Goal: Information Seeking & Learning: Find specific fact

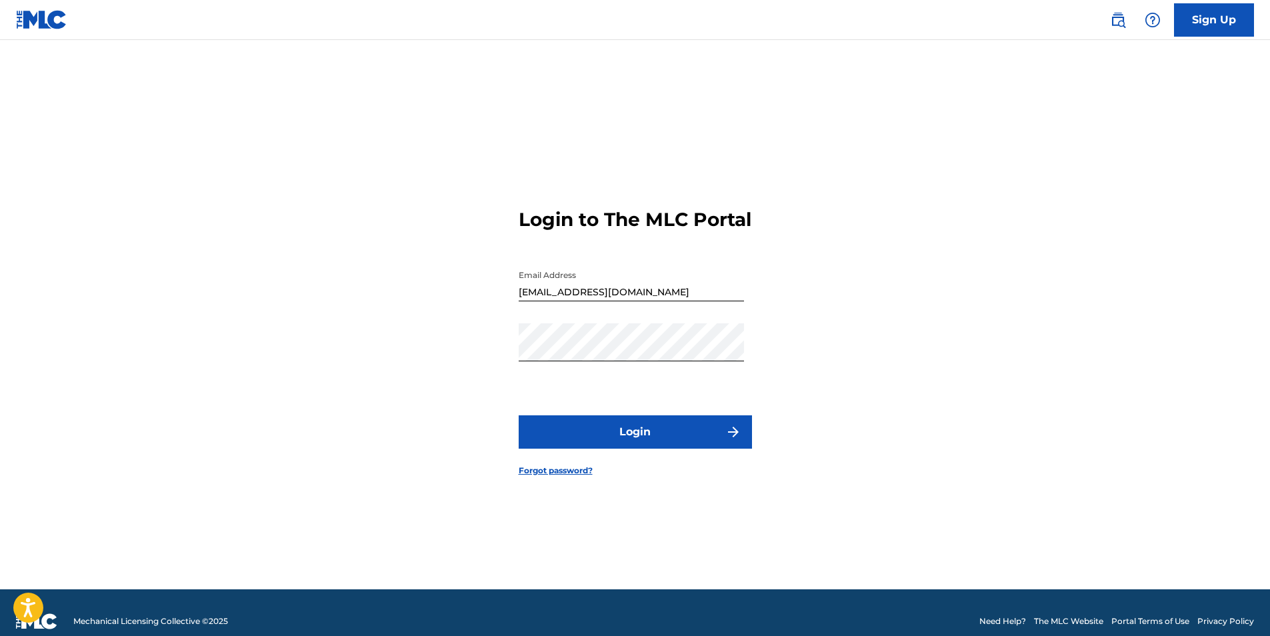
click at [728, 439] on img "submit" at bounding box center [733, 432] width 16 height 16
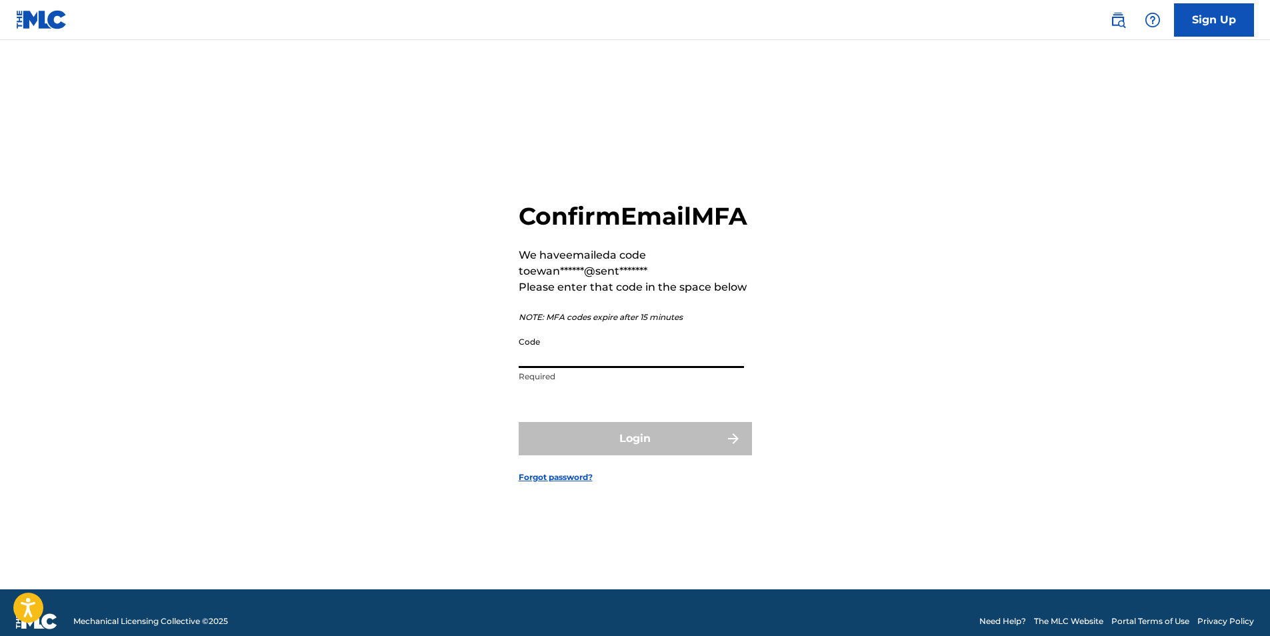
click at [615, 367] on input "Code" at bounding box center [631, 349] width 225 height 38
paste input "589340"
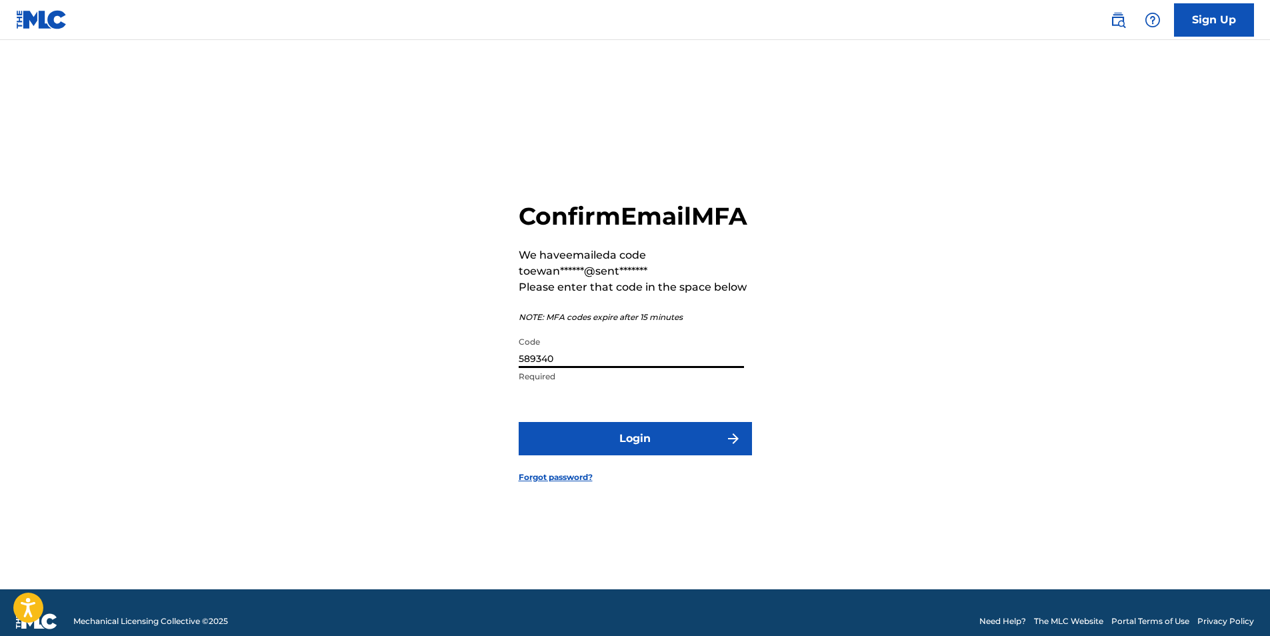
type input "589340"
click at [633, 445] on button "Login" at bounding box center [635, 438] width 233 height 33
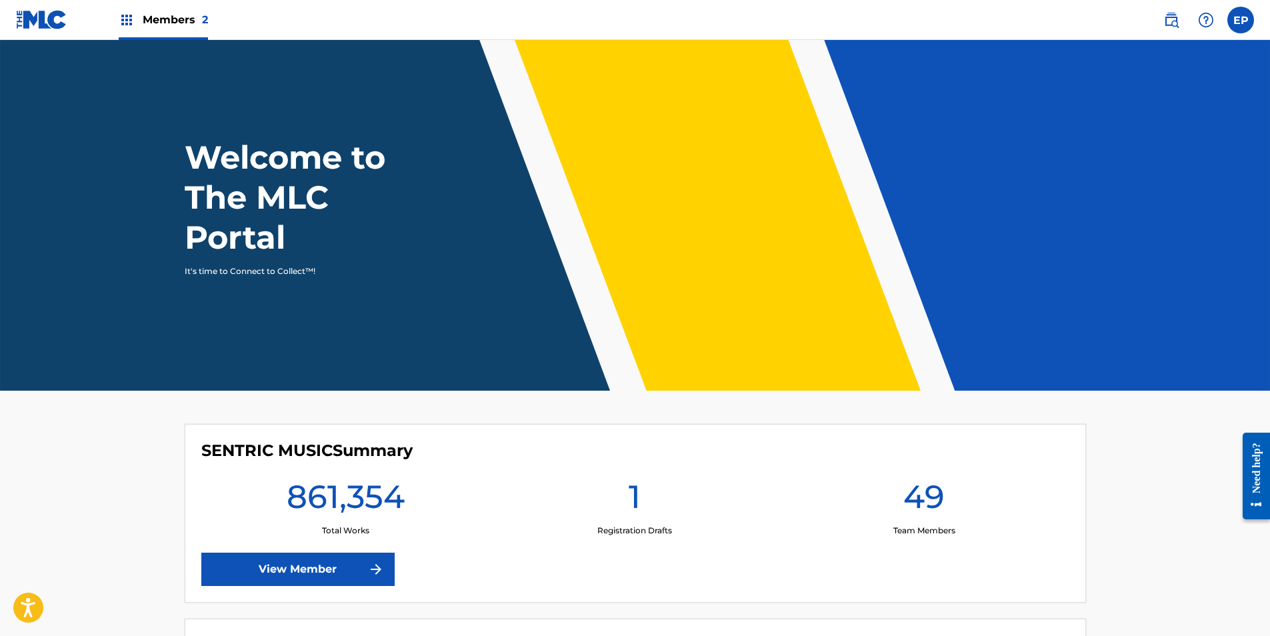
click at [1171, 19] on img at bounding box center [1171, 20] width 16 height 16
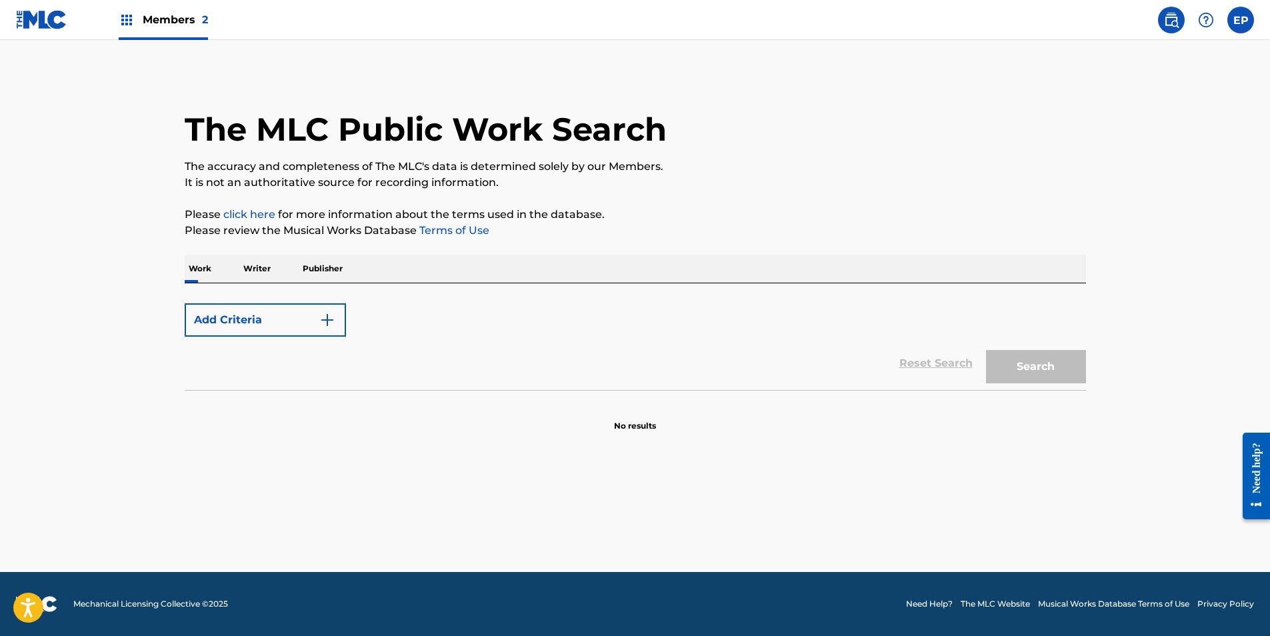
click at [268, 325] on button "Add Criteria" at bounding box center [265, 319] width 161 height 33
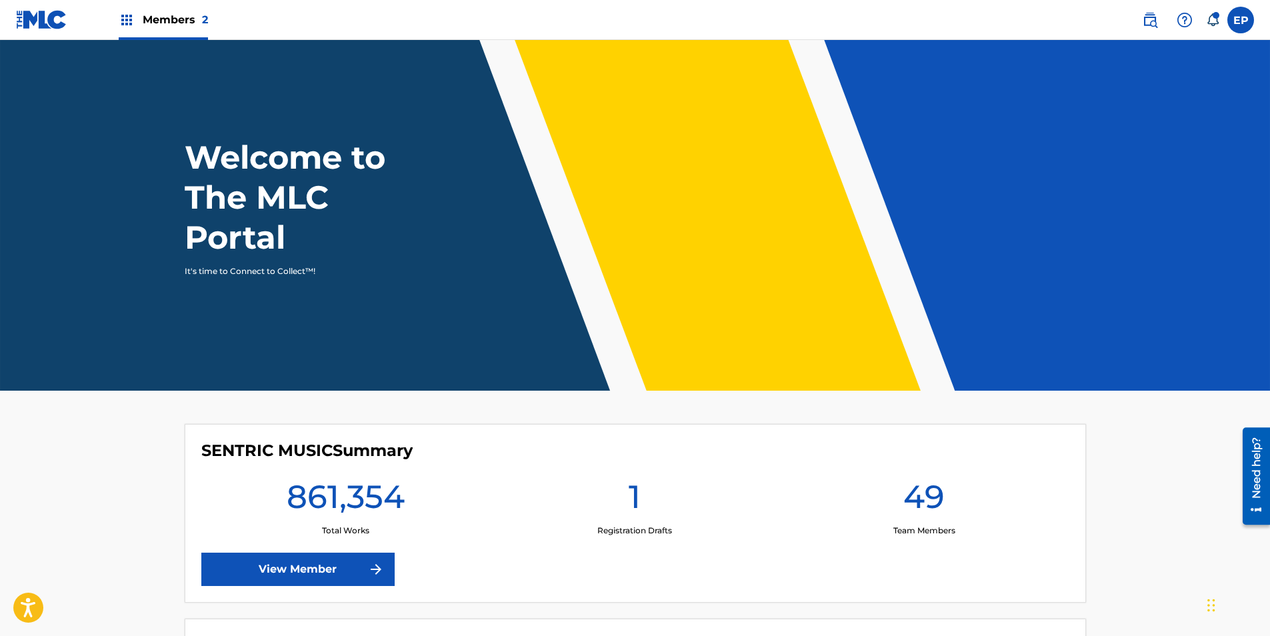
click at [1153, 19] on img at bounding box center [1150, 20] width 16 height 16
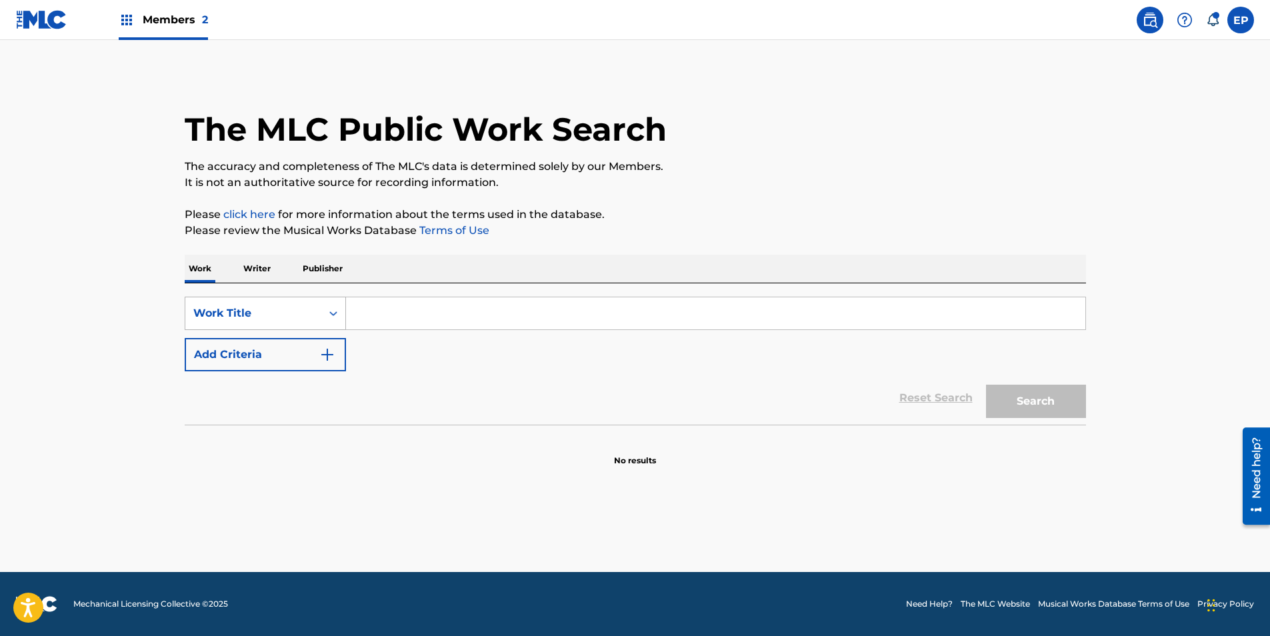
click at [269, 321] on div "Work Title" at bounding box center [253, 313] width 136 height 25
click at [353, 315] on input "Search Form" at bounding box center [715, 313] width 739 height 32
paste input "ALIENS!"
type input "ALIENS!"
click at [283, 350] on button "Add Criteria" at bounding box center [265, 354] width 161 height 33
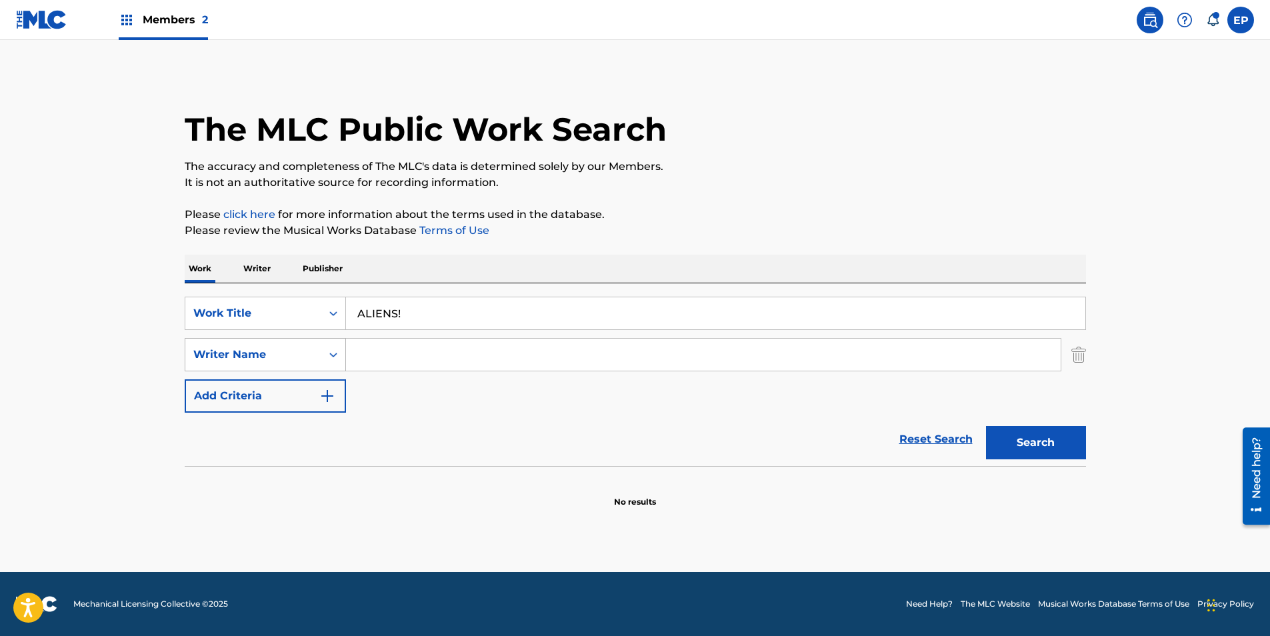
click at [286, 353] on div "Writer Name" at bounding box center [253, 355] width 120 height 16
click at [397, 342] on input "Search Form" at bounding box center [703, 355] width 715 height 32
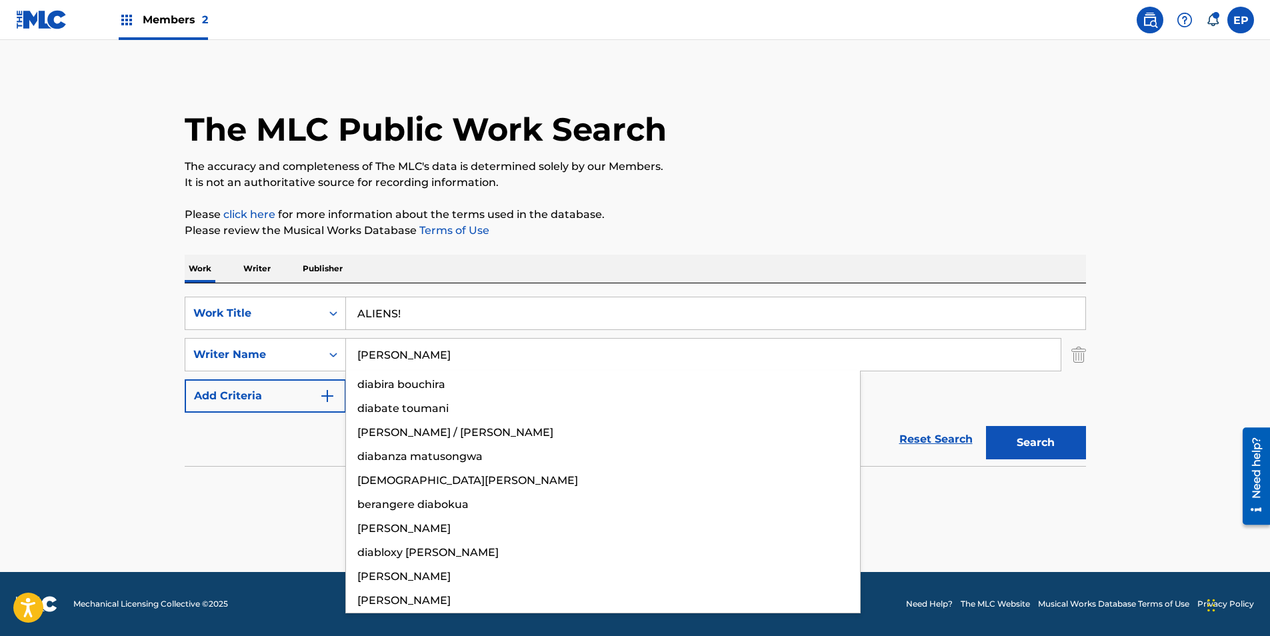
click at [448, 355] on input "[PERSON_NAME]" at bounding box center [703, 355] width 715 height 32
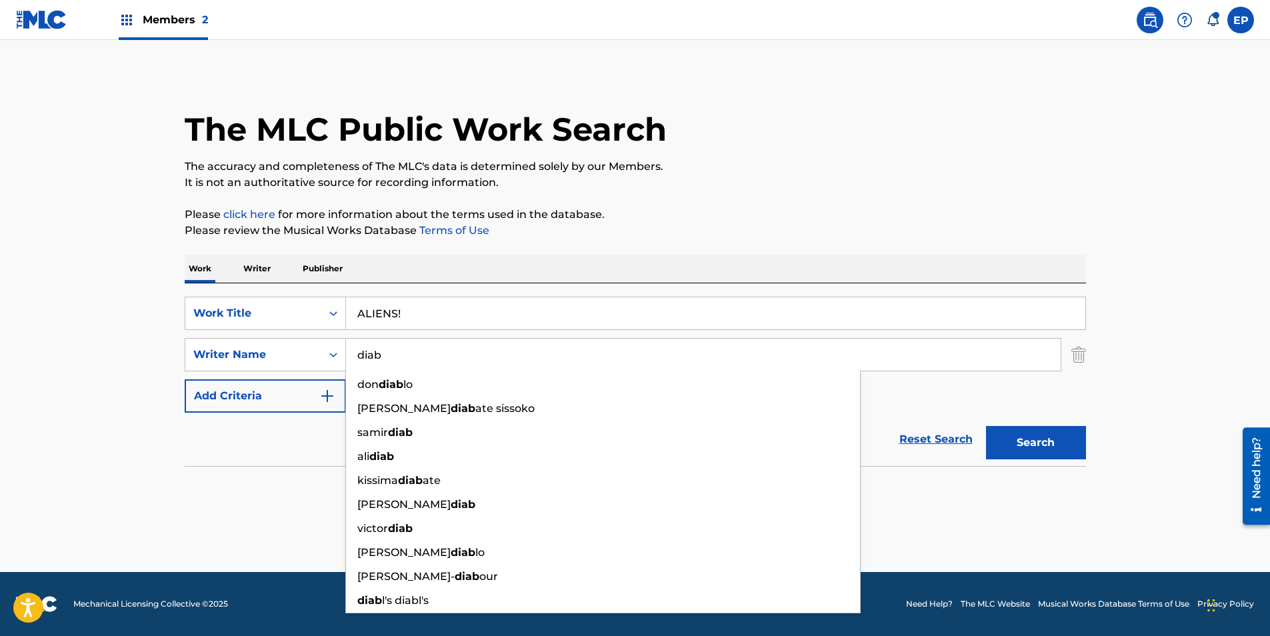
type input "diab"
click at [178, 472] on div "The MLC Public Work Search The accuracy and completeness of The MLC's data is d…" at bounding box center [635, 290] width 933 height 435
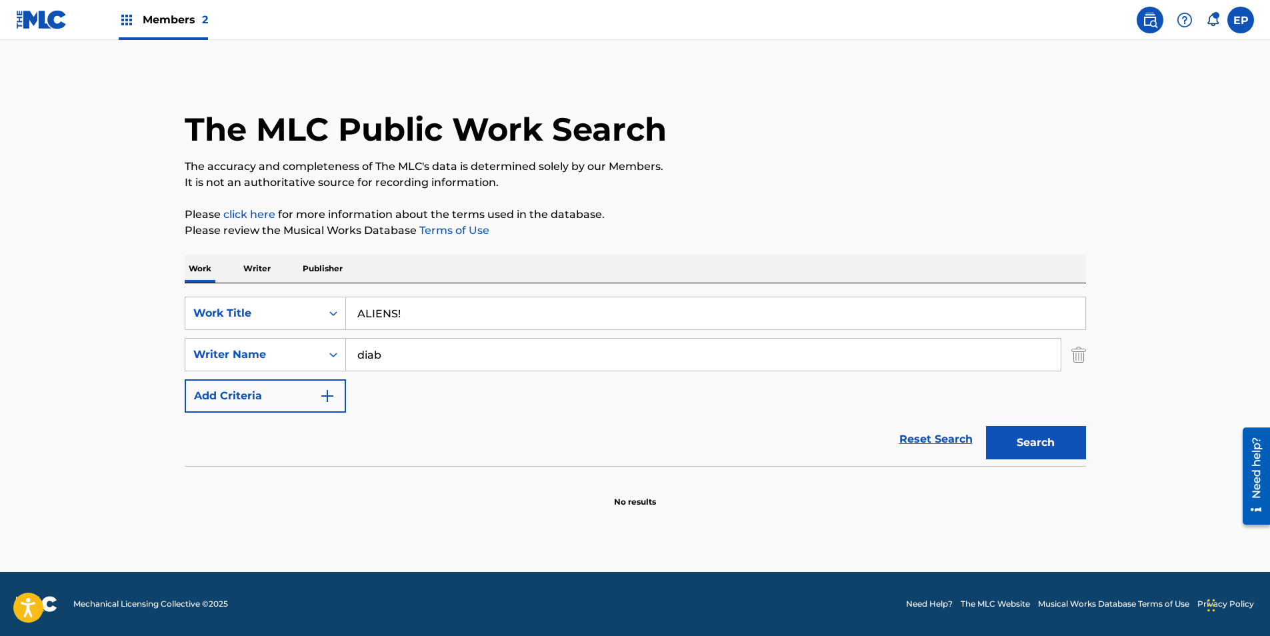
click at [1052, 440] on button "Search" at bounding box center [1036, 442] width 100 height 33
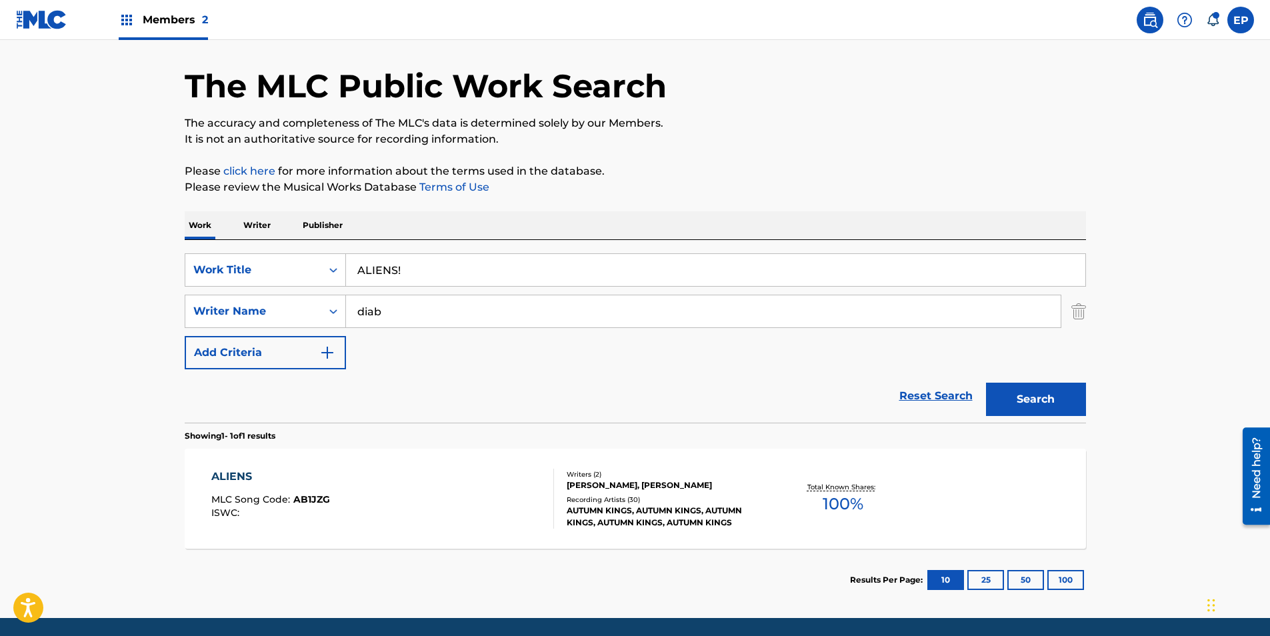
scroll to position [89, 0]
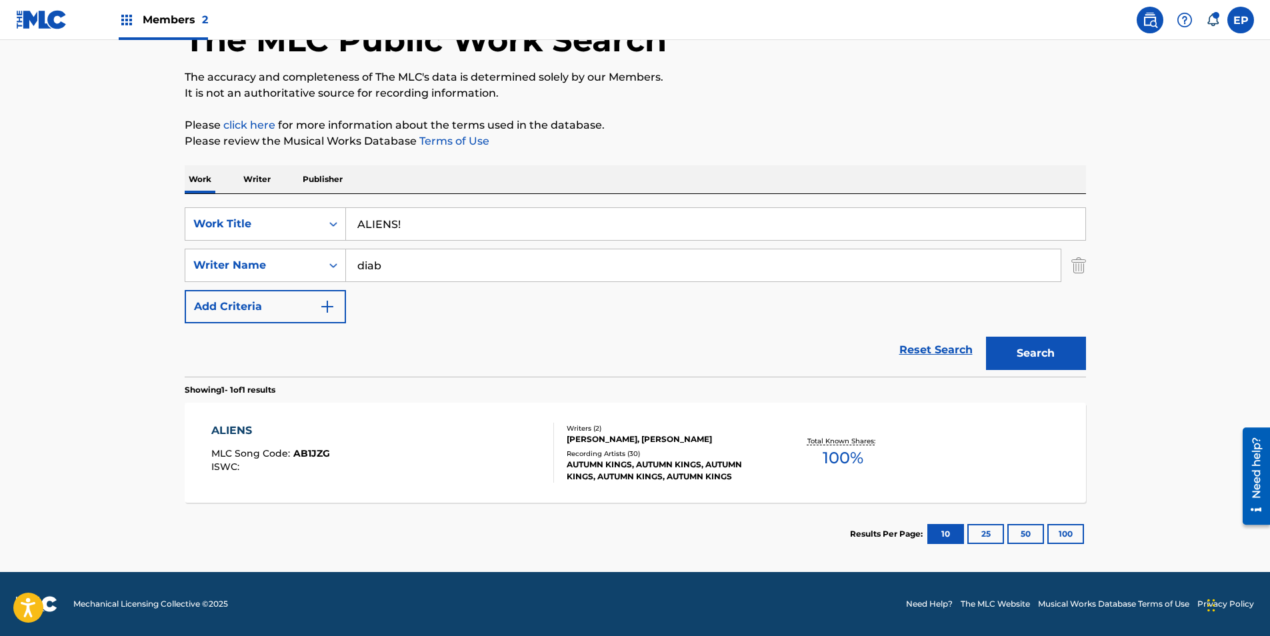
click at [599, 456] on div "Recording Artists ( 30 )" at bounding box center [667, 454] width 201 height 10
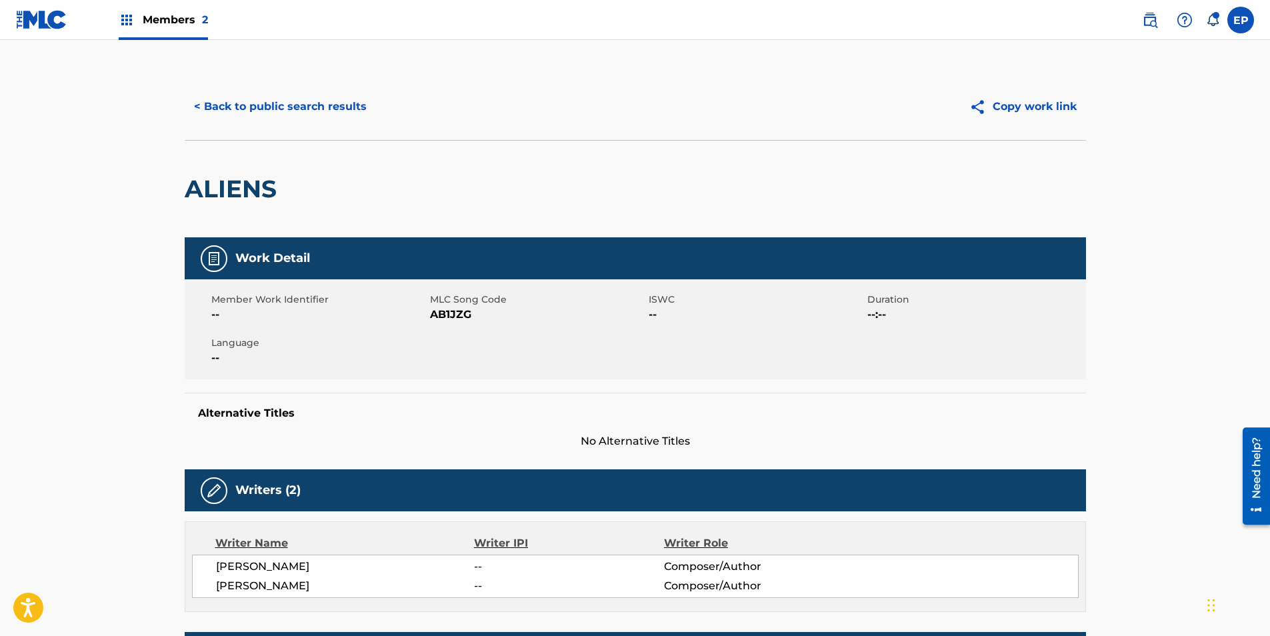
click at [451, 315] on span "AB1JZG" at bounding box center [537, 315] width 215 height 16
copy span "AB1JZG"
click at [274, 103] on button "< Back to public search results" at bounding box center [280, 106] width 191 height 33
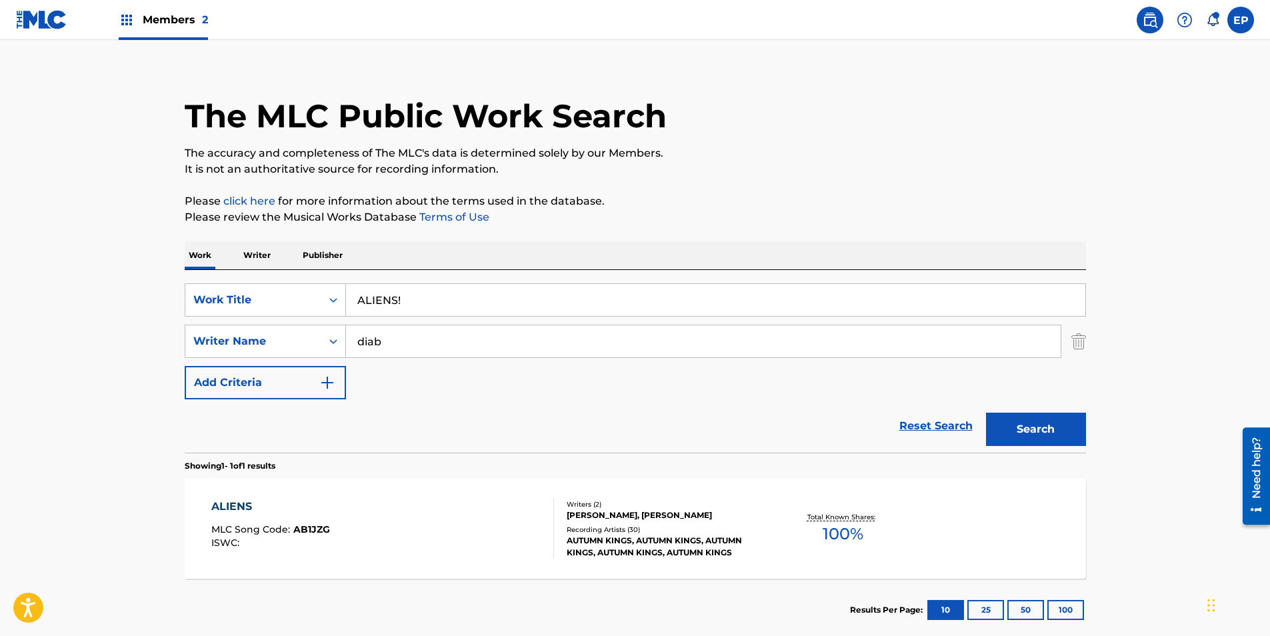
drag, startPoint x: 422, startPoint y: 302, endPoint x: 350, endPoint y: 306, distance: 72.1
click at [350, 306] on input "ALIENS!" at bounding box center [715, 300] width 739 height 32
drag, startPoint x: 435, startPoint y: 347, endPoint x: 233, endPoint y: 329, distance: 202.8
click at [225, 332] on div "SearchWithCriteriace9157fa-9321-4ee0-b50a-59ffe0803630 Writer Name diab" at bounding box center [635, 341] width 901 height 33
click at [1083, 345] on img "Search Form" at bounding box center [1078, 341] width 15 height 33
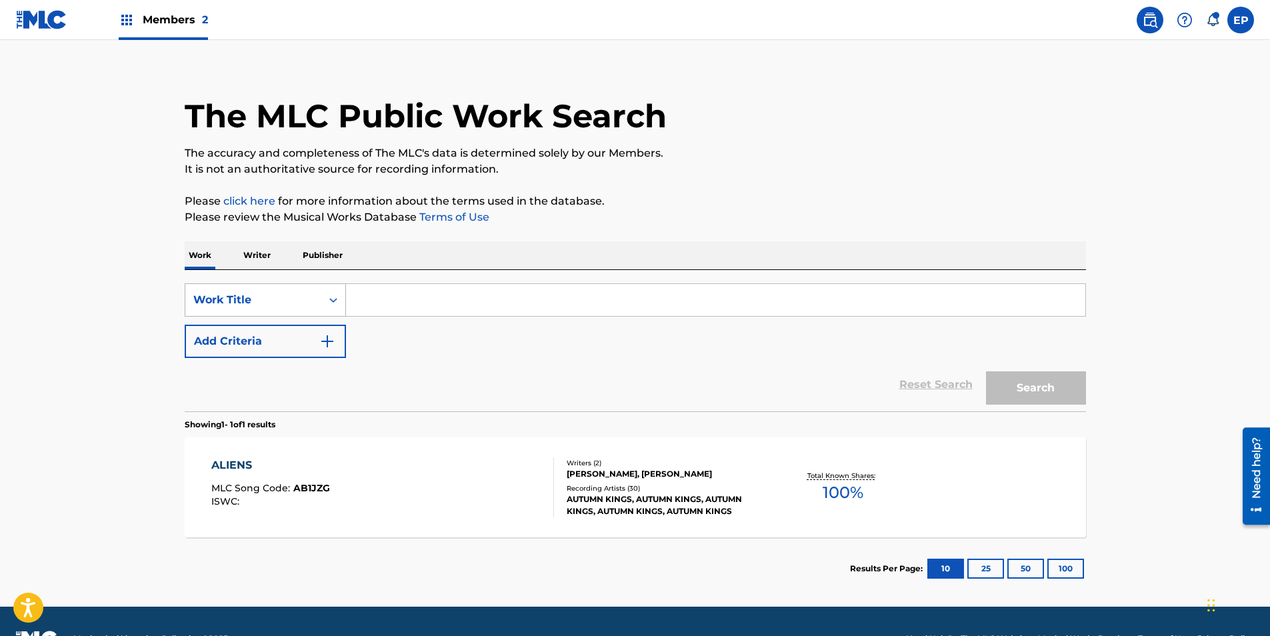
click at [265, 289] on div "Work Title" at bounding box center [253, 299] width 136 height 25
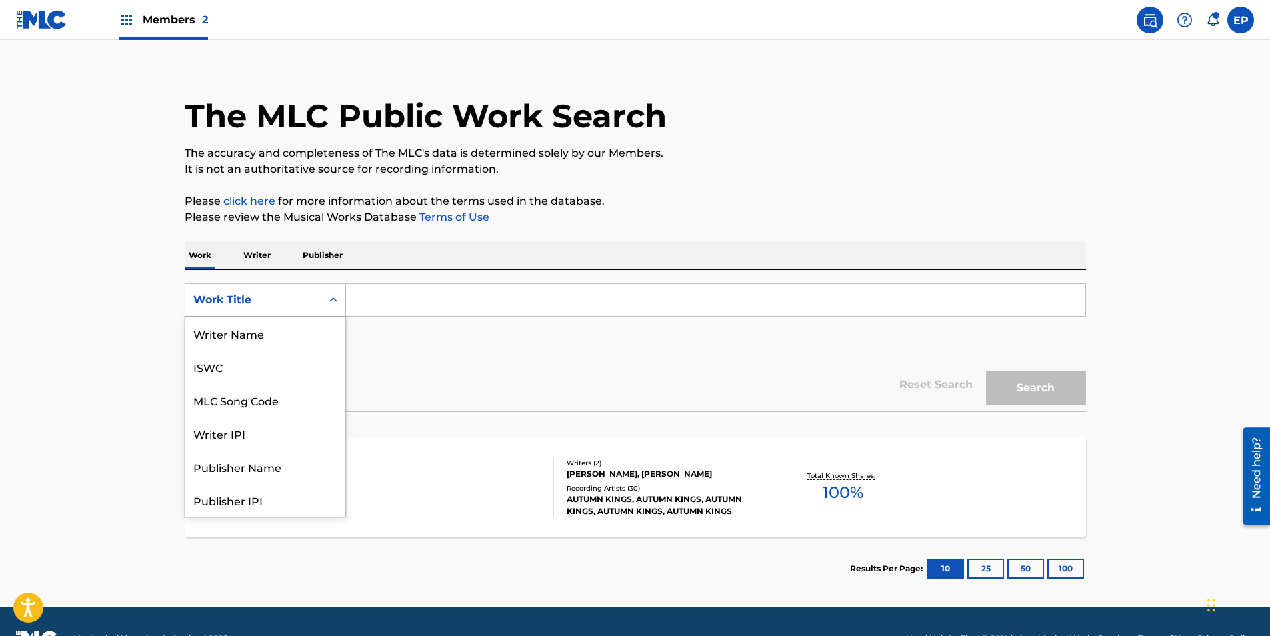
scroll to position [67, 0]
click at [274, 395] on div "Publisher Name" at bounding box center [265, 399] width 160 height 33
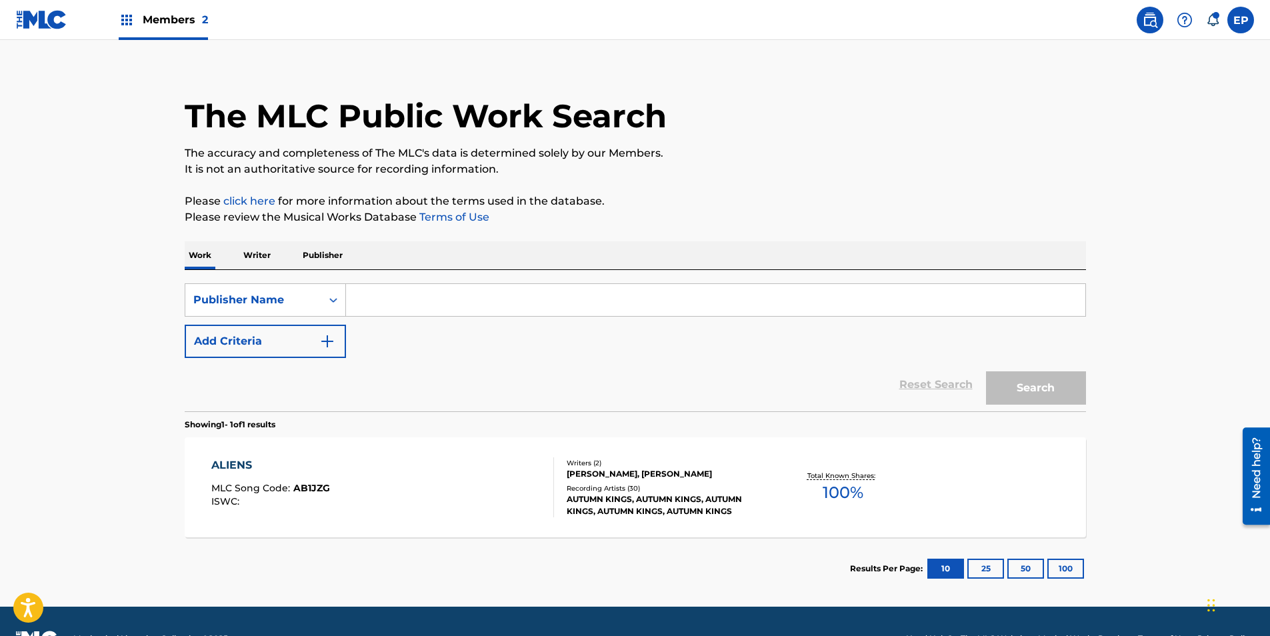
click at [377, 311] on input "Search Form" at bounding box center [715, 300] width 739 height 32
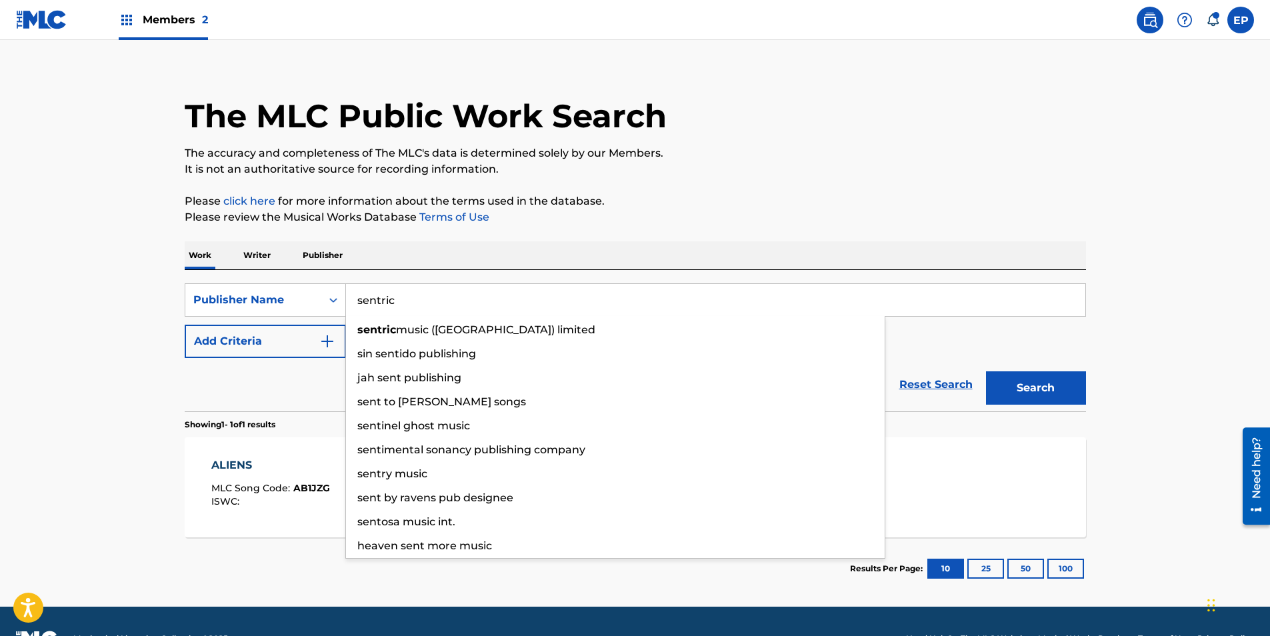
type input "sentric"
click at [986, 371] on button "Search" at bounding box center [1036, 387] width 100 height 33
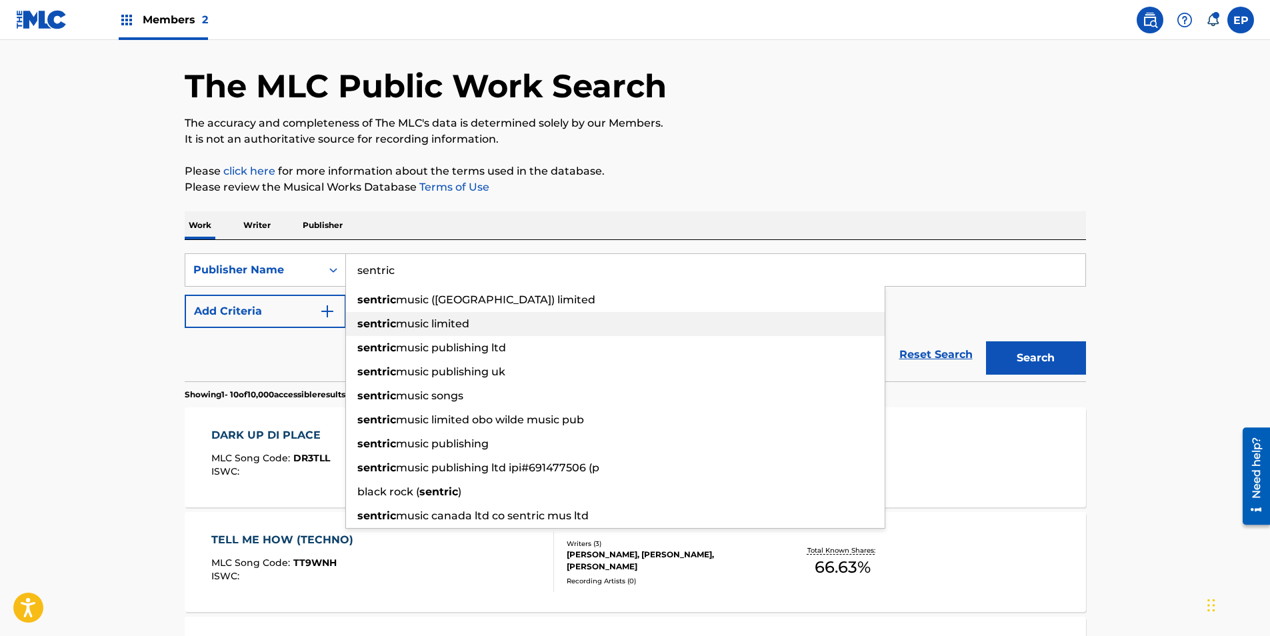
scroll to position [133, 0]
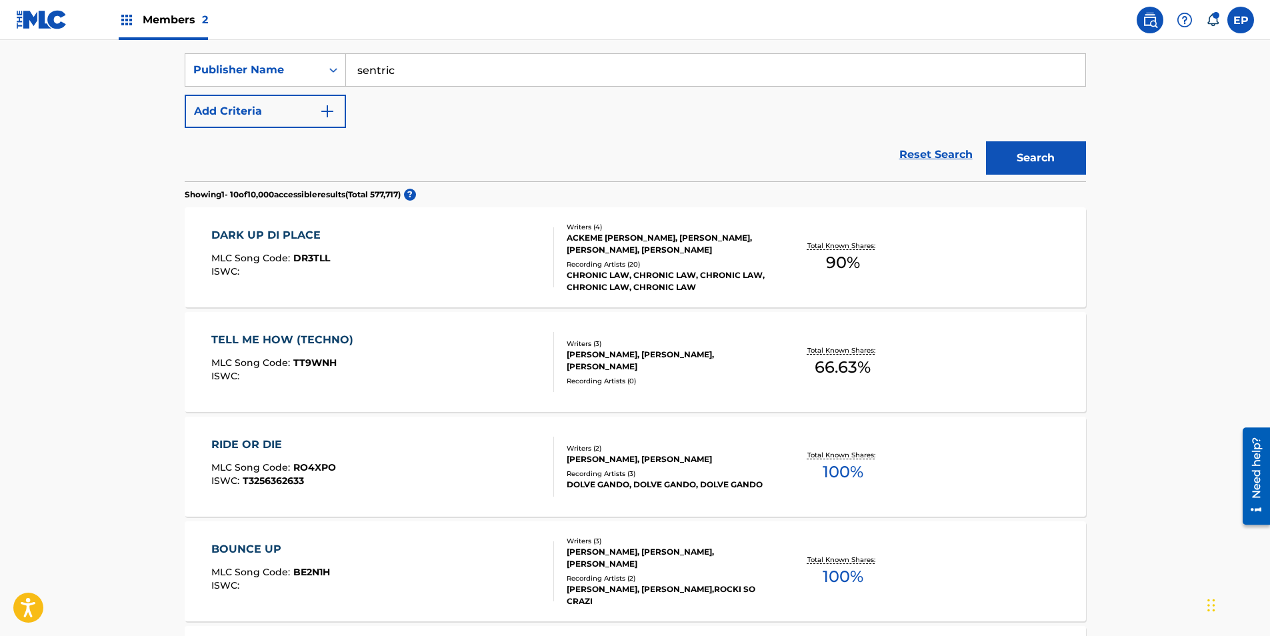
scroll to position [267, 0]
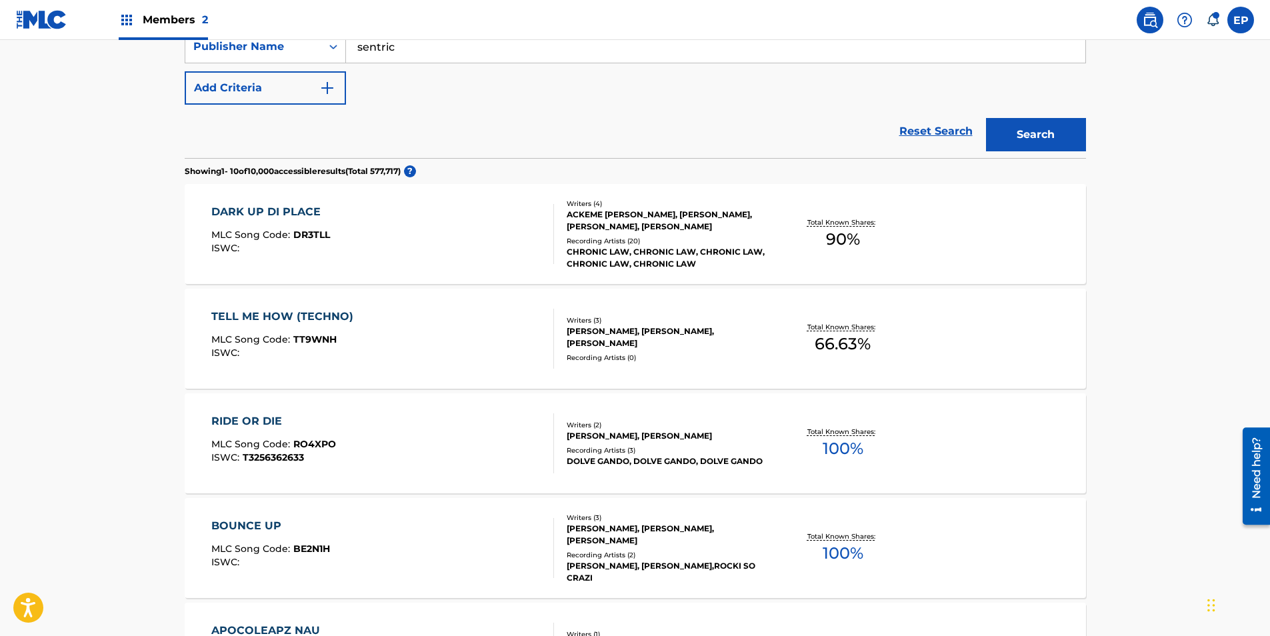
click at [459, 230] on div "DARK UP DI PLACE MLC Song Code : DR3TLL ISWC :" at bounding box center [382, 234] width 343 height 60
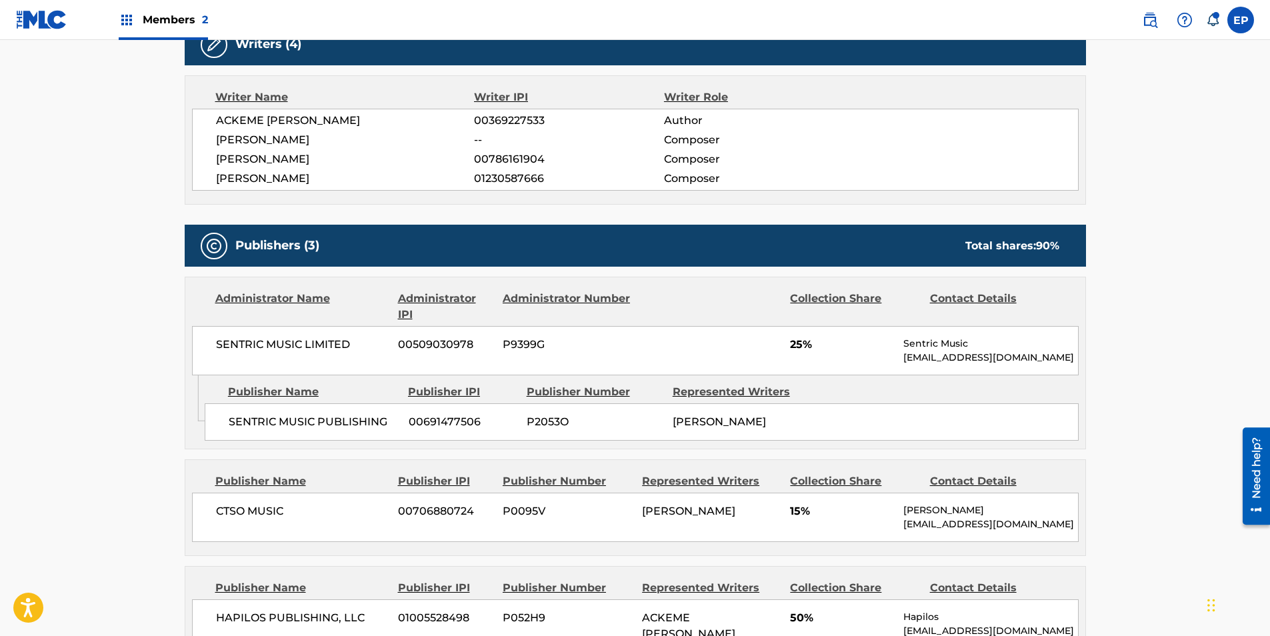
scroll to position [467, 0]
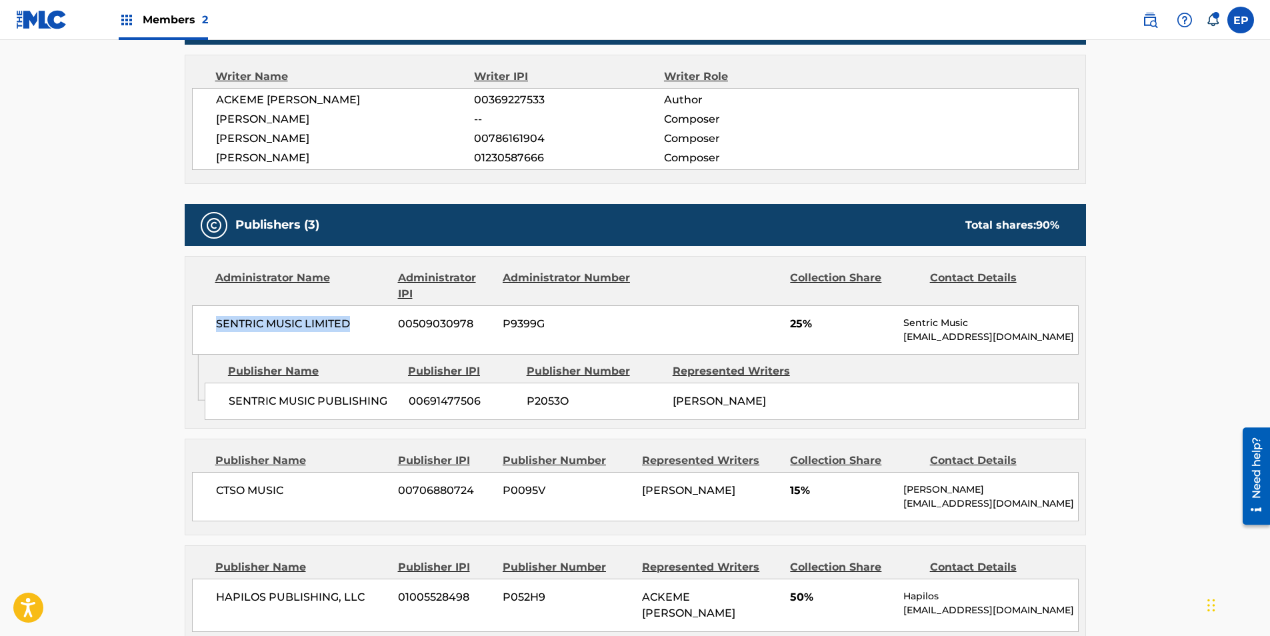
drag, startPoint x: 214, startPoint y: 324, endPoint x: 333, endPoint y: 321, distance: 118.7
click at [349, 325] on div "SENTRIC MUSIC LIMITED 00509030978 P9399G 25% Sentric Music [EMAIL_ADDRESS][DOMA…" at bounding box center [635, 329] width 887 height 49
copy span "SENTRIC MUSIC LIMITED"
drag, startPoint x: 225, startPoint y: 403, endPoint x: 384, endPoint y: 403, distance: 158.7
click at [384, 403] on div "SENTRIC MUSIC PUBLISHING 00691477506 P2053O [PERSON_NAME]" at bounding box center [642, 401] width 874 height 37
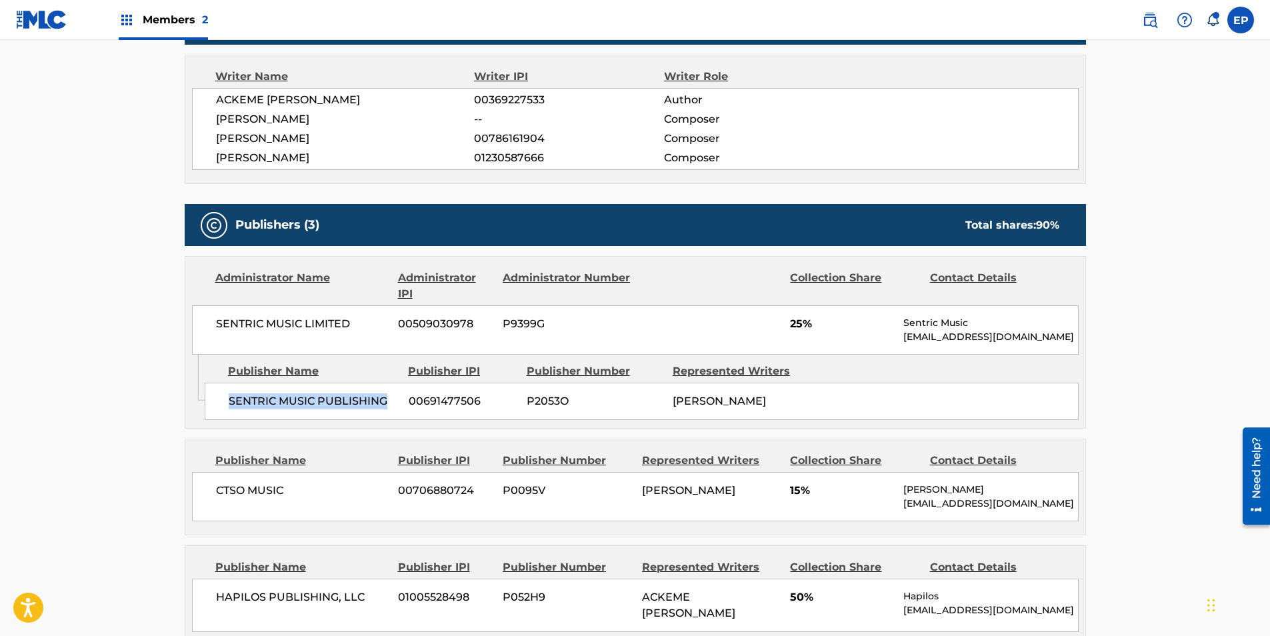
copy span "SENTRIC MUSIC PUBLISHING"
drag, startPoint x: 222, startPoint y: 324, endPoint x: 350, endPoint y: 327, distance: 128.0
click at [350, 327] on span "SENTRIC MUSIC LIMITED" at bounding box center [302, 324] width 173 height 16
copy span "SENTRIC MUSIC LIMITED"
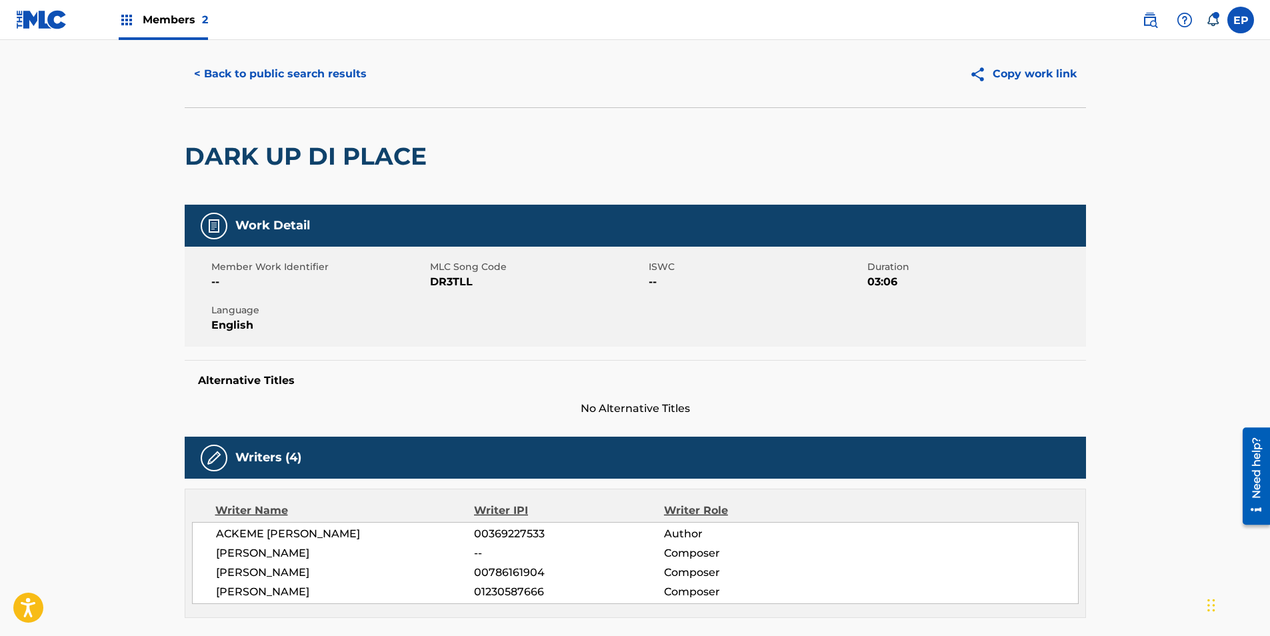
scroll to position [0, 0]
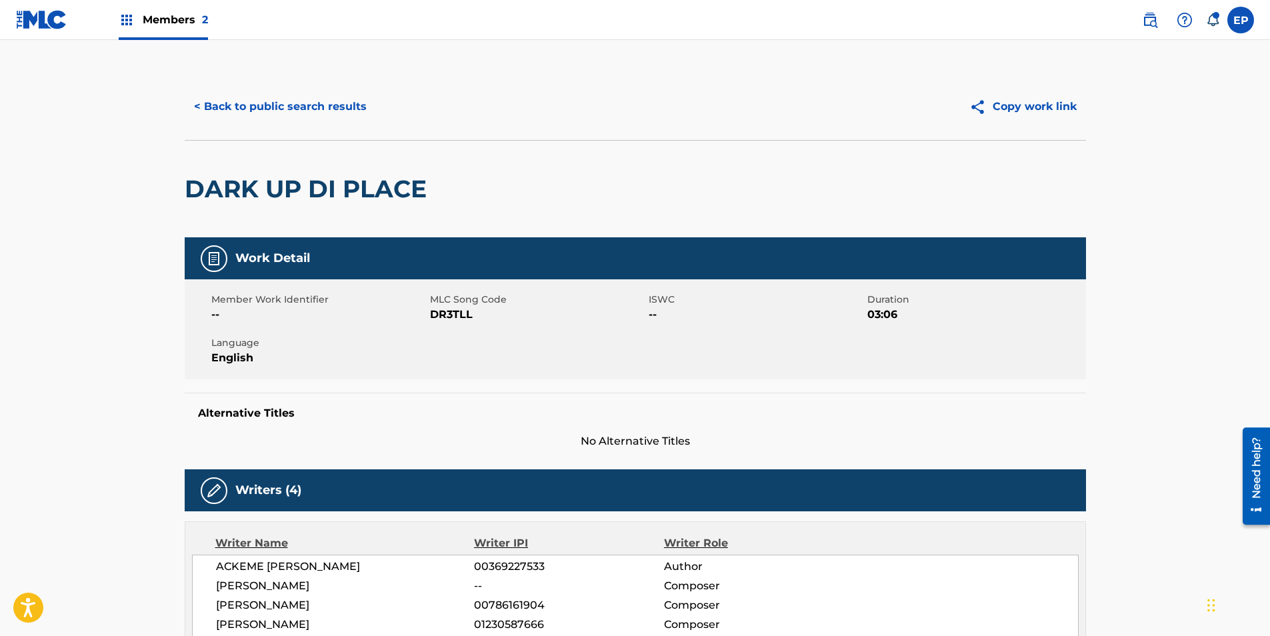
click at [238, 107] on button "< Back to public search results" at bounding box center [280, 106] width 191 height 33
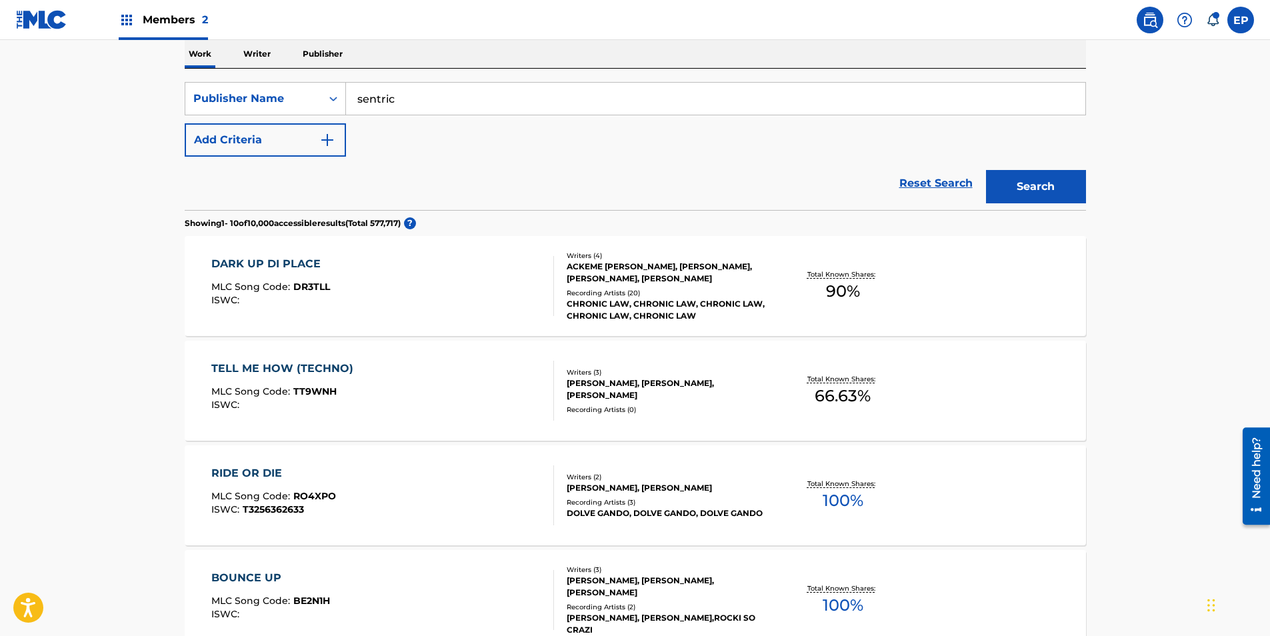
scroll to position [200, 0]
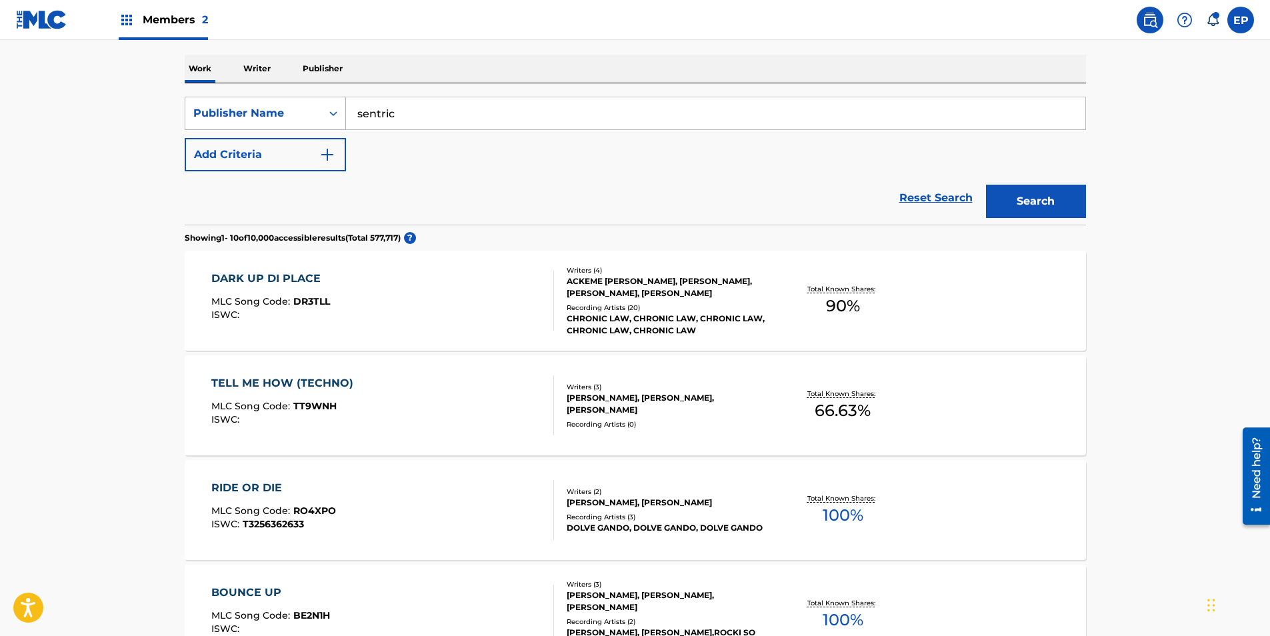
click at [278, 99] on div "Publisher Name" at bounding box center [265, 113] width 161 height 33
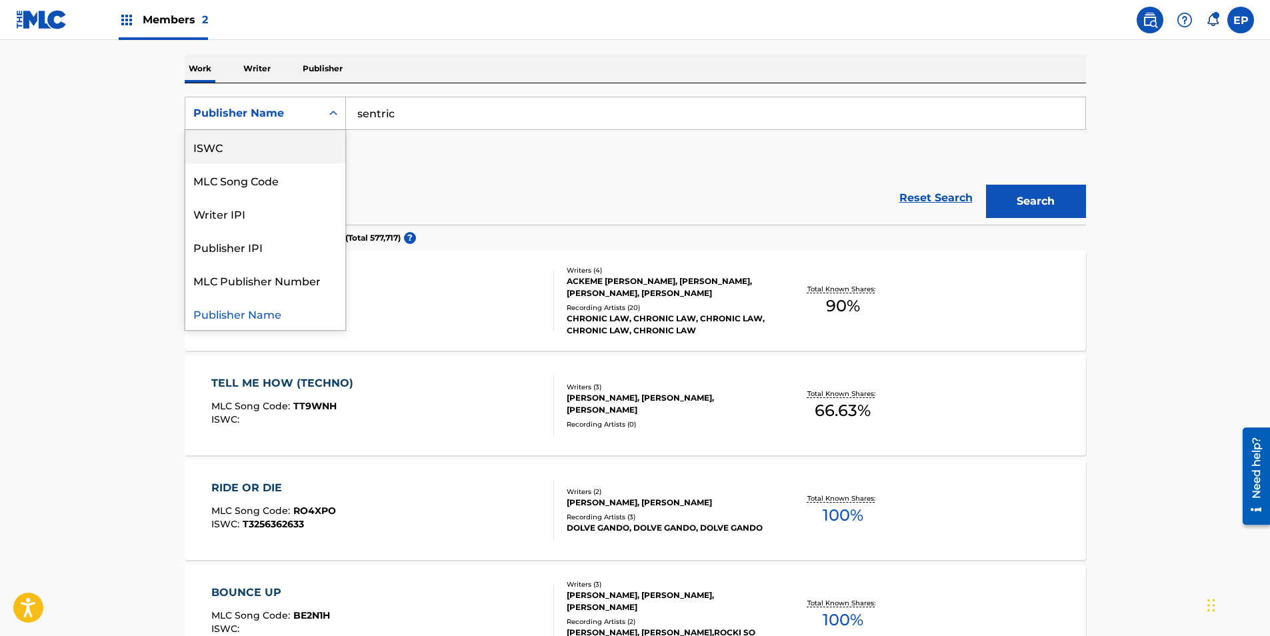
scroll to position [0, 0]
click at [260, 158] on div "Work Title" at bounding box center [265, 146] width 160 height 33
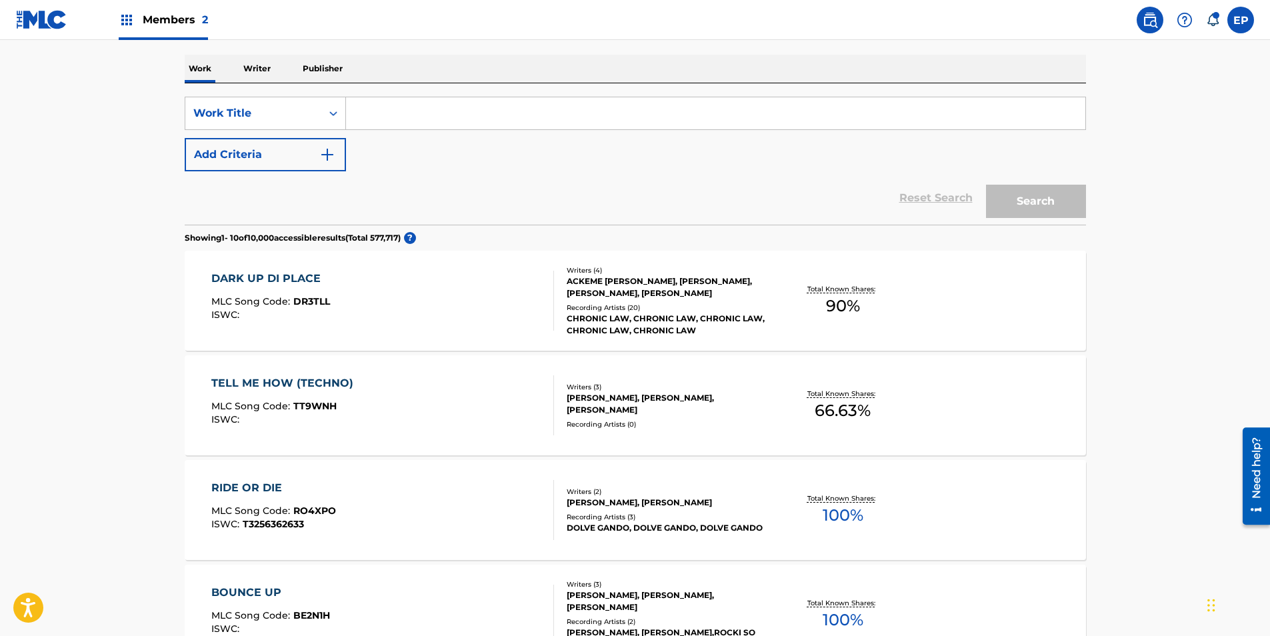
click at [564, 89] on div "SearchWithCriteriafe8d791f-dc68-4d47-9e67-16f94a29ba19 Work Title Add Criteria …" at bounding box center [635, 153] width 901 height 141
click at [477, 133] on div "SearchWithCriteriafe8d791f-dc68-4d47-9e67-16f94a29ba19 Work Title Add Criteria" at bounding box center [635, 134] width 901 height 75
click at [490, 125] on input "Search Form" at bounding box center [715, 113] width 739 height 32
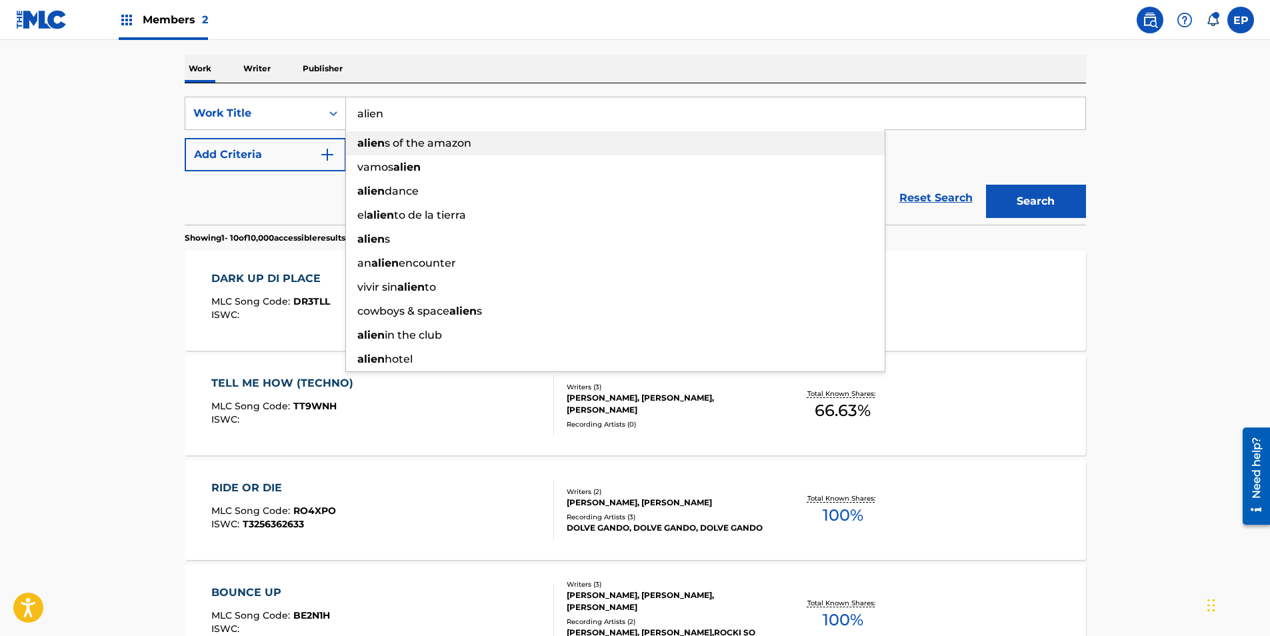
type input "alien"
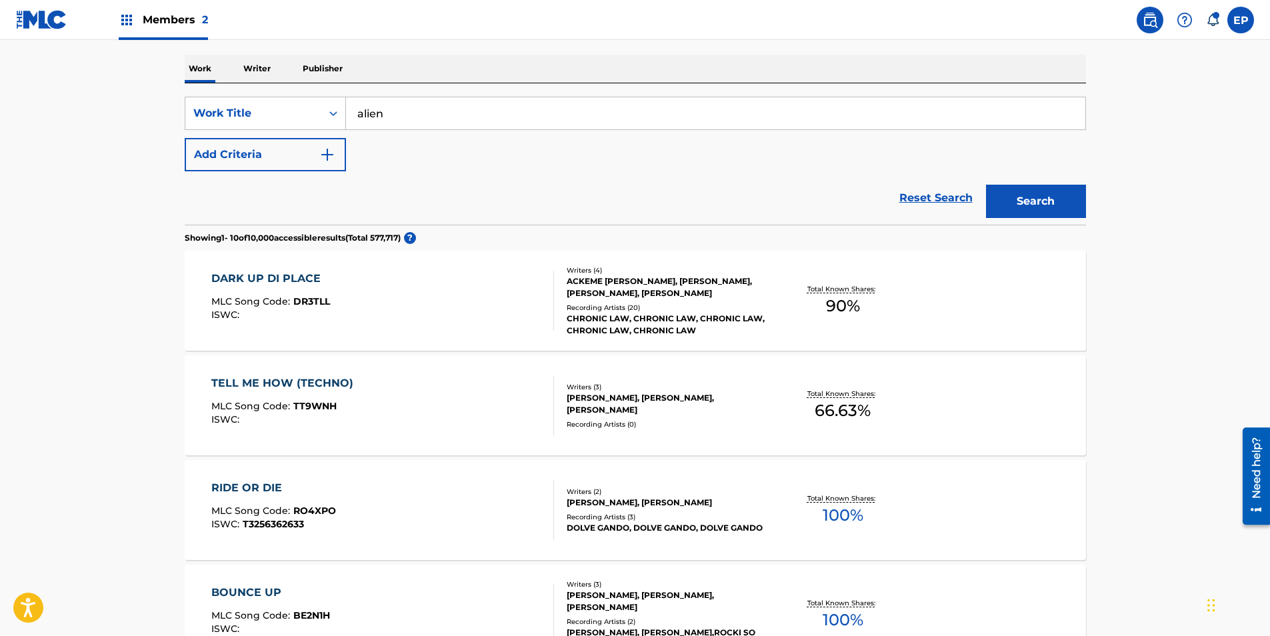
click at [175, 198] on div "The MLC Public Work Search The accuracy and completeness of The MLC's data is d…" at bounding box center [635, 617] width 933 height 1488
click at [255, 150] on button "Add Criteria" at bounding box center [265, 154] width 161 height 33
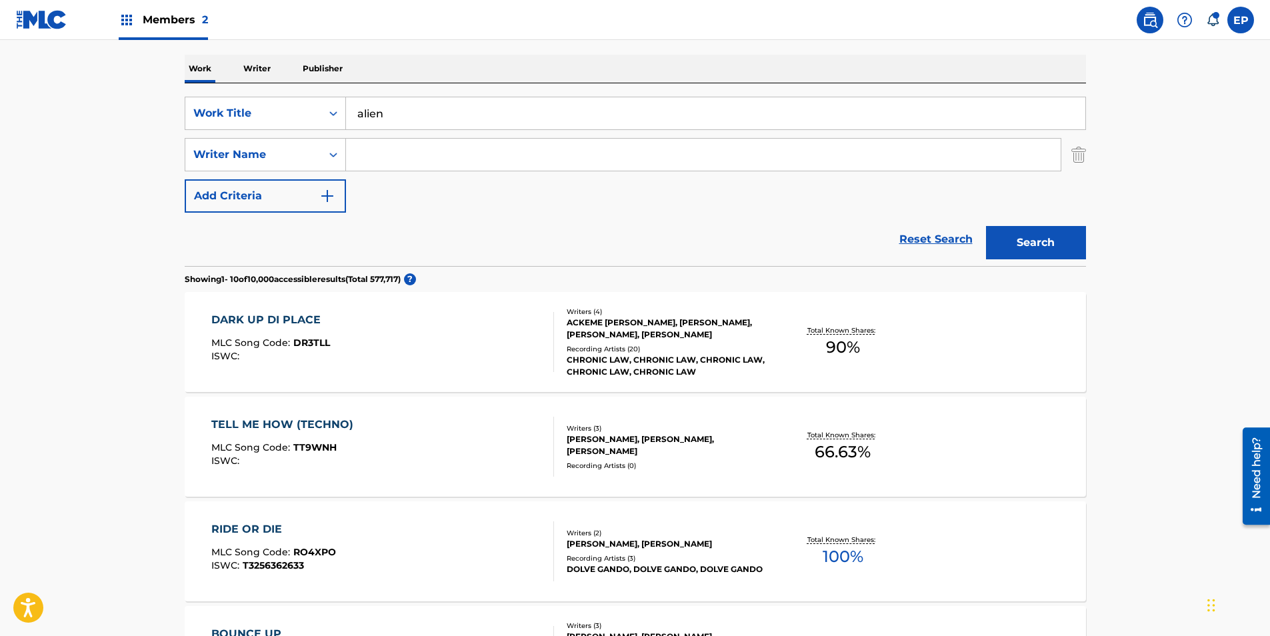
click at [390, 154] on input "Search Form" at bounding box center [703, 155] width 715 height 32
type input "diab"
click at [986, 226] on button "Search" at bounding box center [1036, 242] width 100 height 33
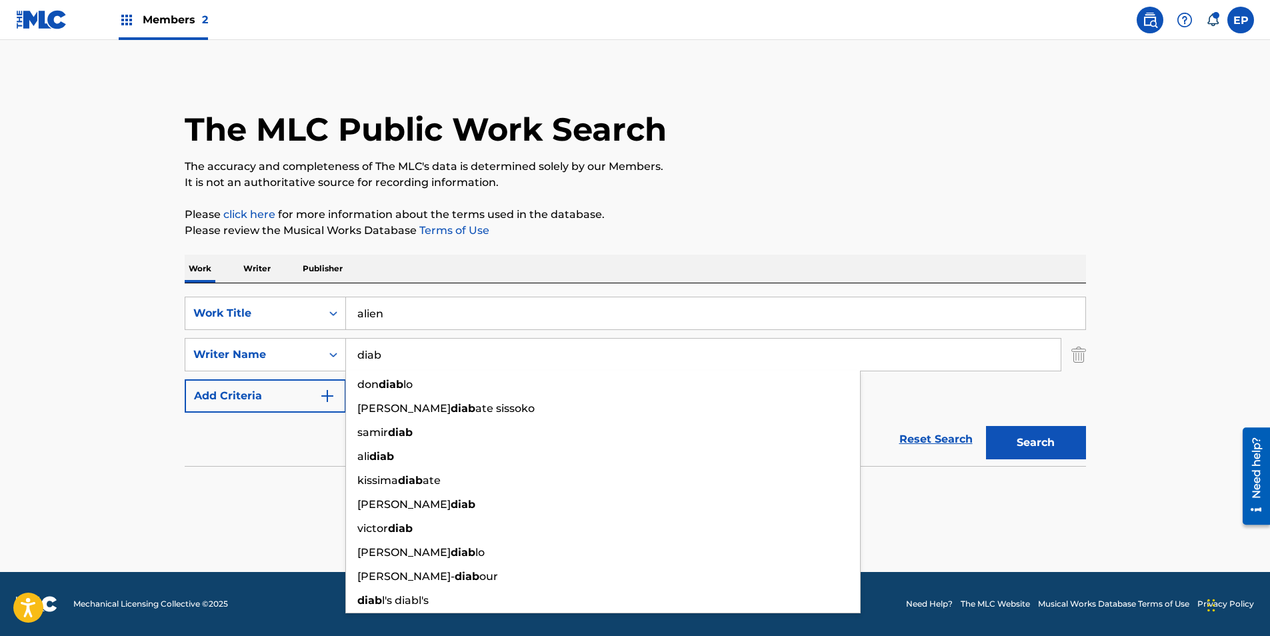
click at [153, 481] on main "The MLC Public Work Search The accuracy and completeness of The MLC's data is d…" at bounding box center [635, 306] width 1270 height 532
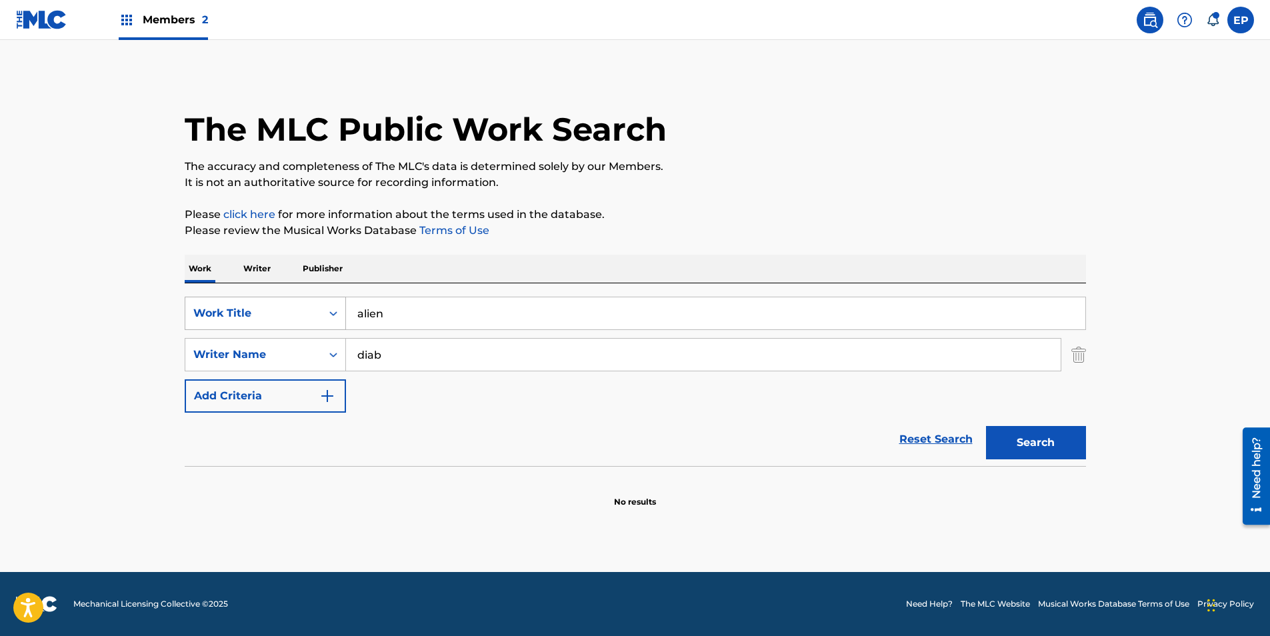
click at [307, 320] on div "Work Title" at bounding box center [253, 313] width 120 height 16
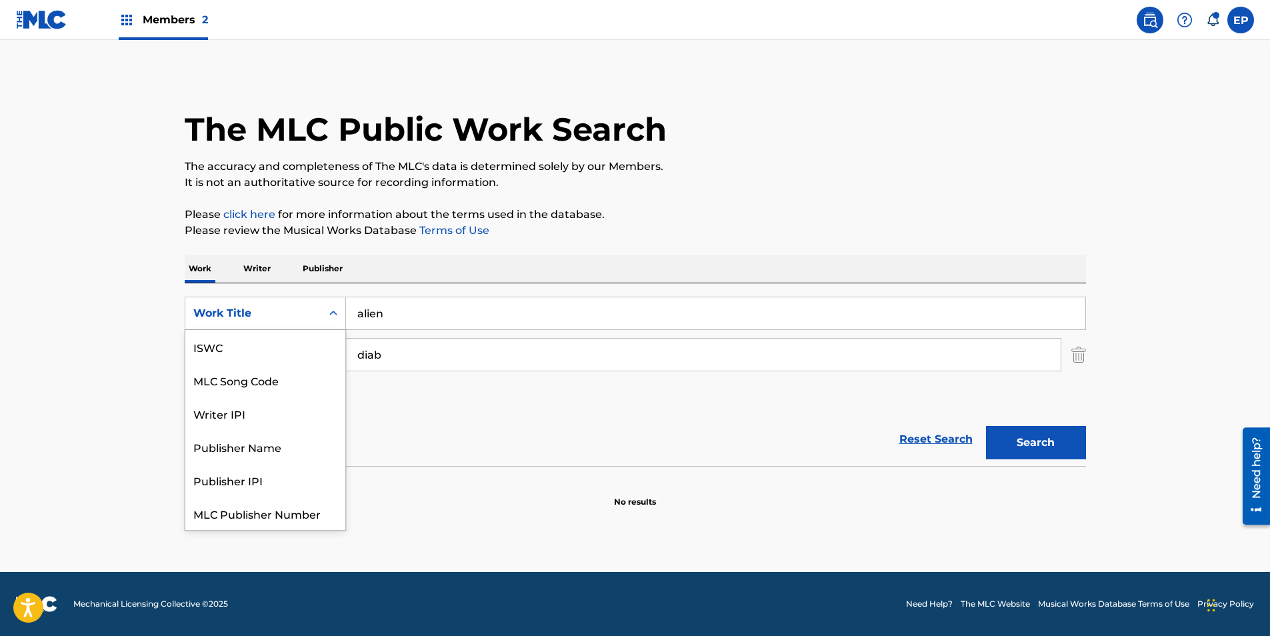
scroll to position [33, 0]
click at [273, 349] on div "MLC Song Code" at bounding box center [265, 346] width 160 height 33
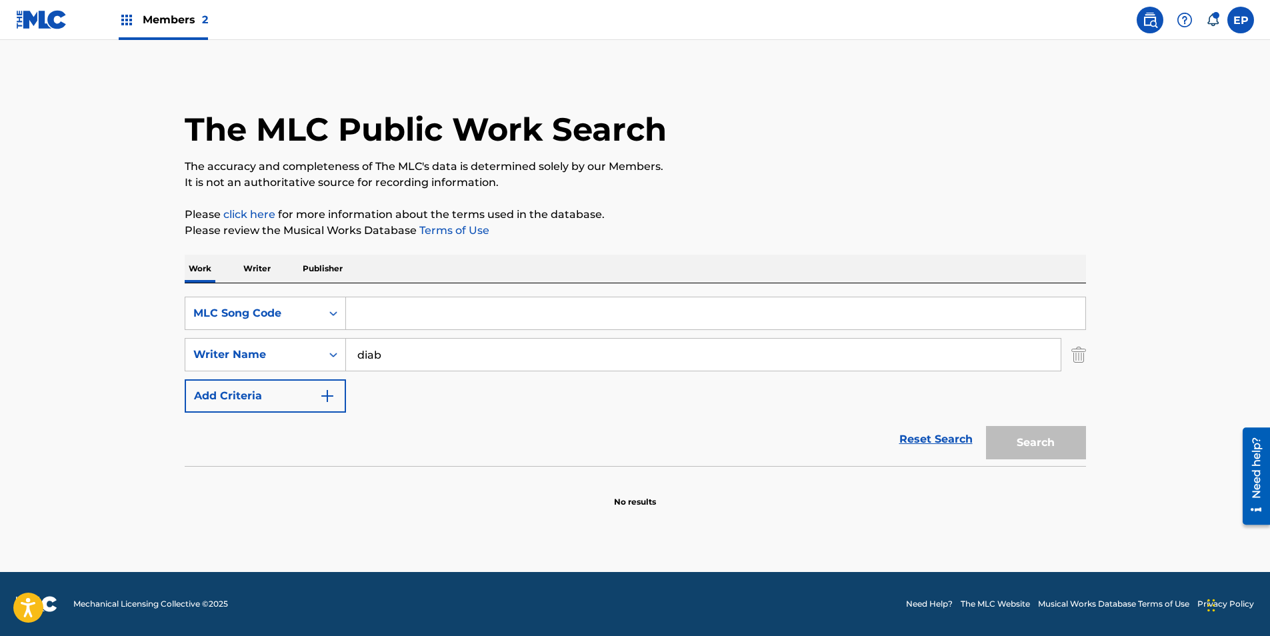
click at [416, 310] on input "Search Form" at bounding box center [715, 313] width 739 height 32
paste input "AB1JZG"
type input "AB1JZG"
drag, startPoint x: 414, startPoint y: 355, endPoint x: 278, endPoint y: 355, distance: 136.0
click at [278, 358] on div "SearchWithCriteriace9157fa-9321-4ee0-b50a-59ffe0803630 Writer Name diab" at bounding box center [635, 354] width 901 height 33
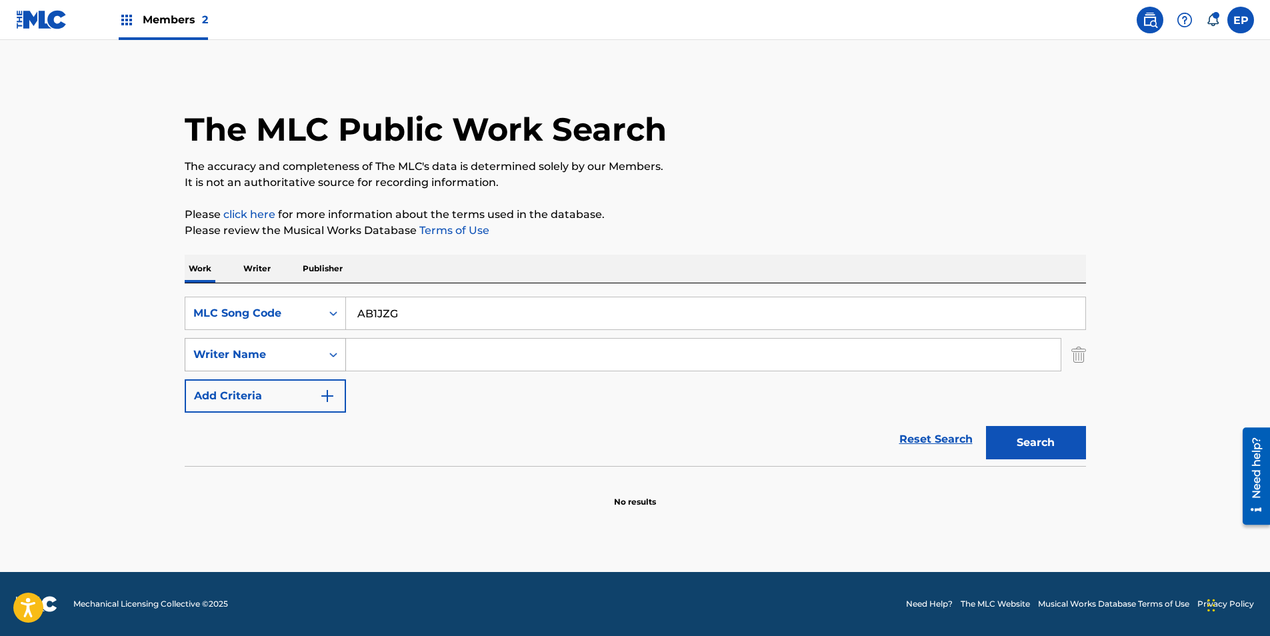
click at [986, 426] on button "Search" at bounding box center [1036, 442] width 100 height 33
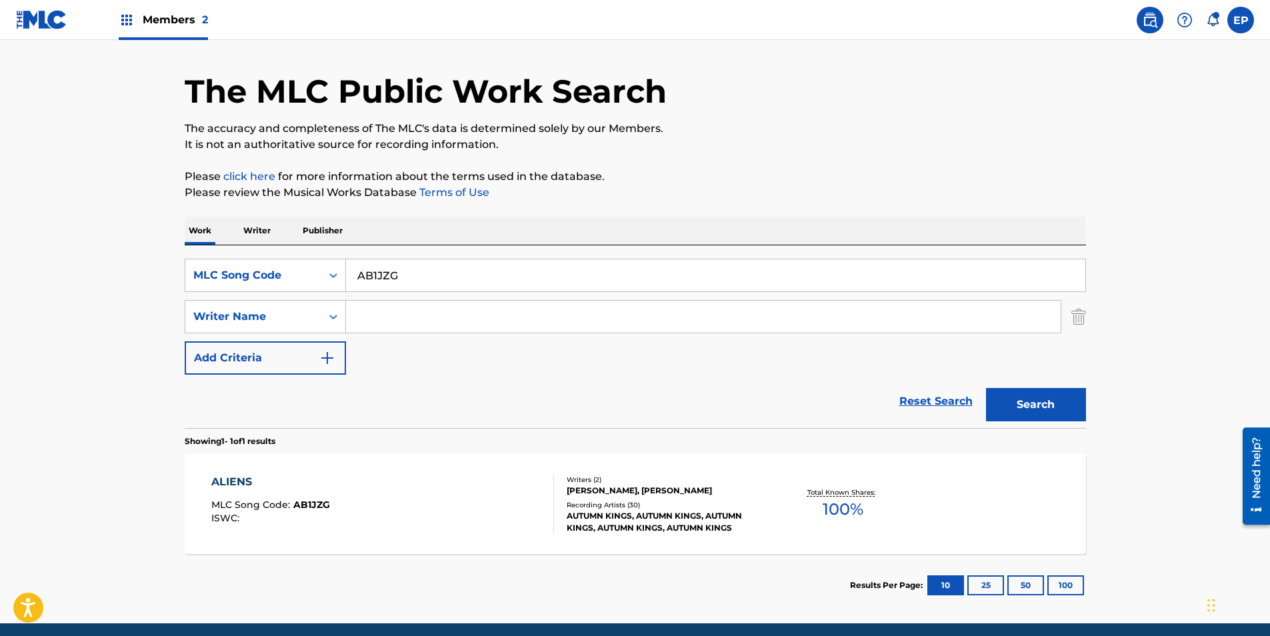
scroll to position [89, 0]
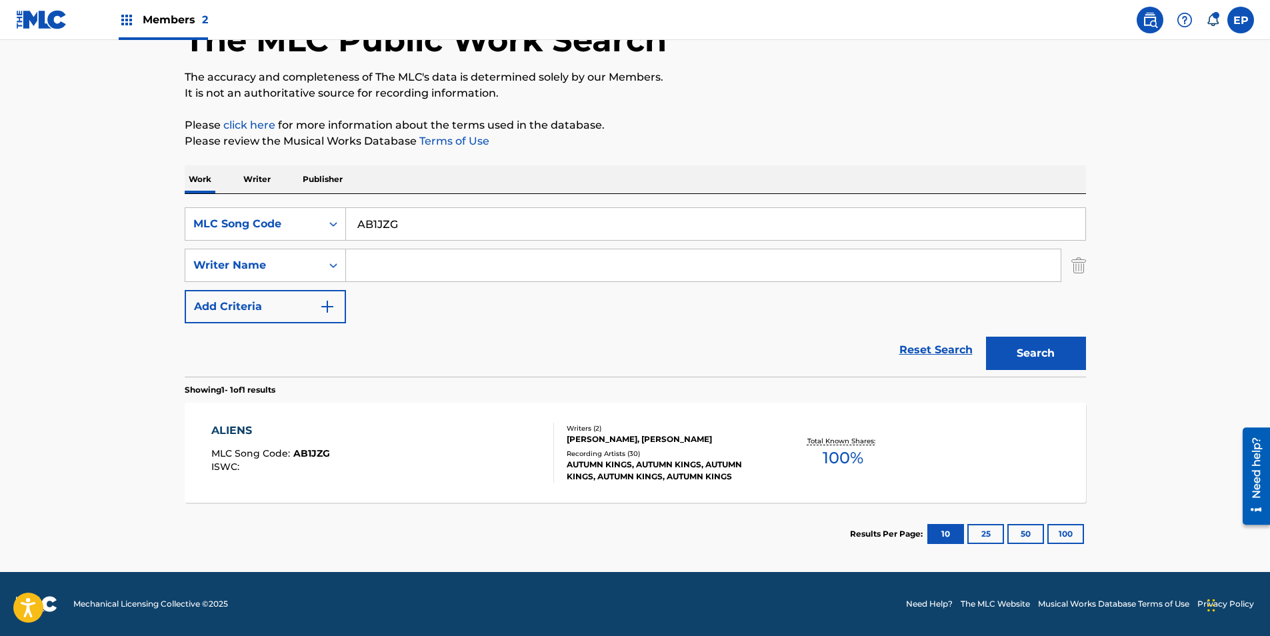
click at [514, 457] on div "ALIENS MLC Song Code : AB1JZG ISWC :" at bounding box center [382, 453] width 343 height 60
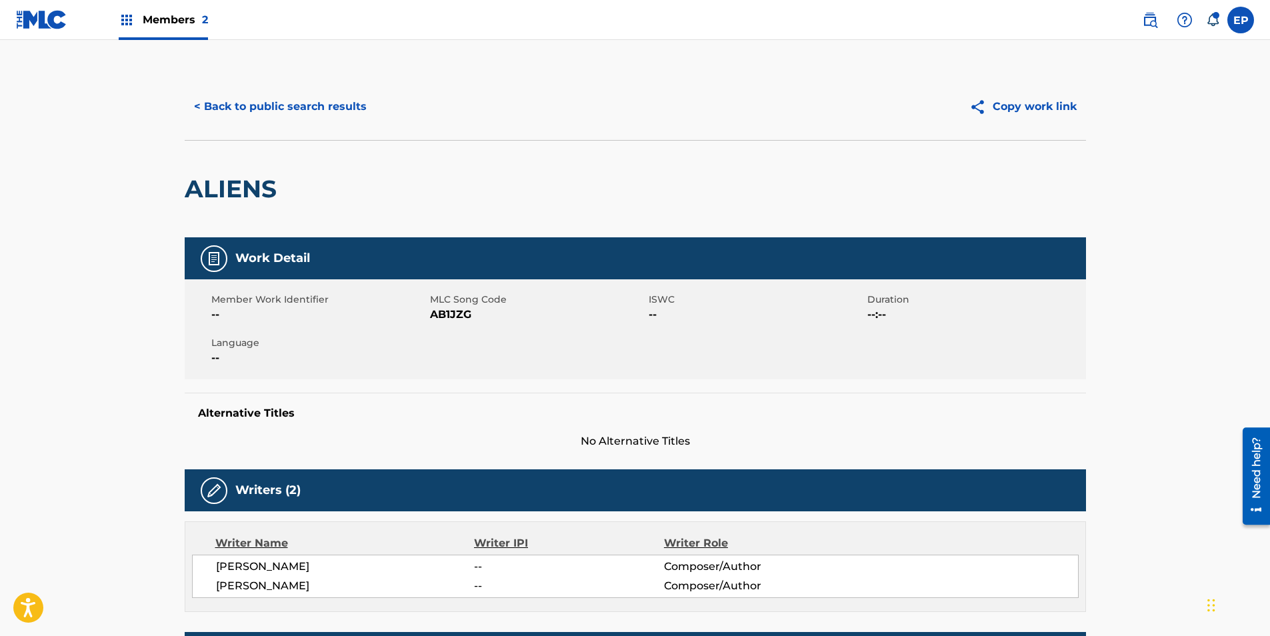
click at [240, 109] on button "< Back to public search results" at bounding box center [280, 106] width 191 height 33
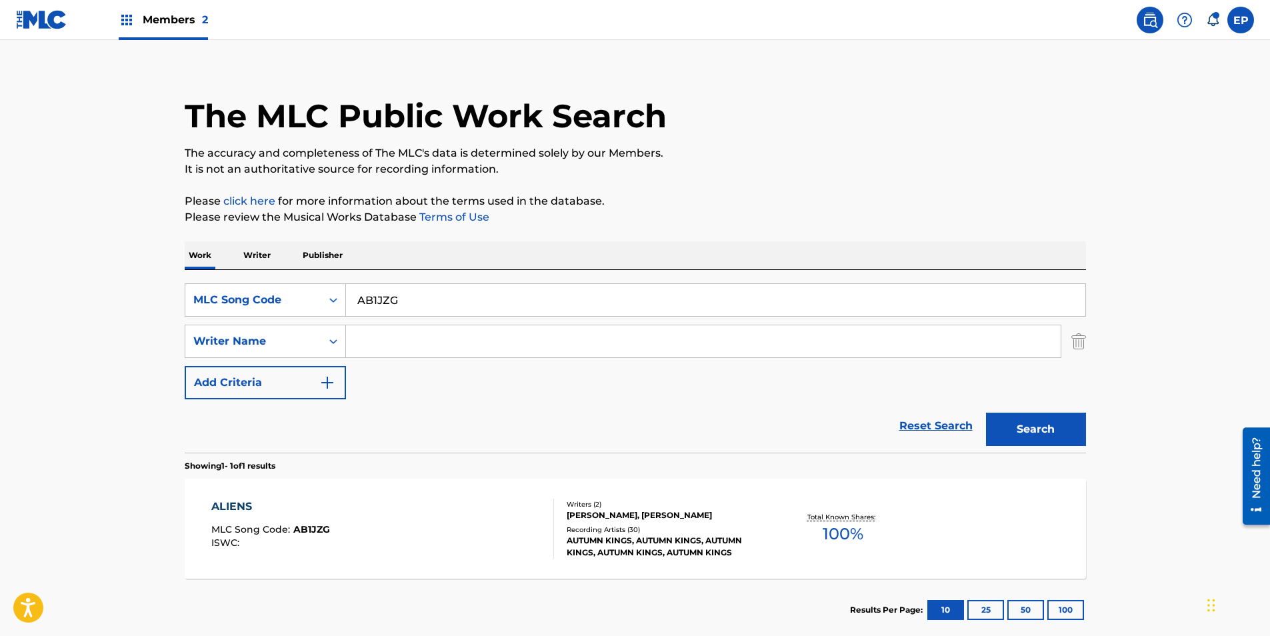
click at [420, 295] on input "AB1JZG" at bounding box center [715, 300] width 739 height 32
click at [269, 293] on div "MLC Song Code" at bounding box center [253, 300] width 120 height 16
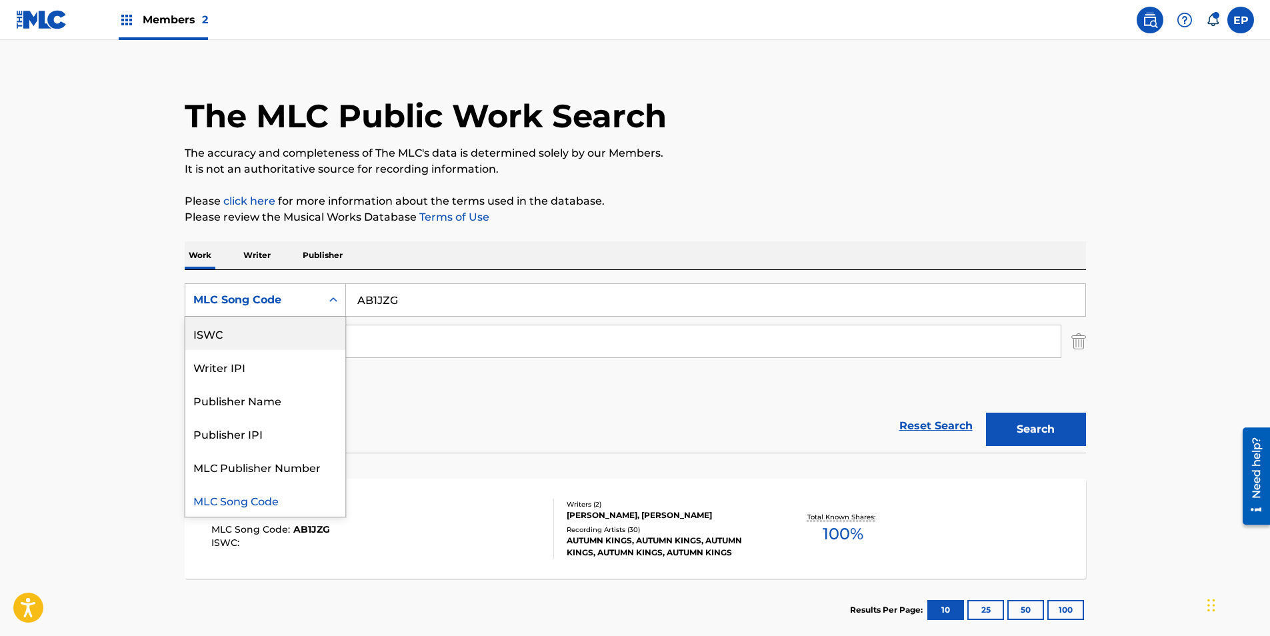
scroll to position [0, 0]
click at [248, 337] on div "Work Title" at bounding box center [265, 333] width 160 height 33
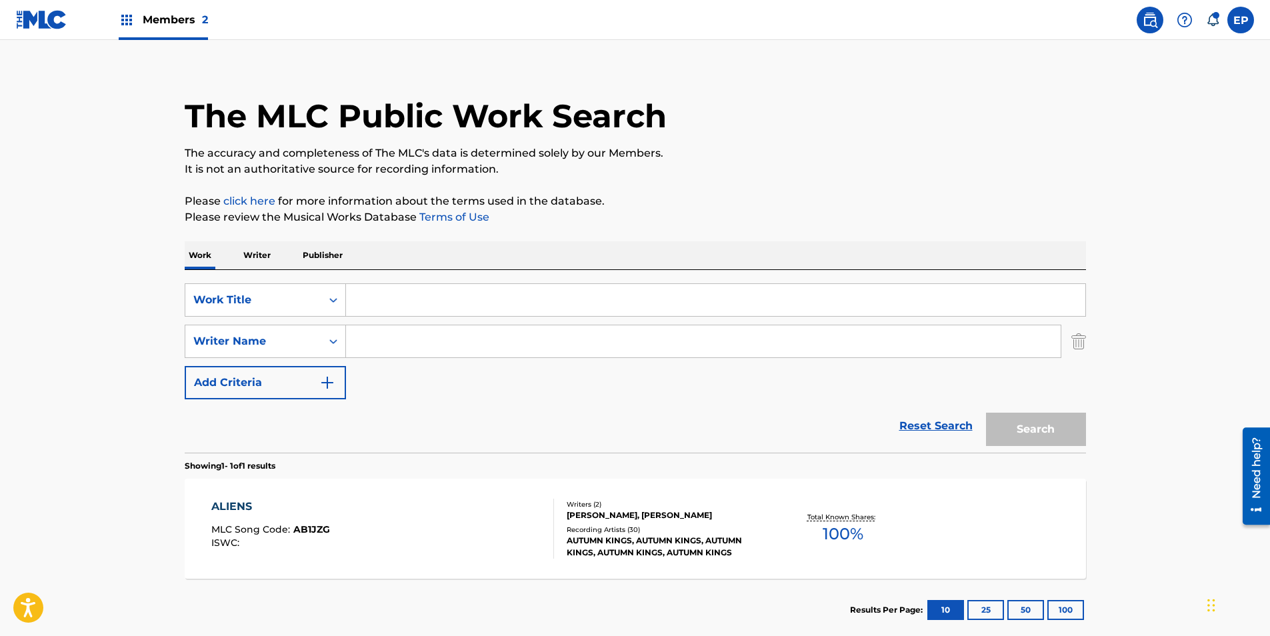
click at [427, 305] on input "Search Form" at bounding box center [715, 300] width 739 height 32
paste input "Asshole"
type input "Asshole"
click at [387, 342] on input "Search Form" at bounding box center [703, 341] width 715 height 32
type input "diab"
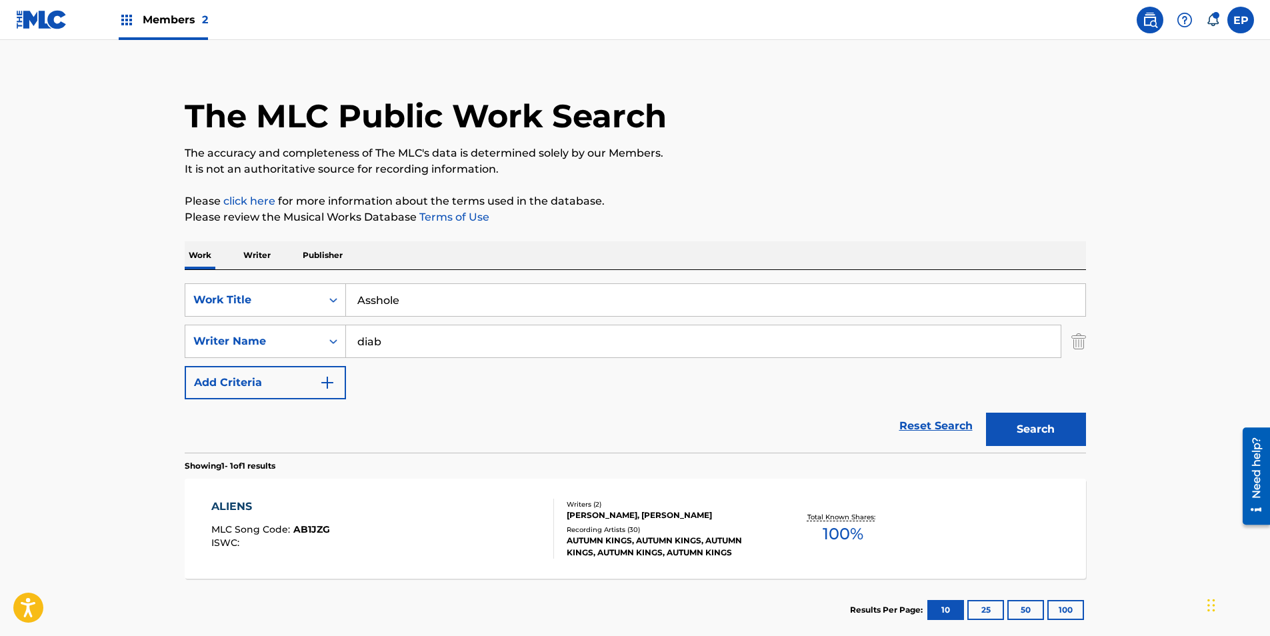
click at [986, 413] on button "Search" at bounding box center [1036, 429] width 100 height 33
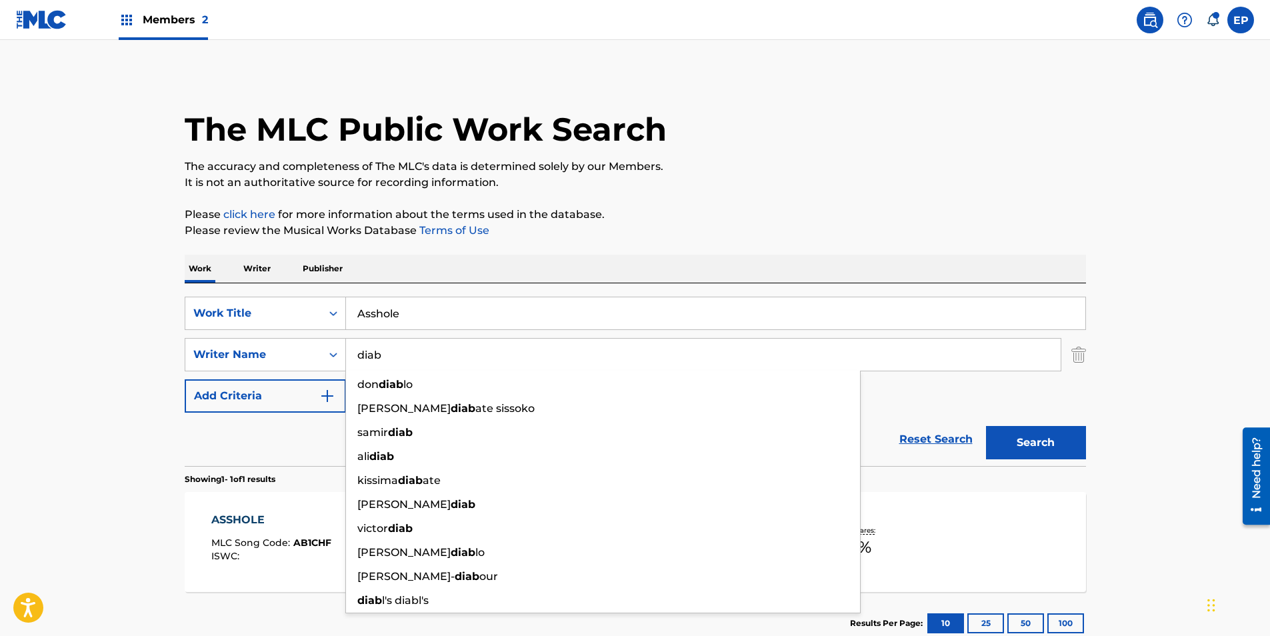
click at [179, 441] on div "The MLC Public Work Search The accuracy and completeness of The MLC's data is d…" at bounding box center [635, 363] width 933 height 581
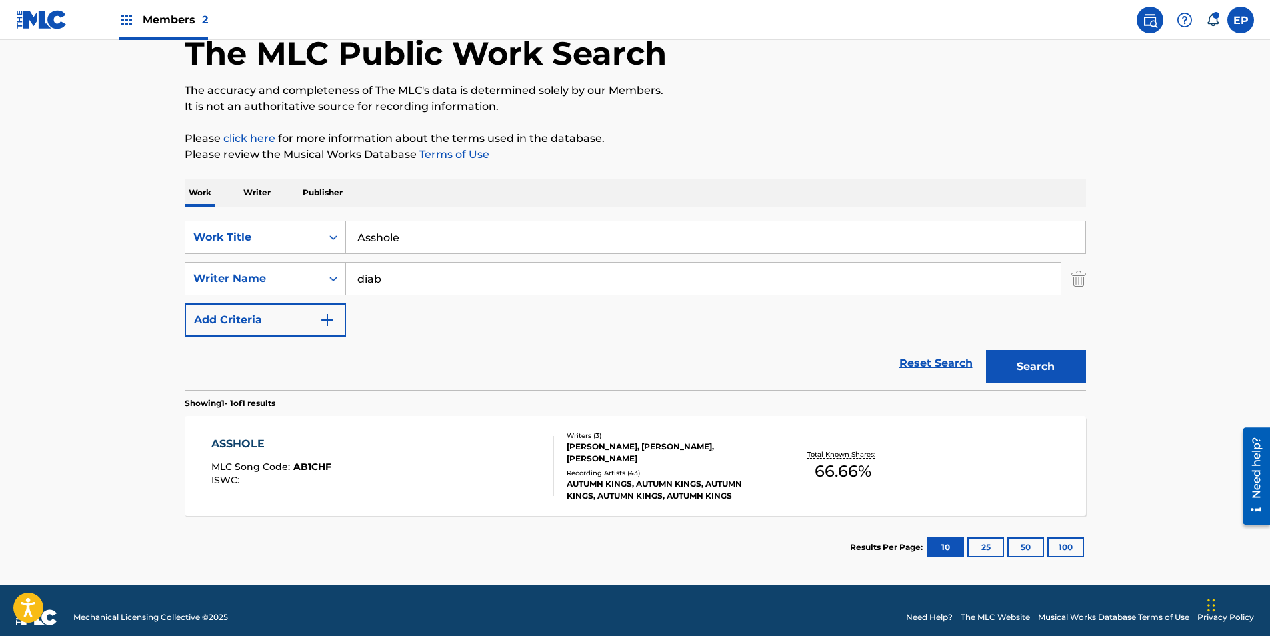
scroll to position [89, 0]
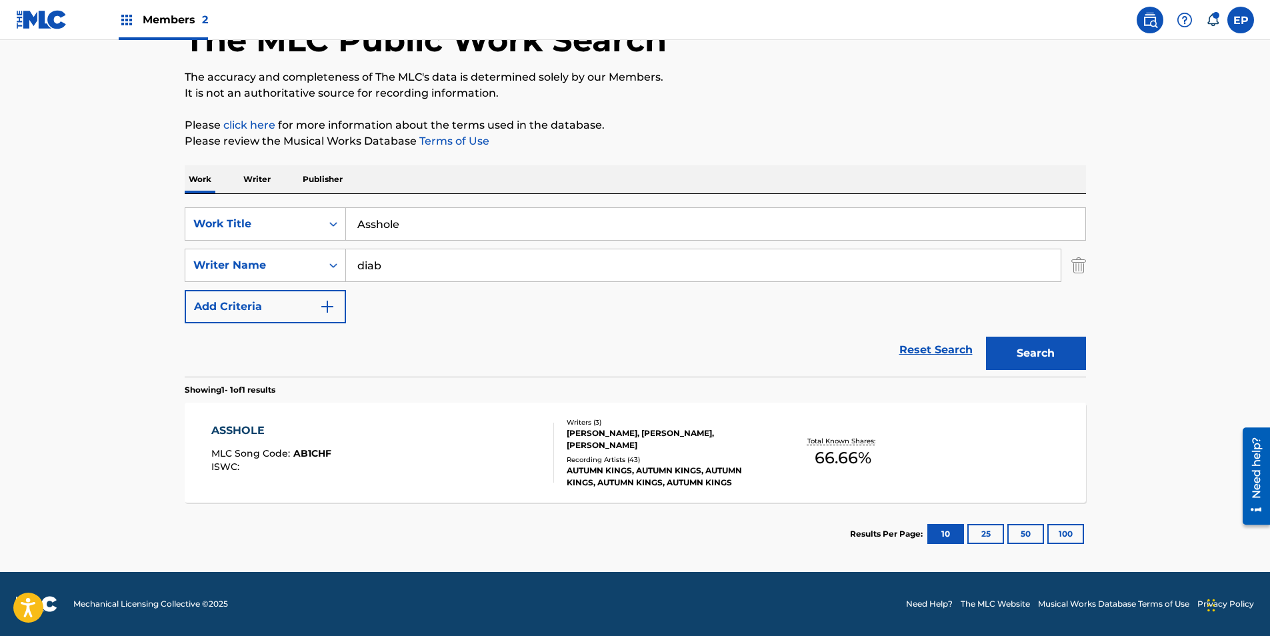
click at [437, 437] on div "ASSHOLE MLC Song Code : AB1CHF ISWC :" at bounding box center [382, 453] width 343 height 60
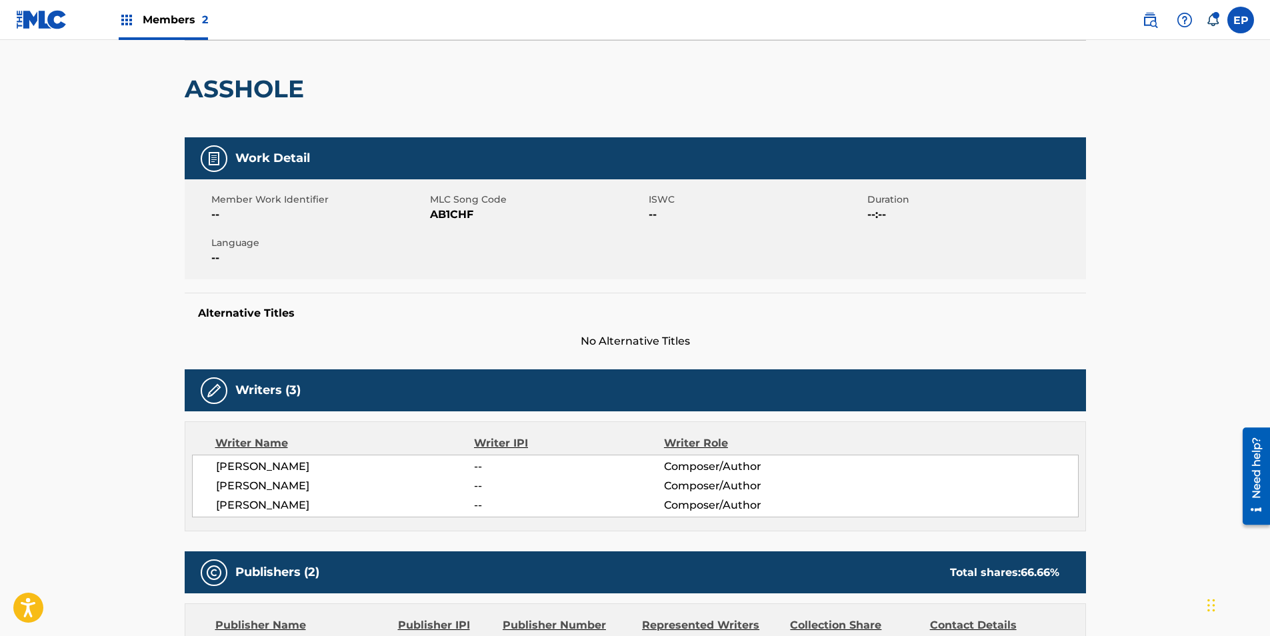
scroll to position [133, 0]
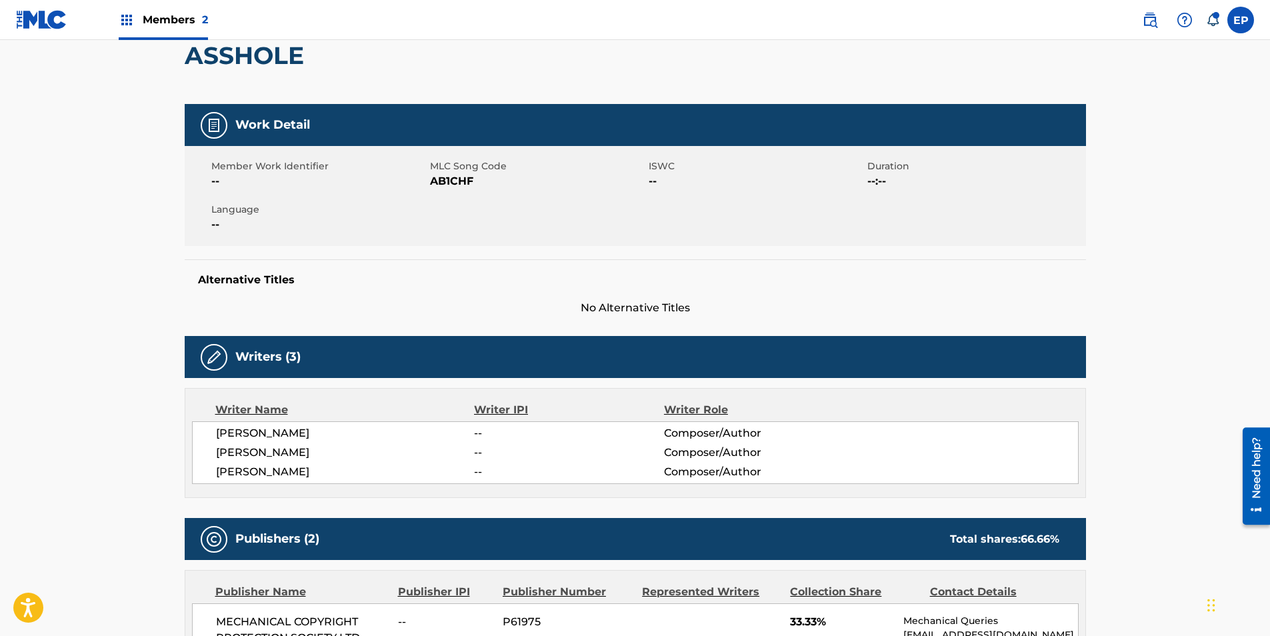
click at [432, 179] on span "AB1CHF" at bounding box center [537, 181] width 215 height 16
copy span "AB1CHF"
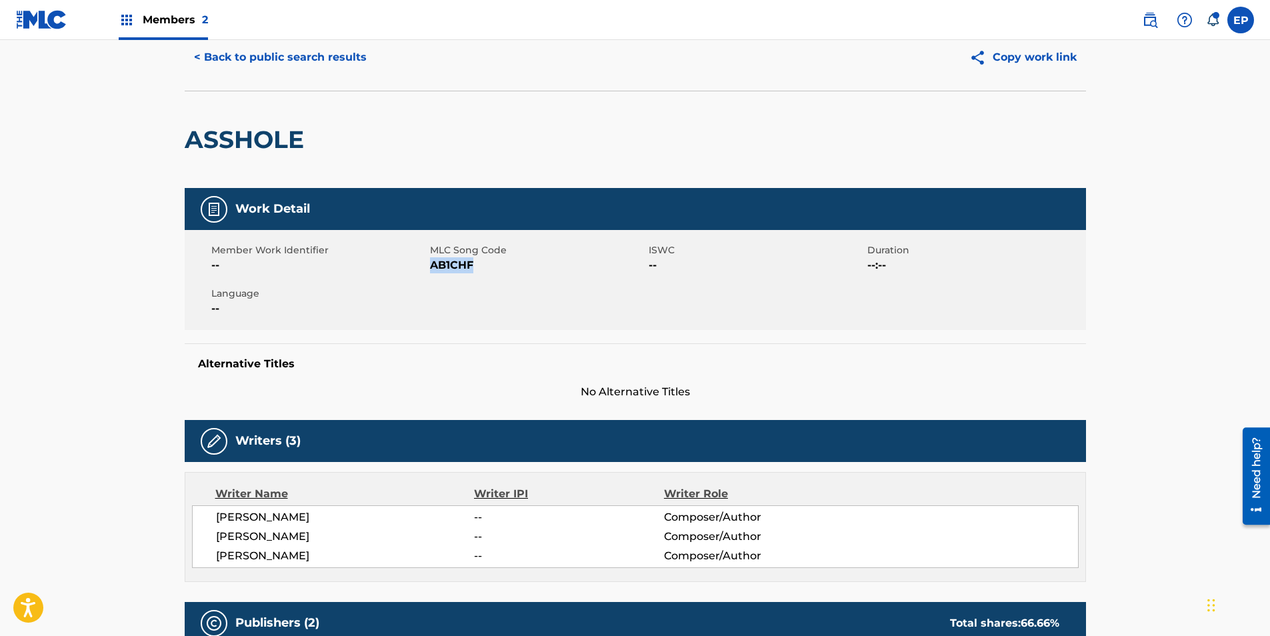
scroll to position [0, 0]
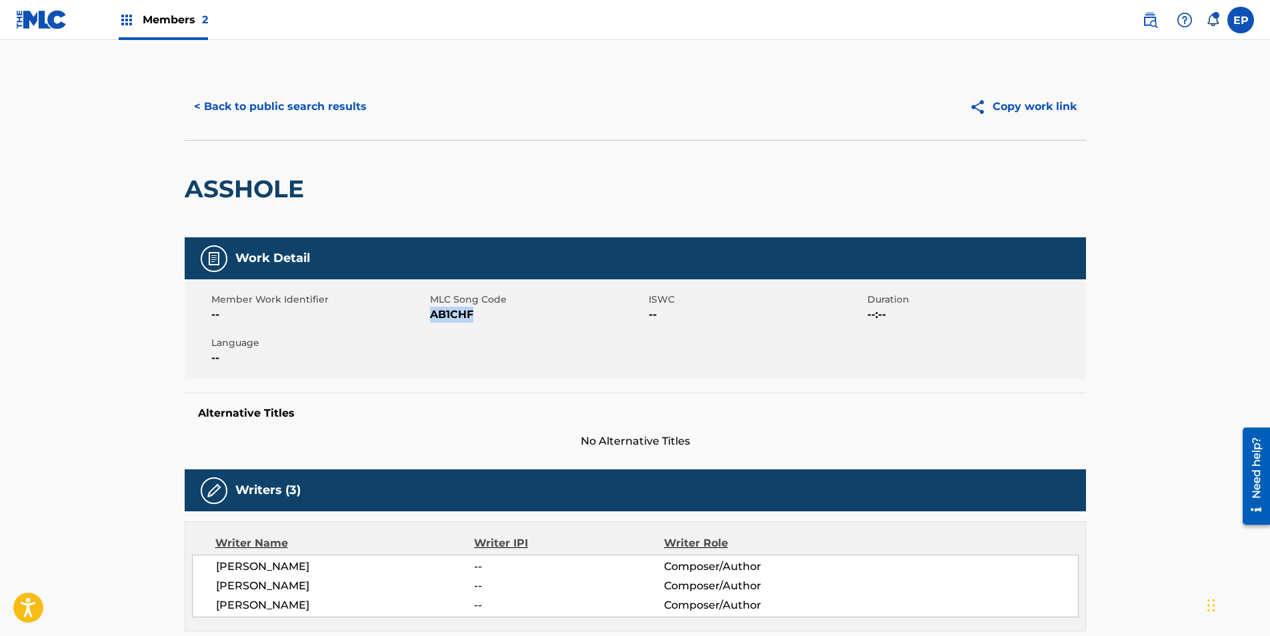
click at [214, 95] on button "< Back to public search results" at bounding box center [280, 106] width 191 height 33
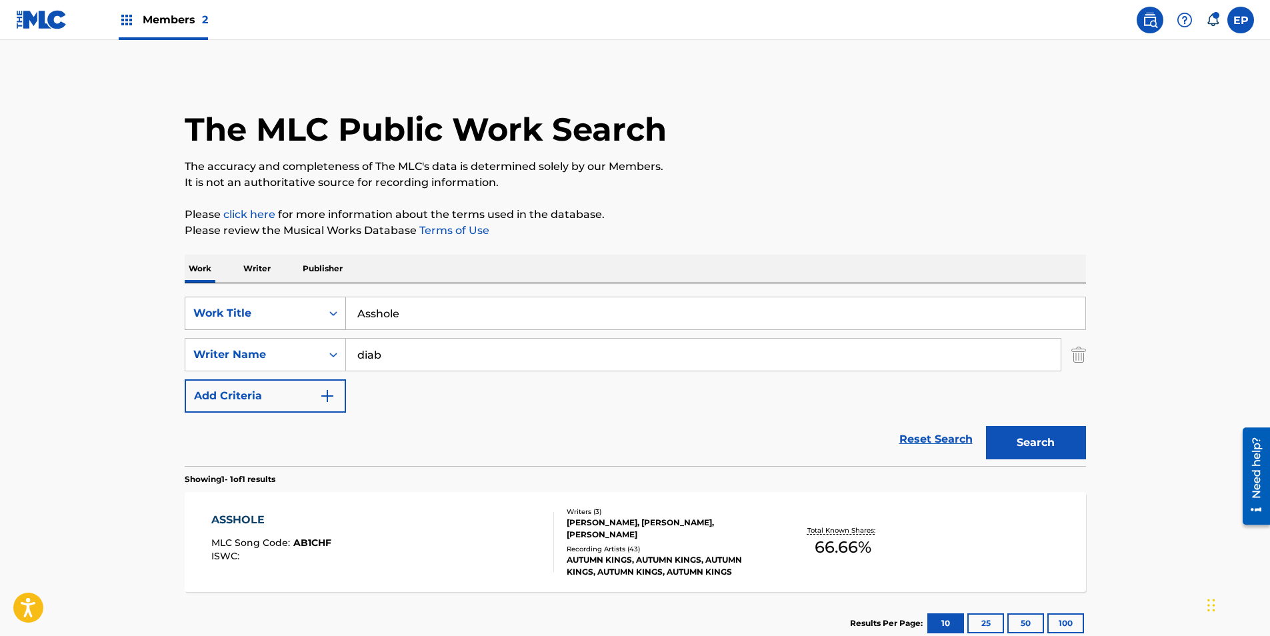
drag, startPoint x: 397, startPoint y: 309, endPoint x: 337, endPoint y: 314, distance: 59.5
click at [337, 314] on div "SearchWithCriteria099eca83-fcbc-4e41-986d-2dbaba96dd1a Work Title Asshole" at bounding box center [635, 313] width 901 height 33
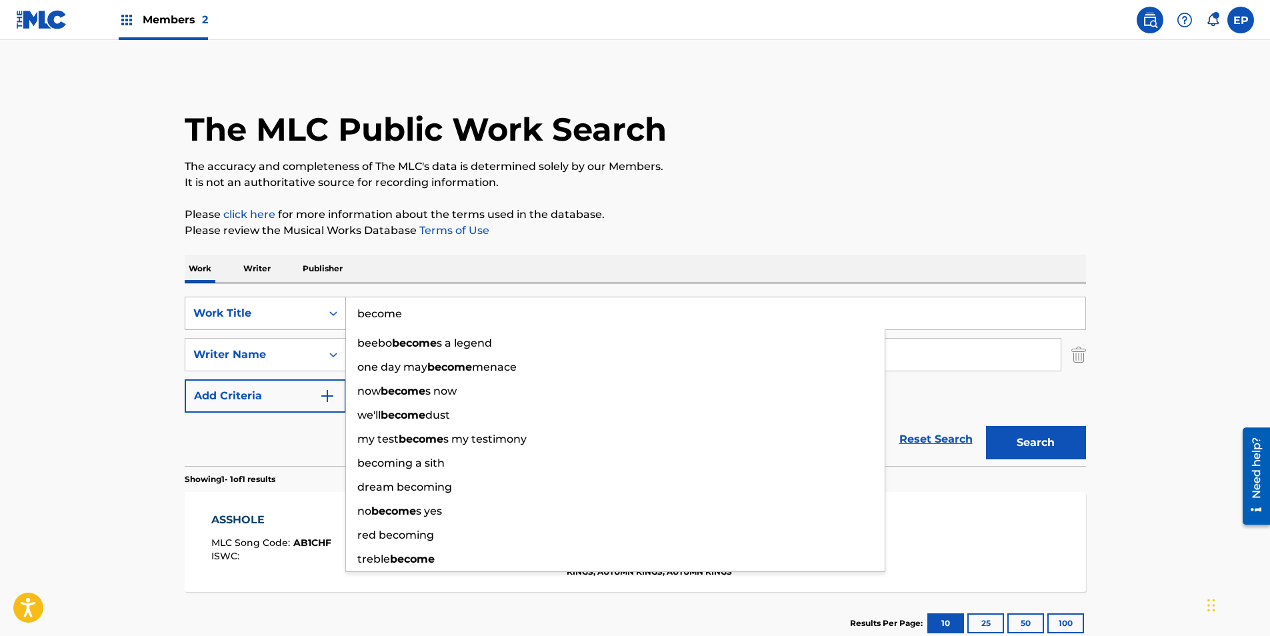
click at [986, 426] on button "Search" at bounding box center [1036, 442] width 100 height 33
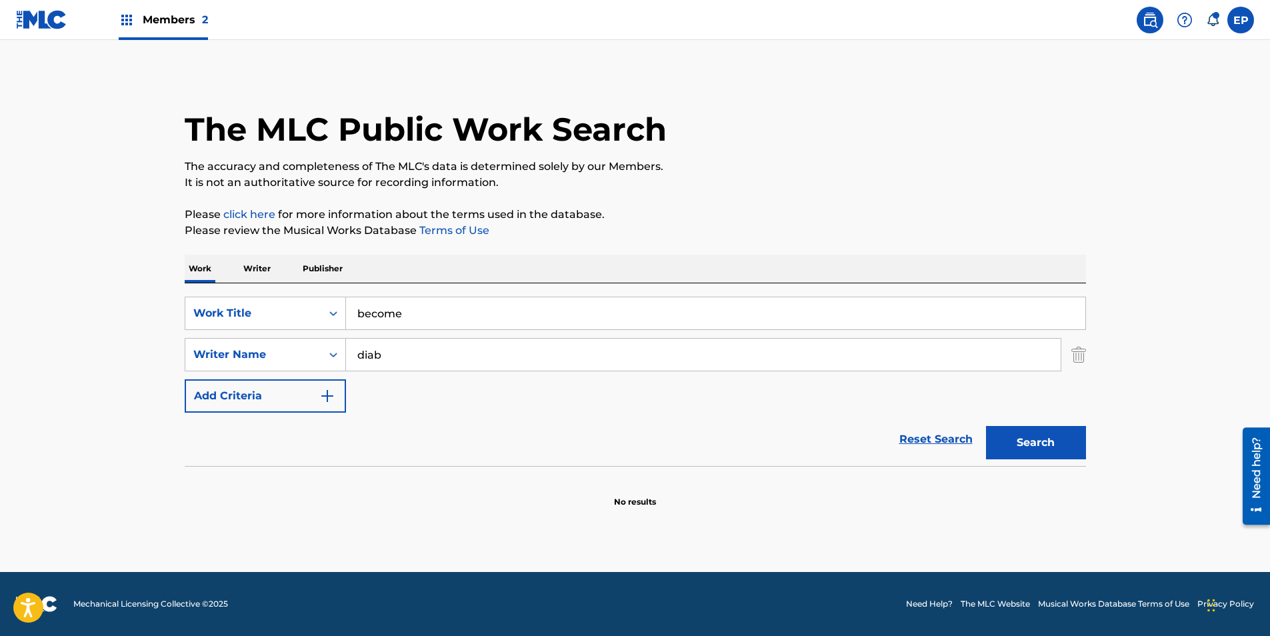
drag, startPoint x: 439, startPoint y: 309, endPoint x: 415, endPoint y: 315, distance: 24.6
click at [415, 315] on input "become" at bounding box center [715, 313] width 739 height 32
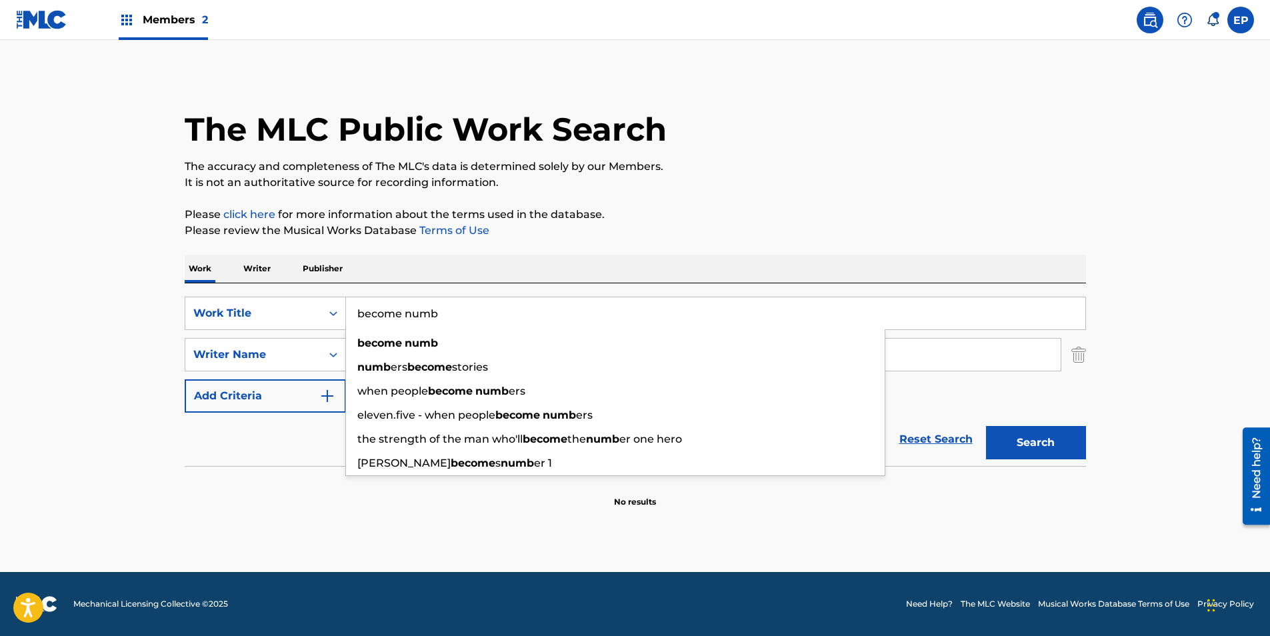
type input "become numb"
click at [986, 426] on button "Search" at bounding box center [1036, 442] width 100 height 33
click at [516, 192] on div "The MLC Public Work Search The accuracy and completeness of The MLC's data is d…" at bounding box center [635, 290] width 933 height 435
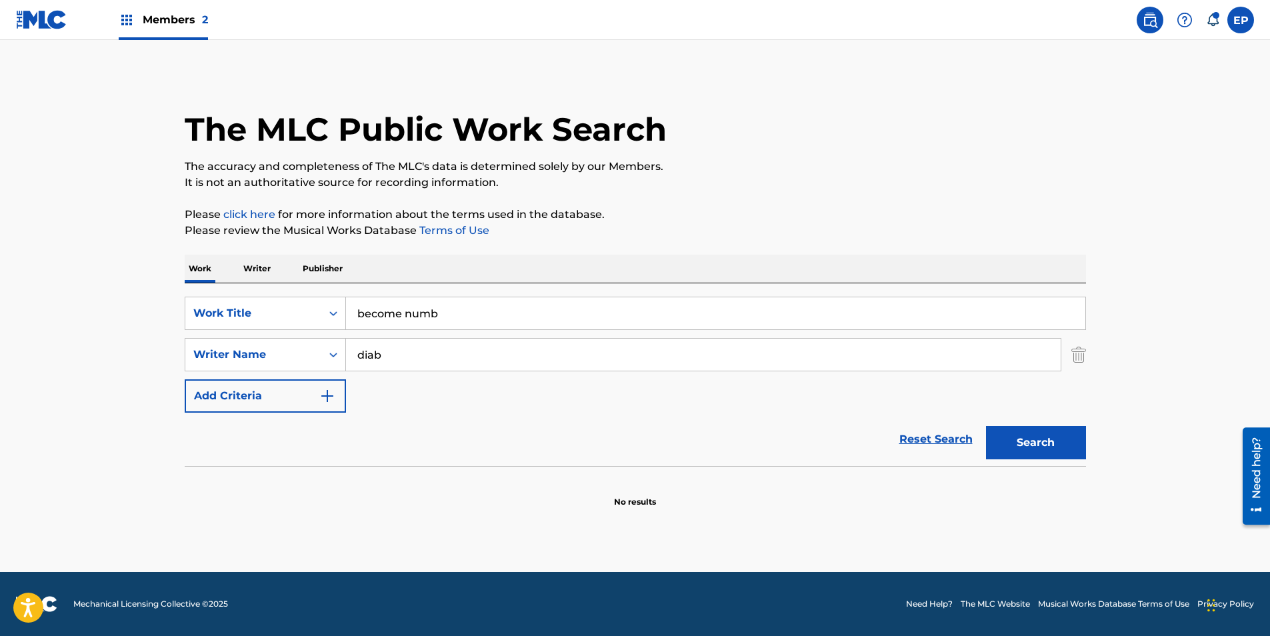
click at [417, 362] on input "diab" at bounding box center [703, 355] width 715 height 32
type input "d"
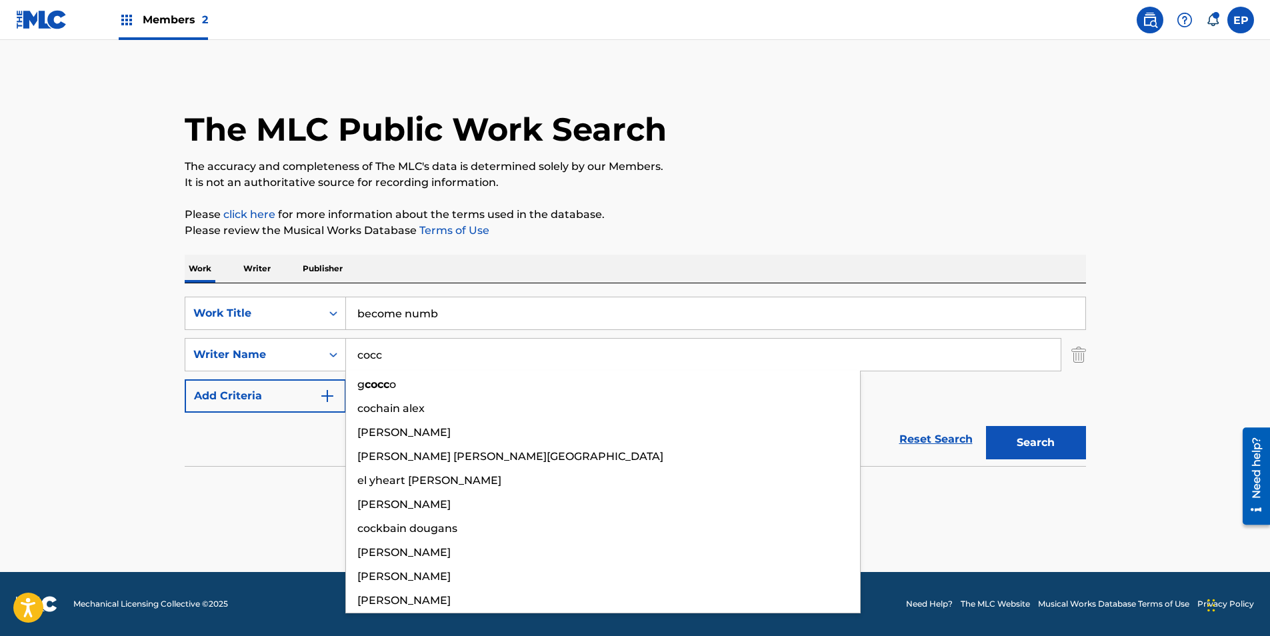
type input "cocc"
click at [986, 426] on button "Search" at bounding box center [1036, 442] width 100 height 33
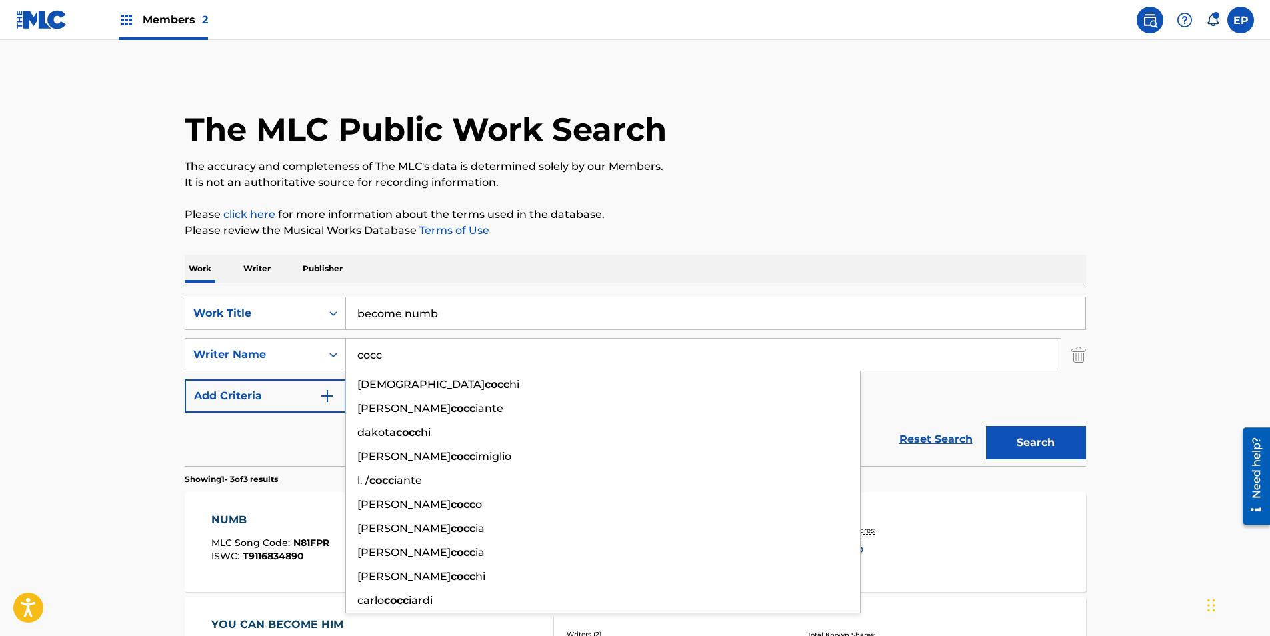
click at [218, 451] on div "Reset Search Search" at bounding box center [635, 439] width 901 height 53
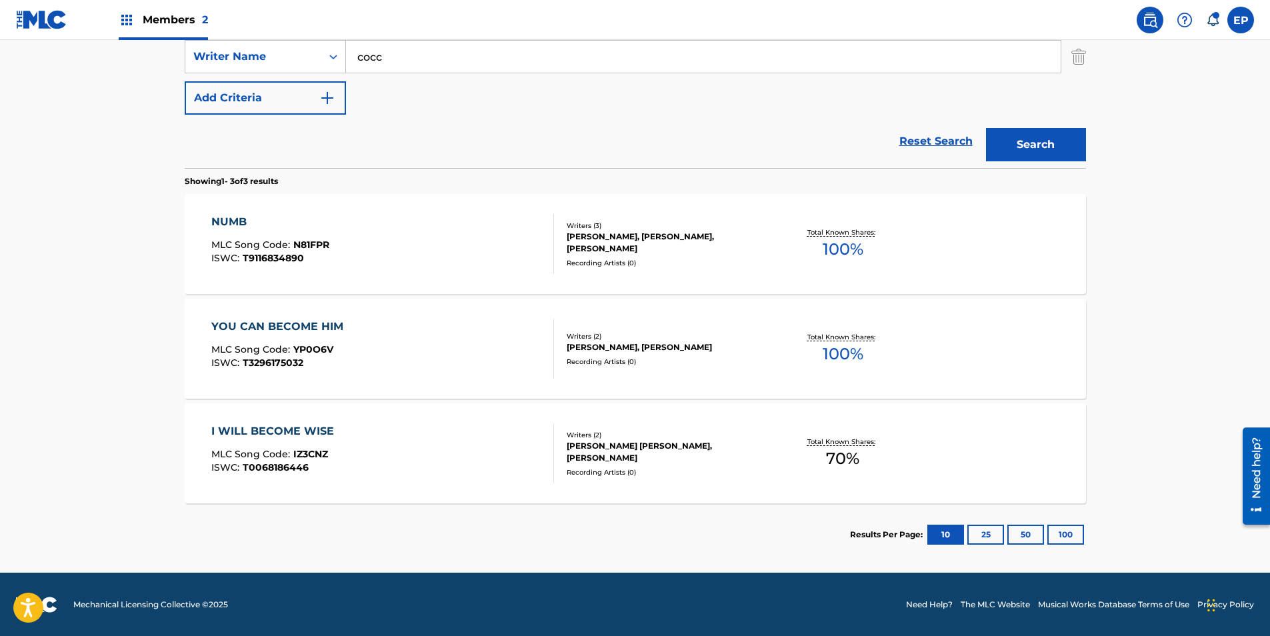
scroll to position [299, 0]
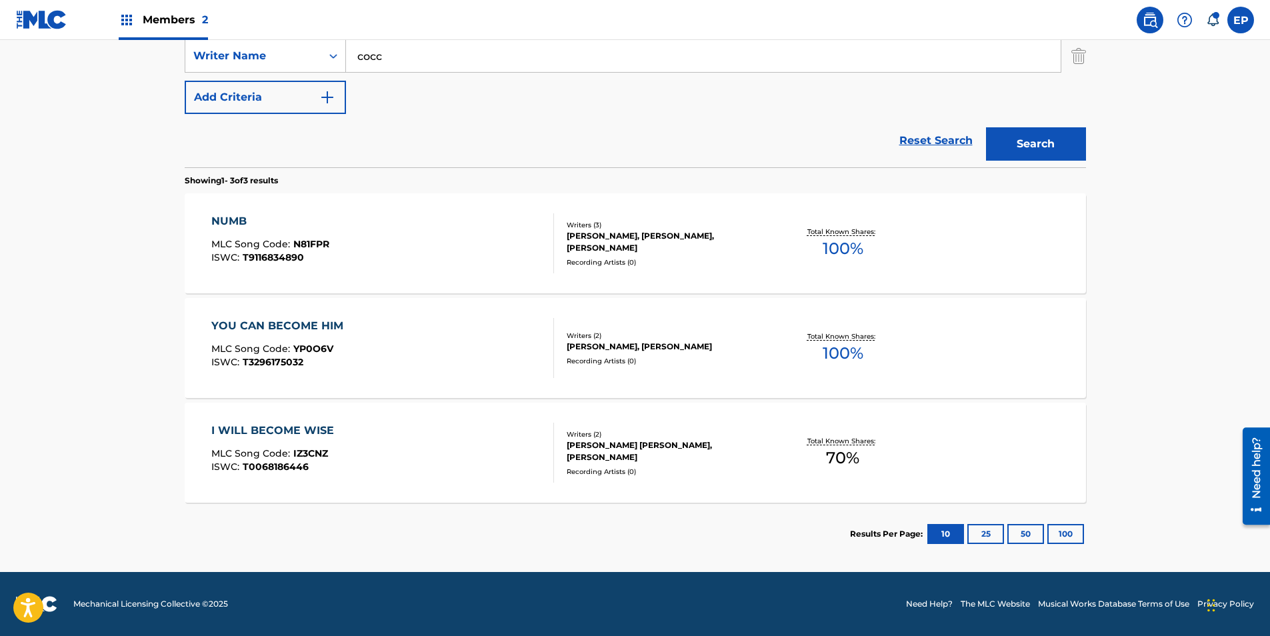
click at [340, 231] on div "NUMB MLC Song Code : N81FPR ISWC : T9116834890" at bounding box center [382, 243] width 343 height 60
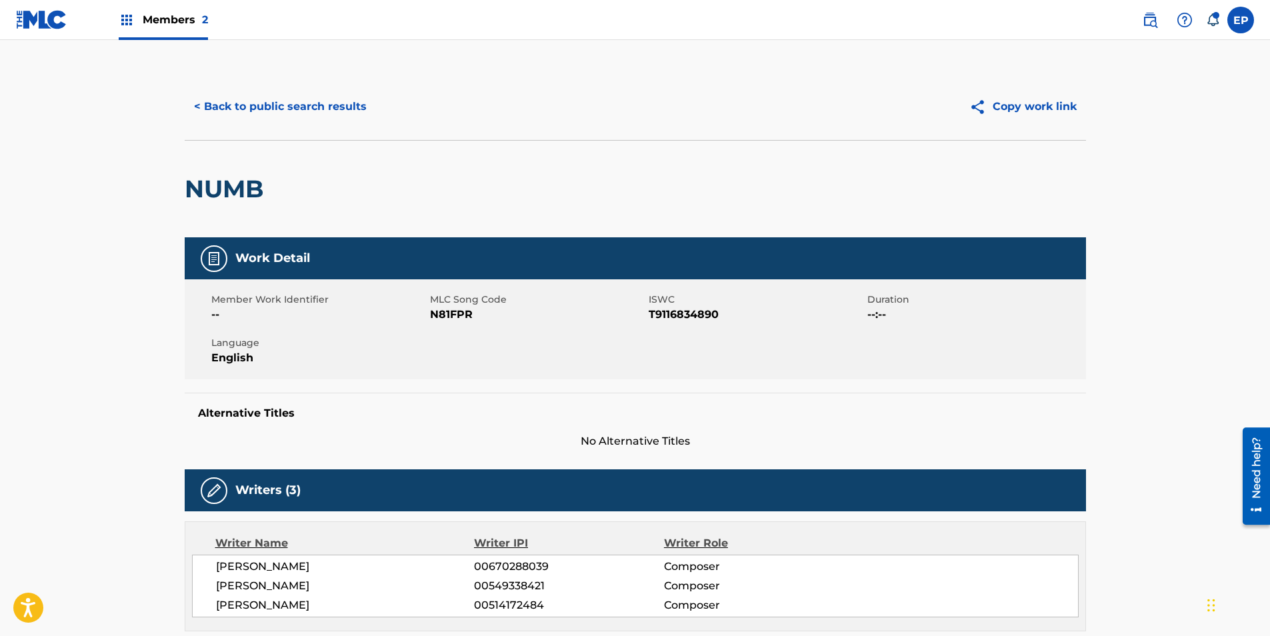
click at [494, 170] on div "NUMB" at bounding box center [635, 188] width 901 height 97
click at [208, 97] on button "< Back to public search results" at bounding box center [280, 106] width 191 height 33
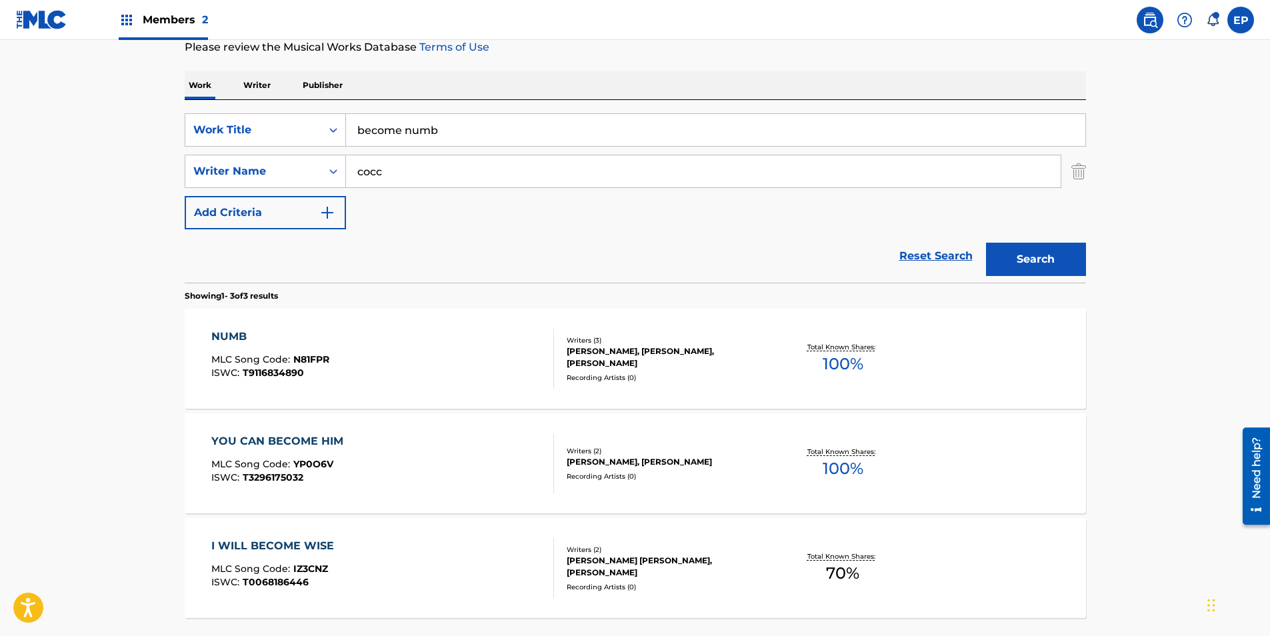
scroll to position [23, 0]
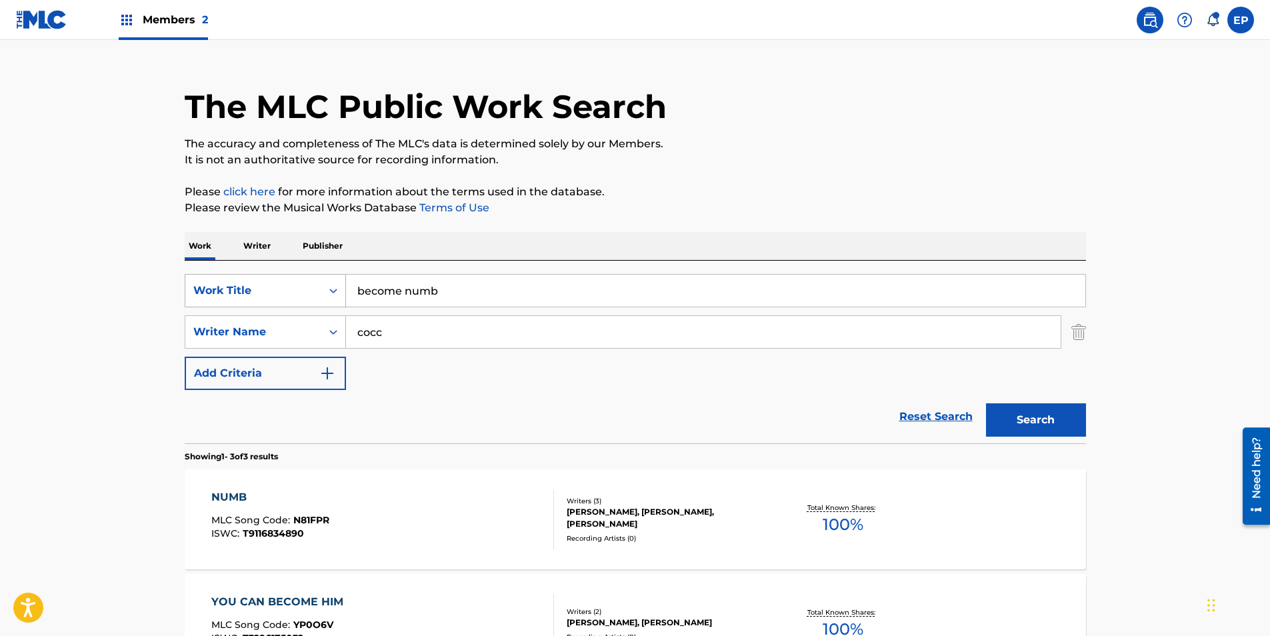
drag, startPoint x: 495, startPoint y: 296, endPoint x: 319, endPoint y: 287, distance: 176.9
click at [319, 287] on div "SearchWithCriteria099eca83-fcbc-4e41-986d-2dbaba96dd1a Work Title become numb" at bounding box center [635, 290] width 901 height 33
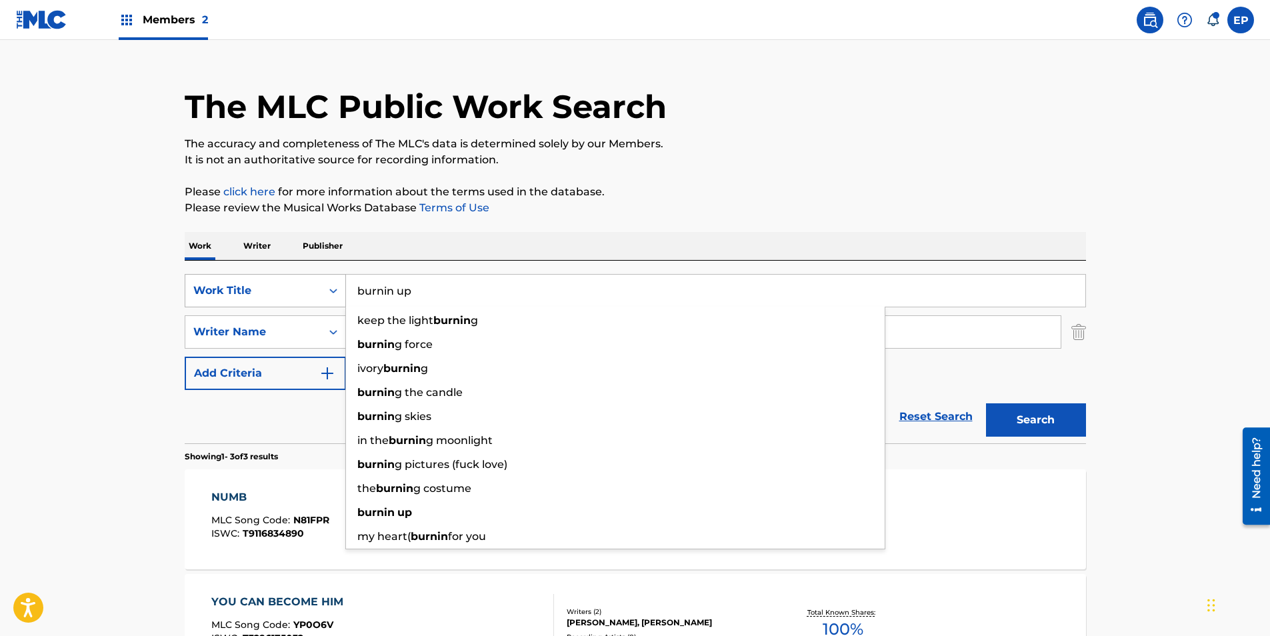
type input "burnin up"
click at [986, 403] on button "Search" at bounding box center [1036, 419] width 100 height 33
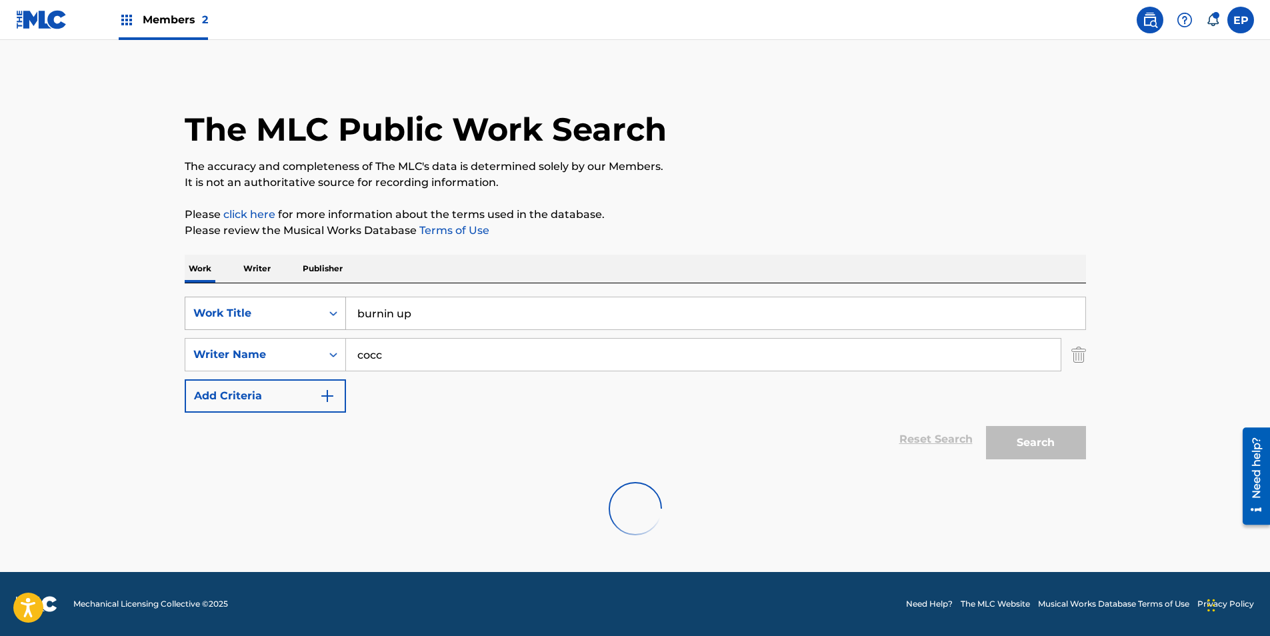
scroll to position [0, 0]
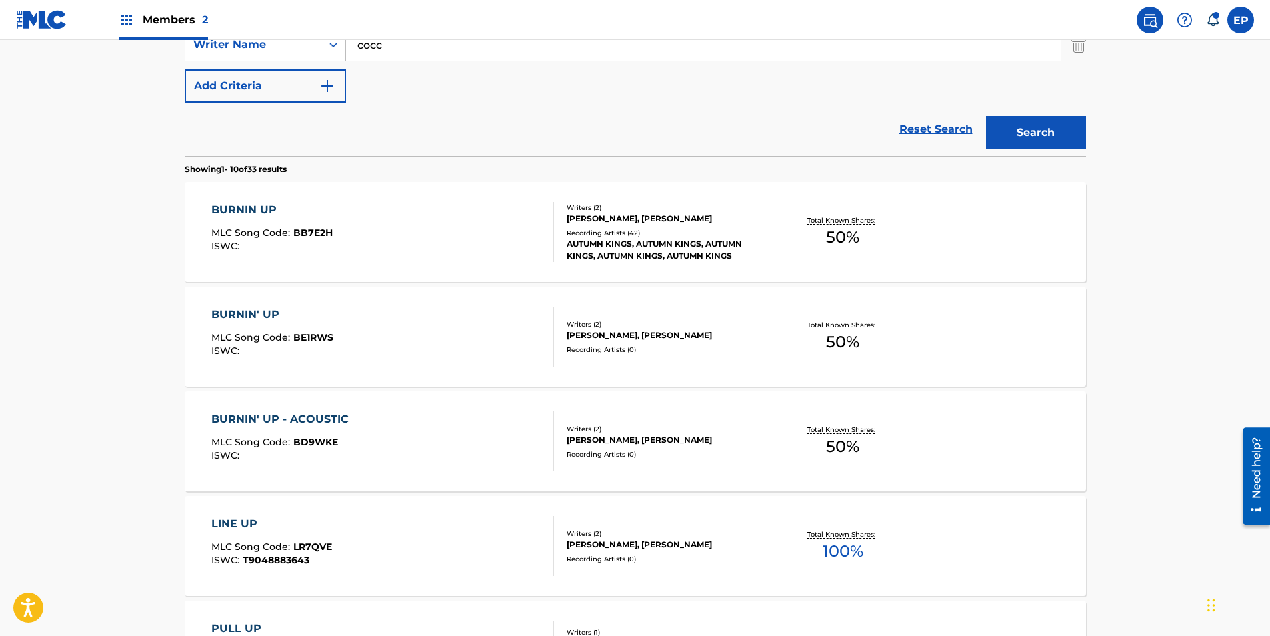
scroll to position [333, 0]
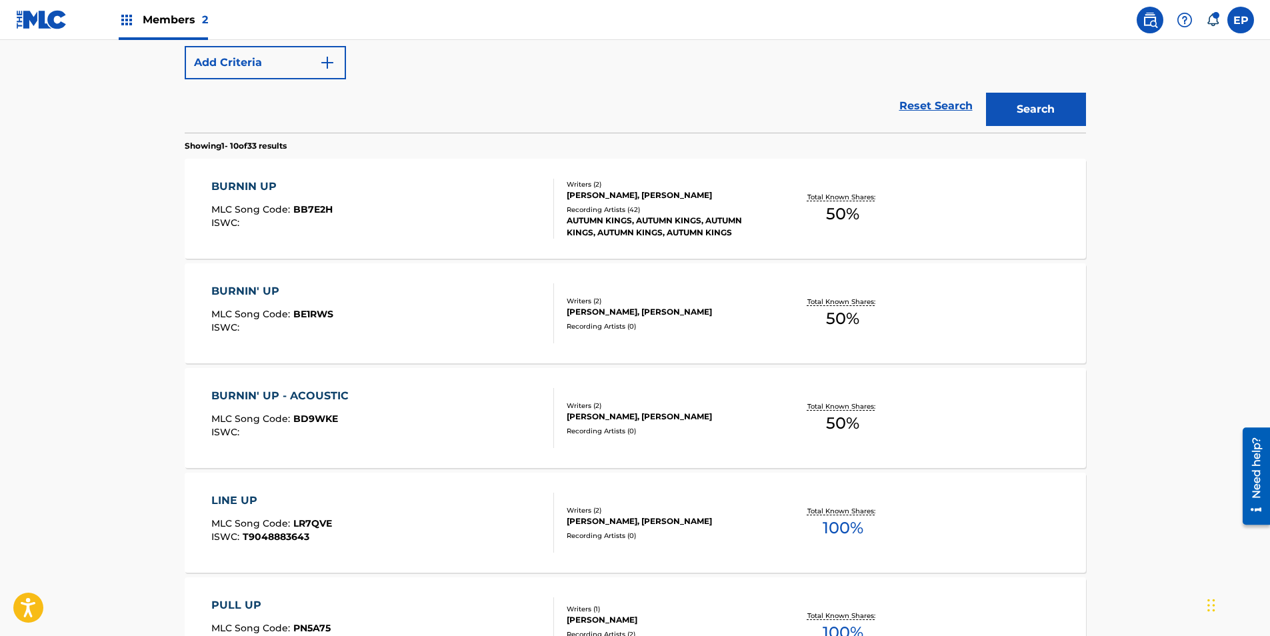
click at [322, 218] on div "ISWC :" at bounding box center [271, 223] width 121 height 10
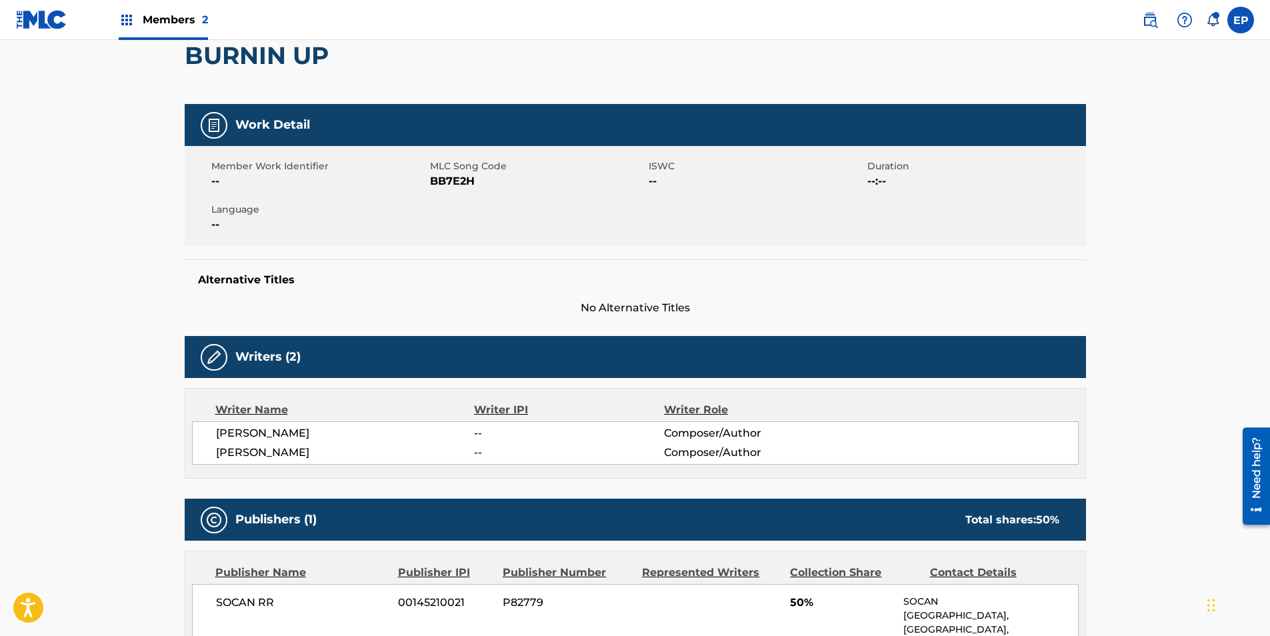
scroll to position [200, 0]
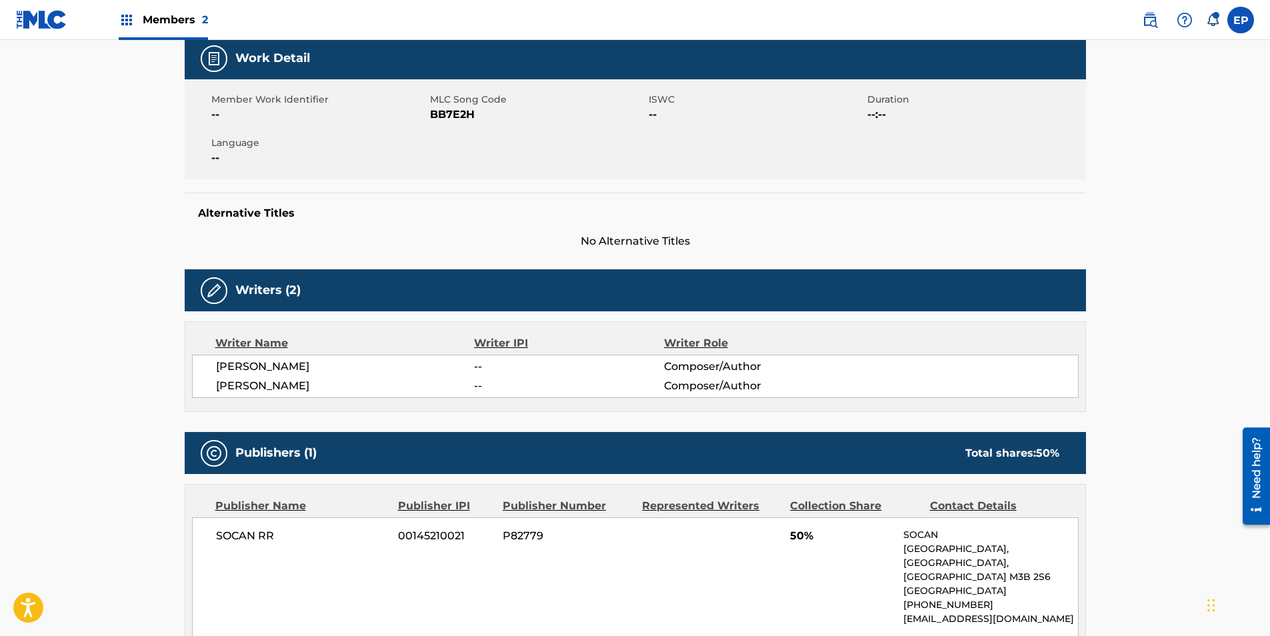
click at [450, 117] on span "BB7E2H" at bounding box center [537, 115] width 215 height 16
copy span "BB7E2H"
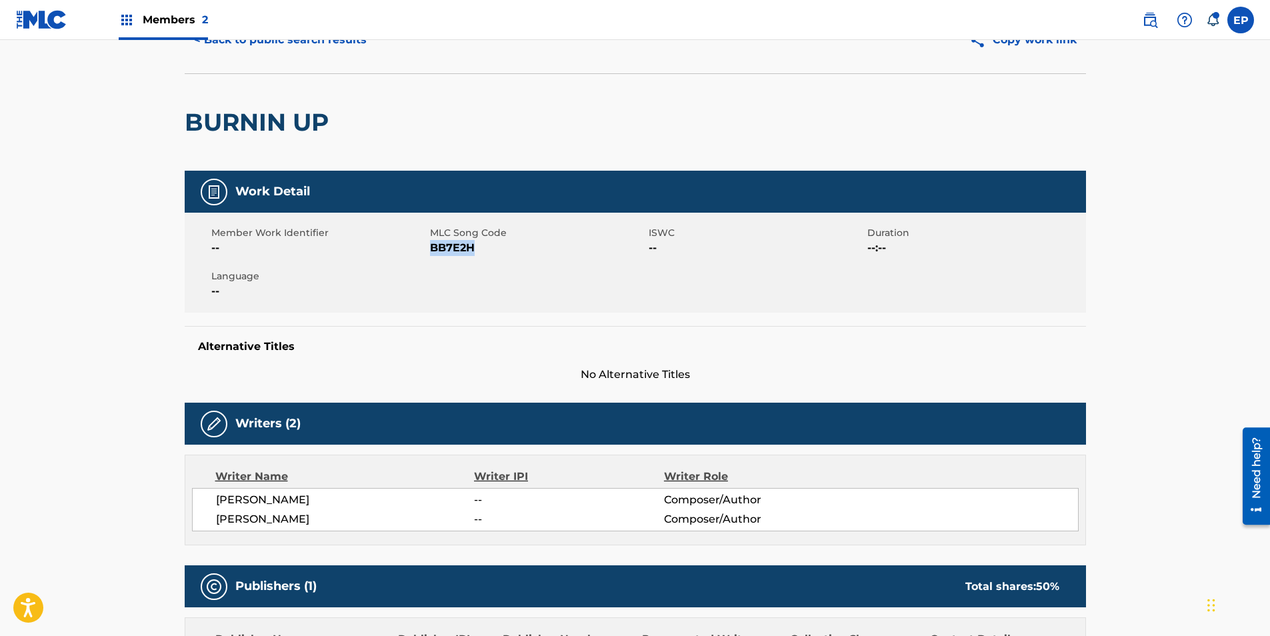
scroll to position [0, 0]
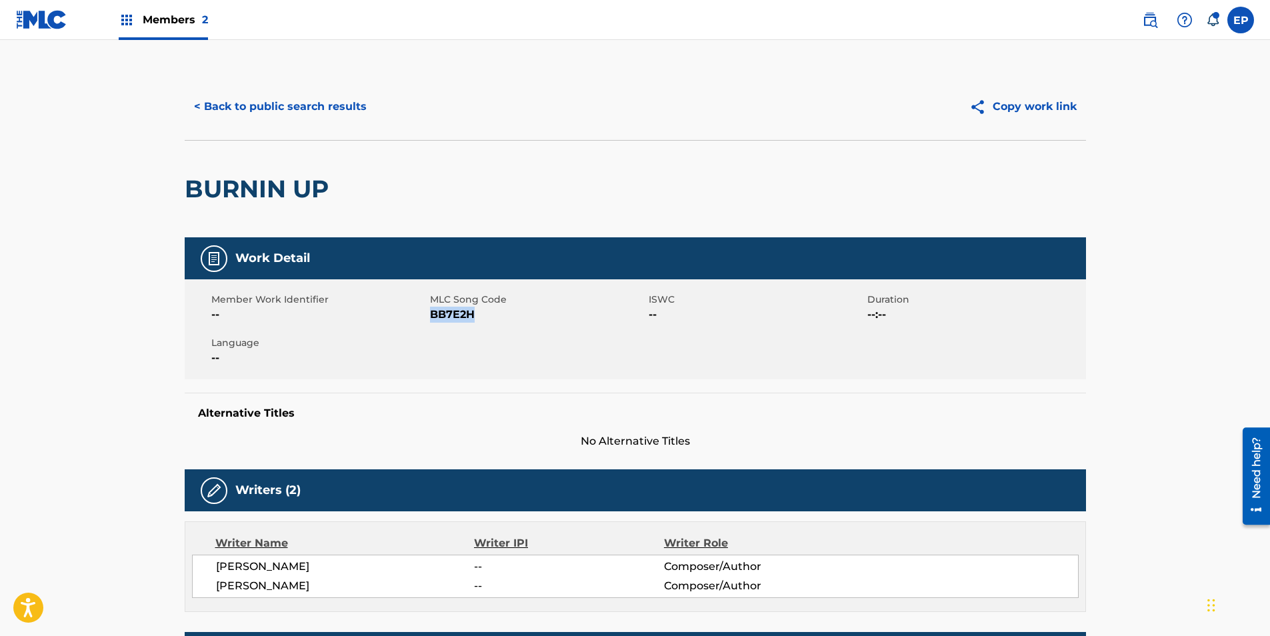
click at [223, 111] on button "< Back to public search results" at bounding box center [280, 106] width 191 height 33
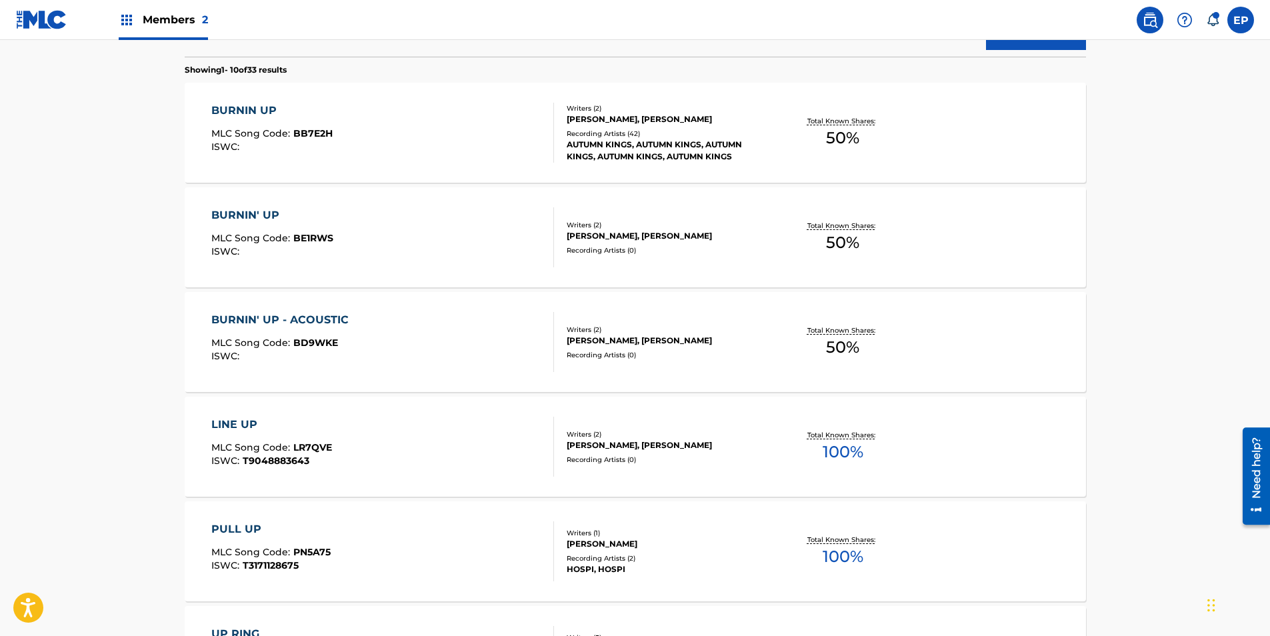
click at [393, 342] on div "BURNIN' UP - ACOUSTIC MLC Song Code : BD9WKE ISWC :" at bounding box center [382, 342] width 343 height 60
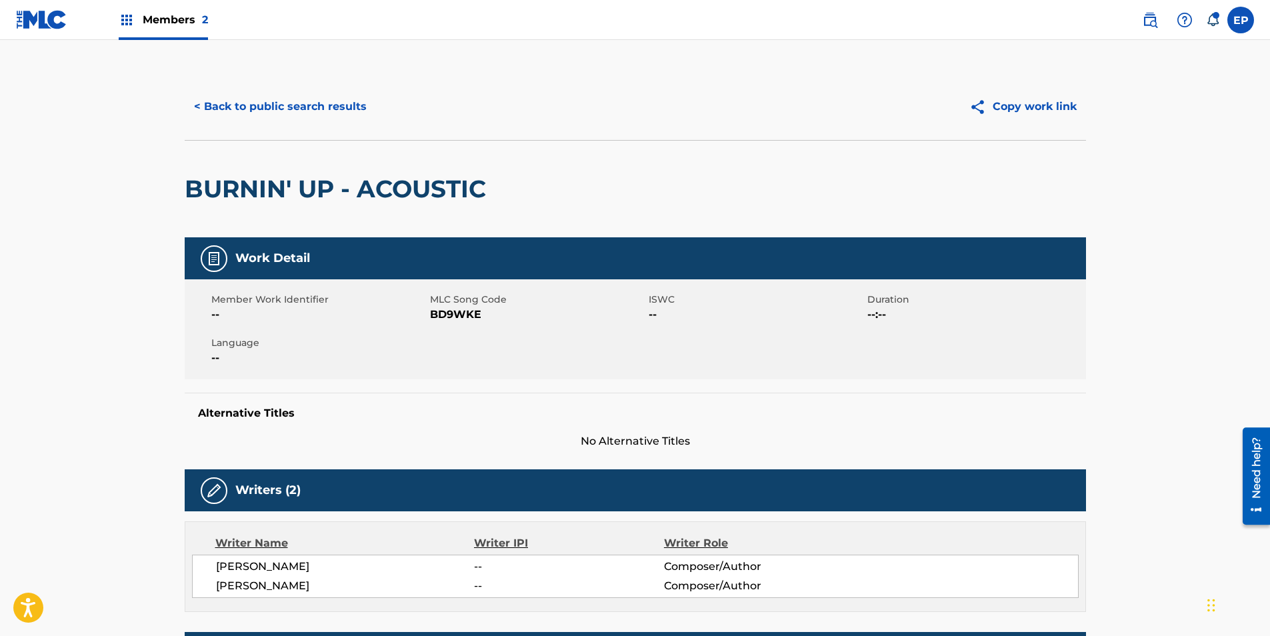
click at [461, 311] on span "BD9WKE" at bounding box center [537, 315] width 215 height 16
copy span "BD9WKE"
click at [253, 114] on button "< Back to public search results" at bounding box center [280, 106] width 191 height 33
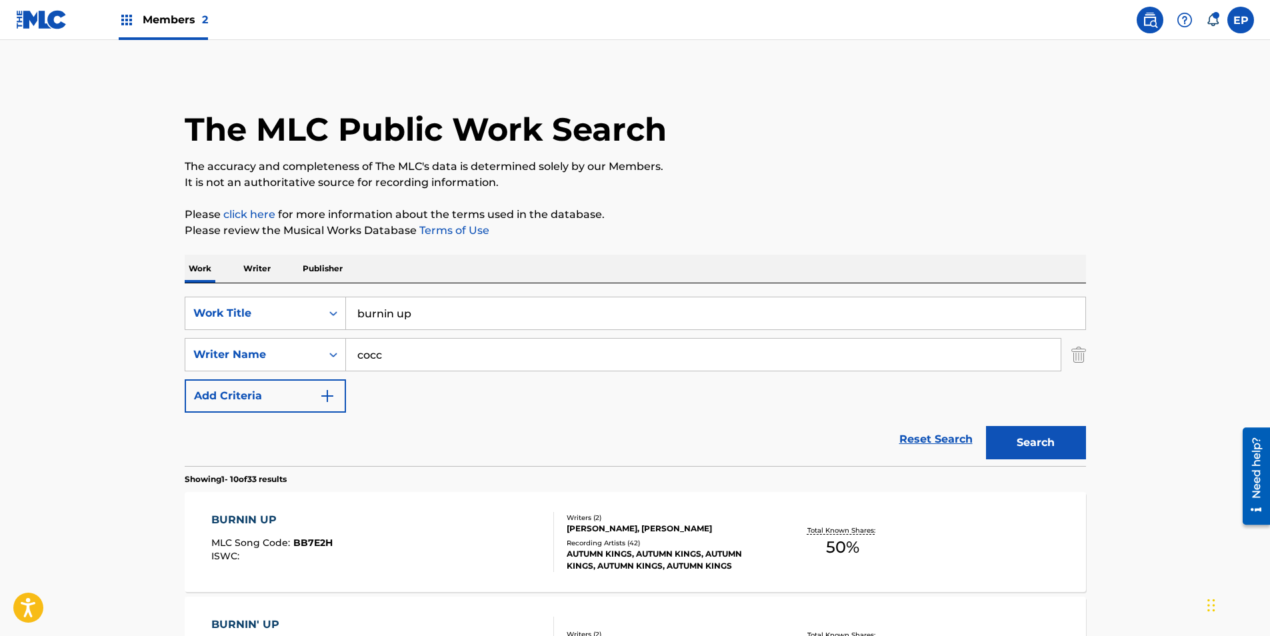
drag, startPoint x: 430, startPoint y: 318, endPoint x: 248, endPoint y: 296, distance: 183.3
click at [248, 296] on div "SearchWithCriteria099eca83-fcbc-4e41-986d-2dbaba96dd1a Work Title burnin up Sea…" at bounding box center [635, 374] width 901 height 183
paste input "Castles"
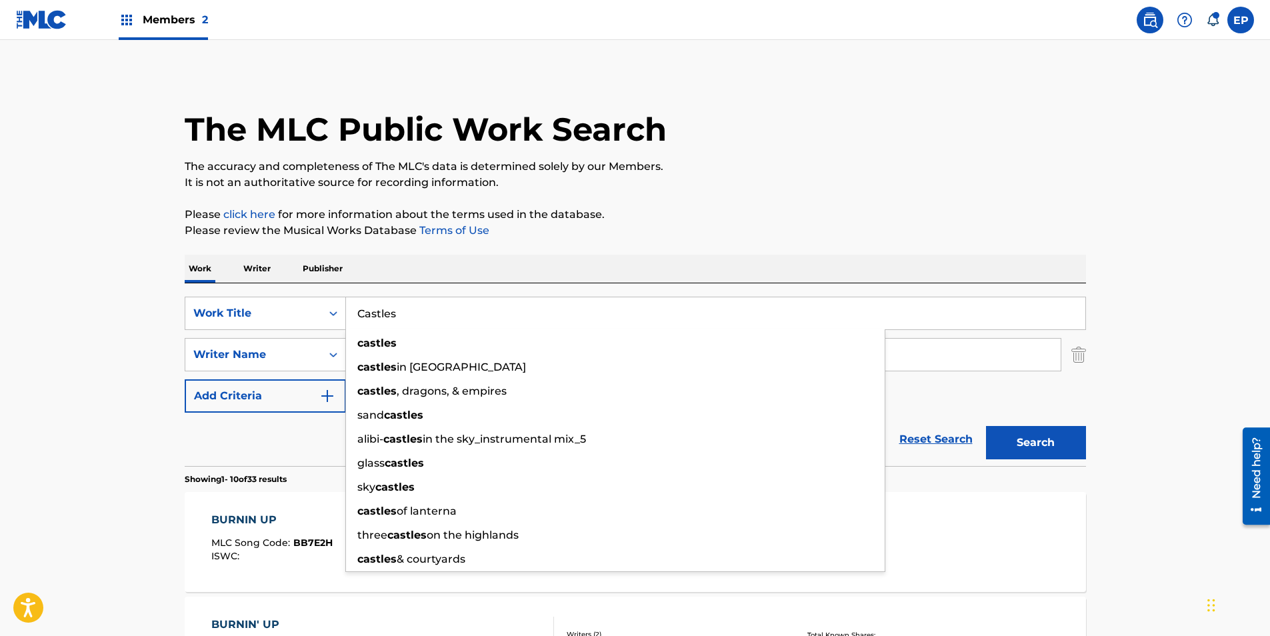
type input "Castles"
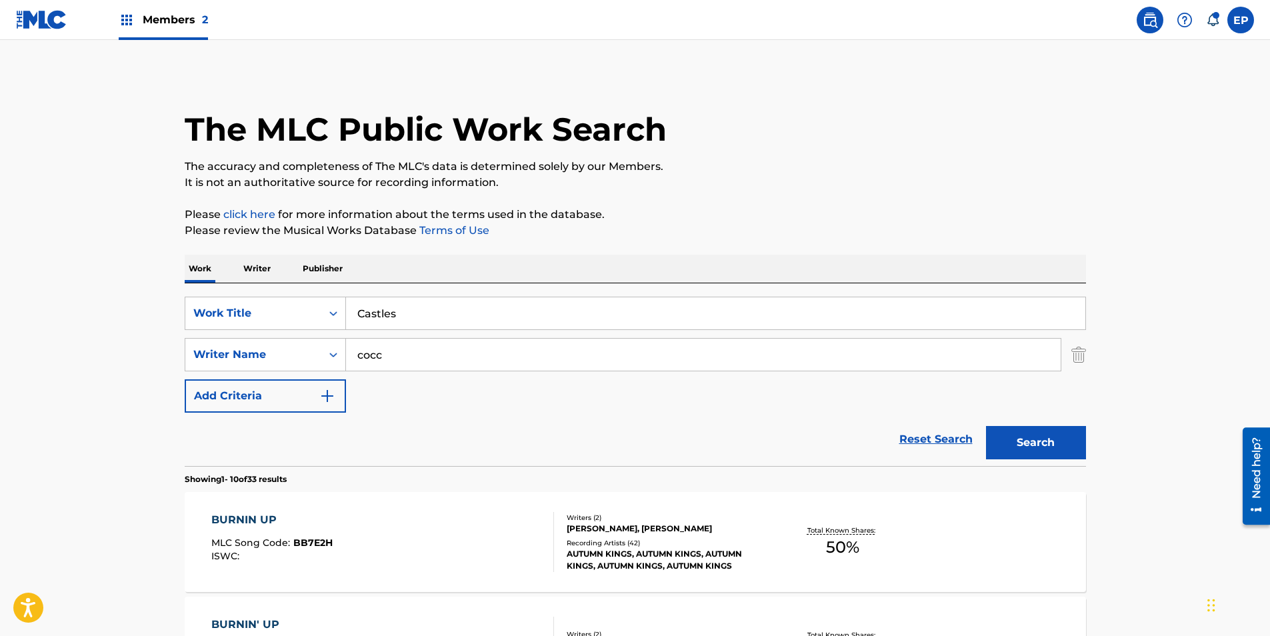
click at [1046, 450] on button "Search" at bounding box center [1036, 442] width 100 height 33
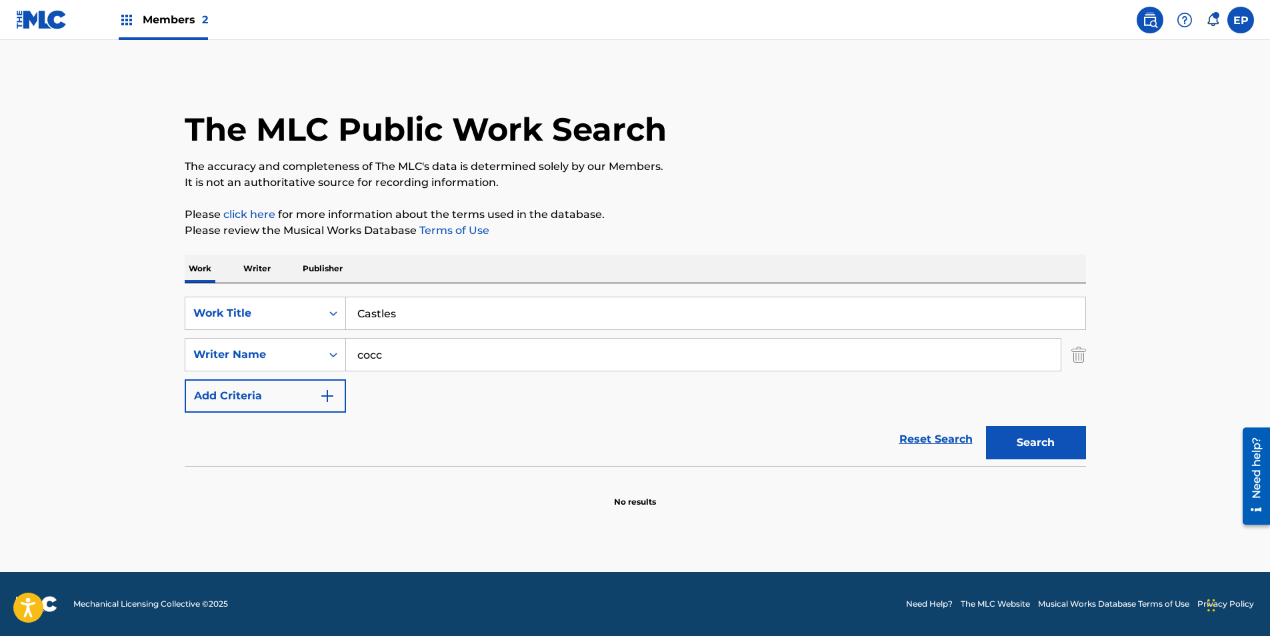
click at [445, 357] on input "cocc" at bounding box center [703, 355] width 715 height 32
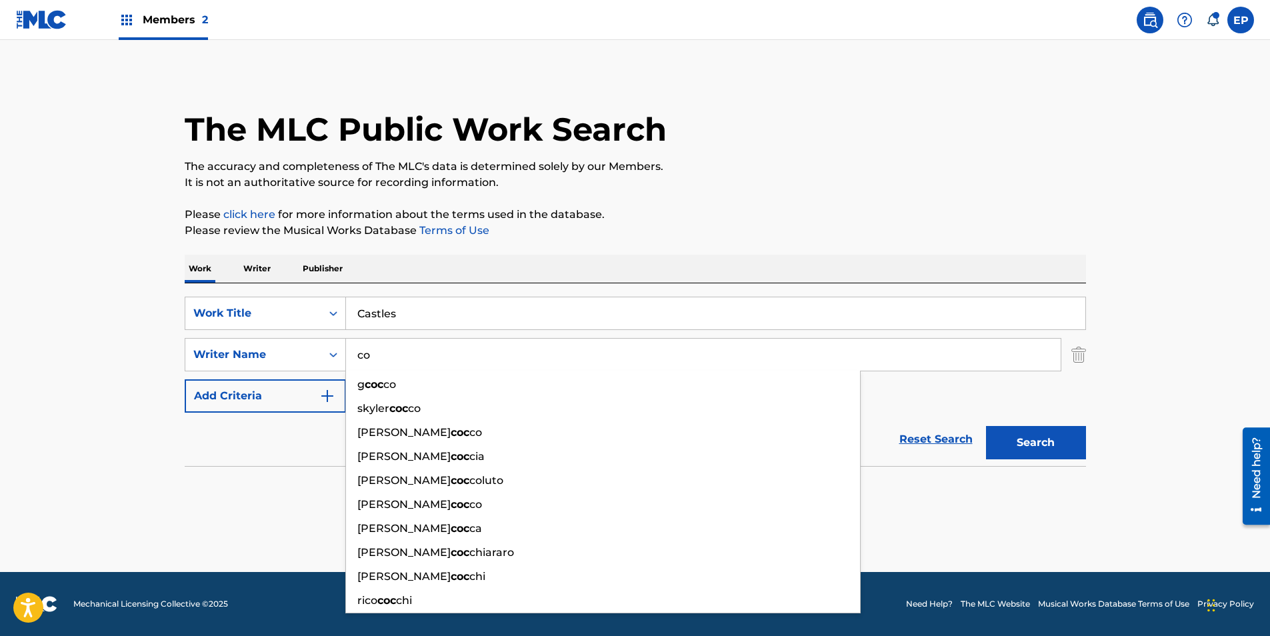
type input "c"
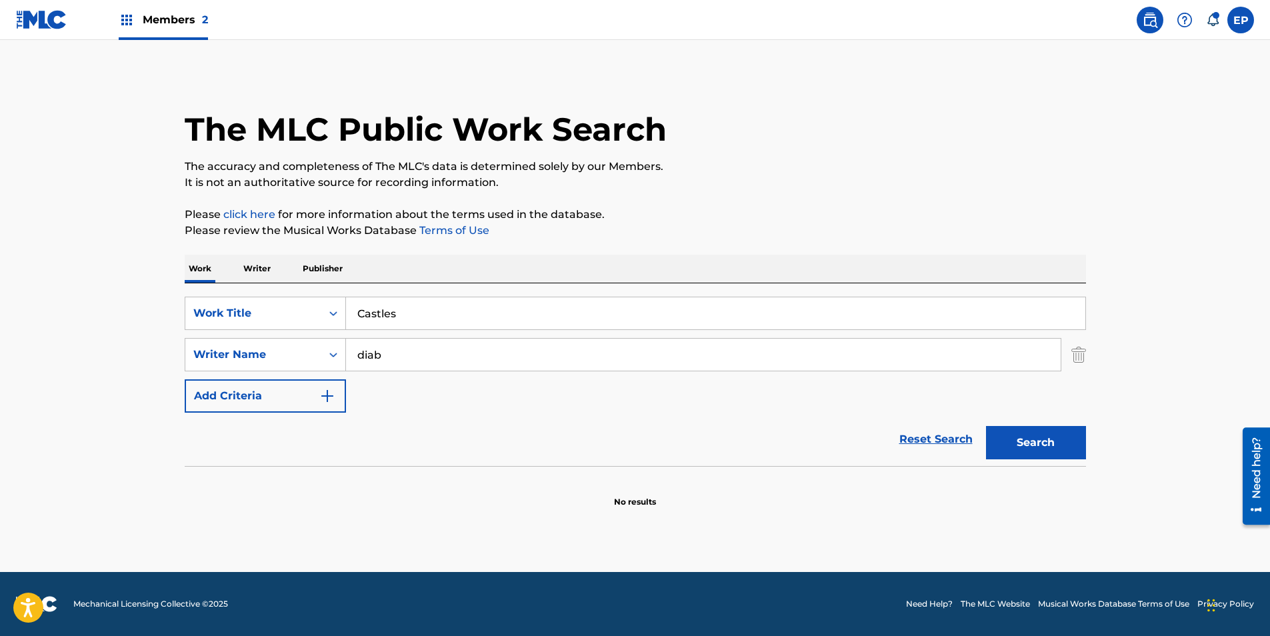
type input "diab"
click at [986, 426] on button "Search" at bounding box center [1036, 442] width 100 height 33
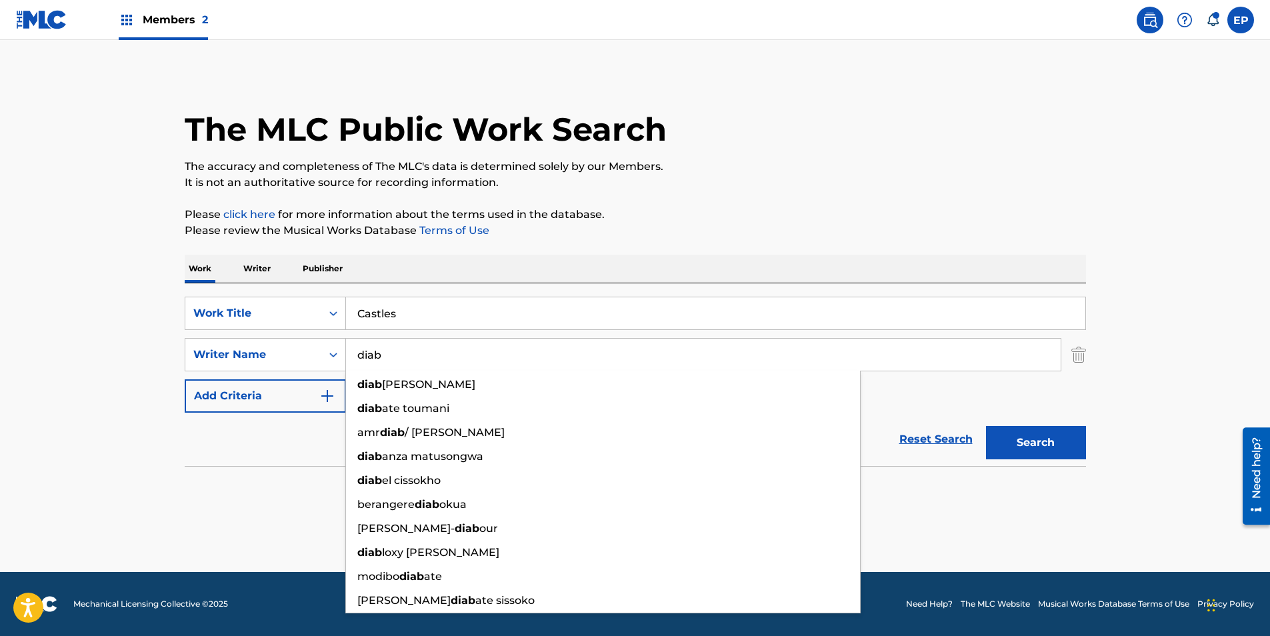
click at [187, 483] on section "No results" at bounding box center [635, 490] width 901 height 35
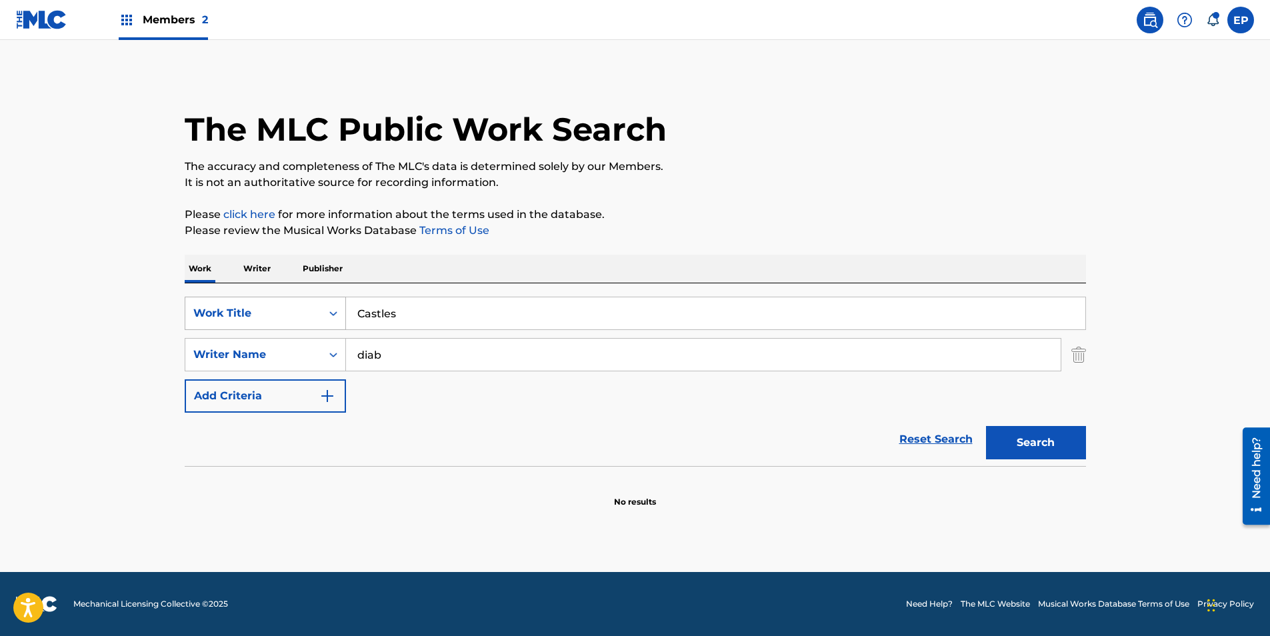
drag, startPoint x: 411, startPoint y: 319, endPoint x: 298, endPoint y: 308, distance: 113.2
click at [298, 308] on div "SearchWithCriteria099eca83-fcbc-4e41-986d-2dbaba96dd1a Work Title Castles" at bounding box center [635, 313] width 901 height 33
paste input "hain"
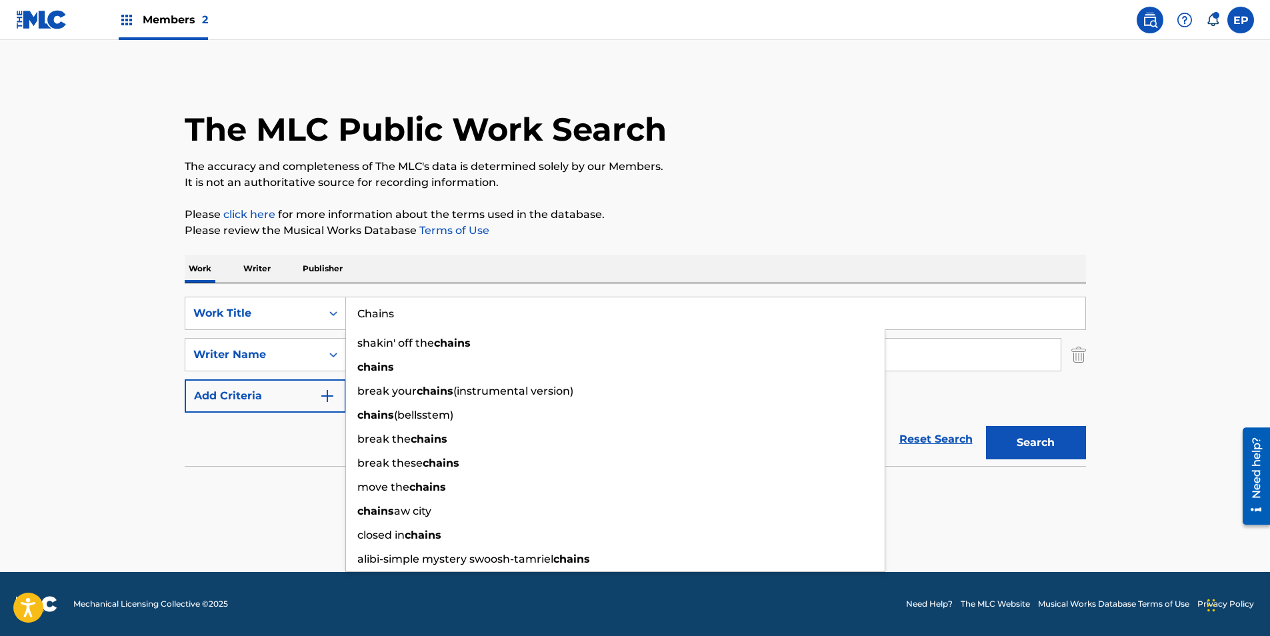
click at [1073, 458] on button "Search" at bounding box center [1036, 442] width 100 height 33
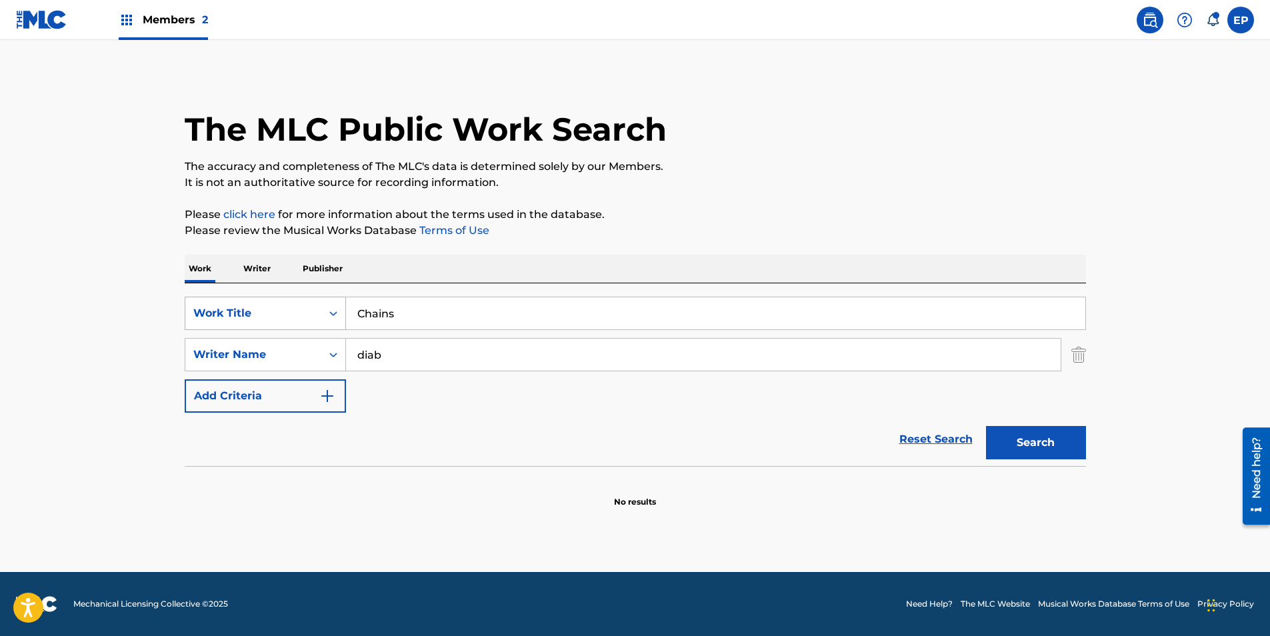
drag, startPoint x: 273, startPoint y: 309, endPoint x: 251, endPoint y: 307, distance: 22.8
click at [251, 307] on div "SearchWithCriteria099eca83-fcbc-4e41-986d-2dbaba96dd1a Work Title Chains" at bounding box center [635, 313] width 901 height 33
paste input "loud"
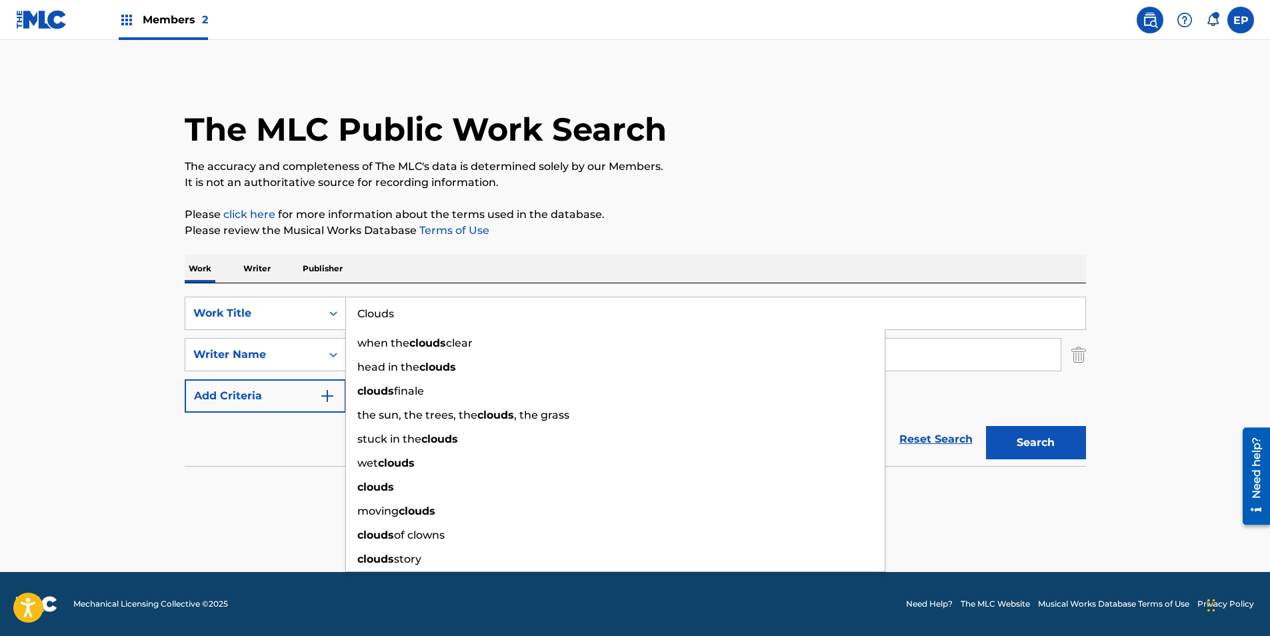
type input "Clouds"
click at [1085, 437] on button "Search" at bounding box center [1036, 442] width 100 height 33
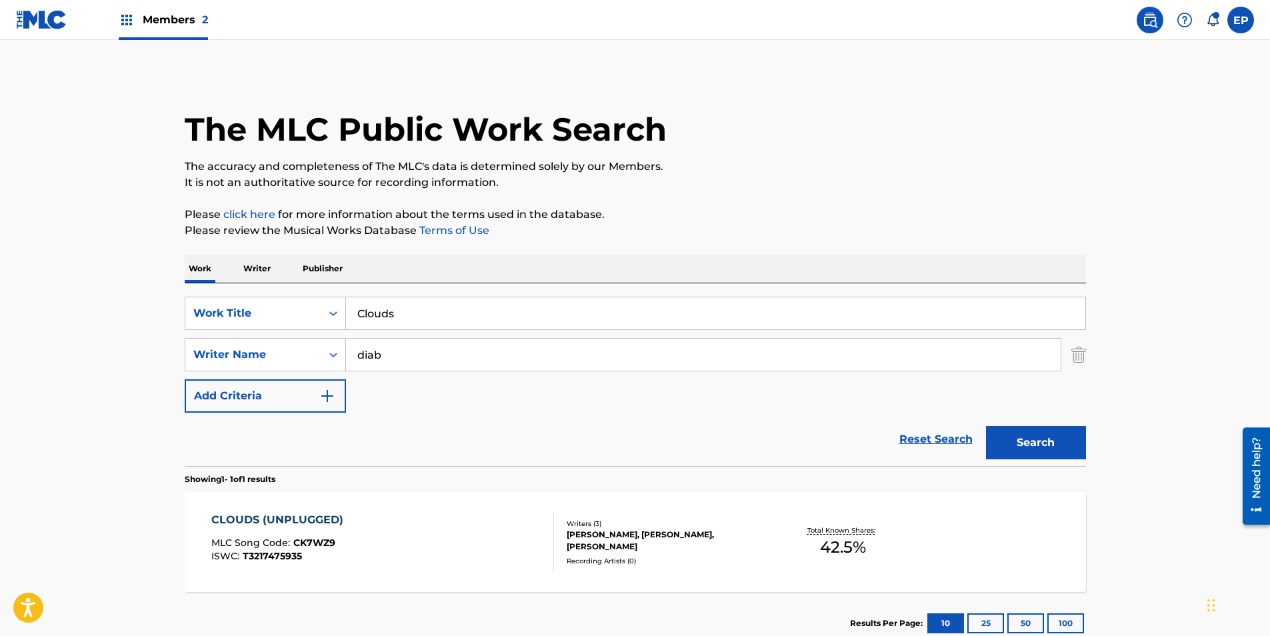
click at [373, 544] on div "CLOUDS (UNPLUGGED) MLC Song Code : CK7WZ9 ISWC : T3217475935" at bounding box center [382, 542] width 343 height 60
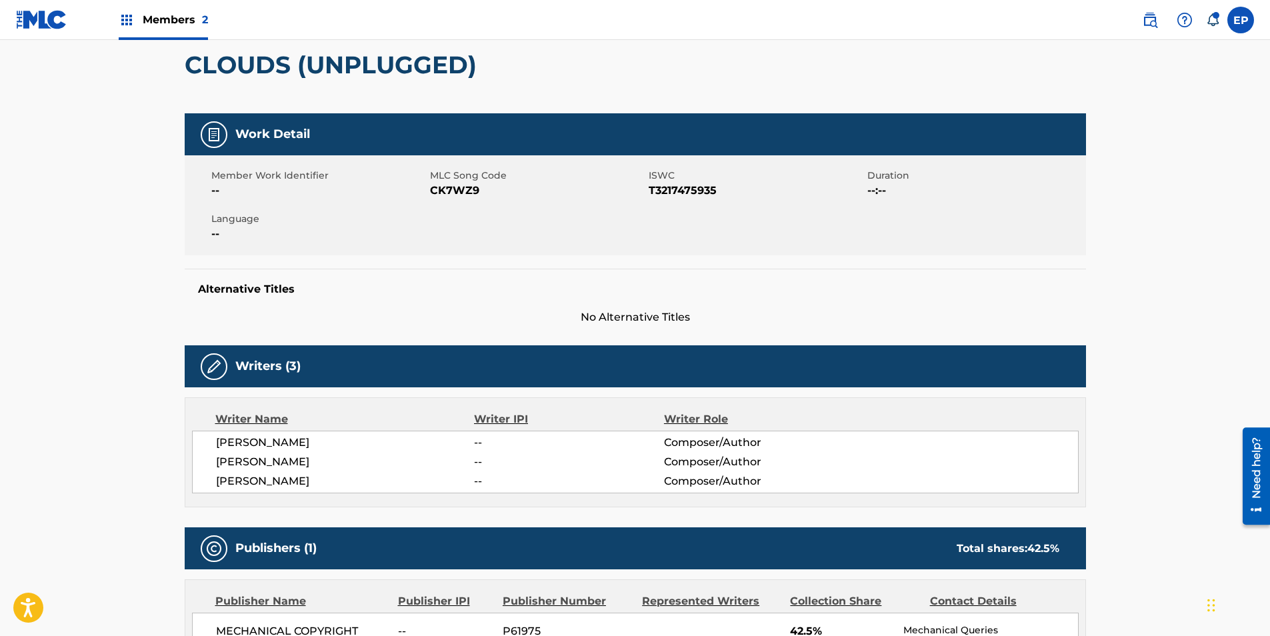
scroll to position [100, 0]
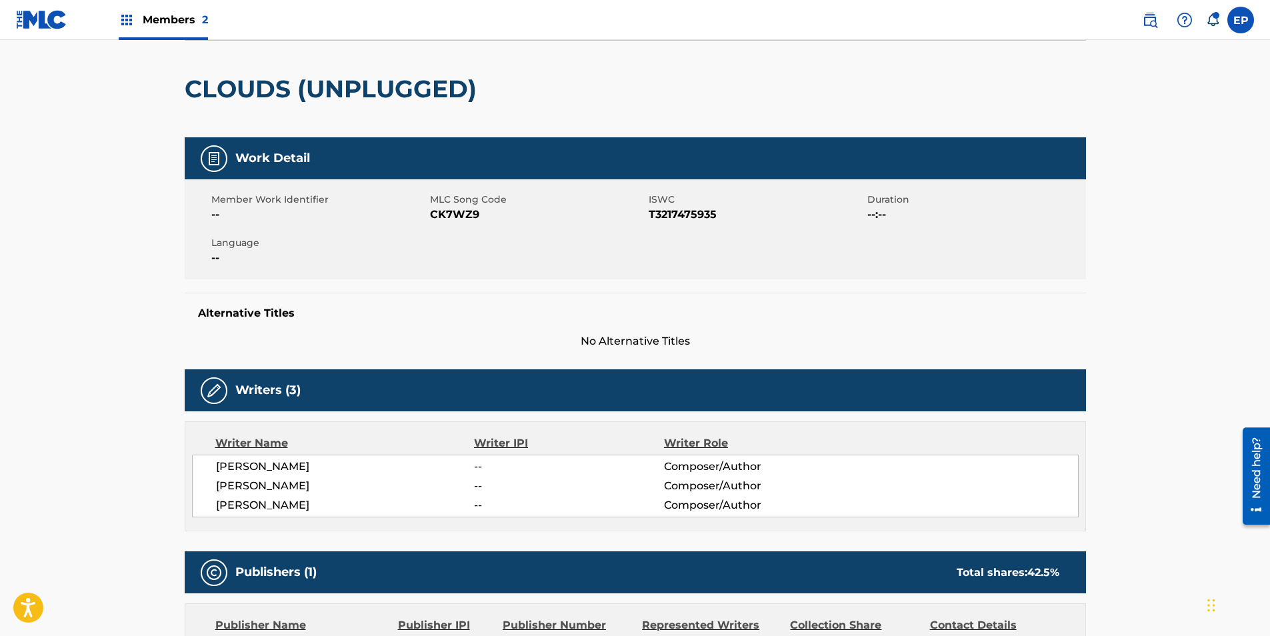
click at [459, 211] on span "CK7WZ9" at bounding box center [537, 215] width 215 height 16
copy span "CK7WZ9"
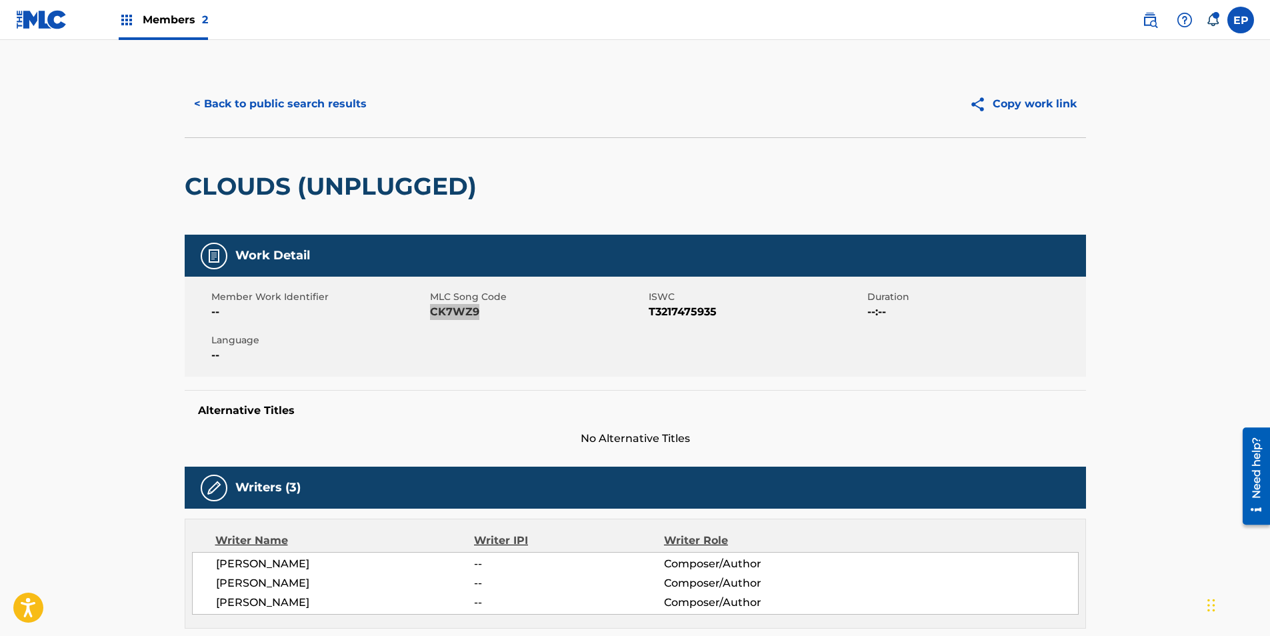
scroll to position [0, 0]
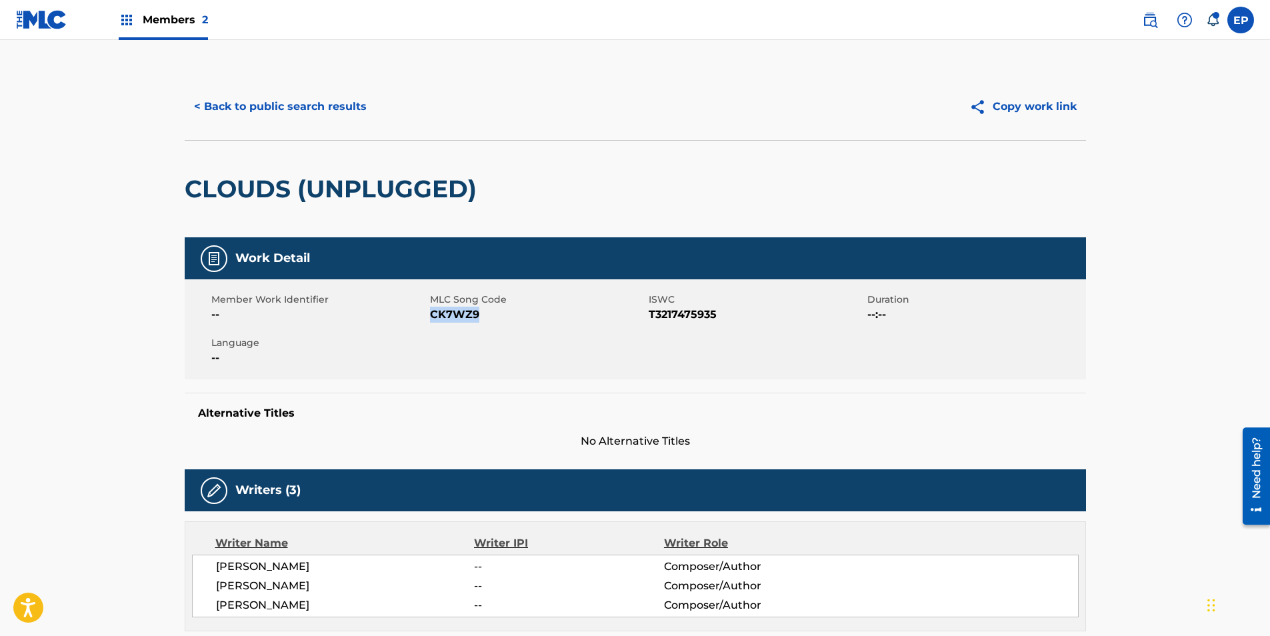
click at [273, 113] on button "< Back to public search results" at bounding box center [280, 106] width 191 height 33
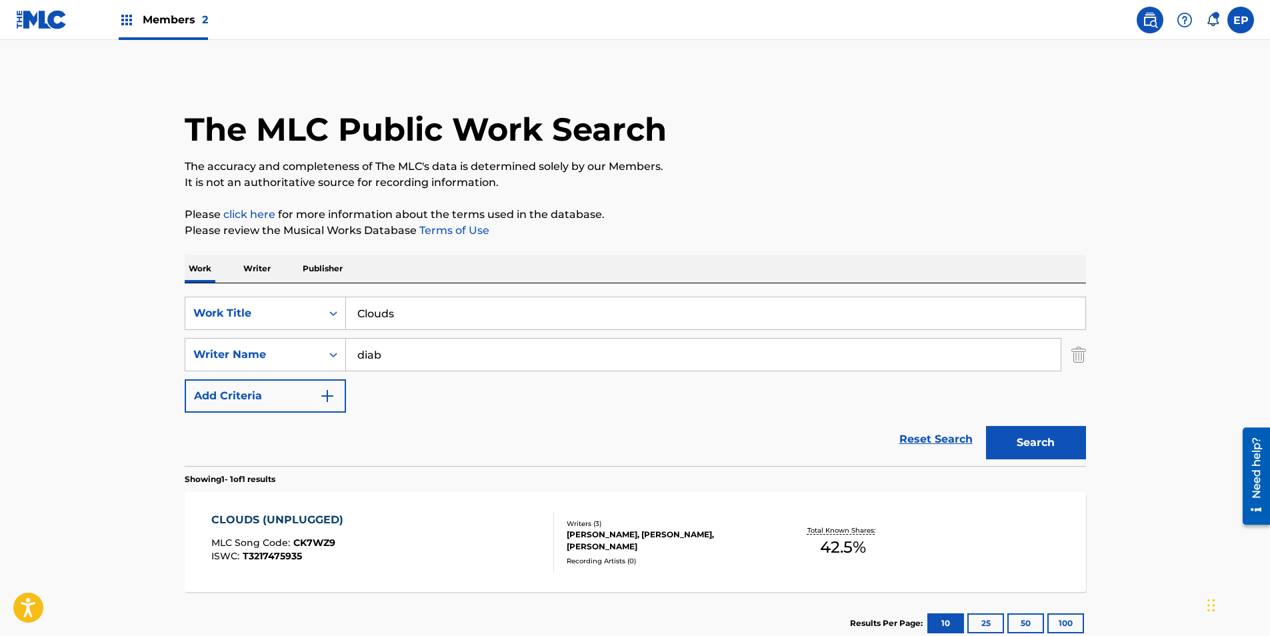
click at [407, 311] on input "Clouds" at bounding box center [715, 313] width 739 height 32
paste input "ome Save Me"
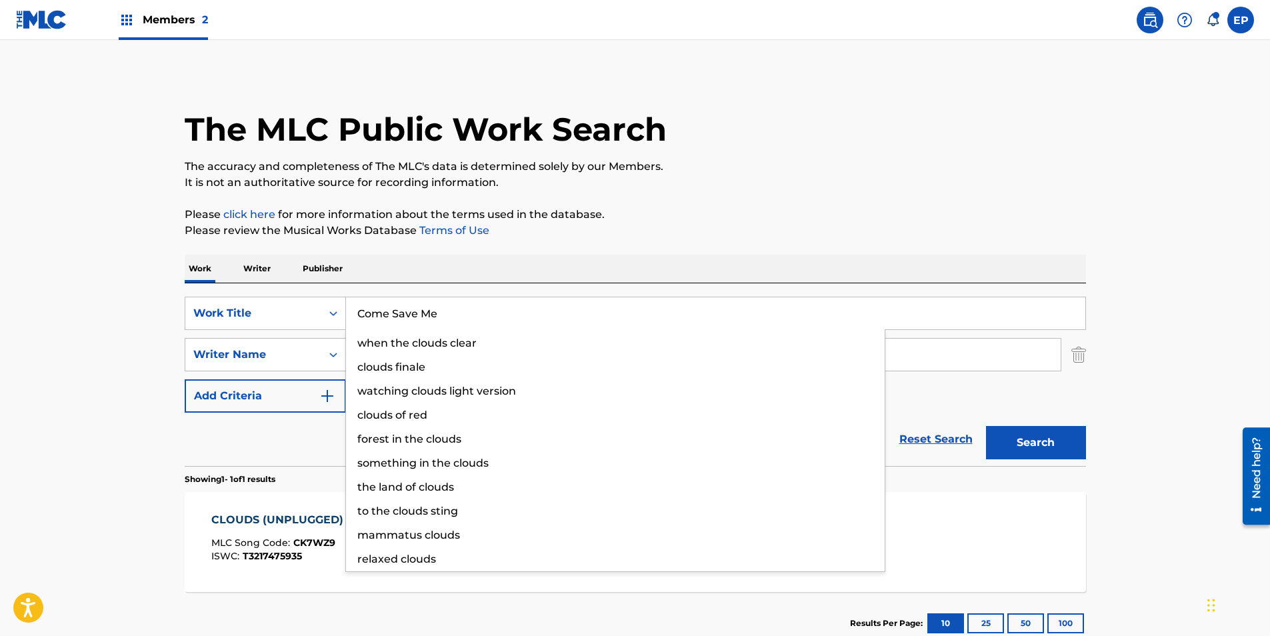
type input "Come Save Me"
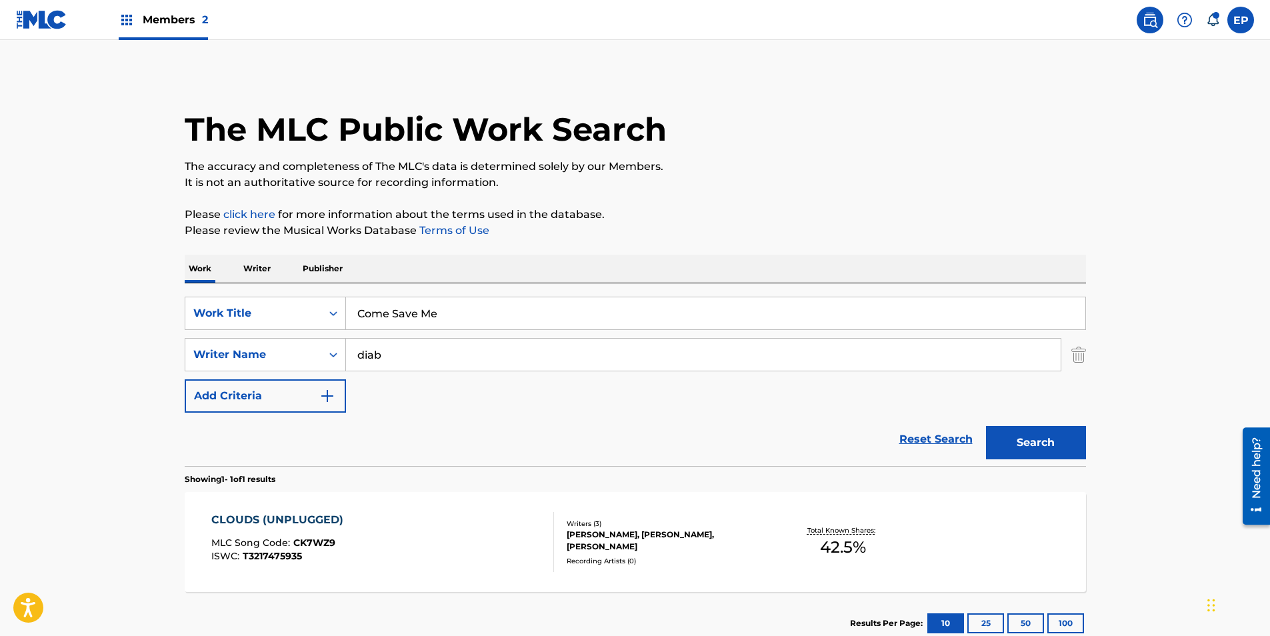
click at [1029, 433] on button "Search" at bounding box center [1036, 442] width 100 height 33
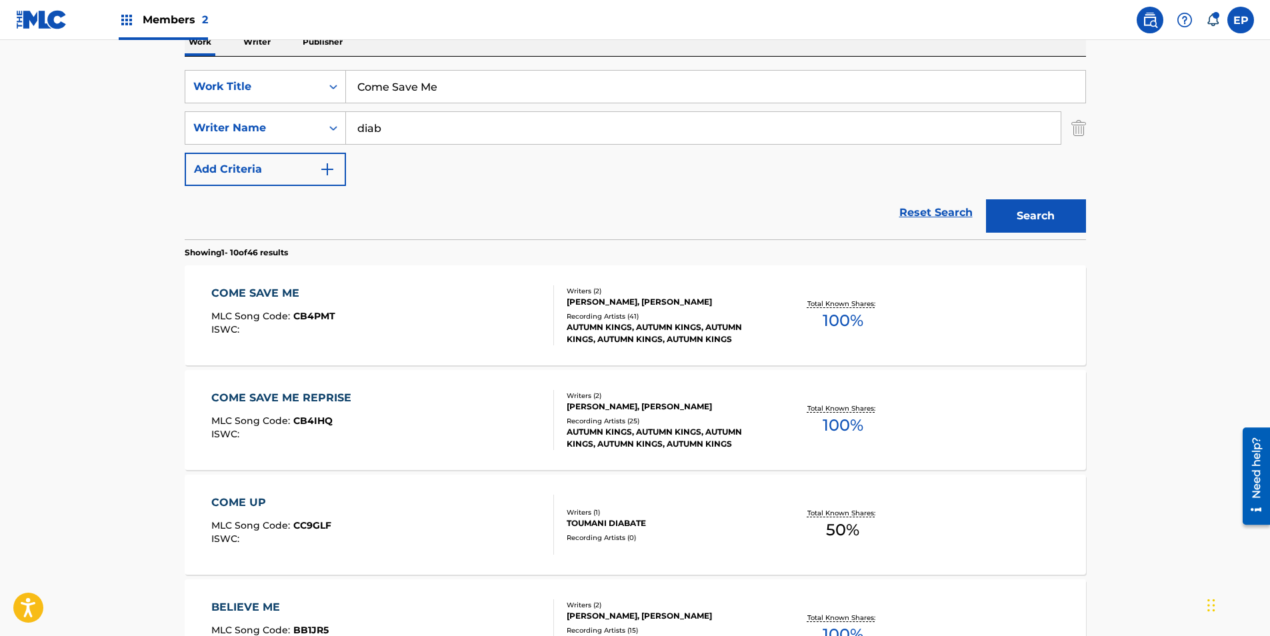
scroll to position [200, 0]
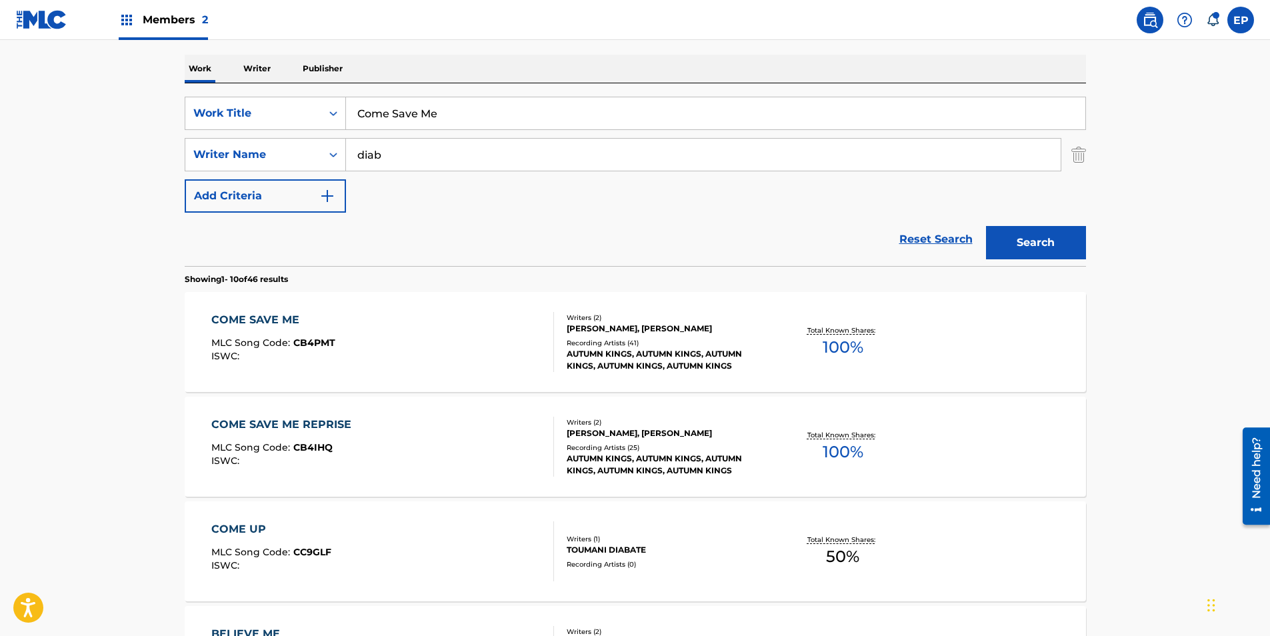
click at [425, 338] on div "COME SAVE ME MLC Song Code : CB4PMT ISWC :" at bounding box center [382, 342] width 343 height 60
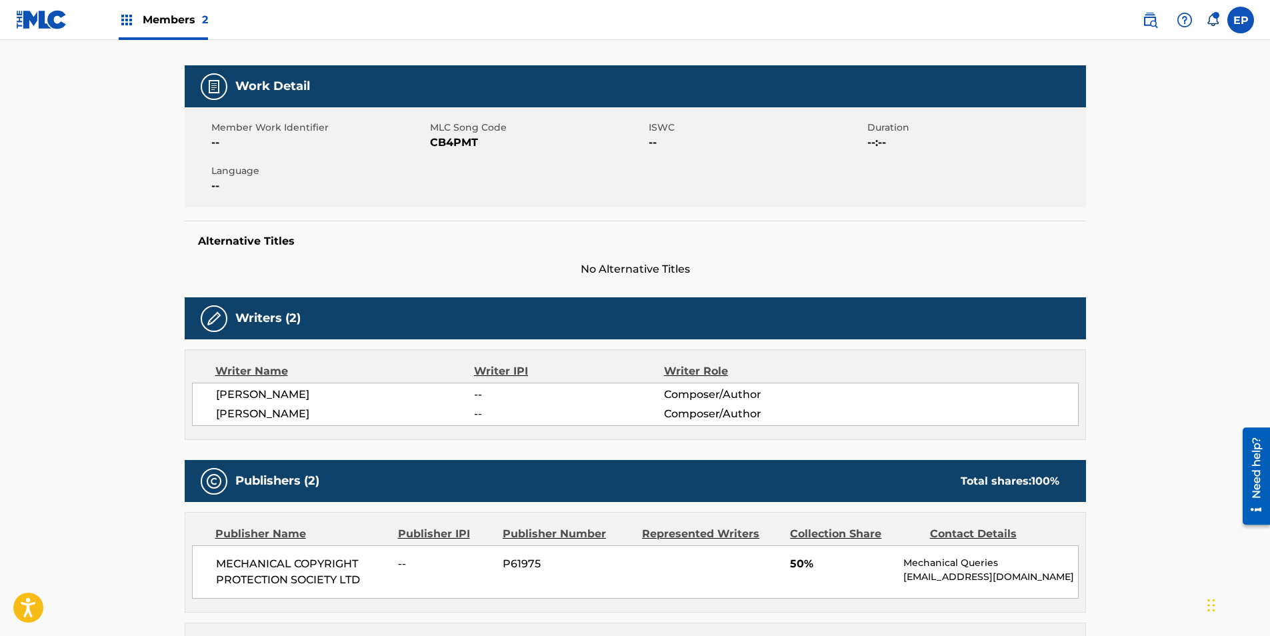
scroll to position [133, 0]
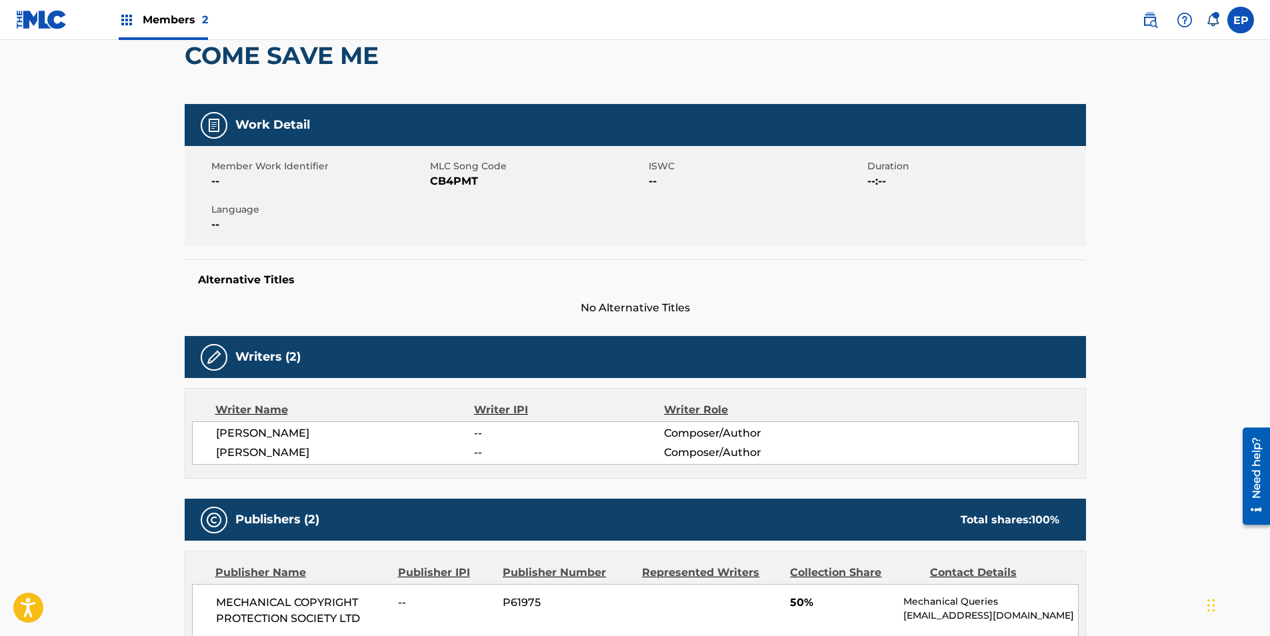
click at [446, 179] on span "CB4PMT" at bounding box center [537, 181] width 215 height 16
copy span "CB4PMT"
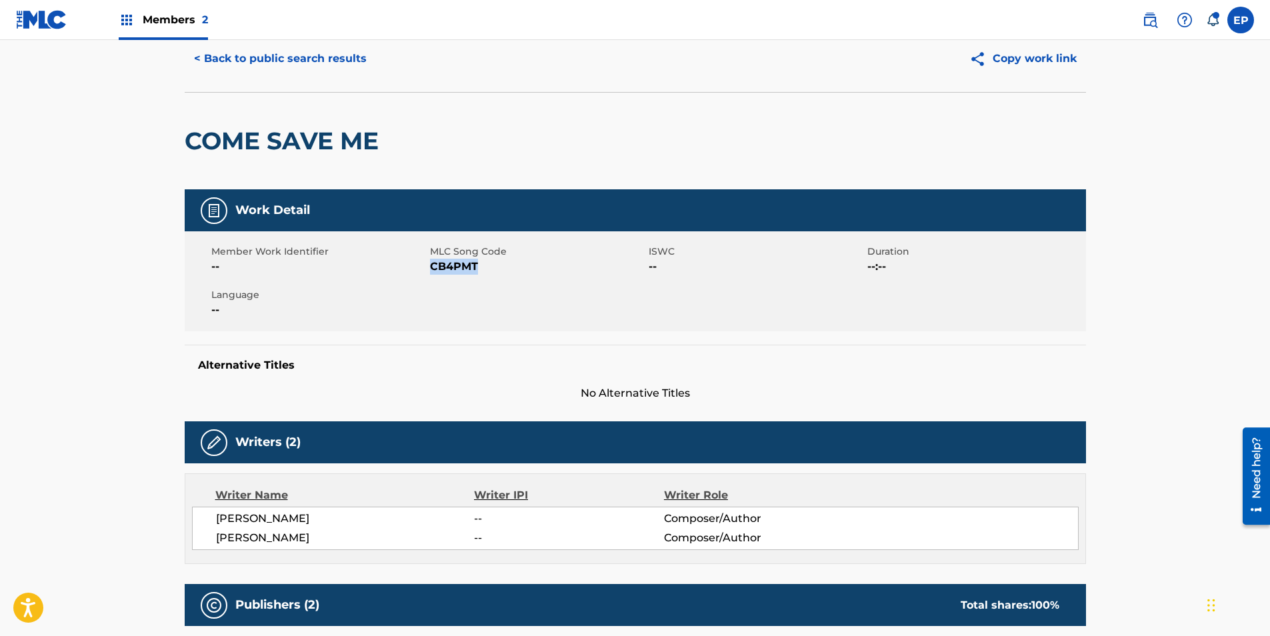
scroll to position [0, 0]
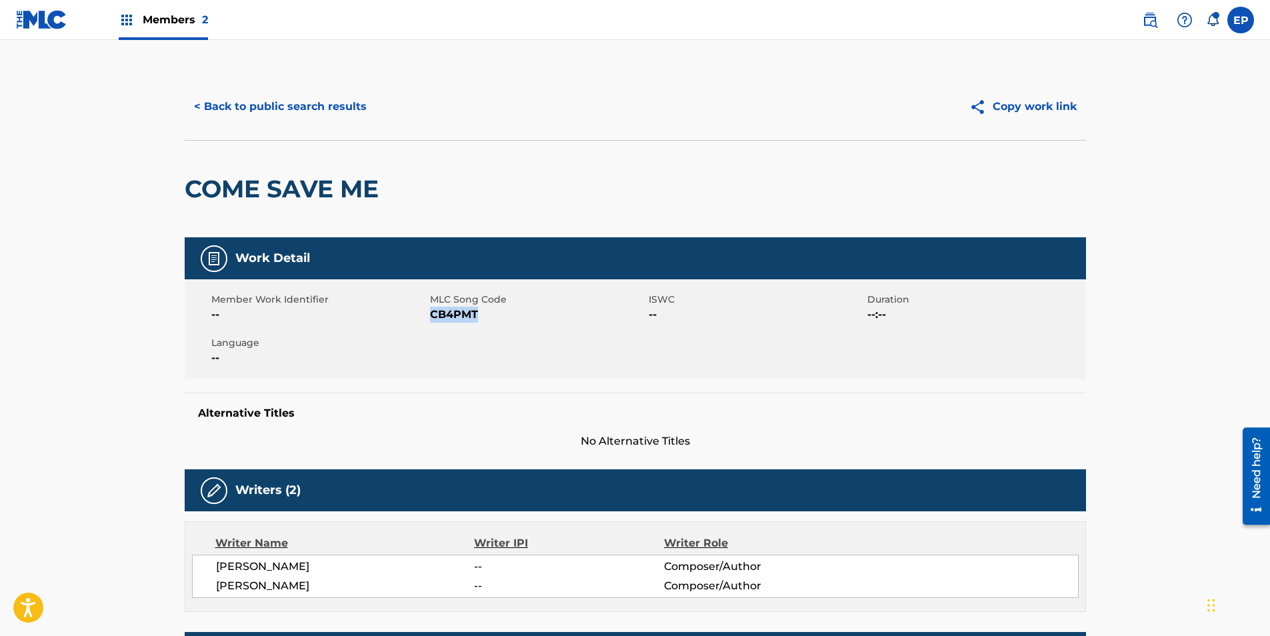
click at [237, 111] on button "< Back to public search results" at bounding box center [280, 106] width 191 height 33
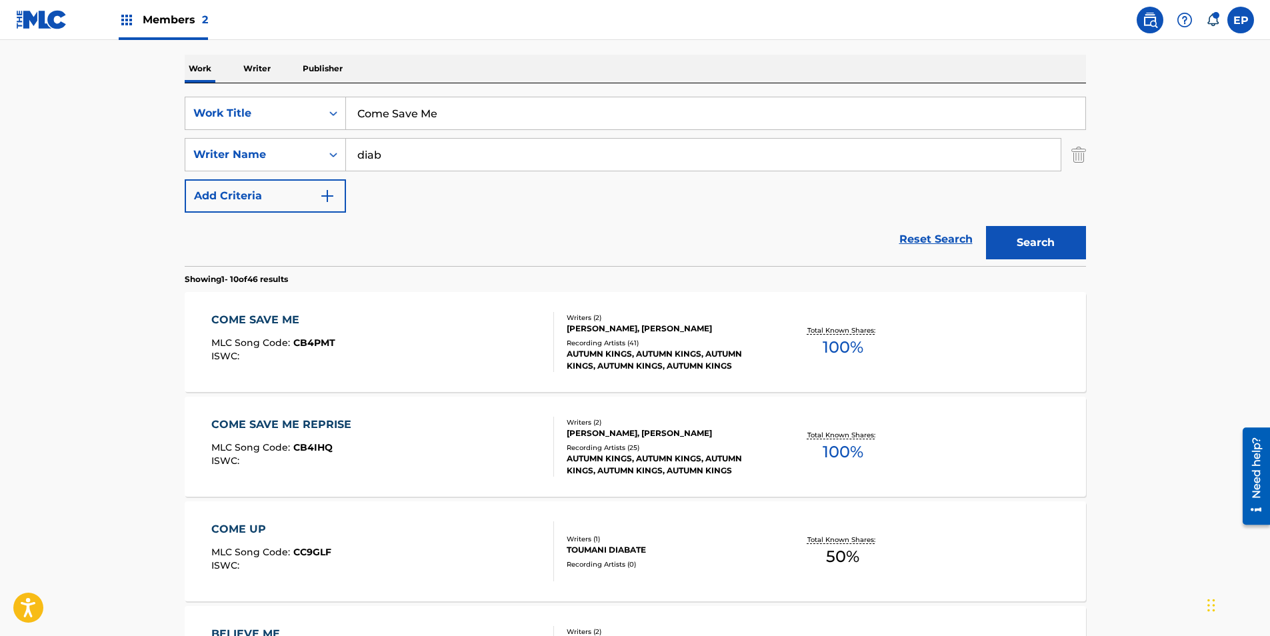
click at [395, 447] on div "COME SAVE ME REPRISE MLC Song Code : CB4IHQ ISWC :" at bounding box center [382, 447] width 343 height 60
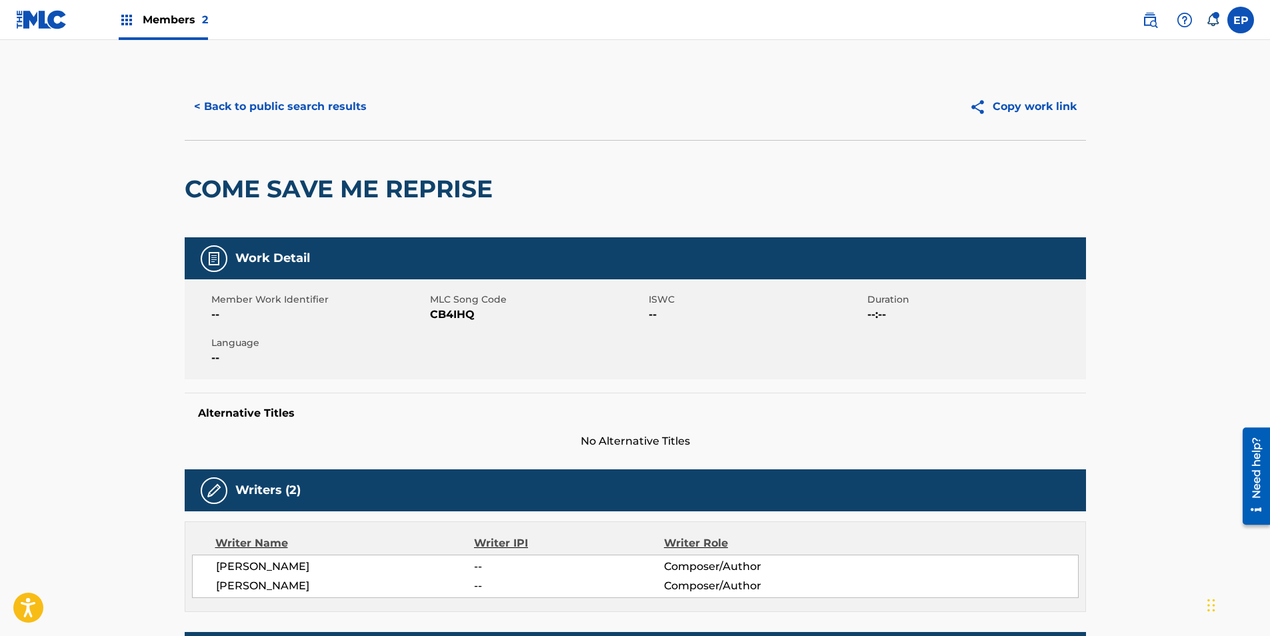
click at [460, 312] on span "CB4IHQ" at bounding box center [537, 315] width 215 height 16
copy span "CB4IHQ"
click at [261, 100] on button "< Back to public search results" at bounding box center [280, 106] width 191 height 33
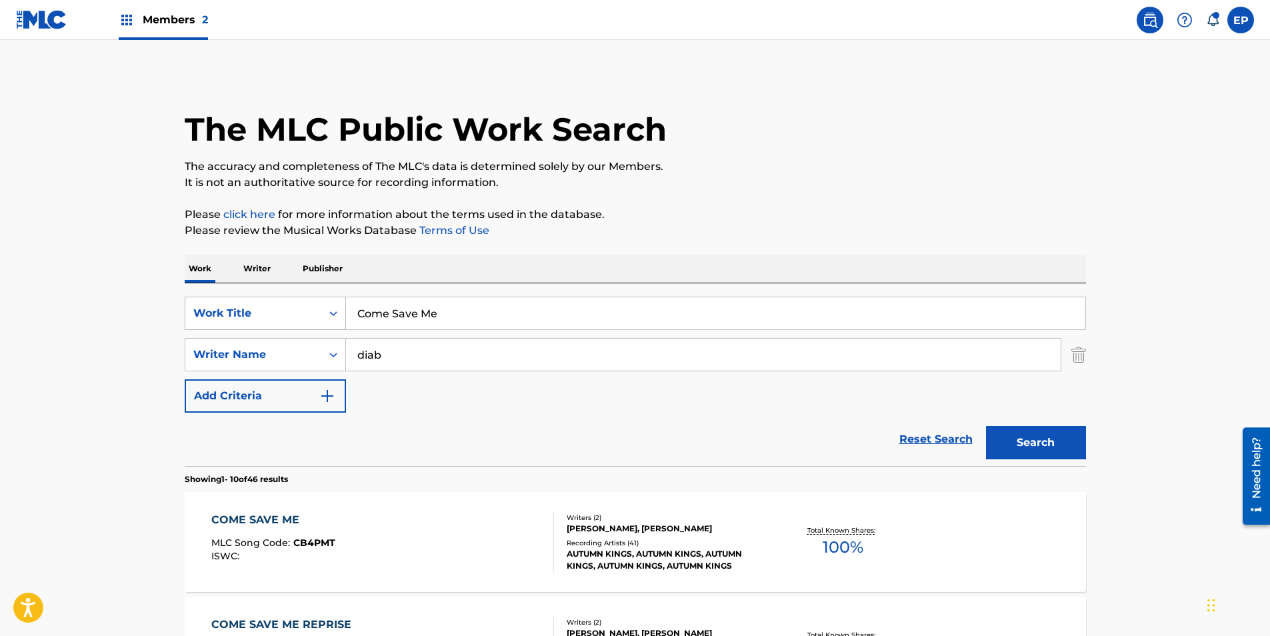
drag, startPoint x: 457, startPoint y: 323, endPoint x: 265, endPoint y: 301, distance: 193.9
click at [265, 301] on div "SearchWithCriteria099eca83-fcbc-4e41-986d-2dbaba96dd1a Work Title Come Save Me" at bounding box center [635, 313] width 901 height 33
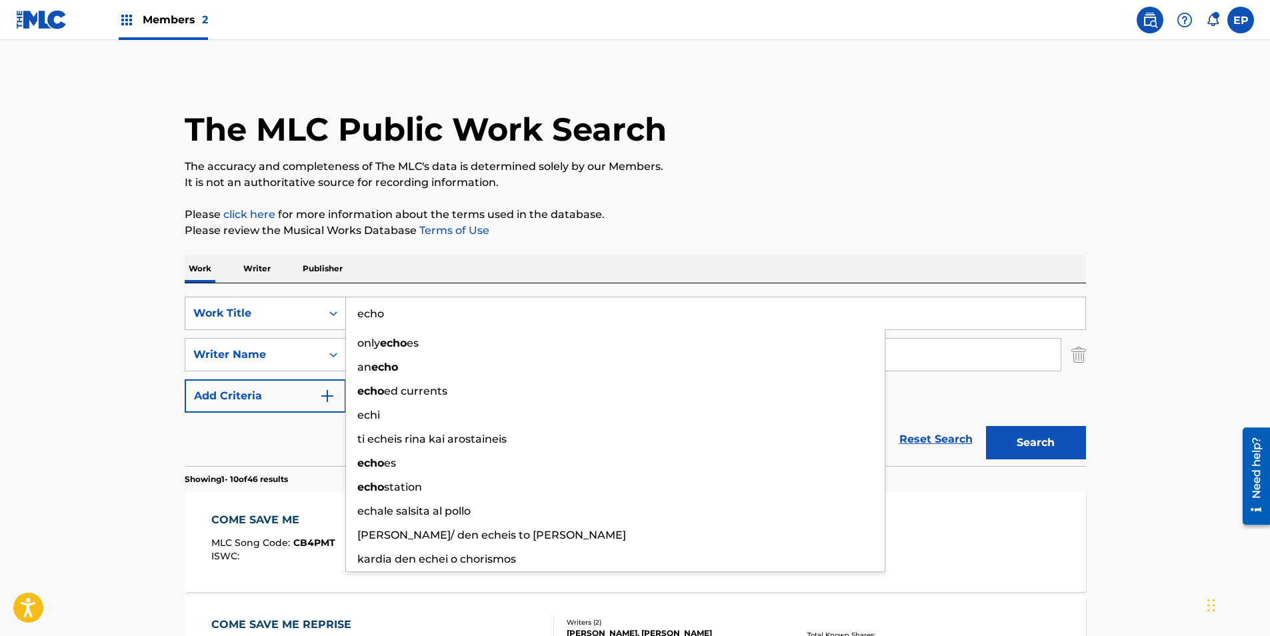
type input "echo"
click at [986, 426] on button "Search" at bounding box center [1036, 442] width 100 height 33
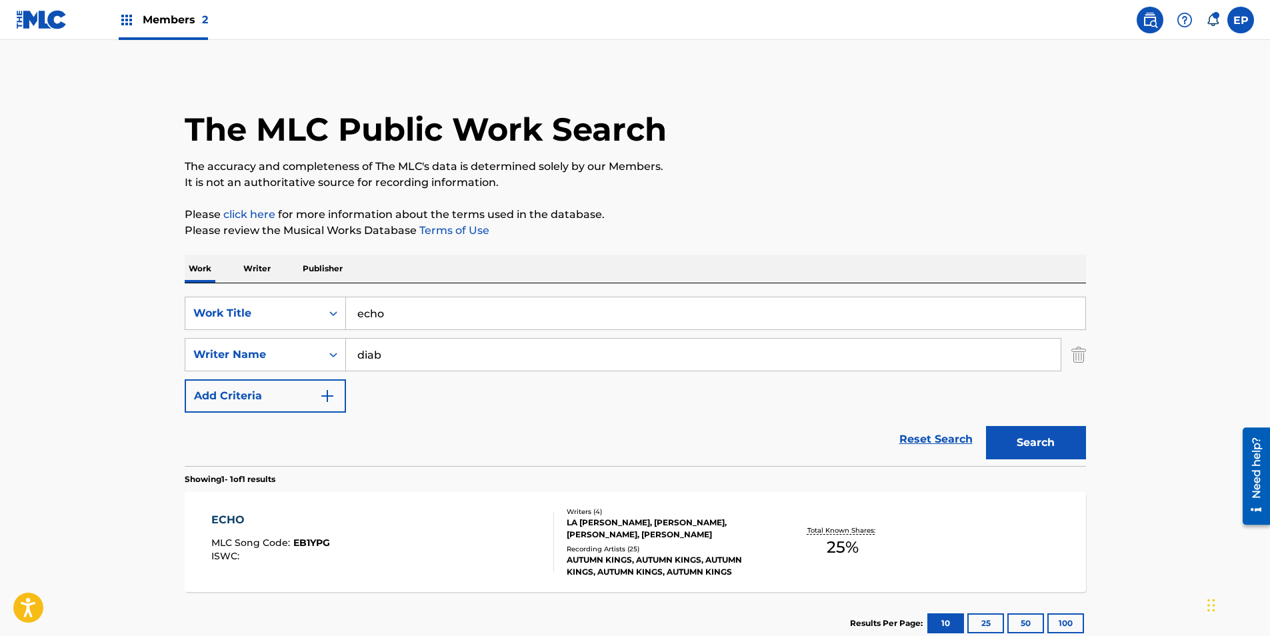
click at [106, 343] on main "The MLC Public Work Search The accuracy and completeness of The MLC's data is d…" at bounding box center [635, 350] width 1270 height 621
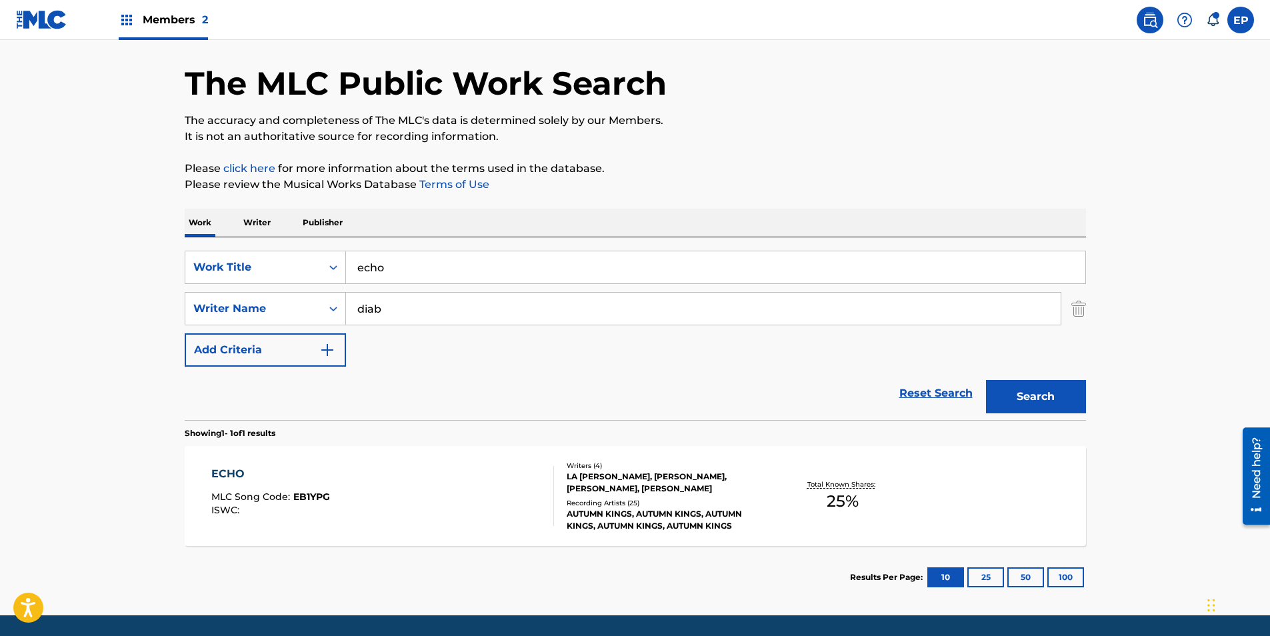
scroll to position [89, 0]
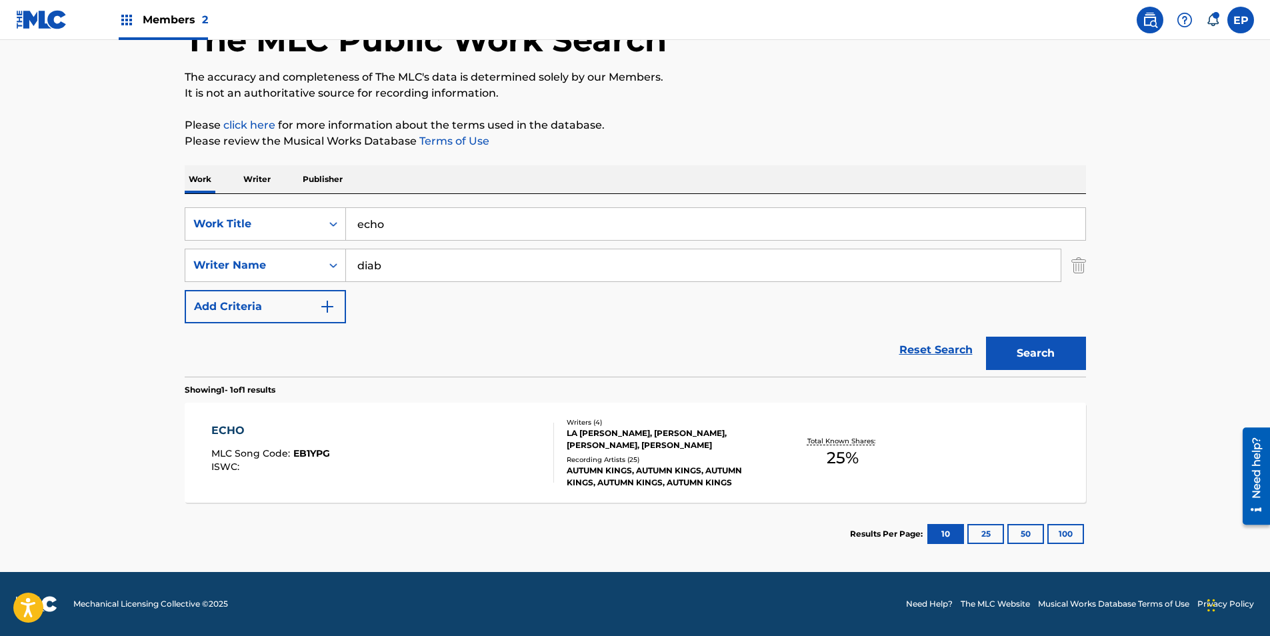
click at [437, 434] on div "ECHO MLC Song Code : EB1YPG ISWC :" at bounding box center [382, 453] width 343 height 60
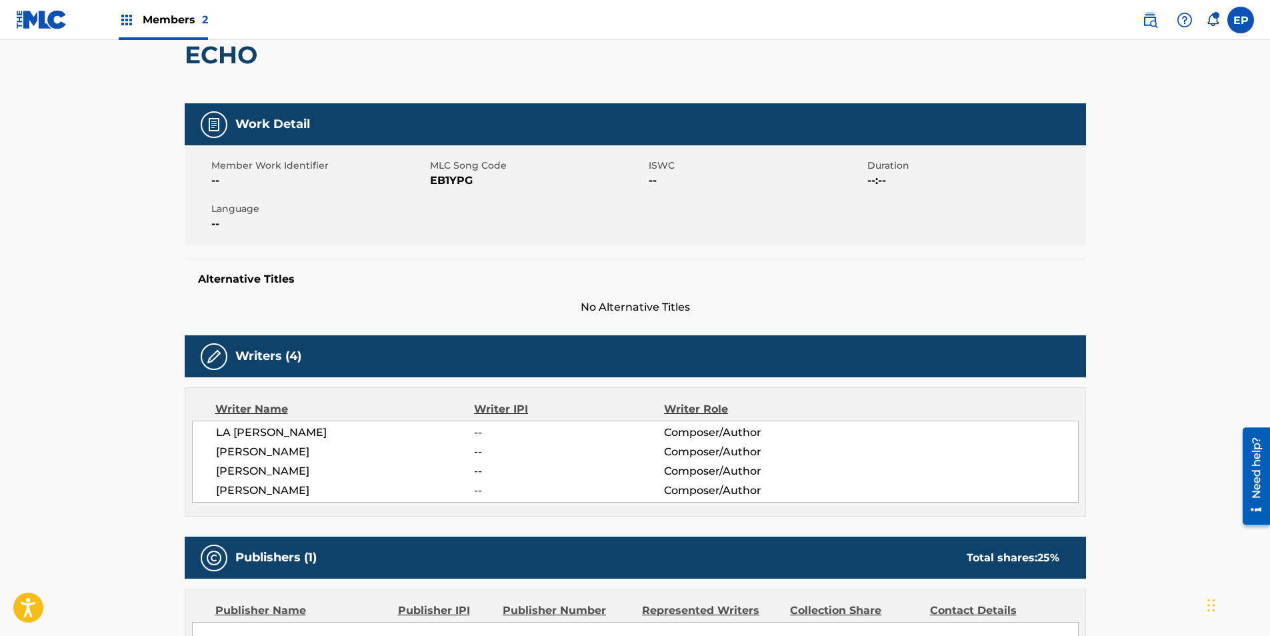
scroll to position [133, 0]
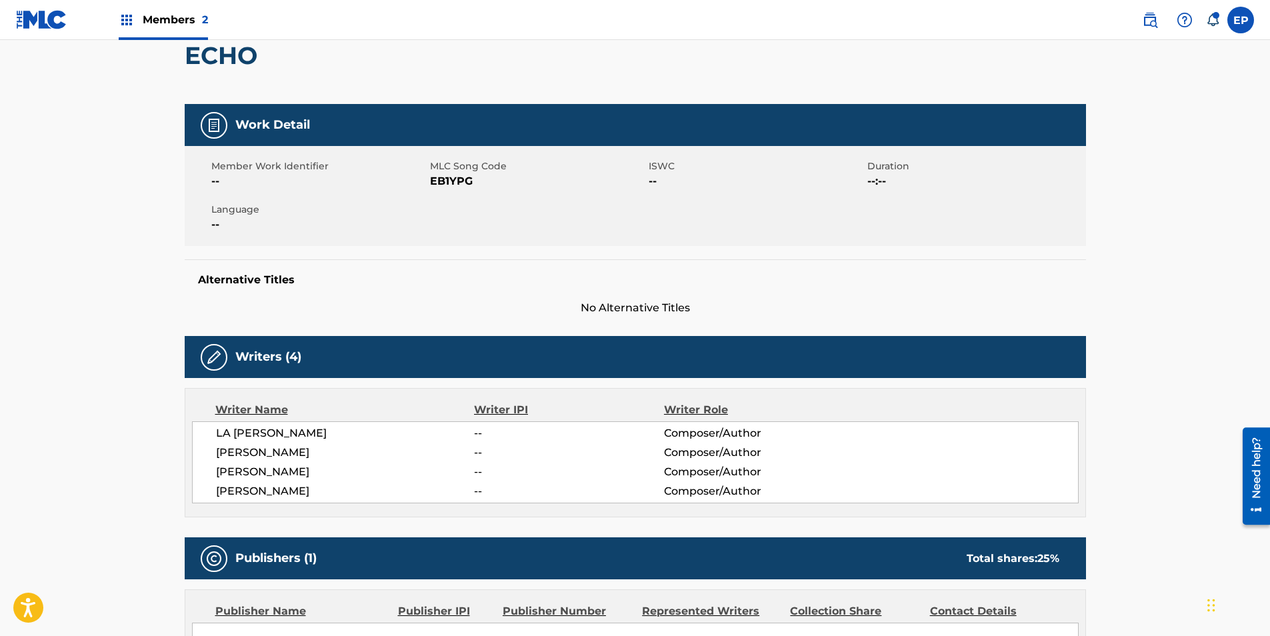
click at [457, 186] on span "EB1YPG" at bounding box center [537, 181] width 215 height 16
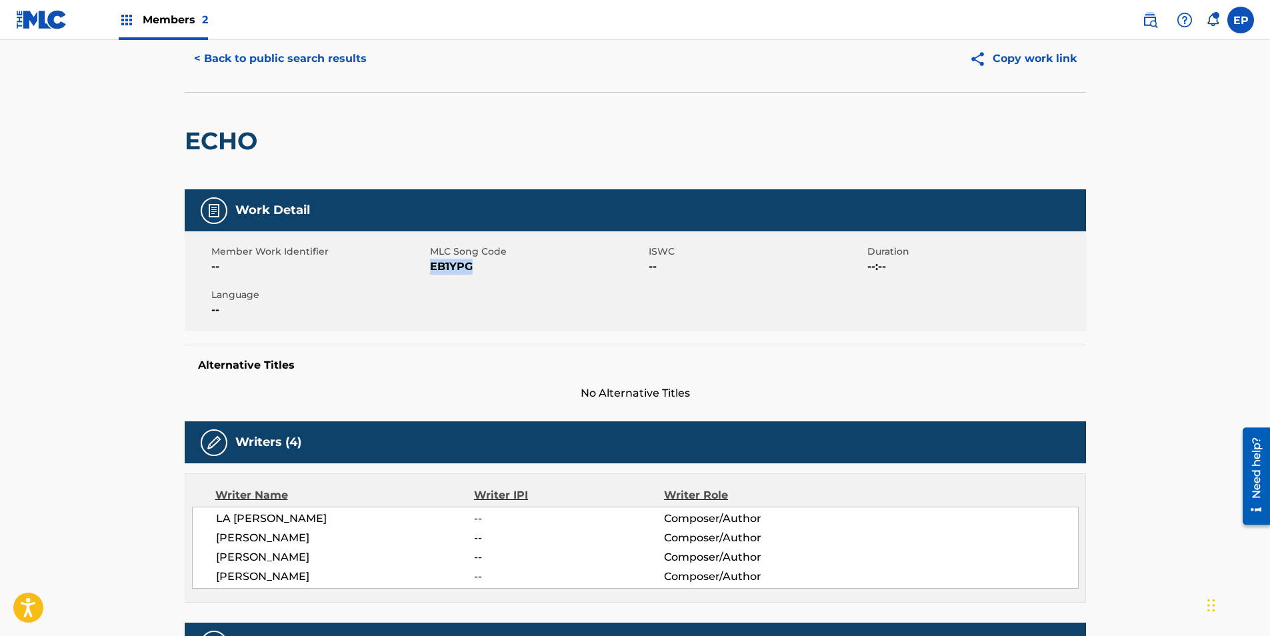
scroll to position [0, 0]
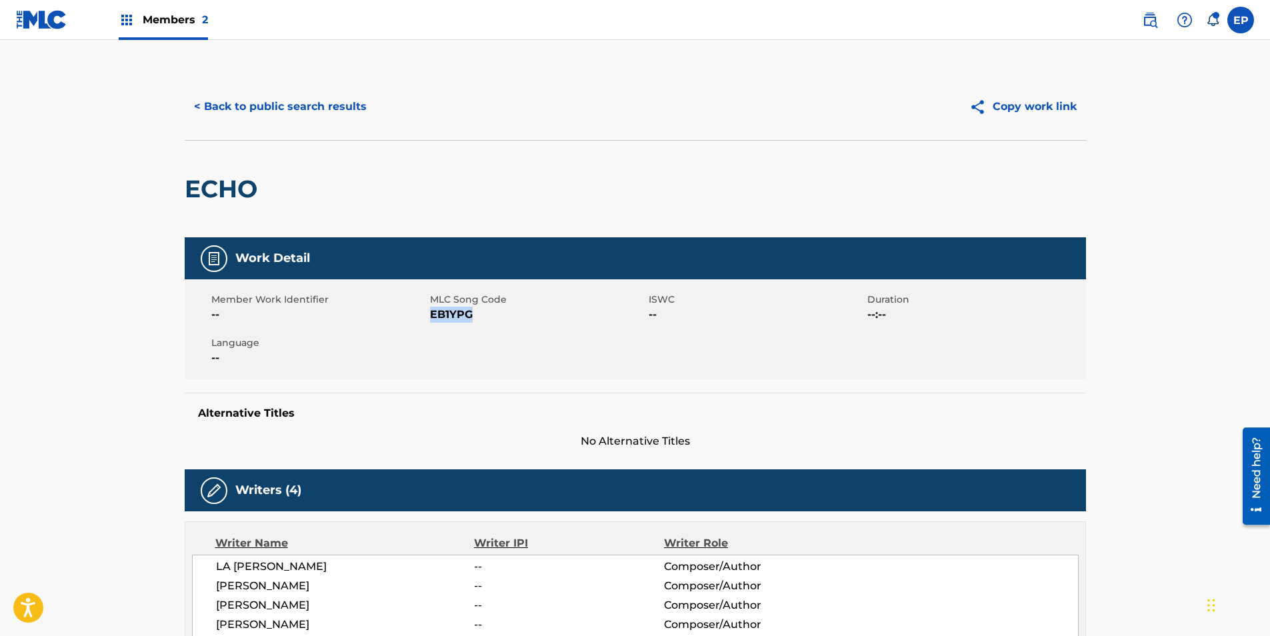
click at [264, 103] on button "< Back to public search results" at bounding box center [280, 106] width 191 height 33
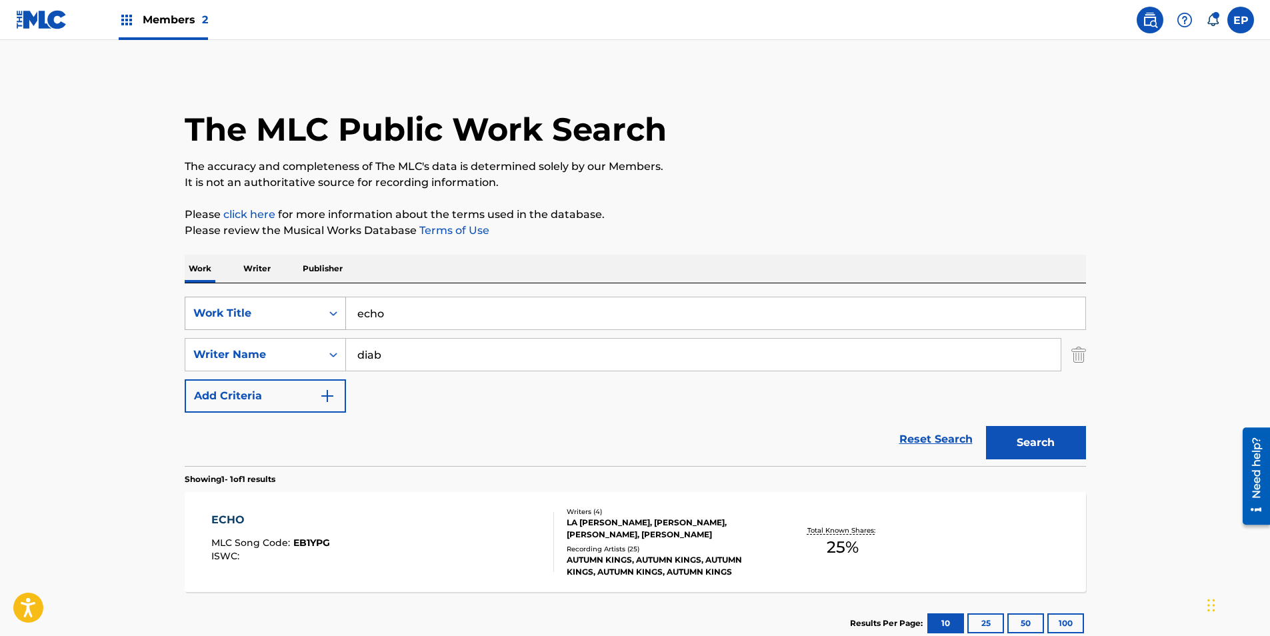
drag, startPoint x: 407, startPoint y: 310, endPoint x: 233, endPoint y: 322, distance: 174.4
click at [233, 321] on div "SearchWithCriteria099eca83-fcbc-4e41-986d-2dbaba96dd1a Work Title echo" at bounding box center [635, 313] width 901 height 33
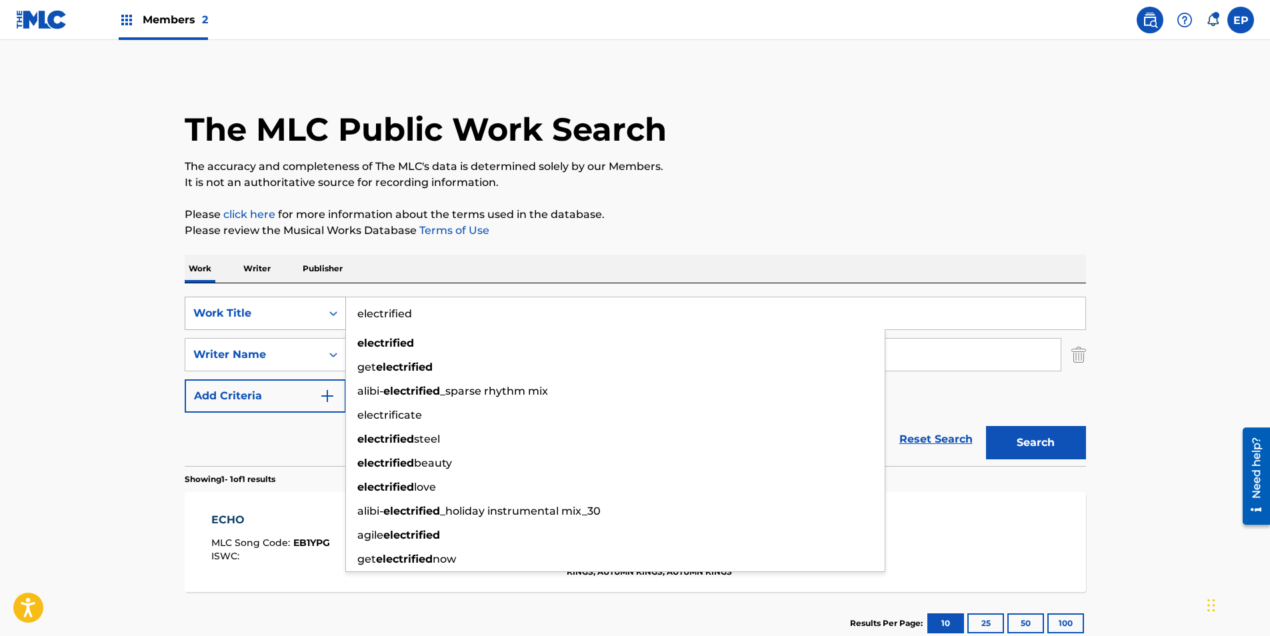
type input "electrified"
click at [986, 426] on button "Search" at bounding box center [1036, 442] width 100 height 33
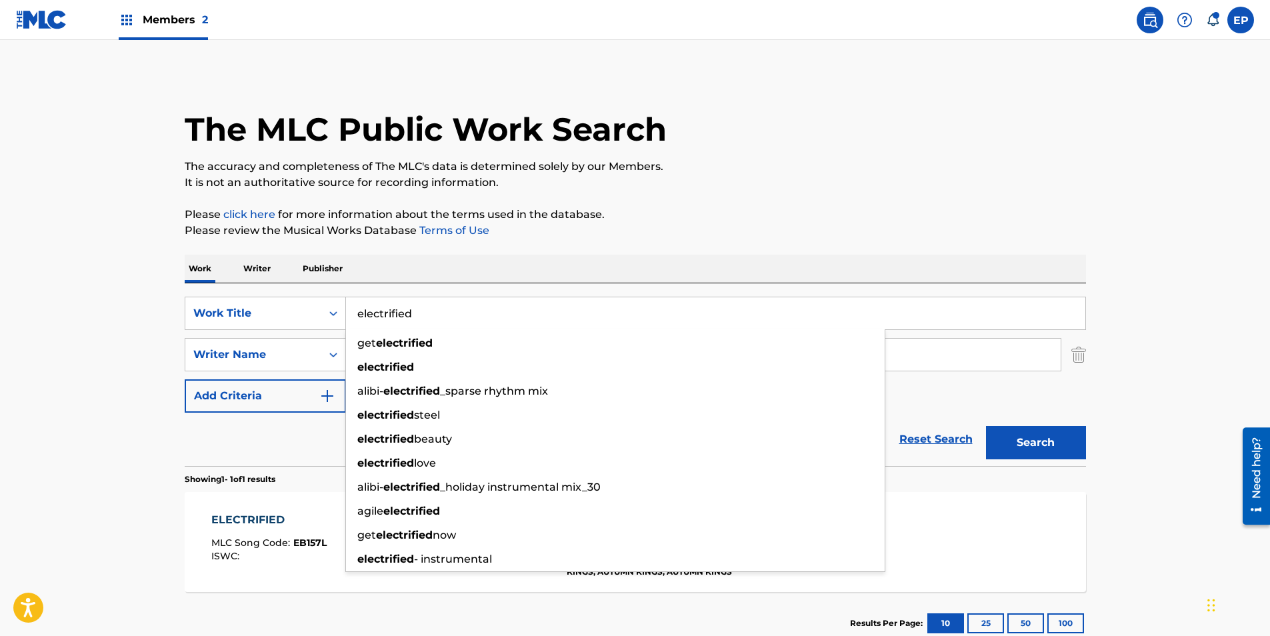
click at [95, 319] on main "The MLC Public Work Search The accuracy and completeness of The MLC's data is d…" at bounding box center [635, 350] width 1270 height 621
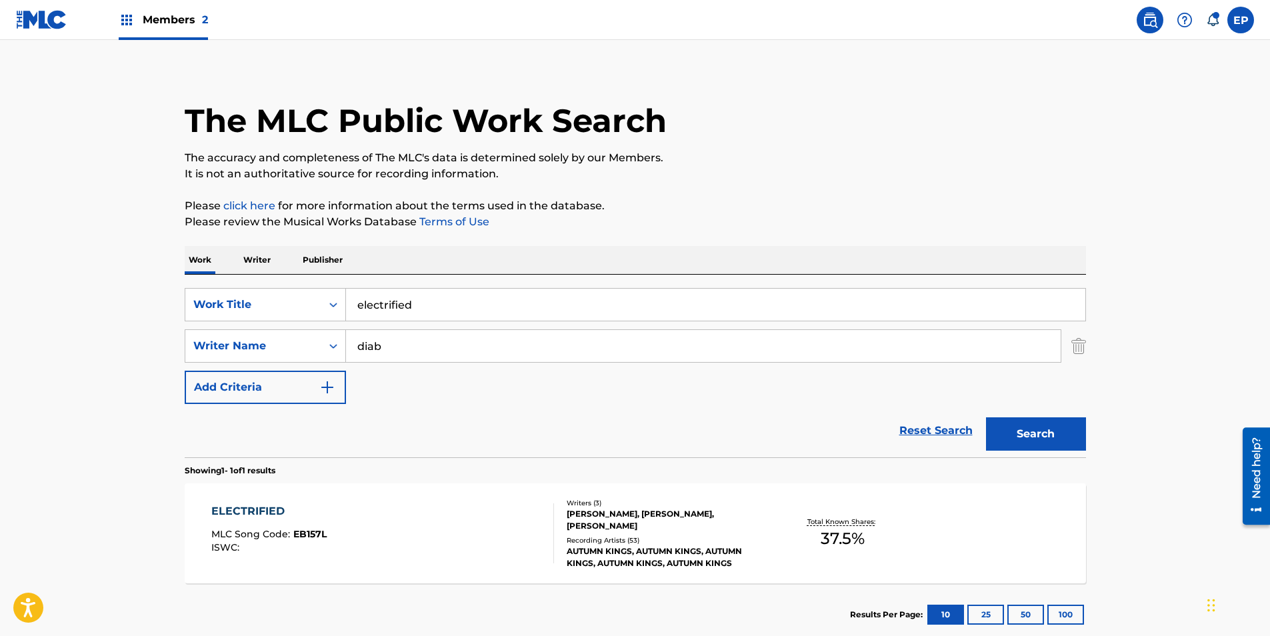
scroll to position [89, 0]
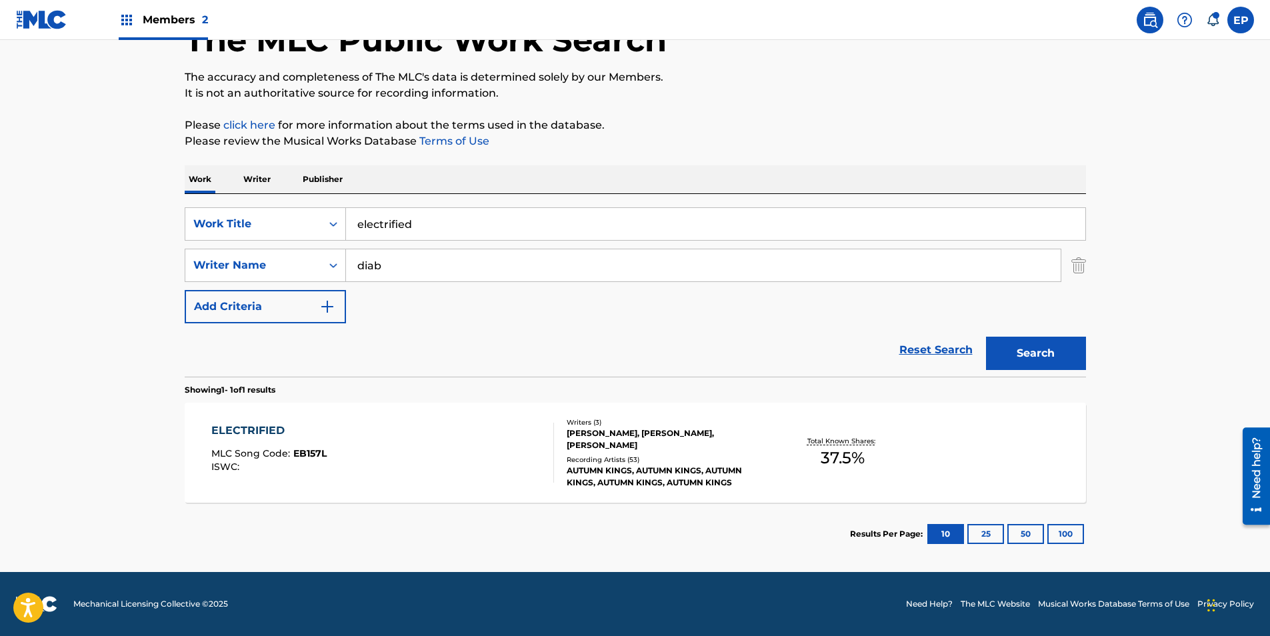
click at [429, 443] on div "ELECTRIFIED MLC Song Code : EB157L ISWC :" at bounding box center [382, 453] width 343 height 60
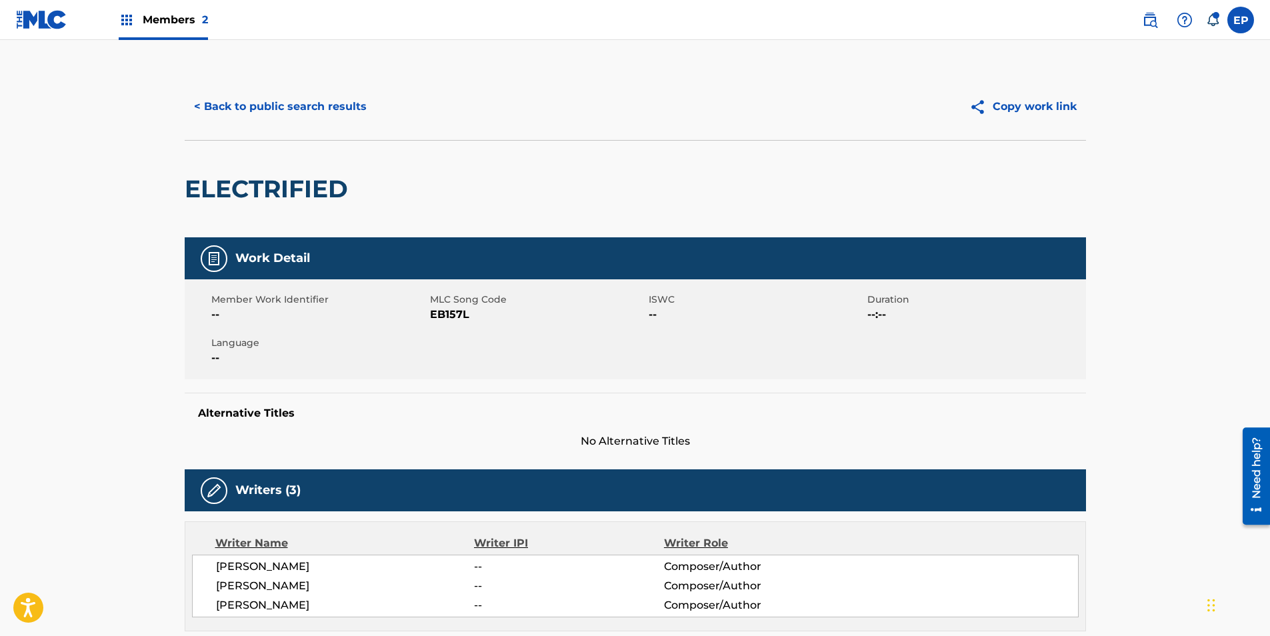
click at [447, 313] on span "EB157L" at bounding box center [537, 315] width 215 height 16
click at [240, 102] on button "< Back to public search results" at bounding box center [280, 106] width 191 height 33
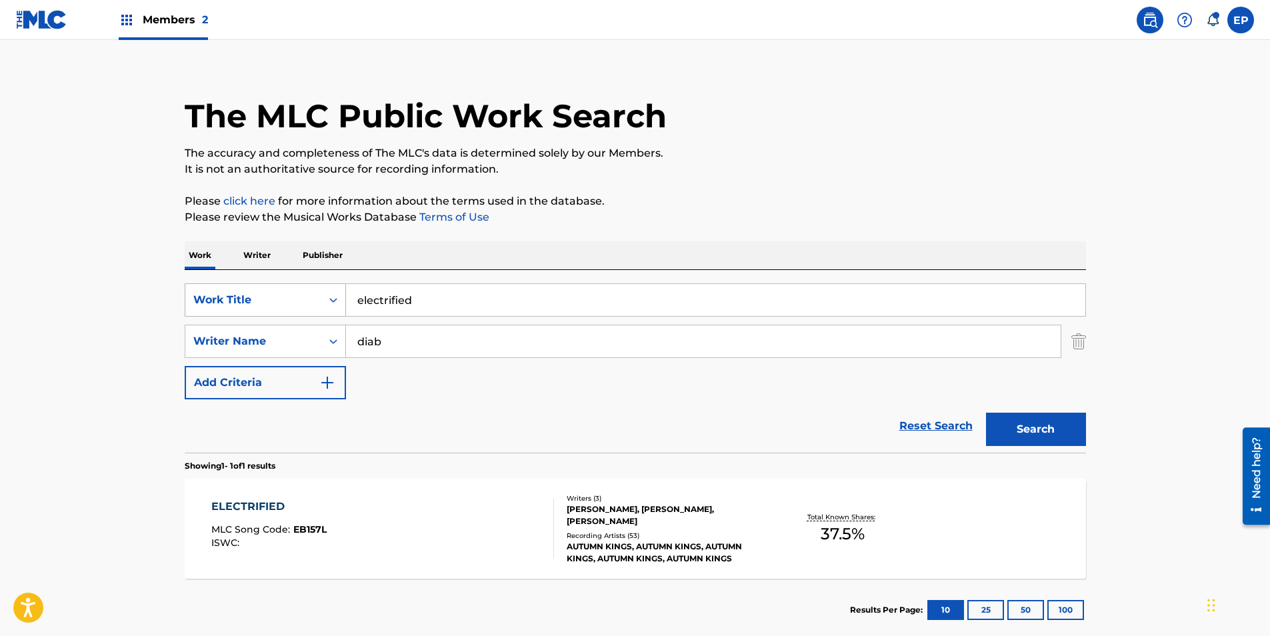
drag, startPoint x: 431, startPoint y: 302, endPoint x: 281, endPoint y: 295, distance: 150.8
click at [242, 283] on div "SearchWithCriteria099eca83-fcbc-4e41-986d-2dbaba96dd1a Work Title electrified" at bounding box center [635, 299] width 901 height 33
paste input "Fell For a Devil"
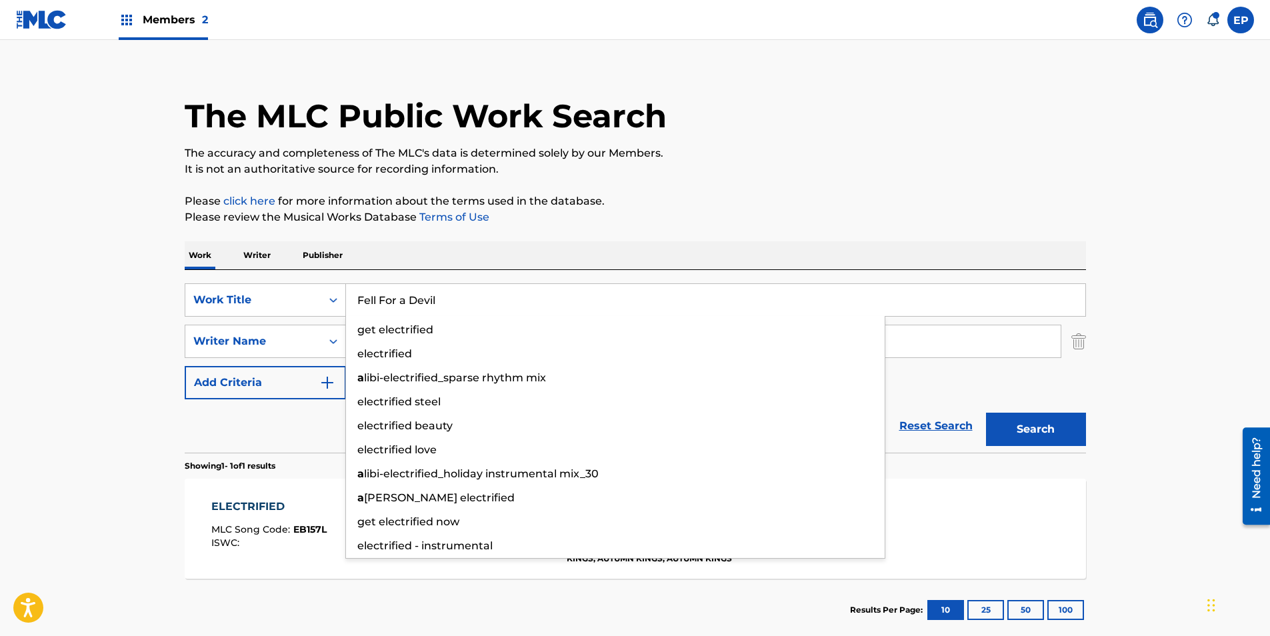
click at [1074, 433] on button "Search" at bounding box center [1036, 429] width 100 height 33
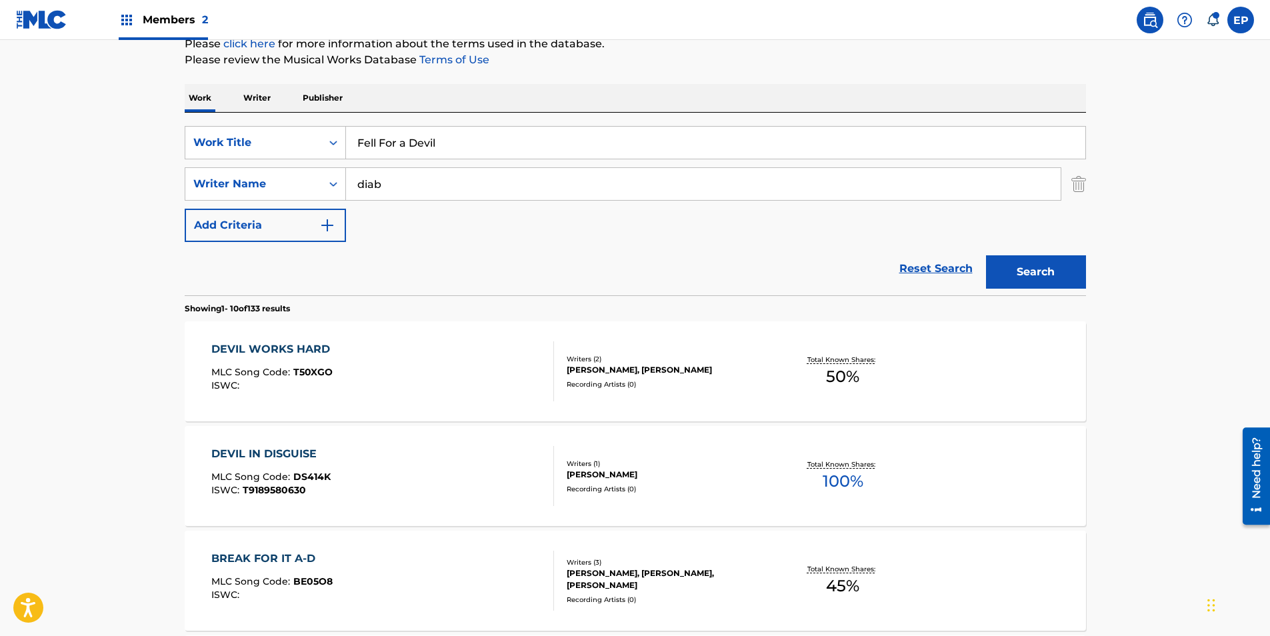
scroll to position [0, 0]
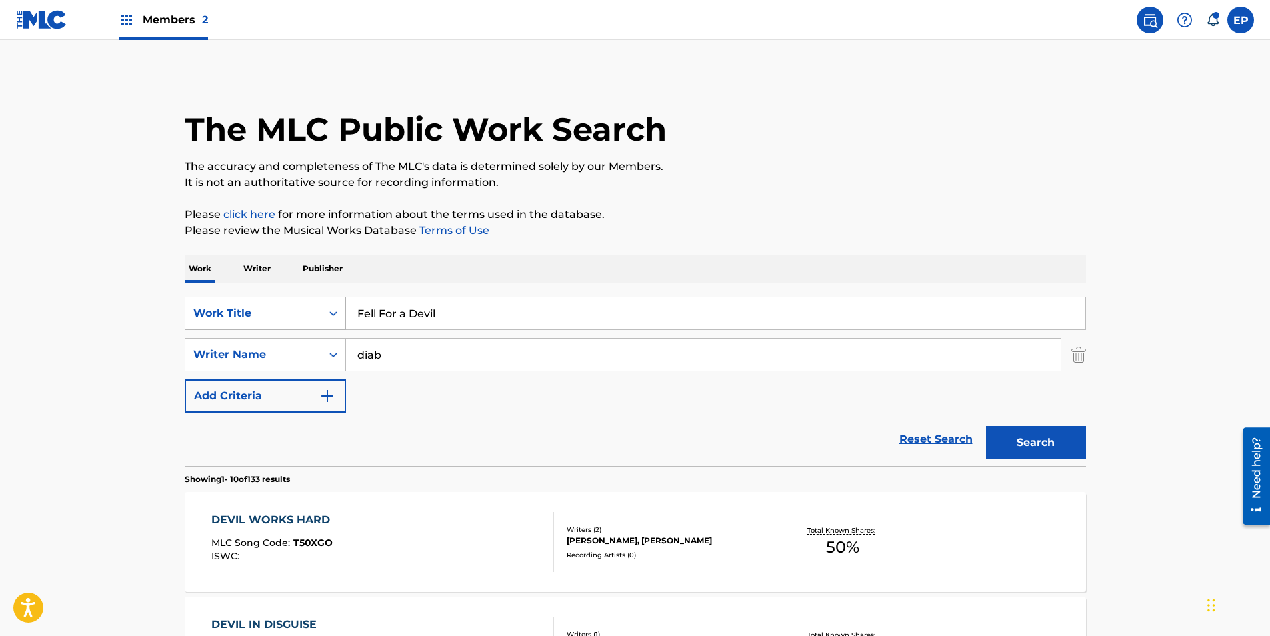
paste input "or Myself"
drag, startPoint x: 478, startPoint y: 311, endPoint x: 289, endPoint y: 313, distance: 188.7
click at [289, 313] on div "SearchWithCriteria099eca83-fcbc-4e41-986d-2dbaba96dd1a Work Title Fell For a De…" at bounding box center [635, 313] width 901 height 33
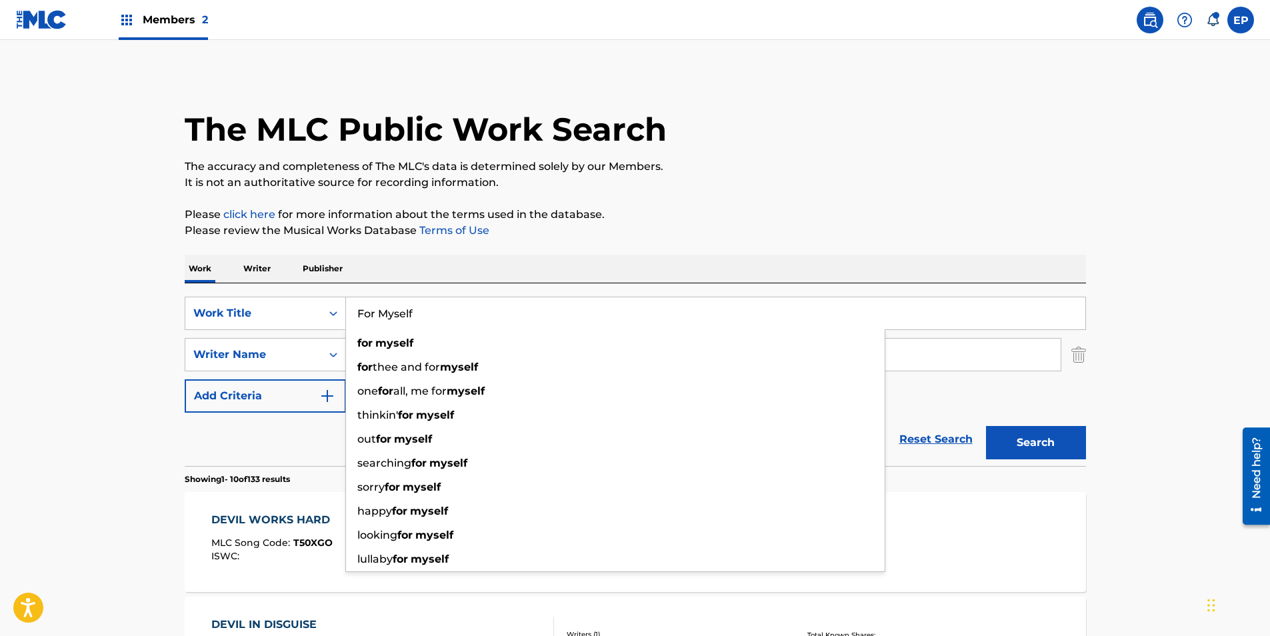
type input "For Myself"
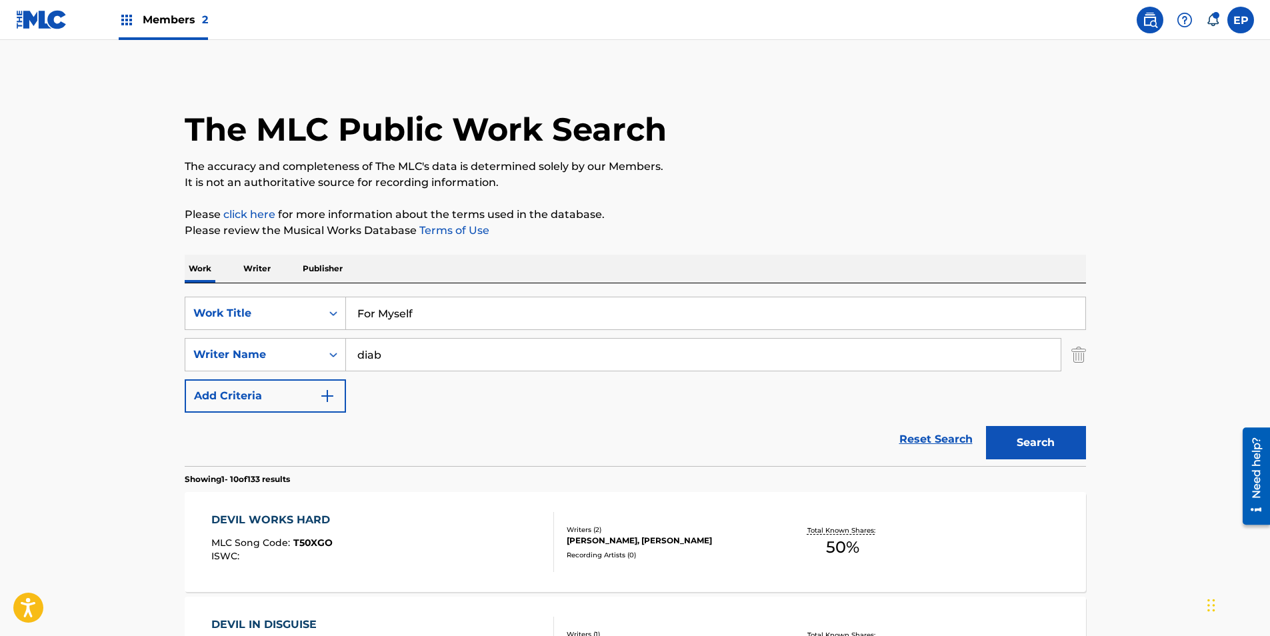
click at [1049, 450] on button "Search" at bounding box center [1036, 442] width 100 height 33
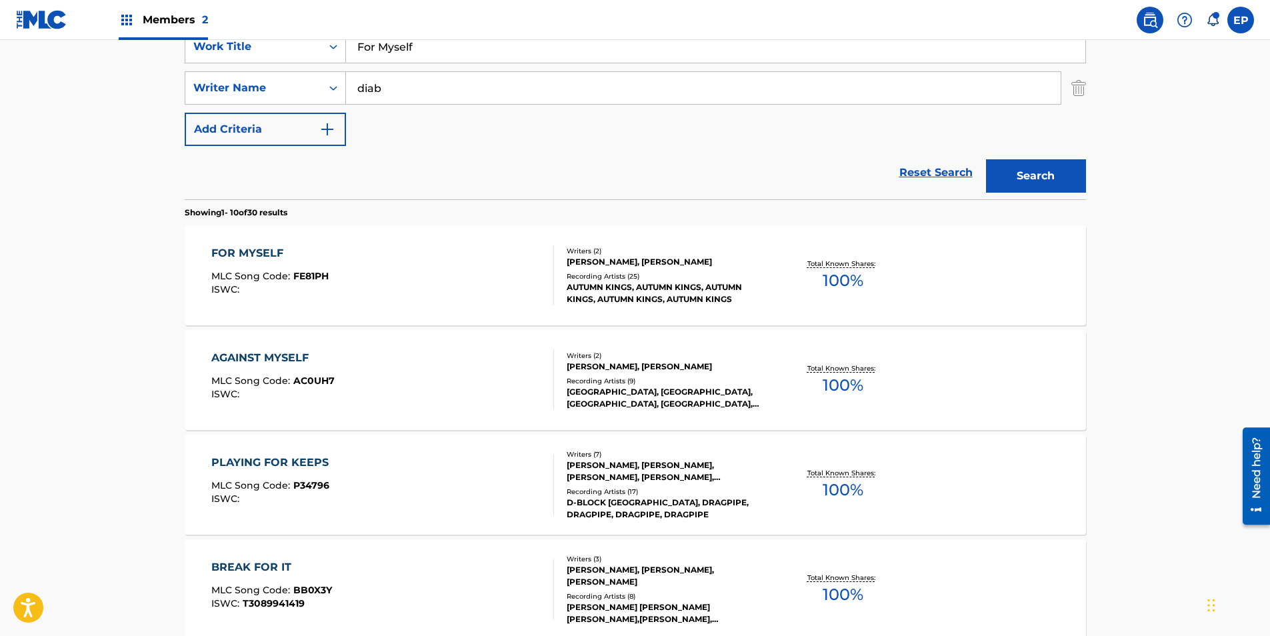
scroll to position [333, 0]
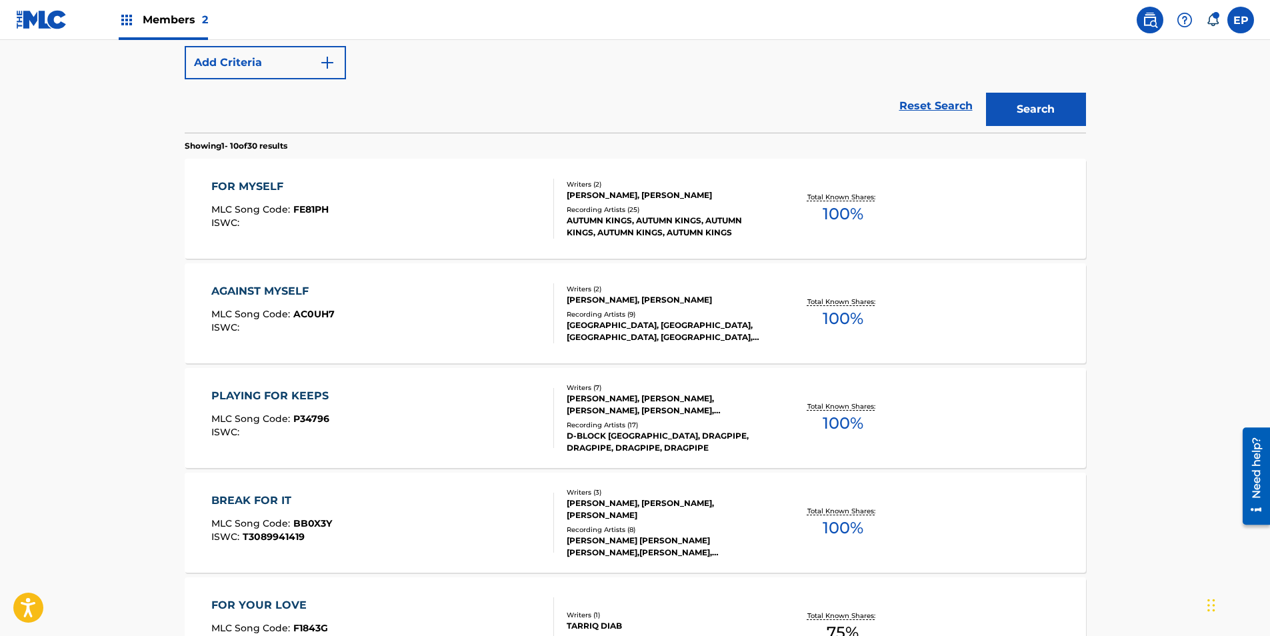
click at [421, 194] on div "FOR MYSELF MLC Song Code : FE81PH ISWC :" at bounding box center [382, 209] width 343 height 60
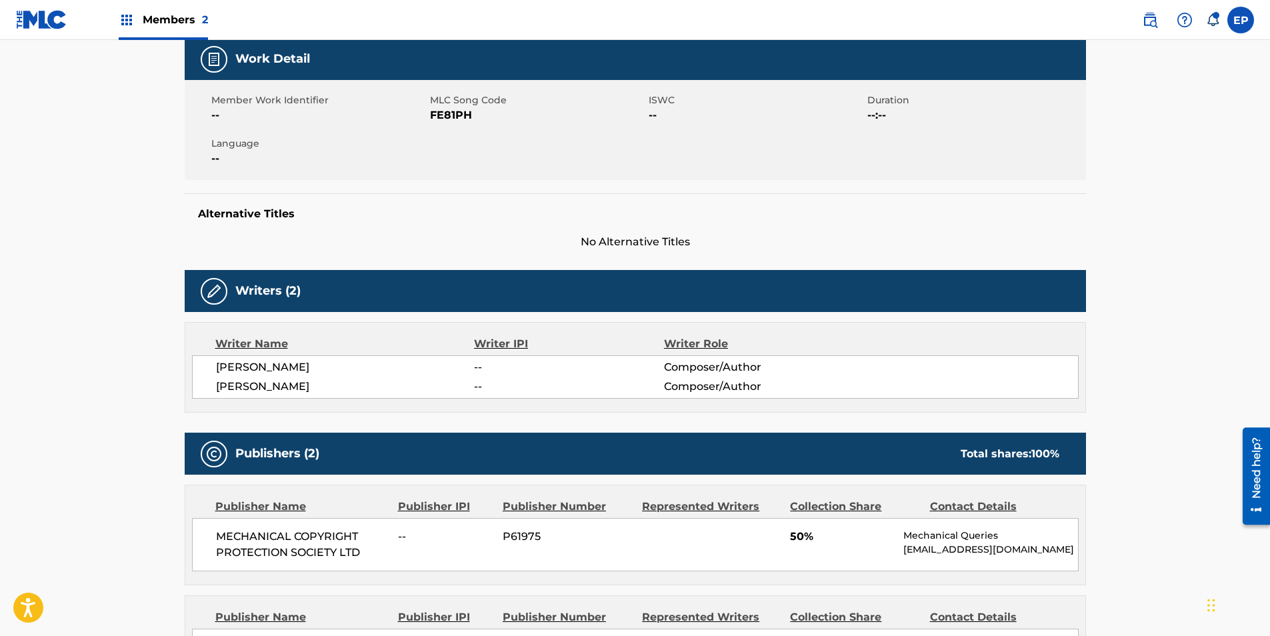
scroll to position [200, 0]
click at [451, 117] on span "FE81PH" at bounding box center [537, 115] width 215 height 16
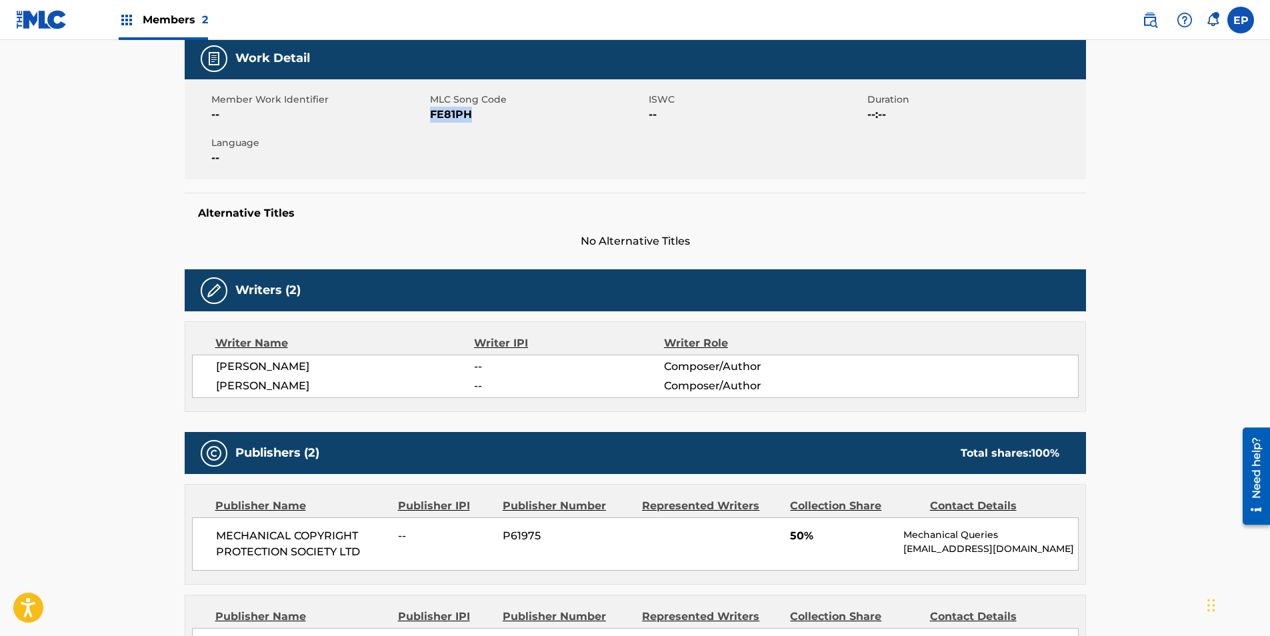
click at [451, 117] on span "FE81PH" at bounding box center [537, 115] width 215 height 16
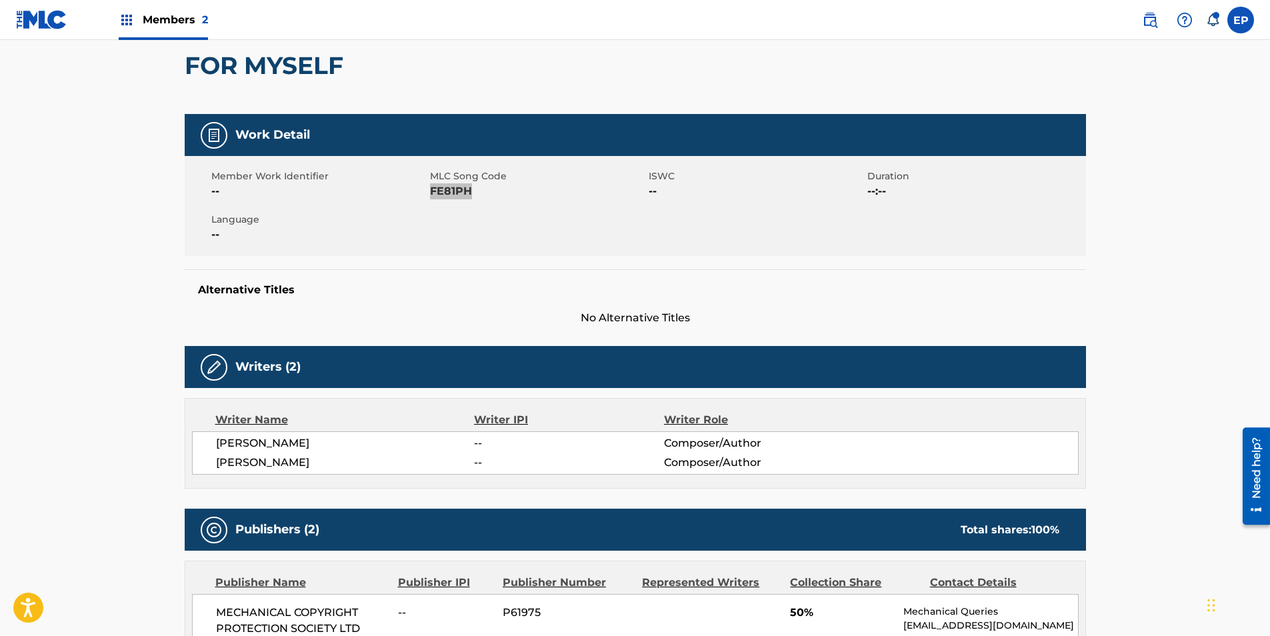
scroll to position [0, 0]
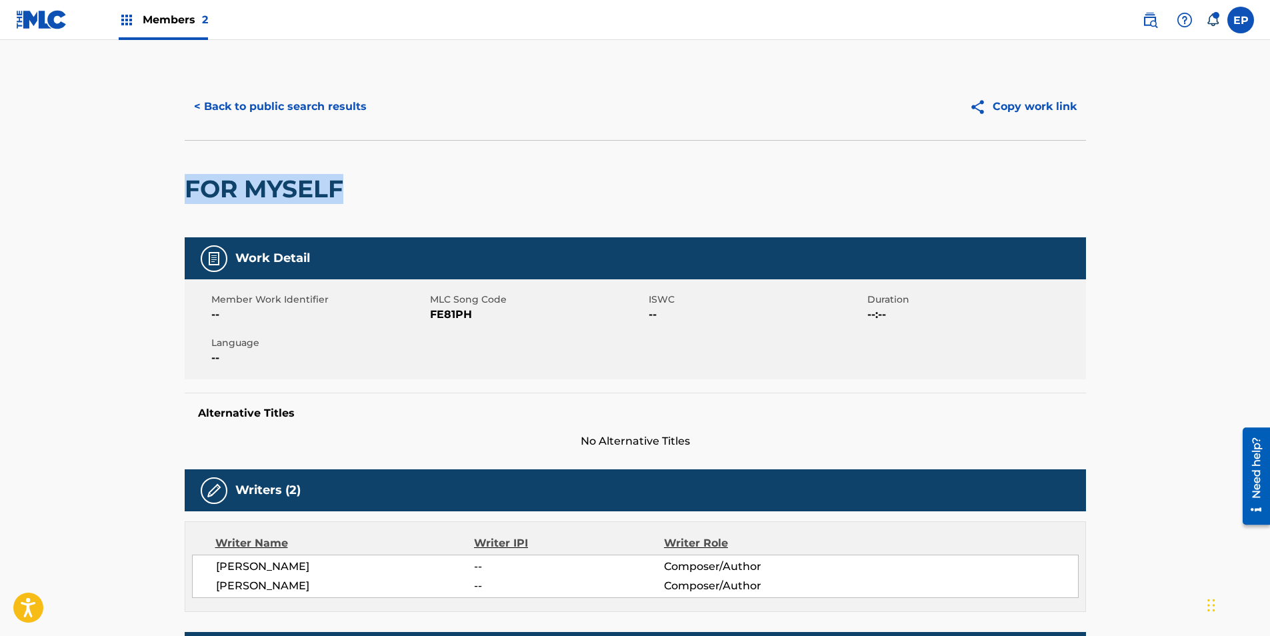
drag, startPoint x: 355, startPoint y: 185, endPoint x: 173, endPoint y: 185, distance: 182.0
click at [273, 119] on button "< Back to public search results" at bounding box center [280, 106] width 191 height 33
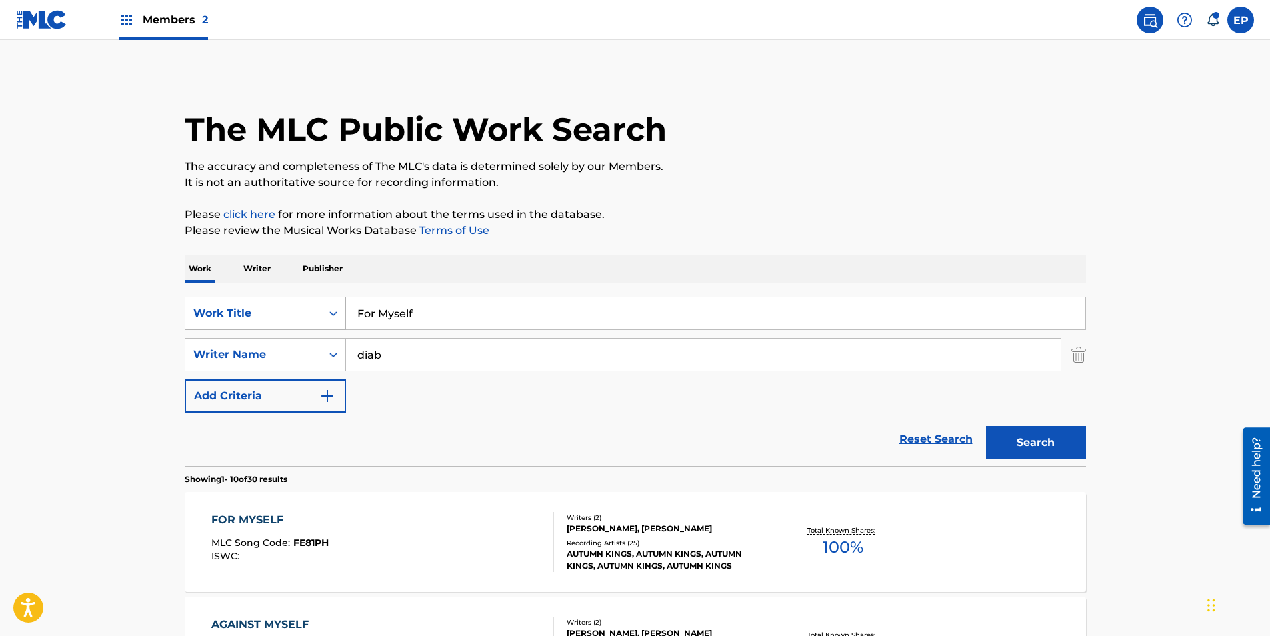
drag, startPoint x: 440, startPoint y: 307, endPoint x: 249, endPoint y: 299, distance: 191.5
click at [249, 299] on div "SearchWithCriteria099eca83-fcbc-4e41-986d-2dbaba96dd1a Work Title For Myself" at bounding box center [635, 313] width 901 height 33
type input "head"
click at [986, 426] on button "Search" at bounding box center [1036, 442] width 100 height 33
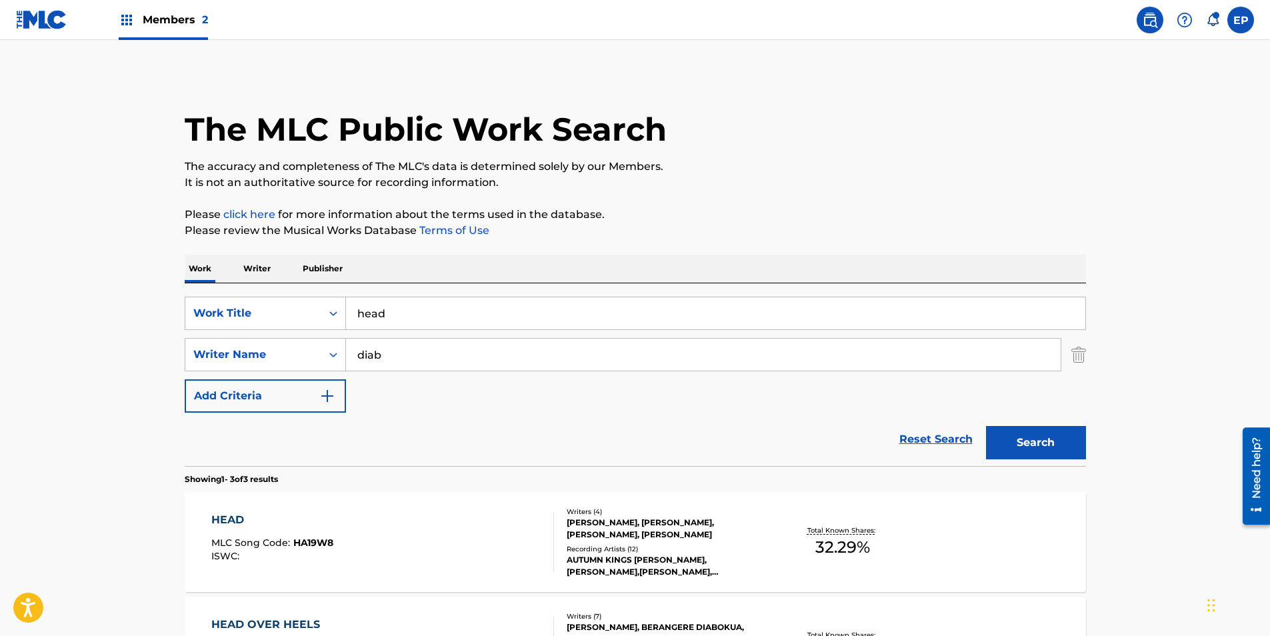
click at [218, 443] on div "Reset Search Search" at bounding box center [635, 439] width 901 height 53
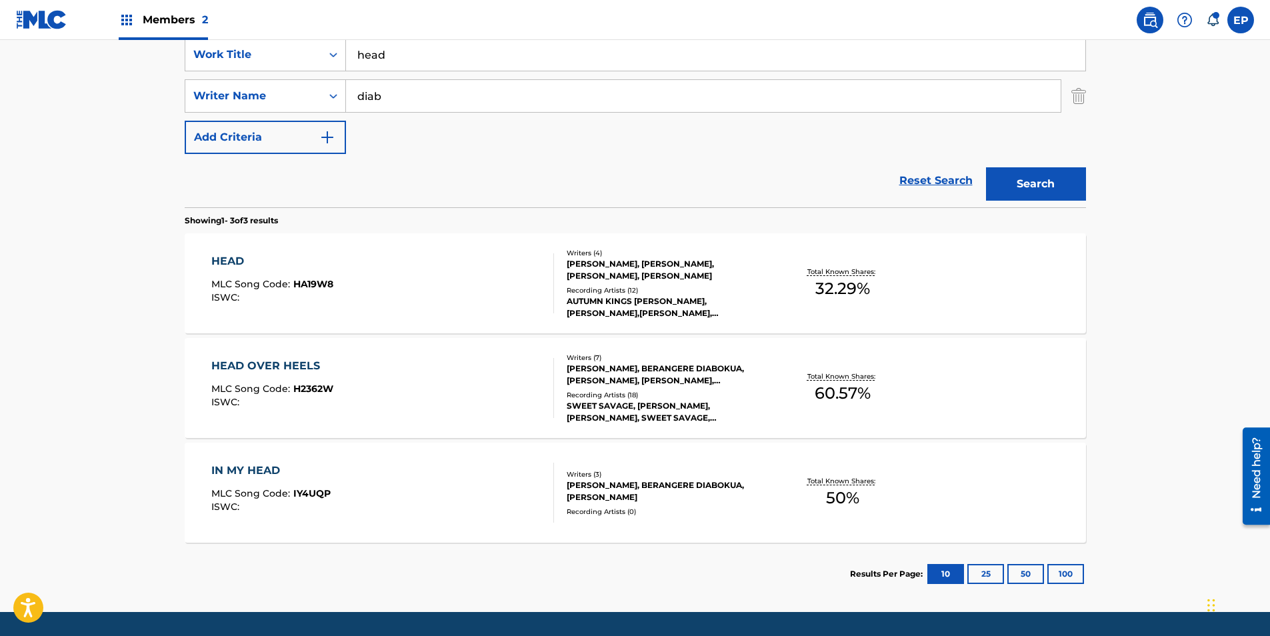
scroll to position [267, 0]
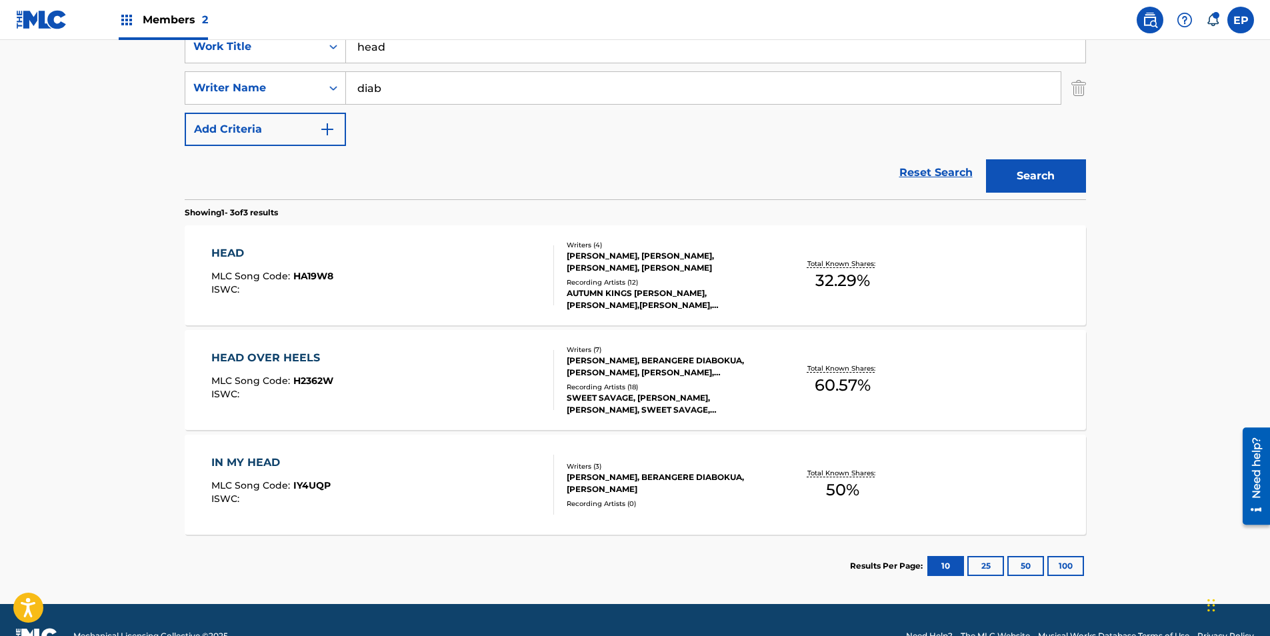
click at [372, 256] on div "HEAD MLC Song Code : HA19W8 ISWC :" at bounding box center [382, 275] width 343 height 60
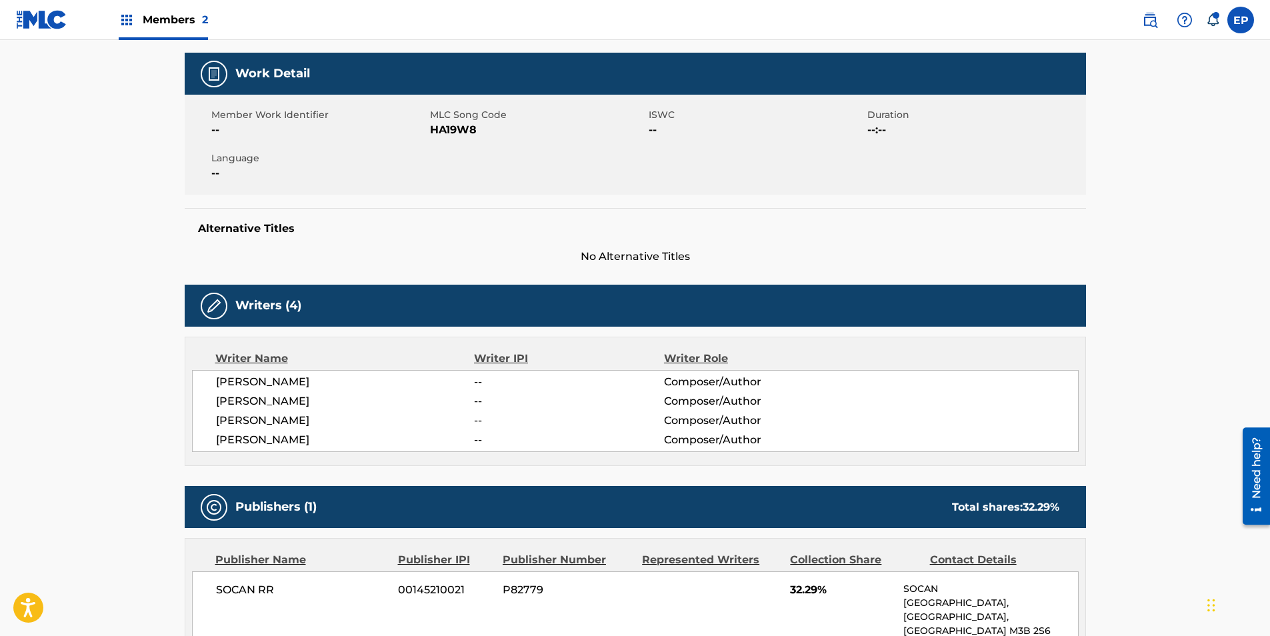
scroll to position [200, 0]
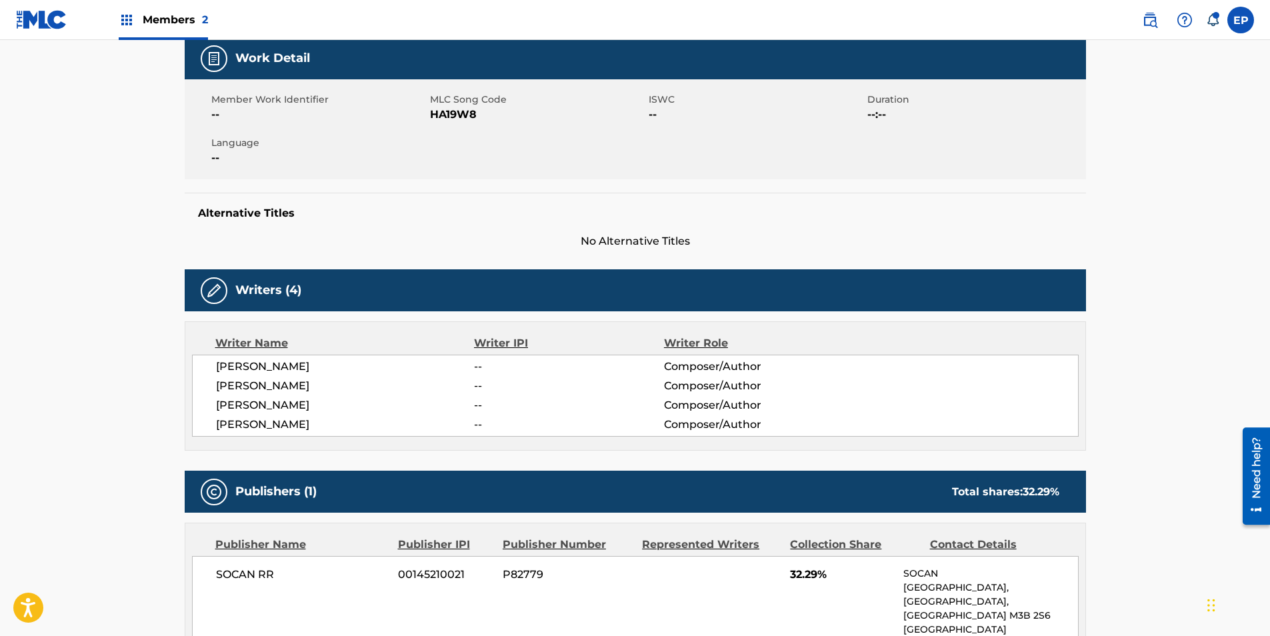
click at [463, 117] on span "HA19W8" at bounding box center [537, 115] width 215 height 16
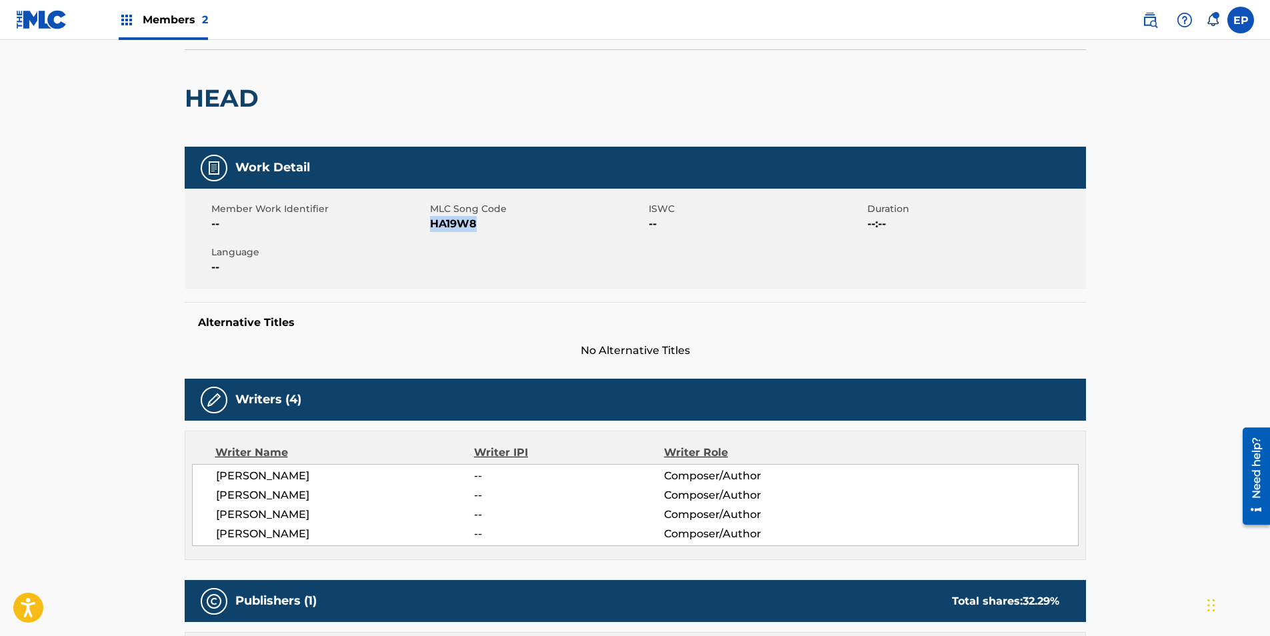
scroll to position [0, 0]
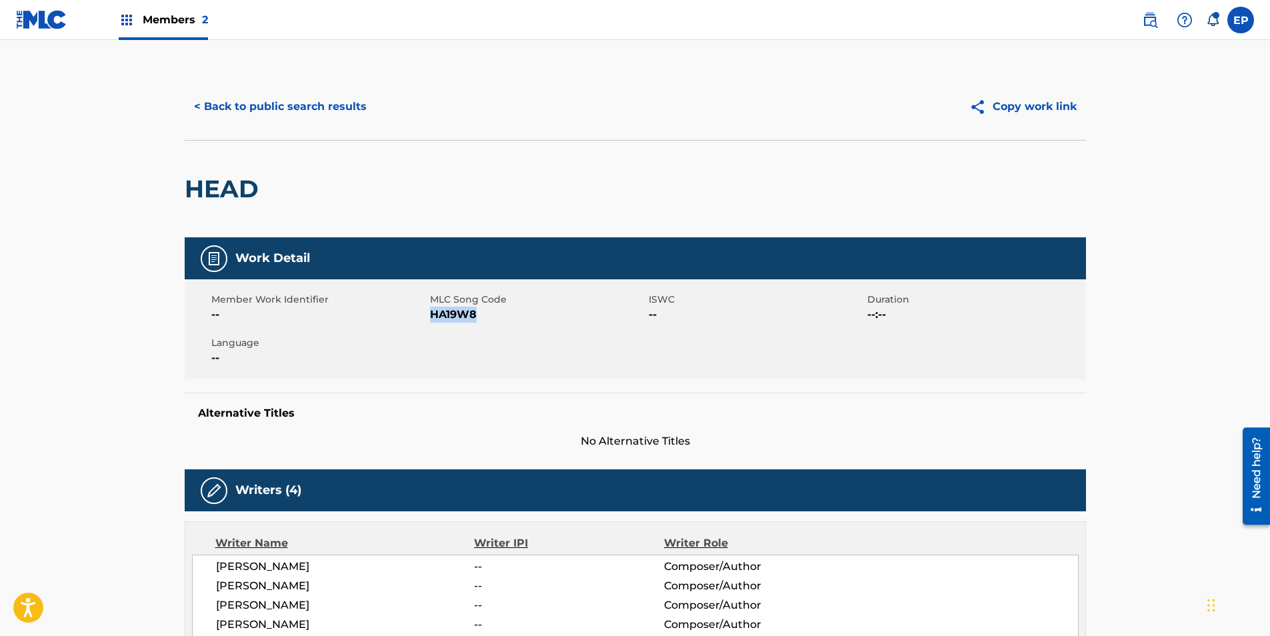
click at [237, 97] on button "< Back to public search results" at bounding box center [280, 106] width 191 height 33
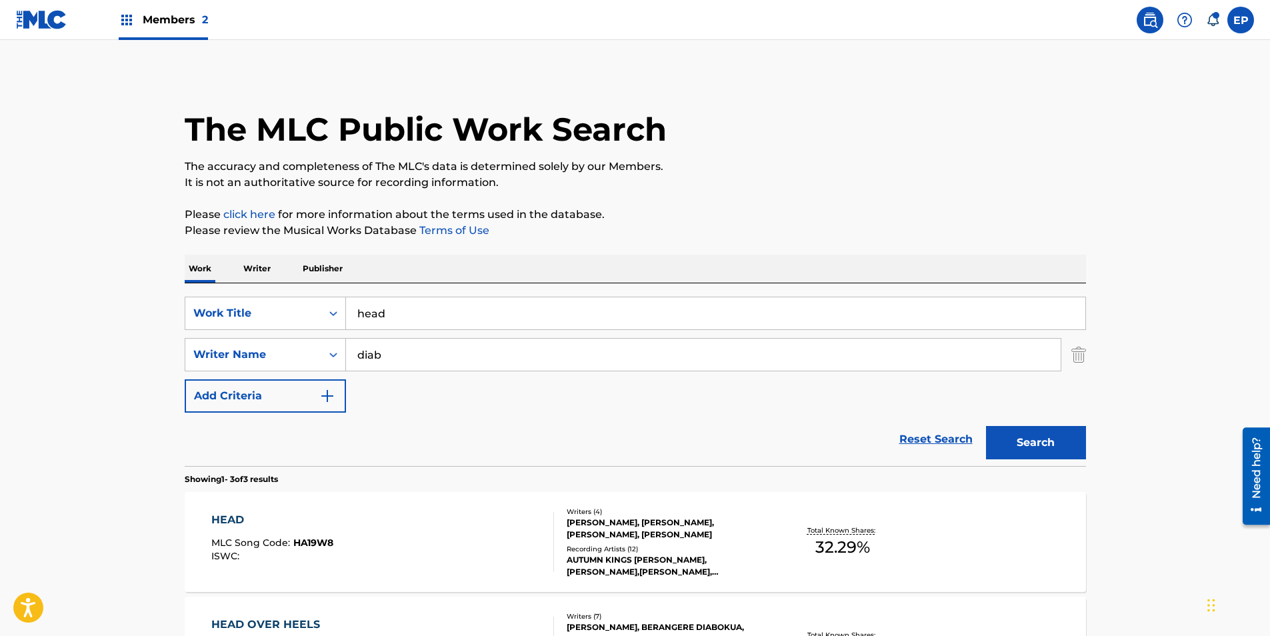
click at [405, 297] on div "SearchWithCriteria099eca83-fcbc-4e41-986d-2dbaba96dd1a Work Title head SearchWi…" at bounding box center [635, 374] width 901 height 183
click at [404, 305] on input "head" at bounding box center [715, 313] width 739 height 32
paste input "HELLBOUND"
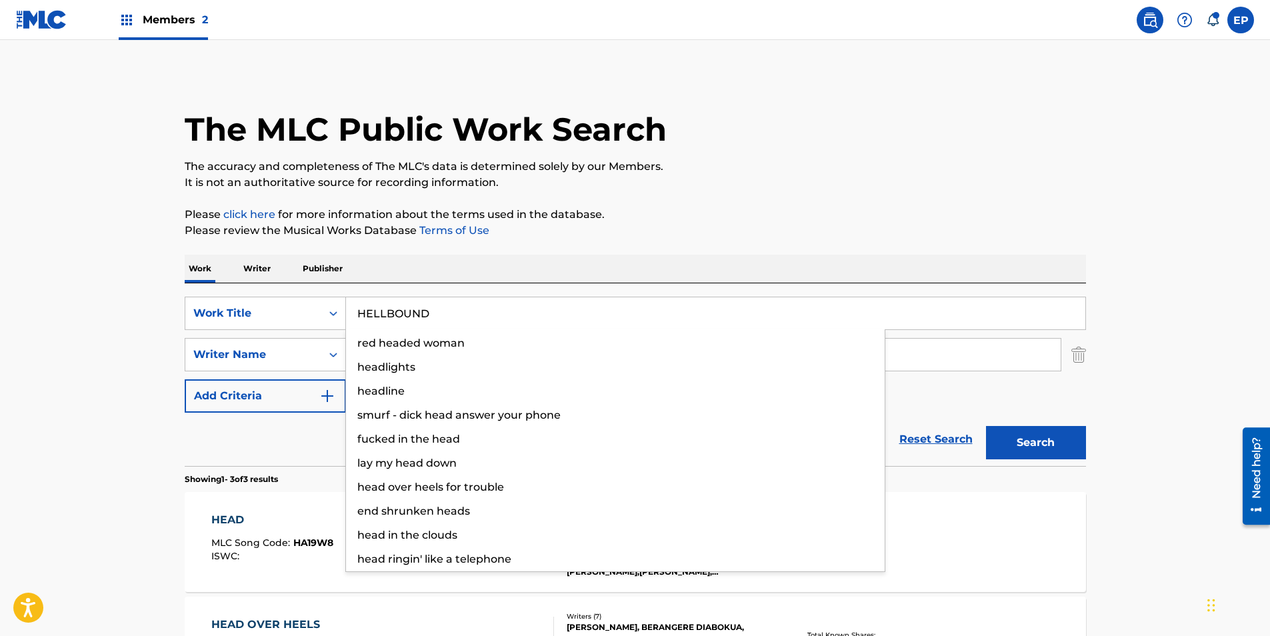
type input "HELLBOUND"
click at [1042, 436] on button "Search" at bounding box center [1036, 442] width 100 height 33
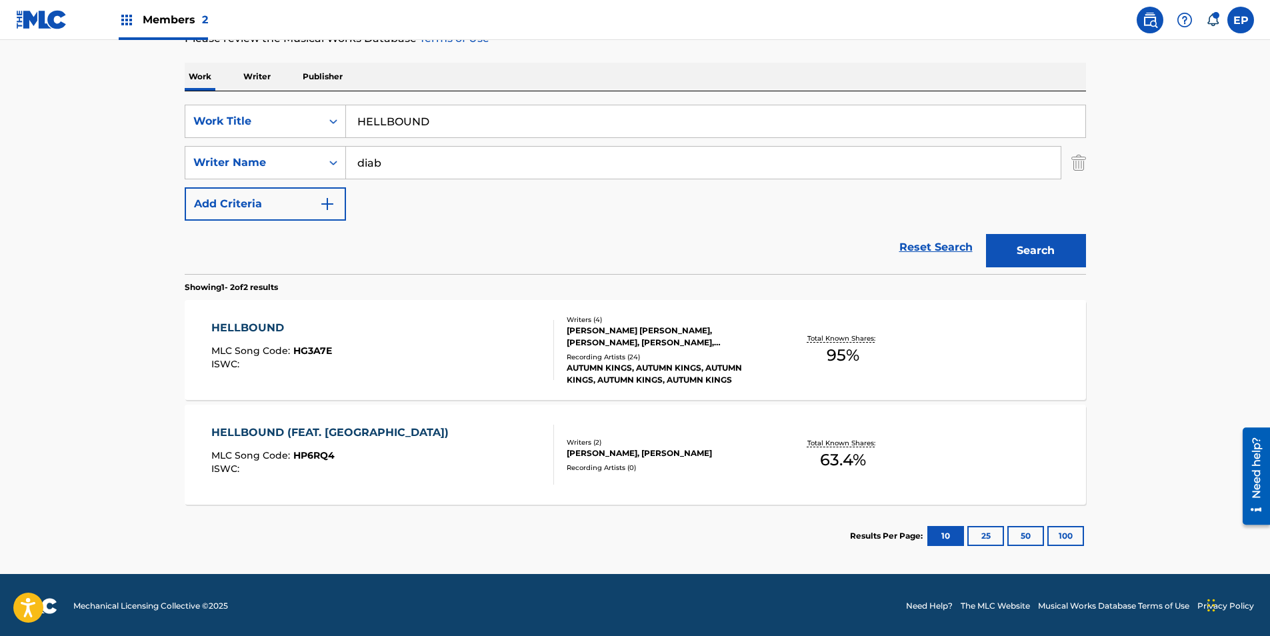
scroll to position [194, 0]
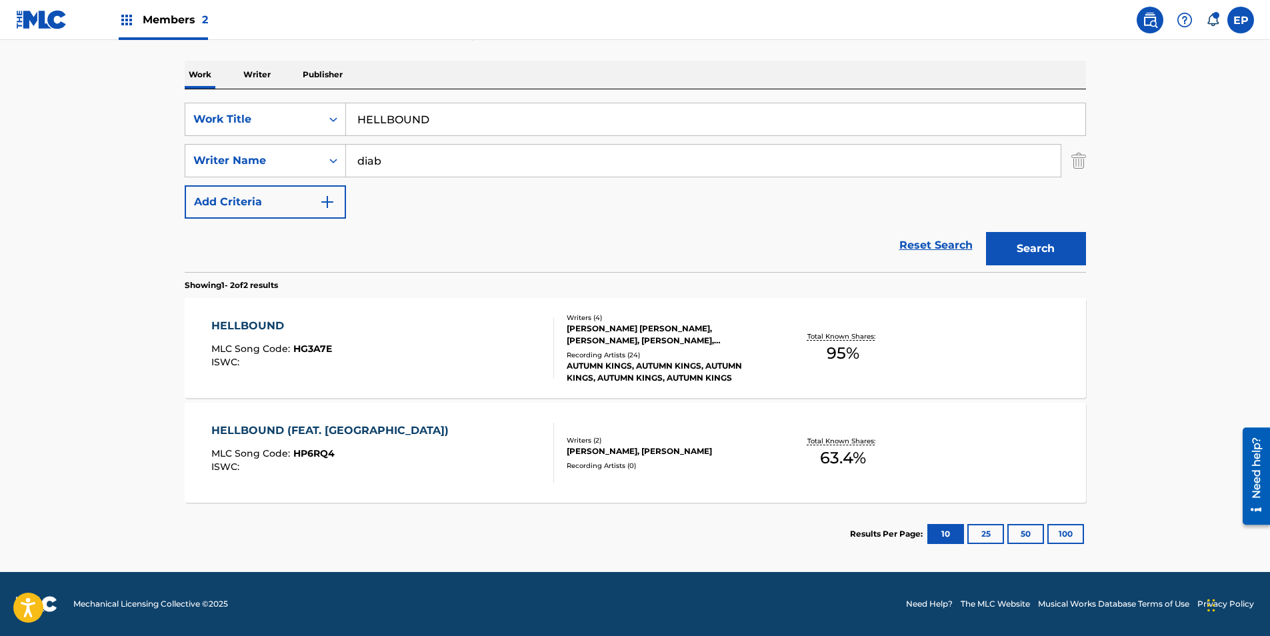
click at [302, 320] on div "HELLBOUND" at bounding box center [271, 326] width 121 height 16
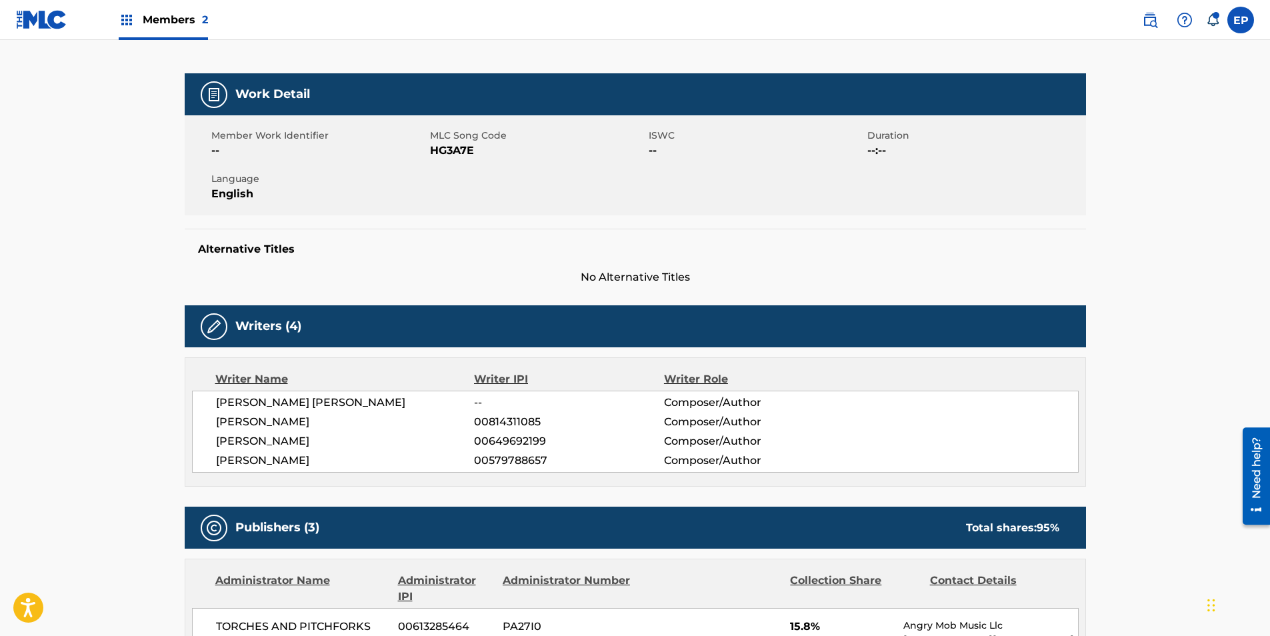
scroll to position [267, 0]
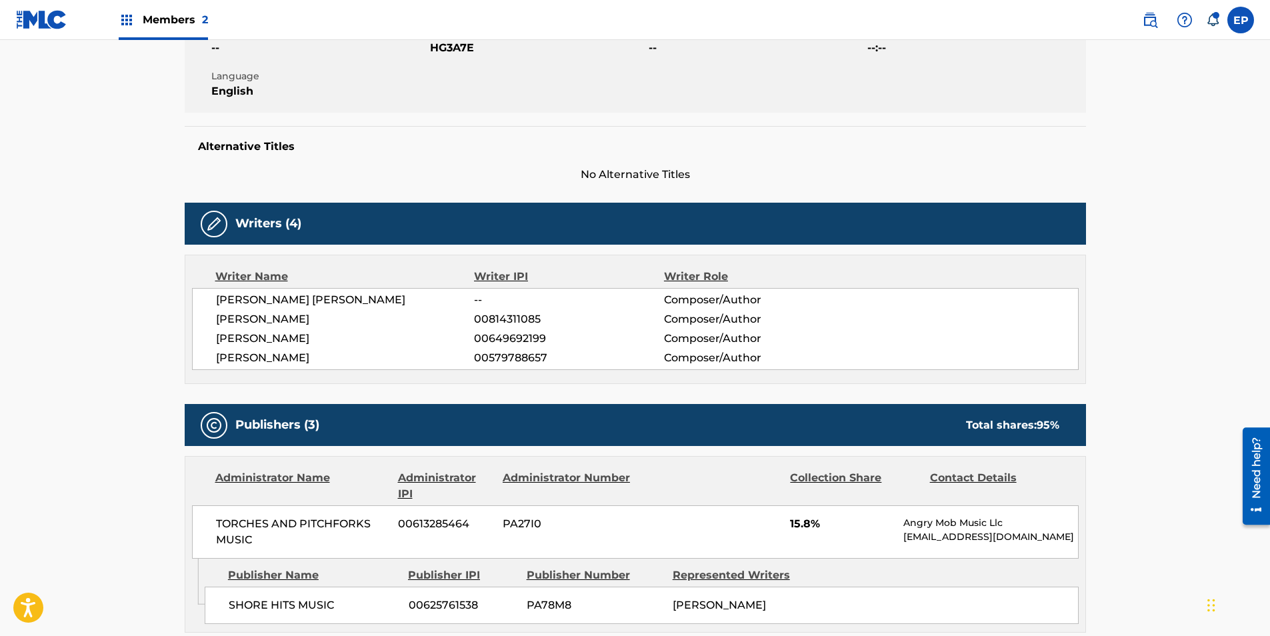
click at [450, 43] on span "HG3A7E" at bounding box center [537, 48] width 215 height 16
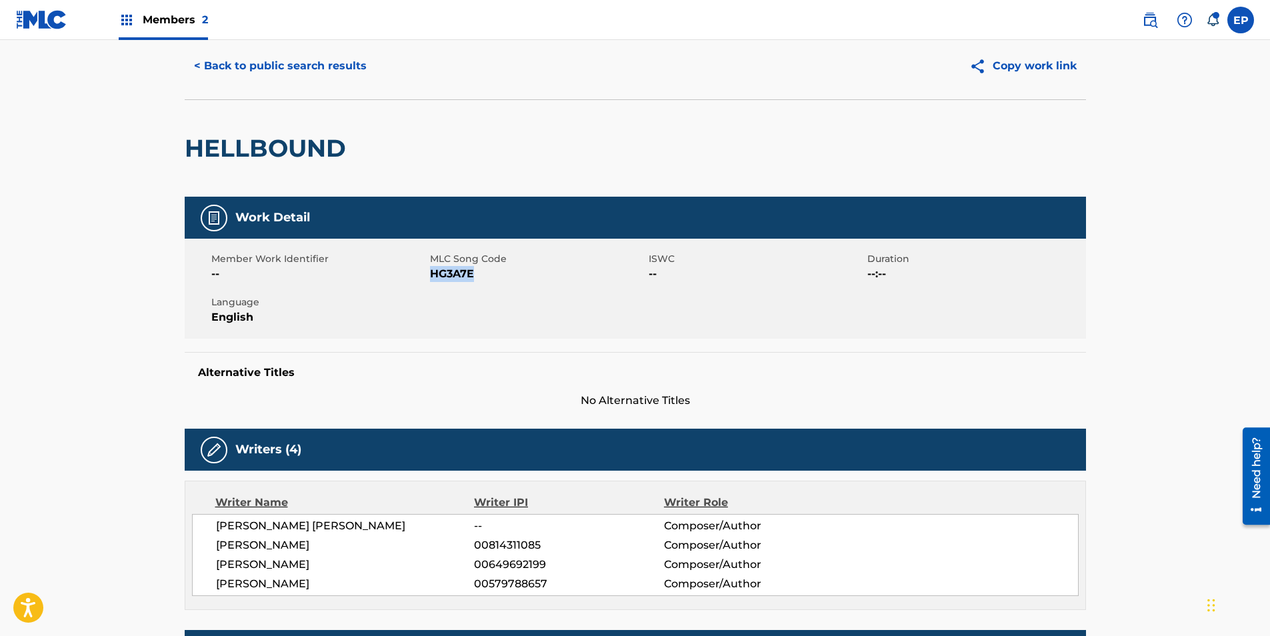
scroll to position [0, 0]
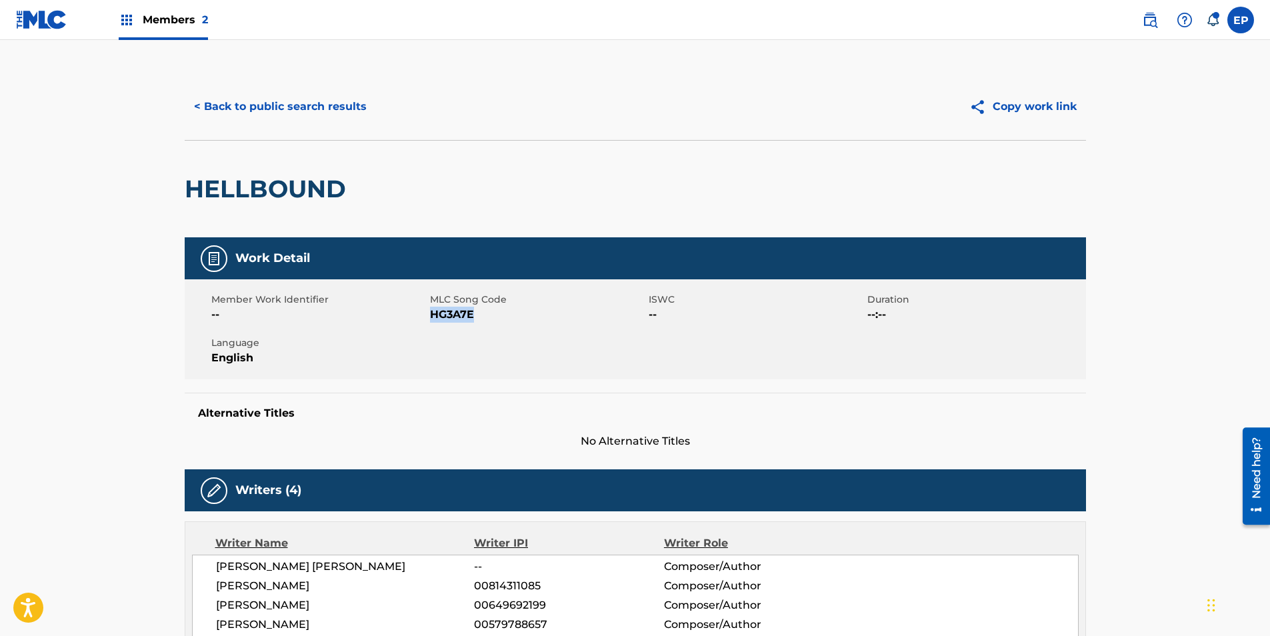
click at [277, 107] on button "< Back to public search results" at bounding box center [280, 106] width 191 height 33
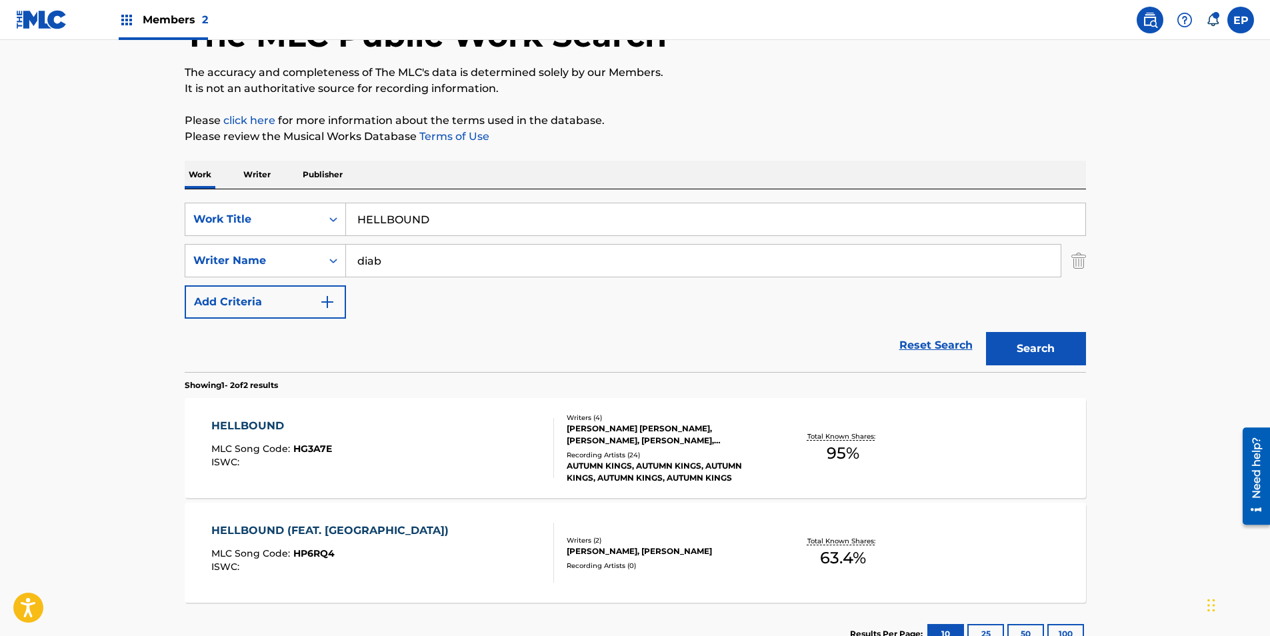
scroll to position [51, 0]
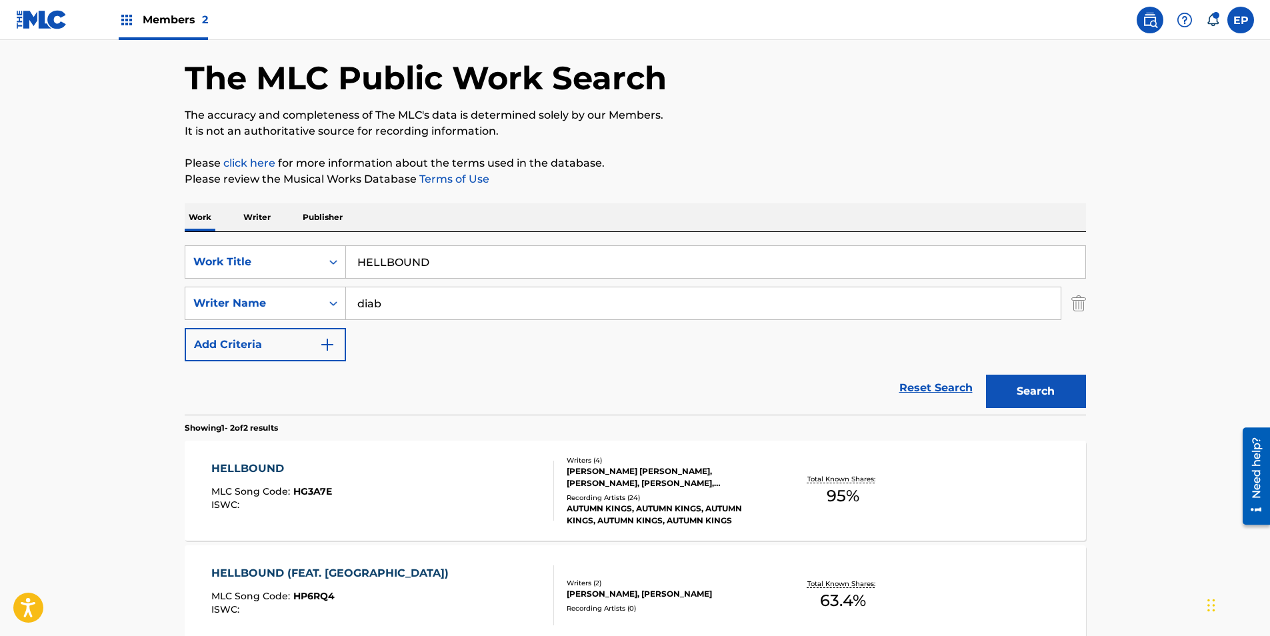
click at [407, 274] on input "HELLBOUND" at bounding box center [715, 262] width 739 height 32
paste input "elp Myself"
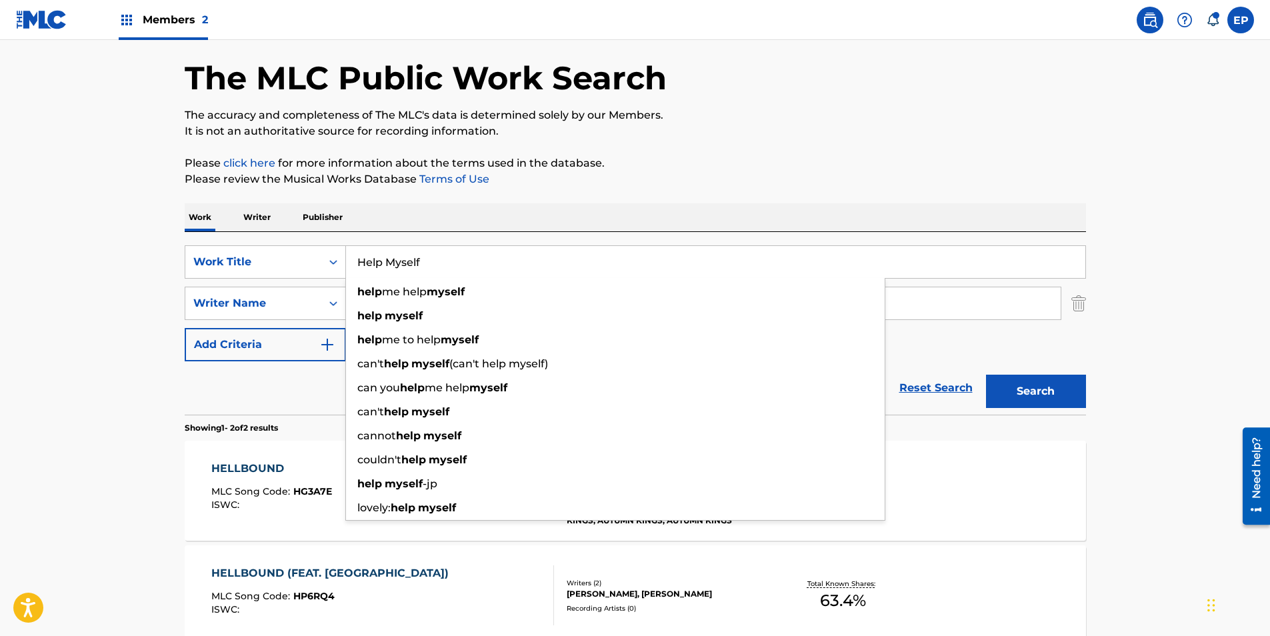
click at [1002, 387] on button "Search" at bounding box center [1036, 391] width 100 height 33
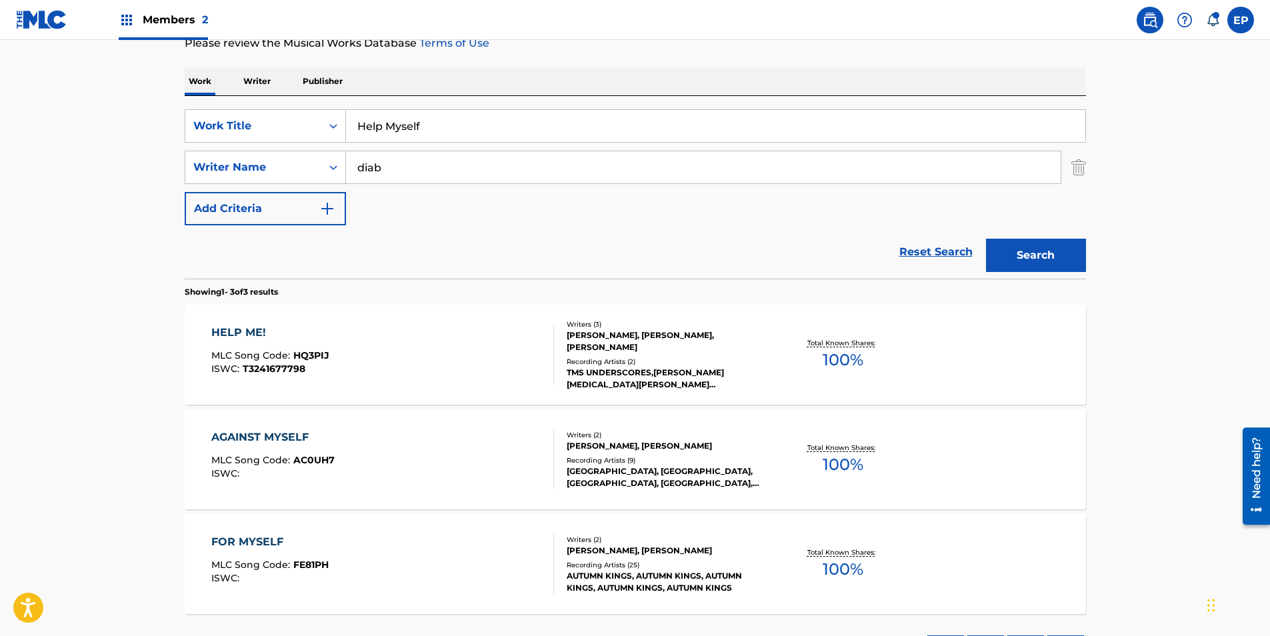
scroll to position [165, 0]
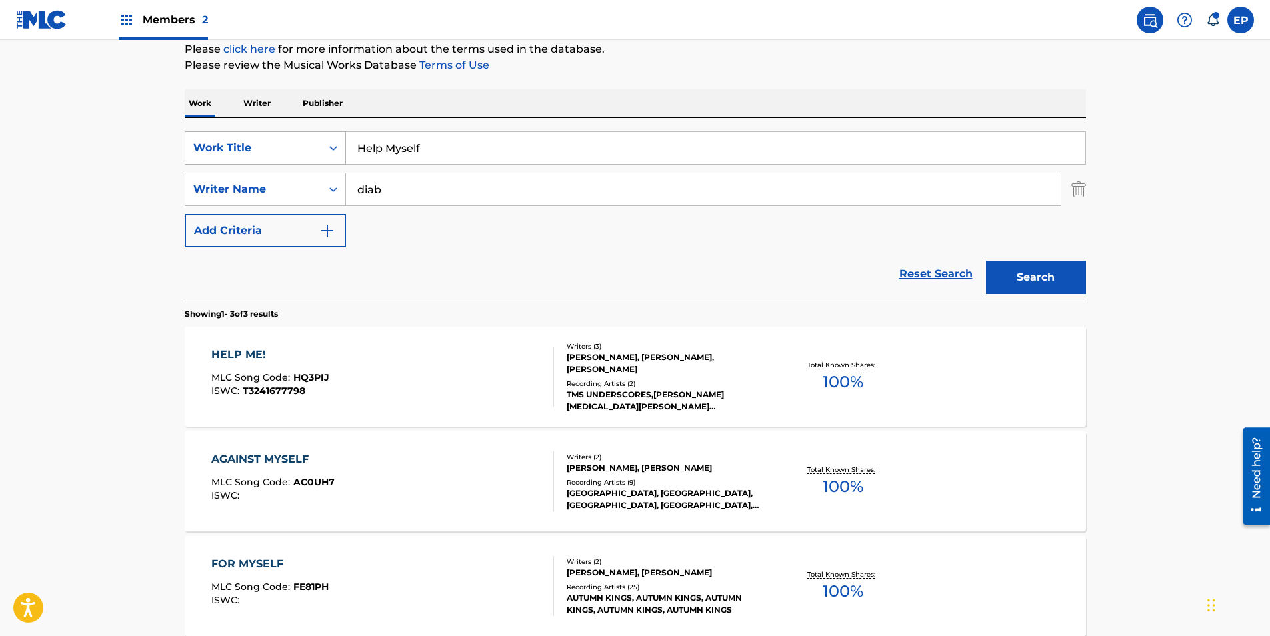
drag, startPoint x: 457, startPoint y: 135, endPoint x: 244, endPoint y: 133, distance: 212.7
click at [244, 133] on div "SearchWithCriteria099eca83-fcbc-4e41-986d-2dbaba96dd1a Work Title Help Myself" at bounding box center [635, 147] width 901 height 33
paste input "I Can't Sleep"
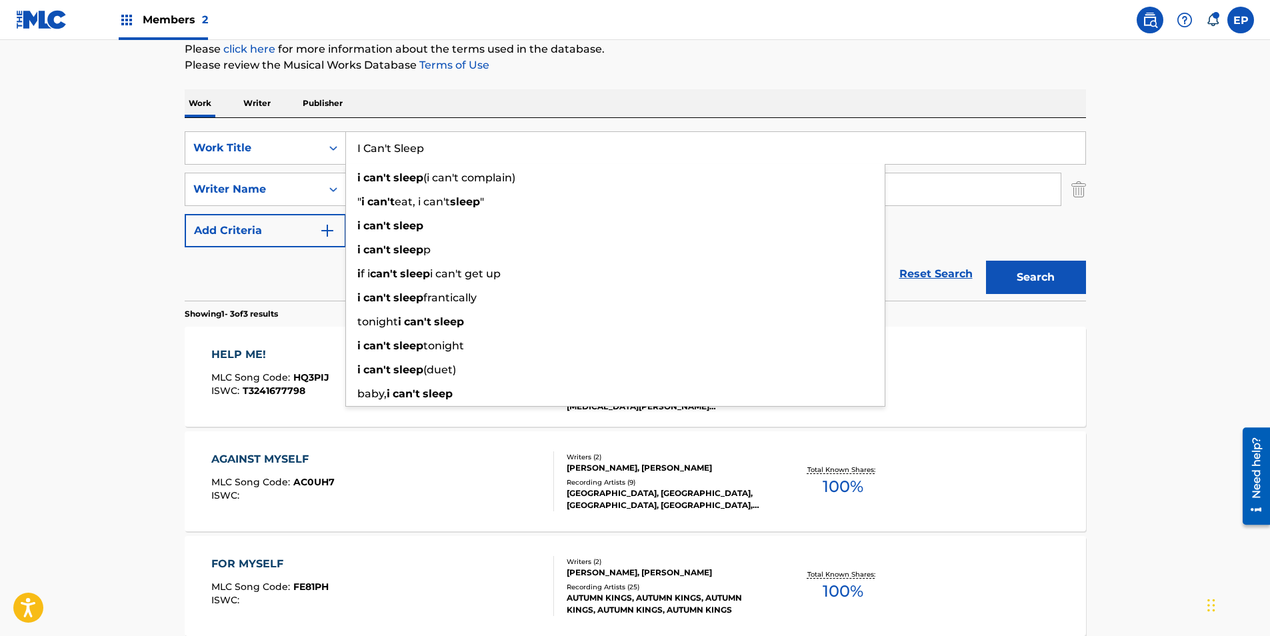
click at [1080, 277] on button "Search" at bounding box center [1036, 277] width 100 height 33
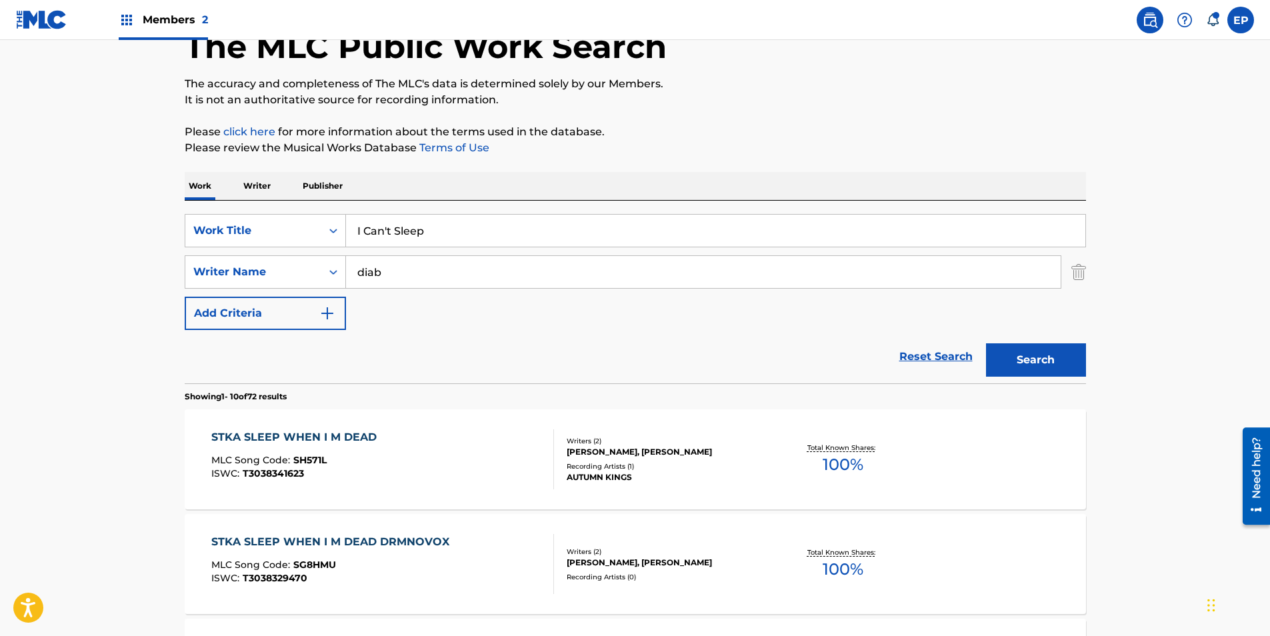
scroll to position [0, 0]
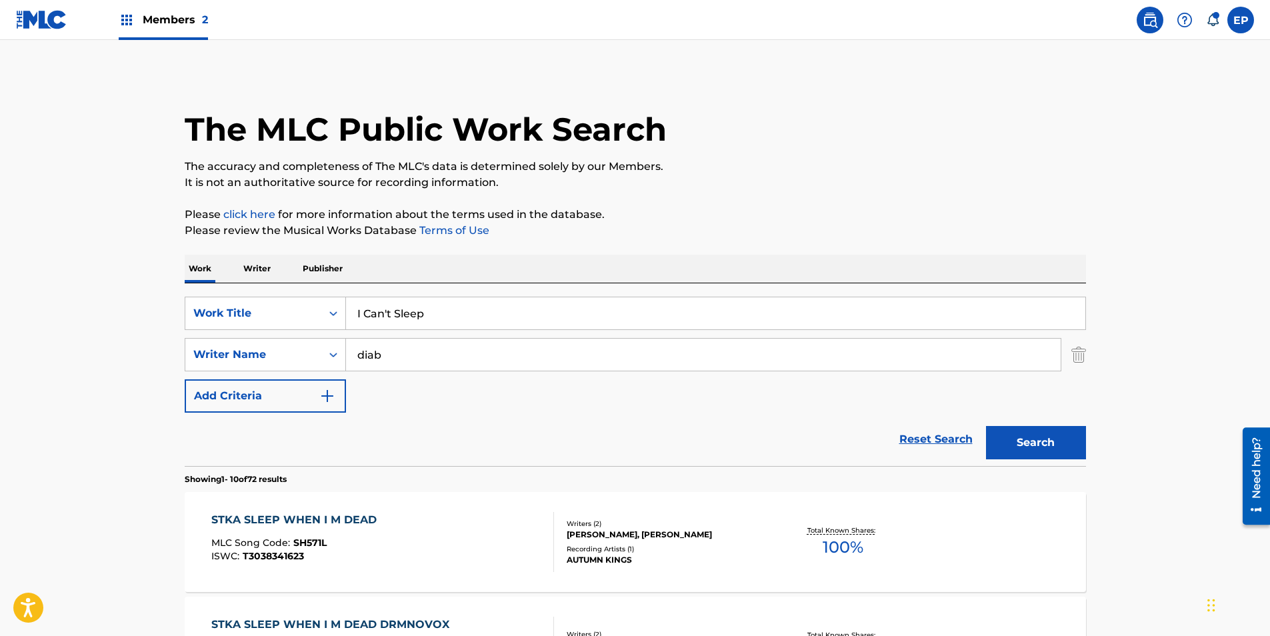
click at [445, 307] on input "I Can't Sleep" at bounding box center [715, 313] width 739 height 32
paste input "Hate Goodbyes"
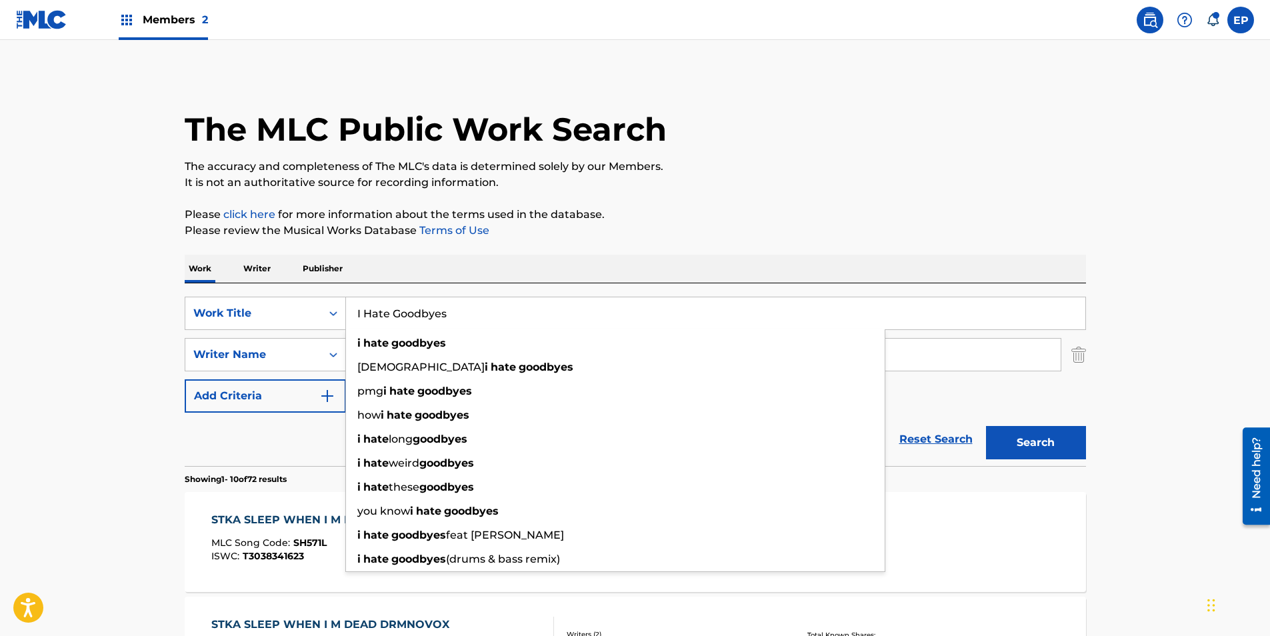
type input "I Hate Goodbyes"
click at [1035, 440] on button "Search" at bounding box center [1036, 442] width 100 height 33
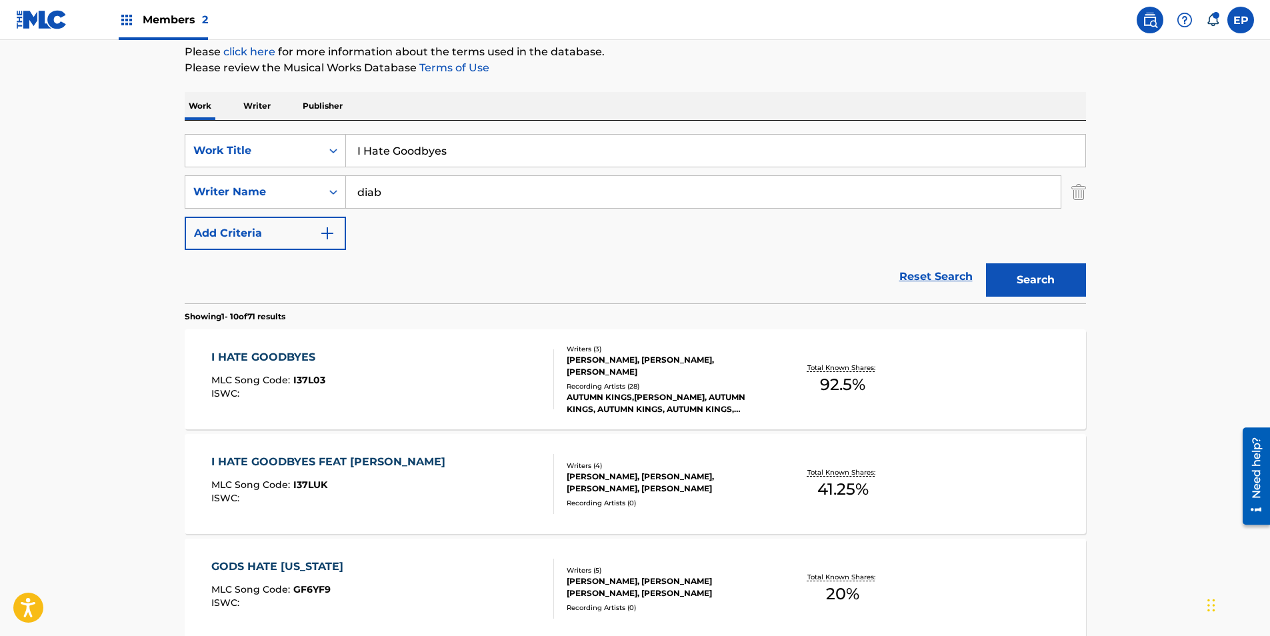
scroll to position [200, 0]
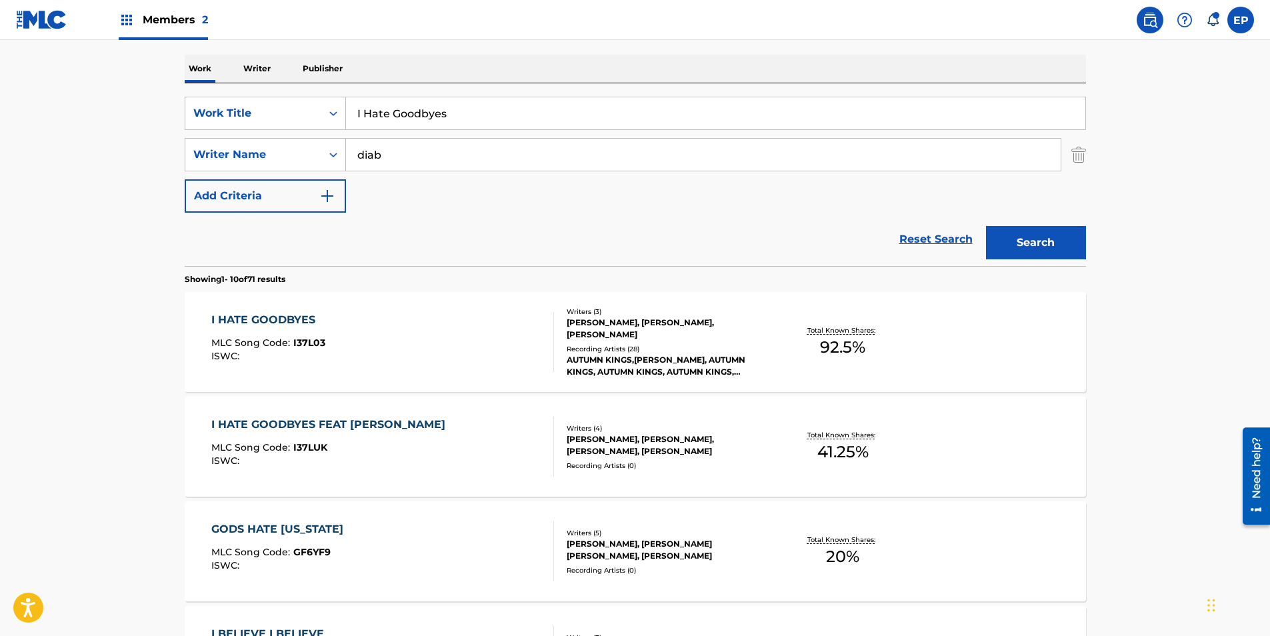
click at [398, 344] on div "I HATE GOODBYES MLC Song Code : I37L03 ISWC :" at bounding box center [382, 342] width 343 height 60
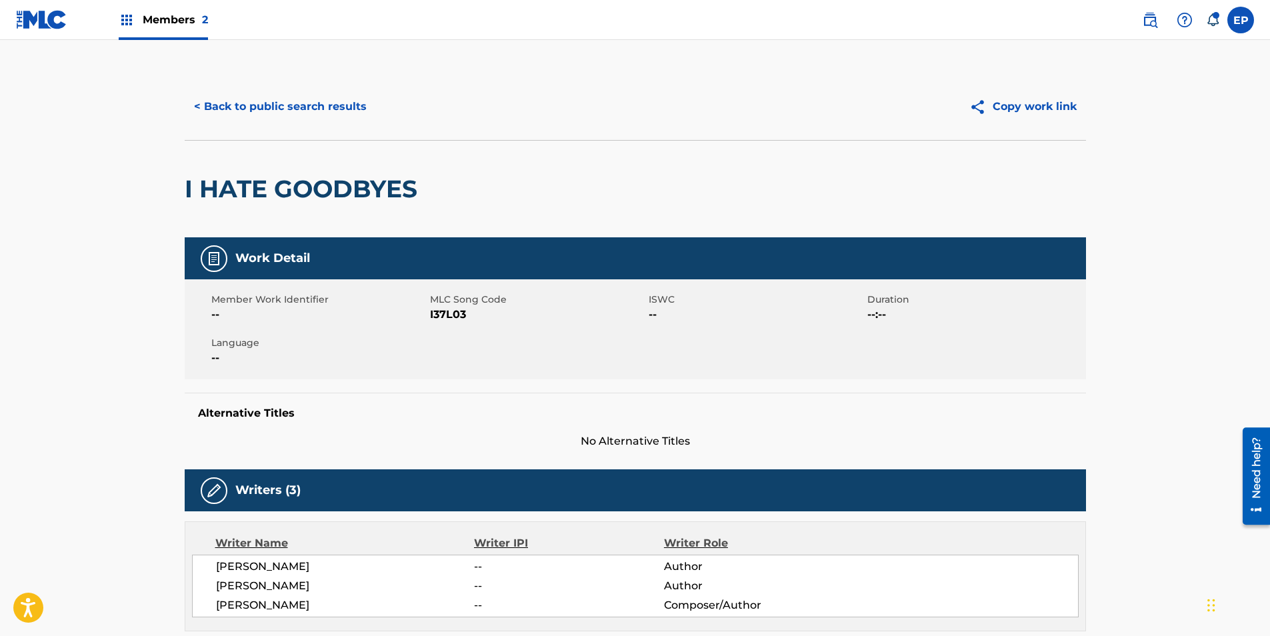
click at [455, 313] on span "I37L03" at bounding box center [537, 315] width 215 height 16
click at [261, 104] on button "< Back to public search results" at bounding box center [280, 106] width 191 height 33
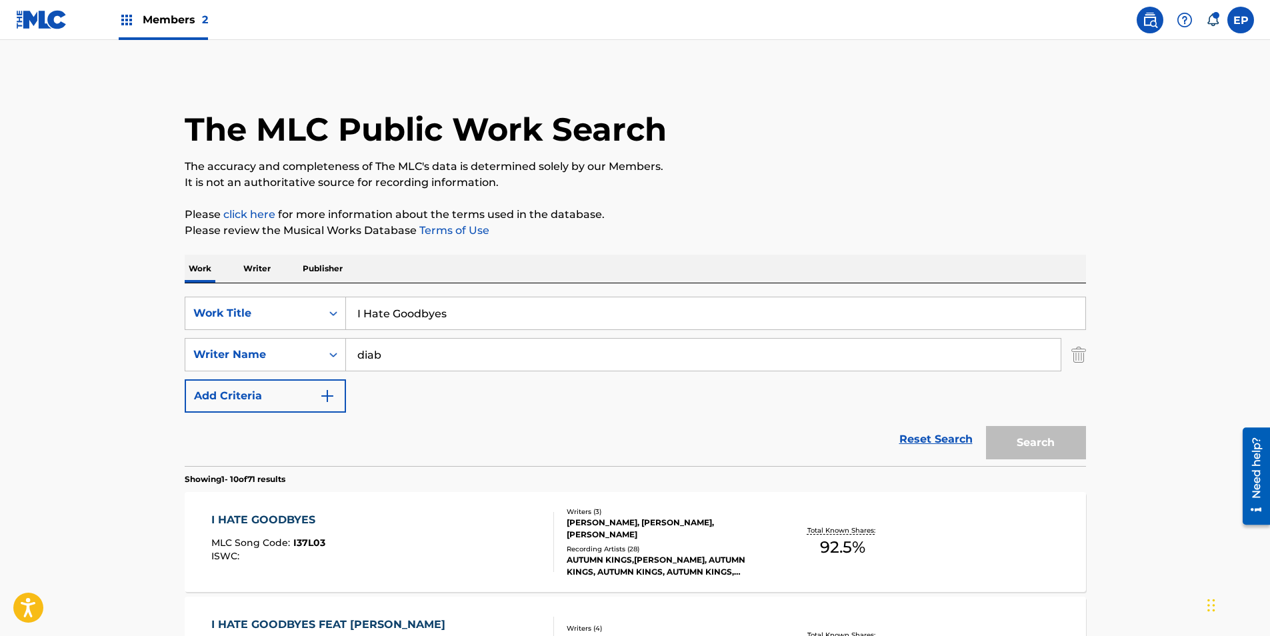
scroll to position [200, 0]
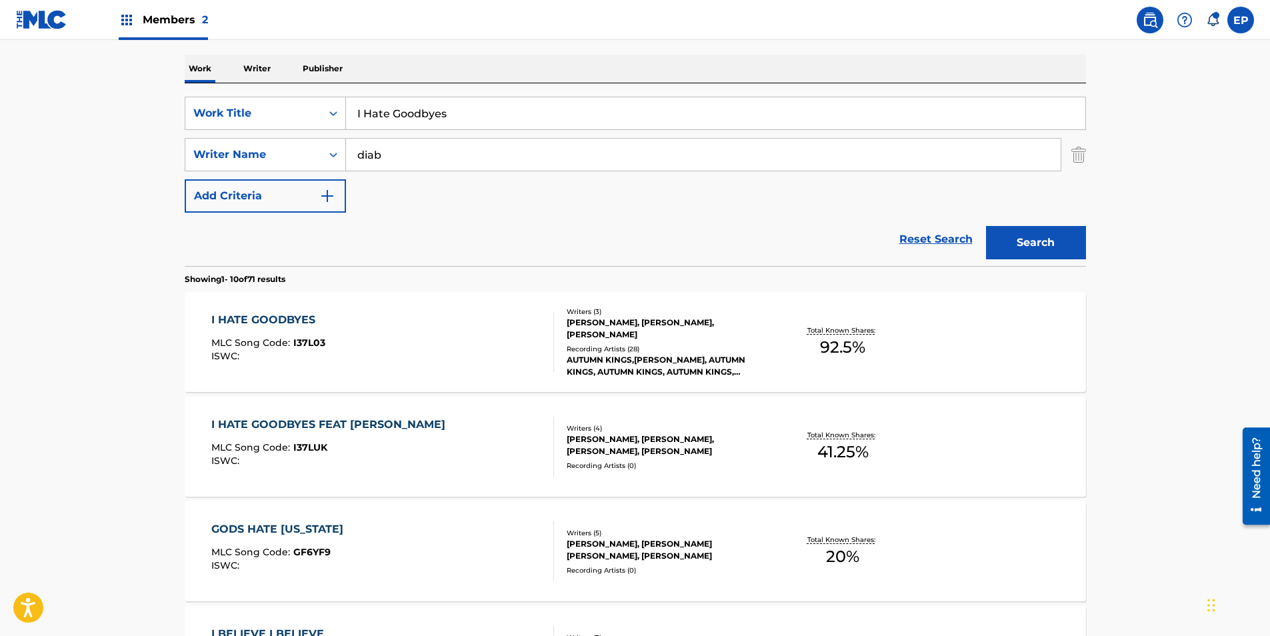
click at [357, 423] on div "I HATE GOODBYES FEAT [PERSON_NAME]" at bounding box center [331, 425] width 241 height 16
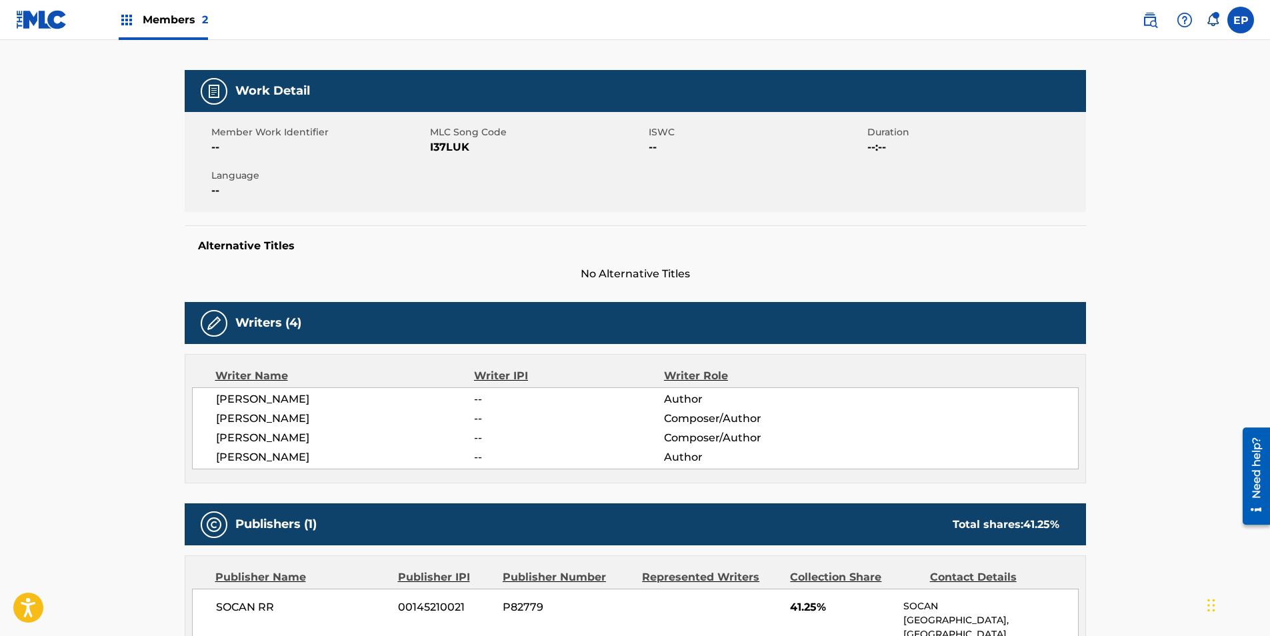
scroll to position [200, 0]
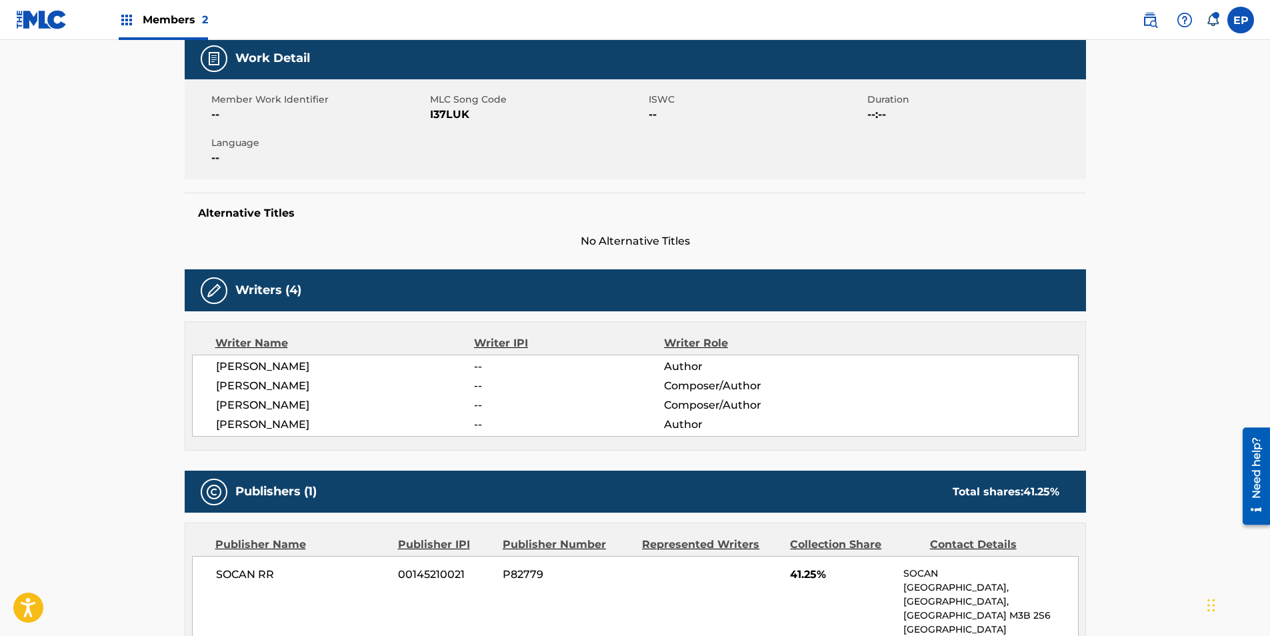
click at [451, 114] on span "I37LUK" at bounding box center [537, 115] width 215 height 16
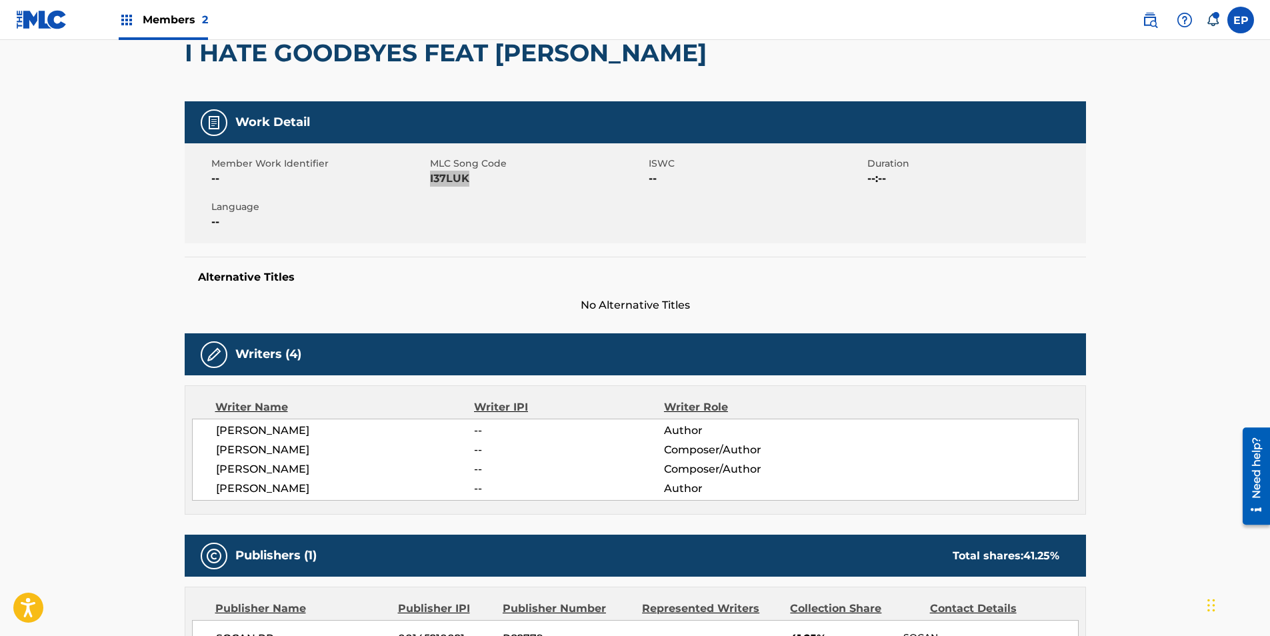
scroll to position [0, 0]
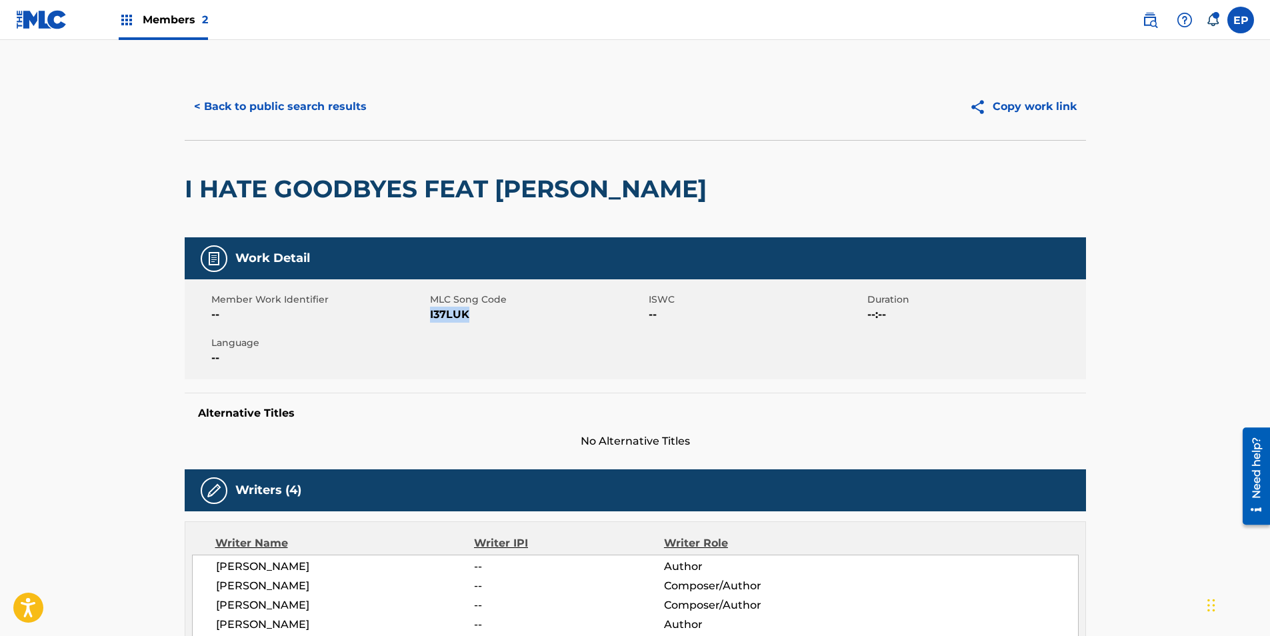
click at [277, 113] on button "< Back to public search results" at bounding box center [280, 106] width 191 height 33
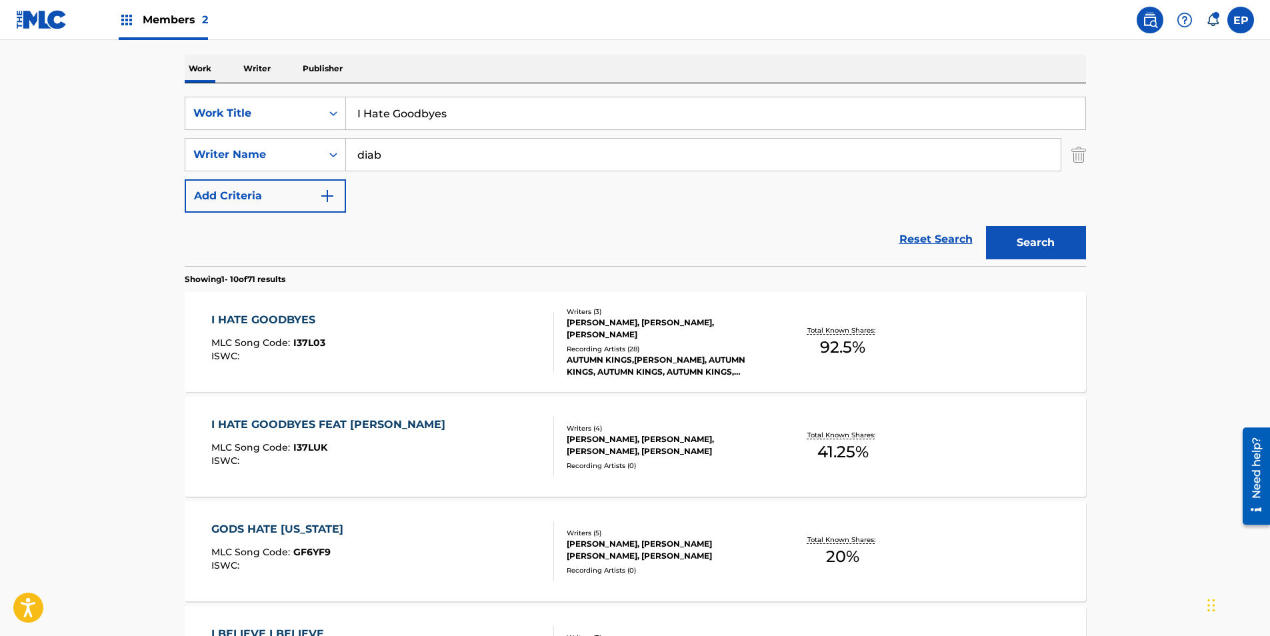
click at [473, 113] on input "I Hate Goodbyes" at bounding box center [715, 113] width 739 height 32
paste input "f I Leave [DATE]"
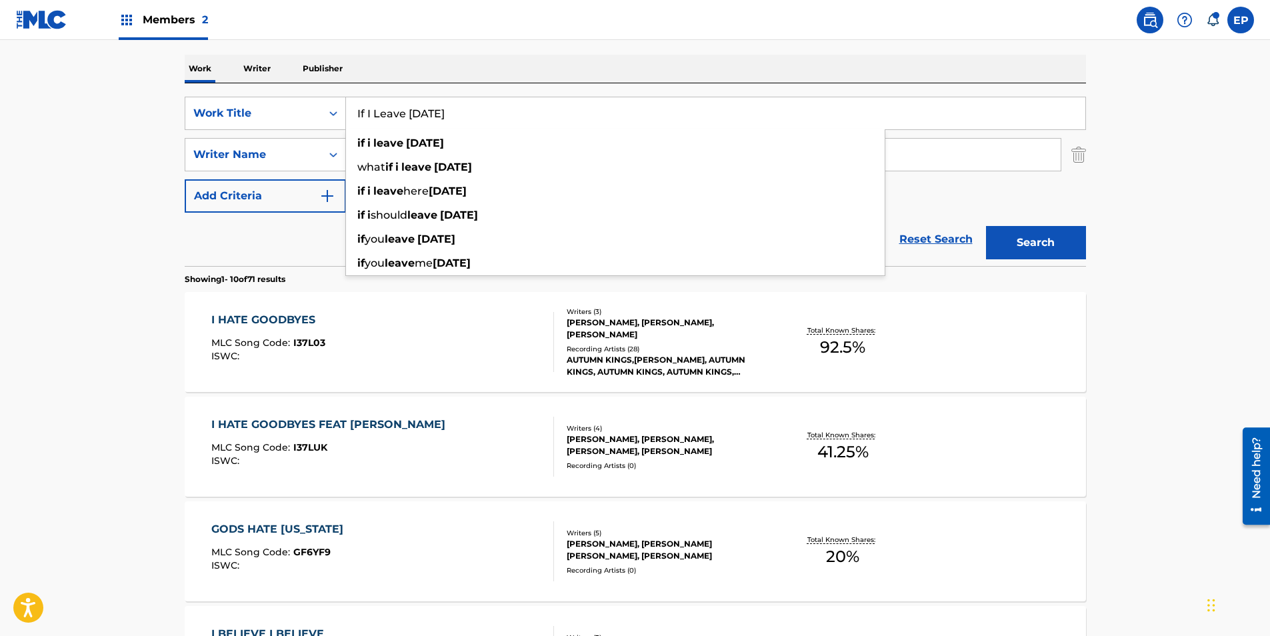
type input "If I Leave [DATE]"
click at [1025, 235] on button "Search" at bounding box center [1036, 242] width 100 height 33
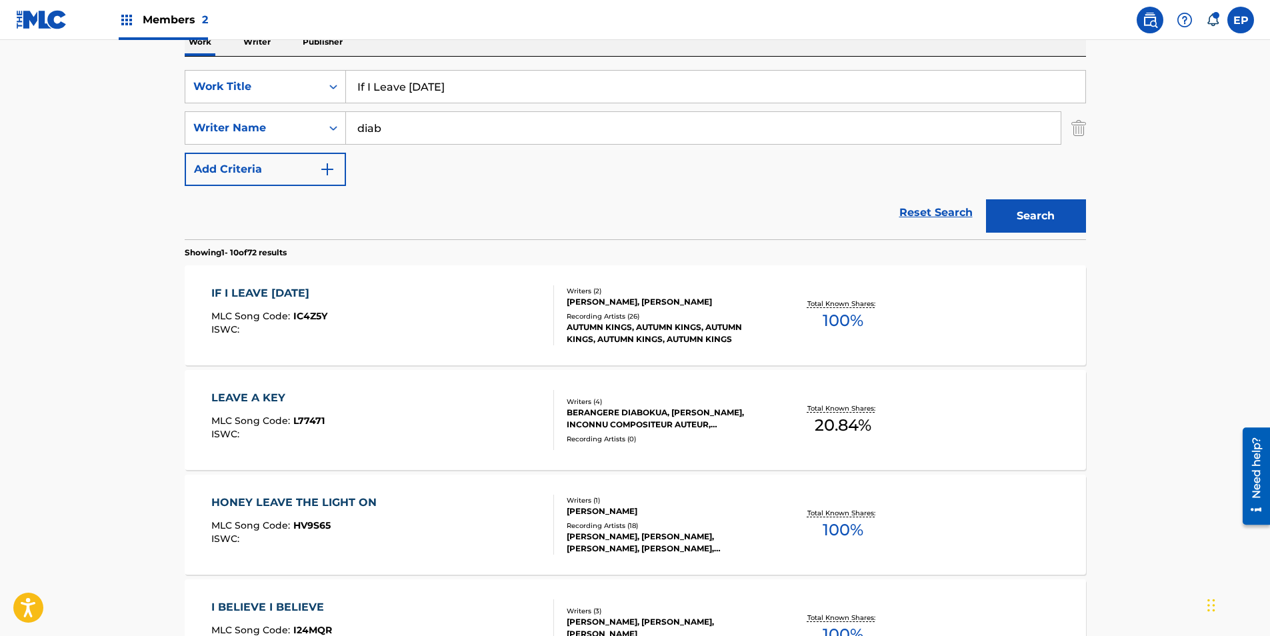
scroll to position [267, 0]
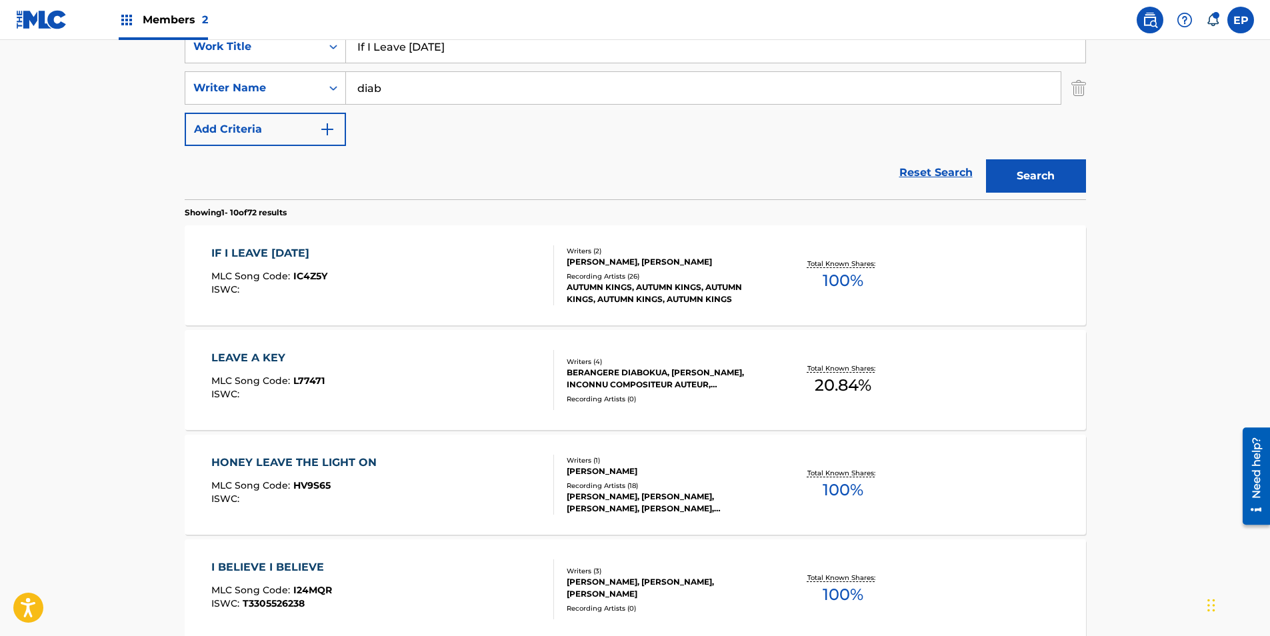
click at [396, 287] on div "IF I LEAVE [DATE] MLC Song Code : IC4Z5Y ISWC :" at bounding box center [382, 275] width 343 height 60
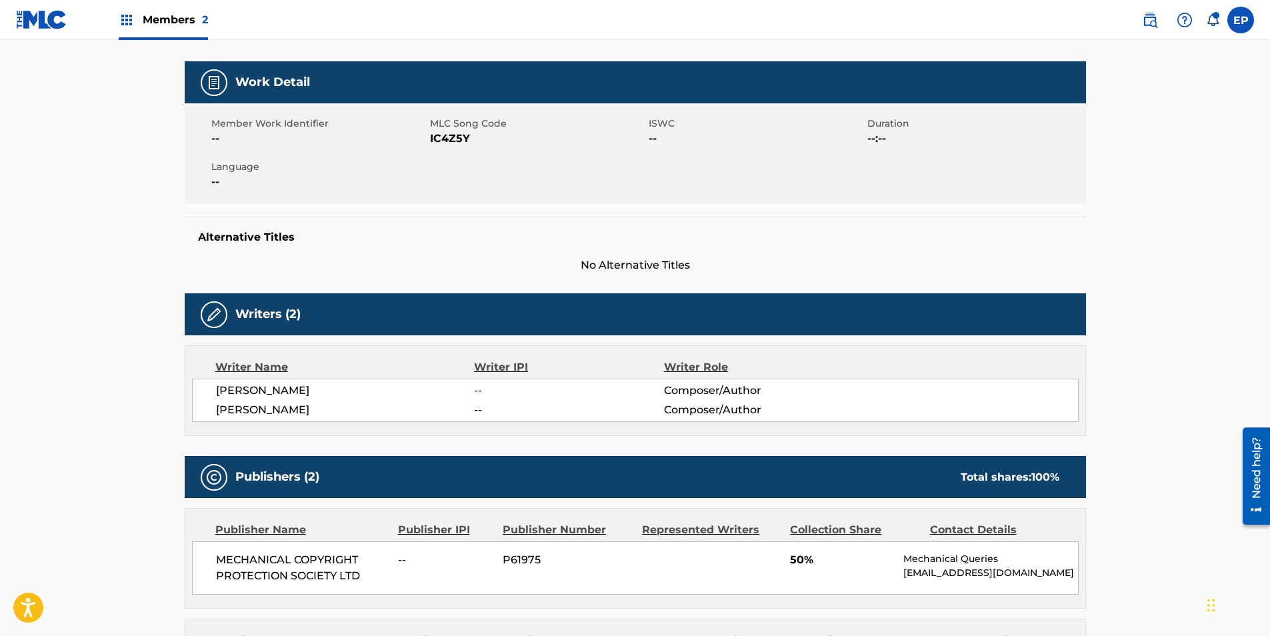
scroll to position [200, 0]
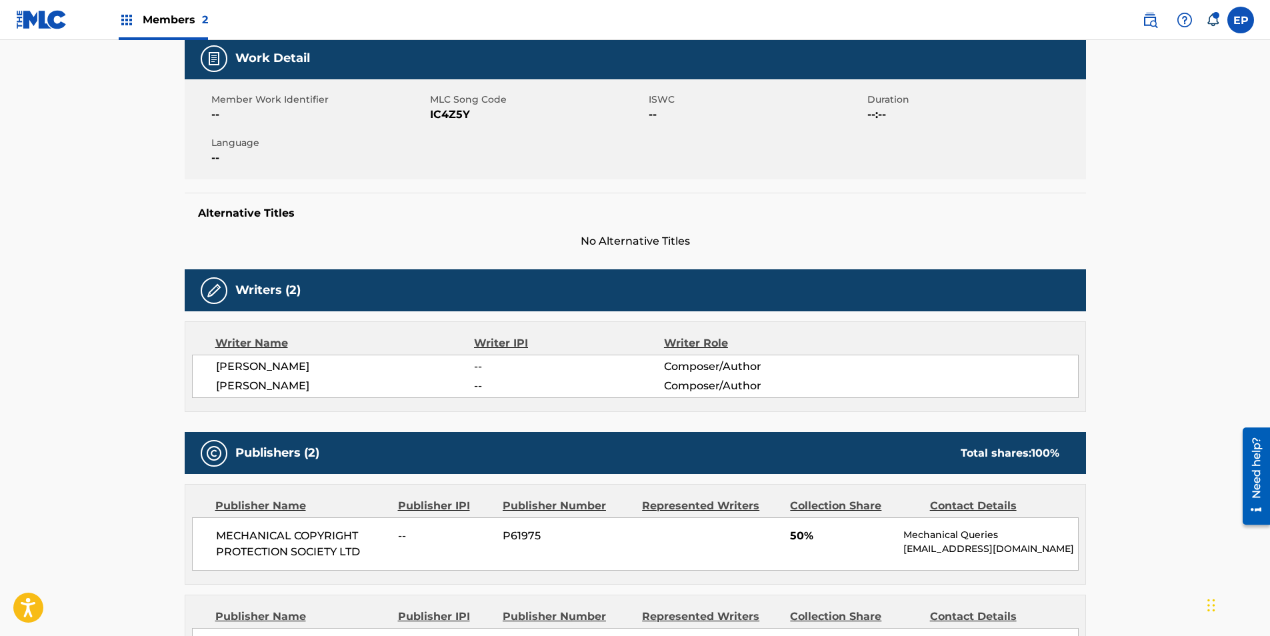
click at [447, 119] on span "IC4Z5Y" at bounding box center [537, 115] width 215 height 16
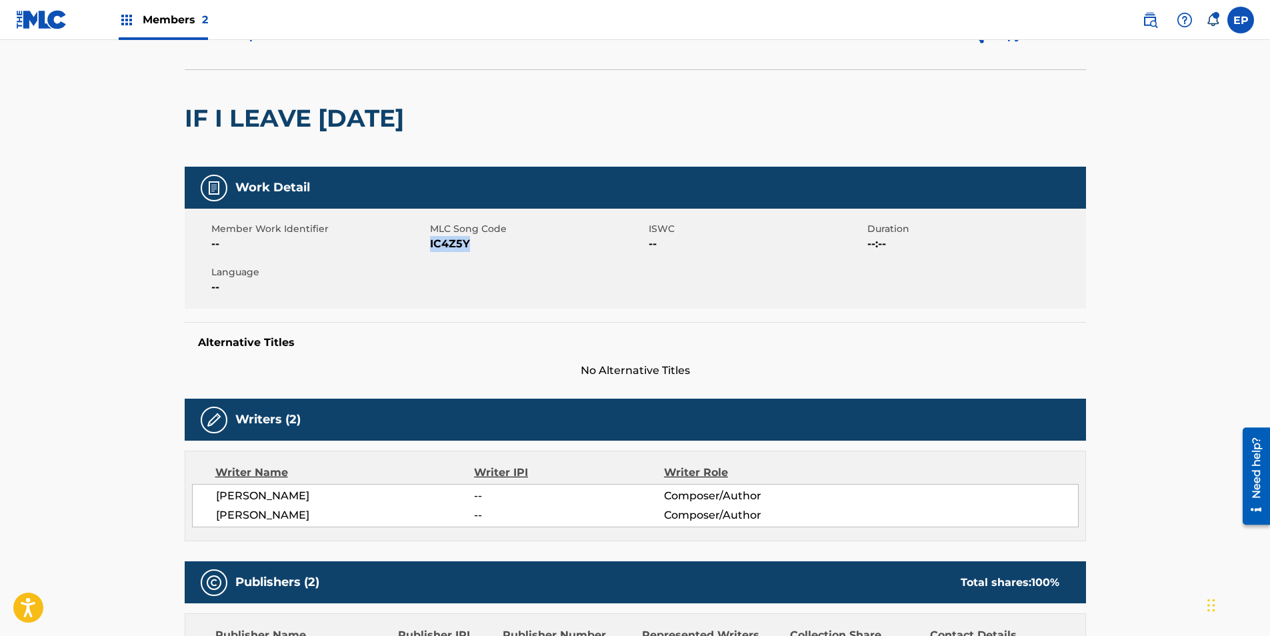
scroll to position [0, 0]
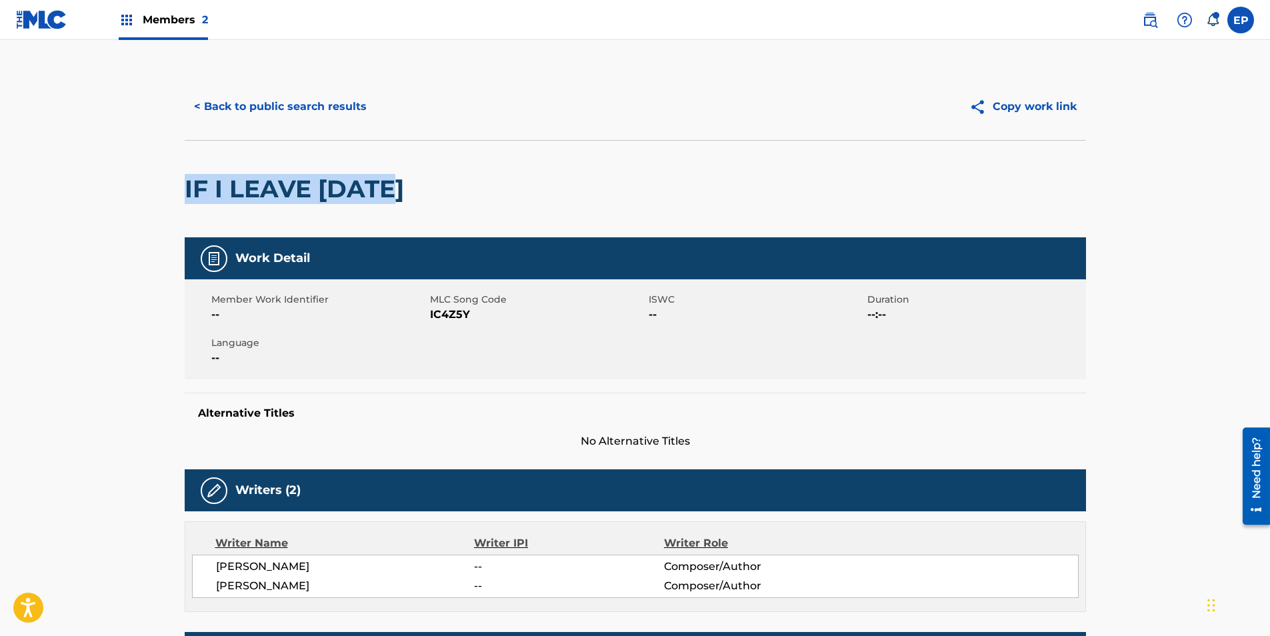
drag, startPoint x: 405, startPoint y: 183, endPoint x: 177, endPoint y: 186, distance: 228.7
click at [236, 104] on button "< Back to public search results" at bounding box center [280, 106] width 191 height 33
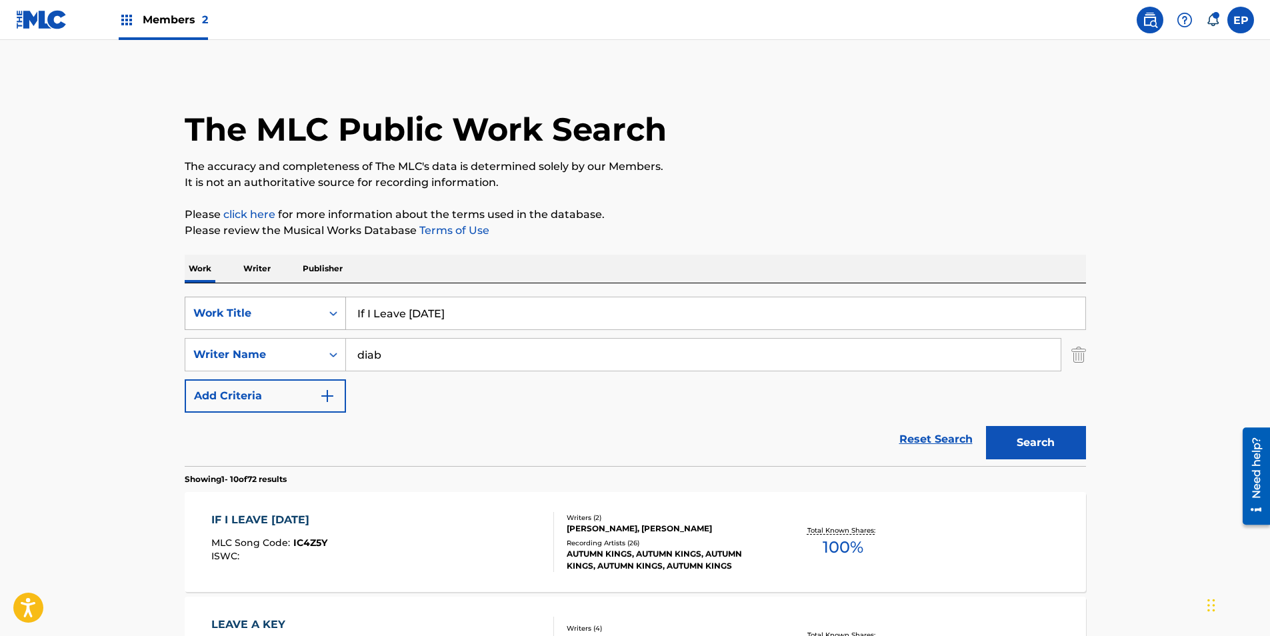
drag, startPoint x: 455, startPoint y: 315, endPoint x: 265, endPoint y: 317, distance: 189.3
click at [266, 317] on div "SearchWithCriteria099eca83-fcbc-4e41-986d-2dbaba96dd1a Work Title If I Leave [D…" at bounding box center [635, 313] width 901 height 33
paste input "Lights Go Out"
type input "Lights Go Out"
click at [1057, 425] on div "Search" at bounding box center [1032, 439] width 107 height 53
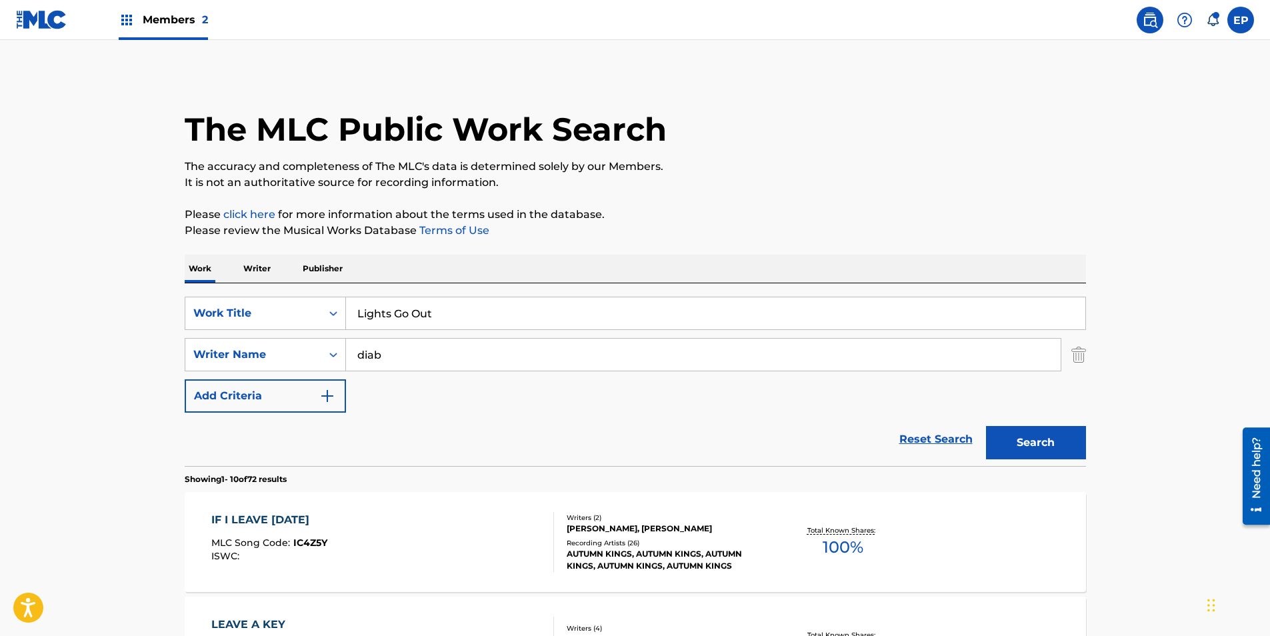
click at [1053, 448] on button "Search" at bounding box center [1036, 442] width 100 height 33
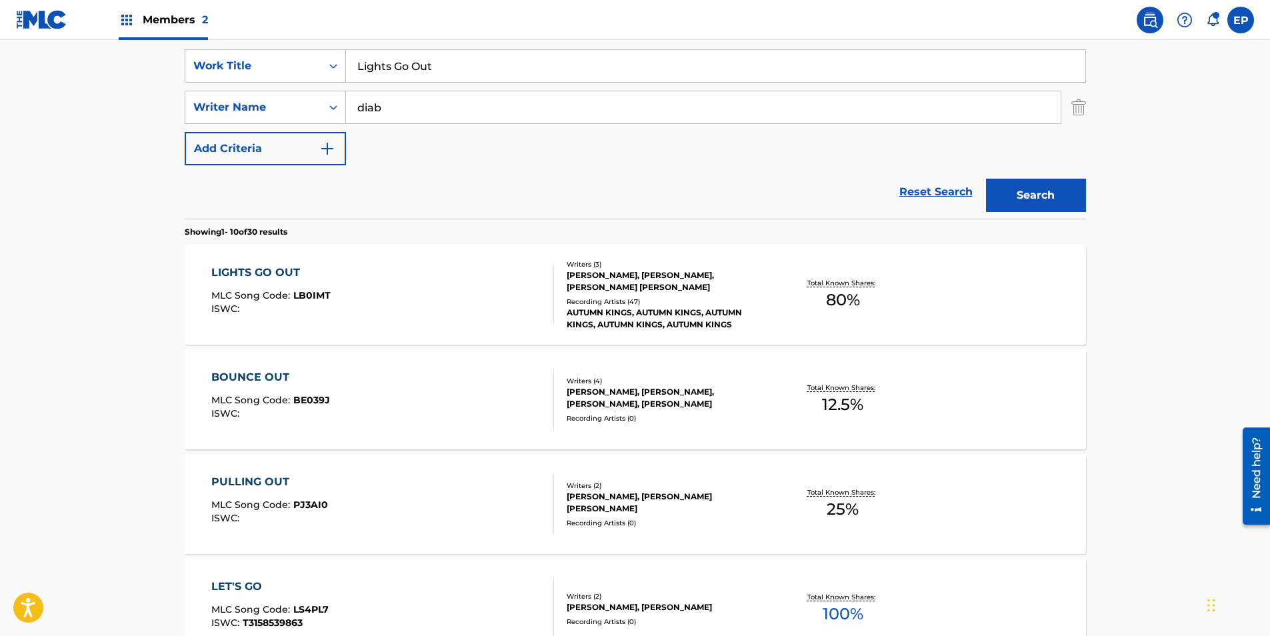
scroll to position [267, 0]
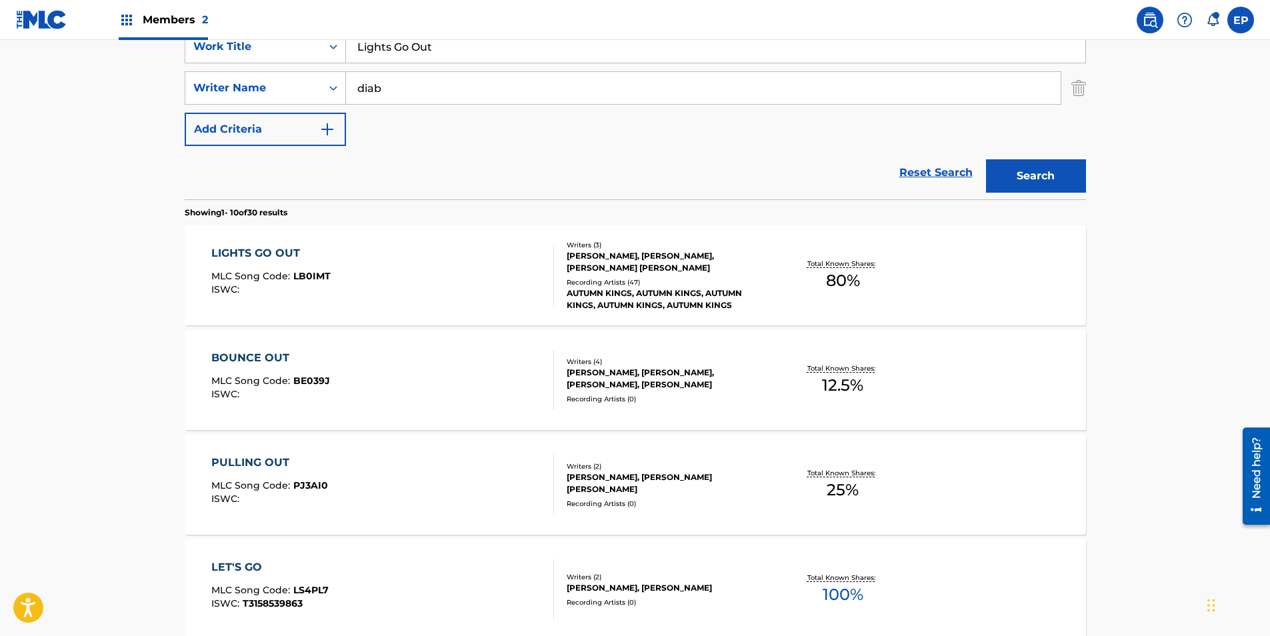
click at [371, 248] on div "LIGHTS GO OUT MLC Song Code : LB0IMT ISWC :" at bounding box center [382, 275] width 343 height 60
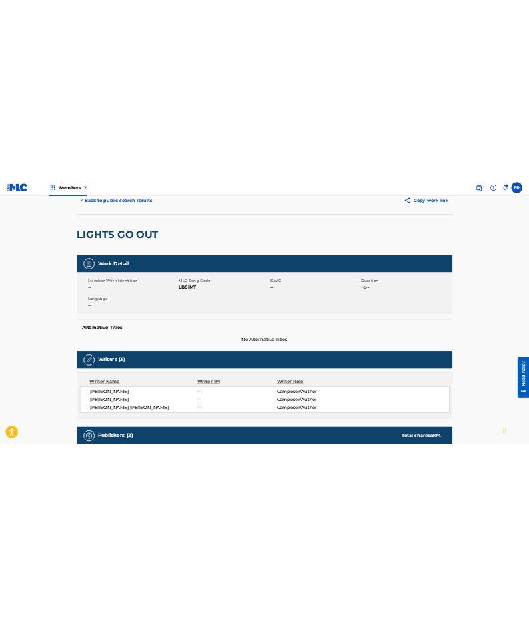
scroll to position [133, 0]
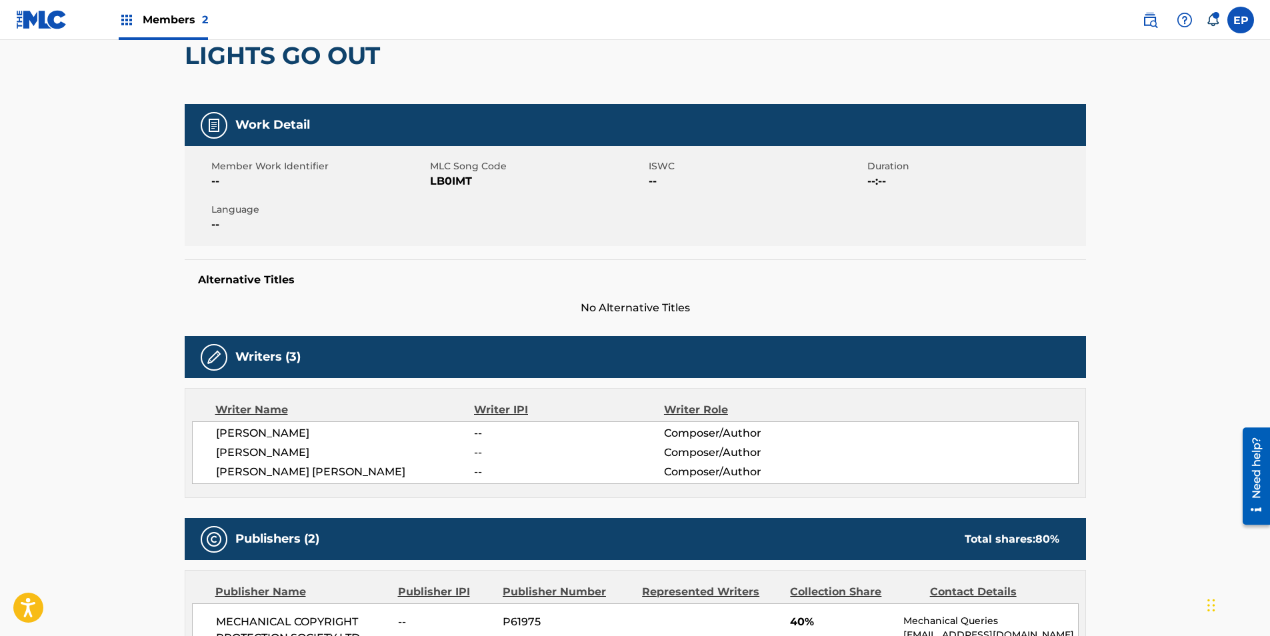
click at [459, 177] on span "LB0IMT" at bounding box center [537, 181] width 215 height 16
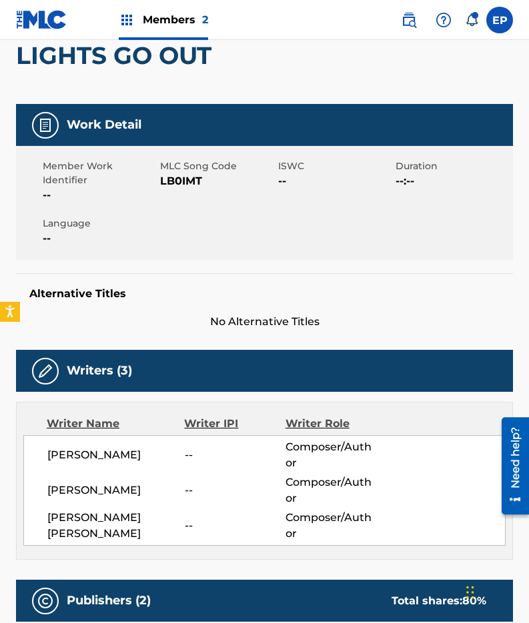
click at [132, 247] on div "Work Detail Member Work Identifier -- MLC Song Code LB0IMT ISWC -- Duration --:…" at bounding box center [264, 217] width 497 height 226
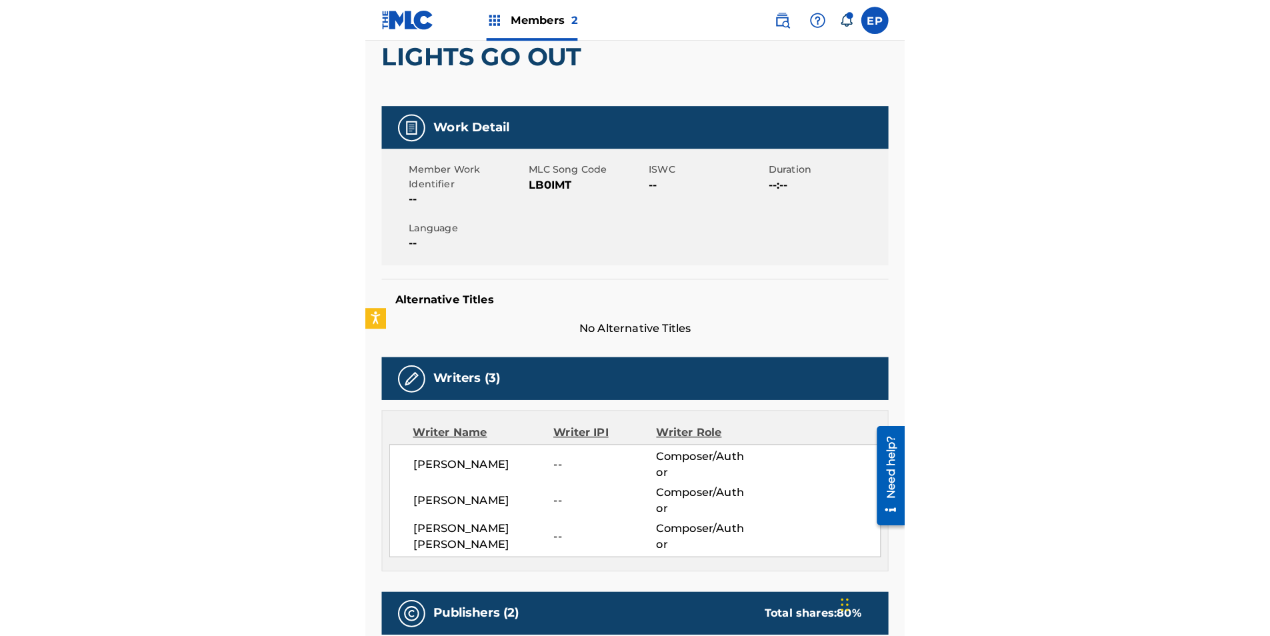
scroll to position [0, 0]
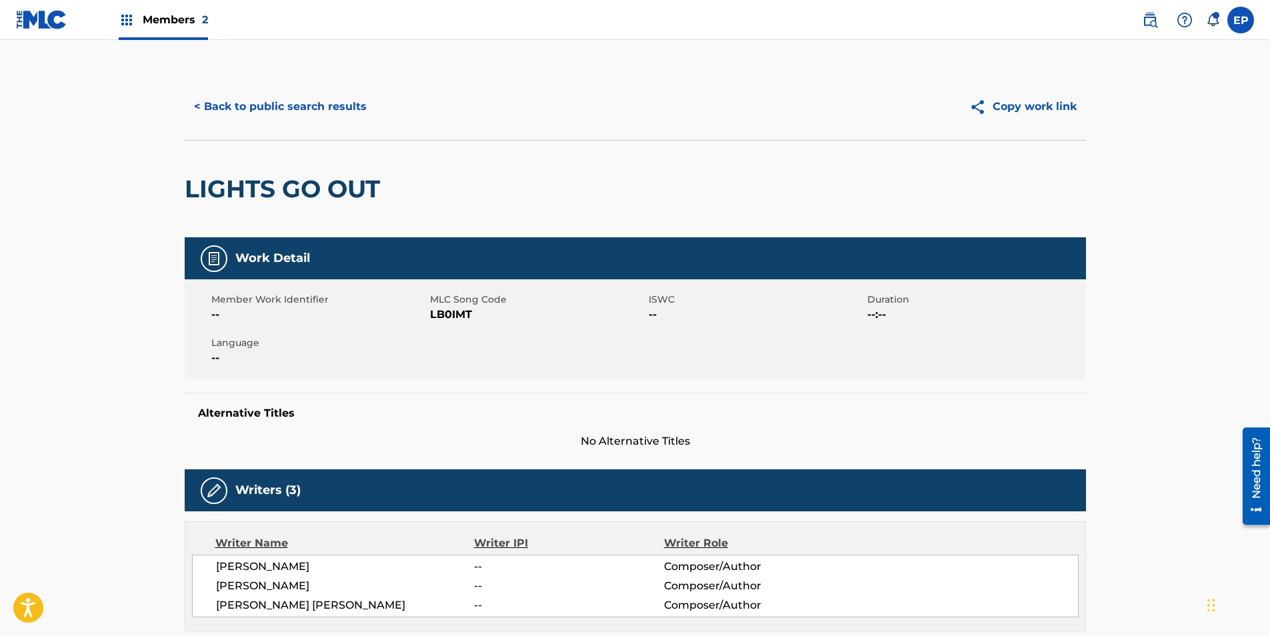
click at [459, 320] on span "LB0IMT" at bounding box center [537, 315] width 215 height 16
click at [457, 319] on span "LB0IMT" at bounding box center [537, 315] width 215 height 16
click at [250, 117] on button "< Back to public search results" at bounding box center [280, 106] width 191 height 33
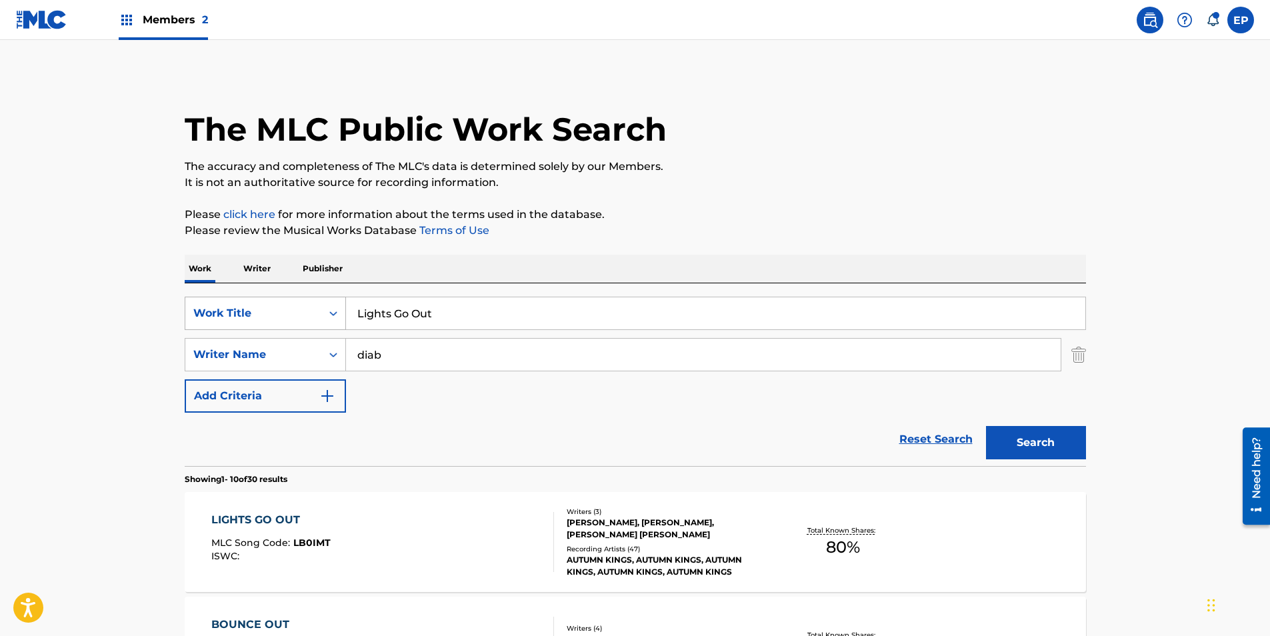
drag, startPoint x: 449, startPoint y: 326, endPoint x: 234, endPoint y: 313, distance: 215.1
click at [233, 313] on div "SearchWithCriteria099eca83-fcbc-4e41-986d-2dbaba96dd1a Work Title Lights Go Out" at bounding box center [635, 313] width 901 height 33
paste input "love let go"
type input "love let go"
click at [1069, 437] on button "Search" at bounding box center [1036, 442] width 100 height 33
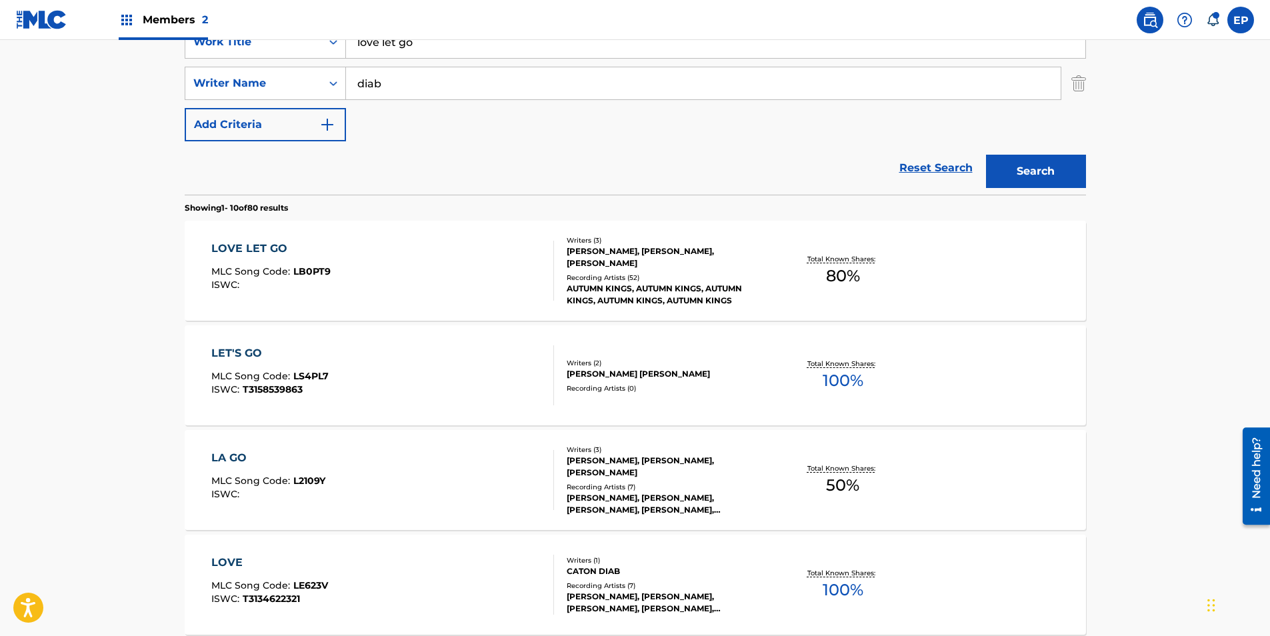
scroll to position [267, 0]
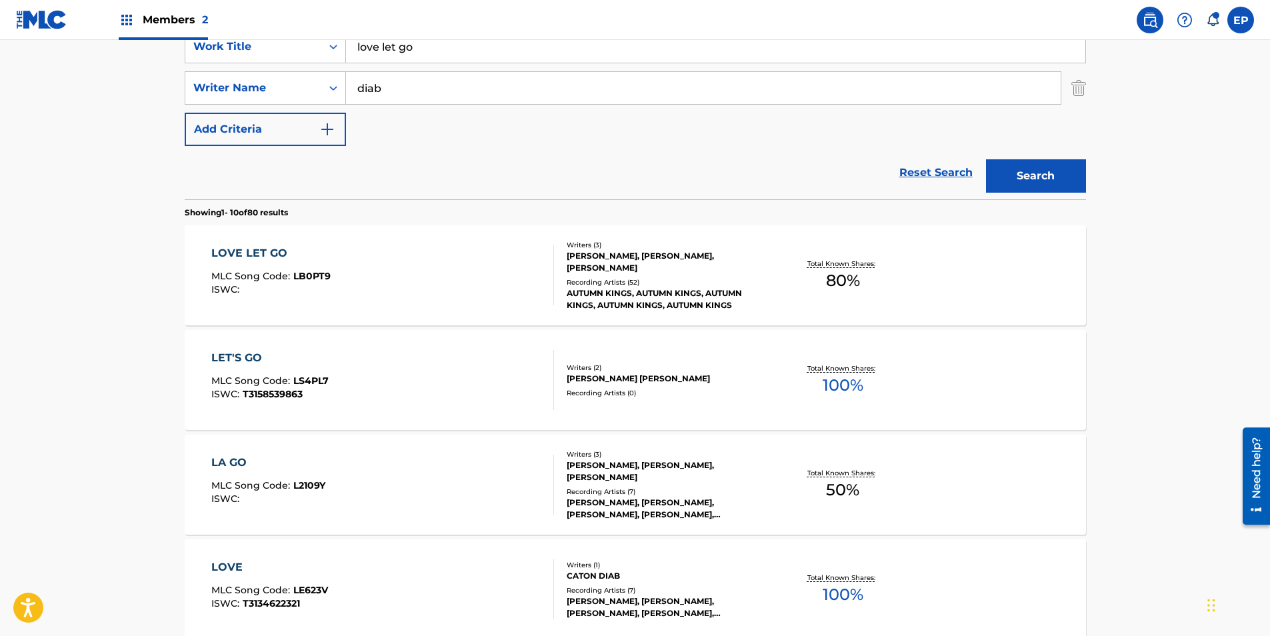
click at [373, 255] on div "LOVE LET GO MLC Song Code : LB0PT9 ISWC :" at bounding box center [382, 275] width 343 height 60
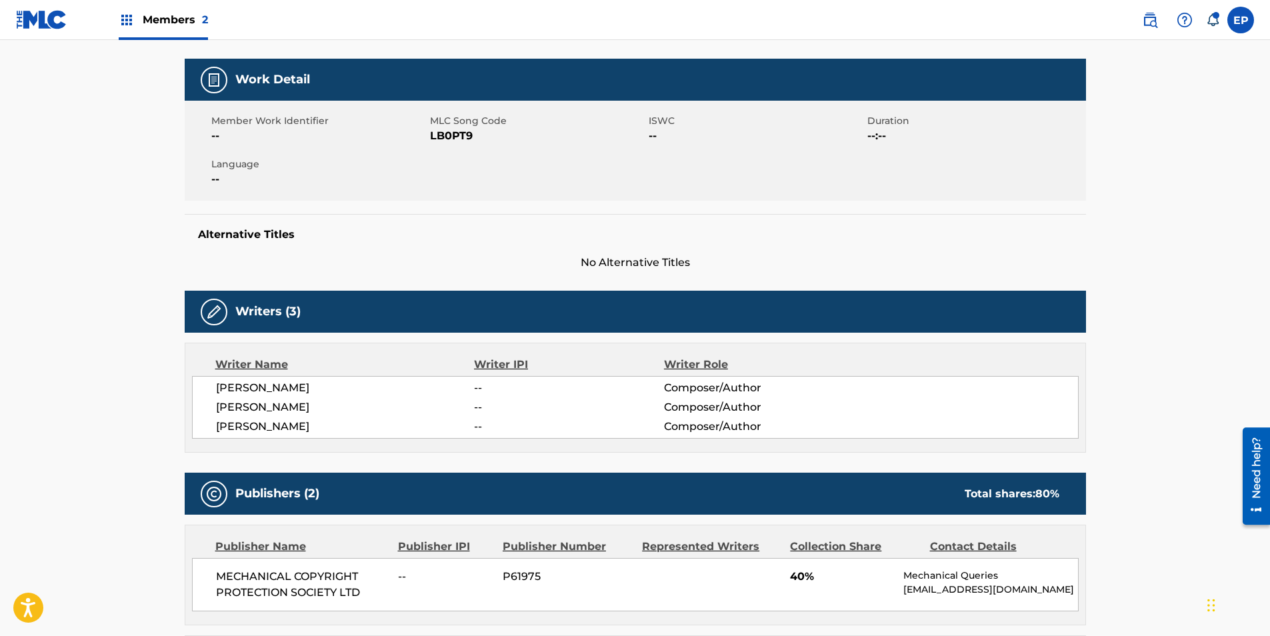
scroll to position [200, 0]
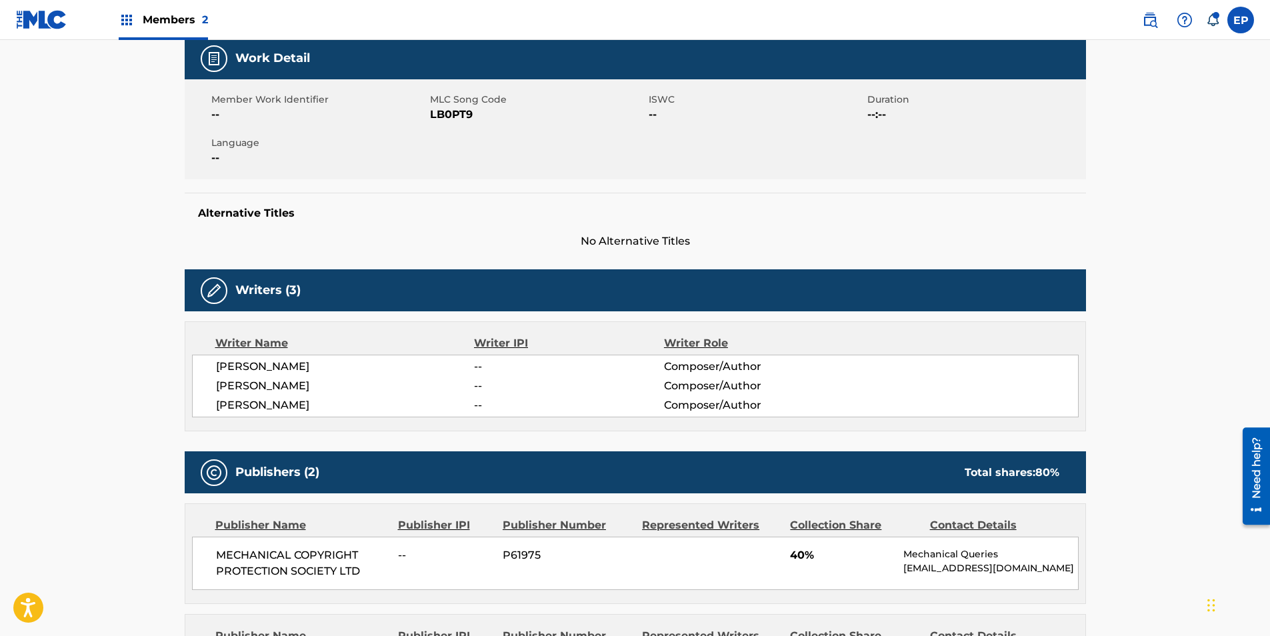
click at [446, 109] on span "LB0PT9" at bounding box center [537, 115] width 215 height 16
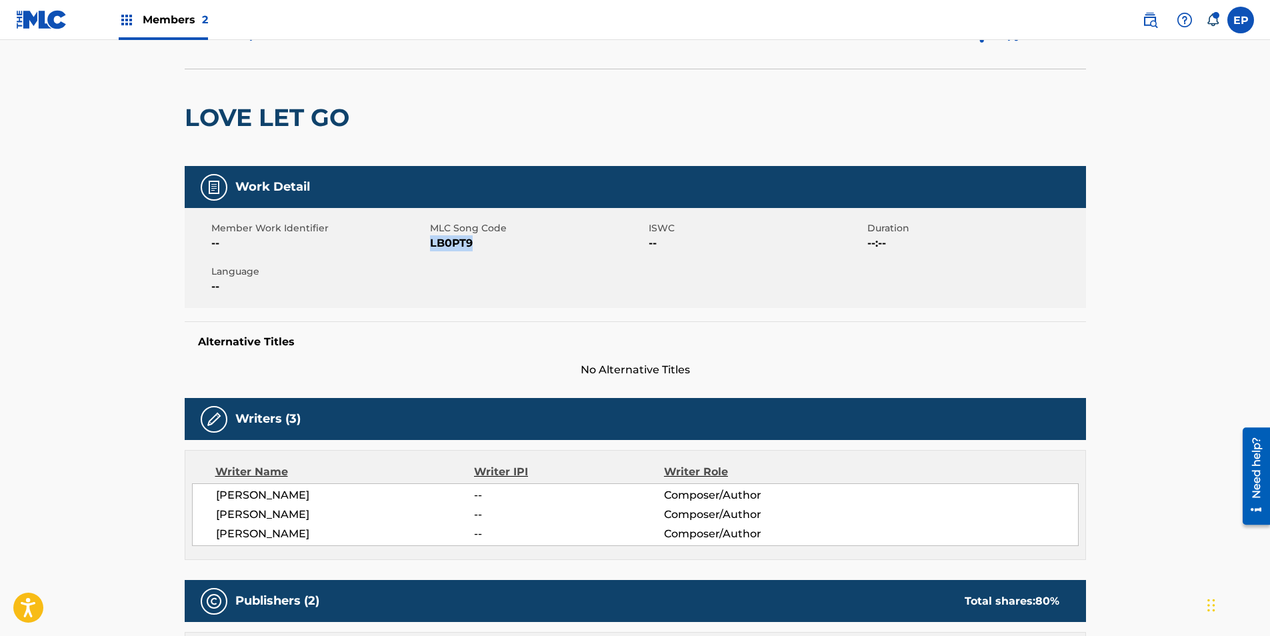
scroll to position [0, 0]
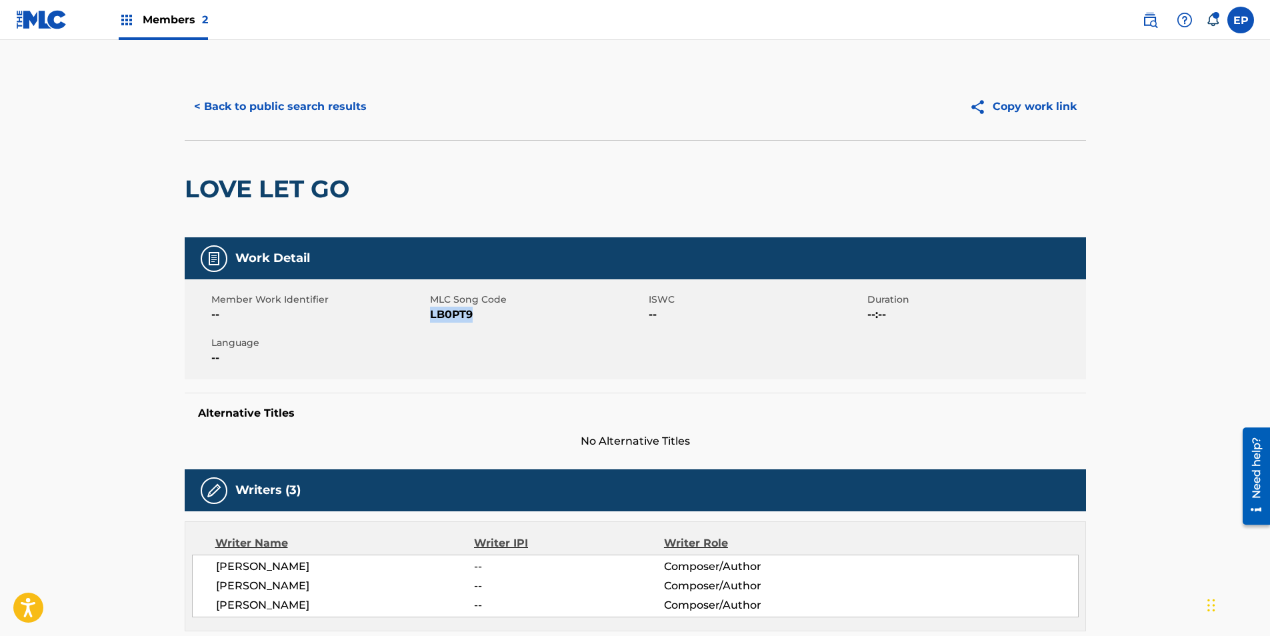
click at [236, 93] on button "< Back to public search results" at bounding box center [280, 106] width 191 height 33
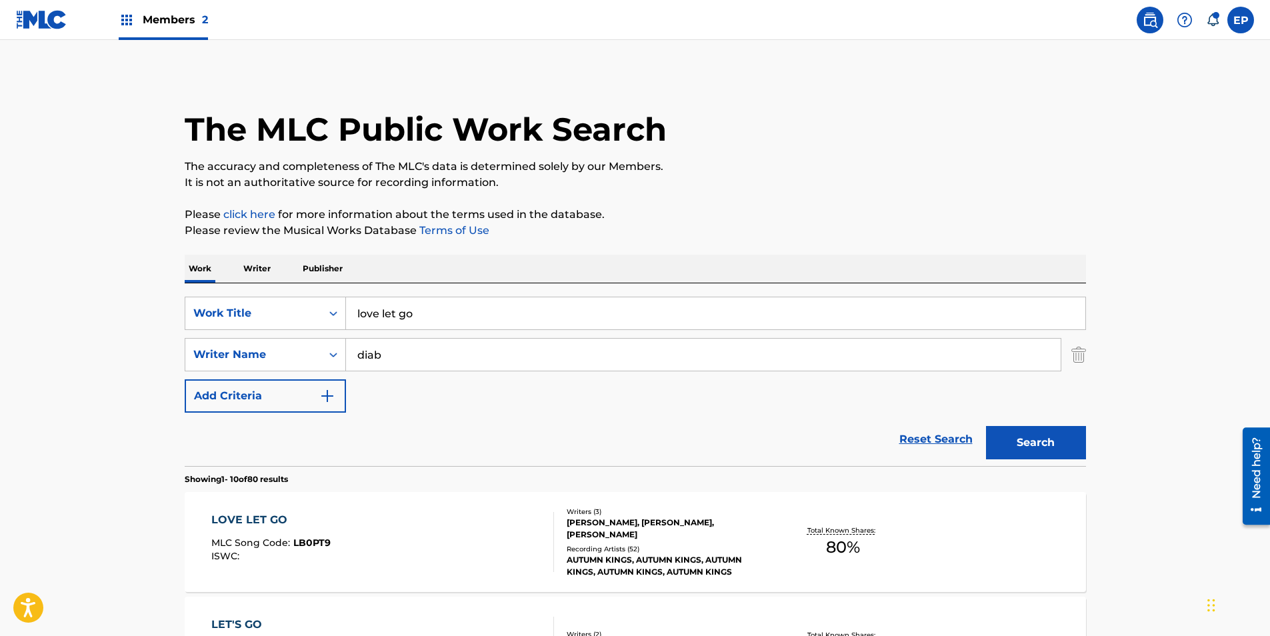
drag, startPoint x: 378, startPoint y: 313, endPoint x: 341, endPoint y: 330, distance: 40.3
click at [278, 307] on div "SearchWithCriteria099eca83-fcbc-4e41-986d-2dbaba96dd1a Work Title love let go" at bounding box center [635, 313] width 901 height 33
paste input "Need Your Love"
type input "Need Your Love"
click at [1022, 429] on button "Search" at bounding box center [1036, 442] width 100 height 33
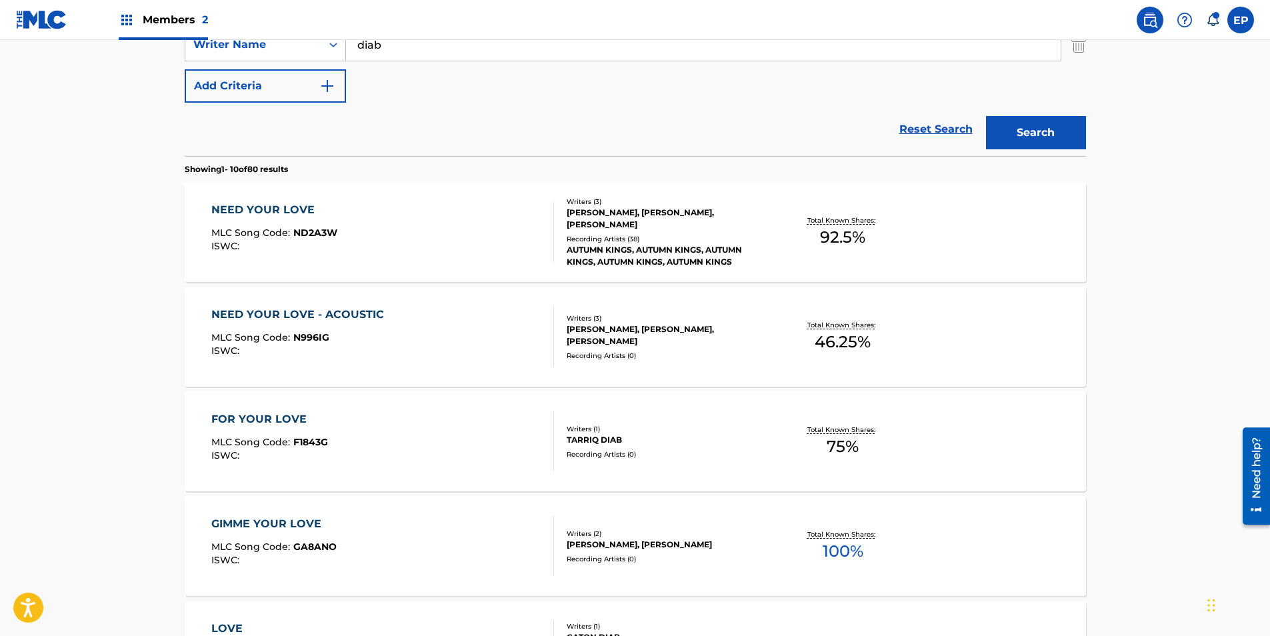
scroll to position [333, 0]
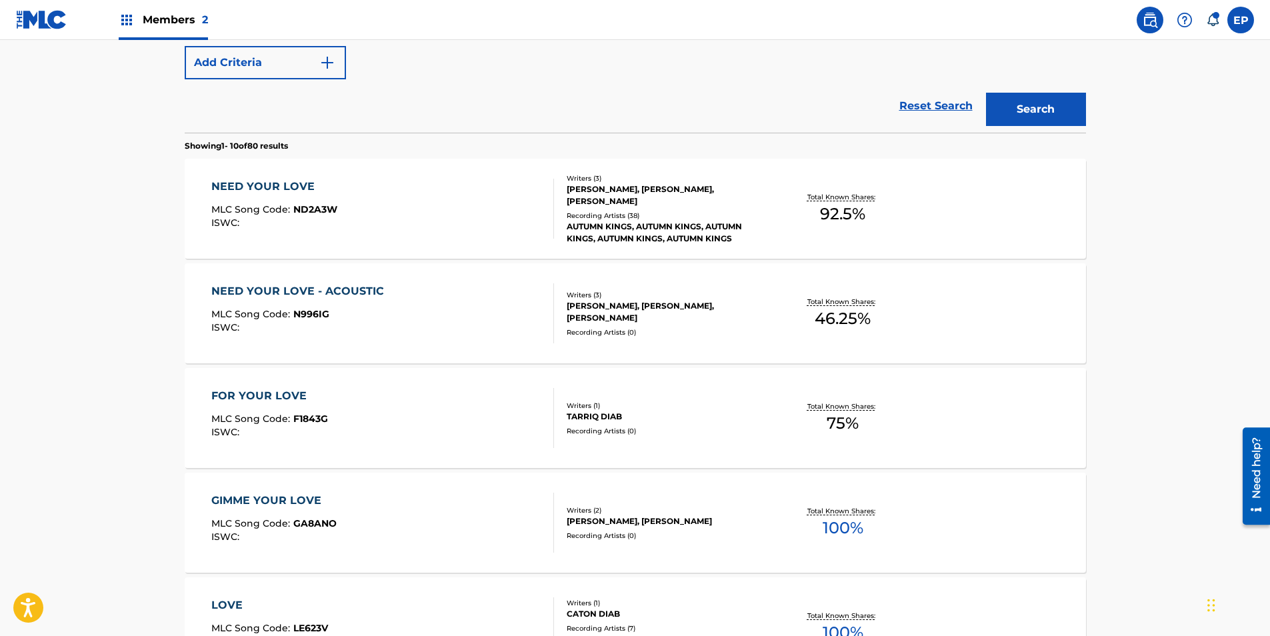
click at [384, 179] on div "NEED YOUR LOVE MLC Song Code : ND2A3W ISWC :" at bounding box center [382, 209] width 343 height 60
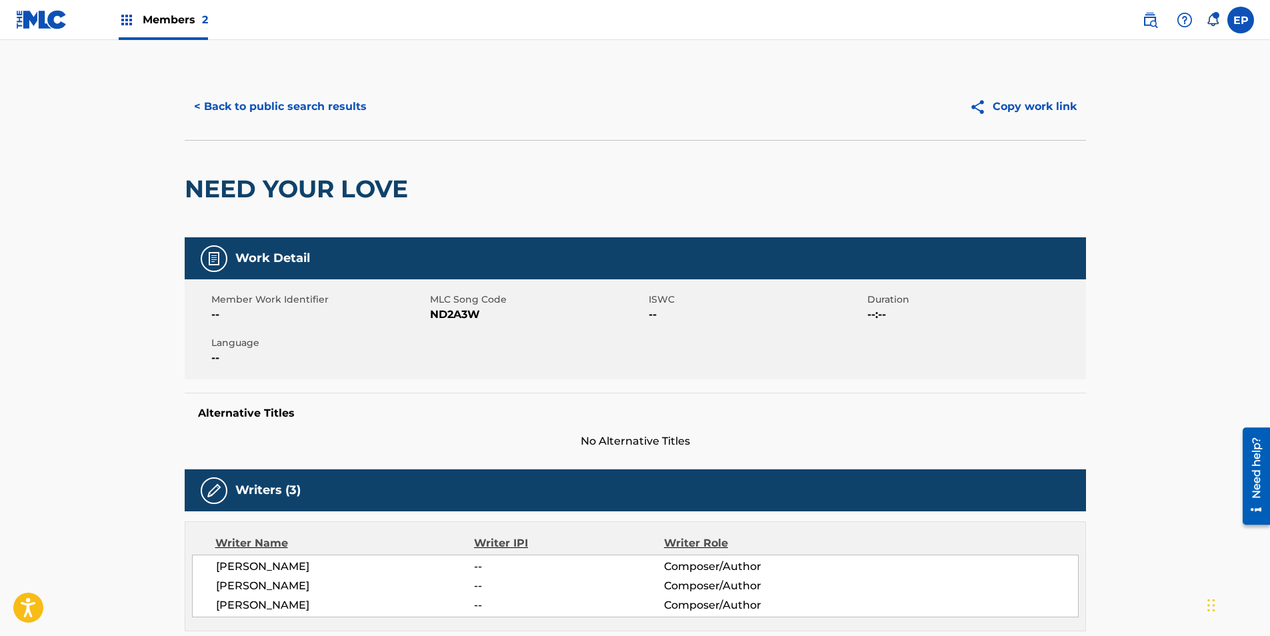
click at [449, 310] on span "ND2A3W" at bounding box center [537, 315] width 215 height 16
click at [236, 107] on button "< Back to public search results" at bounding box center [280, 106] width 191 height 33
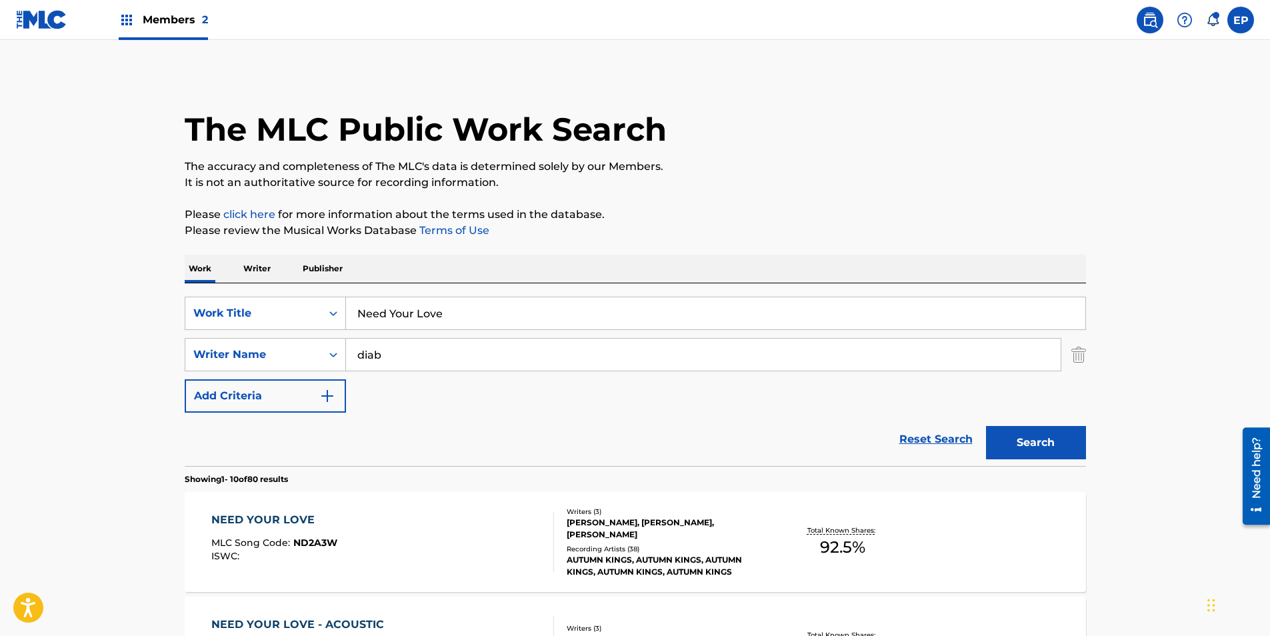
scroll to position [409, 0]
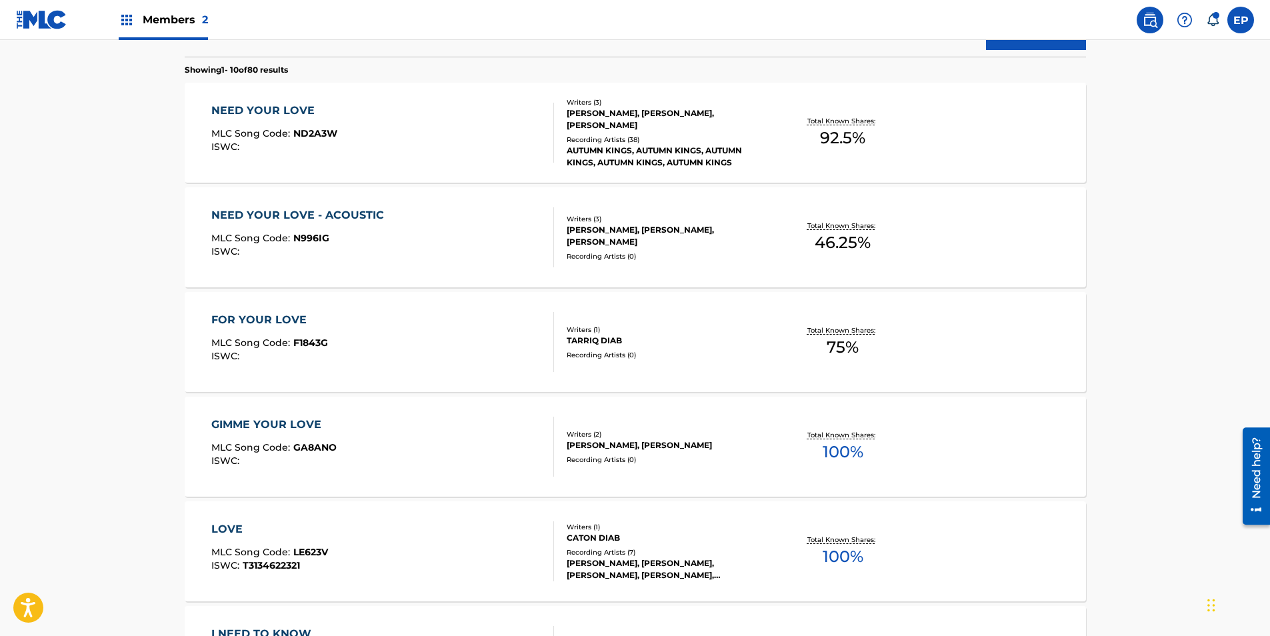
click at [365, 221] on div "NEED YOUR LOVE - ACOUSTIC" at bounding box center [300, 215] width 179 height 16
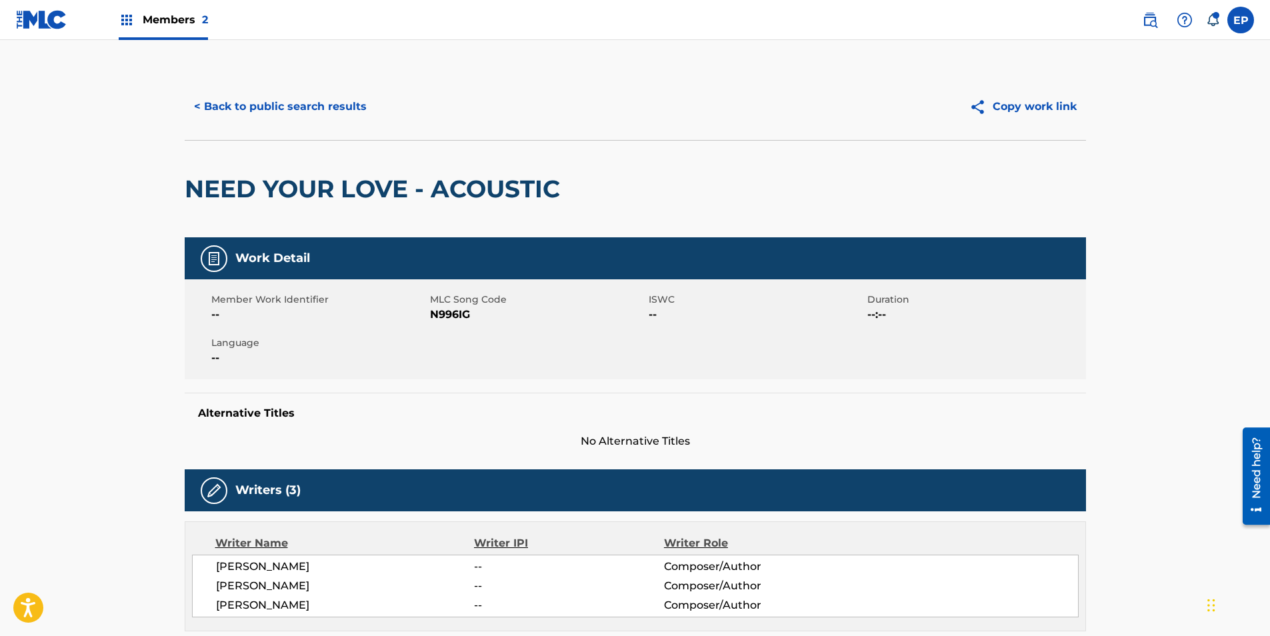
click at [445, 315] on span "N996IG" at bounding box center [537, 315] width 215 height 16
click at [262, 105] on button "< Back to public search results" at bounding box center [280, 106] width 191 height 33
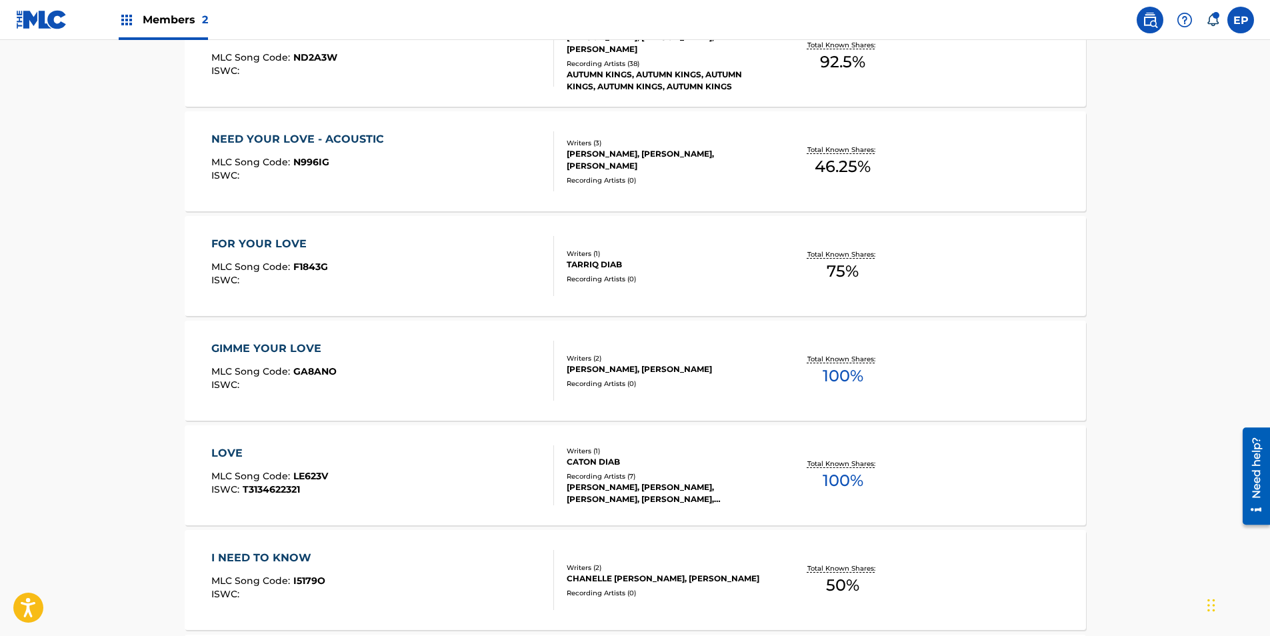
scroll to position [85, 0]
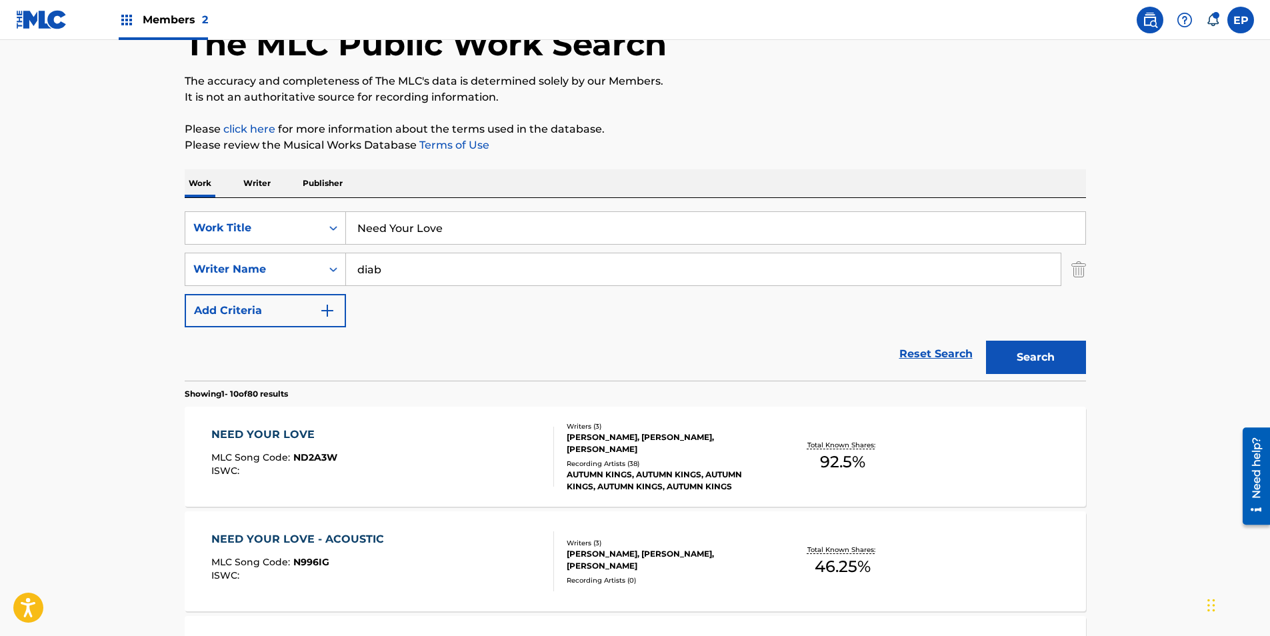
drag, startPoint x: 450, startPoint y: 219, endPoint x: 348, endPoint y: 235, distance: 103.3
click at [281, 225] on div "SearchWithCriteria099eca83-fcbc-4e41-986d-2dbaba96dd1a Work Title Need Your Love" at bounding box center [635, 227] width 901 height 33
paste input "One Last Breath"
click at [1084, 359] on button "Search" at bounding box center [1036, 357] width 100 height 33
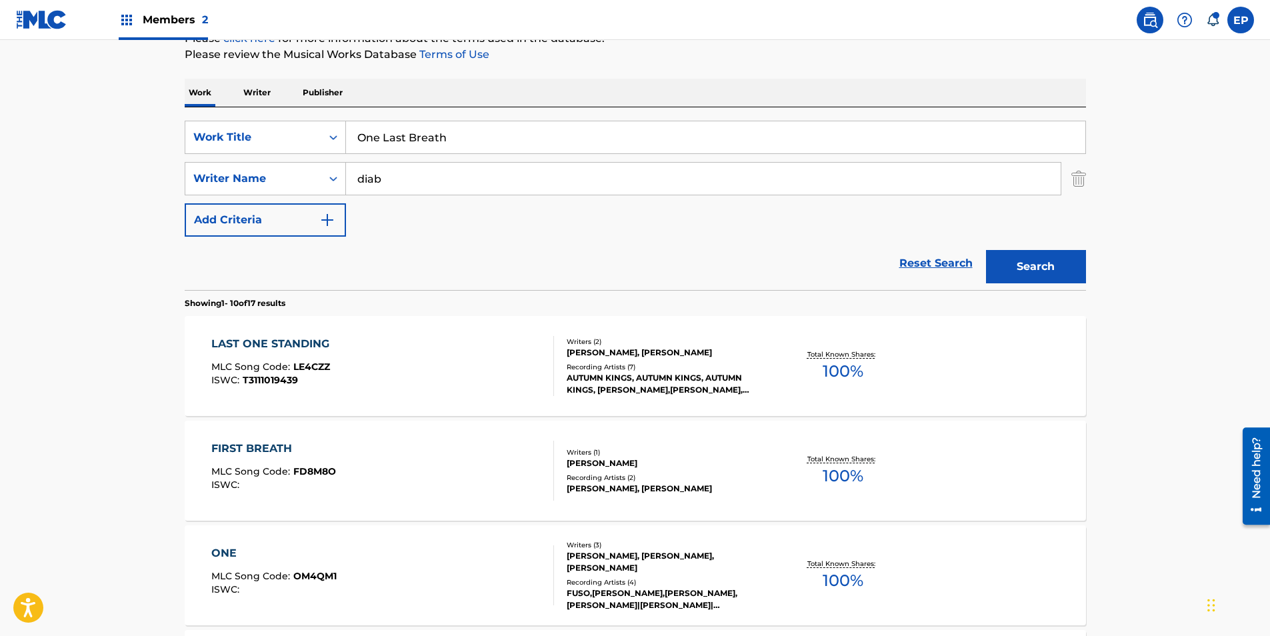
scroll to position [0, 0]
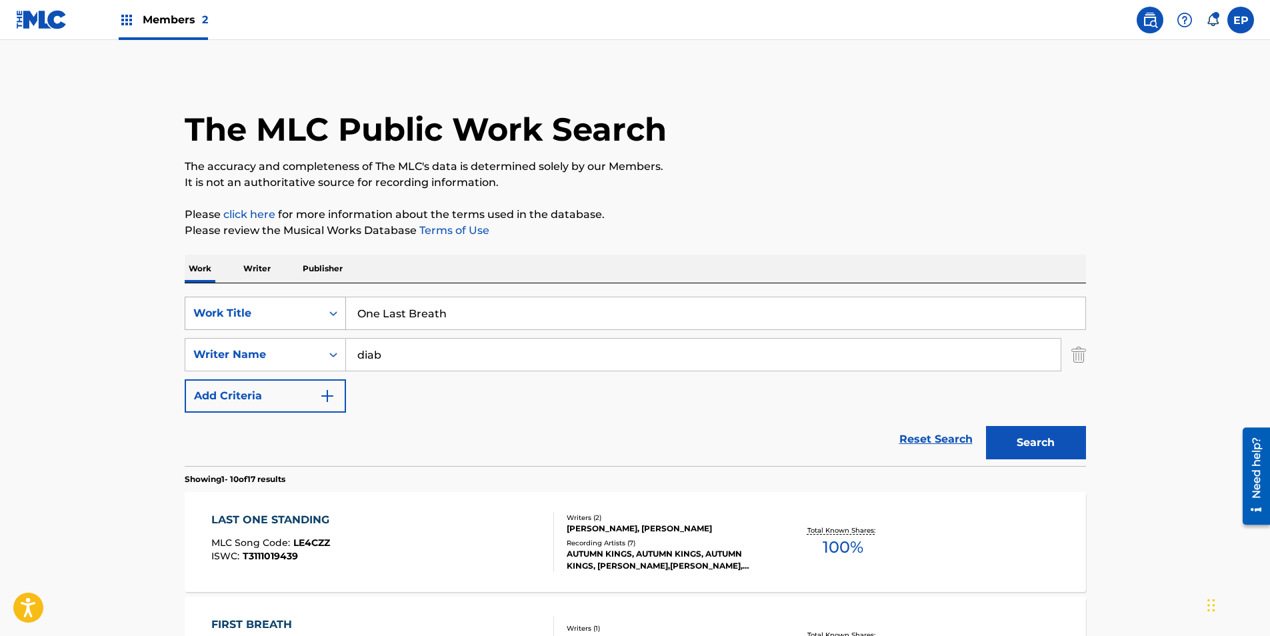
drag, startPoint x: 369, startPoint y: 307, endPoint x: 264, endPoint y: 301, distance: 105.5
click at [267, 301] on div "SearchWithCriteria099eca83-fcbc-4e41-986d-2dbaba96dd1a Work Title One Last Brea…" at bounding box center [635, 313] width 901 height 33
paste input "POWER"
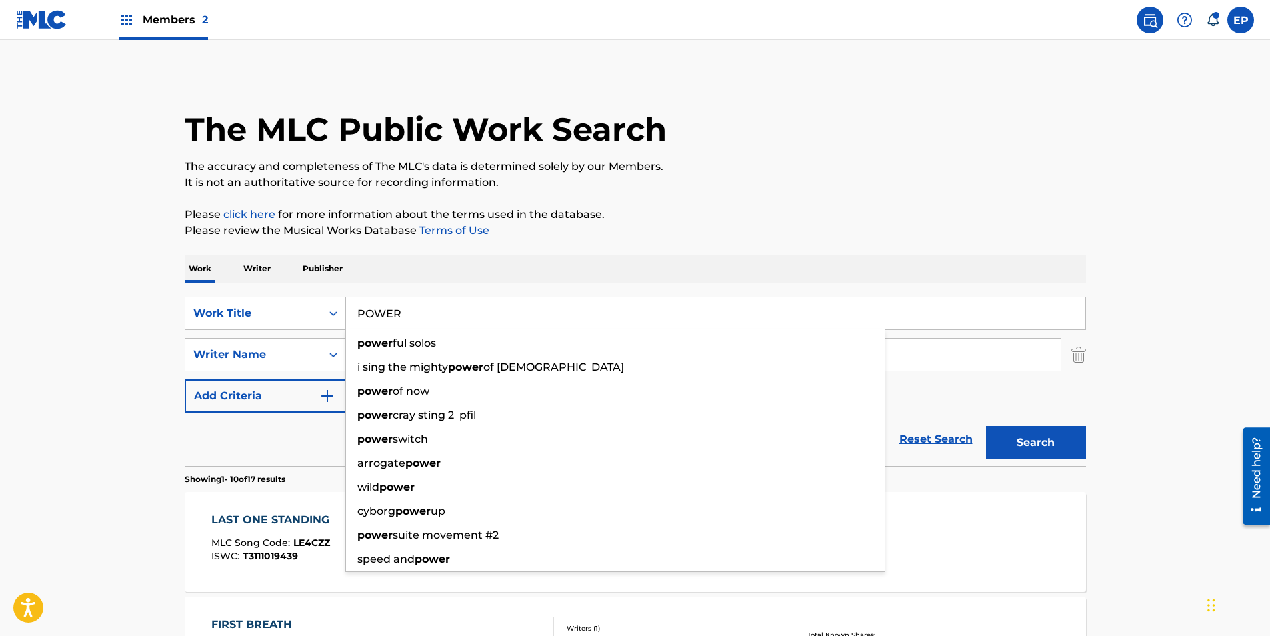
type input "POWER"
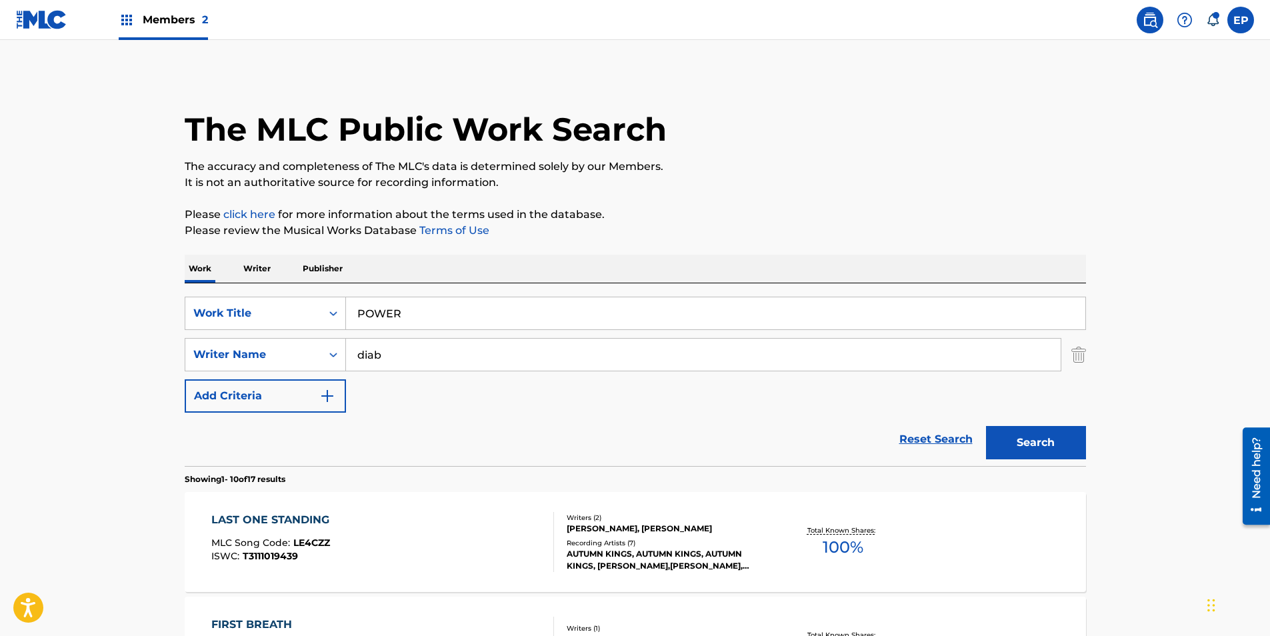
click at [1033, 434] on button "Search" at bounding box center [1036, 442] width 100 height 33
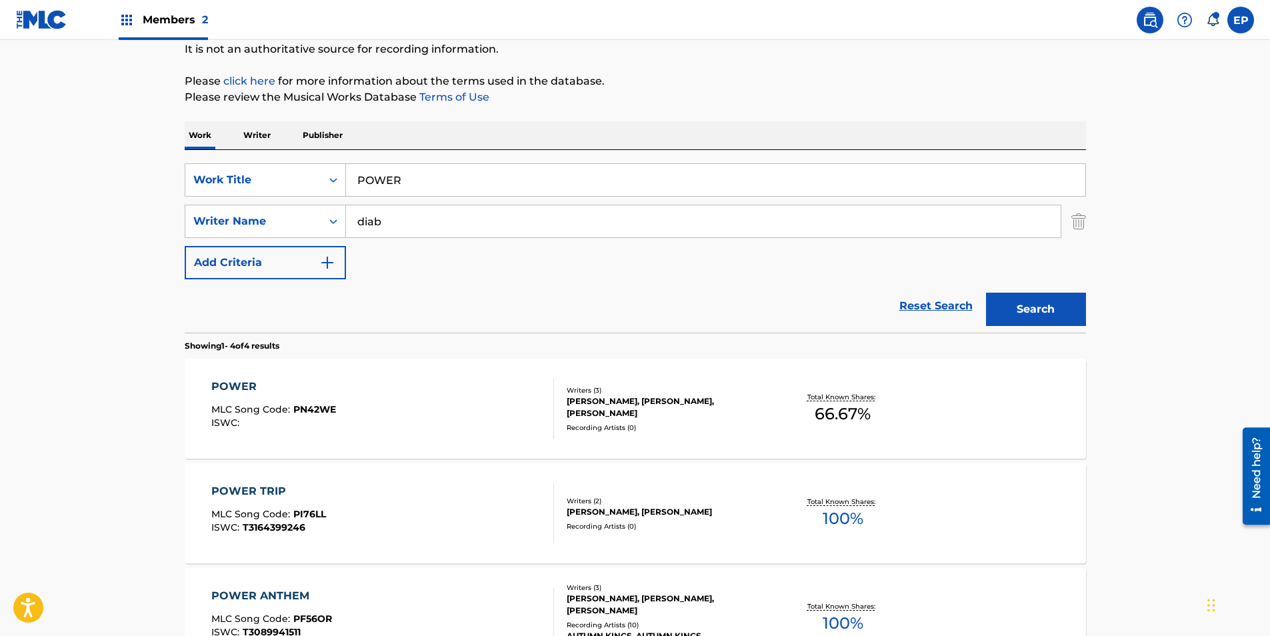
scroll to position [200, 0]
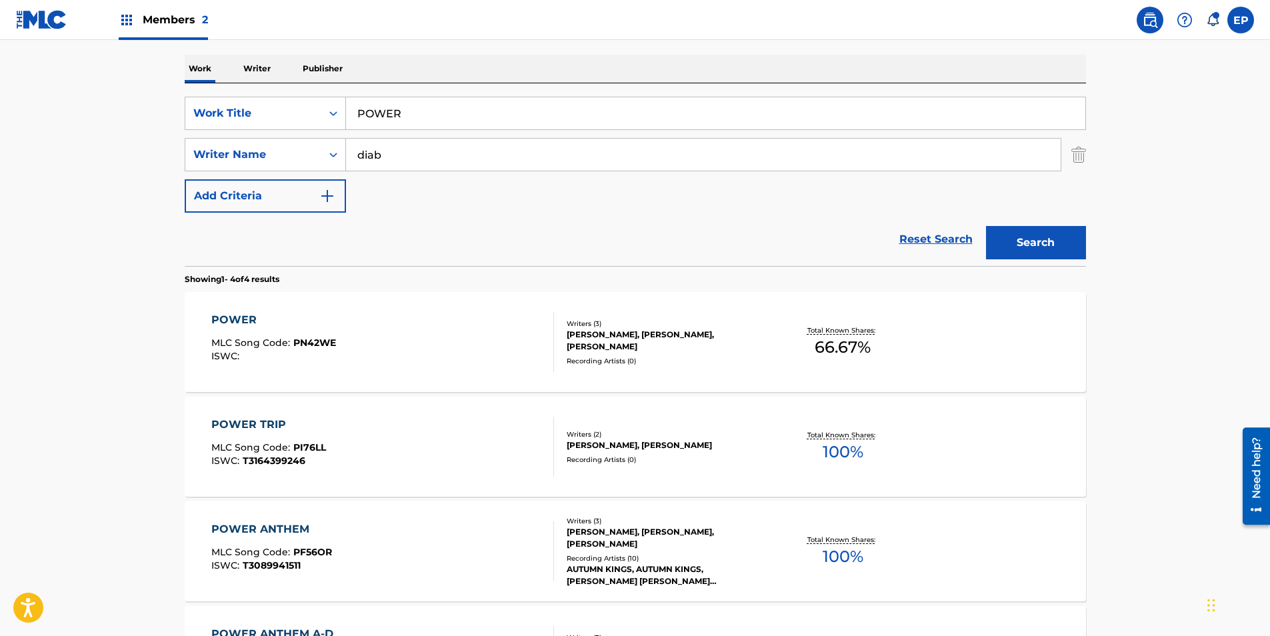
click at [401, 337] on div "POWER MLC Song Code : PN42WE ISWC :" at bounding box center [382, 342] width 343 height 60
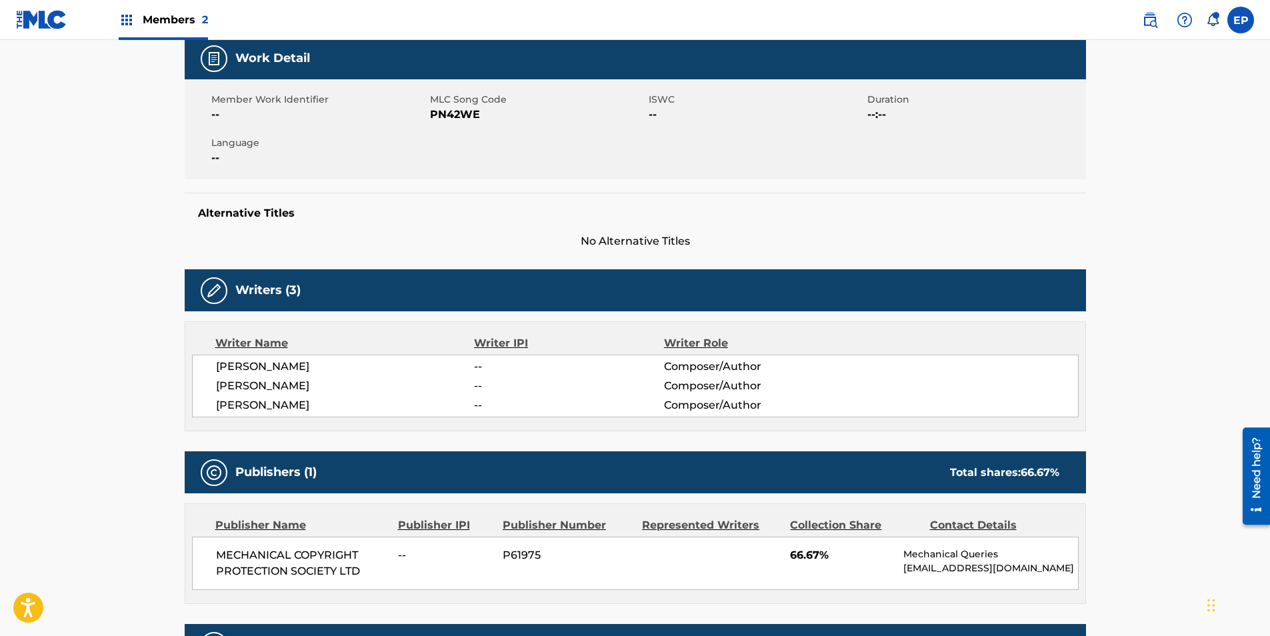
scroll to position [133, 0]
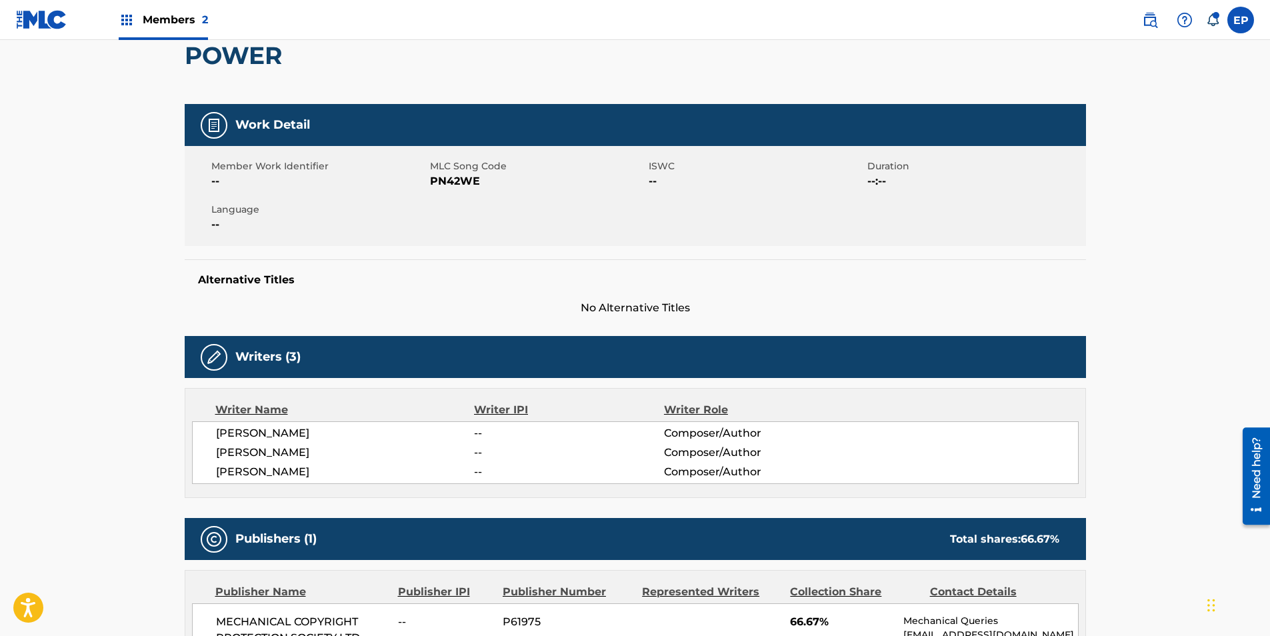
click at [452, 181] on span "PN42WE" at bounding box center [537, 181] width 215 height 16
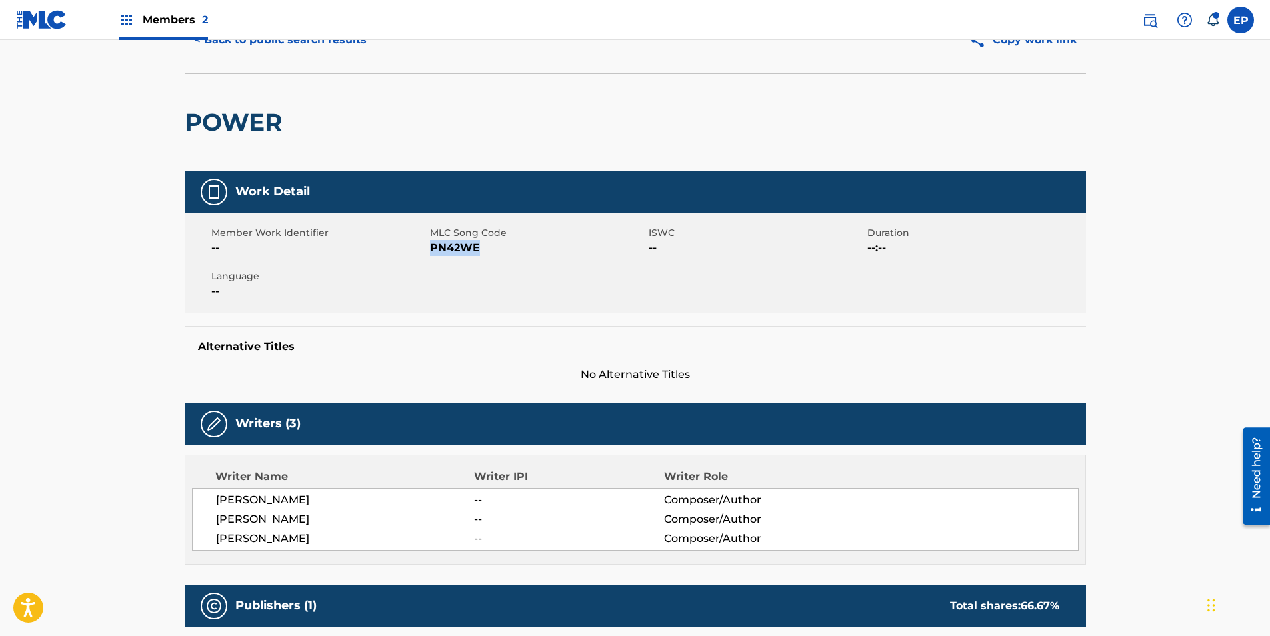
click at [228, 46] on button "< Back to public search results" at bounding box center [280, 39] width 191 height 33
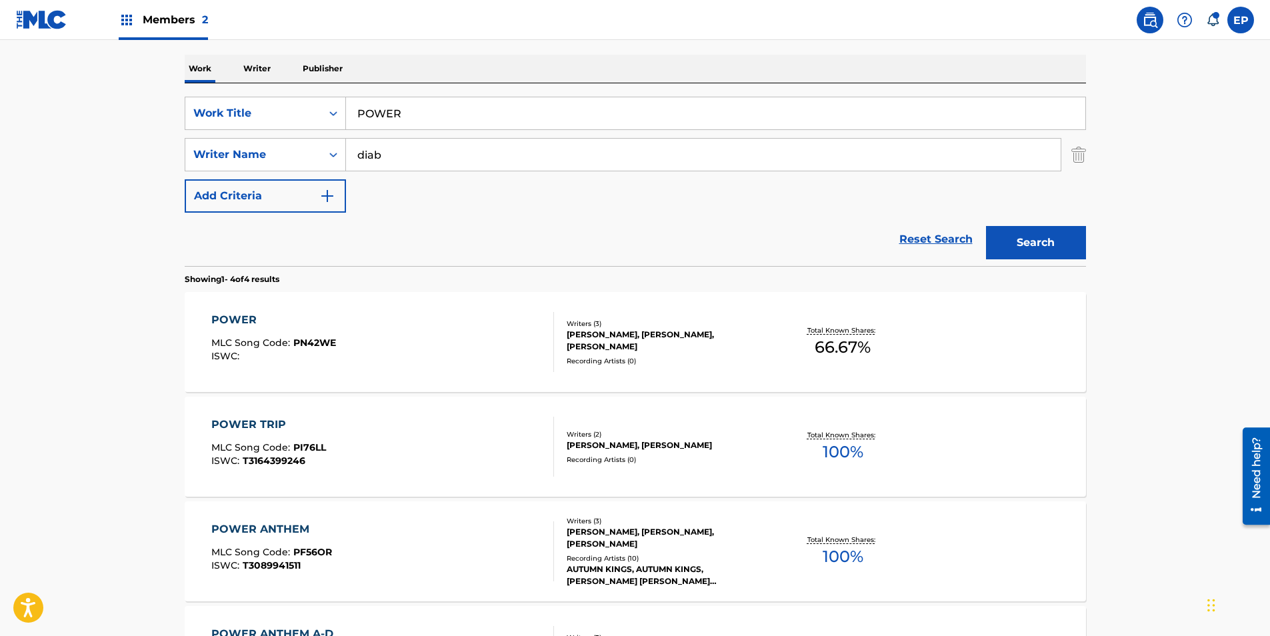
click at [399, 107] on input "POWER" at bounding box center [715, 113] width 739 height 32
paste input "Riptide"
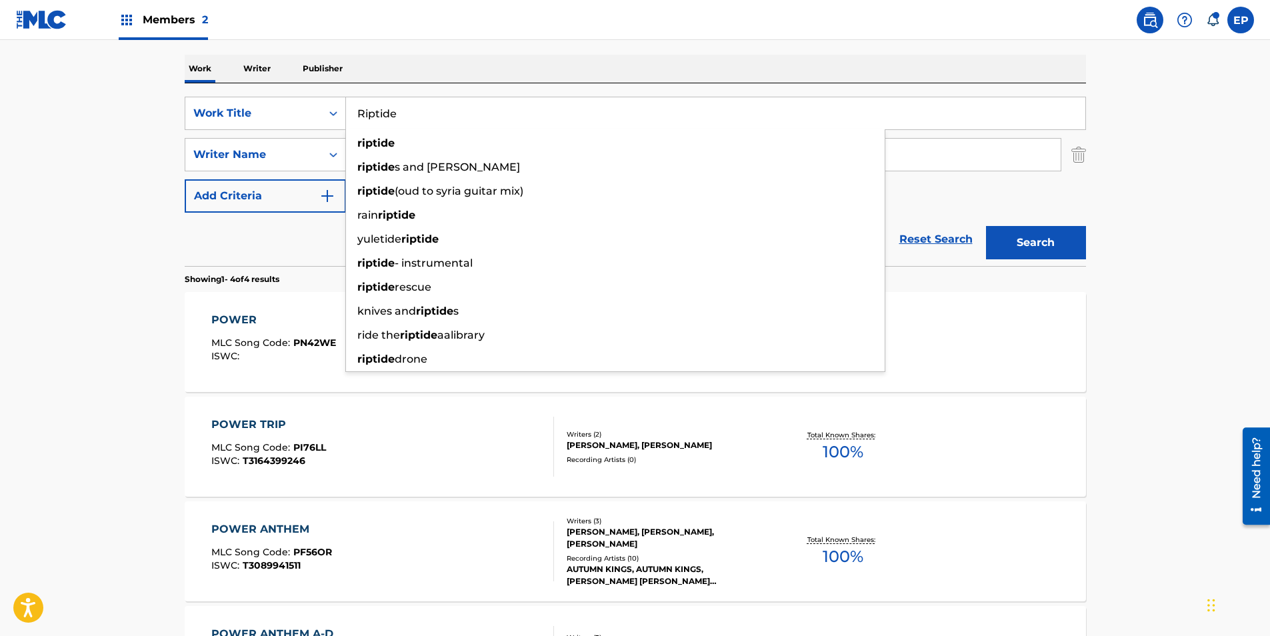
click at [1021, 232] on button "Search" at bounding box center [1036, 242] width 100 height 33
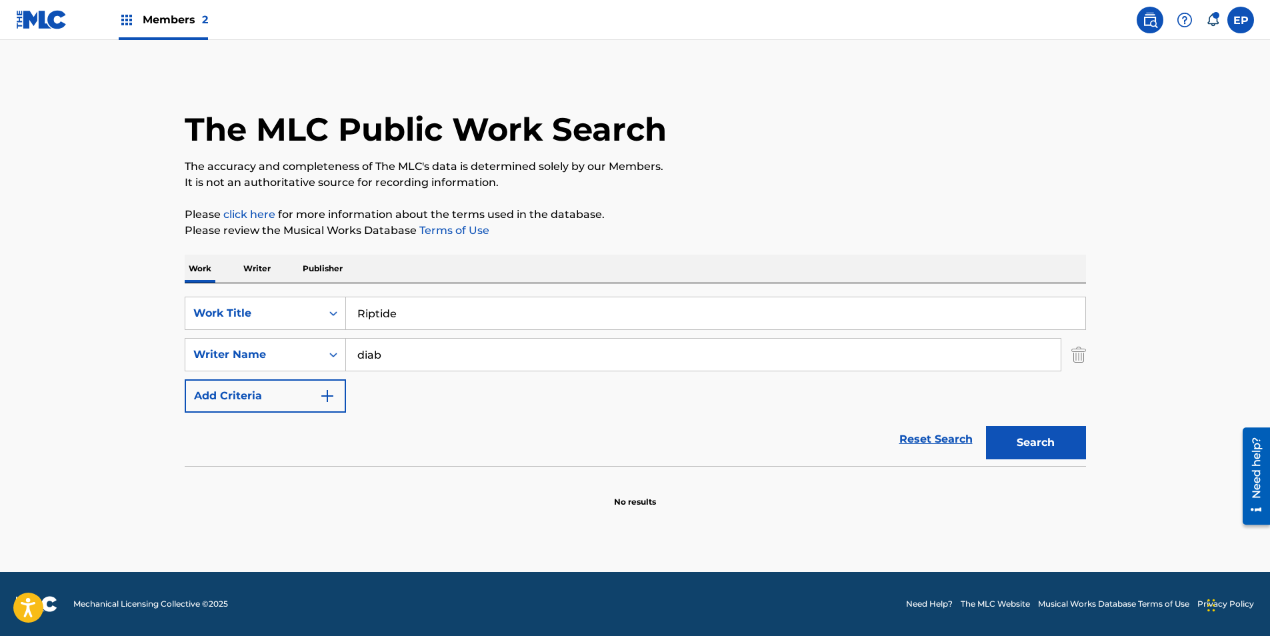
click at [375, 325] on input "Riptide" at bounding box center [715, 313] width 739 height 32
paste input "unnin from The Polic"
type input "Runnin from The Police"
click at [1028, 450] on button "Search" at bounding box center [1036, 442] width 100 height 33
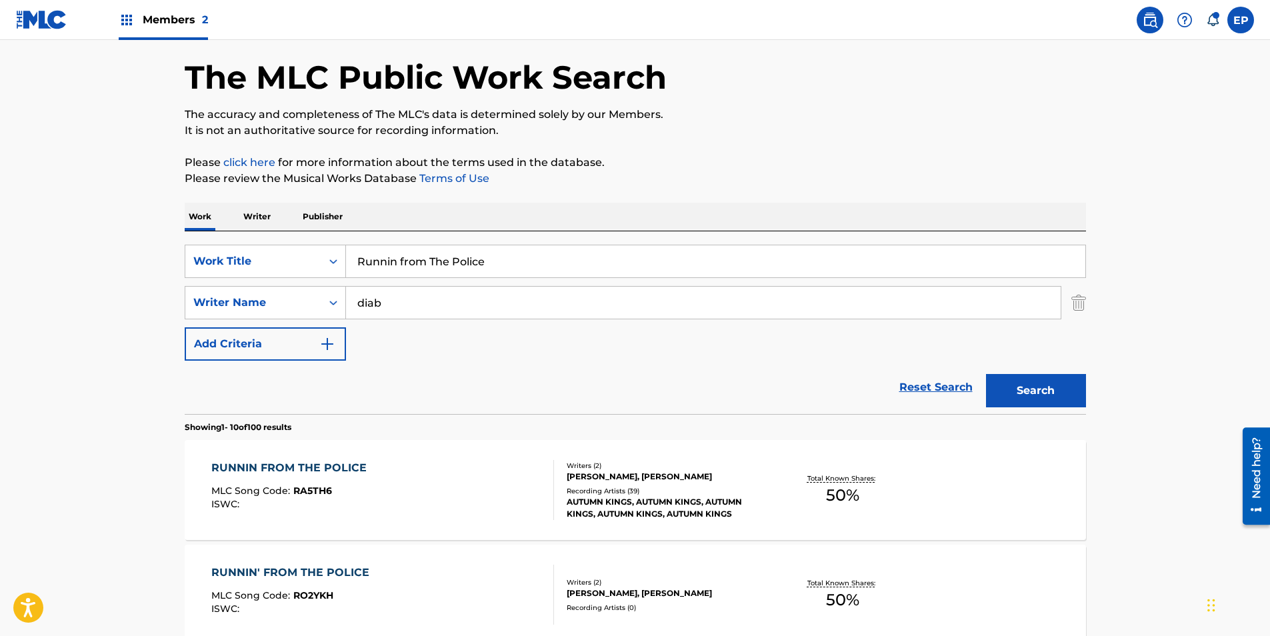
scroll to position [133, 0]
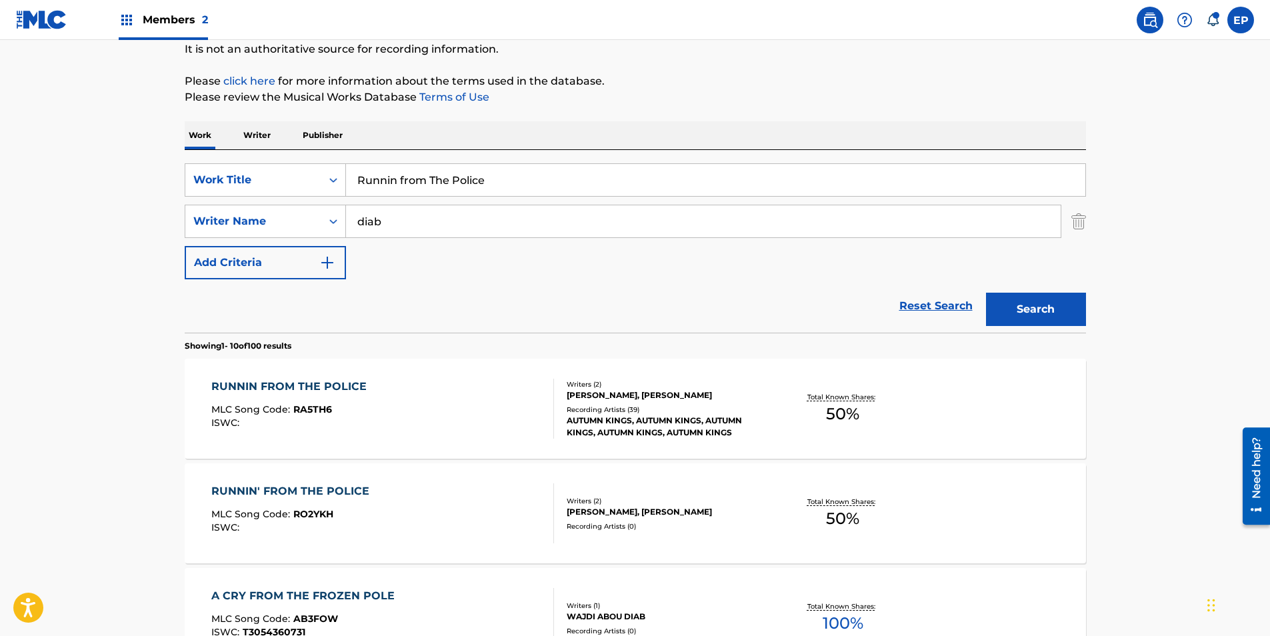
click at [401, 401] on div "RUNNIN FROM THE POLICE MLC Song Code : RA5TH6 ISWC :" at bounding box center [382, 409] width 343 height 60
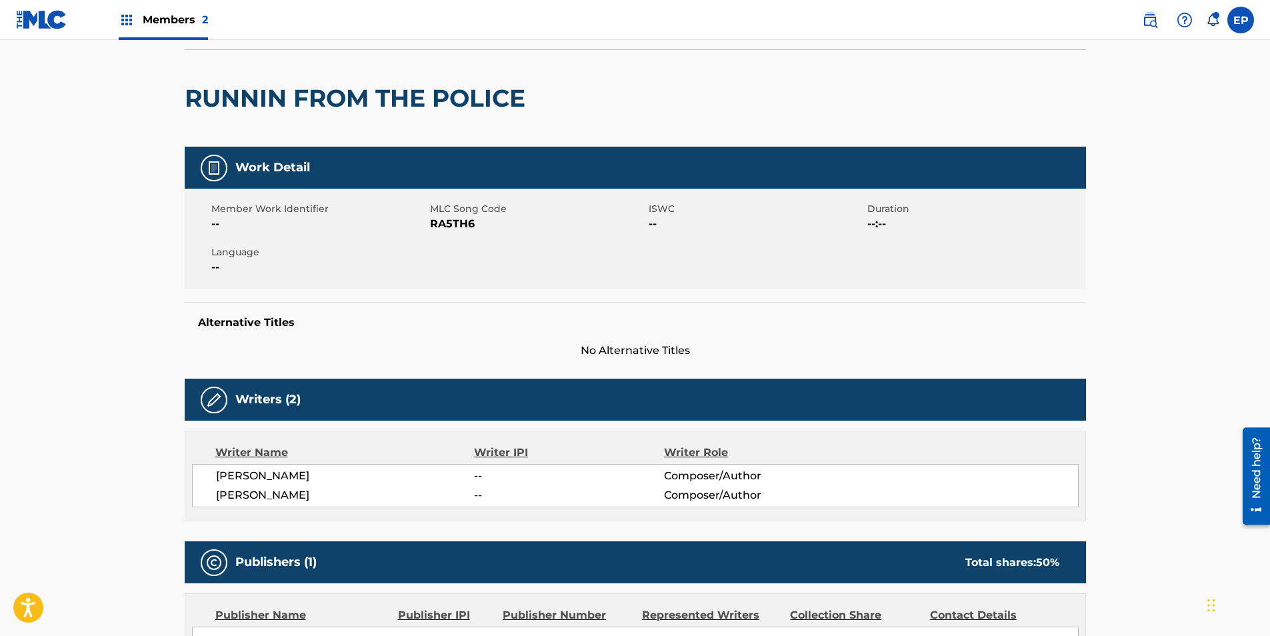
scroll to position [67, 0]
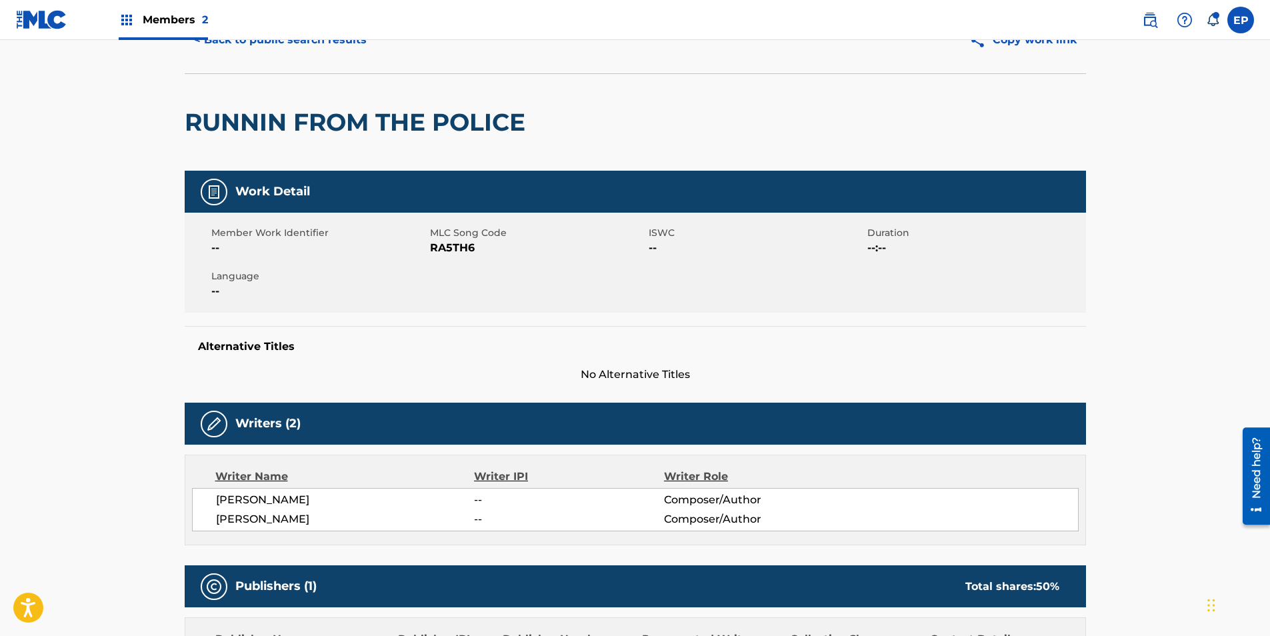
click at [465, 252] on span "RA5TH6" at bounding box center [537, 248] width 215 height 16
click at [522, 352] on h5 "Alternative Titles" at bounding box center [635, 346] width 875 height 13
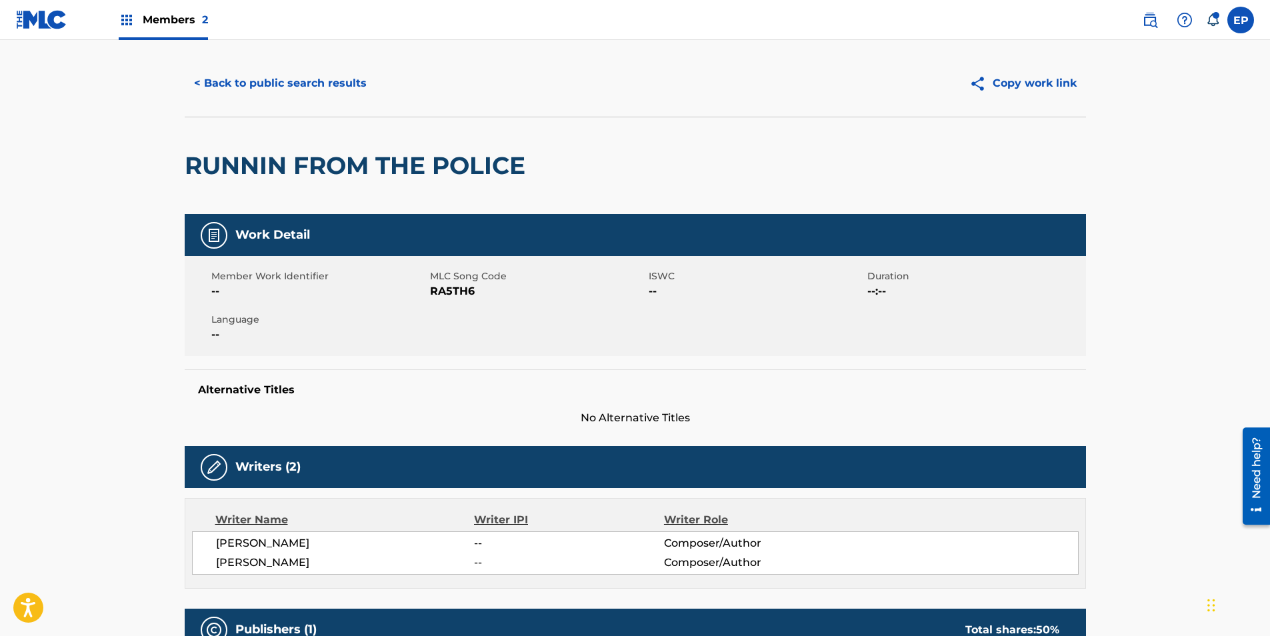
scroll to position [0, 0]
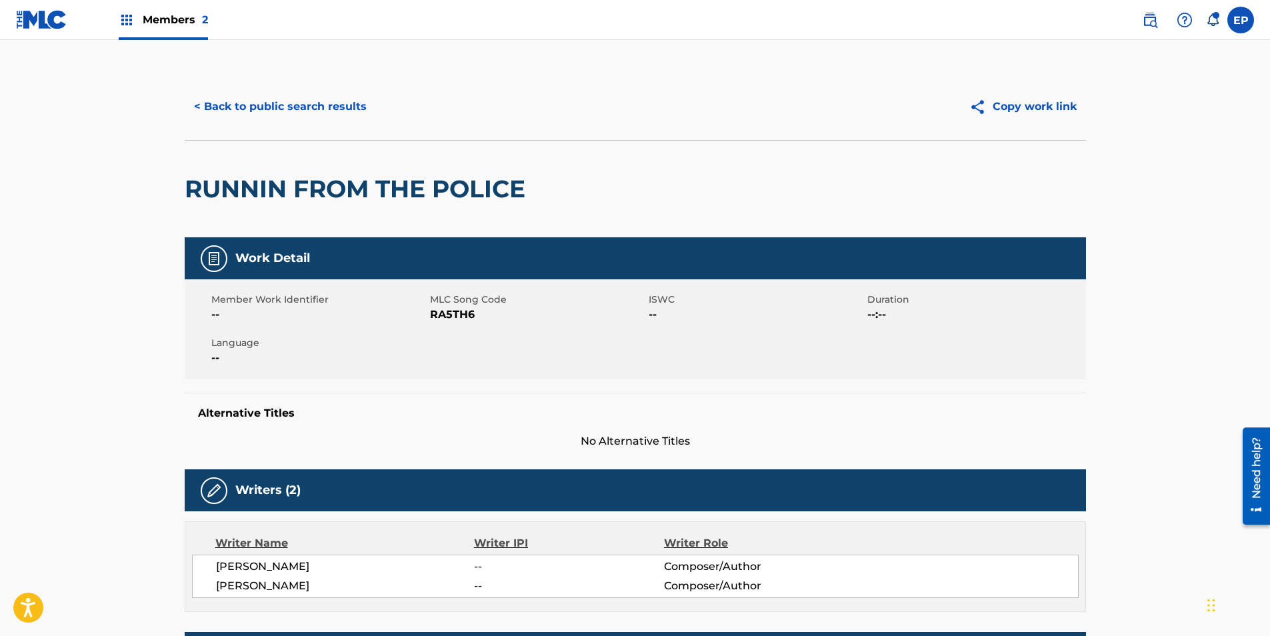
click at [251, 103] on button "< Back to public search results" at bounding box center [280, 106] width 191 height 33
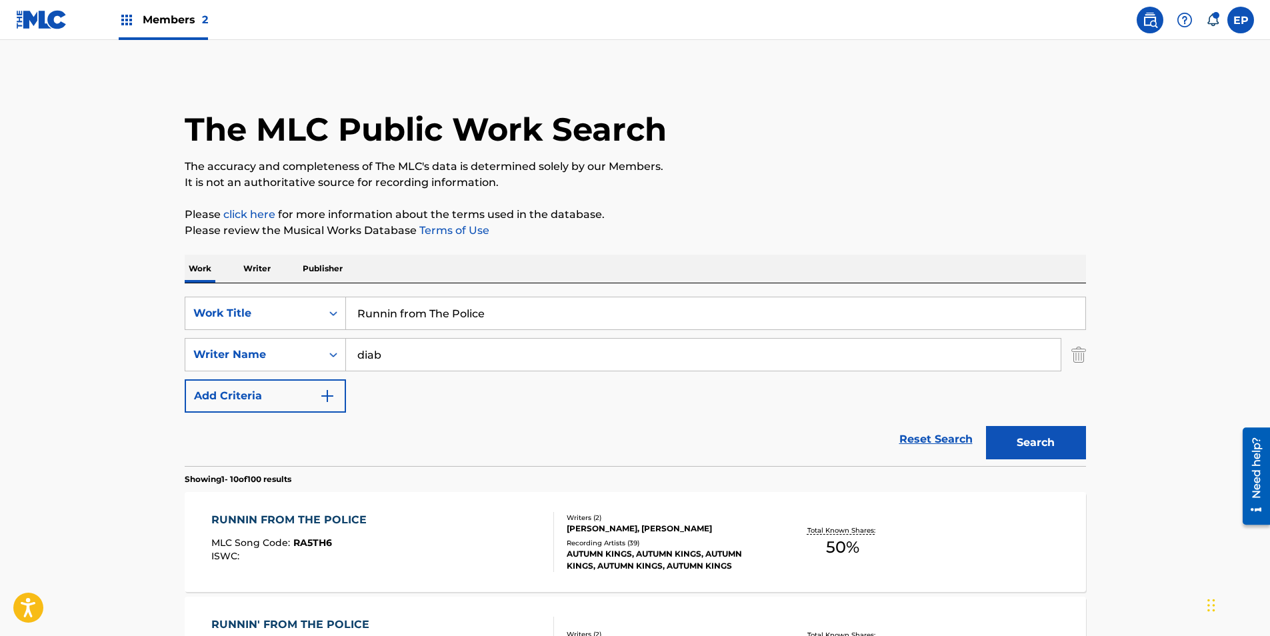
click at [452, 314] on input "Runnin from The Police" at bounding box center [715, 313] width 739 height 32
paste input "Snake Charmer"
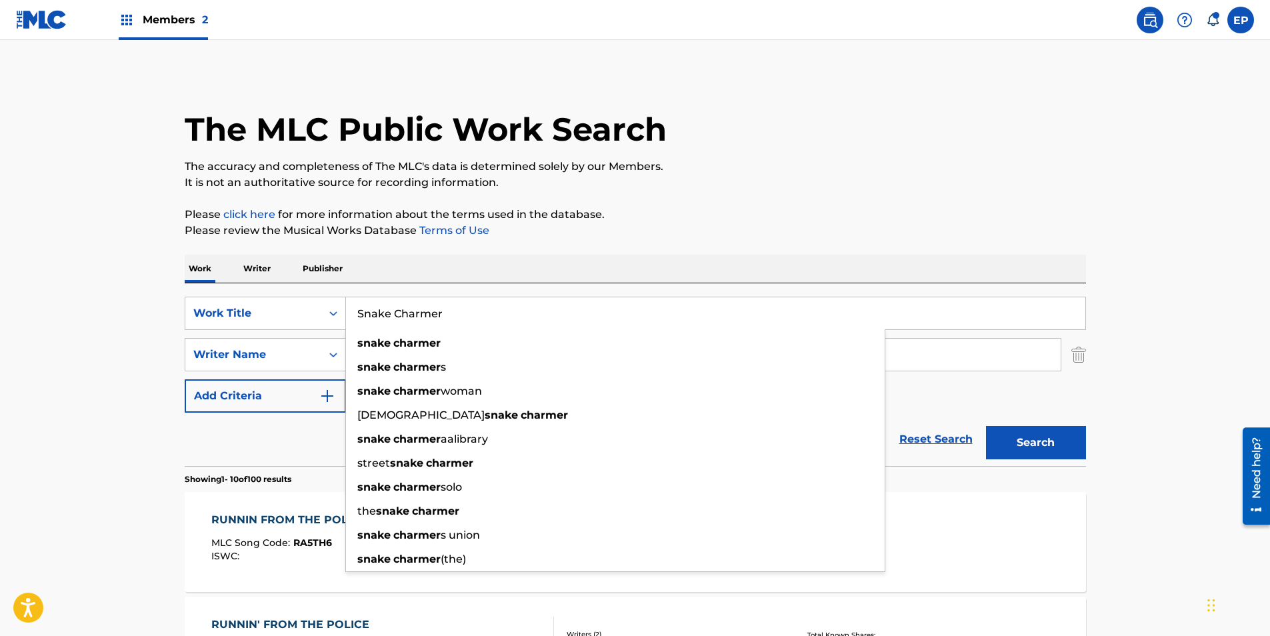
type input "Snake Charmer"
click at [1029, 438] on button "Search" at bounding box center [1036, 442] width 100 height 33
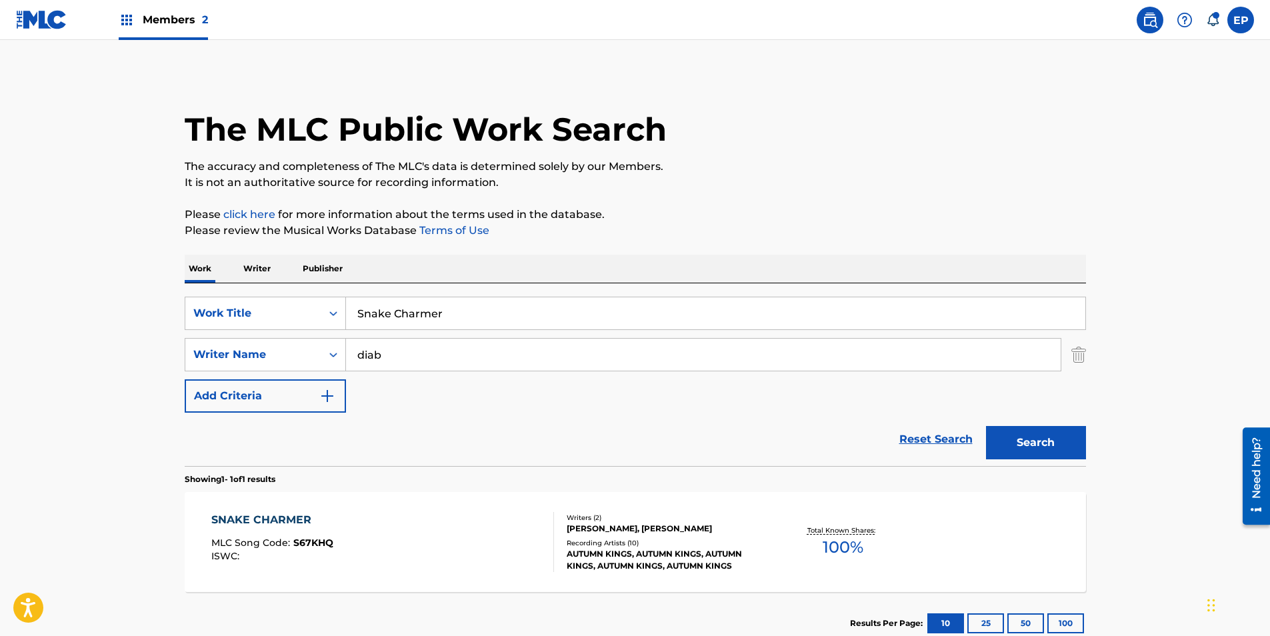
scroll to position [67, 0]
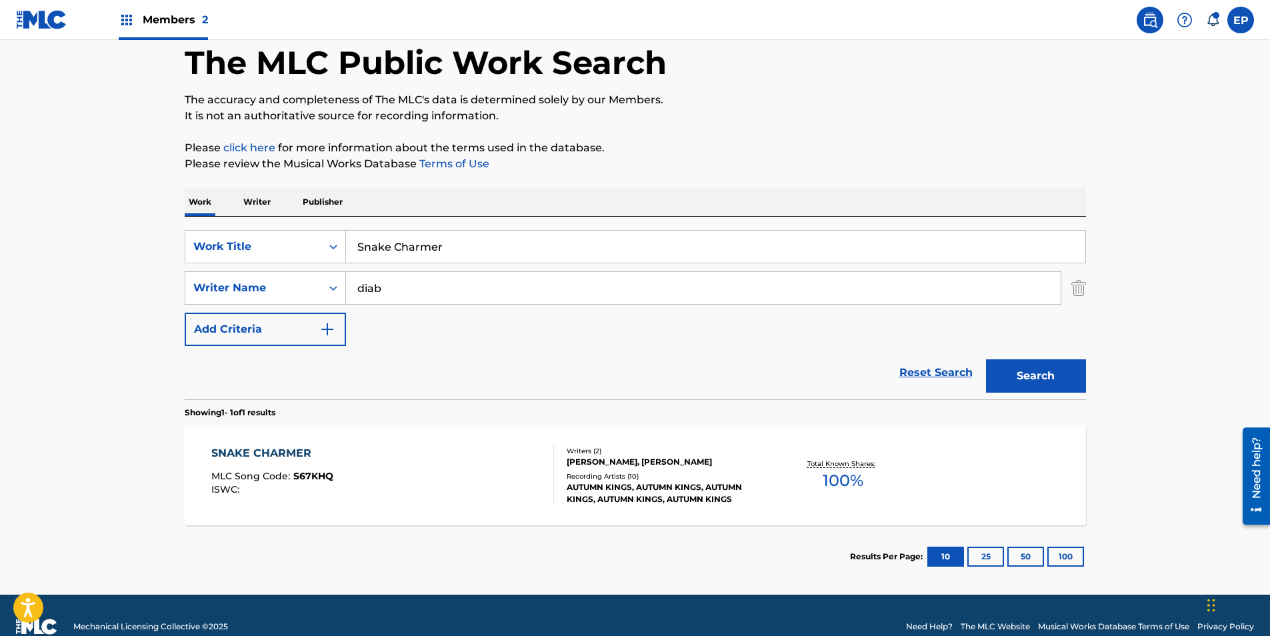
click at [439, 475] on div "SNAKE CHARMER MLC Song Code : S67KHQ ISWC :" at bounding box center [382, 475] width 343 height 60
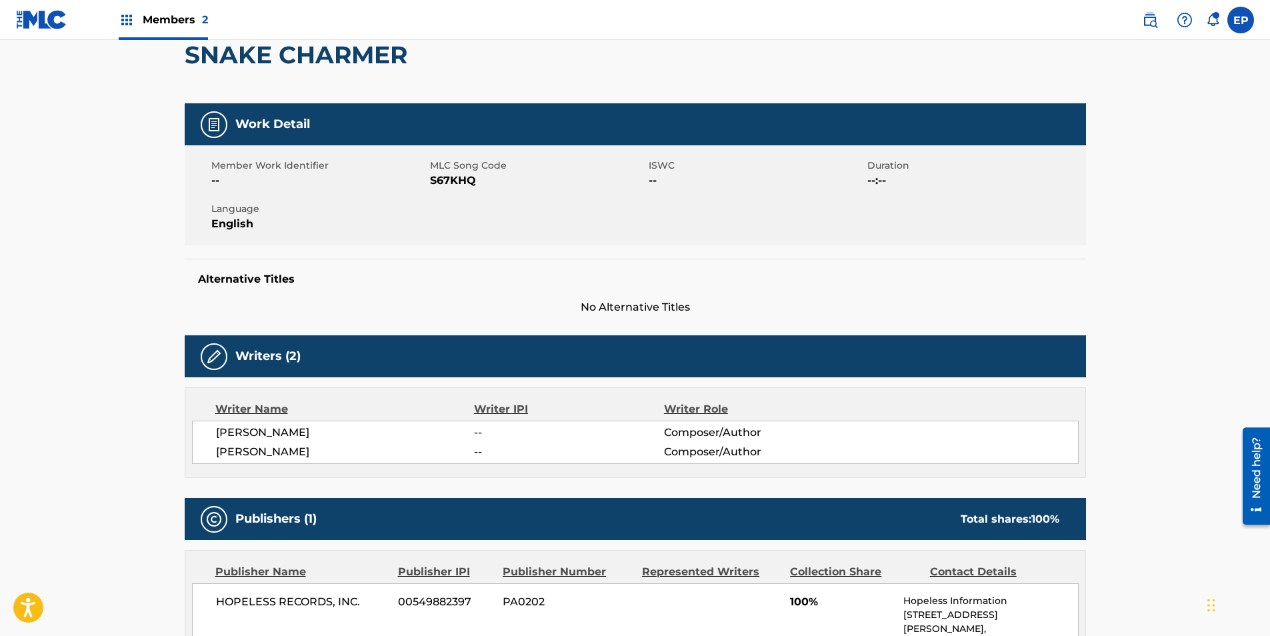
scroll to position [133, 0]
click at [467, 180] on span "S67KHQ" at bounding box center [537, 181] width 215 height 16
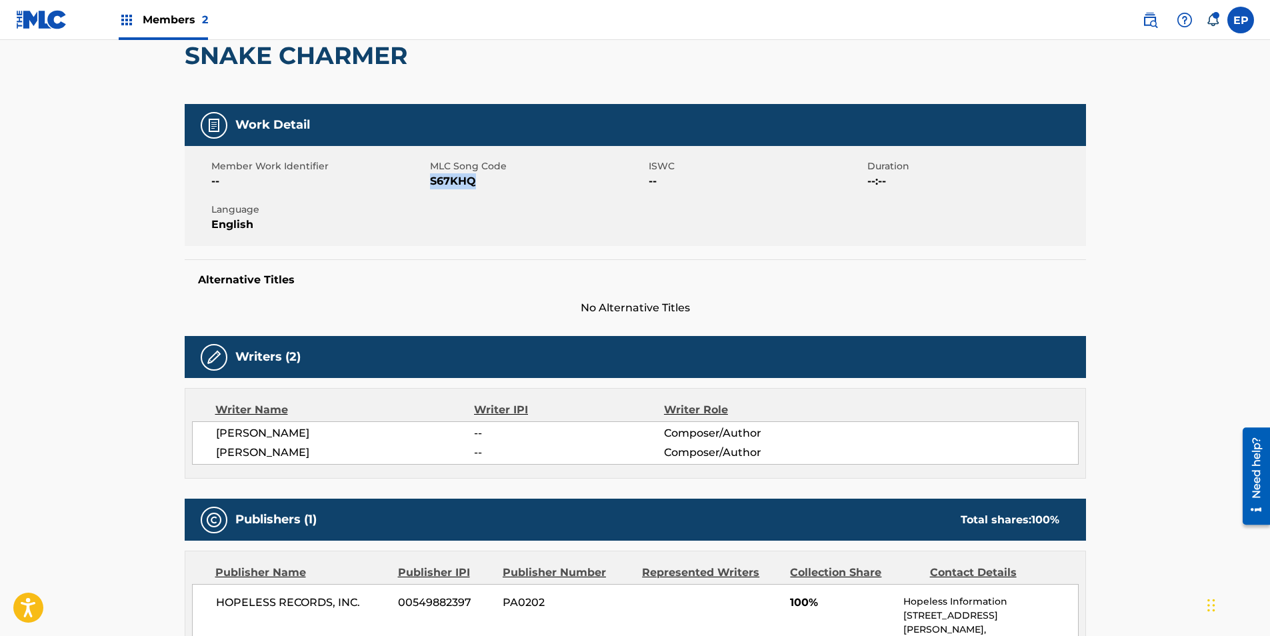
click at [467, 180] on span "S67KHQ" at bounding box center [537, 181] width 215 height 16
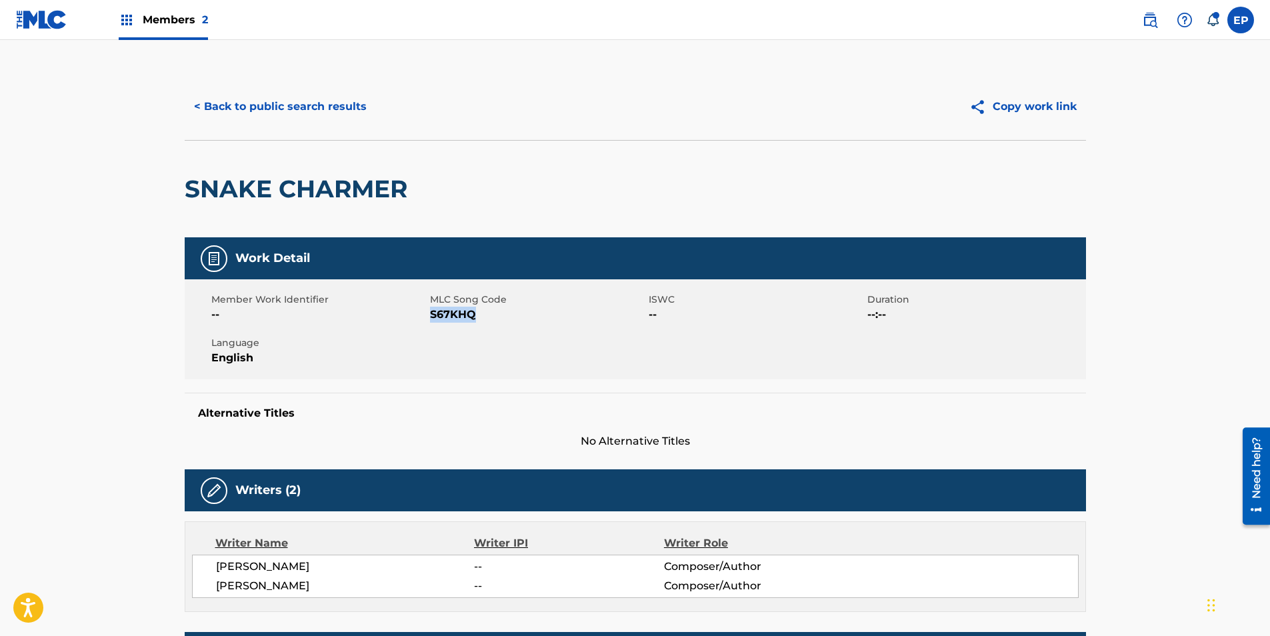
click at [236, 103] on button "< Back to public search results" at bounding box center [280, 106] width 191 height 33
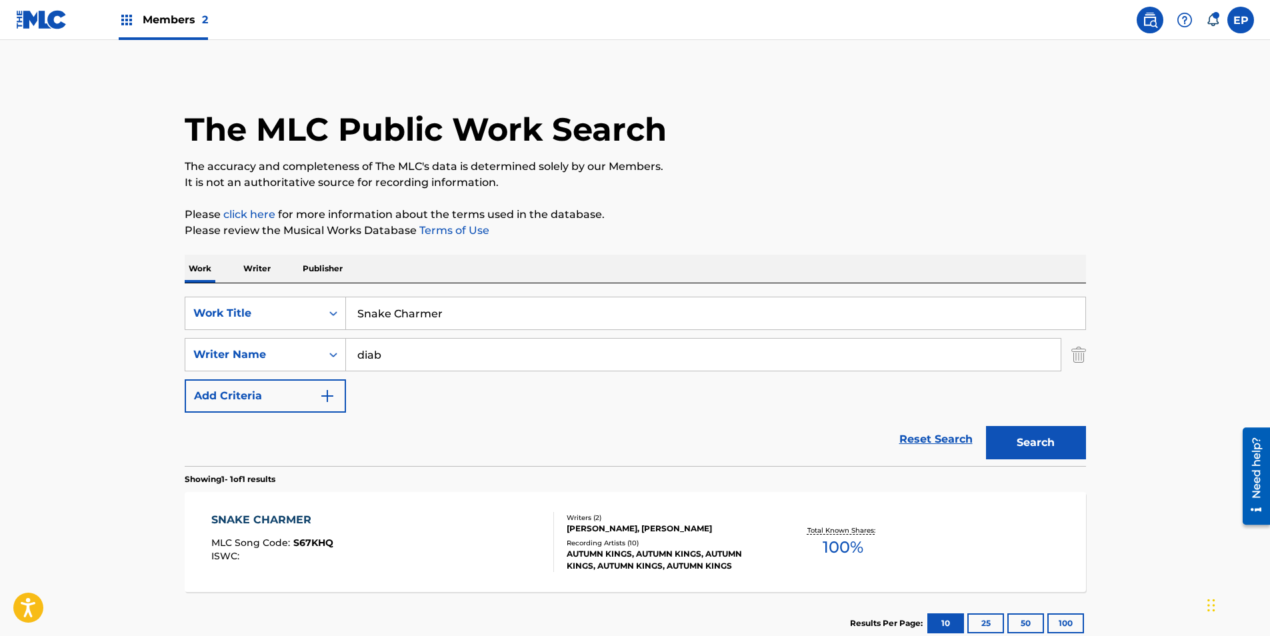
click at [393, 317] on input "Snake Charmer" at bounding box center [715, 313] width 739 height 32
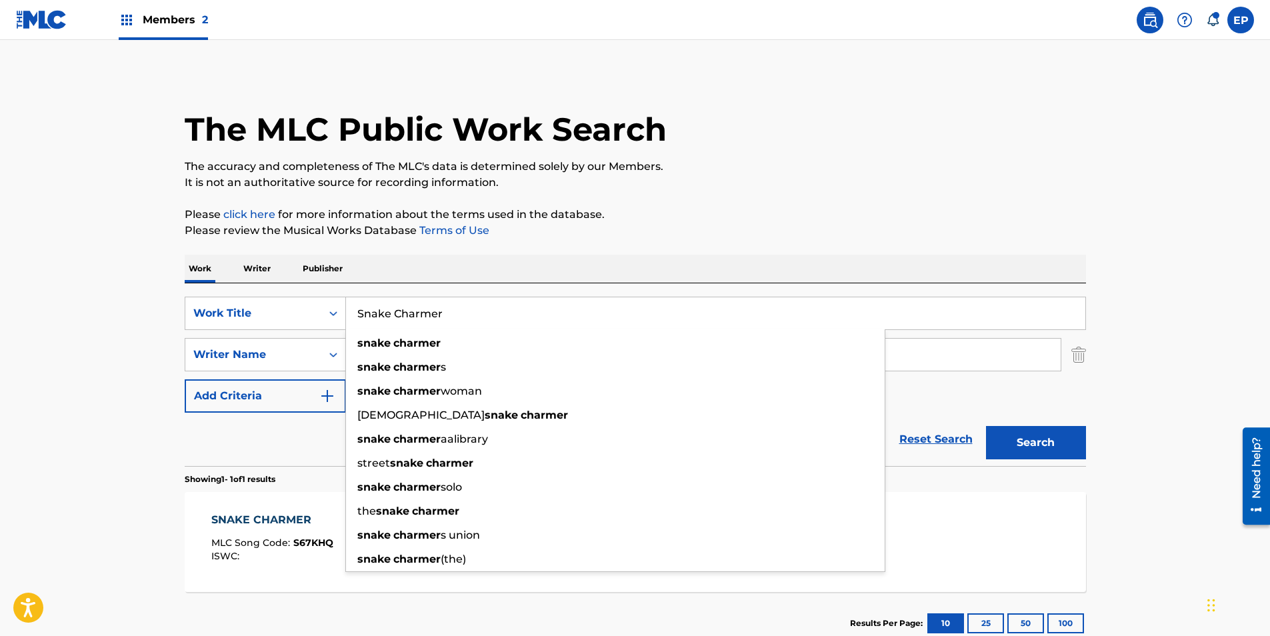
click at [393, 317] on input "Snake Charmer" at bounding box center [715, 313] width 739 height 32
paste input "Take Me Away"
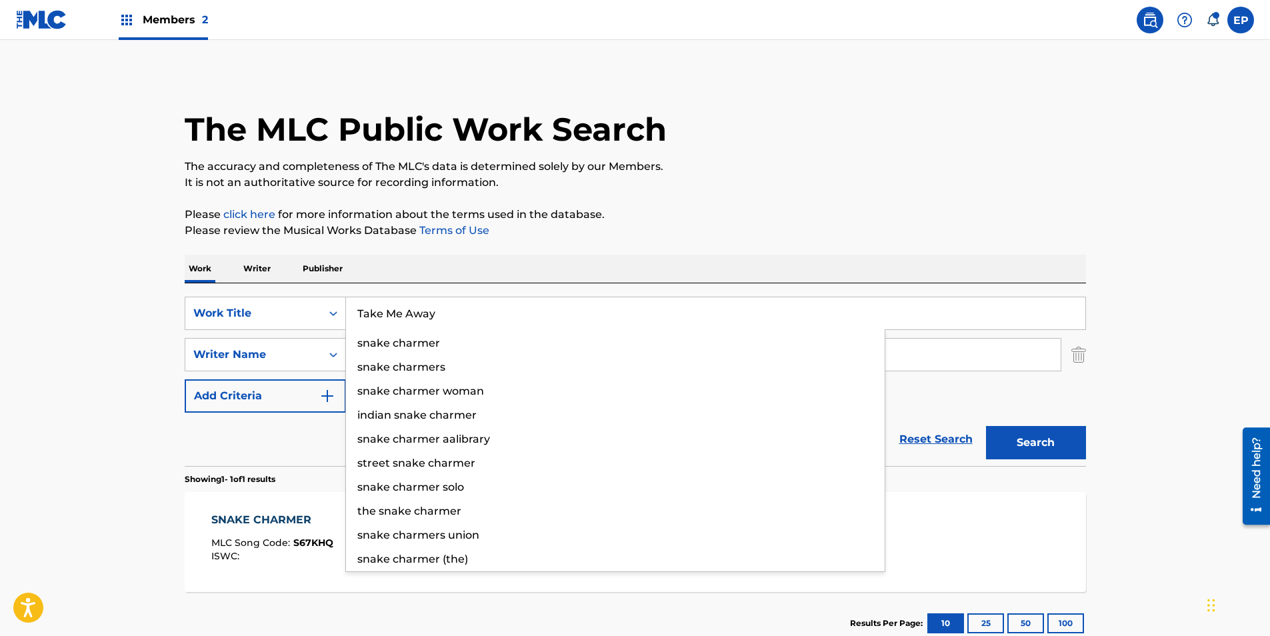
type input "Take Me Away"
click at [1054, 447] on button "Search" at bounding box center [1036, 442] width 100 height 33
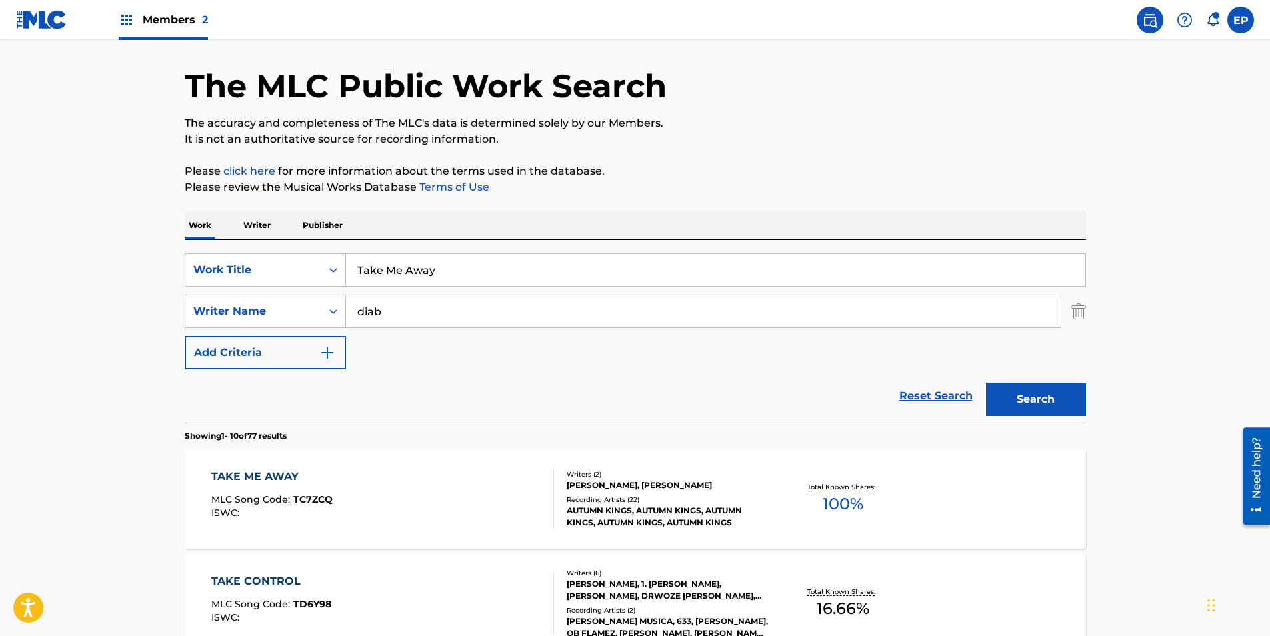
scroll to position [67, 0]
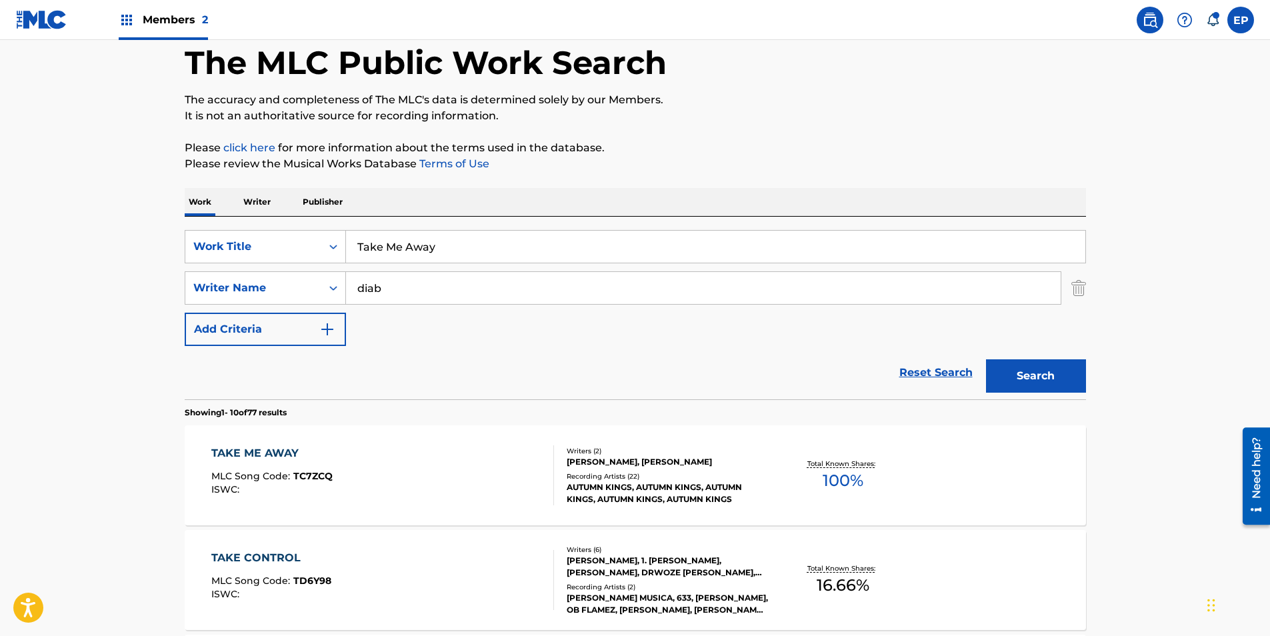
click at [402, 466] on div "TAKE ME AWAY MLC Song Code : TC7ZCQ ISWC :" at bounding box center [382, 475] width 343 height 60
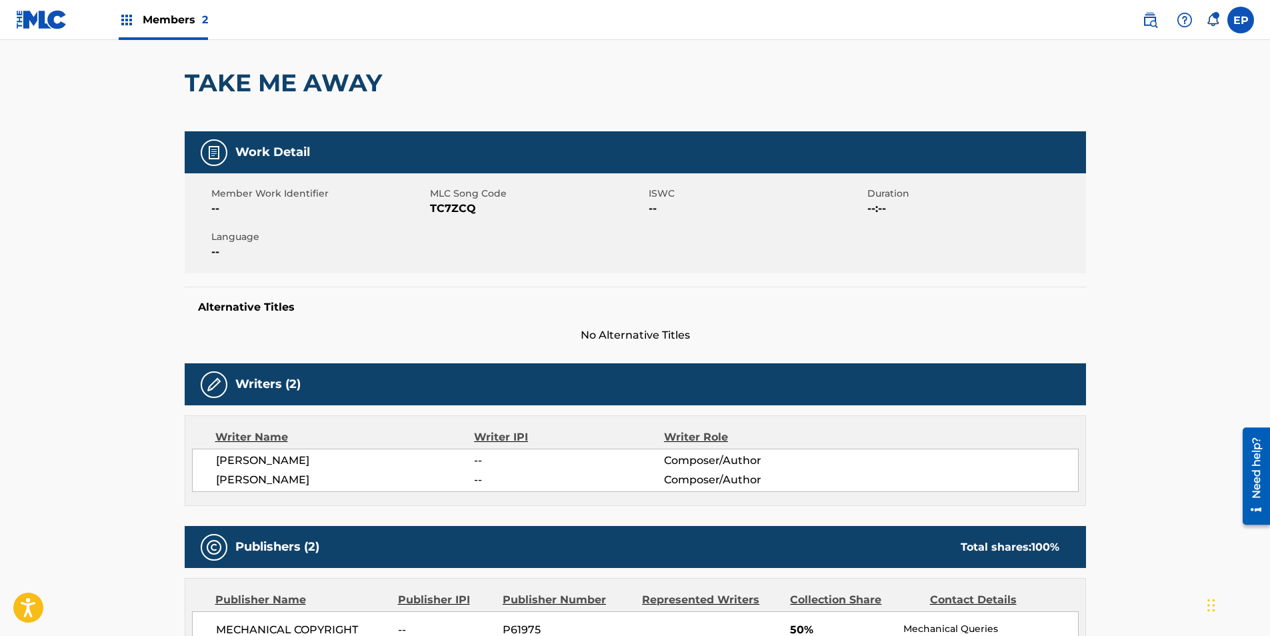
scroll to position [200, 0]
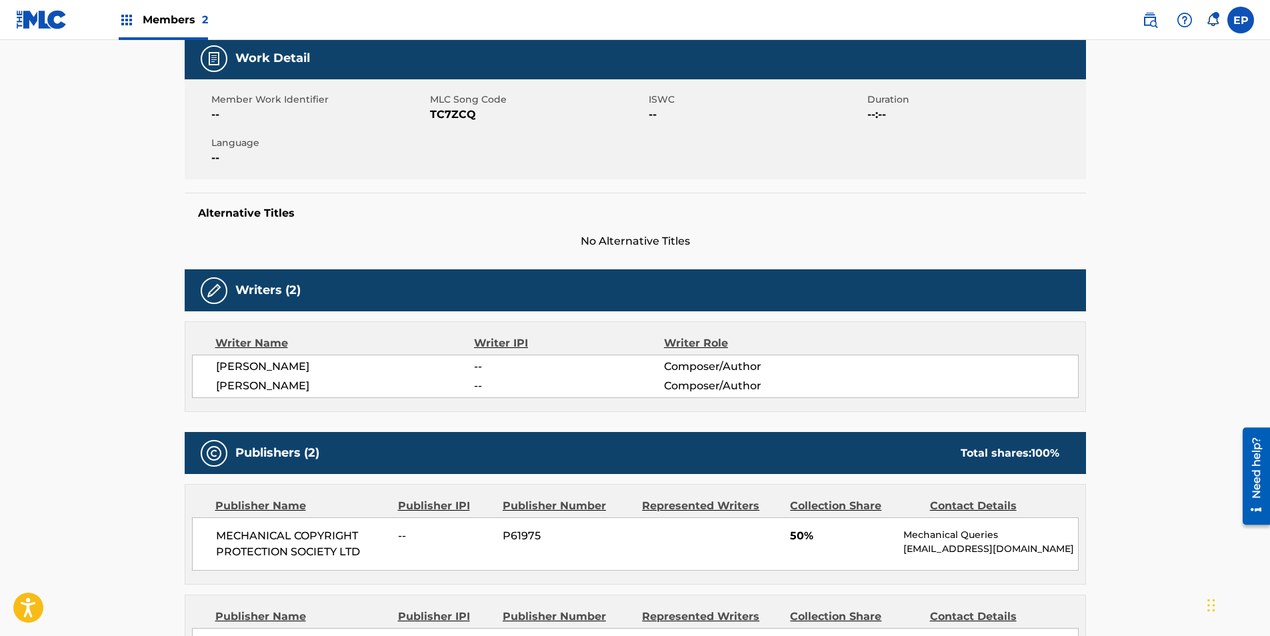
click at [454, 107] on span "TC7ZCQ" at bounding box center [537, 115] width 215 height 16
drag, startPoint x: 454, startPoint y: 107, endPoint x: 452, endPoint y: 117, distance: 10.9
click at [452, 117] on span "TC7ZCQ" at bounding box center [537, 115] width 215 height 16
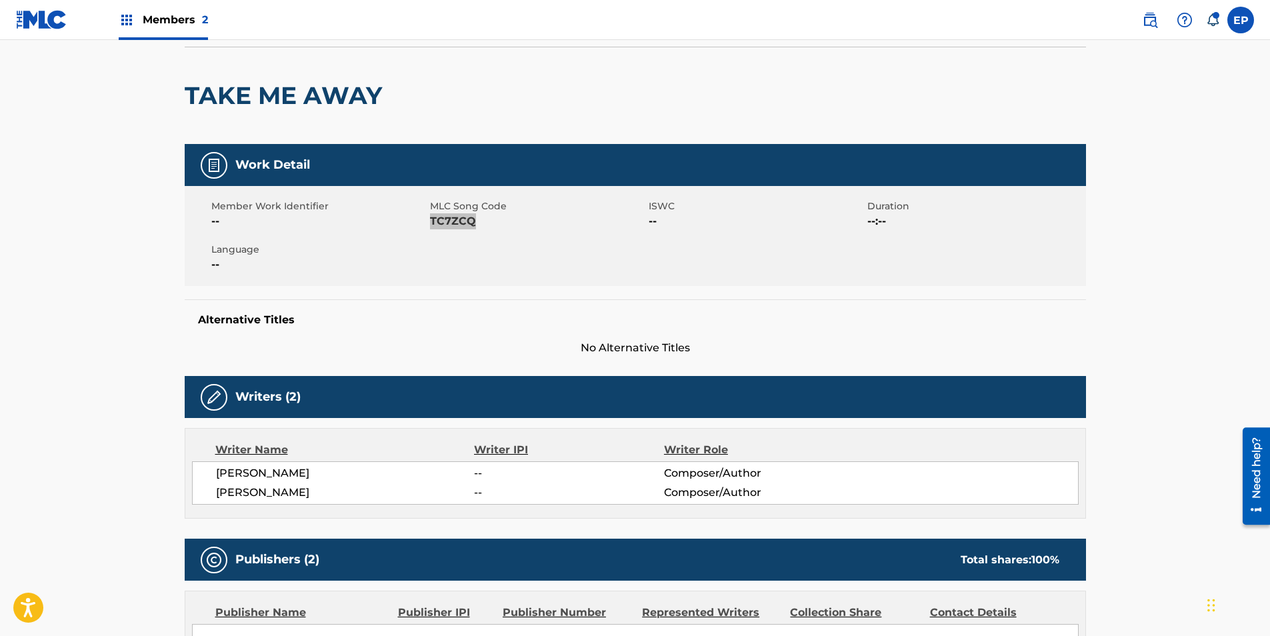
scroll to position [0, 0]
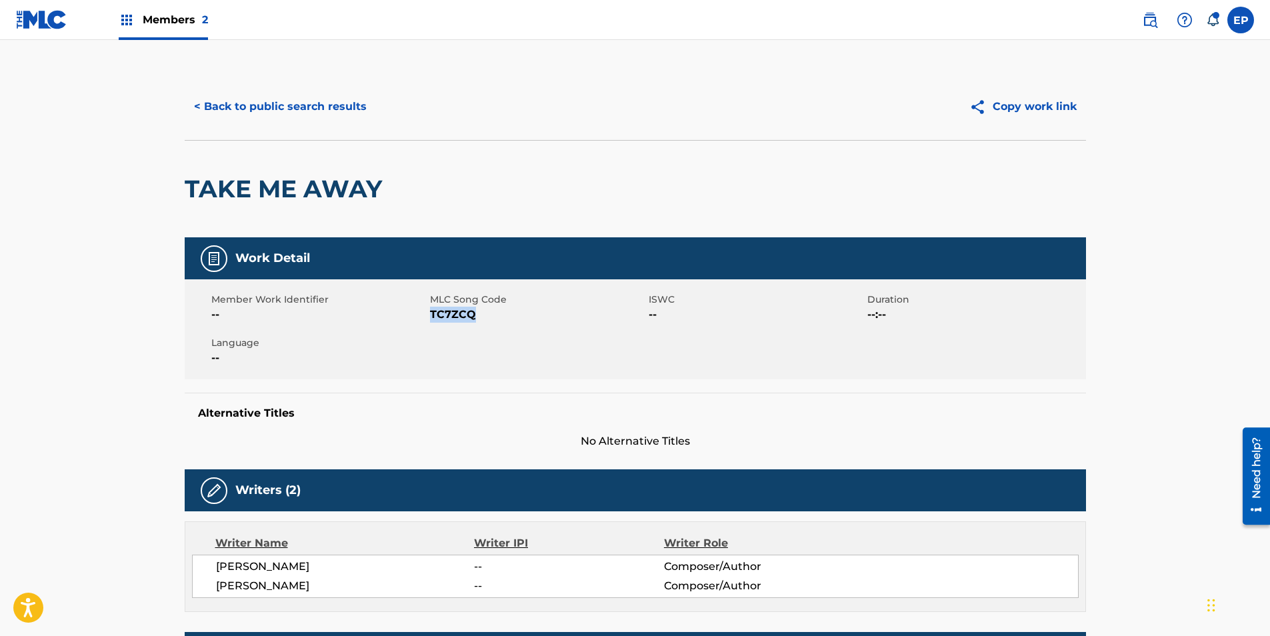
click at [229, 107] on button "< Back to public search results" at bounding box center [280, 106] width 191 height 33
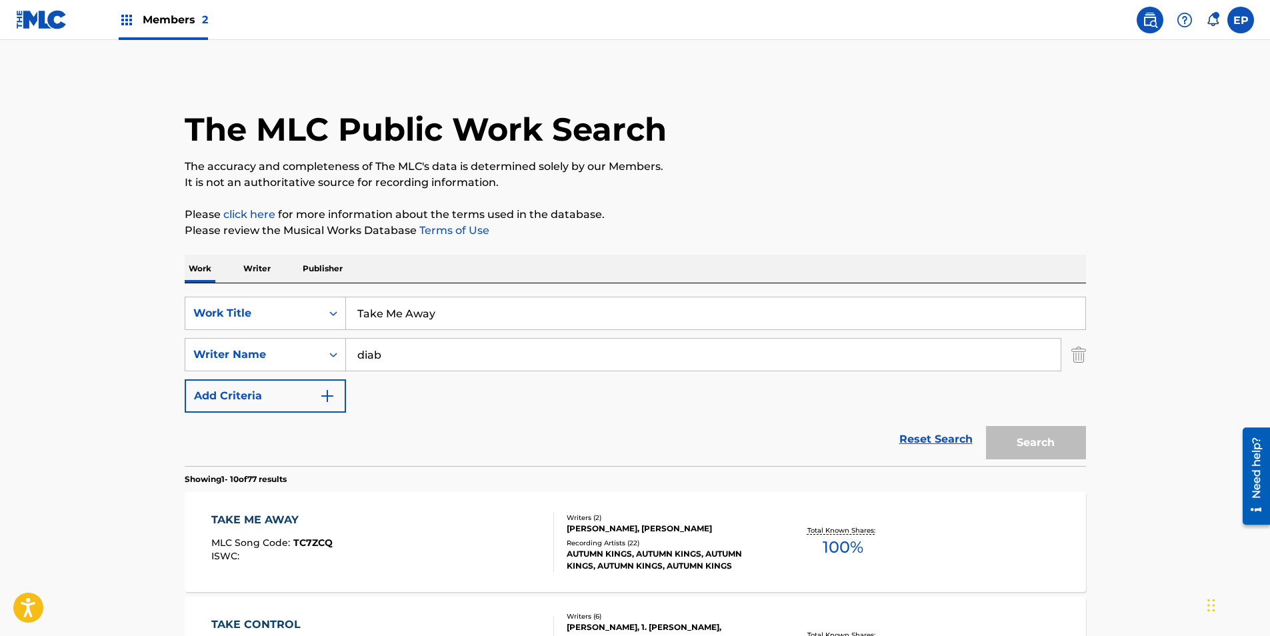
scroll to position [67, 0]
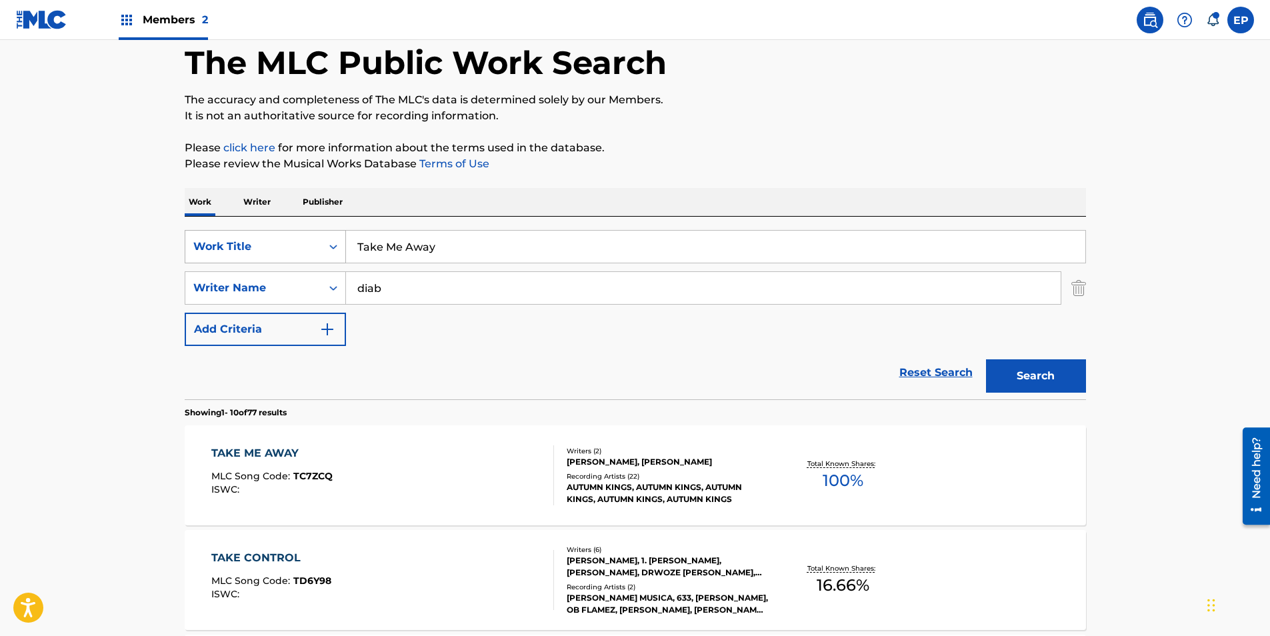
drag, startPoint x: 476, startPoint y: 246, endPoint x: 230, endPoint y: 240, distance: 246.1
click at [231, 240] on div "SearchWithCriteria099eca83-fcbc-4e41-986d-2dbaba96dd1a Work Title Take Me Away" at bounding box center [635, 246] width 901 height 33
paste input "ENSION"
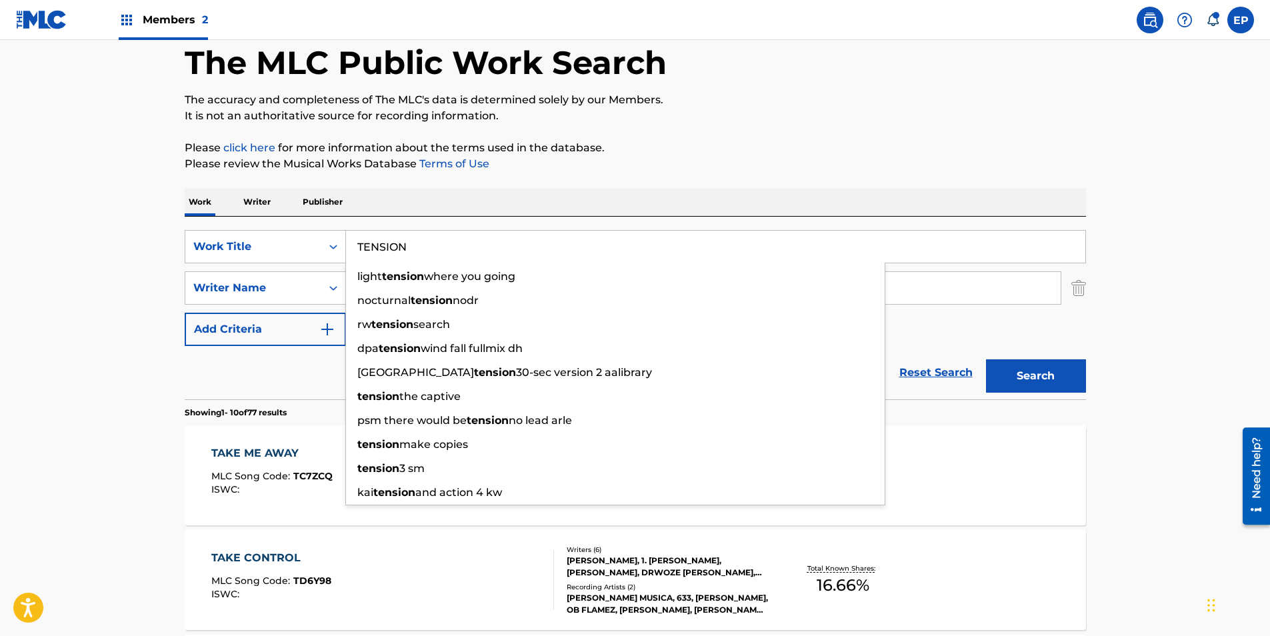
type input "TENSION"
click at [1037, 377] on button "Search" at bounding box center [1036, 375] width 100 height 33
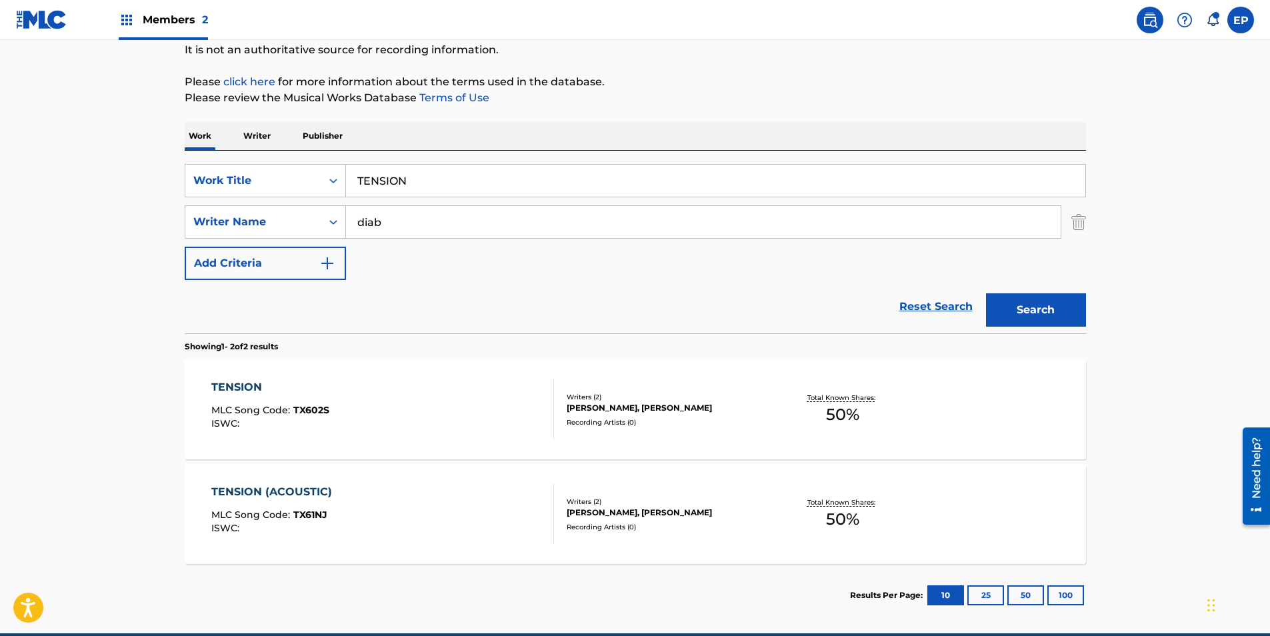
scroll to position [133, 0]
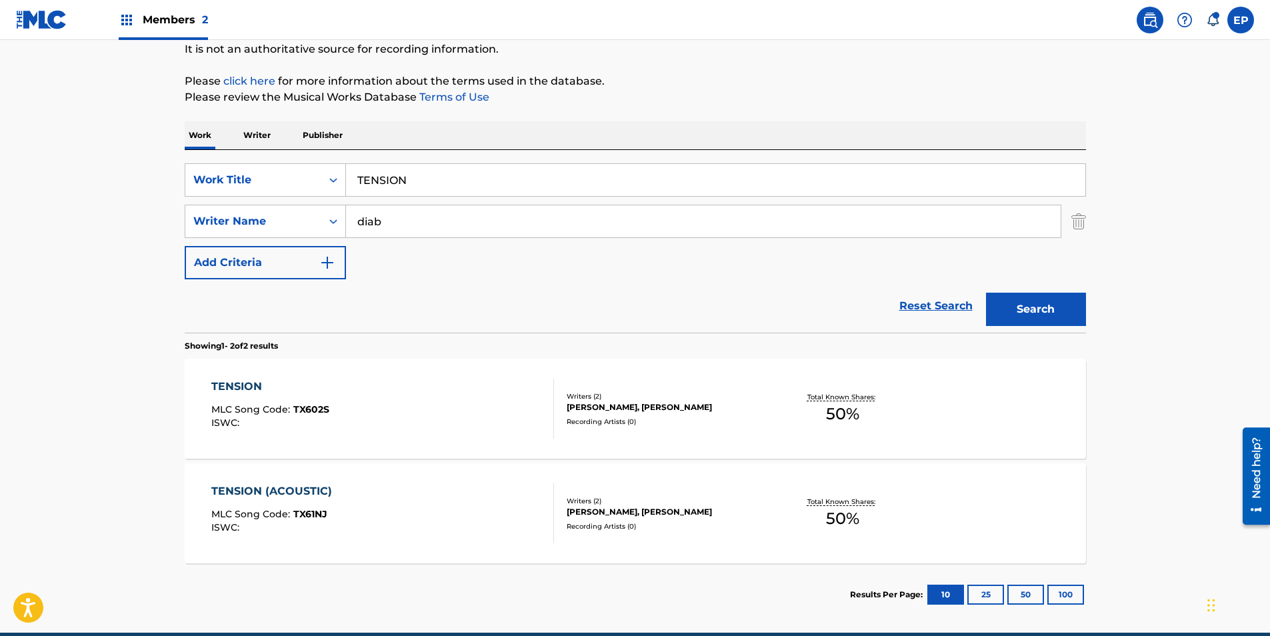
click at [406, 407] on div "TENSION MLC Song Code : TX602S ISWC :" at bounding box center [382, 409] width 343 height 60
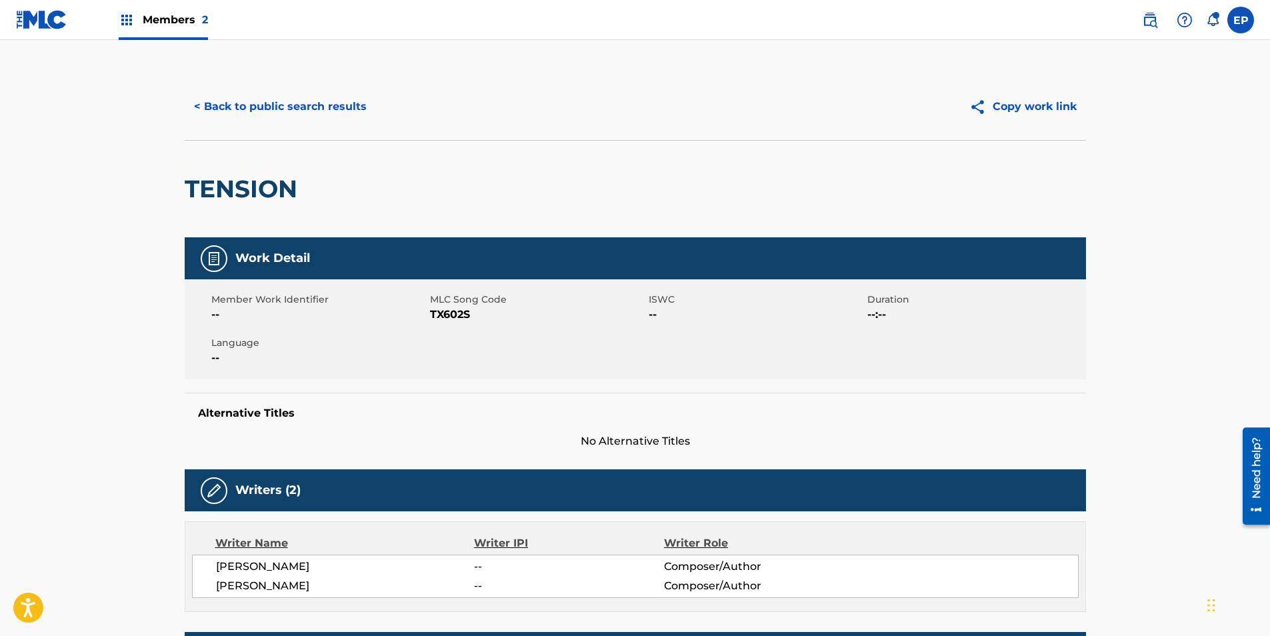
click at [451, 317] on span "TX602S" at bounding box center [537, 315] width 215 height 16
click at [266, 92] on button "< Back to public search results" at bounding box center [280, 106] width 191 height 33
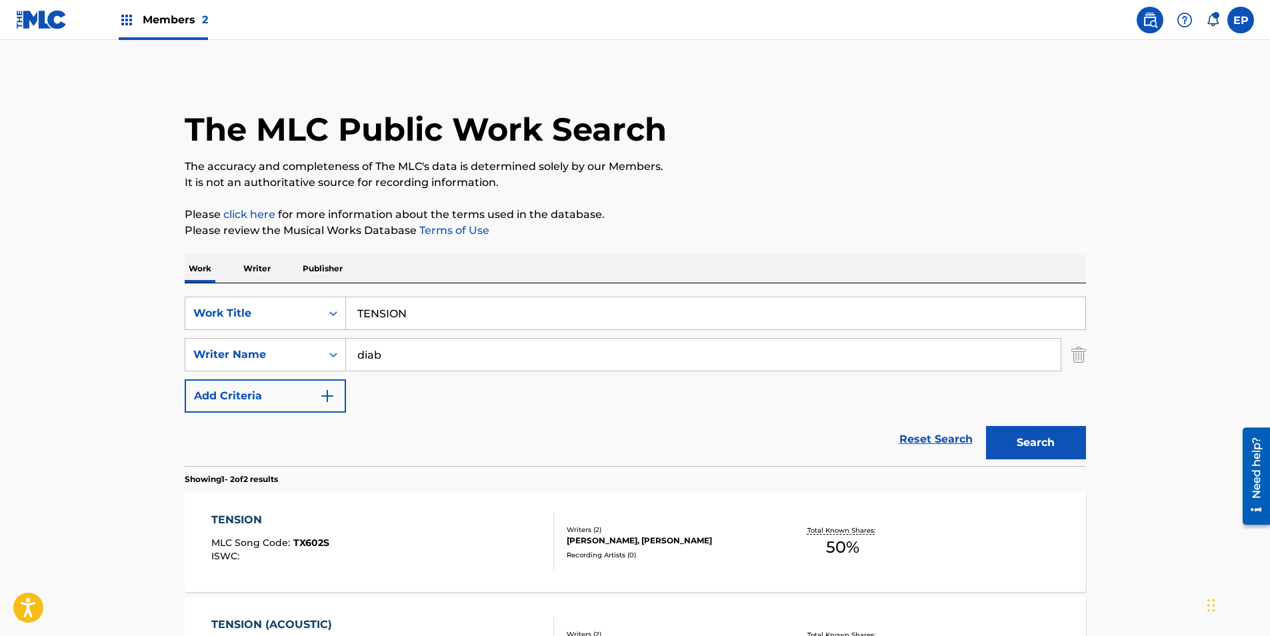
scroll to position [118, 0]
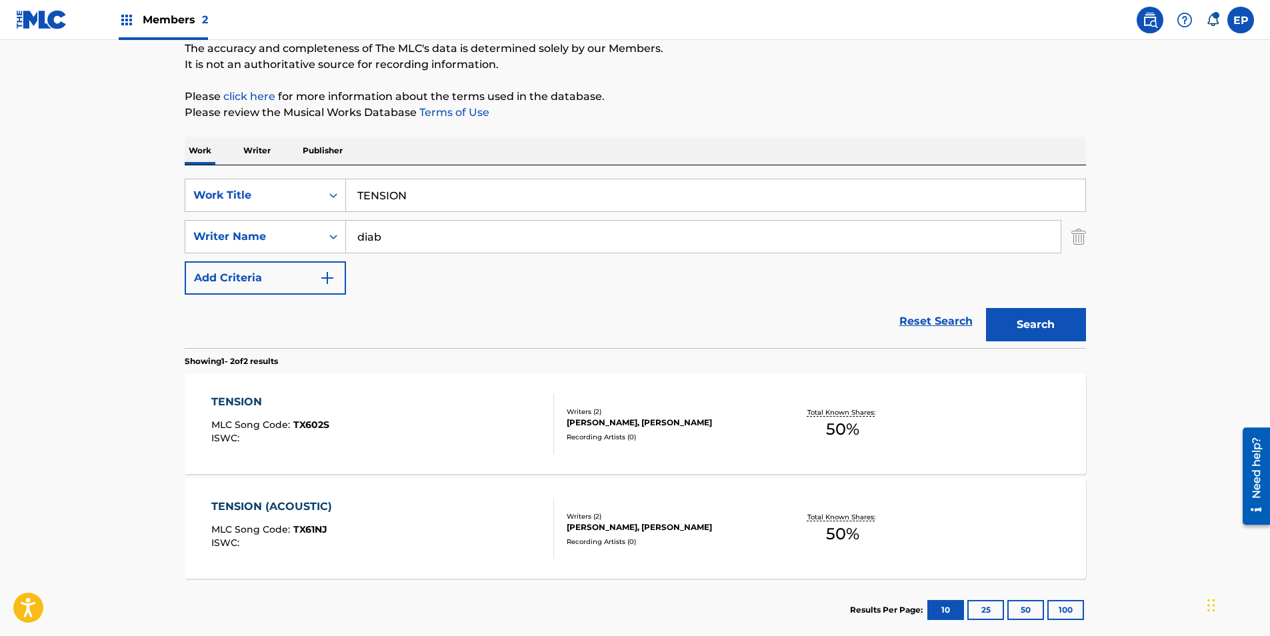
click at [312, 539] on div "ISWC :" at bounding box center [274, 543] width 127 height 10
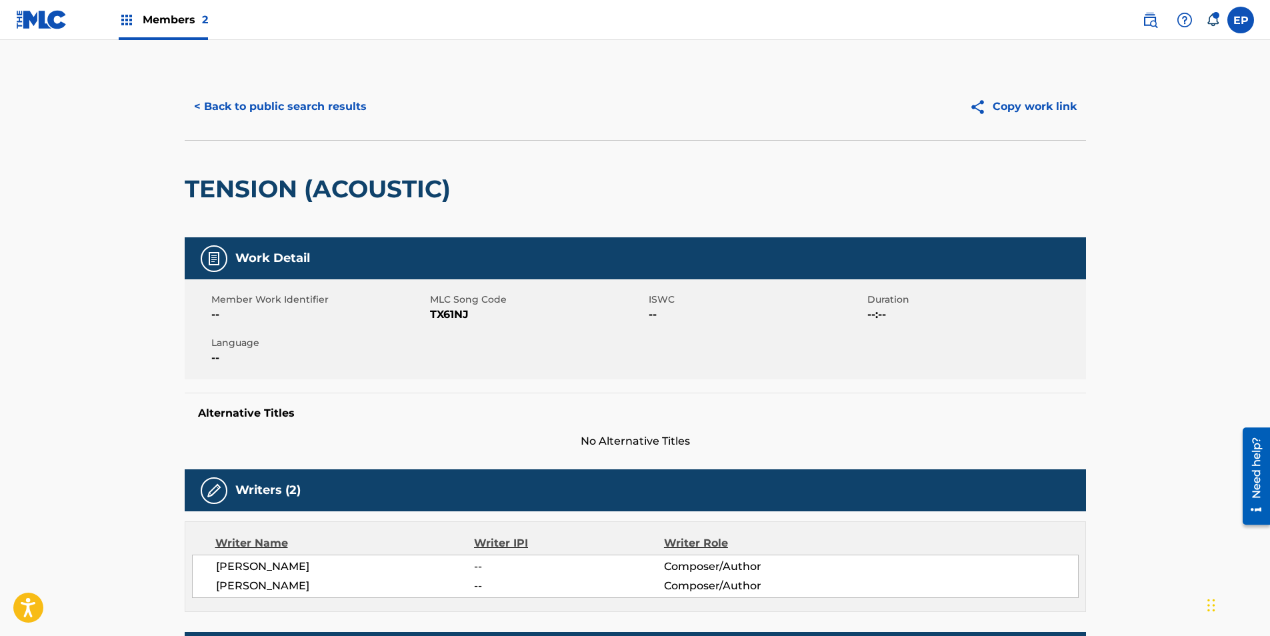
click at [489, 309] on span "TX61NJ" at bounding box center [537, 315] width 215 height 16
click at [459, 308] on span "TX61NJ" at bounding box center [537, 315] width 215 height 16
click at [537, 429] on div "Alternative Titles No Alternative Titles" at bounding box center [635, 421] width 901 height 57
click at [223, 99] on button "< Back to public search results" at bounding box center [280, 106] width 191 height 33
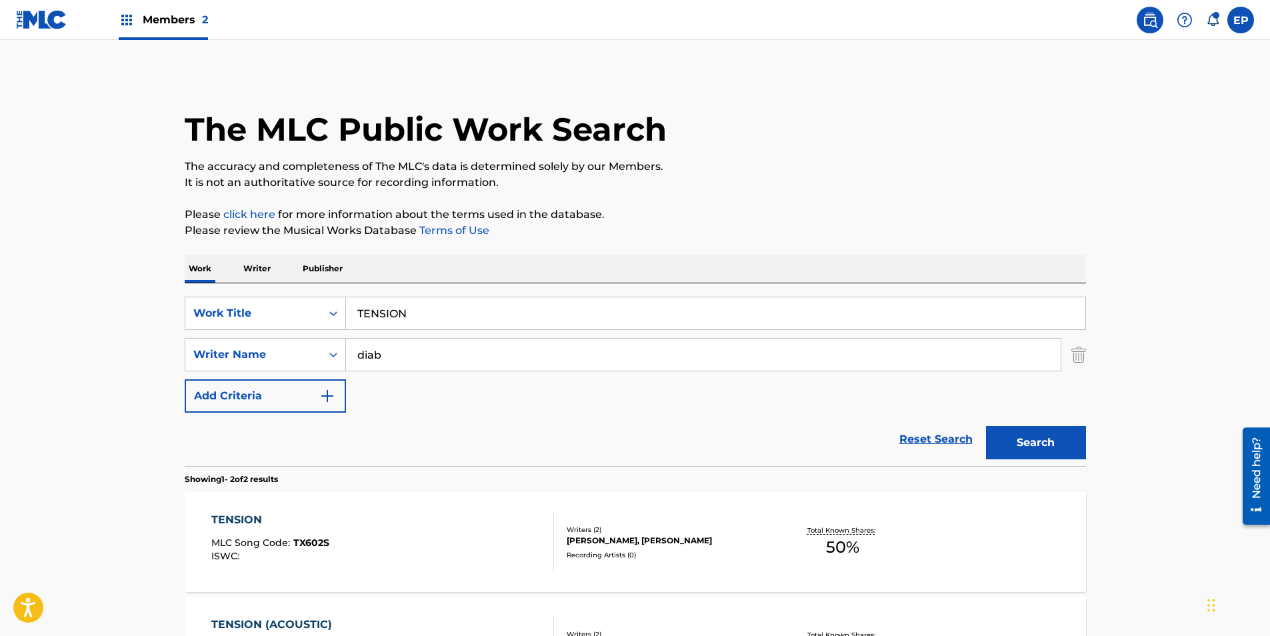
click at [435, 307] on input "TENSION" at bounding box center [715, 313] width 739 height 32
paste input "errified"
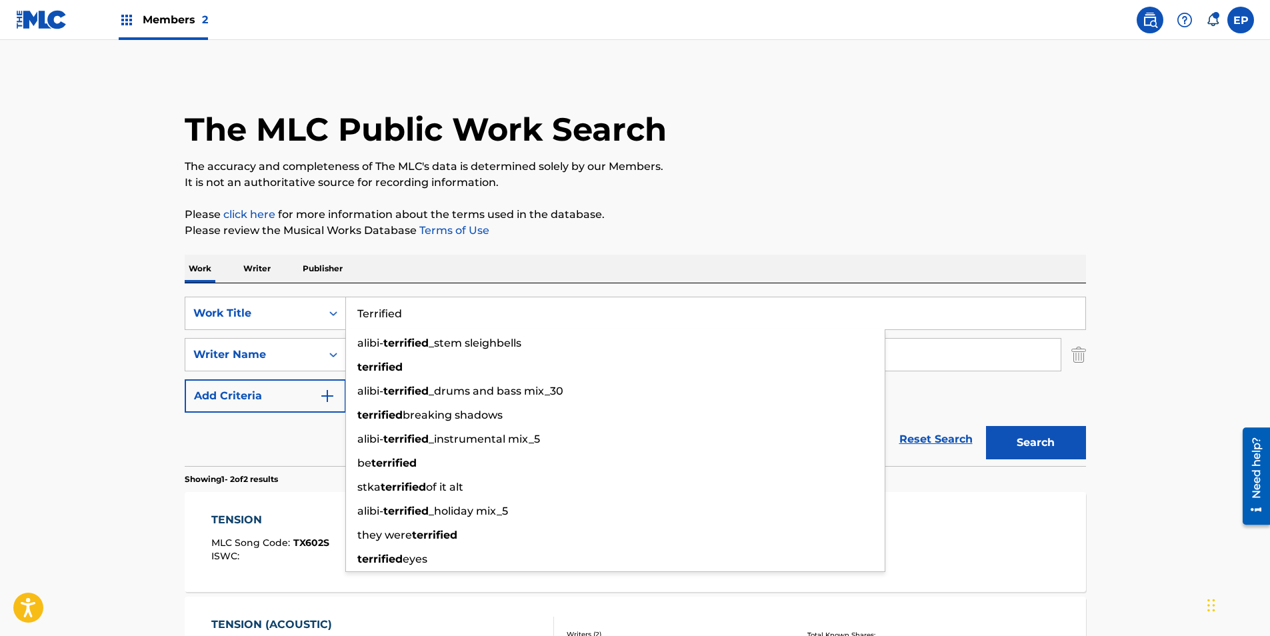
click at [1092, 436] on div "The MLC Public Work Search The accuracy and completeness of The MLC's data is d…" at bounding box center [635, 416] width 933 height 686
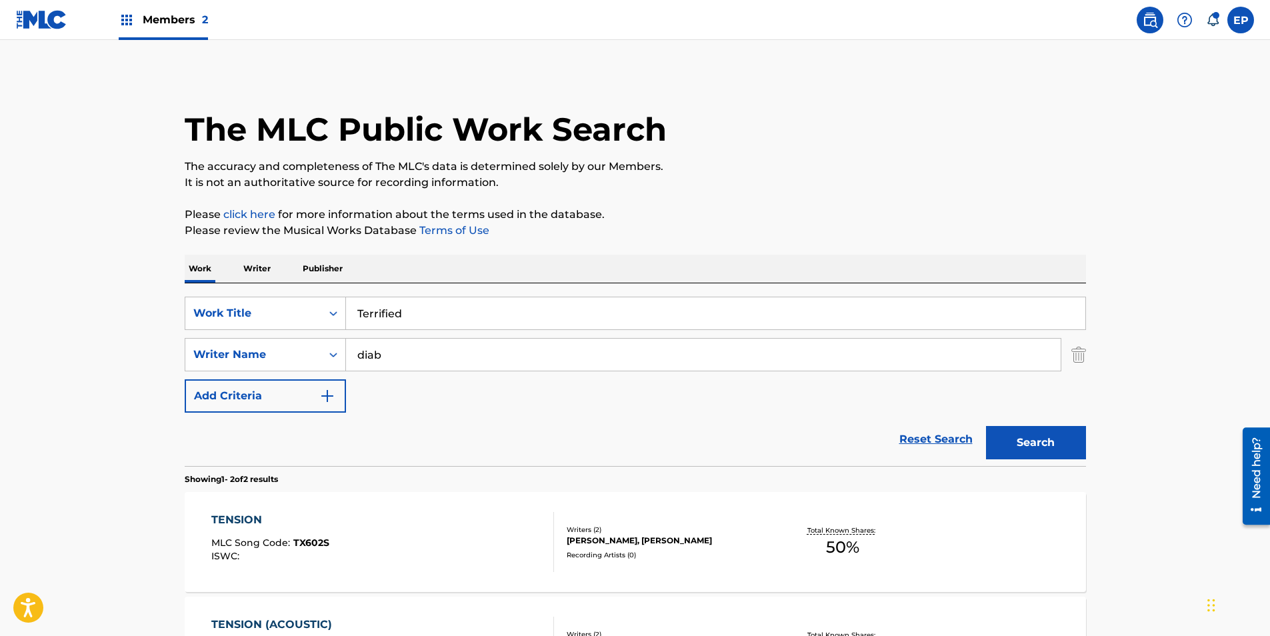
click at [1067, 441] on button "Search" at bounding box center [1036, 442] width 100 height 33
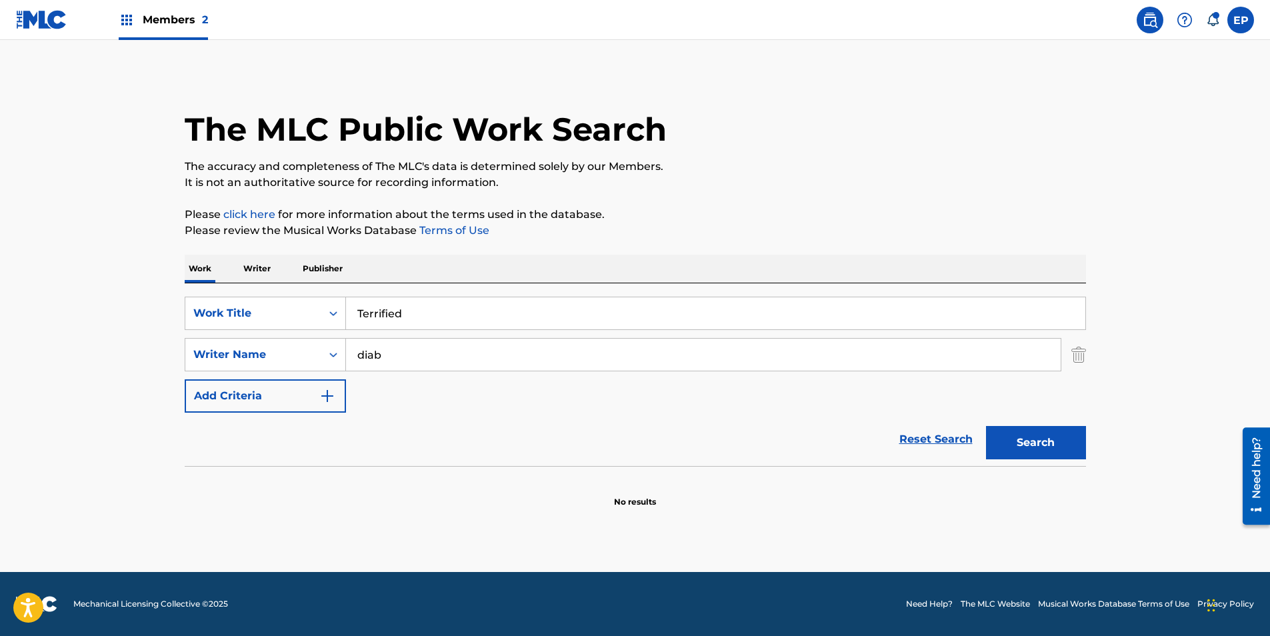
click at [429, 300] on input "Terrified" at bounding box center [715, 313] width 739 height 32
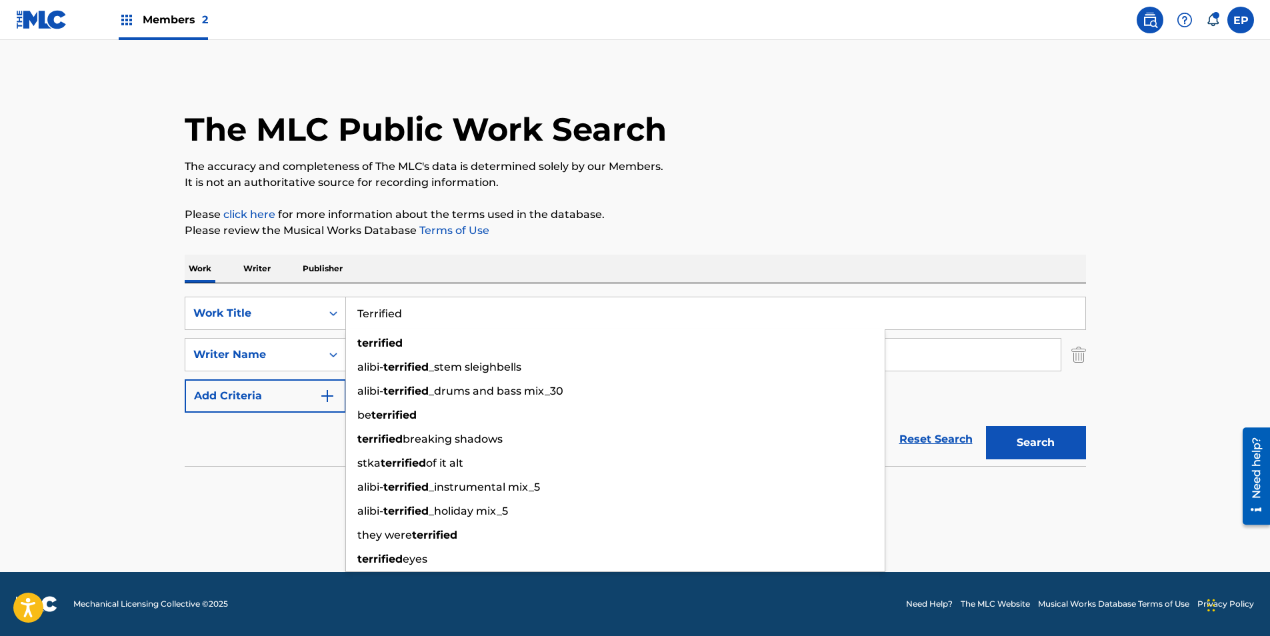
paste input "he Freedom"
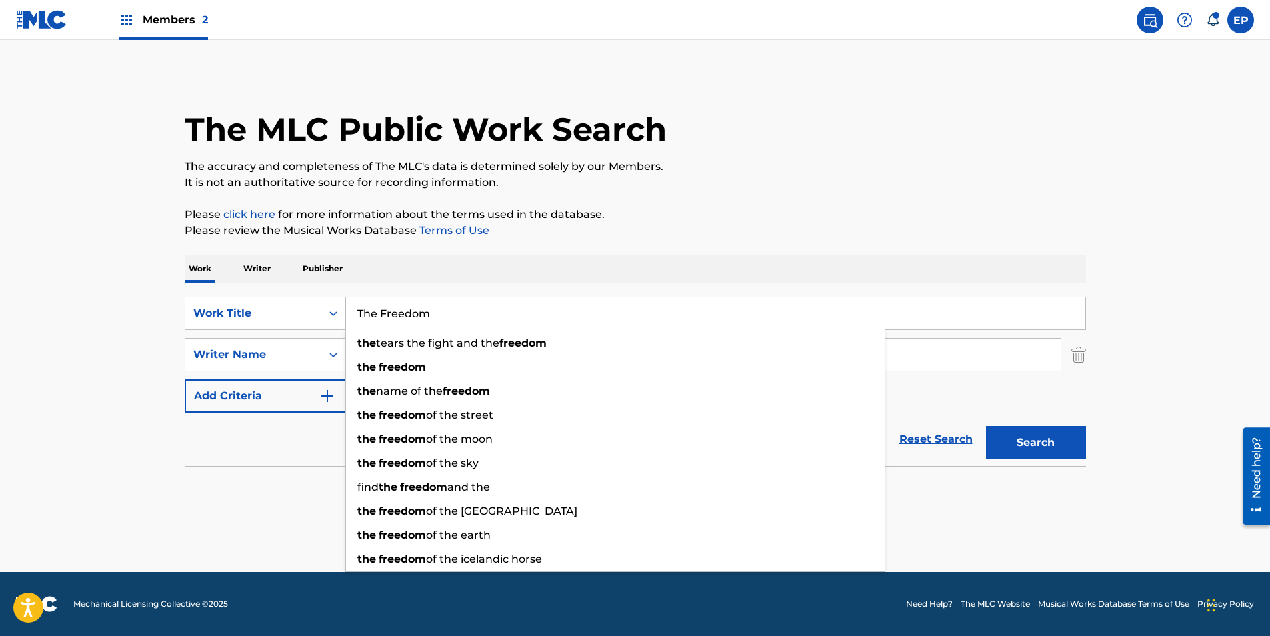
type input "The Freedom"
click at [1051, 443] on button "Search" at bounding box center [1036, 442] width 100 height 33
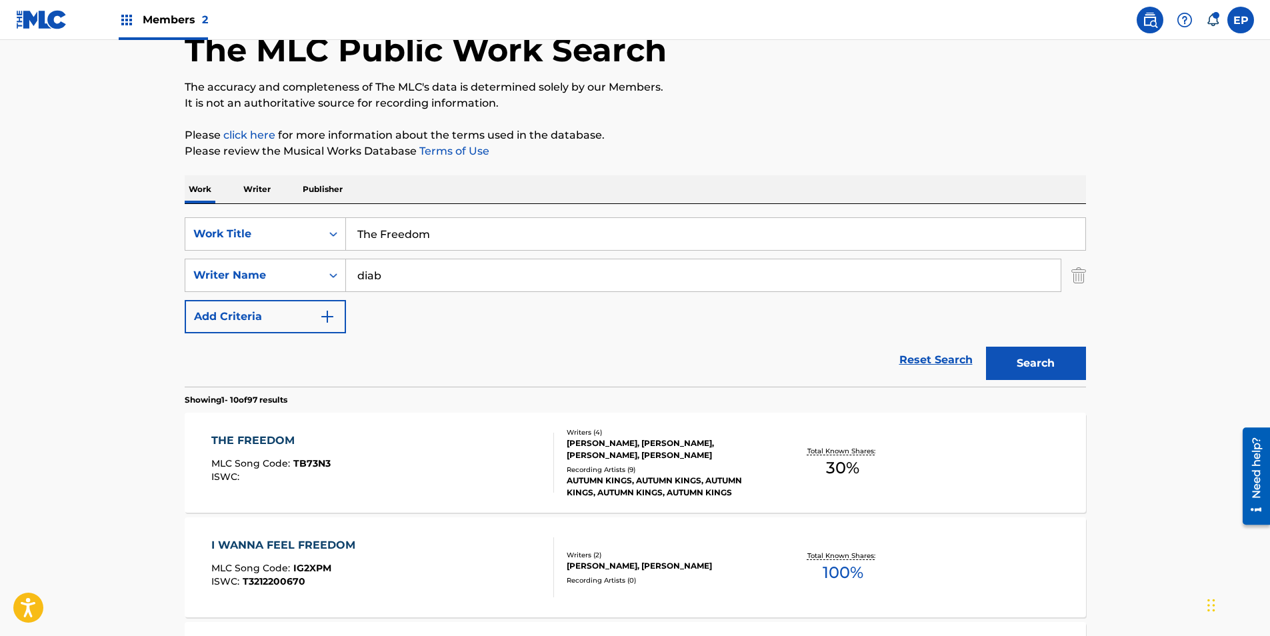
scroll to position [200, 0]
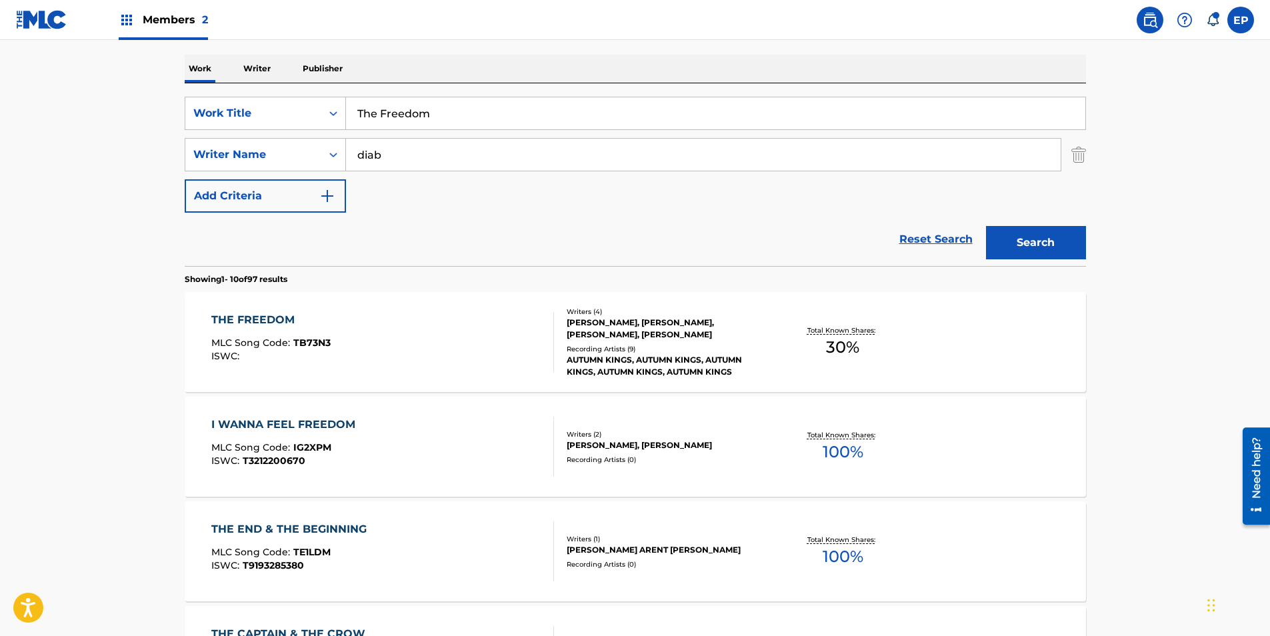
click at [375, 337] on div "THE FREEDOM MLC Song Code : TB73N3 ISWC :" at bounding box center [382, 342] width 343 height 60
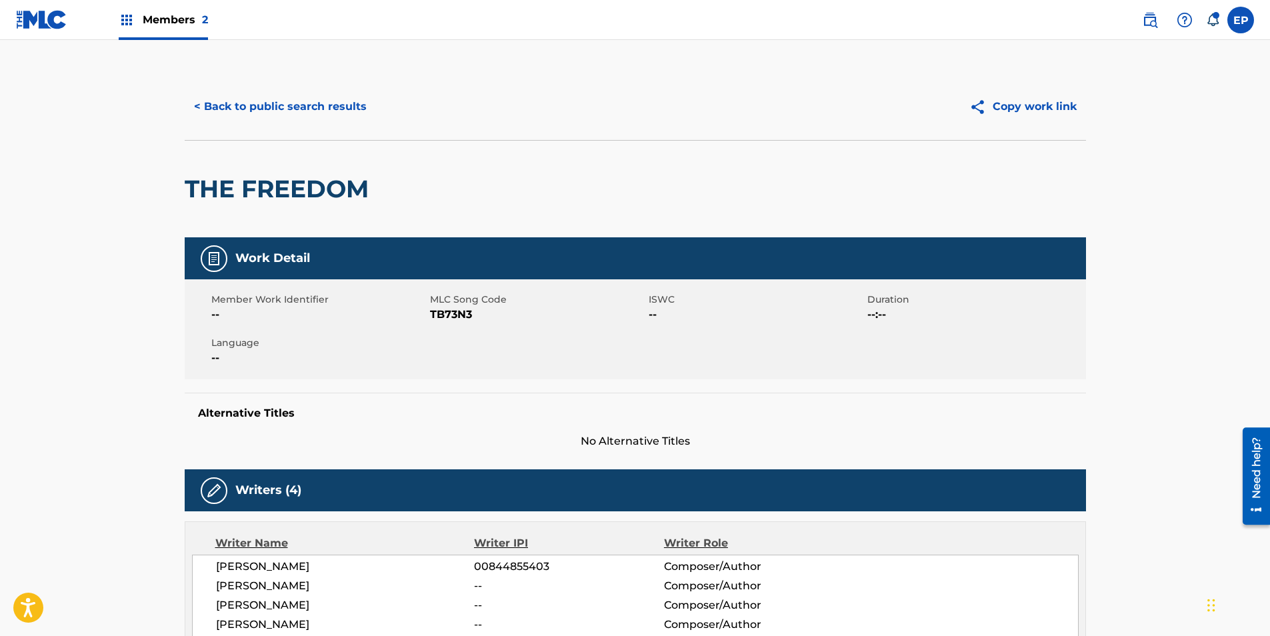
click at [447, 317] on span "TB73N3" at bounding box center [537, 315] width 215 height 16
click at [251, 99] on button "< Back to public search results" at bounding box center [280, 106] width 191 height 33
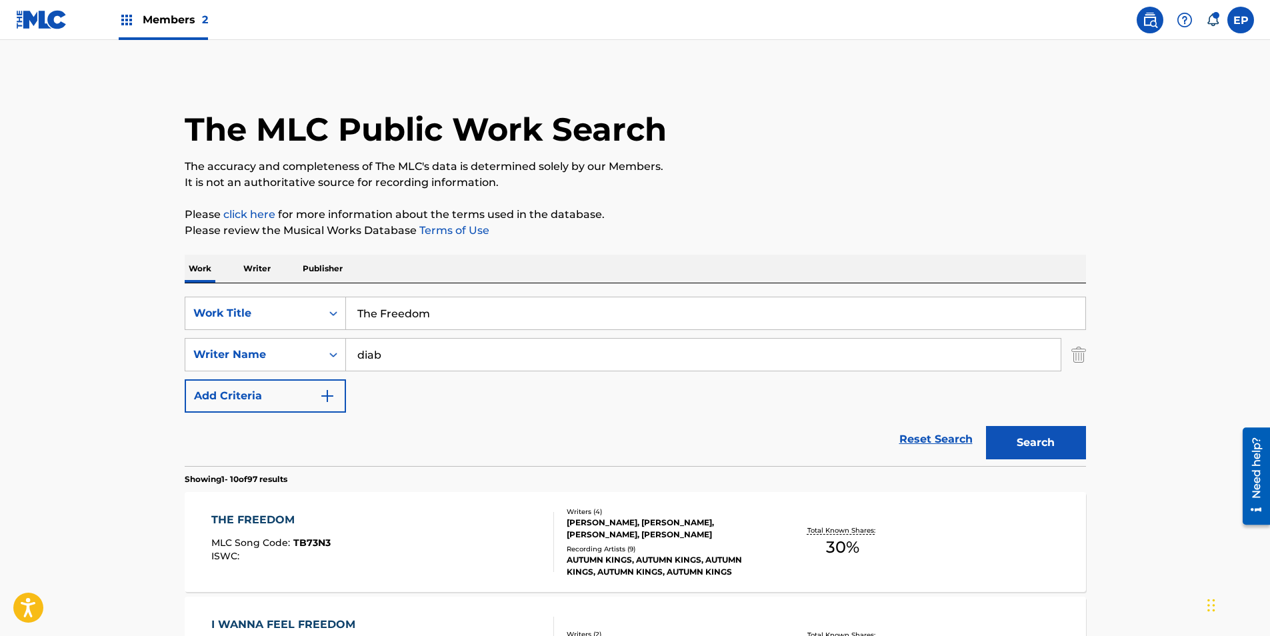
click at [447, 311] on input "The Freedom" at bounding box center [715, 313] width 739 height 32
paste input "IME"
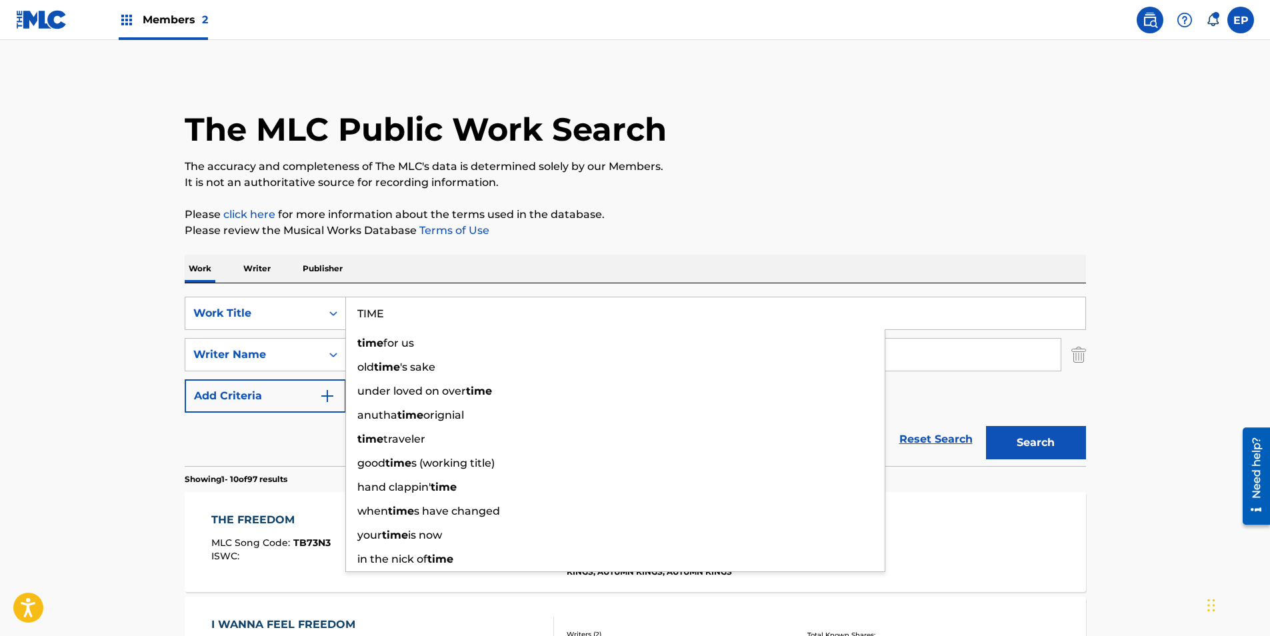
type input "TIME"
click at [1035, 449] on button "Search" at bounding box center [1036, 442] width 100 height 33
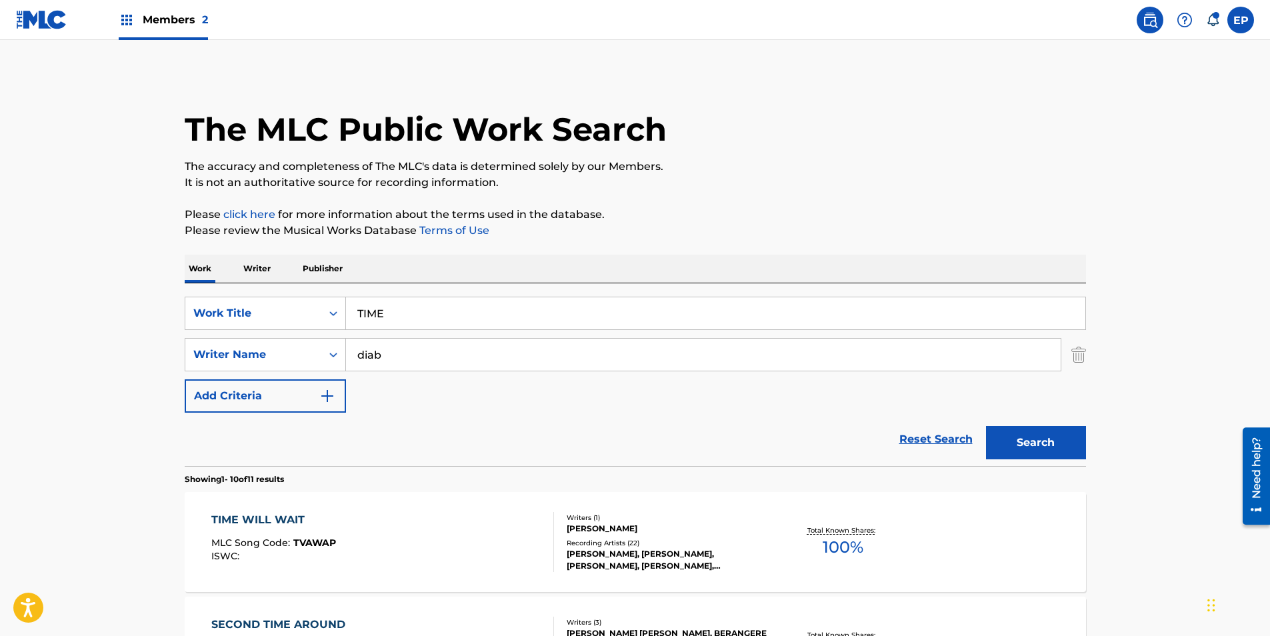
click at [353, 357] on input "diab" at bounding box center [703, 355] width 715 height 32
type input "[PERSON_NAME]"
click at [986, 426] on button "Search" at bounding box center [1036, 442] width 100 height 33
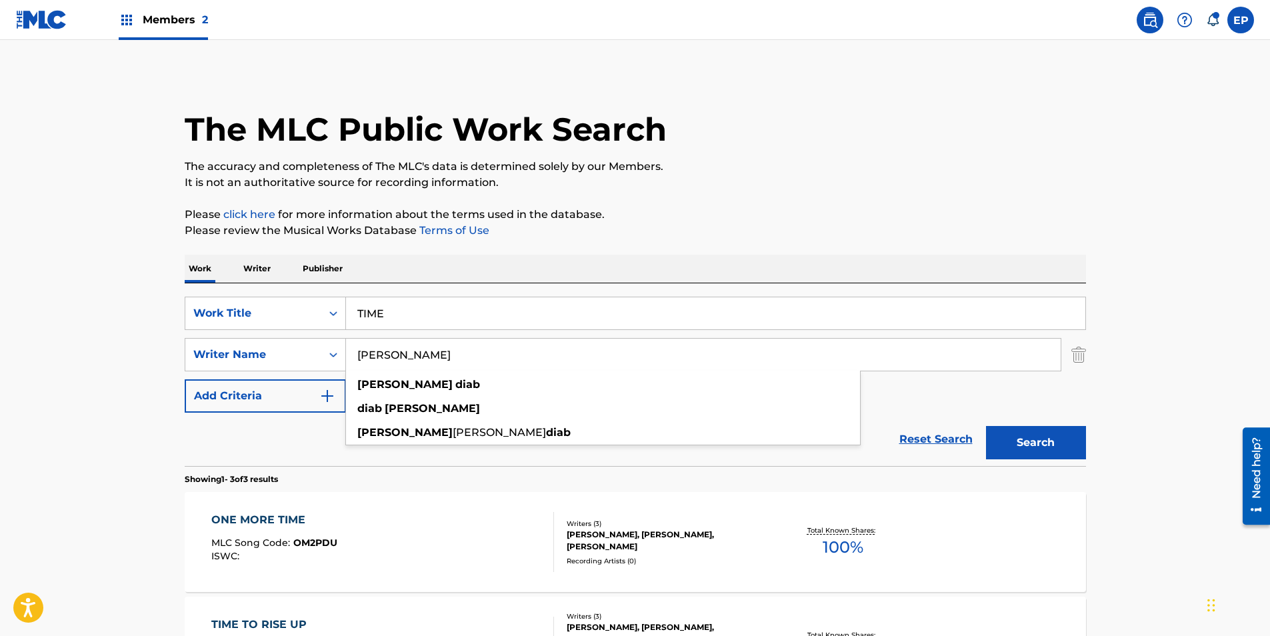
click at [257, 463] on div "Reset Search Search" at bounding box center [635, 439] width 901 height 53
click at [379, 321] on input "TIME" at bounding box center [715, 313] width 739 height 32
paste input "ongue Tied"
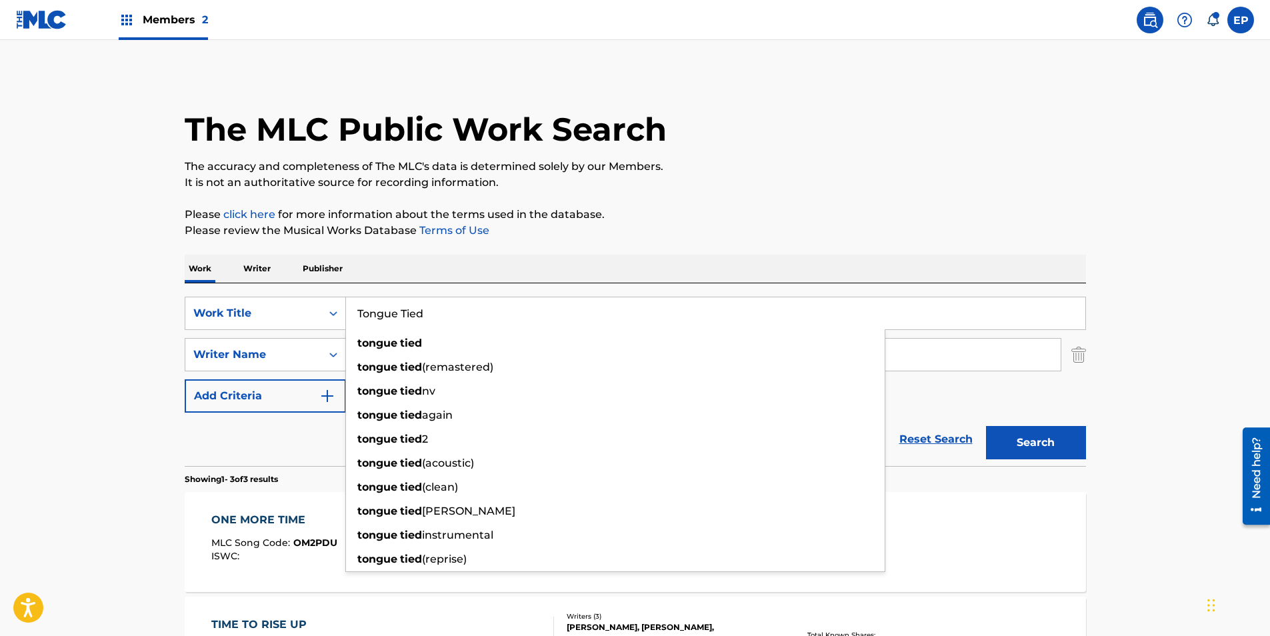
type input "Tongue Tied"
click at [1064, 437] on button "Search" at bounding box center [1036, 442] width 100 height 33
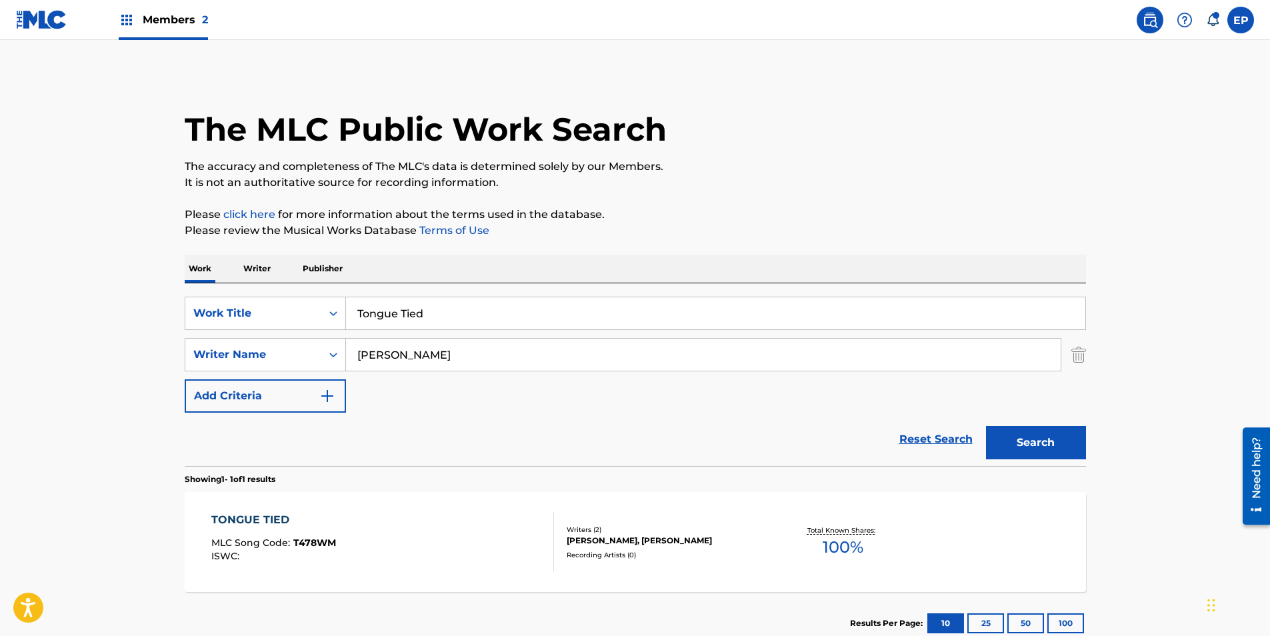
scroll to position [89, 0]
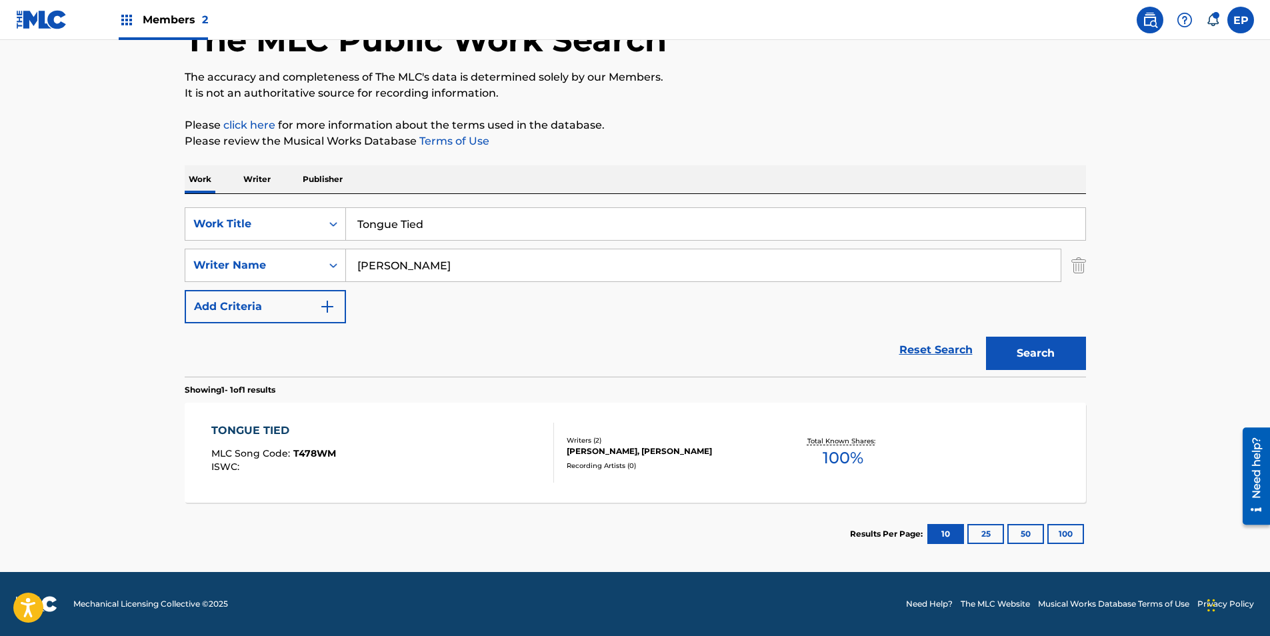
click at [359, 455] on div "TONGUE TIED MLC Song Code : T478WM ISWC :" at bounding box center [382, 453] width 343 height 60
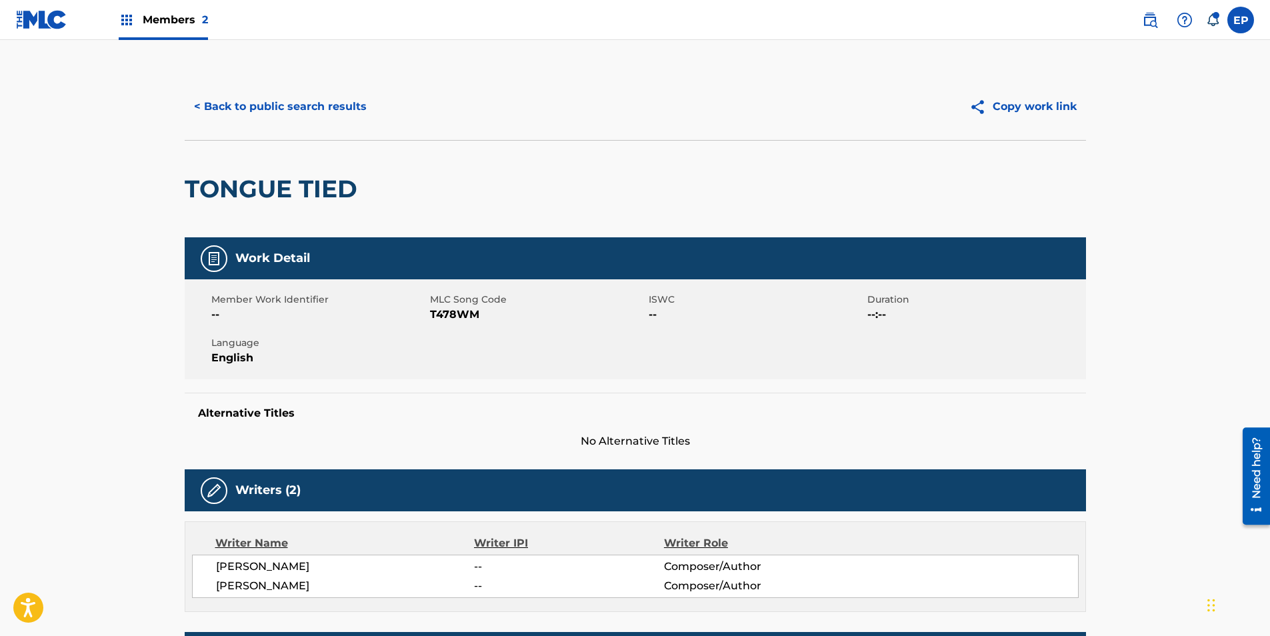
click at [446, 311] on span "T478WM" at bounding box center [537, 315] width 215 height 16
drag, startPoint x: 407, startPoint y: 421, endPoint x: 407, endPoint y: 406, distance: 14.7
click at [407, 421] on div "Alternative Titles No Alternative Titles" at bounding box center [635, 421] width 901 height 57
click at [267, 75] on div "< Back to public search results Copy work link" at bounding box center [635, 106] width 901 height 67
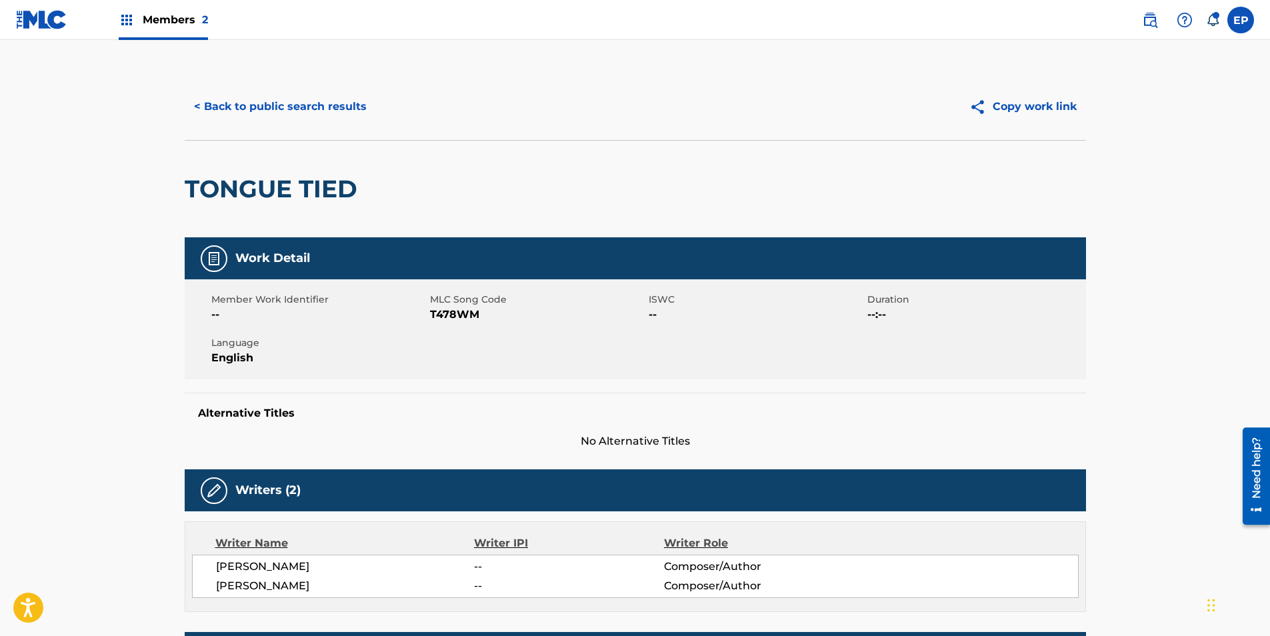
click at [271, 95] on button "< Back to public search results" at bounding box center [280, 106] width 191 height 33
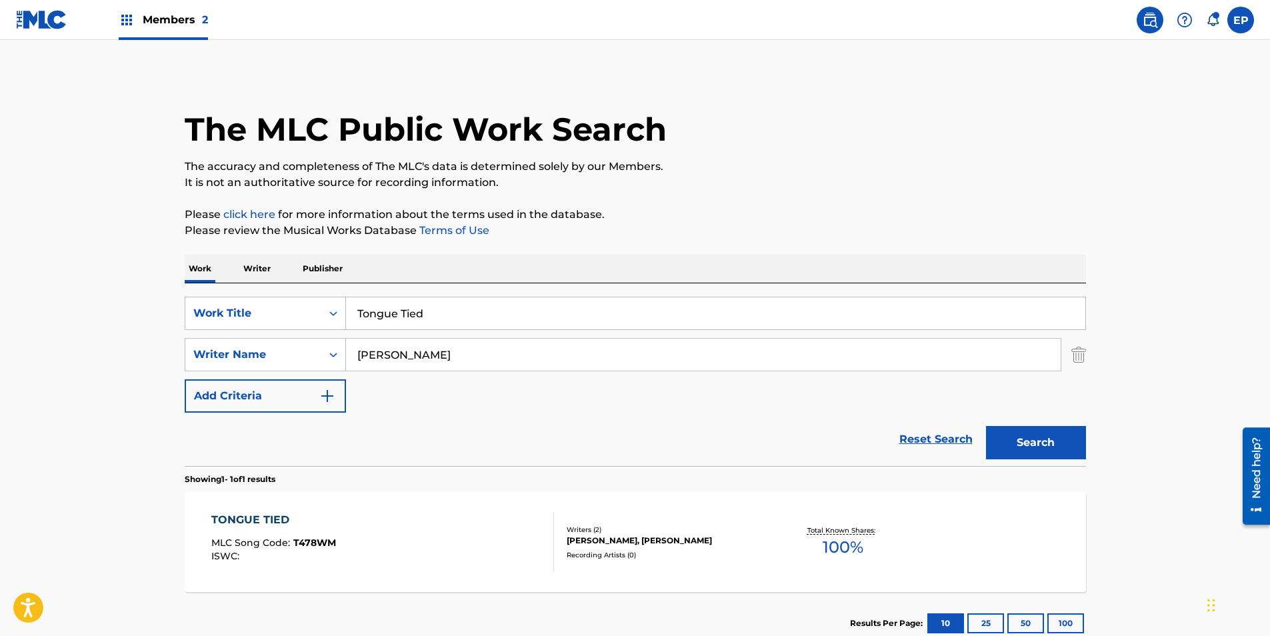
click at [427, 322] on input "Tongue Tied" at bounding box center [715, 313] width 739 height 32
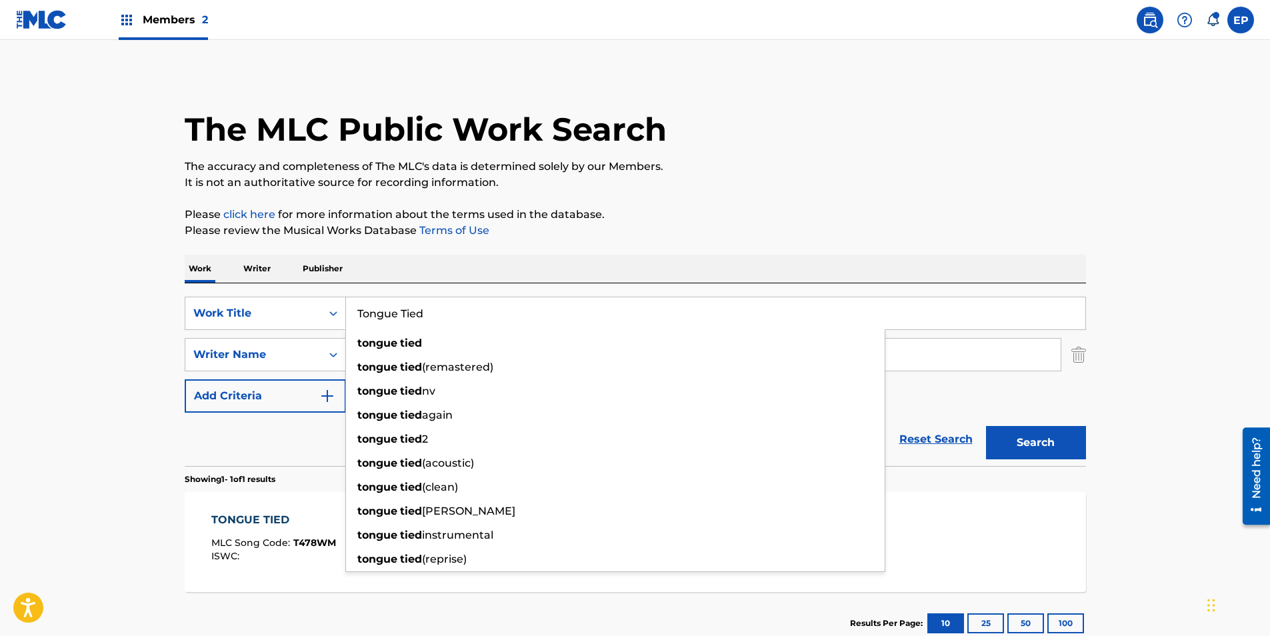
paste input "United Hearts"
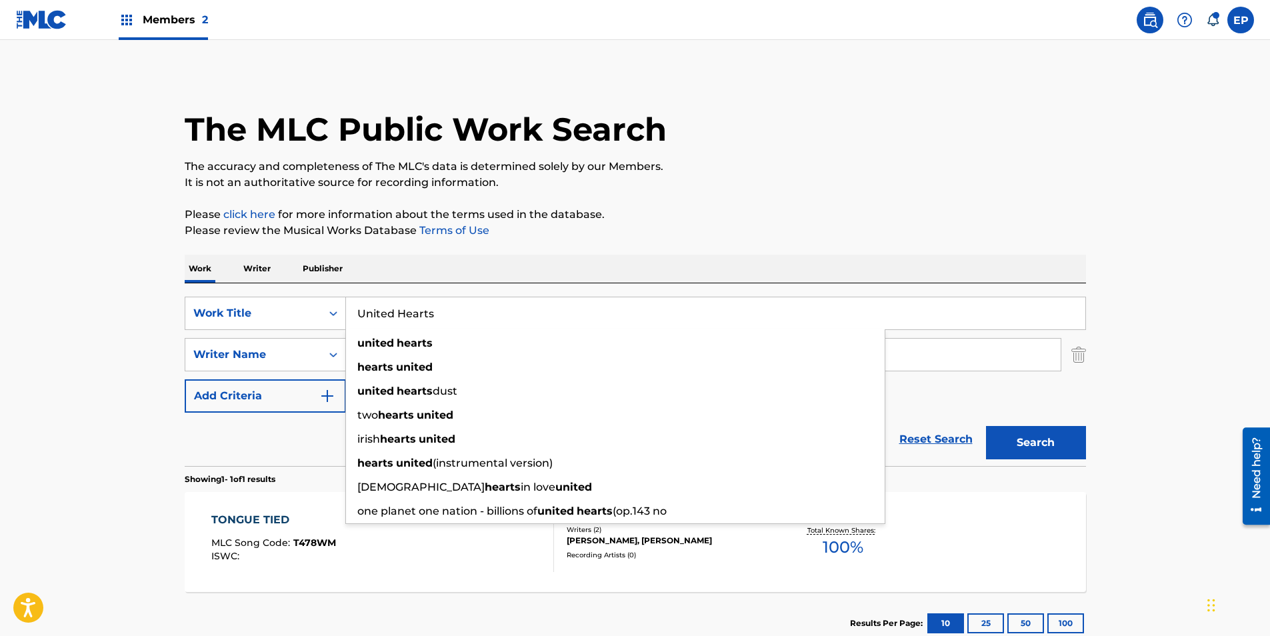
click at [1035, 448] on button "Search" at bounding box center [1036, 442] width 100 height 33
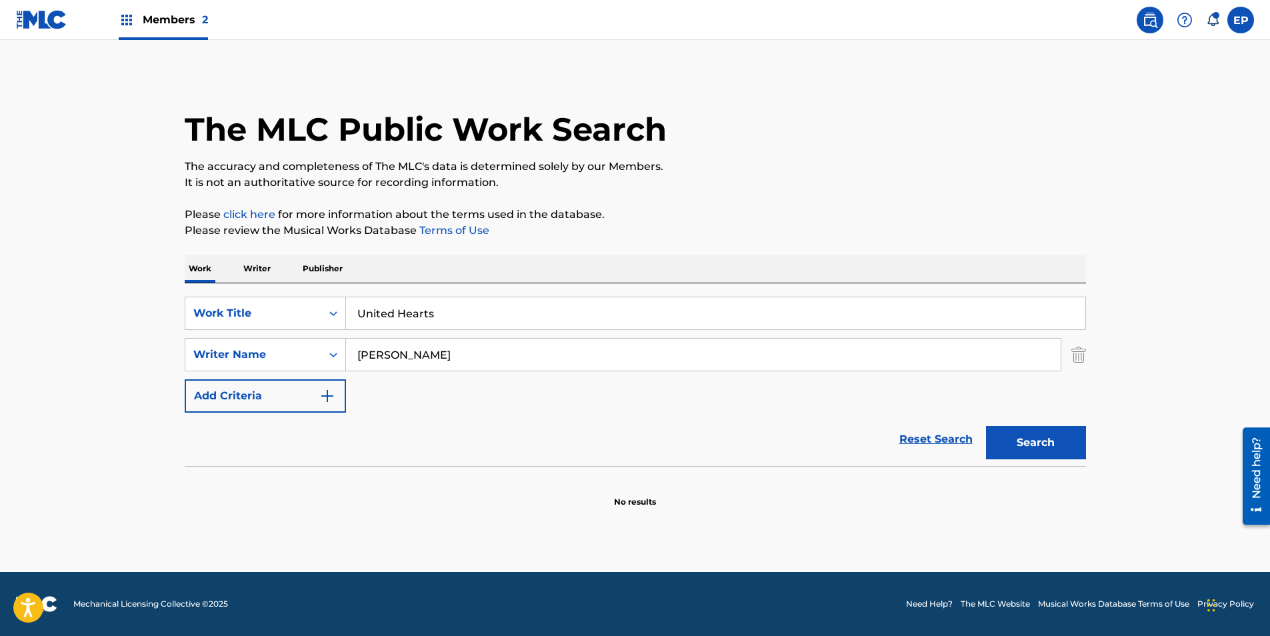
click at [393, 323] on input "United Hearts" at bounding box center [715, 313] width 739 height 32
paste input "touchable"
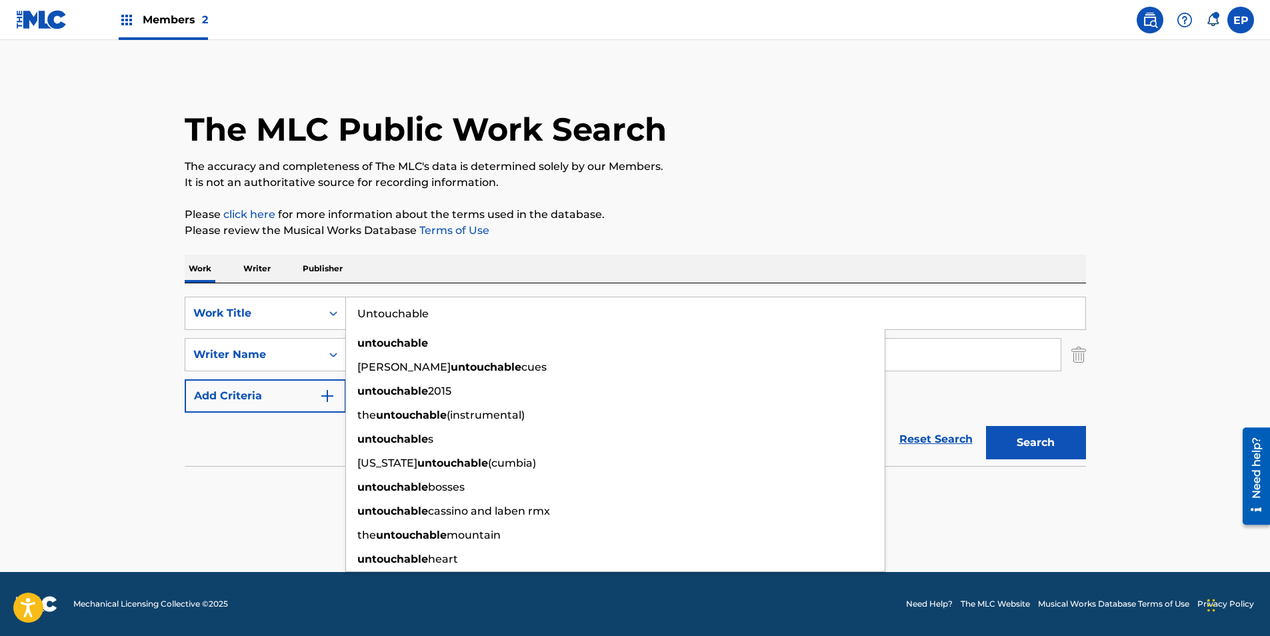
type input "Untouchable"
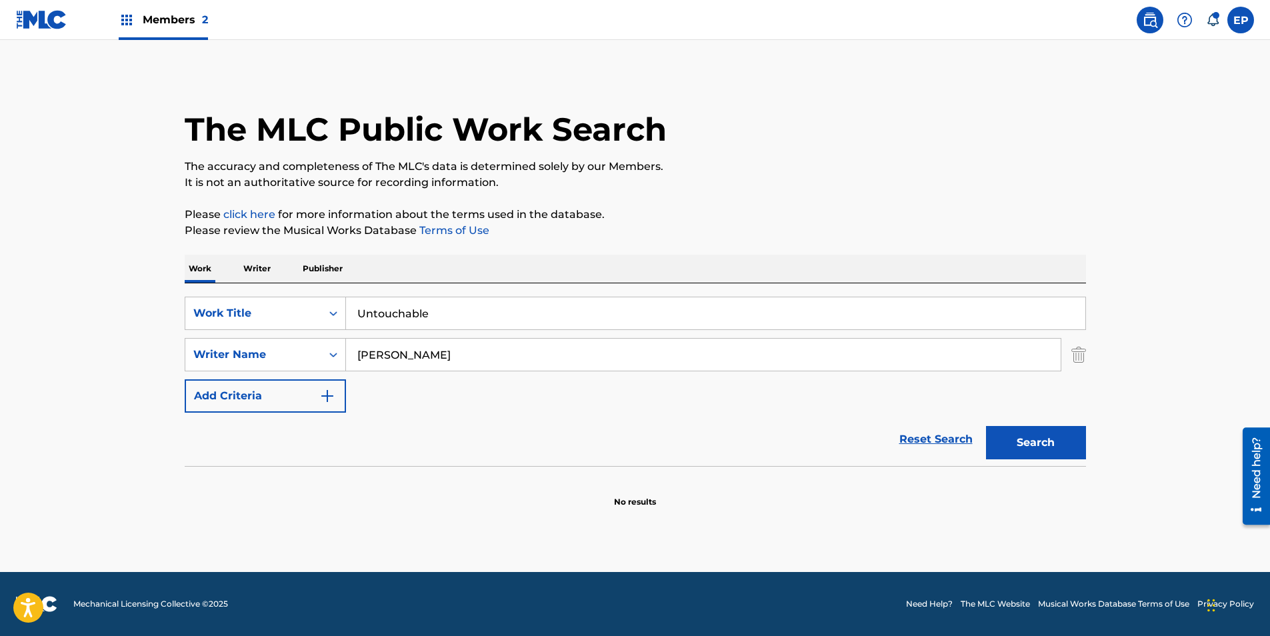
click at [1057, 444] on button "Search" at bounding box center [1036, 442] width 100 height 33
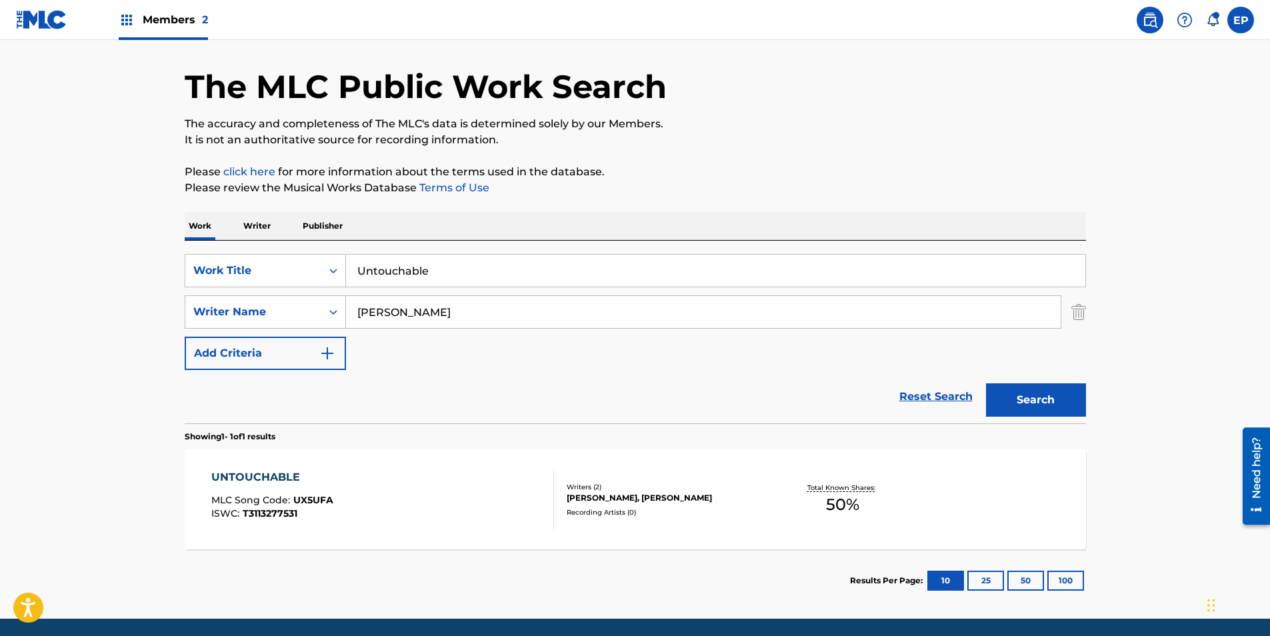
scroll to position [67, 0]
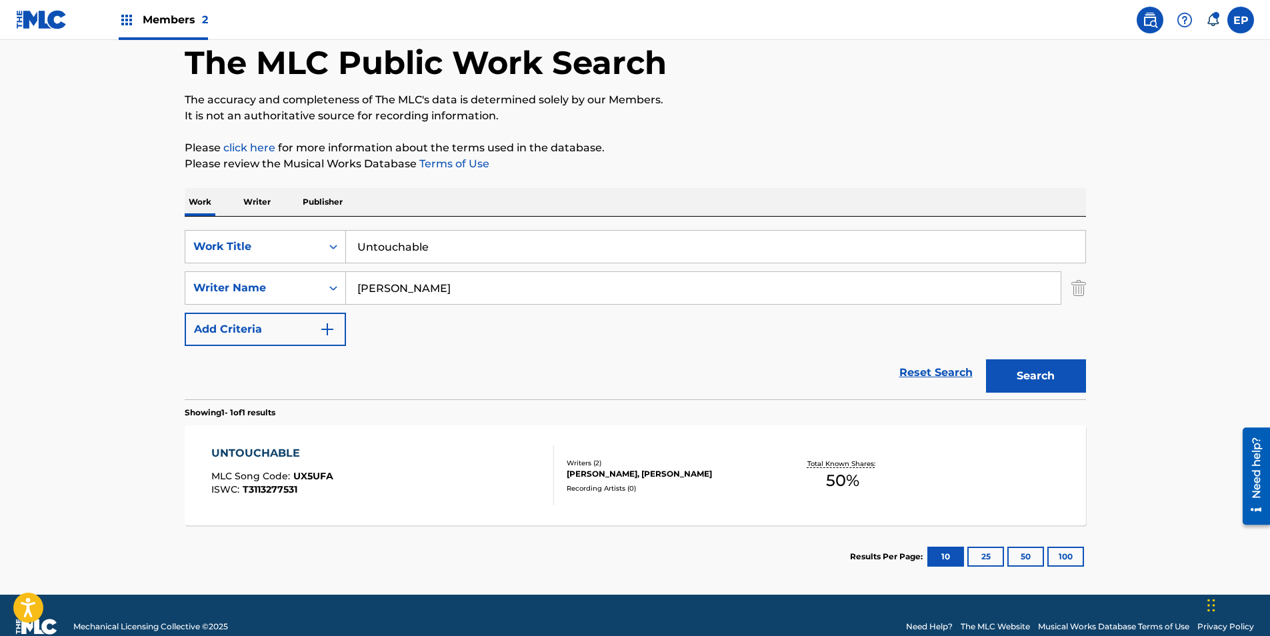
click at [393, 489] on div "UNTOUCHABLE MLC Song Code : UX5UFA ISWC : T3113277531" at bounding box center [382, 475] width 343 height 60
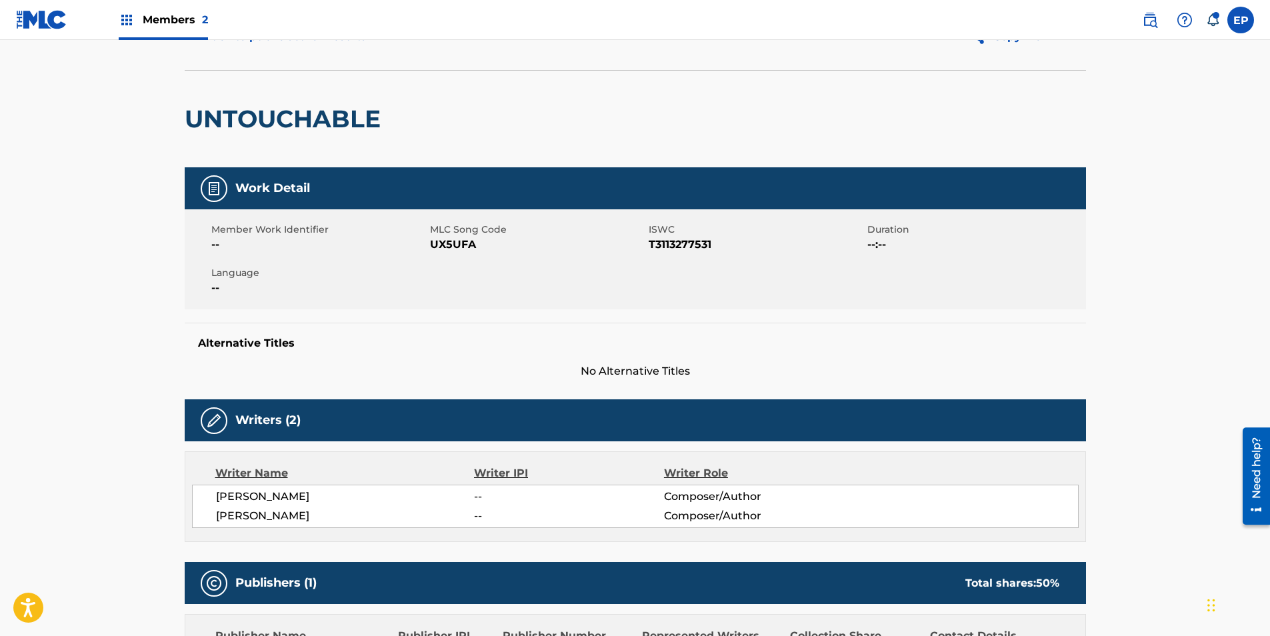
scroll to position [133, 0]
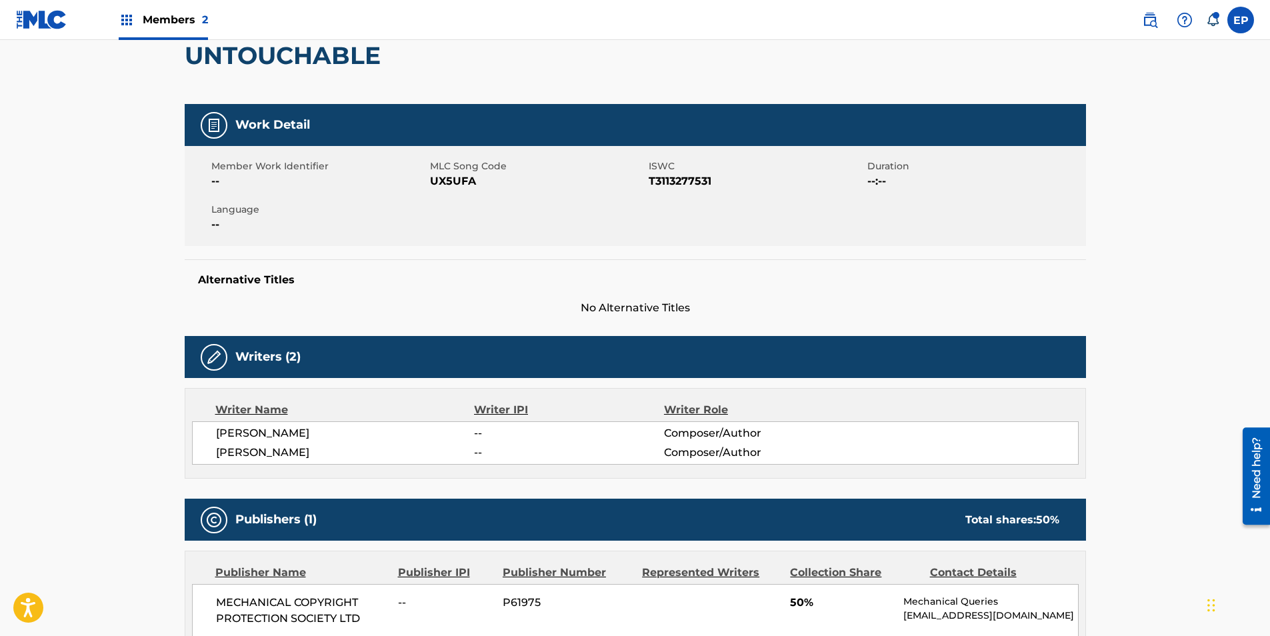
click at [453, 181] on span "UX5UFA" at bounding box center [537, 181] width 215 height 16
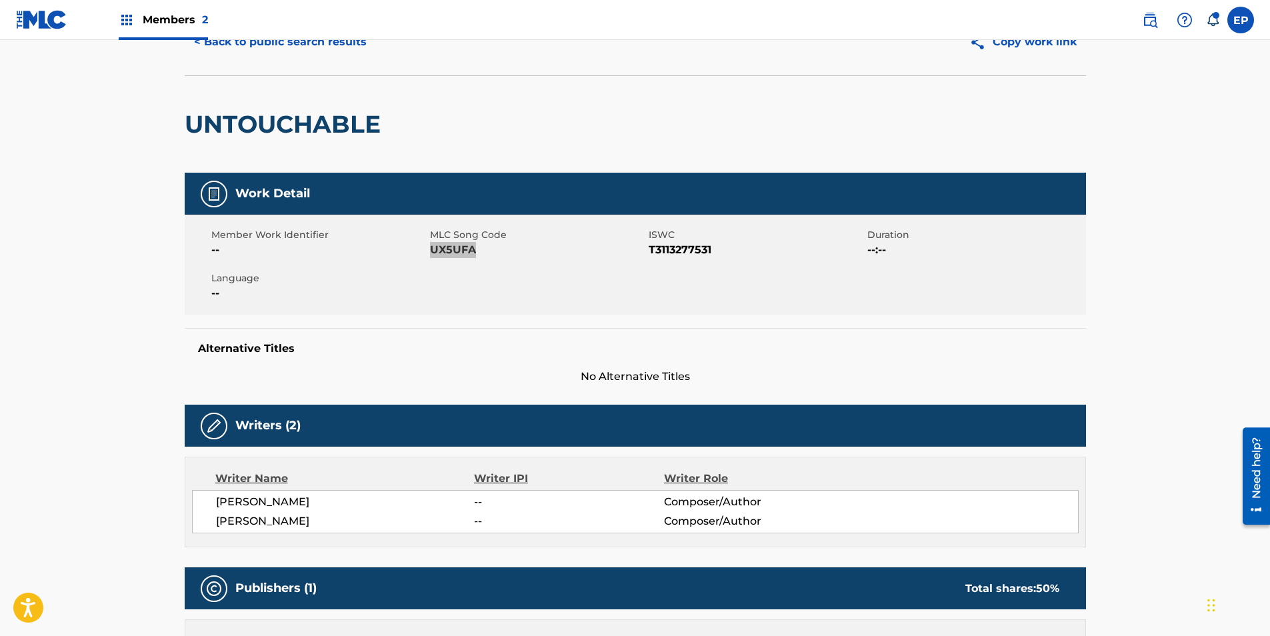
scroll to position [0, 0]
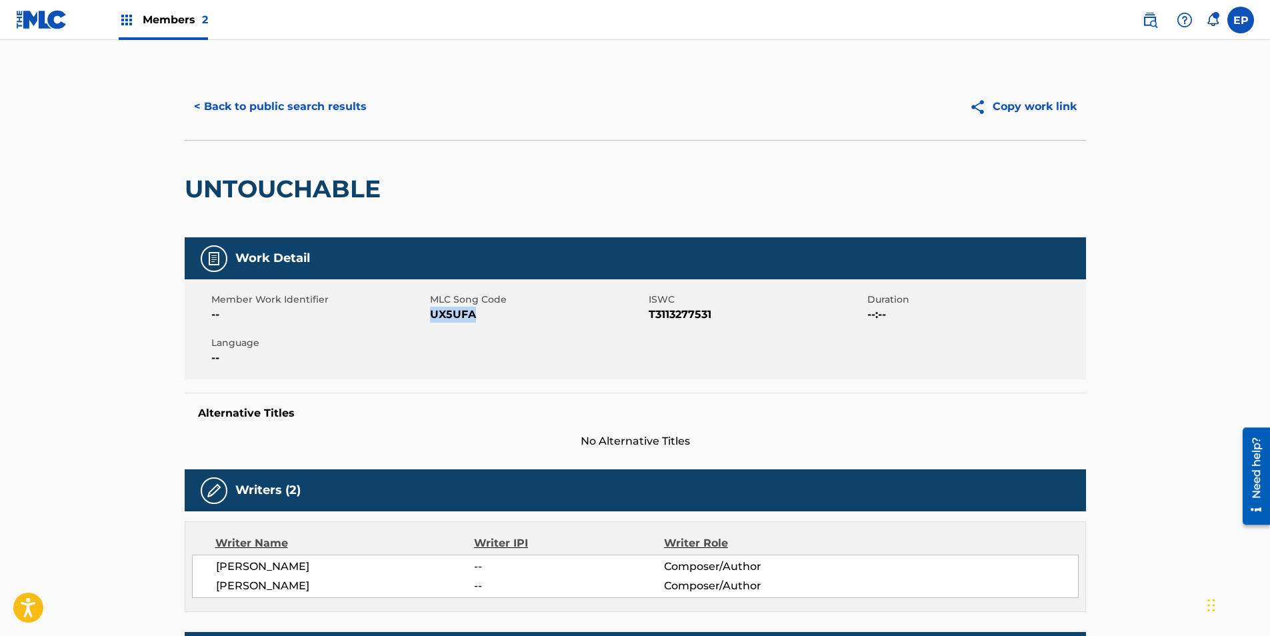
click at [236, 107] on button "< Back to public search results" at bounding box center [280, 106] width 191 height 33
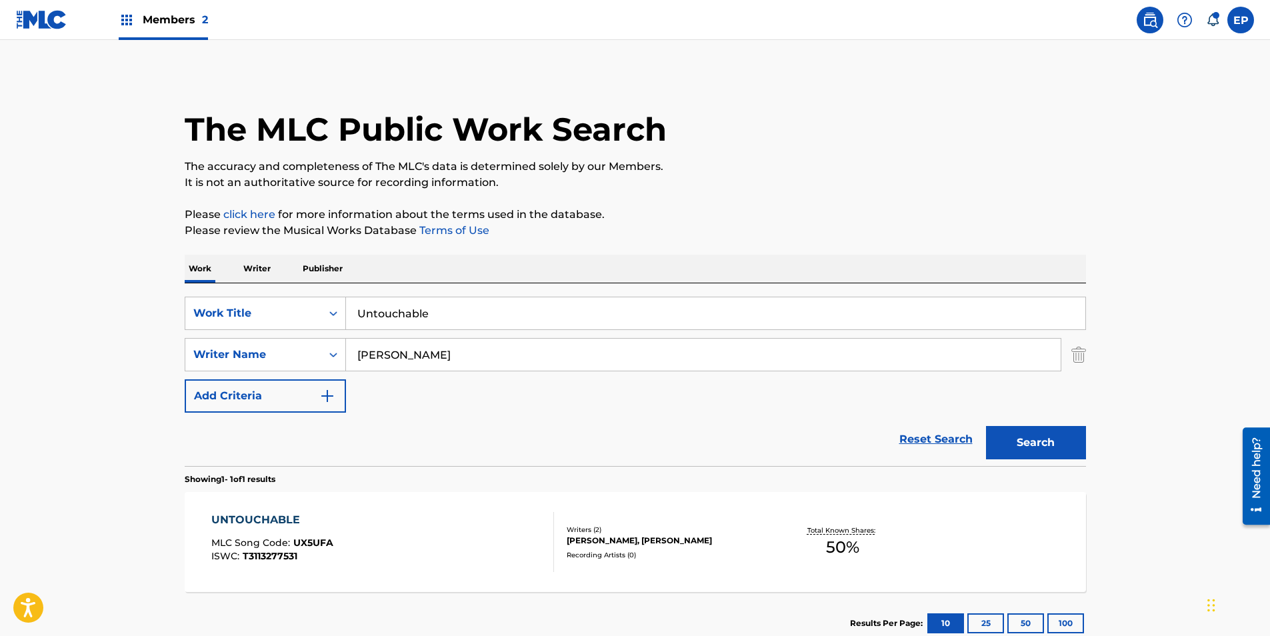
scroll to position [13, 0]
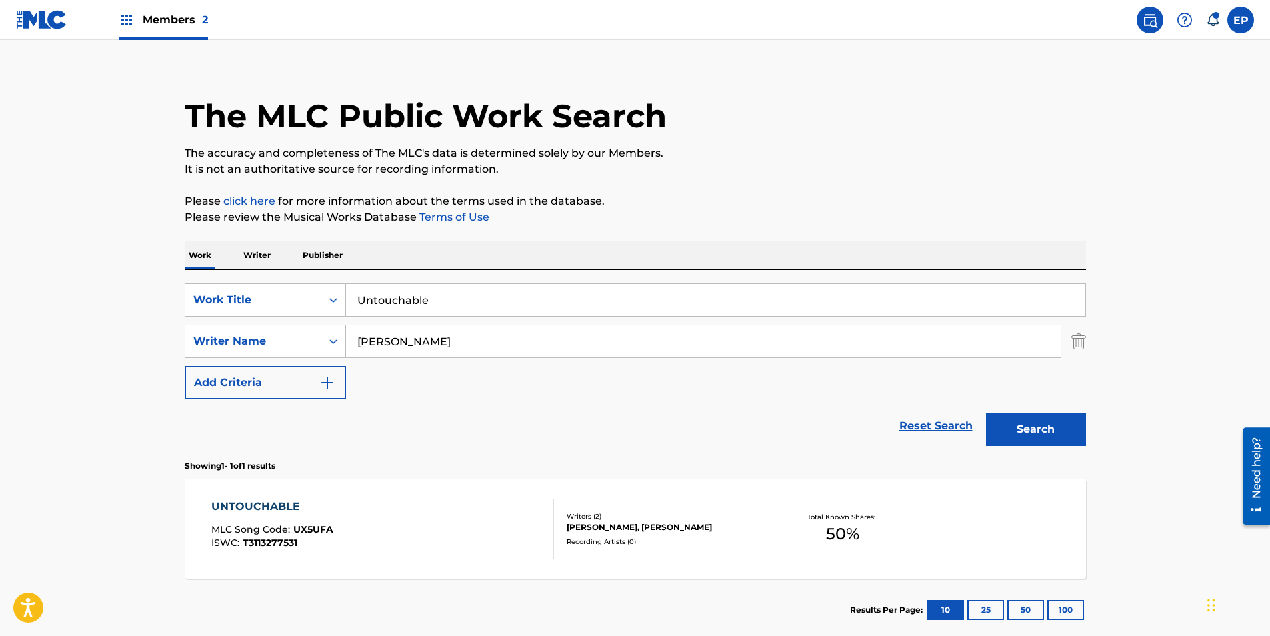
click at [418, 289] on input "Untouchable" at bounding box center [715, 300] width 739 height 32
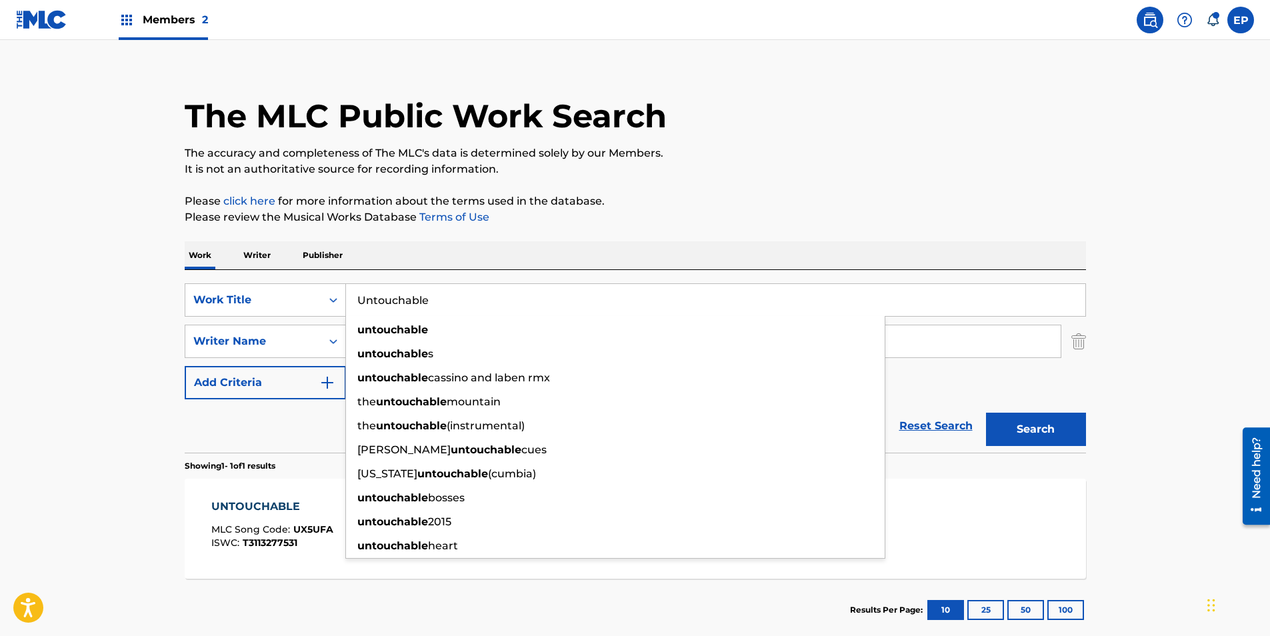
paste input "Wake Up"
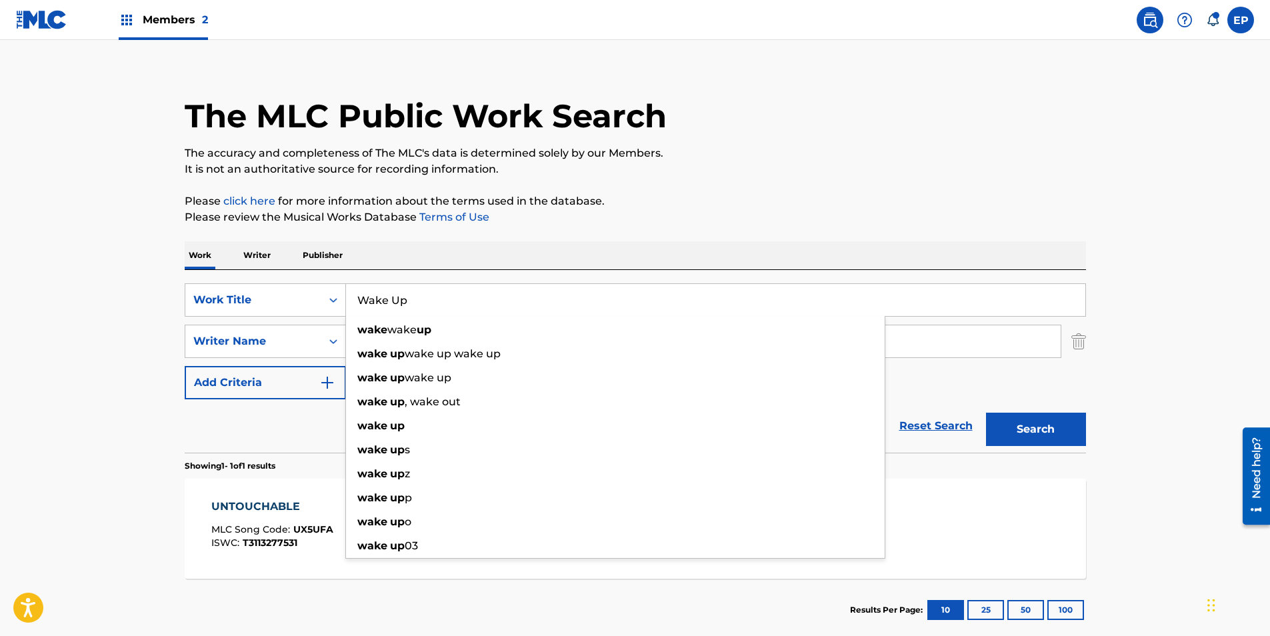
click at [1019, 449] on div "Search" at bounding box center [1032, 425] width 107 height 53
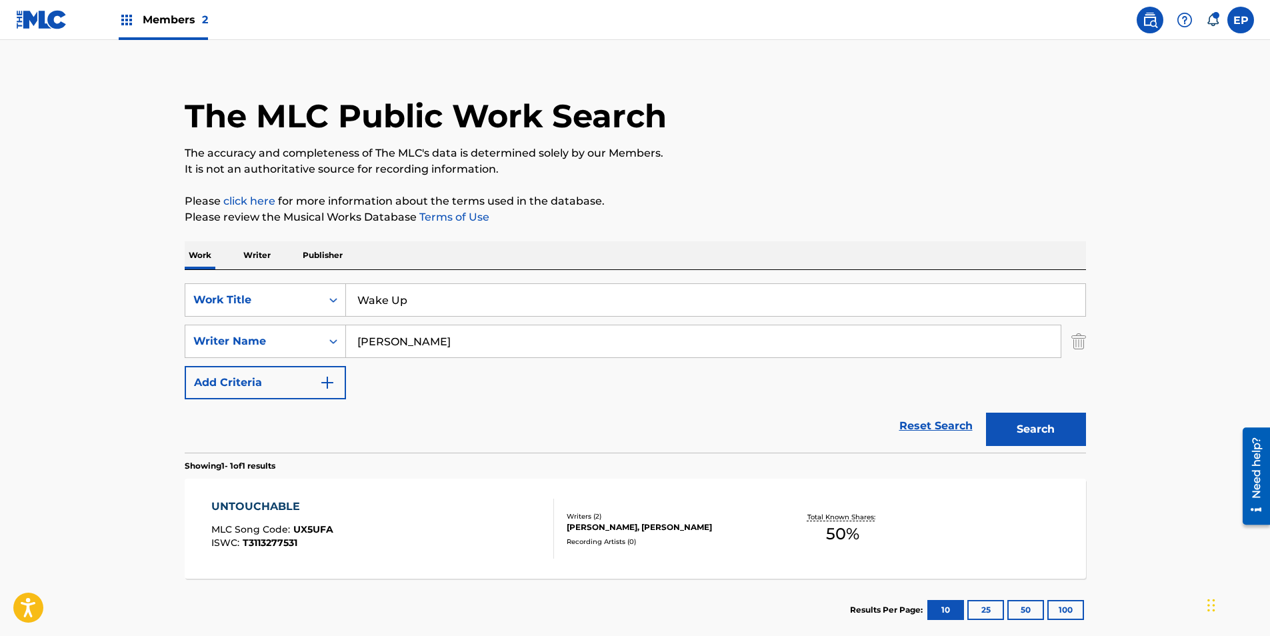
click at [1025, 436] on button "Search" at bounding box center [1036, 429] width 100 height 33
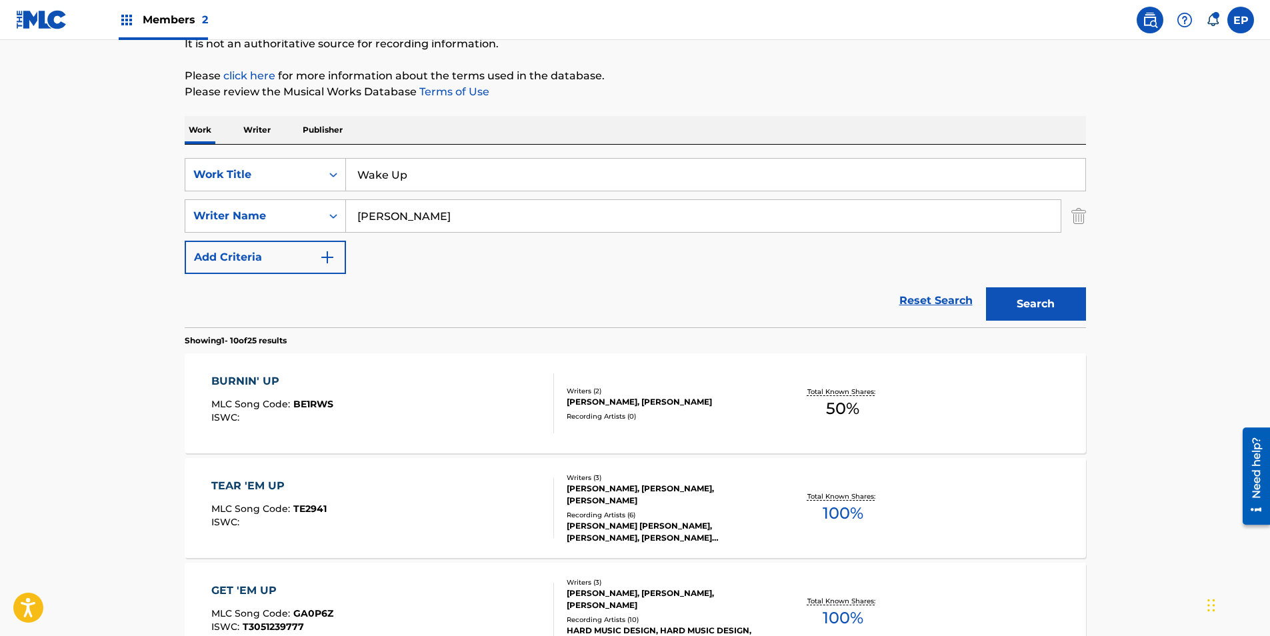
scroll to position [0, 0]
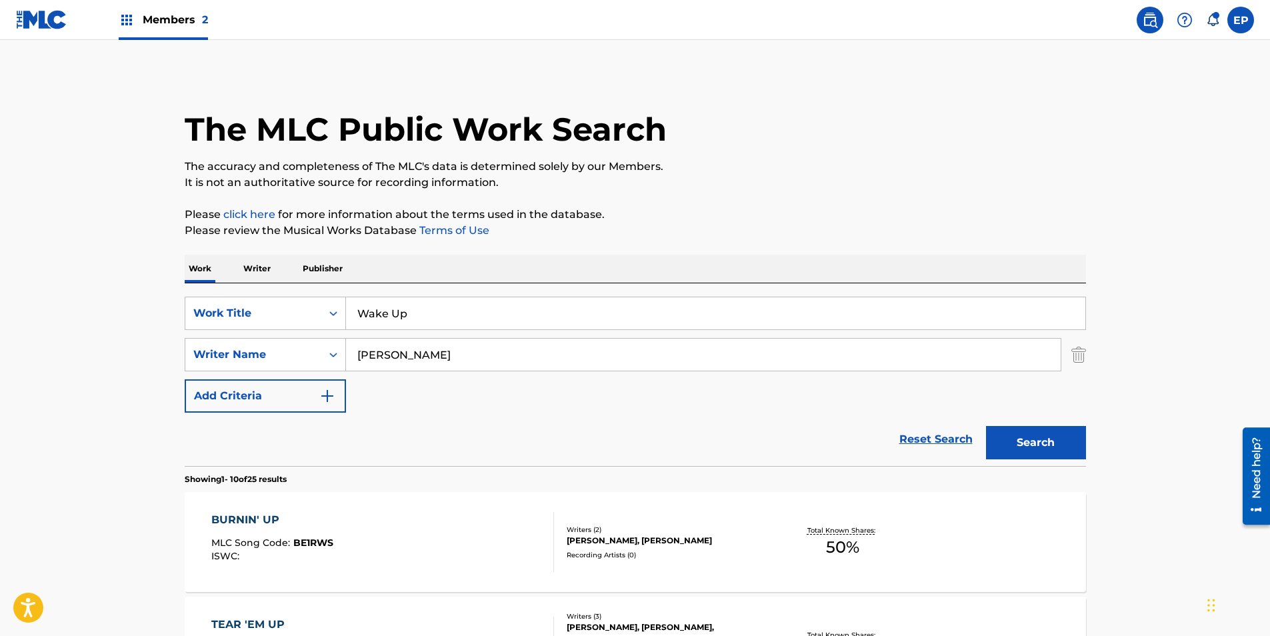
click at [424, 301] on input "Wake Up" at bounding box center [715, 313] width 739 height 32
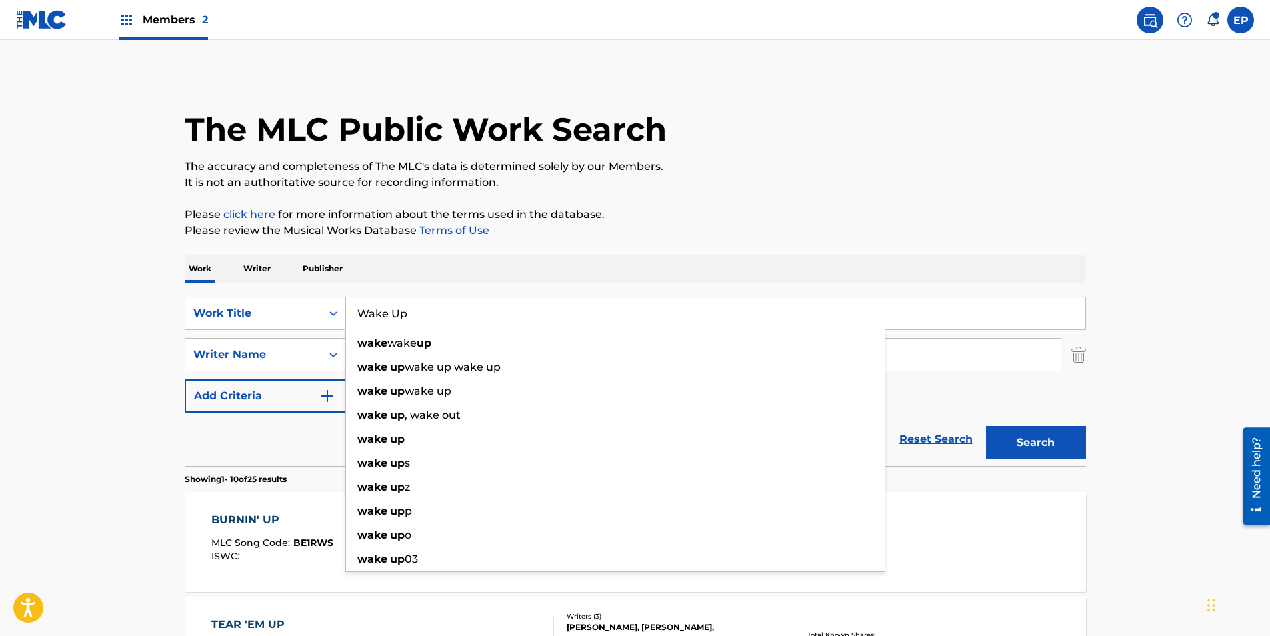
click at [424, 301] on input "Wake Up" at bounding box center [715, 313] width 739 height 32
paste input "nt You To Stay"
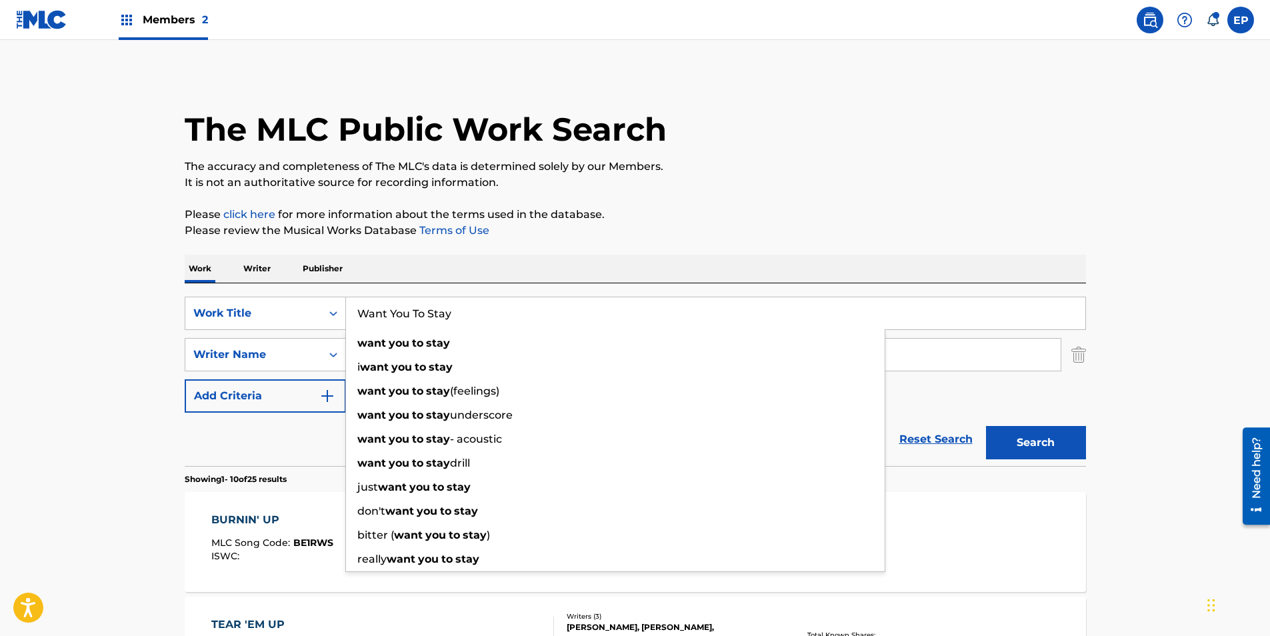
type input "Want You To Stay"
click at [1045, 437] on button "Search" at bounding box center [1036, 442] width 100 height 33
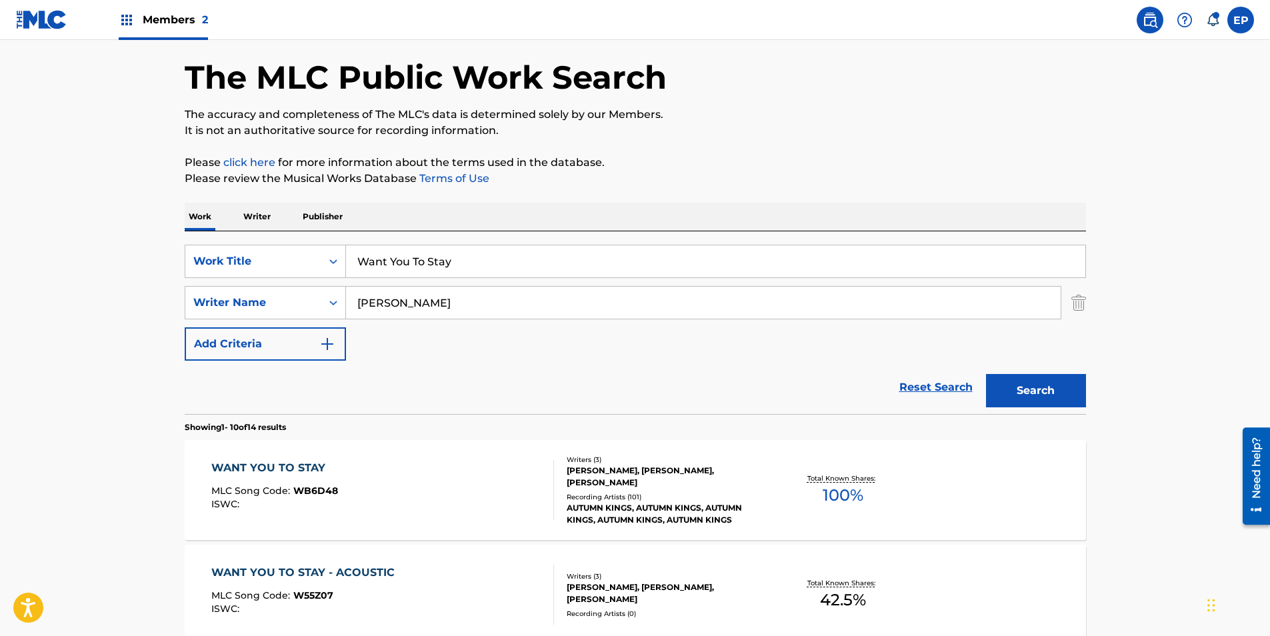
scroll to position [67, 0]
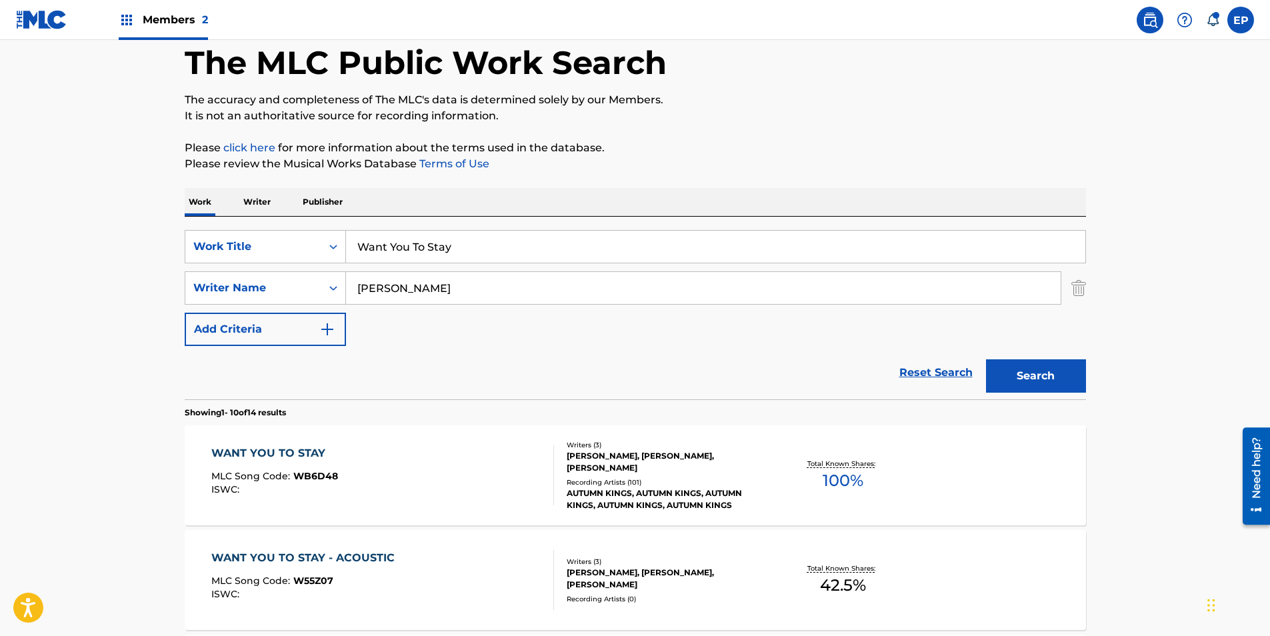
click at [295, 469] on div "WANT YOU TO STAY MLC Song Code : WB6D48 ISWC :" at bounding box center [274, 475] width 127 height 60
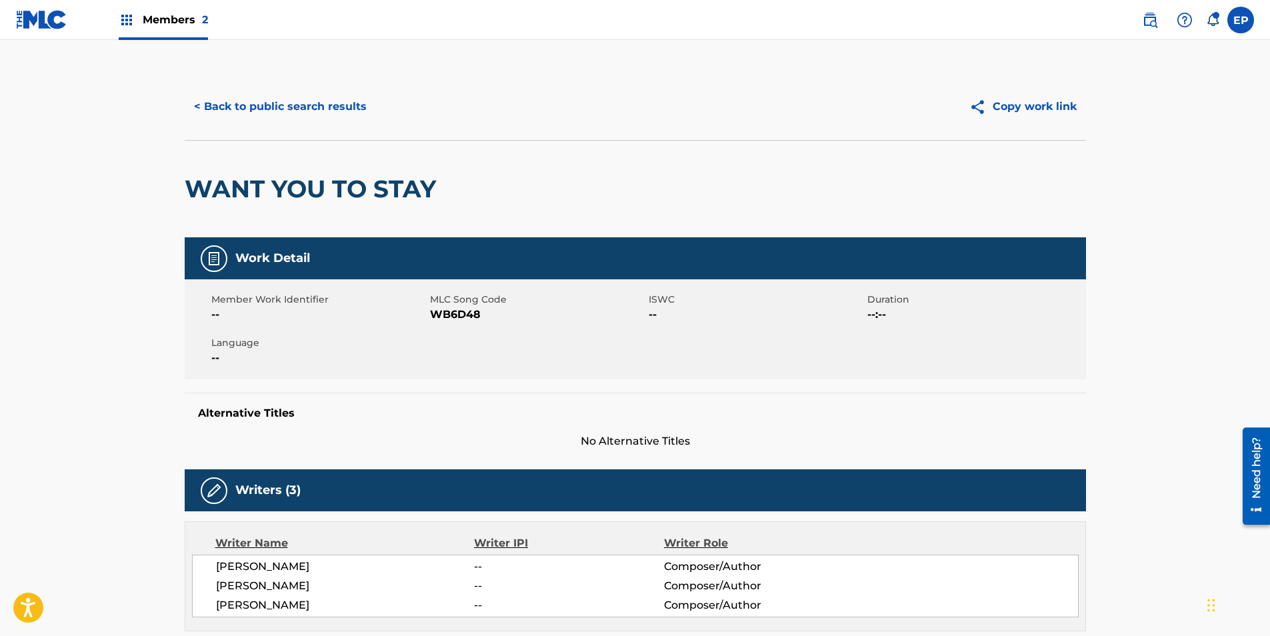
click at [457, 318] on span "WB6D48" at bounding box center [537, 315] width 215 height 16
click at [603, 367] on div "Member Work Identifier -- MLC Song Code WB6D48 ISWC -- Duration --:-- Language …" at bounding box center [635, 329] width 901 height 100
click at [272, 104] on button "< Back to public search results" at bounding box center [280, 106] width 191 height 33
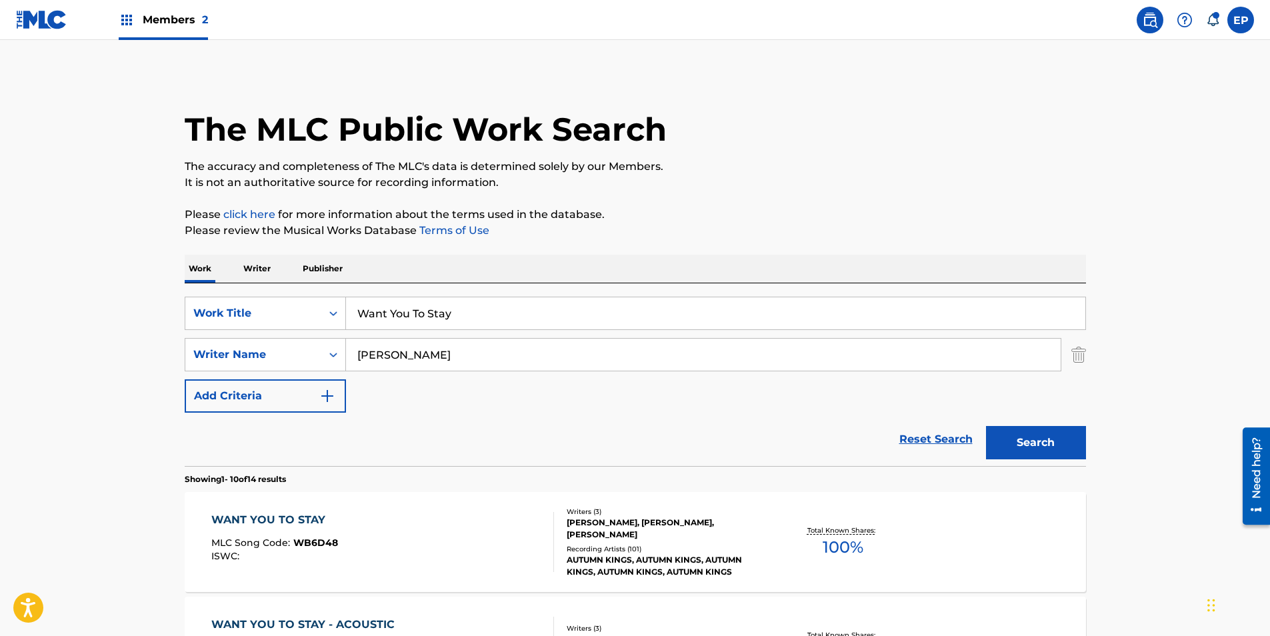
scroll to position [67, 0]
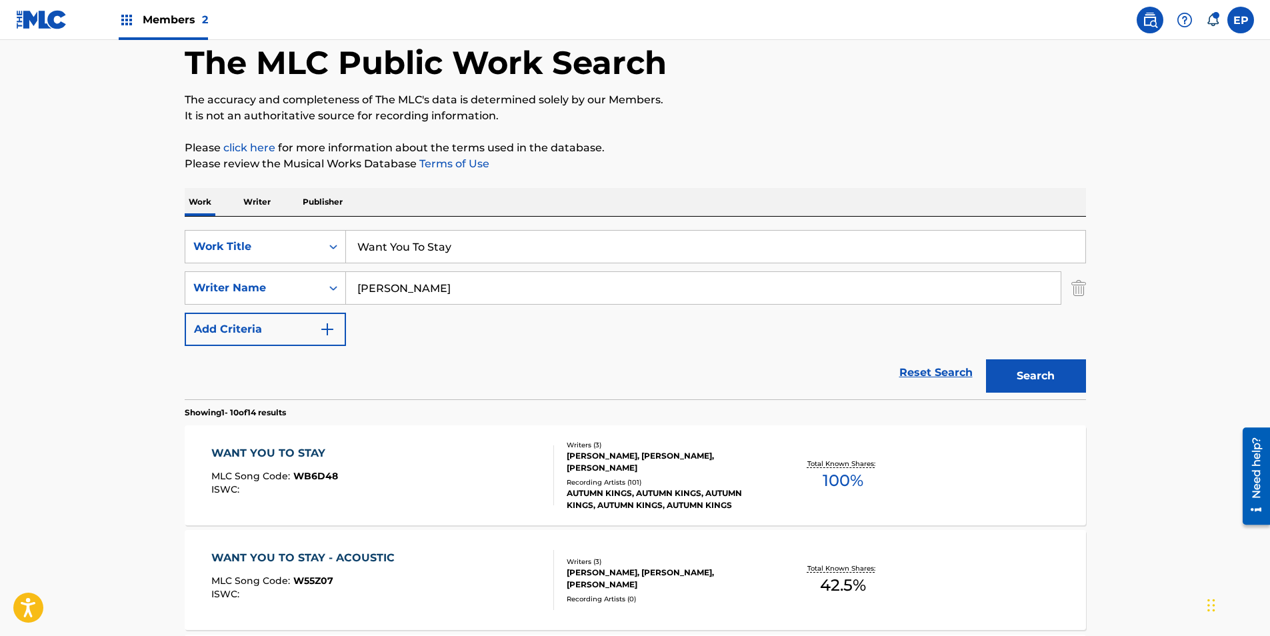
click at [285, 584] on span "MLC Song Code :" at bounding box center [252, 581] width 82 height 12
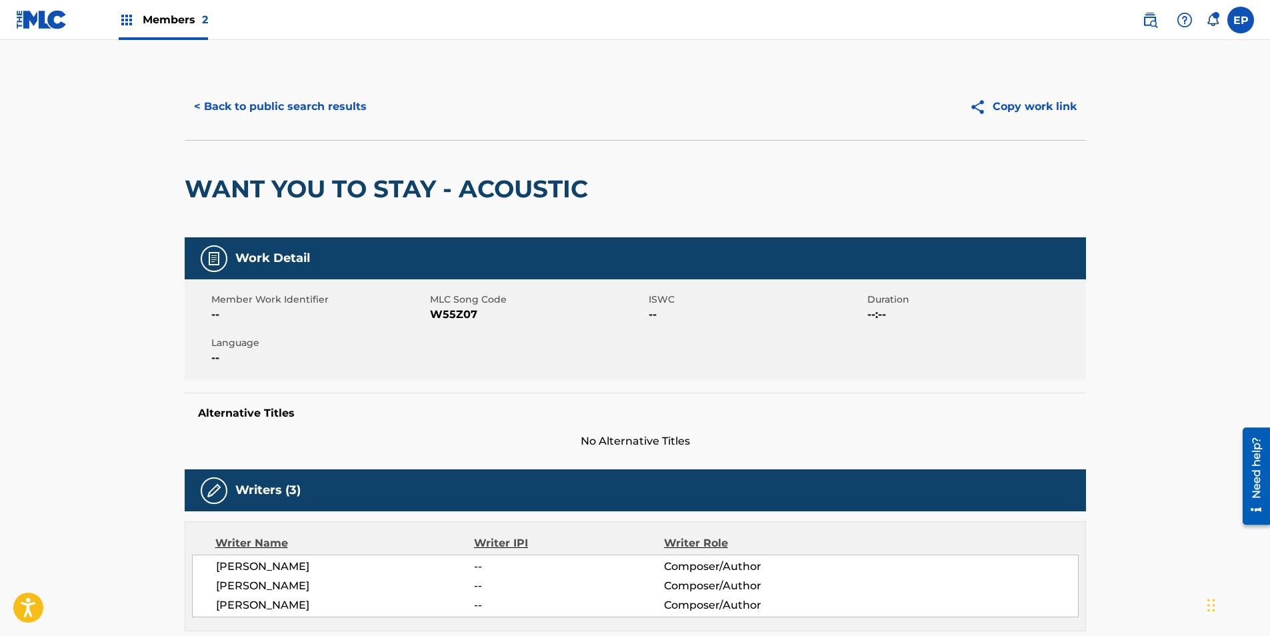
click at [459, 305] on span "MLC Song Code" at bounding box center [537, 300] width 215 height 14
drag, startPoint x: 459, startPoint y: 305, endPoint x: 462, endPoint y: 317, distance: 12.3
click at [462, 317] on span "W55Z07" at bounding box center [537, 315] width 215 height 16
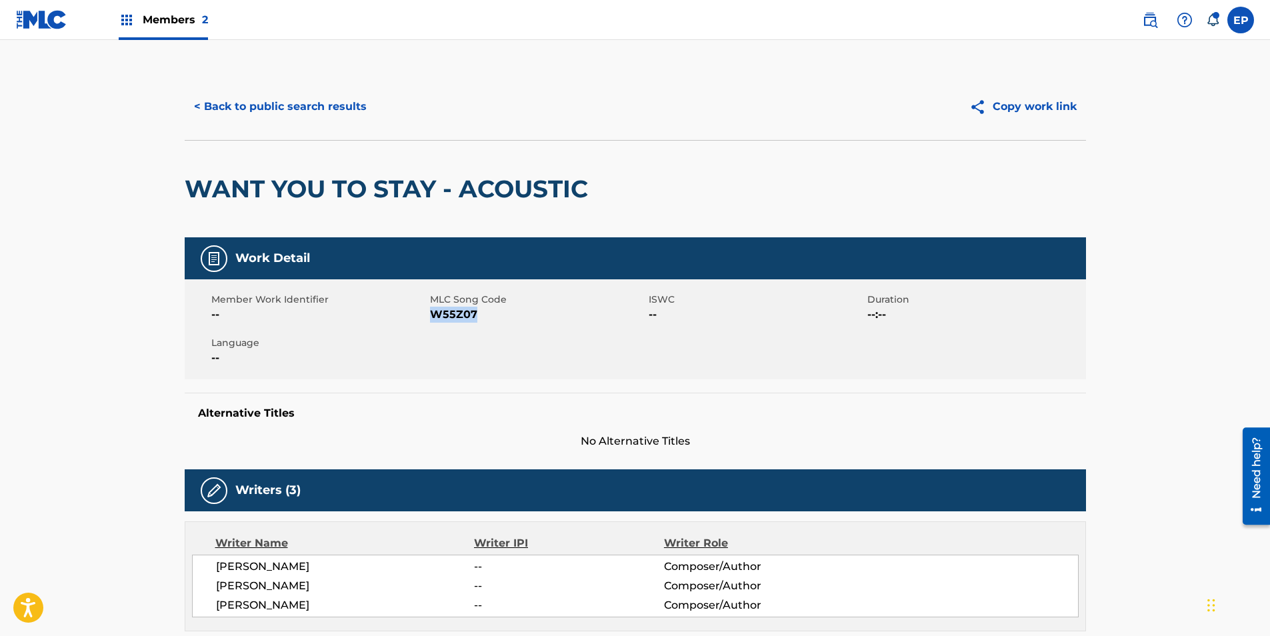
click at [283, 123] on button "< Back to public search results" at bounding box center [280, 106] width 191 height 33
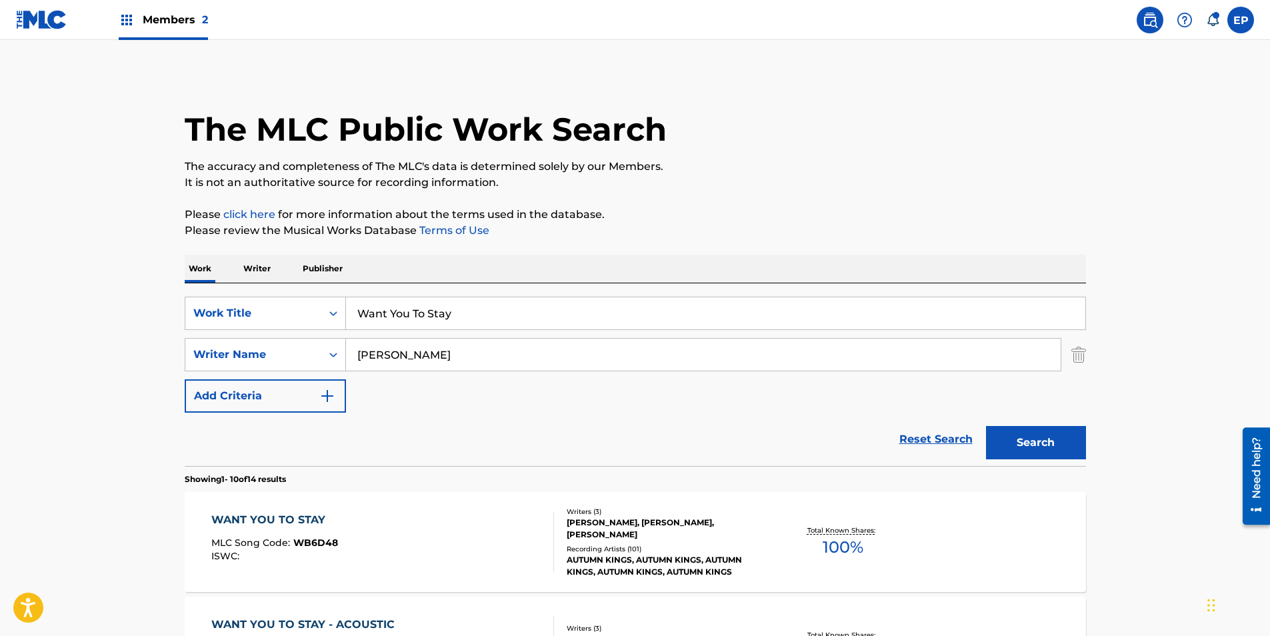
click at [440, 317] on input "Want You To Stay" at bounding box center [715, 313] width 739 height 32
click at [439, 317] on input "Want You To Stay" at bounding box center [715, 313] width 739 height 32
paste input "Young Bloods"
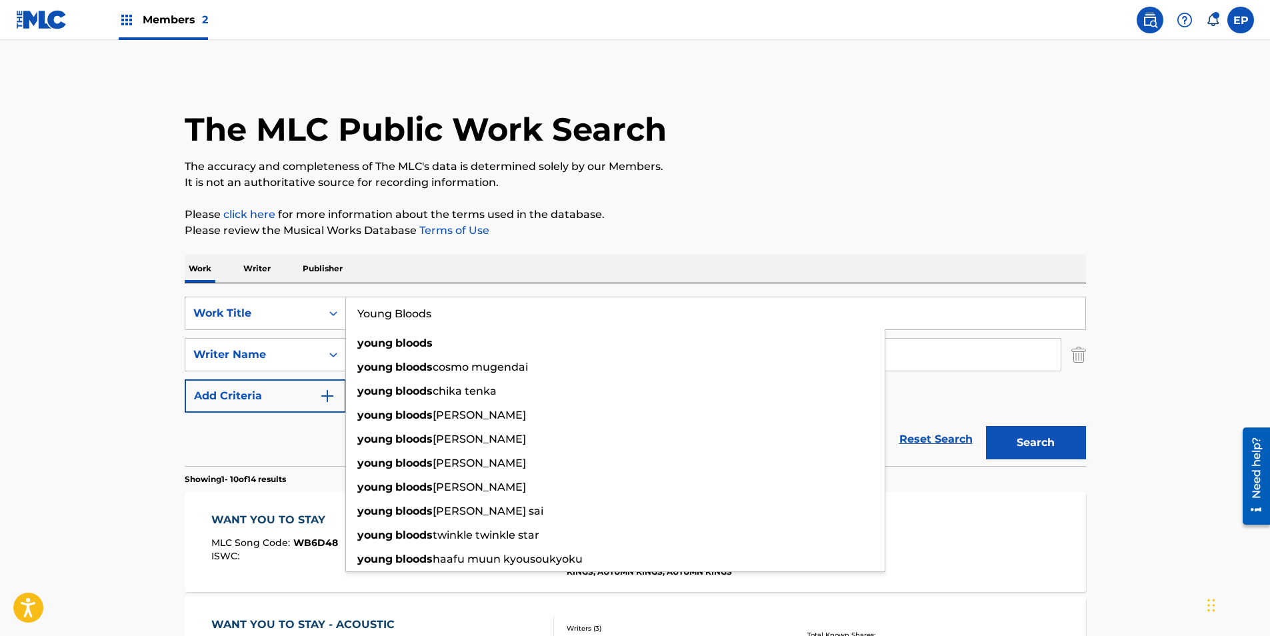
click at [1073, 439] on button "Search" at bounding box center [1036, 442] width 100 height 33
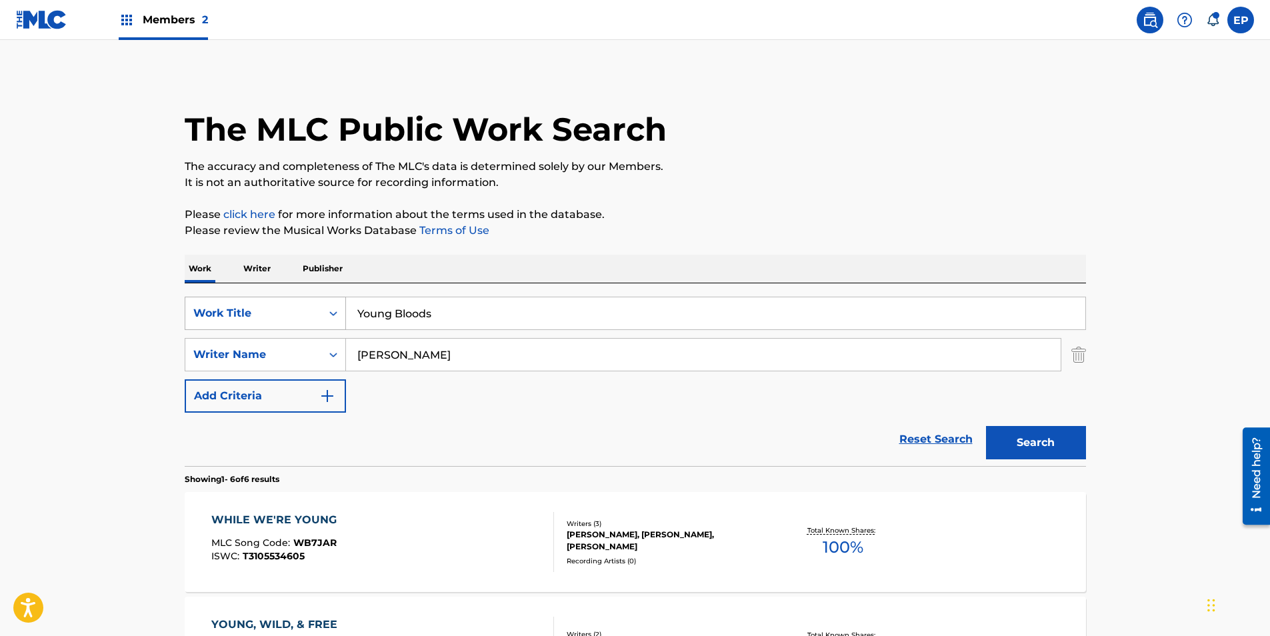
drag, startPoint x: 457, startPoint y: 315, endPoint x: 253, endPoint y: 314, distance: 203.3
click at [245, 315] on div "SearchWithCriteria099eca83-fcbc-4e41-986d-2dbaba96dd1a Work Title Young Bloods" at bounding box center [635, 313] width 901 height 33
paste input "Crossed The Line"
click at [1058, 429] on button "Search" at bounding box center [1036, 442] width 100 height 33
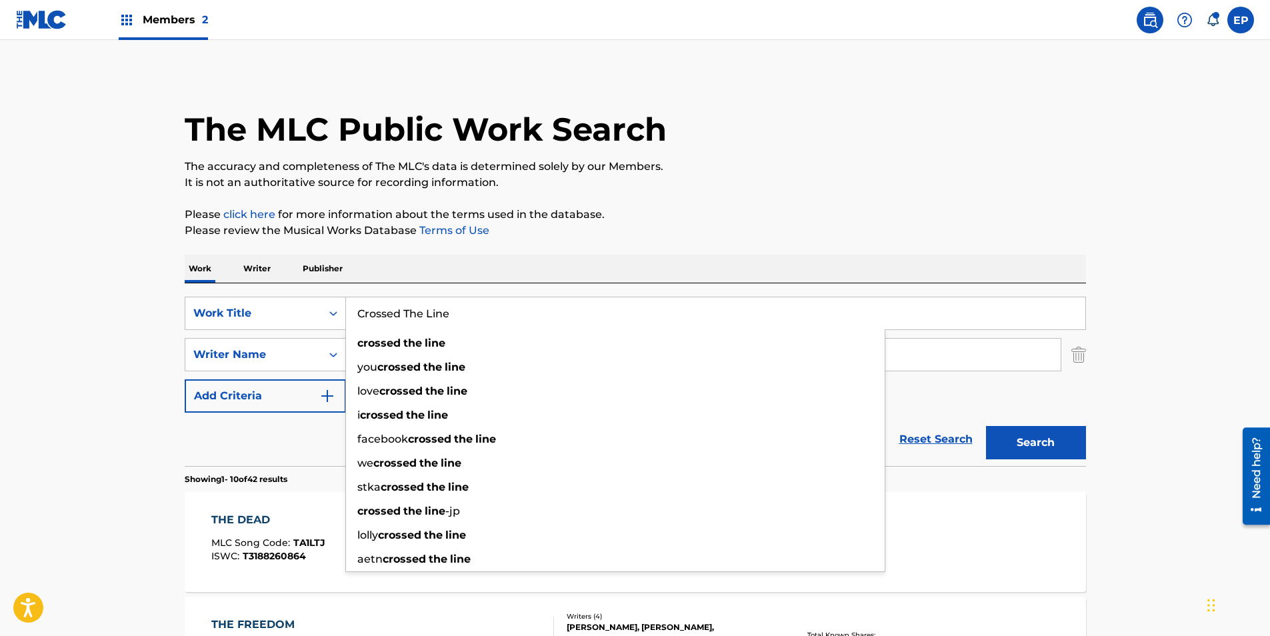
drag, startPoint x: 488, startPoint y: 313, endPoint x: 243, endPoint y: 333, distance: 246.1
click at [219, 334] on div "SearchWithCriteria099eca83-fcbc-4e41-986d-2dbaba96dd1a Work Title Crossed The L…" at bounding box center [635, 355] width 901 height 116
paste input "Electric"
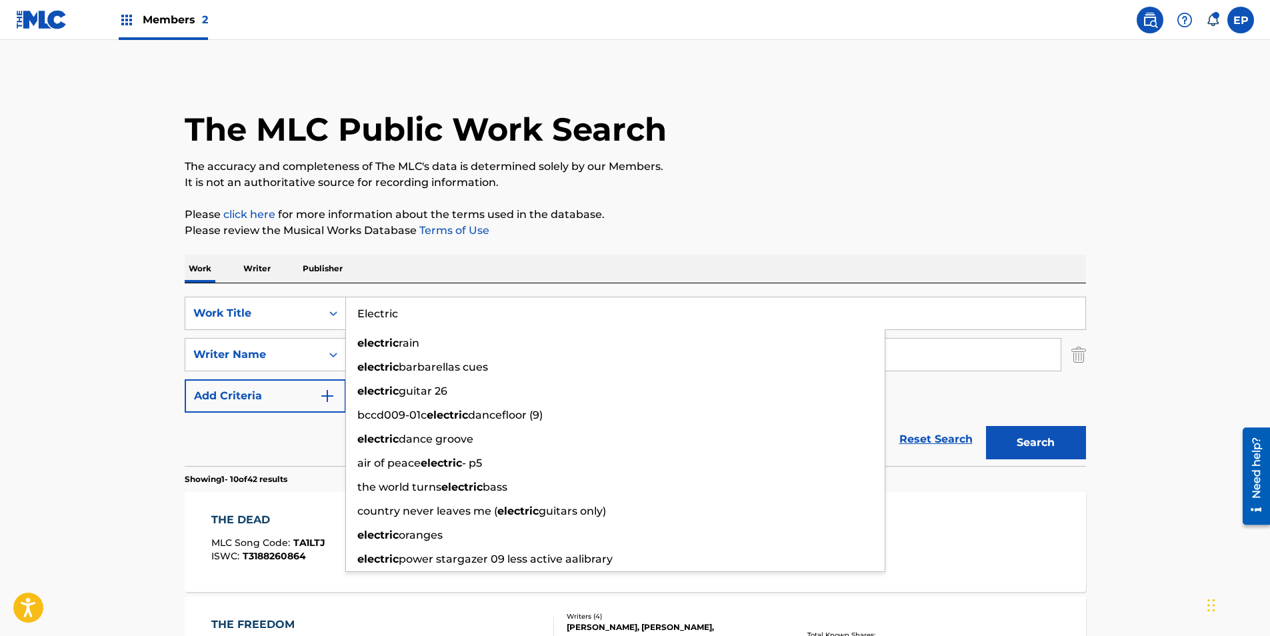
click at [1046, 416] on div "Search" at bounding box center [1032, 439] width 107 height 53
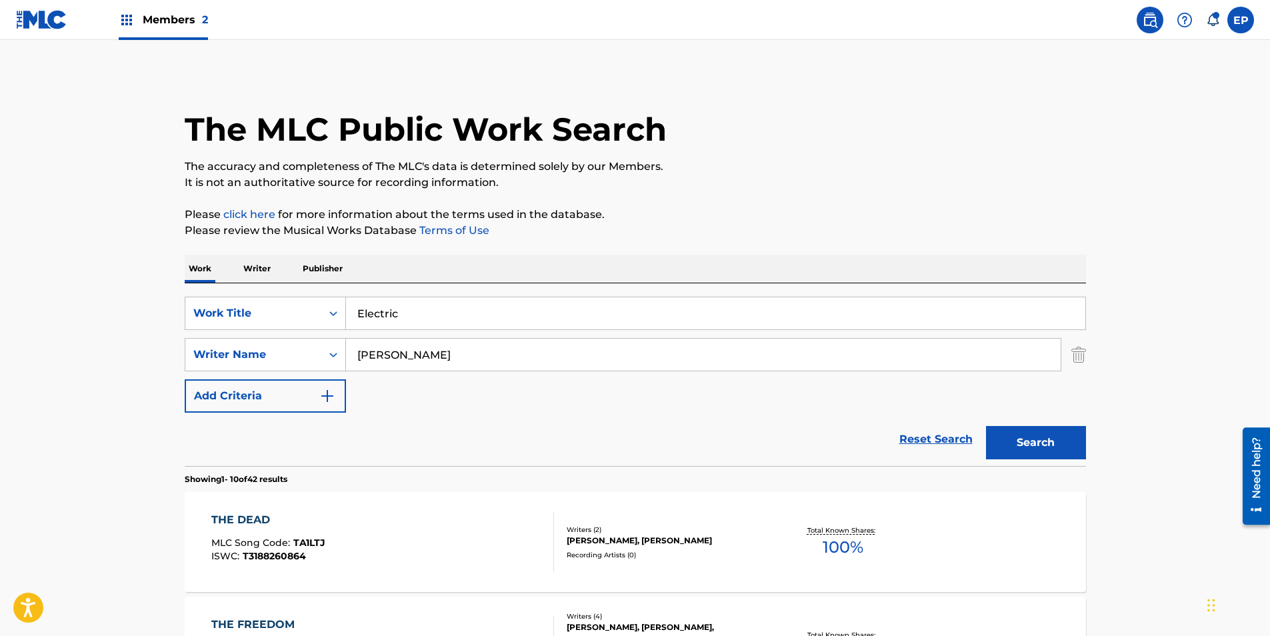
click at [1053, 427] on button "Search" at bounding box center [1036, 442] width 100 height 33
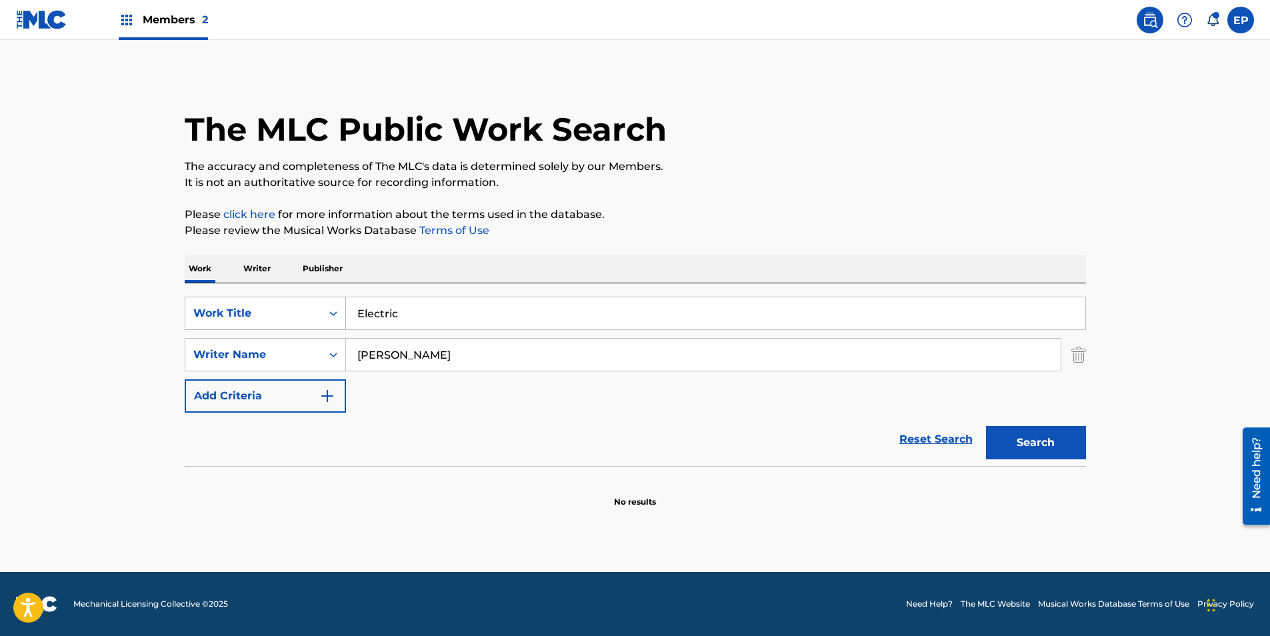
drag, startPoint x: 435, startPoint y: 325, endPoint x: 327, endPoint y: 307, distance: 110.1
click at [341, 311] on div "SearchWithCriteria099eca83-fcbc-4e41-986d-2dbaba96dd1a Work Title Electric" at bounding box center [635, 313] width 901 height 33
paste input "fied"
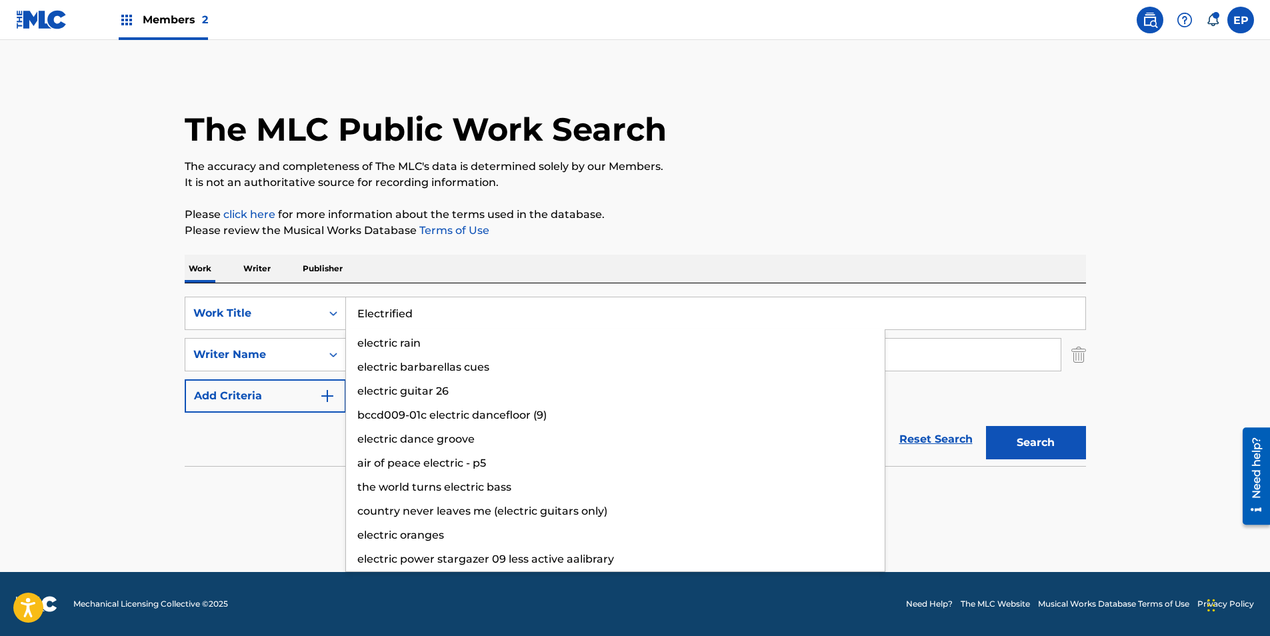
type input "Electrified"
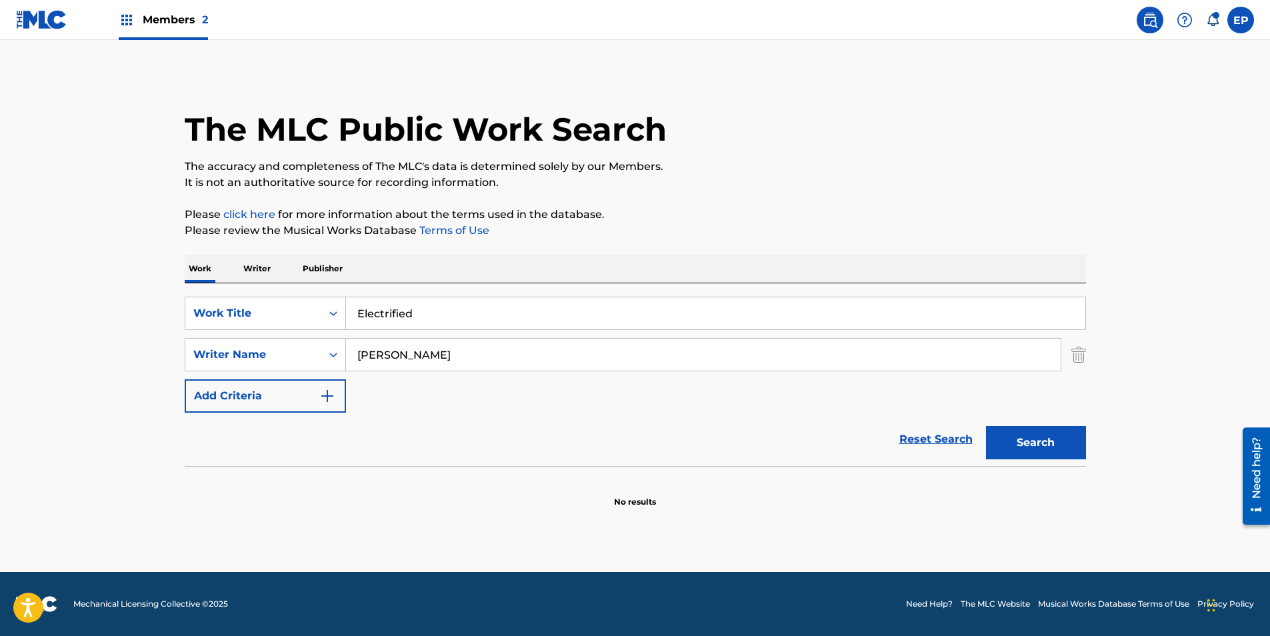
click at [1053, 435] on button "Search" at bounding box center [1036, 442] width 100 height 33
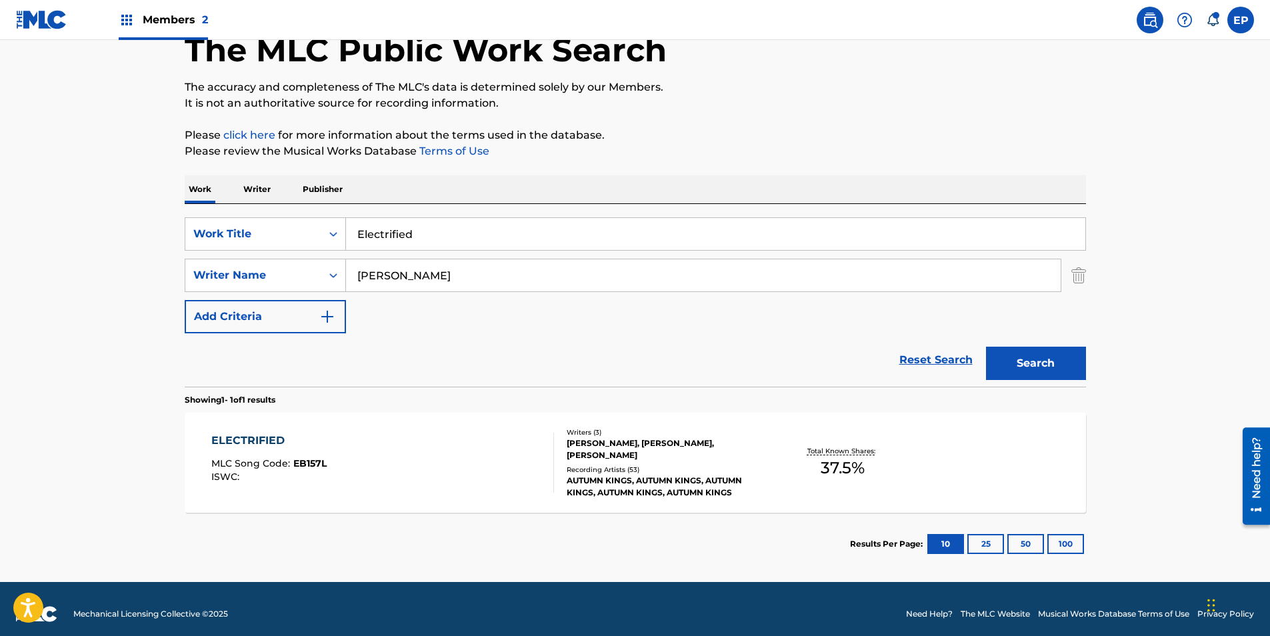
scroll to position [89, 0]
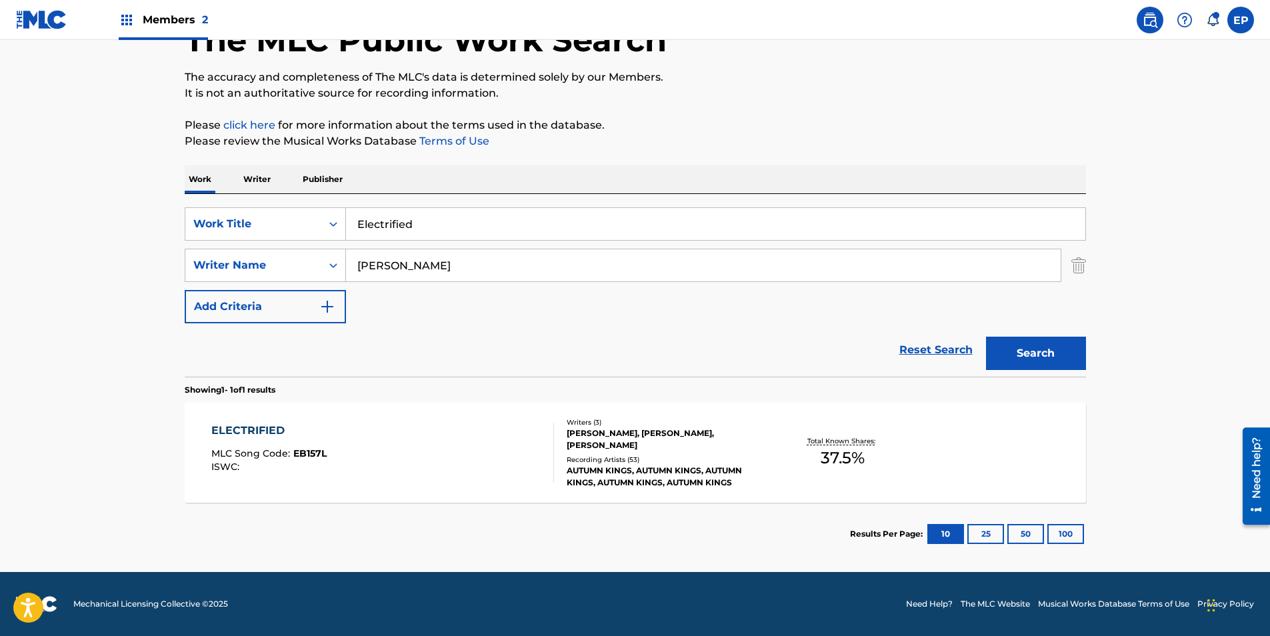
click at [507, 457] on div "ELECTRIFIED MLC Song Code : EB157L ISWC :" at bounding box center [382, 453] width 343 height 60
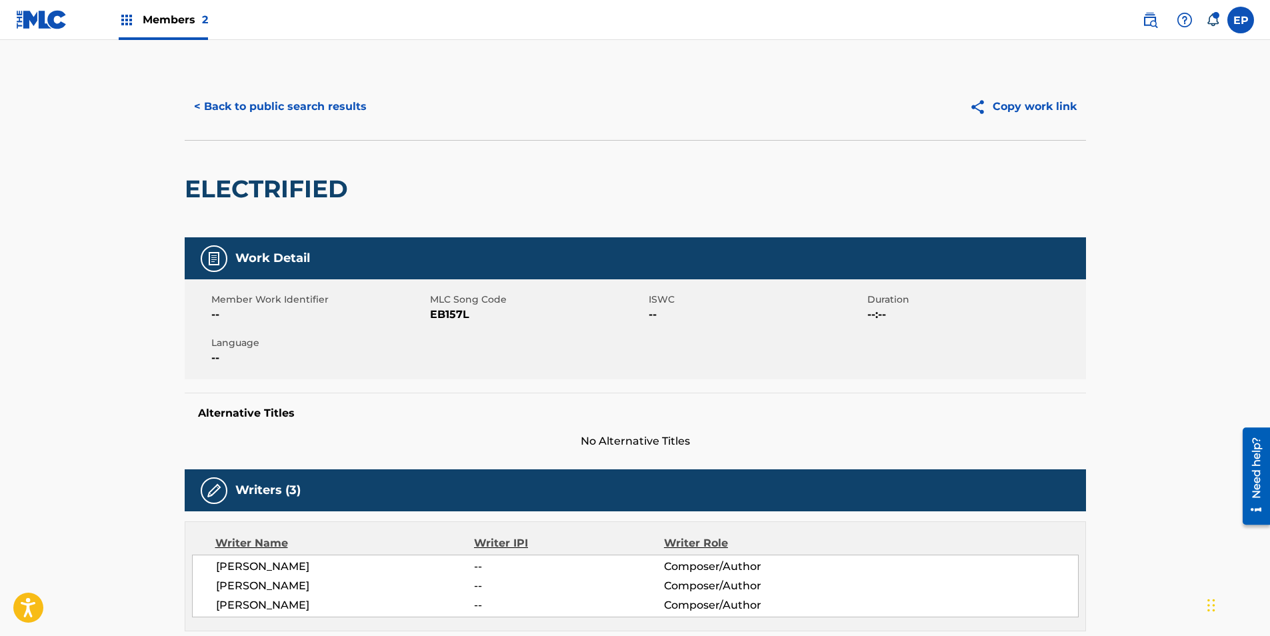
click at [281, 111] on button "< Back to public search results" at bounding box center [280, 106] width 191 height 33
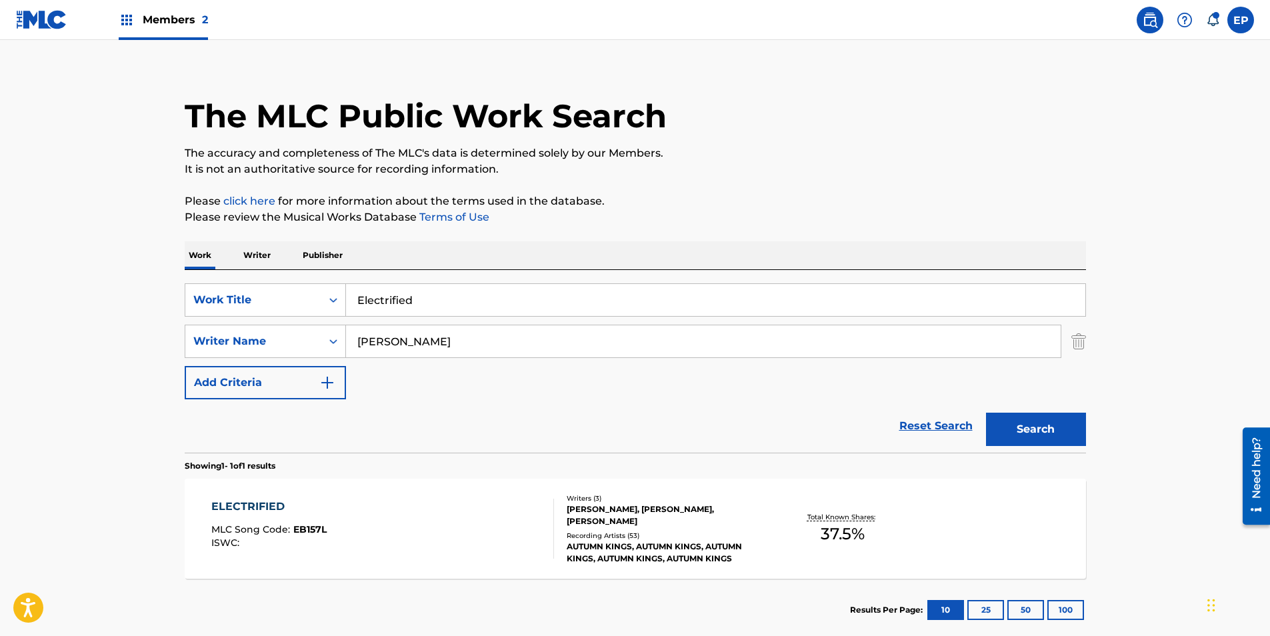
drag, startPoint x: 427, startPoint y: 299, endPoint x: 185, endPoint y: 279, distance: 243.5
click at [210, 283] on div "SearchWithCriteria099eca83-fcbc-4e41-986d-2dbaba96dd1a Work Title Electrified" at bounding box center [635, 299] width 901 height 33
paste input "nd Of Us"
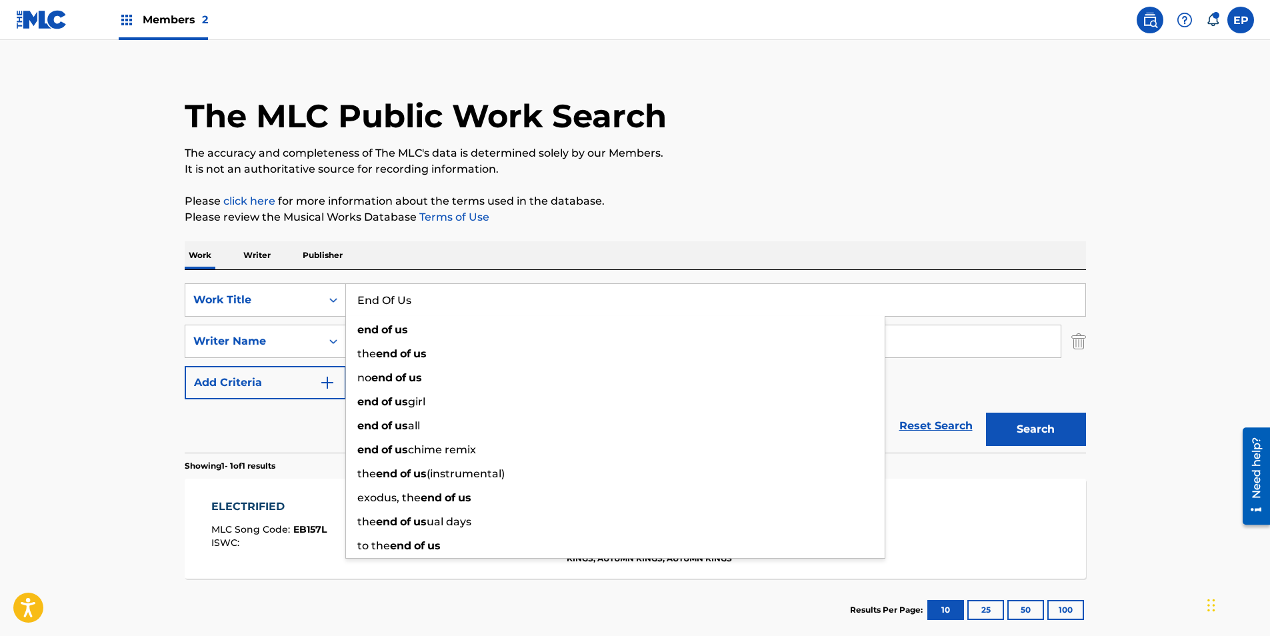
click at [1063, 431] on button "Search" at bounding box center [1036, 429] width 100 height 33
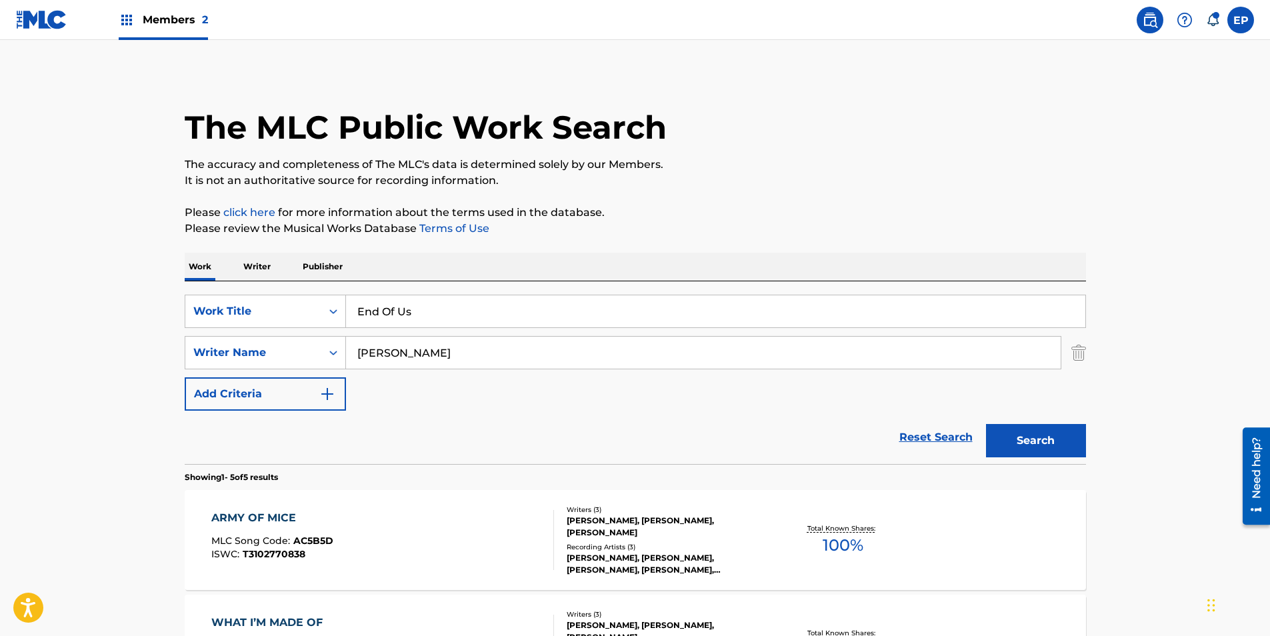
scroll to position [0, 0]
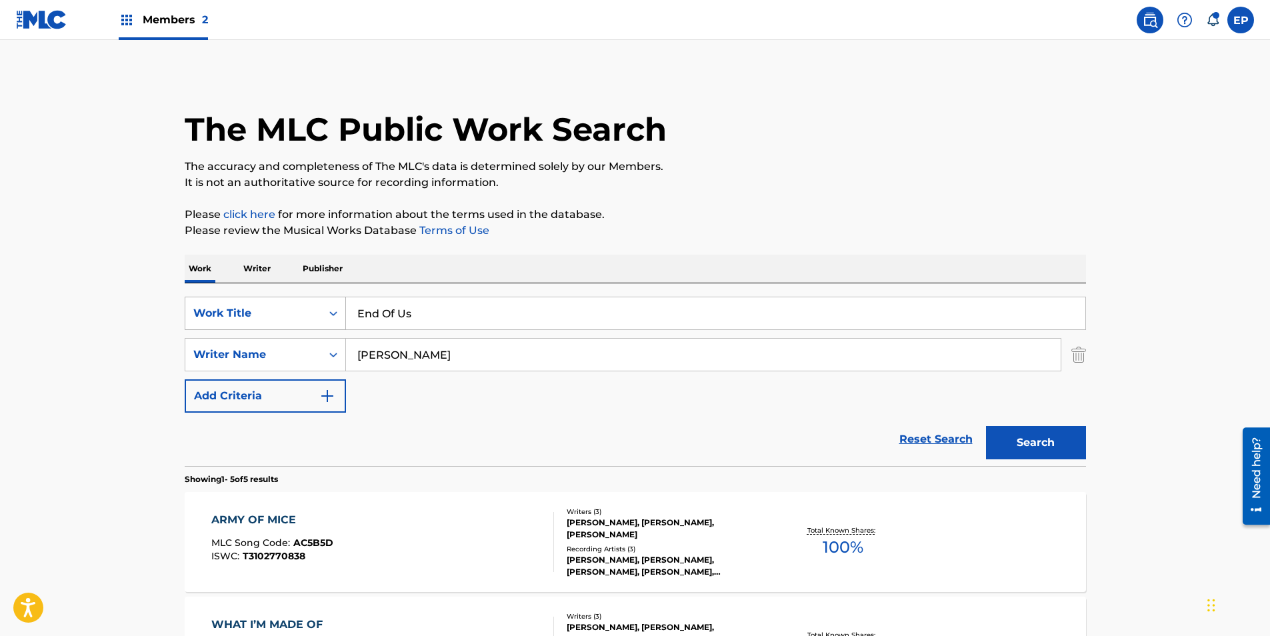
drag, startPoint x: 477, startPoint y: 319, endPoint x: 243, endPoint y: 325, distance: 233.4
click at [227, 319] on div "SearchWithCriteria099eca83-fcbc-4e41-986d-2dbaba96dd1a Work Title End Of Us" at bounding box center [635, 313] width 901 height 33
paste input "Fighting A Monster"
type input "Fighting A Monster"
click at [1059, 431] on button "Search" at bounding box center [1036, 442] width 100 height 33
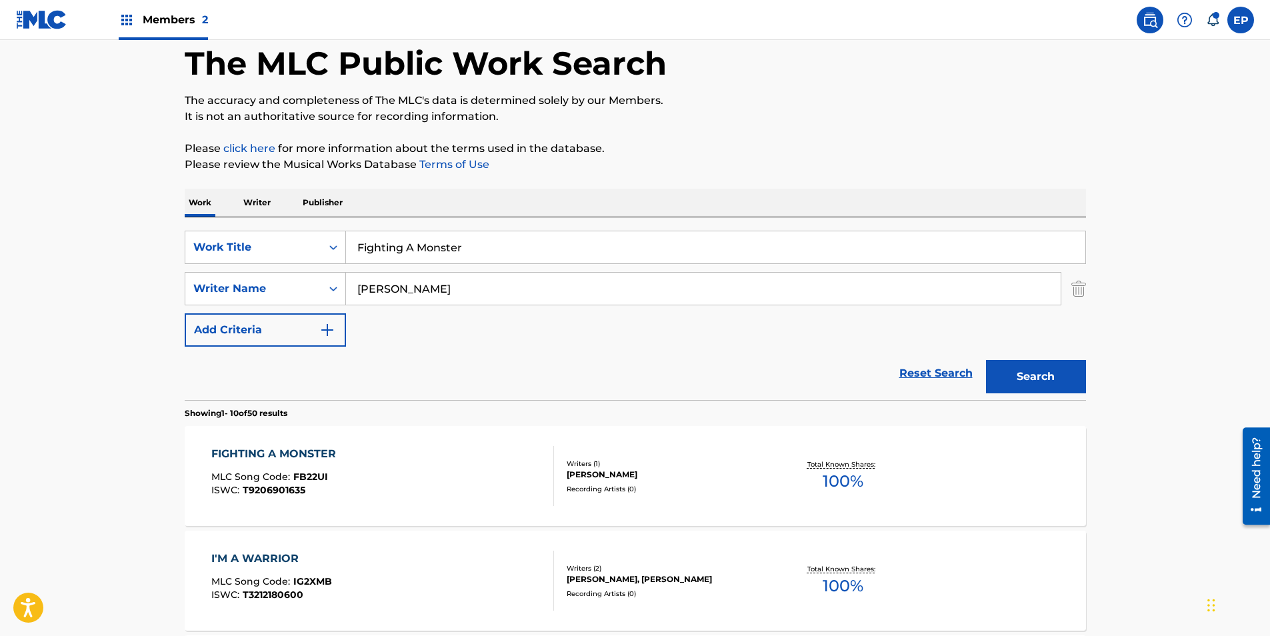
scroll to position [67, 0]
click at [414, 463] on div "FIGHTING A MONSTER MLC Song Code : FB22UI ISWC : T9206901635" at bounding box center [382, 475] width 343 height 60
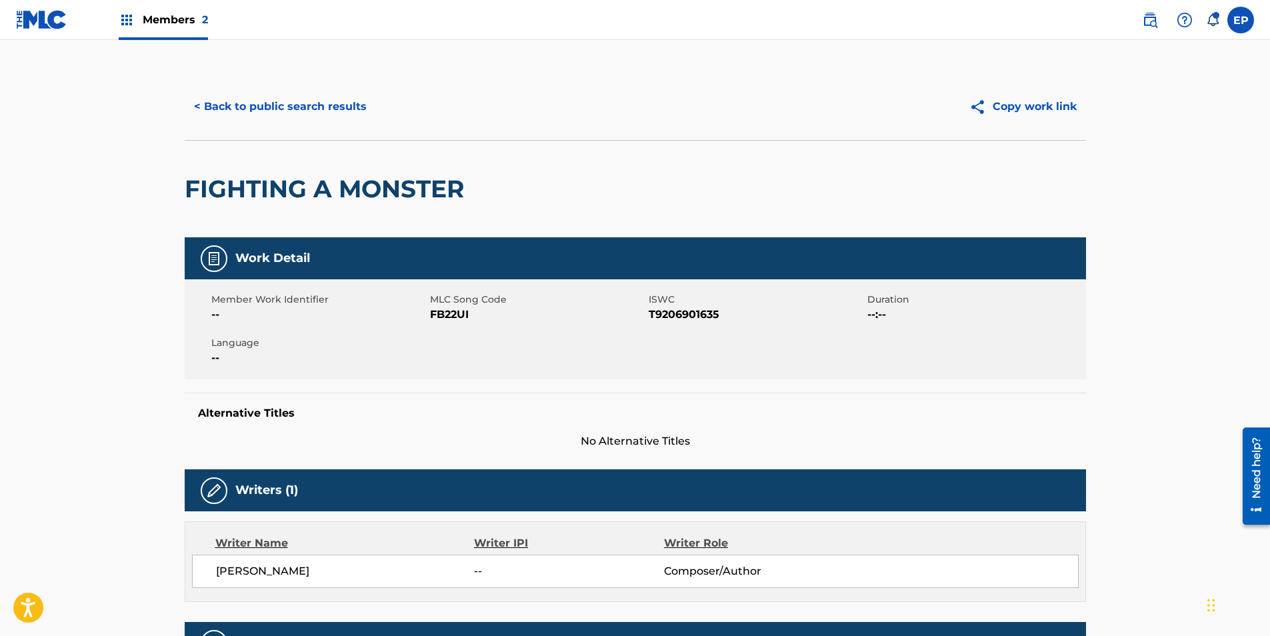
click at [433, 320] on span "FB22UI" at bounding box center [537, 315] width 215 height 16
click at [204, 108] on button "< Back to public search results" at bounding box center [280, 106] width 191 height 33
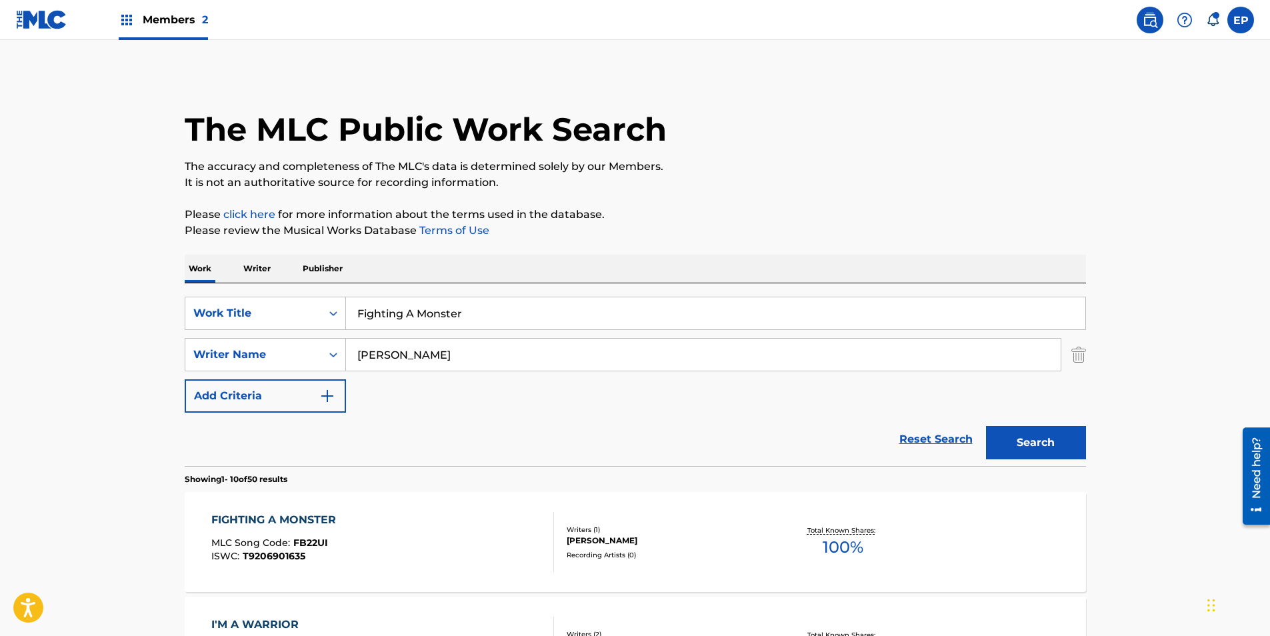
click at [489, 323] on input "Fighting A Monster" at bounding box center [715, 313] width 739 height 32
paste input "or Myself"
type input "For Myself"
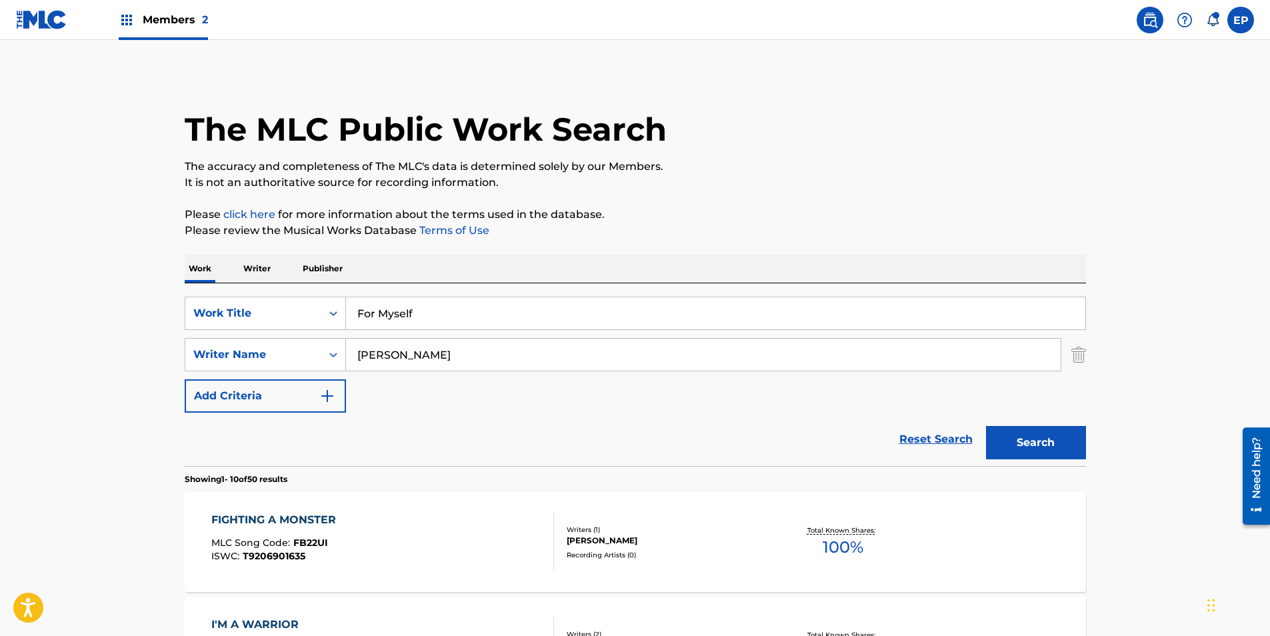
click at [1067, 451] on button "Search" at bounding box center [1036, 442] width 100 height 33
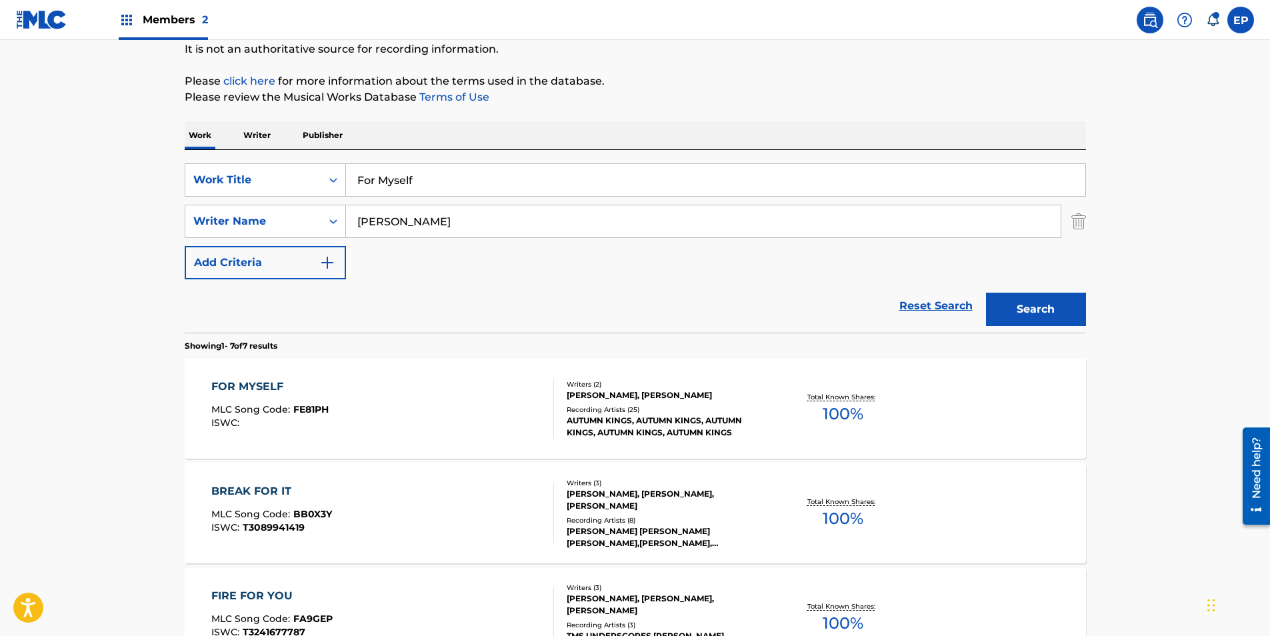
scroll to position [200, 0]
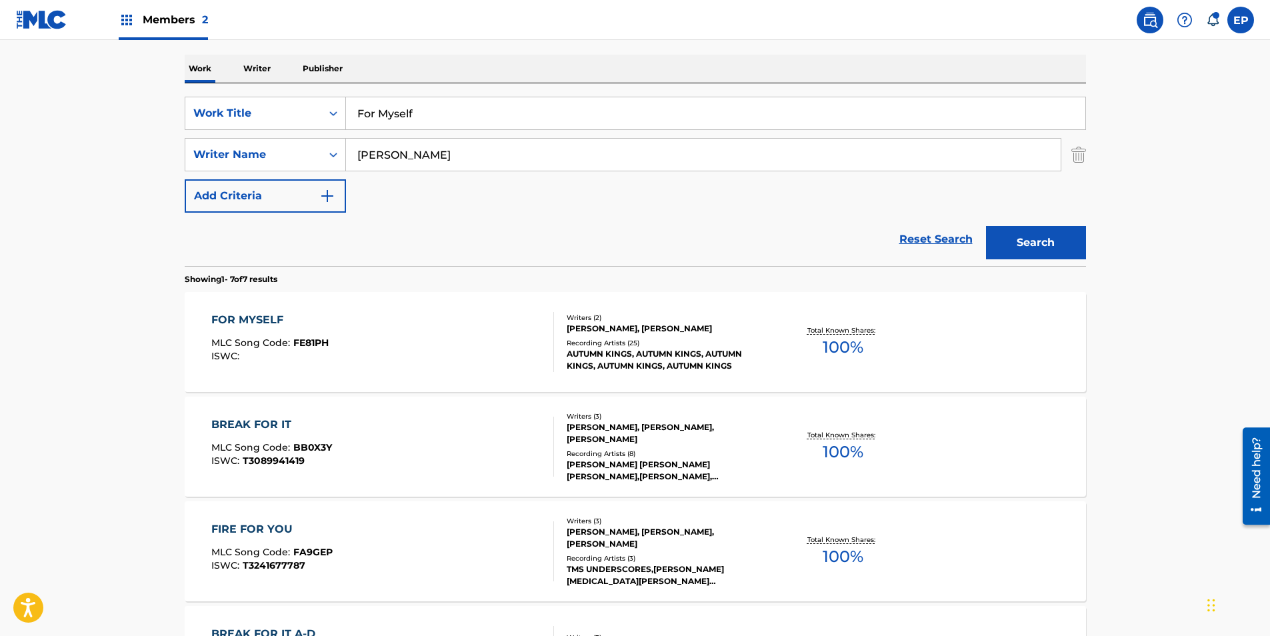
click at [378, 341] on div "FOR MYSELF MLC Song Code : FE81PH ISWC :" at bounding box center [382, 342] width 343 height 60
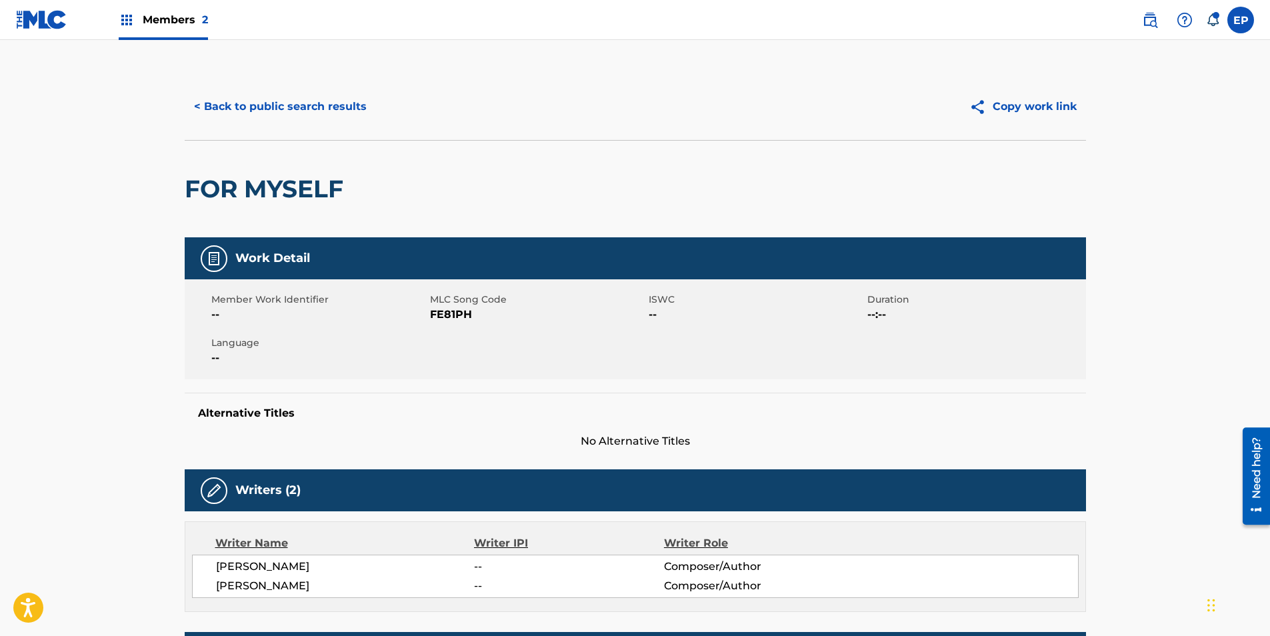
click at [264, 89] on div "< Back to public search results Copy work link" at bounding box center [635, 106] width 901 height 67
click at [276, 104] on button "< Back to public search results" at bounding box center [280, 106] width 191 height 33
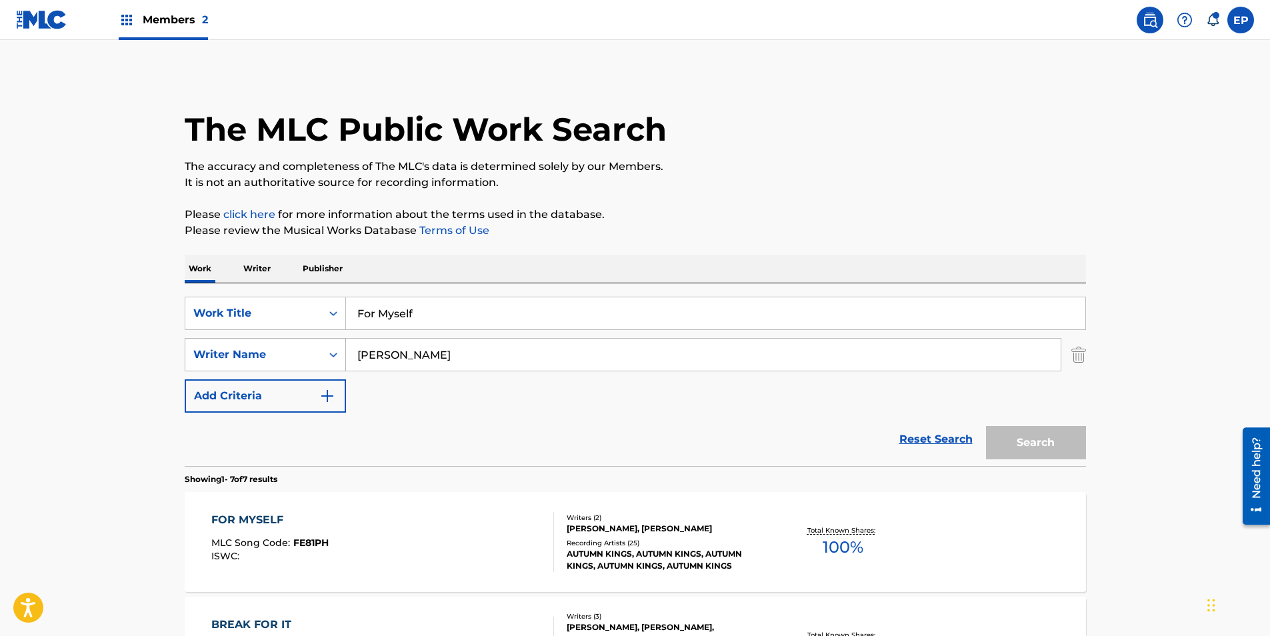
scroll to position [200, 0]
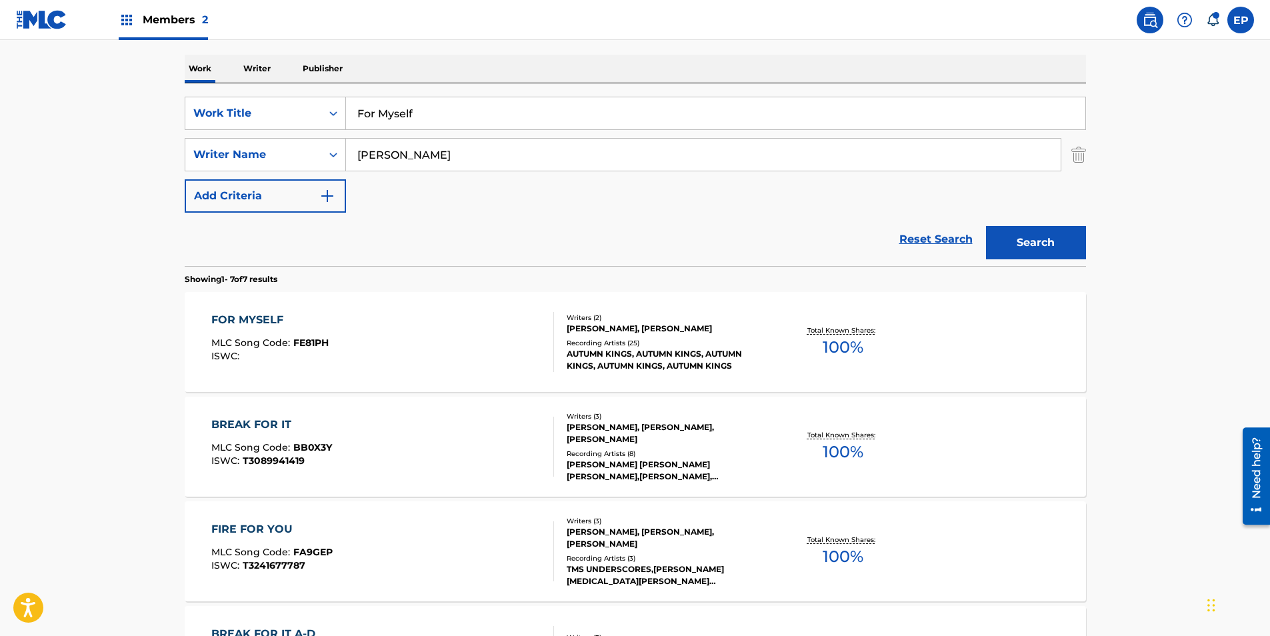
click at [457, 102] on input "For Myself" at bounding box center [715, 113] width 739 height 32
paste input "Give Me A Reason"
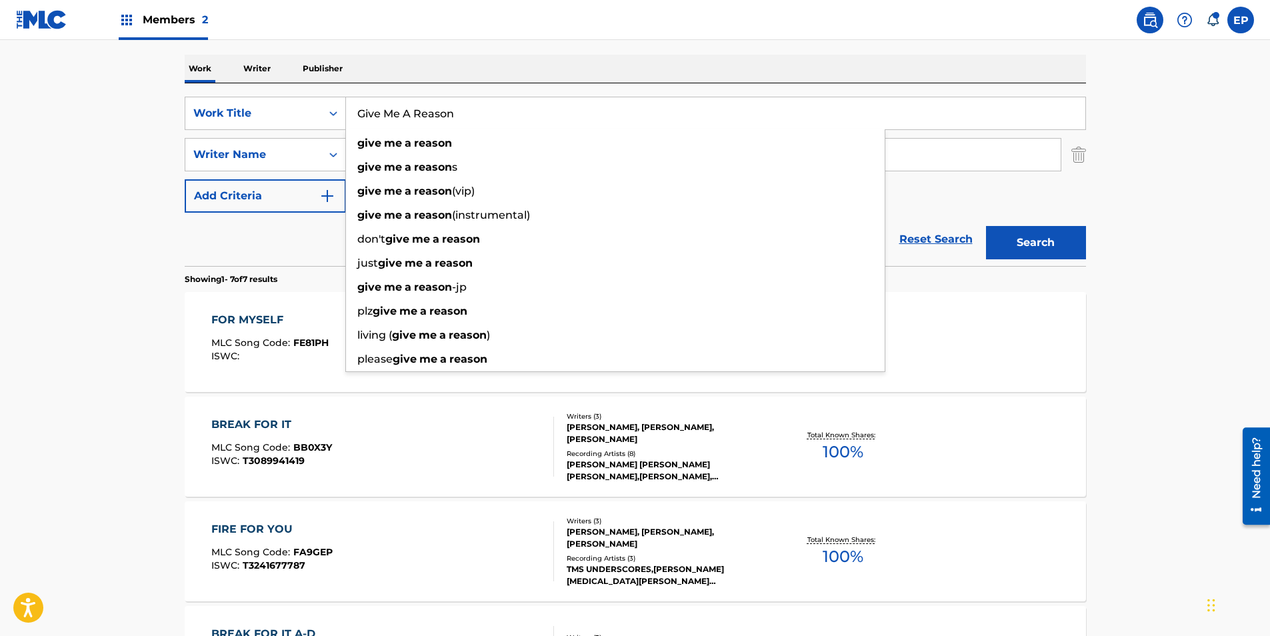
type input "Give Me A Reason"
click at [1068, 243] on button "Search" at bounding box center [1036, 242] width 100 height 33
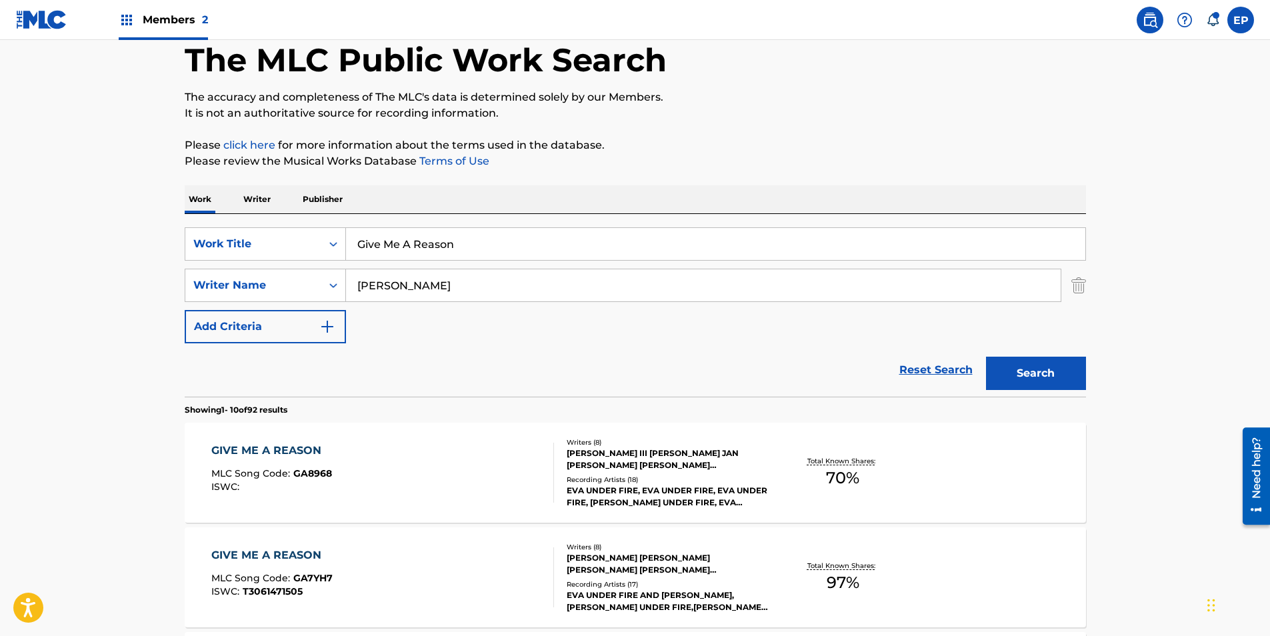
scroll to position [133, 0]
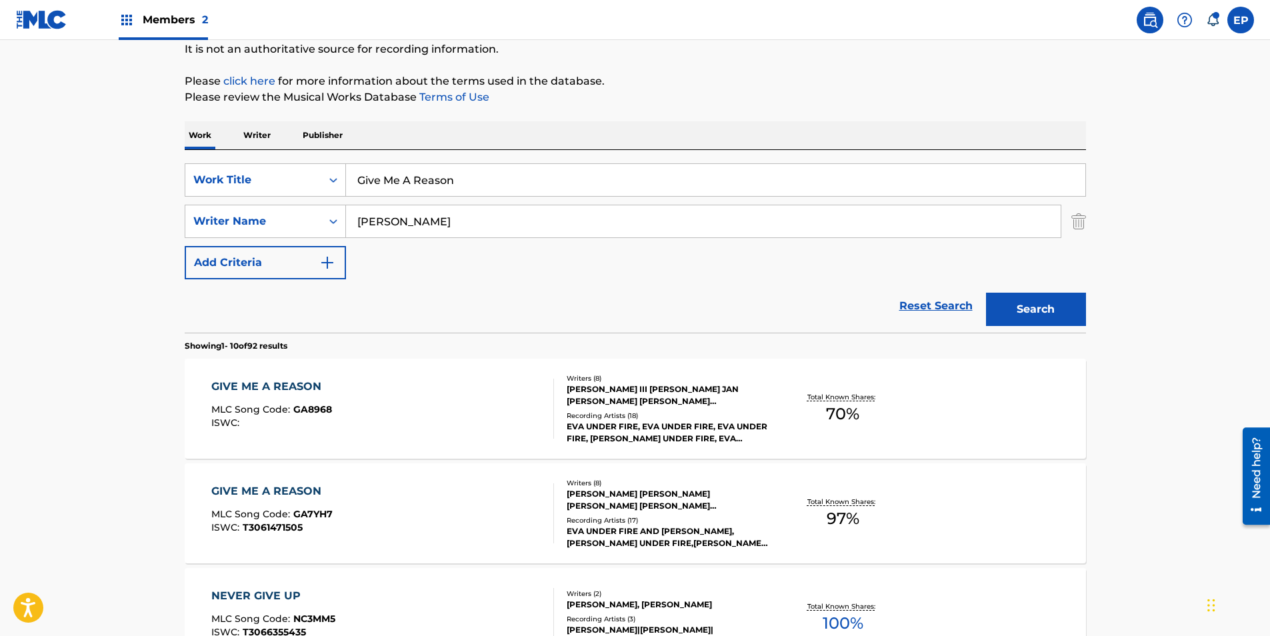
click at [507, 384] on div "GIVE ME A REASON MLC Song Code : GA8968 ISWC :" at bounding box center [382, 409] width 343 height 60
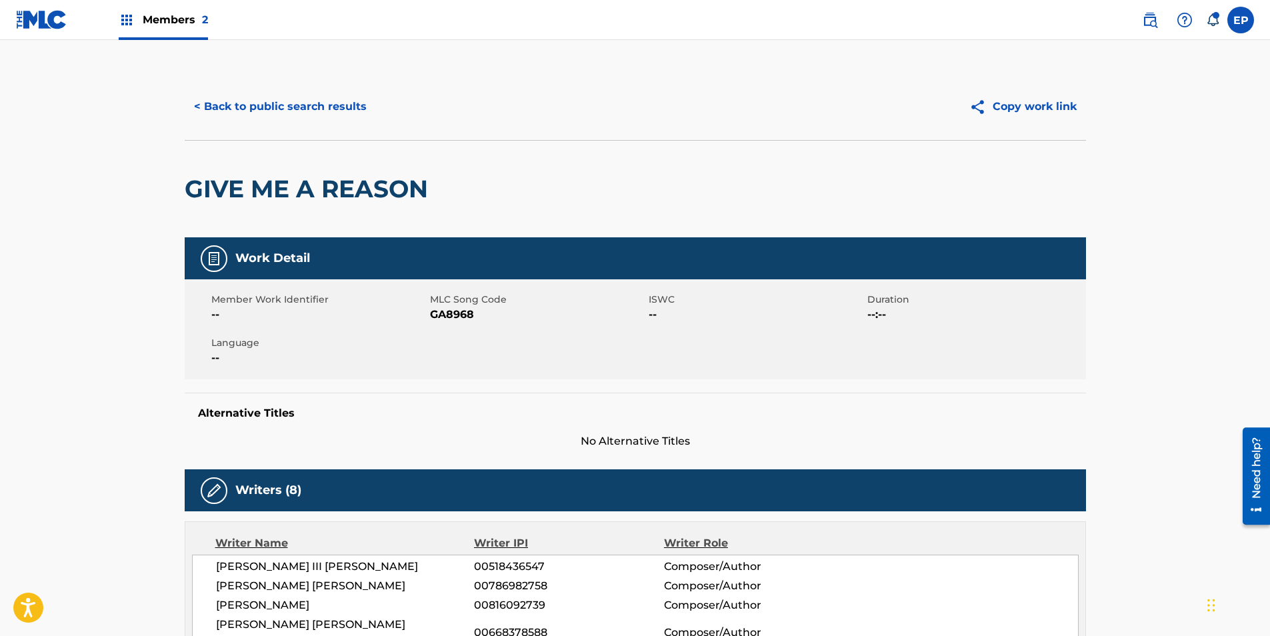
click at [450, 303] on span "MLC Song Code" at bounding box center [537, 300] width 215 height 14
click at [451, 315] on span "GA8968" at bounding box center [537, 315] width 215 height 16
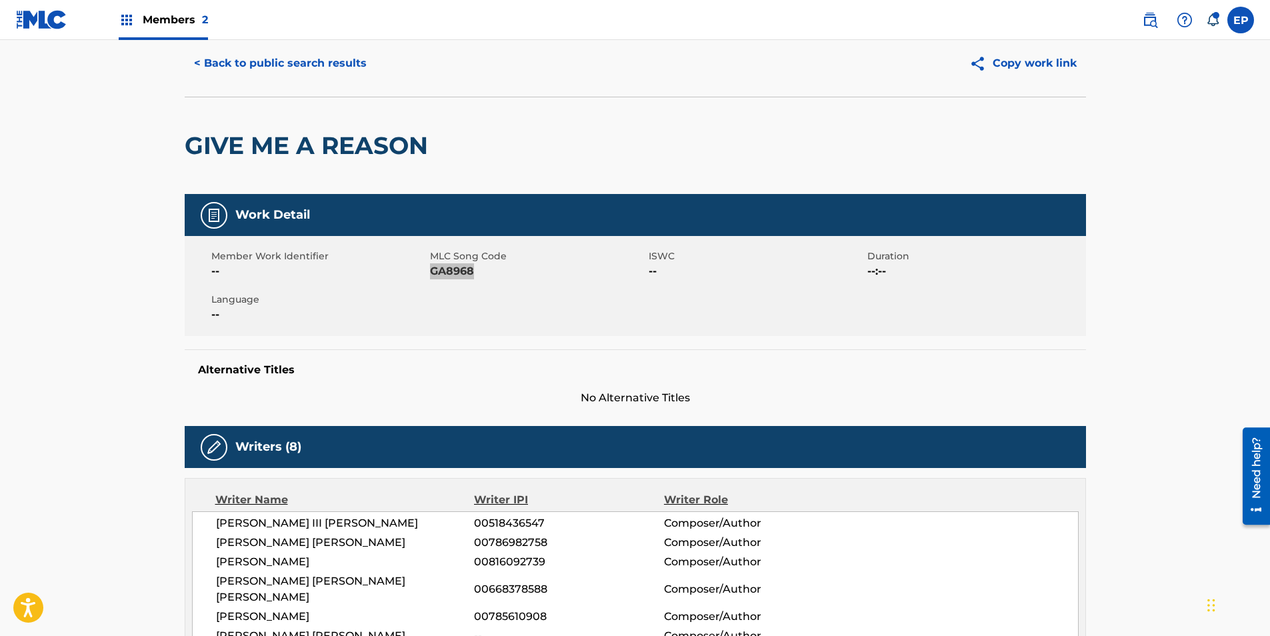
scroll to position [67, 0]
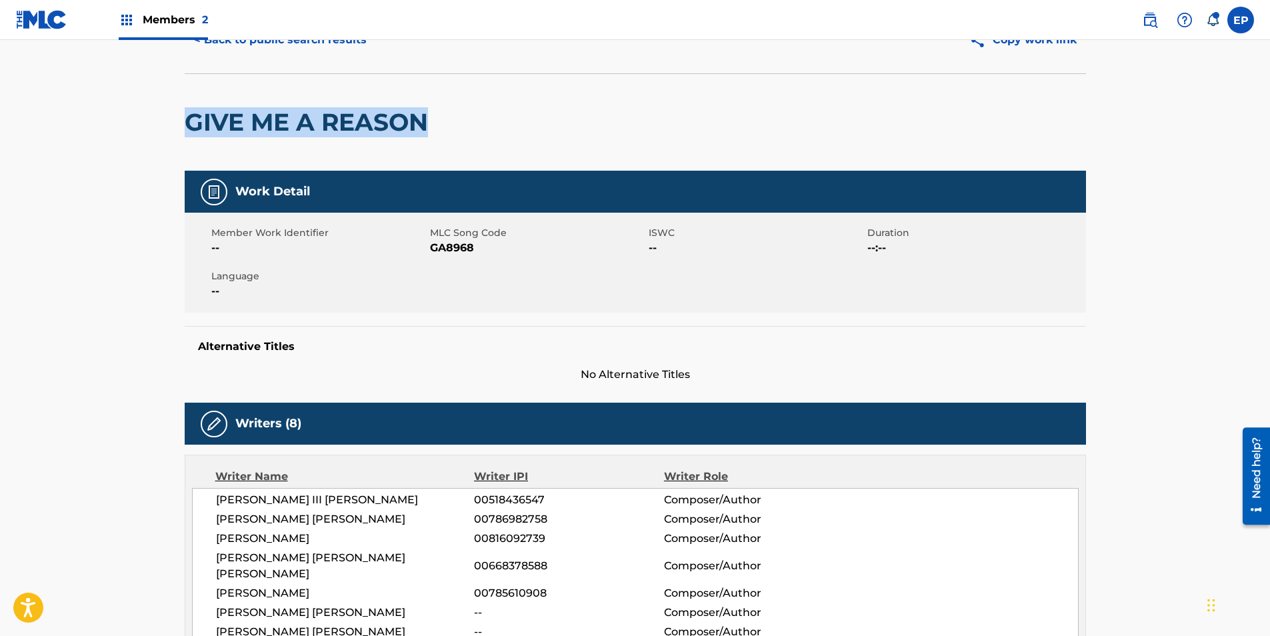
drag, startPoint x: 191, startPoint y: 125, endPoint x: 422, endPoint y: 121, distance: 231.4
click at [422, 121] on h2 "GIVE ME A REASON" at bounding box center [310, 122] width 250 height 30
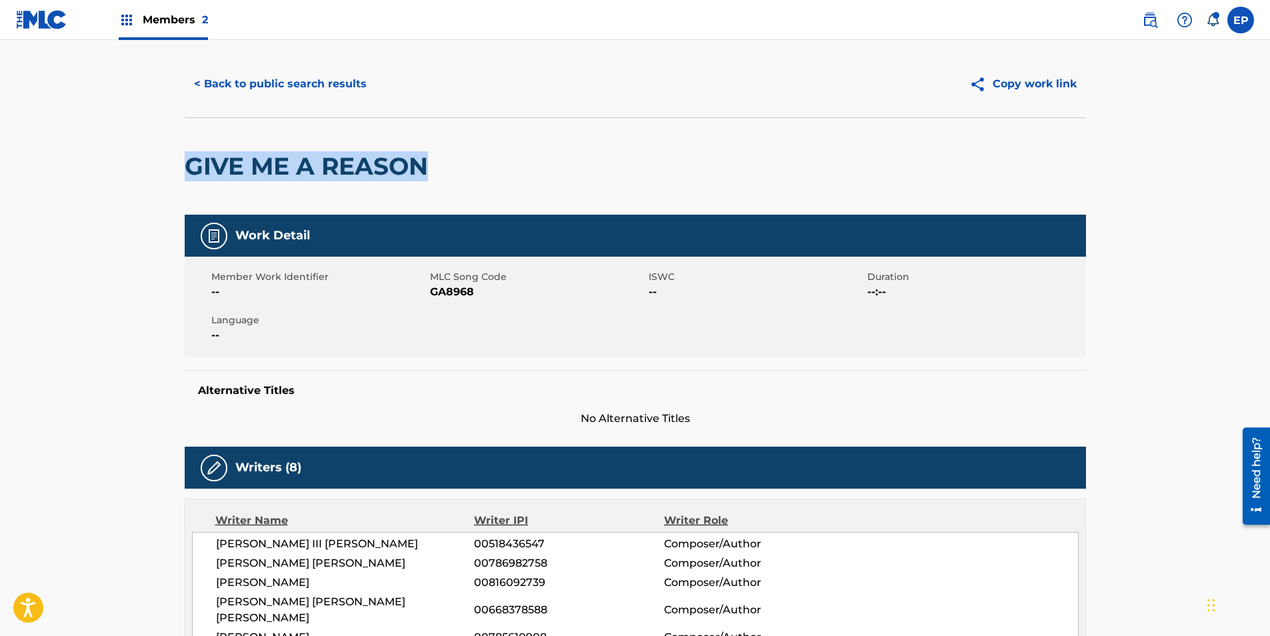
scroll to position [0, 0]
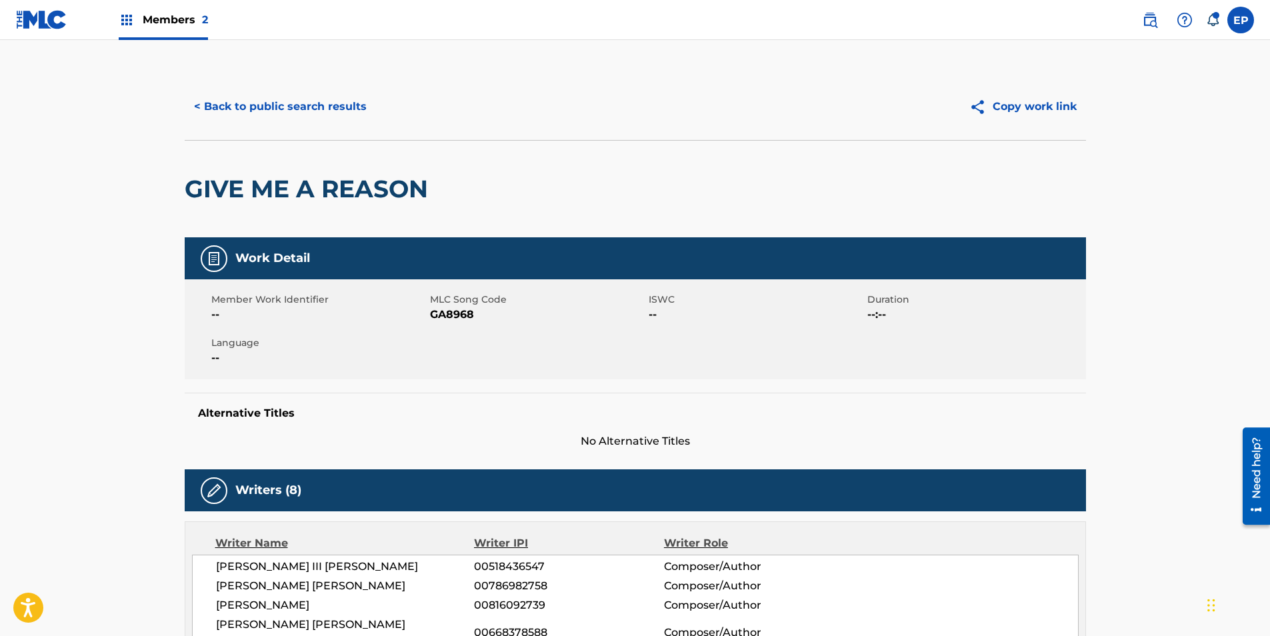
click at [226, 77] on div "< Back to public search results Copy work link" at bounding box center [635, 106] width 901 height 67
click at [230, 101] on button "< Back to public search results" at bounding box center [280, 106] width 191 height 33
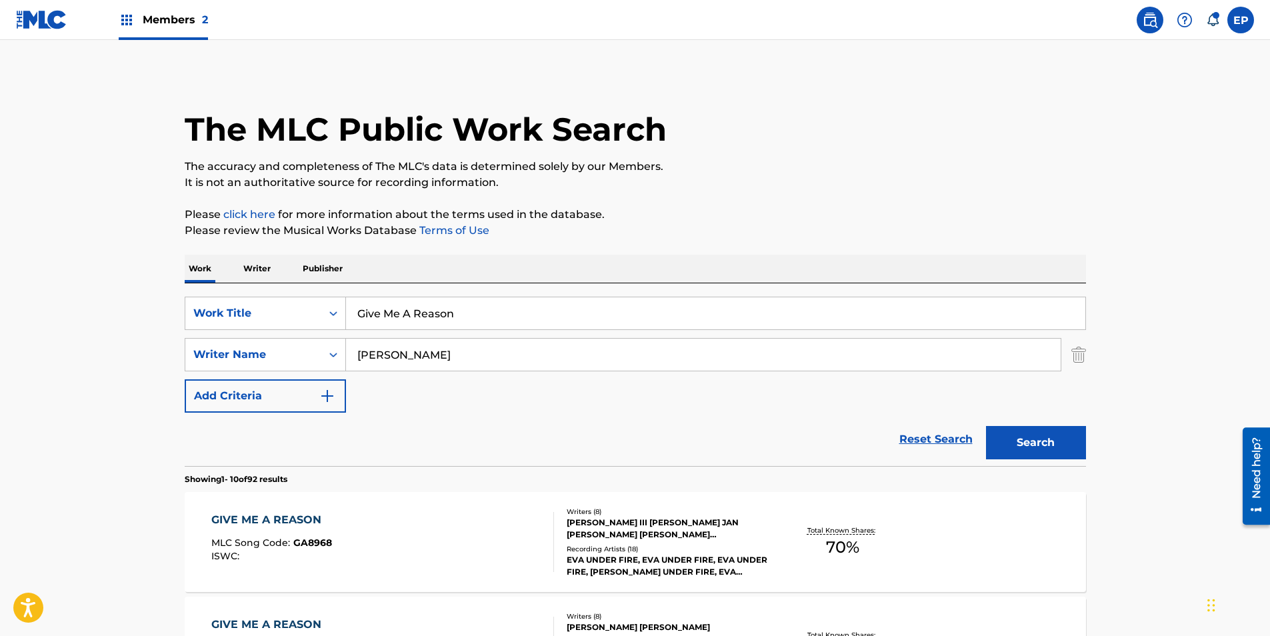
scroll to position [133, 0]
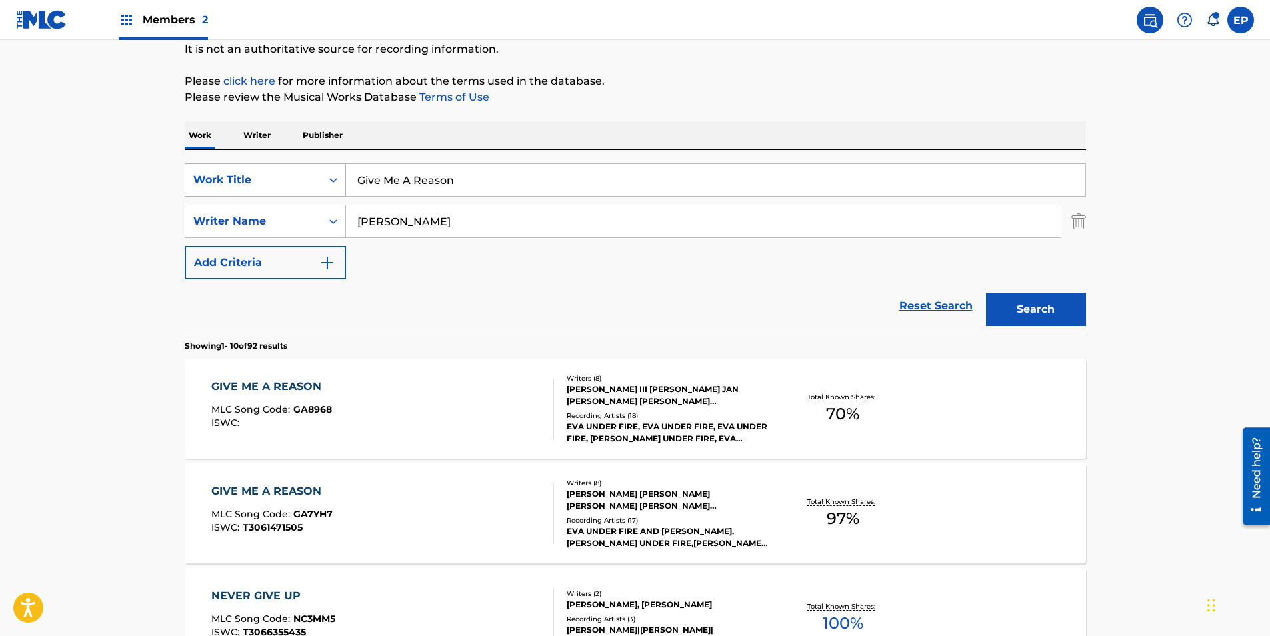
drag, startPoint x: 507, startPoint y: 189, endPoint x: 207, endPoint y: 163, distance: 300.5
click at [234, 165] on div "SearchWithCriteria099eca83-fcbc-4e41-986d-2dbaba96dd1a Work Title Give Me A Rea…" at bounding box center [635, 179] width 901 height 33
paste input "o For Gold"
type input "Go For Gold"
click at [1037, 316] on button "Search" at bounding box center [1036, 309] width 100 height 33
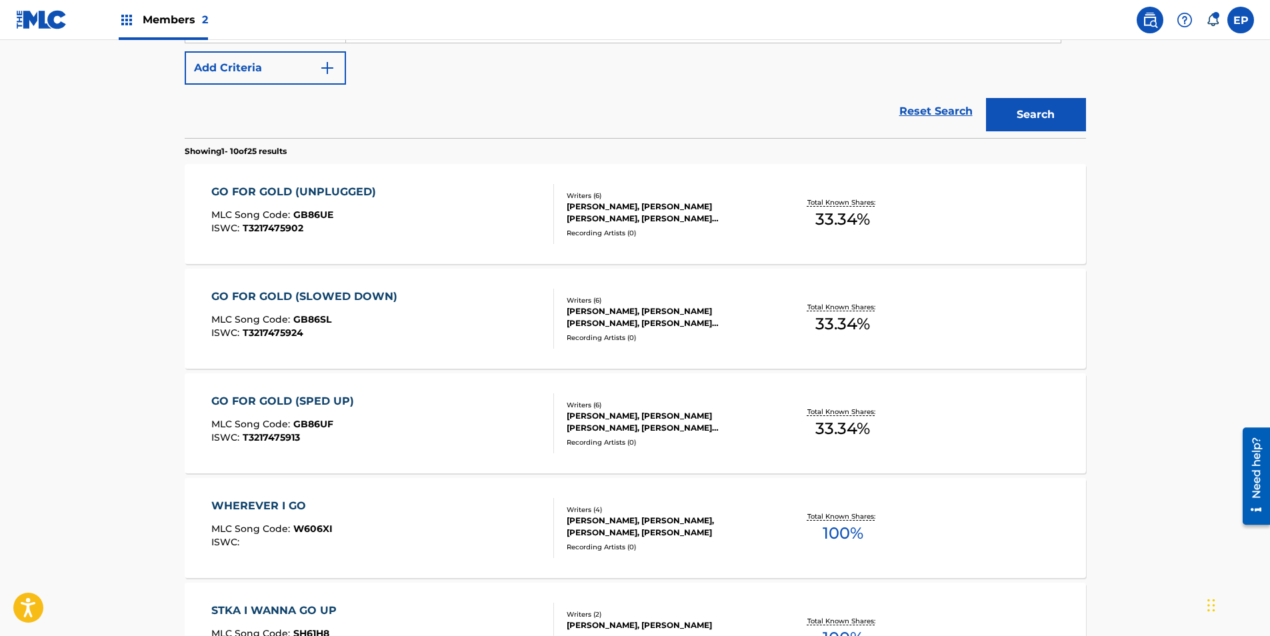
scroll to position [267, 0]
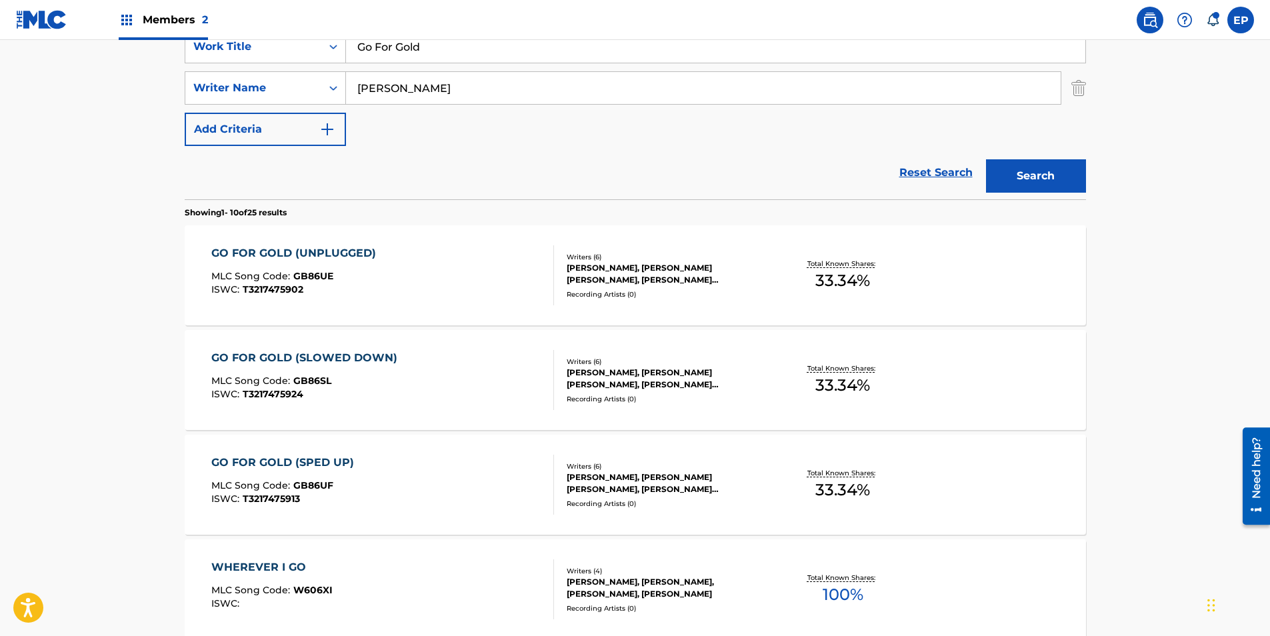
click at [371, 265] on div "GO FOR GOLD (UNPLUGGED) MLC Song Code : GB86UE ISWC : T3217475902" at bounding box center [296, 275] width 171 height 60
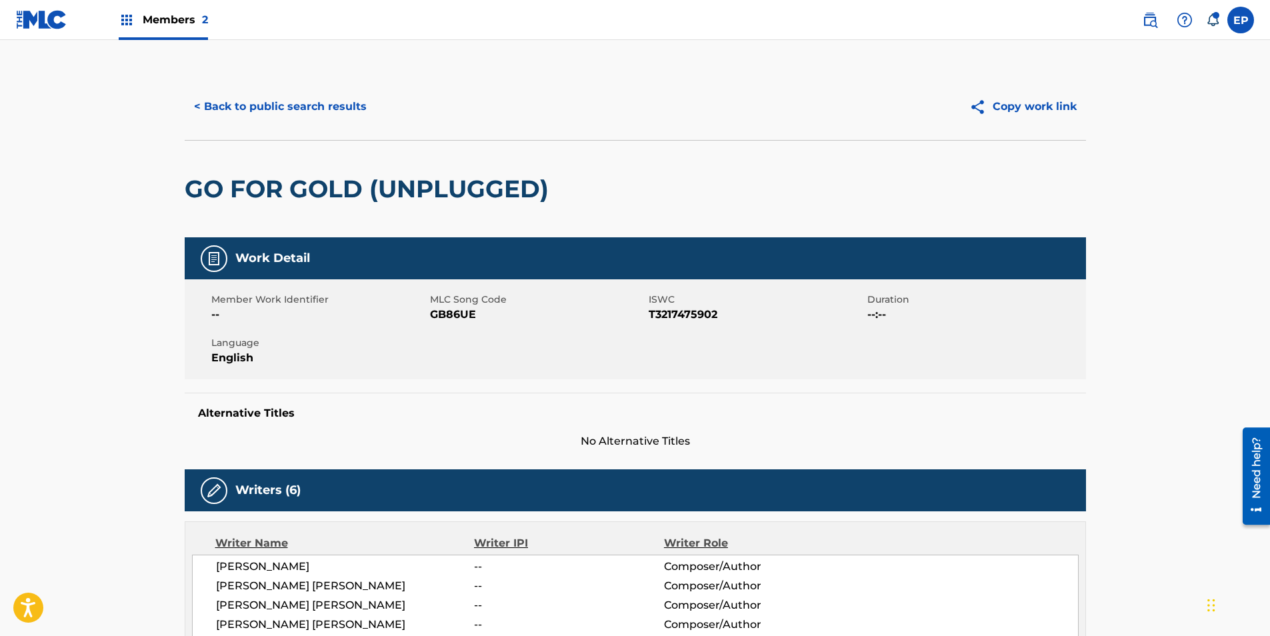
click at [451, 311] on span "GB86UE" at bounding box center [537, 315] width 215 height 16
click at [379, 445] on span "No Alternative Titles" at bounding box center [635, 441] width 901 height 16
click at [225, 92] on button "< Back to public search results" at bounding box center [280, 106] width 191 height 33
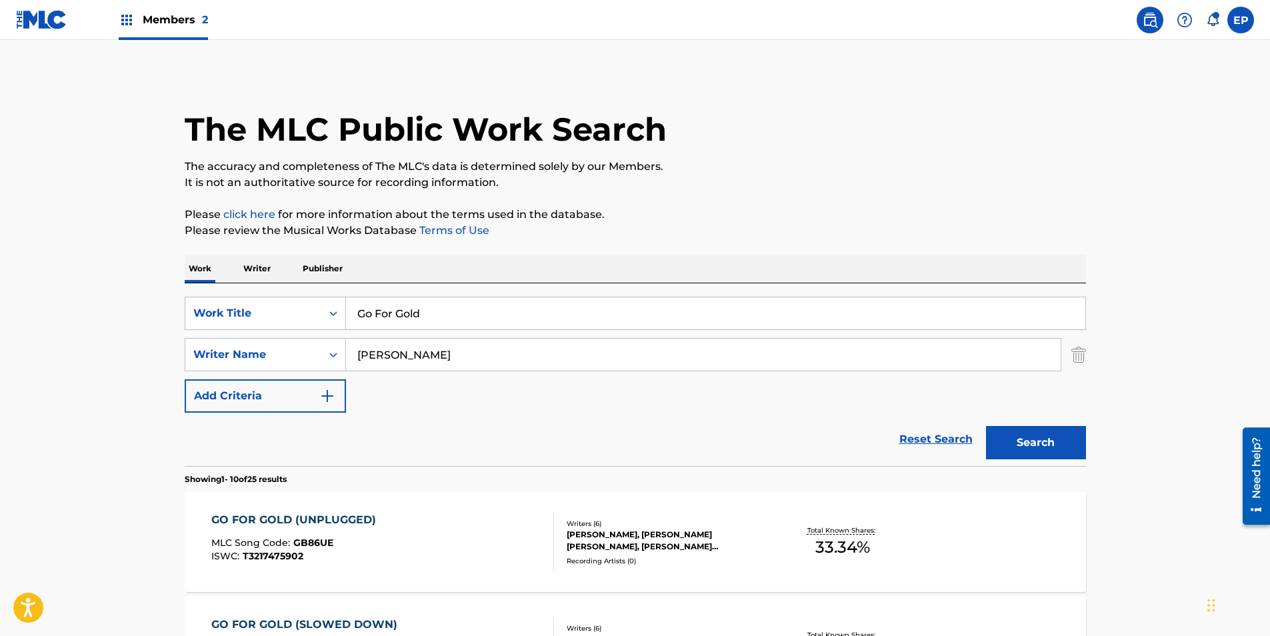
scroll to position [267, 0]
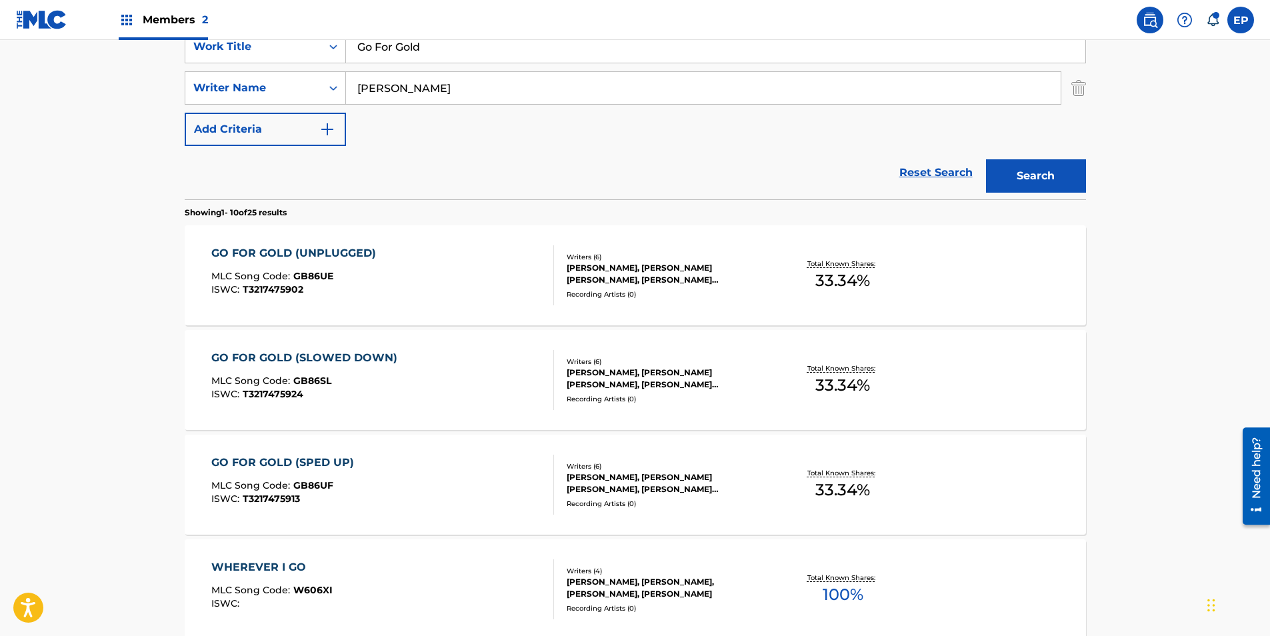
click at [392, 383] on div "MLC Song Code : GB86SL" at bounding box center [307, 382] width 193 height 13
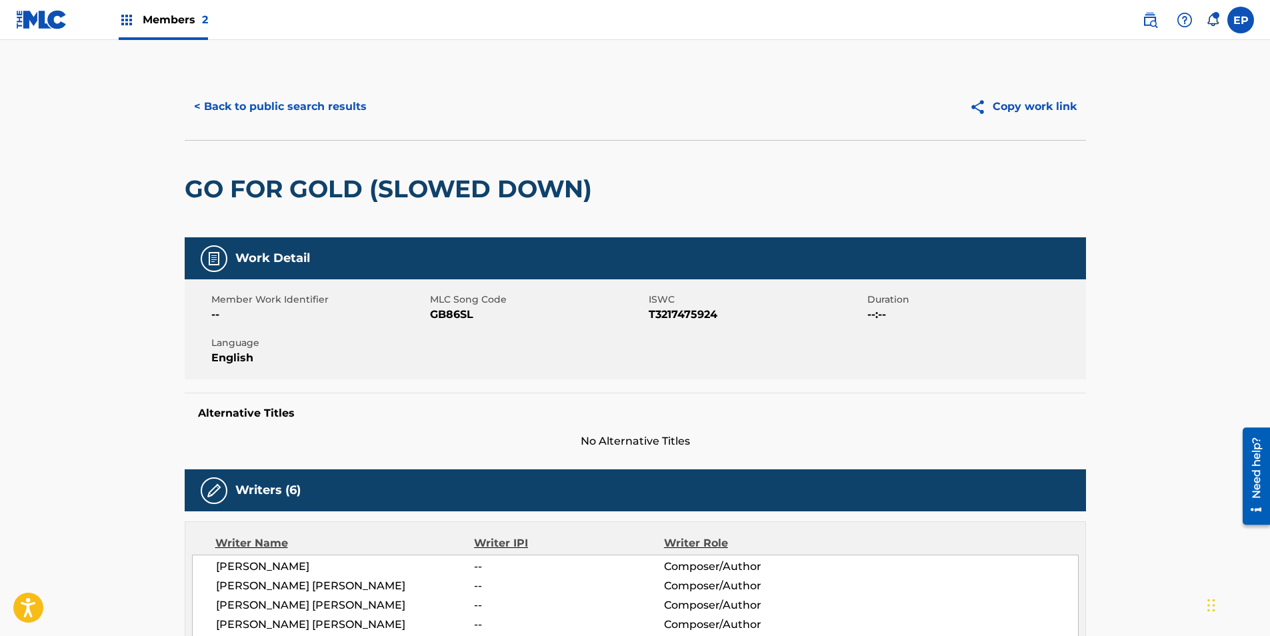
click at [460, 317] on span "GB86SL" at bounding box center [537, 315] width 215 height 16
click at [245, 109] on button "< Back to public search results" at bounding box center [280, 106] width 191 height 33
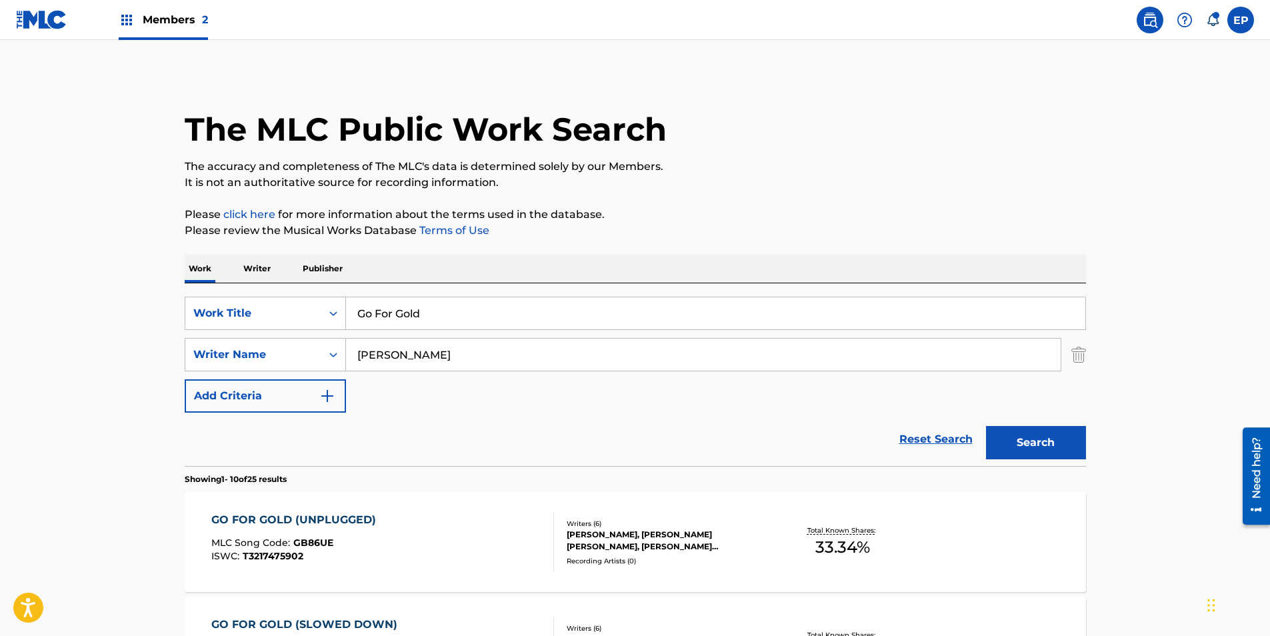
scroll to position [267, 0]
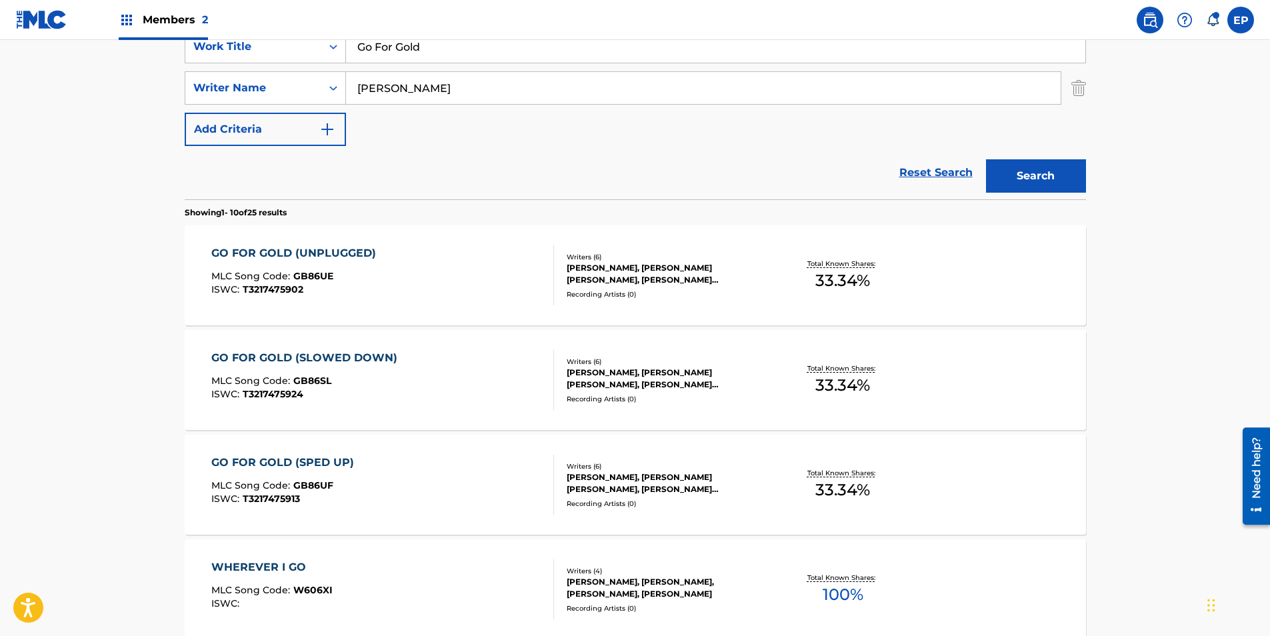
click at [363, 477] on div "GO FOR GOLD (SPED UP) MLC Song Code : GB86UF ISWC : T3217475913" at bounding box center [382, 485] width 343 height 60
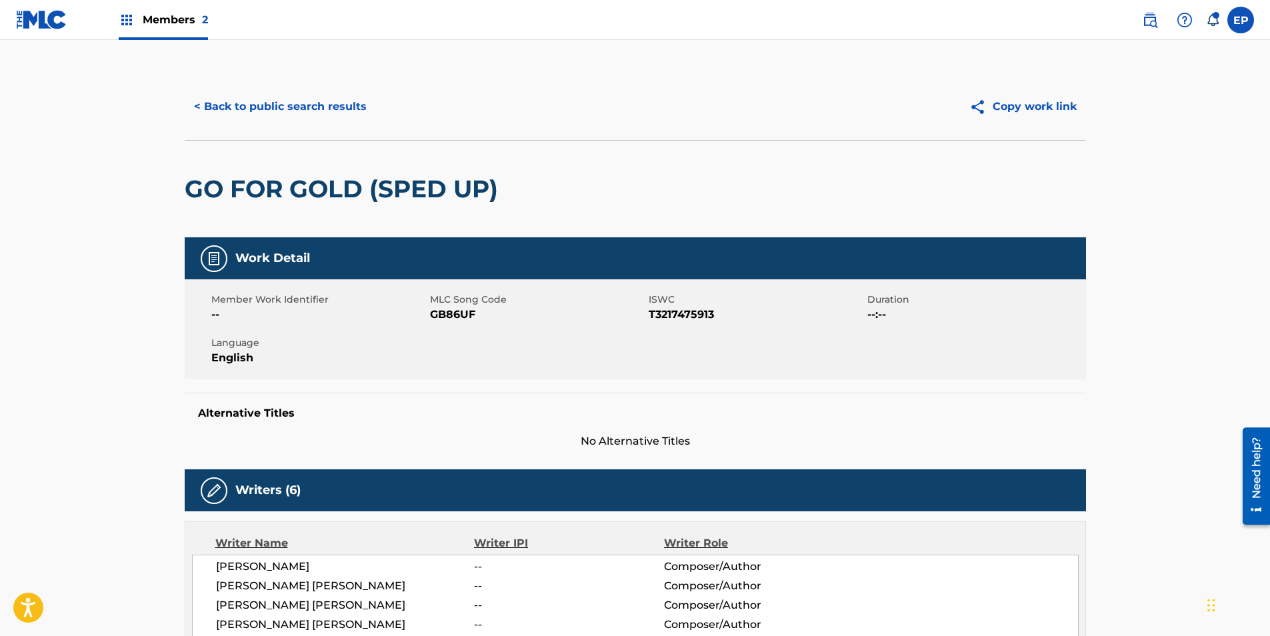
click at [445, 310] on span "GB86UF" at bounding box center [537, 315] width 215 height 16
click at [233, 117] on button "< Back to public search results" at bounding box center [280, 106] width 191 height 33
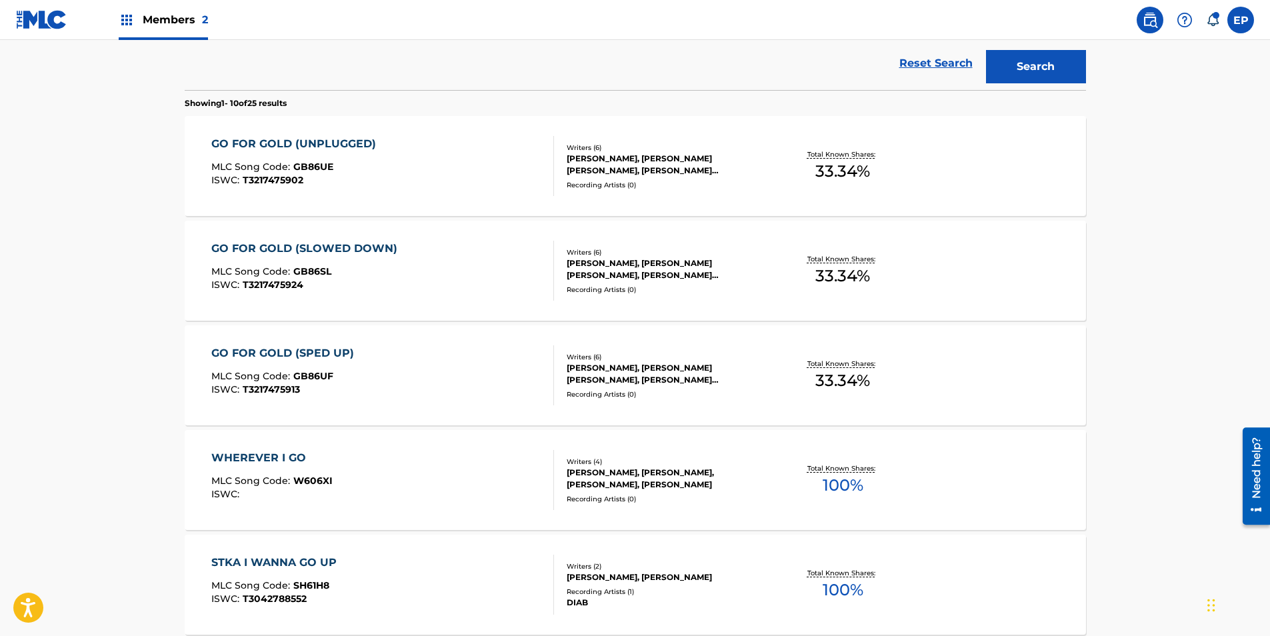
scroll to position [400, 0]
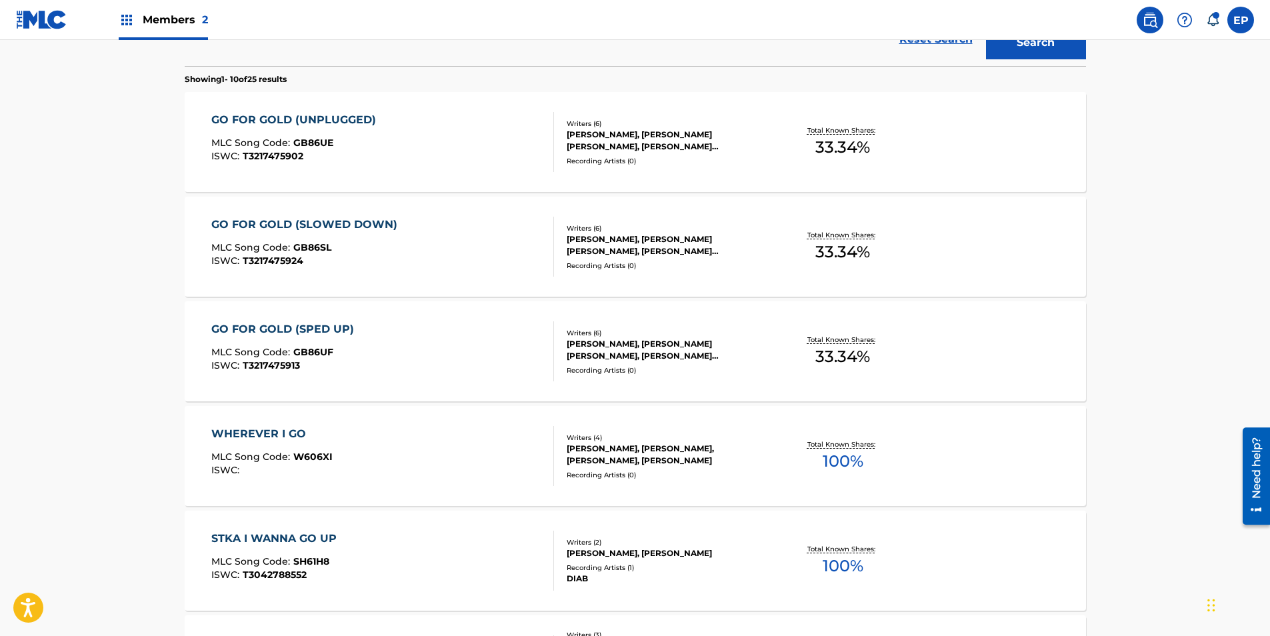
click at [371, 350] on div "GO FOR GOLD (SPED UP) MLC Song Code : GB86UF ISWC : T3217475913" at bounding box center [382, 351] width 343 height 60
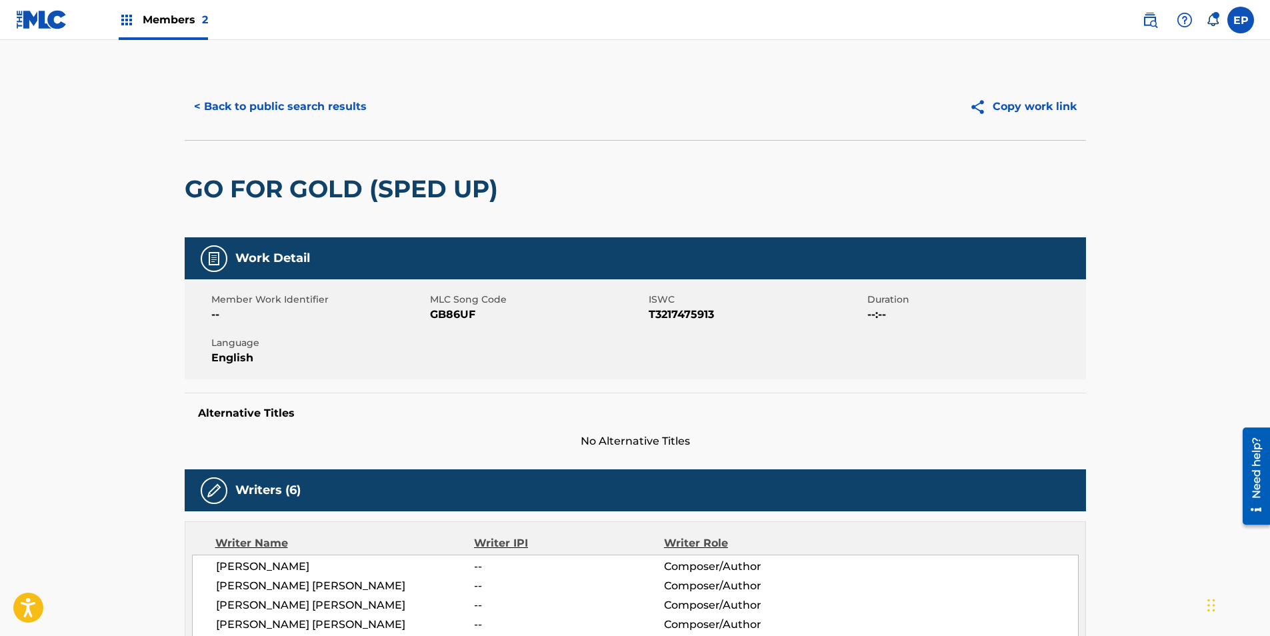
click at [448, 309] on span "GB86UF" at bounding box center [537, 315] width 215 height 16
click at [636, 367] on div "Member Work Identifier -- MLC Song Code GB86UF ISWC T3217475913 Duration --:-- …" at bounding box center [635, 329] width 901 height 100
click at [233, 103] on button "< Back to public search results" at bounding box center [280, 106] width 191 height 33
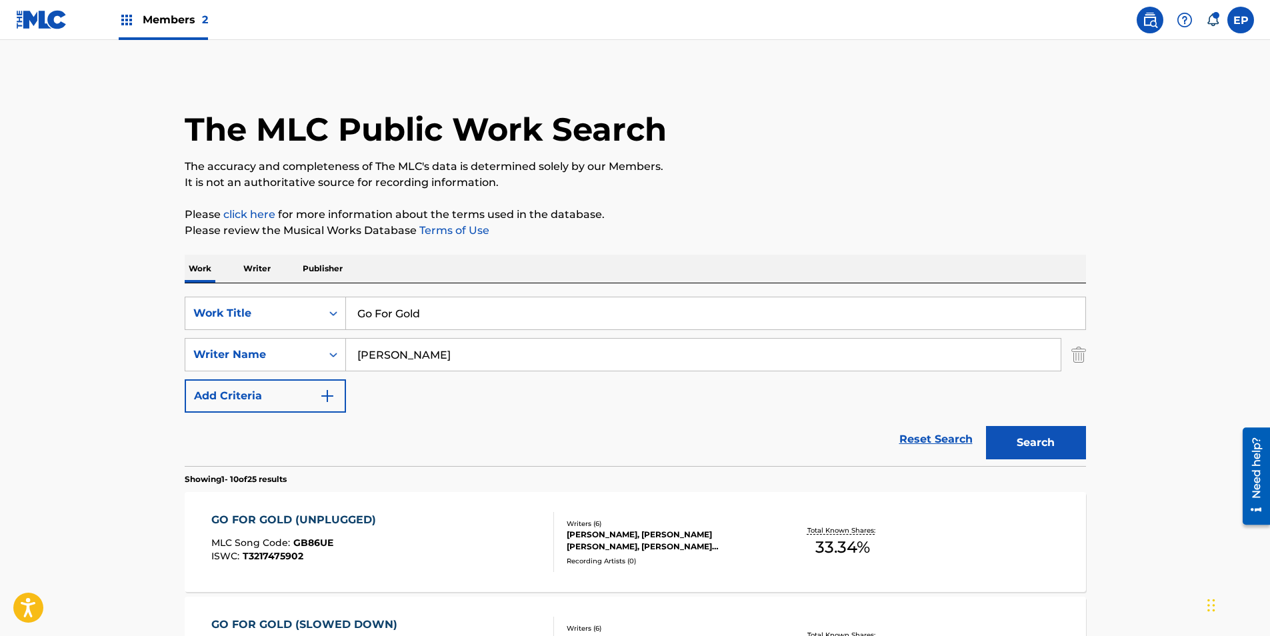
click at [449, 318] on input "Go For Gold" at bounding box center [715, 313] width 739 height 32
paste input "Hole In My Heart"
click at [593, 321] on input "Go For Hole In My Heart" at bounding box center [715, 313] width 739 height 32
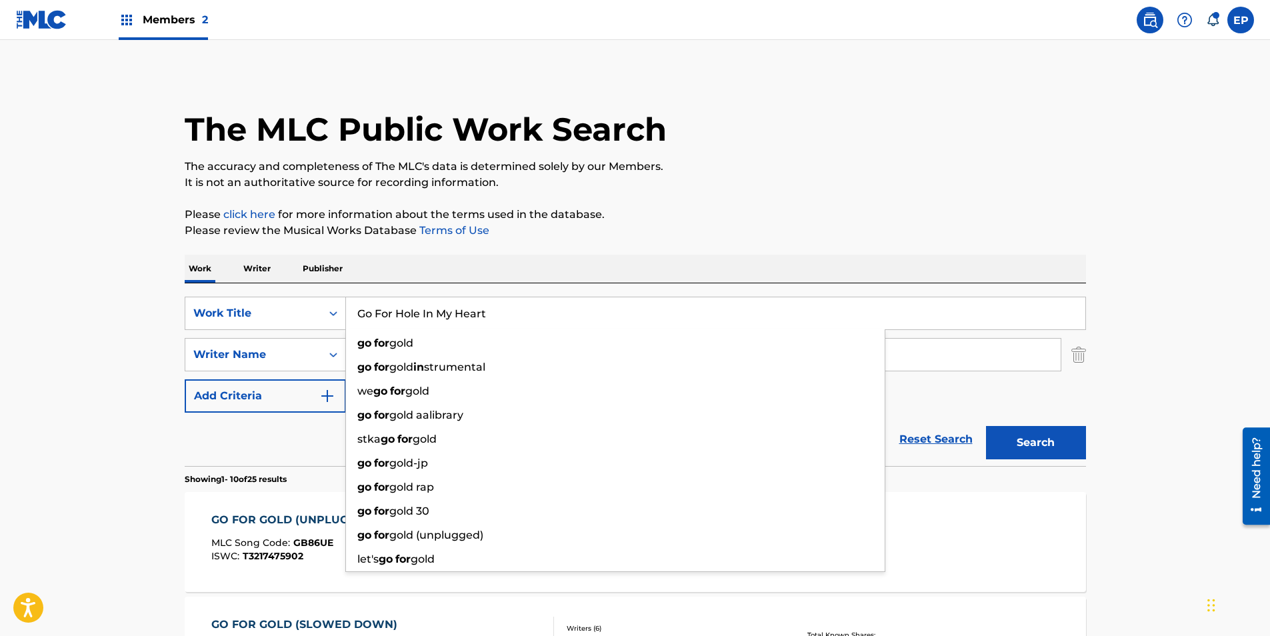
click at [593, 321] on input "Go For Hole In My Heart" at bounding box center [715, 313] width 739 height 32
paste input "Search Form"
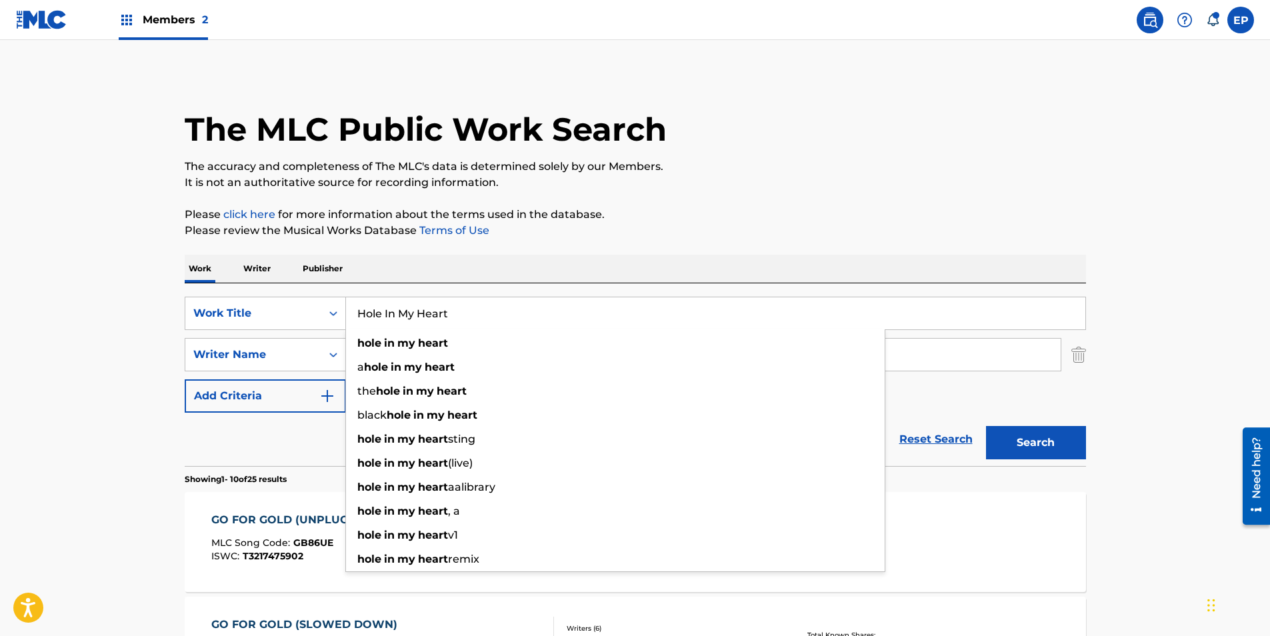
click at [1067, 440] on button "Search" at bounding box center [1036, 442] width 100 height 33
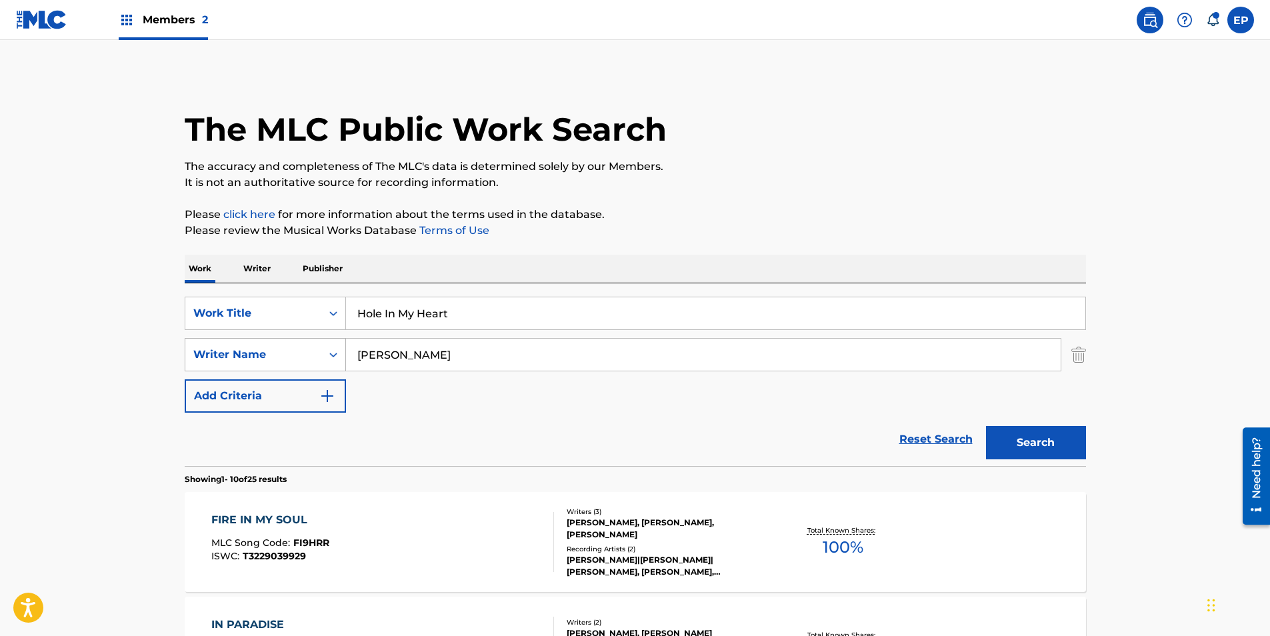
drag, startPoint x: 461, startPoint y: 309, endPoint x: 333, endPoint y: 341, distance: 131.8
click at [273, 312] on div "SearchWithCriteria099eca83-fcbc-4e41-986d-2dbaba96dd1a Work Title Hole In My He…" at bounding box center [635, 313] width 901 height 33
paste input "Illusion"
type input "Illusion"
click at [1042, 447] on button "Search" at bounding box center [1036, 442] width 100 height 33
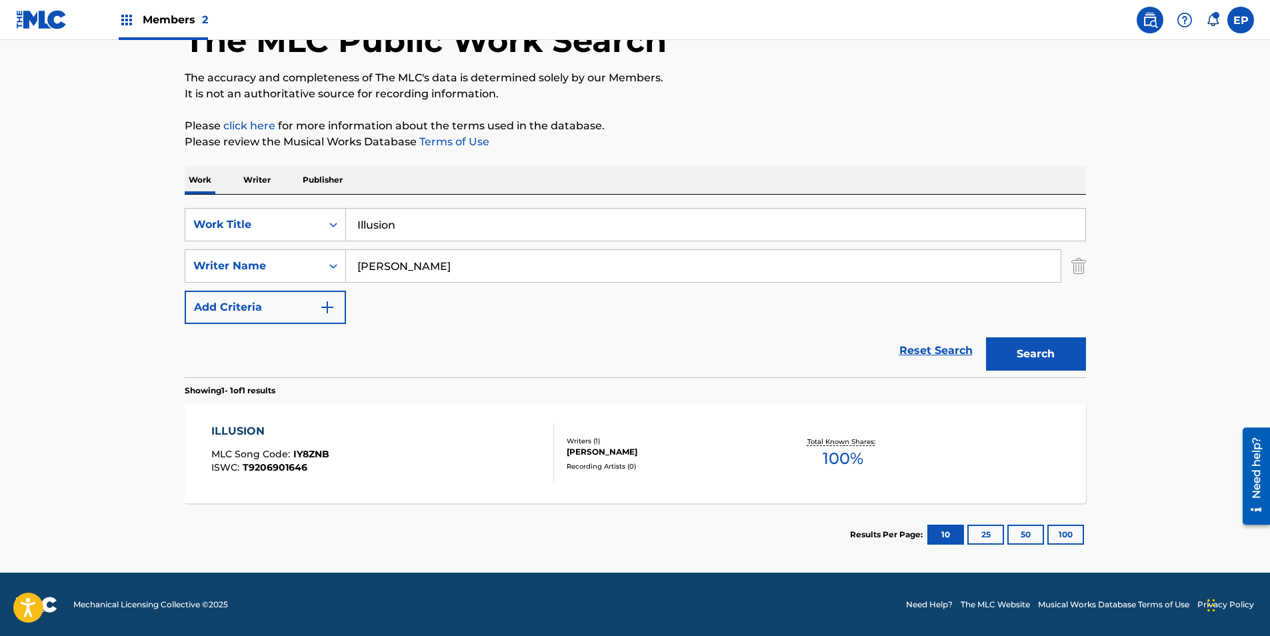
scroll to position [89, 0]
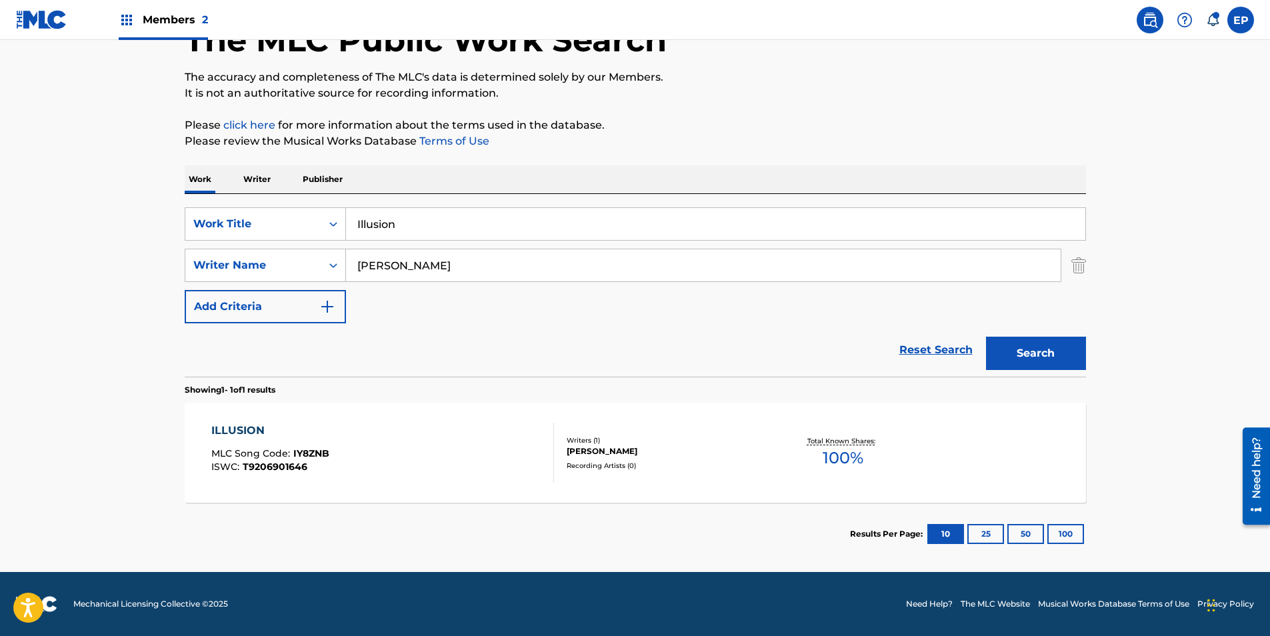
click at [446, 453] on div "ILLUSION MLC Song Code : IY8ZNB ISWC : T9206901646" at bounding box center [382, 453] width 343 height 60
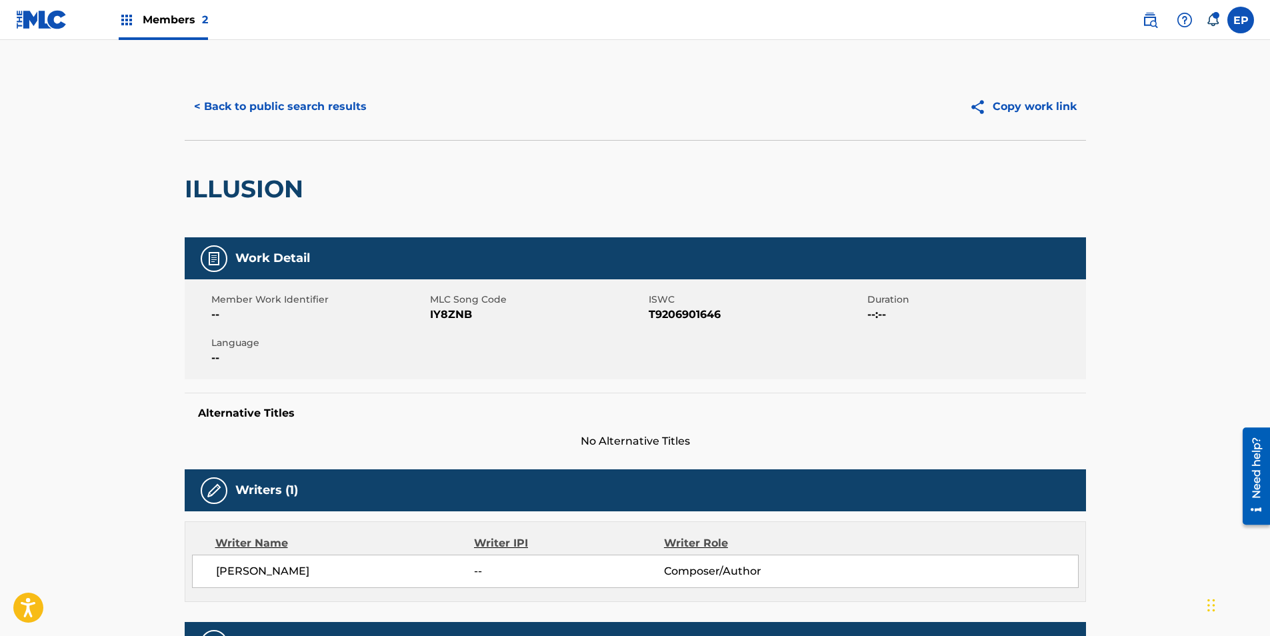
click at [445, 307] on span "IY8ZNB" at bounding box center [537, 315] width 215 height 16
click at [241, 119] on button "< Back to public search results" at bounding box center [280, 106] width 191 height 33
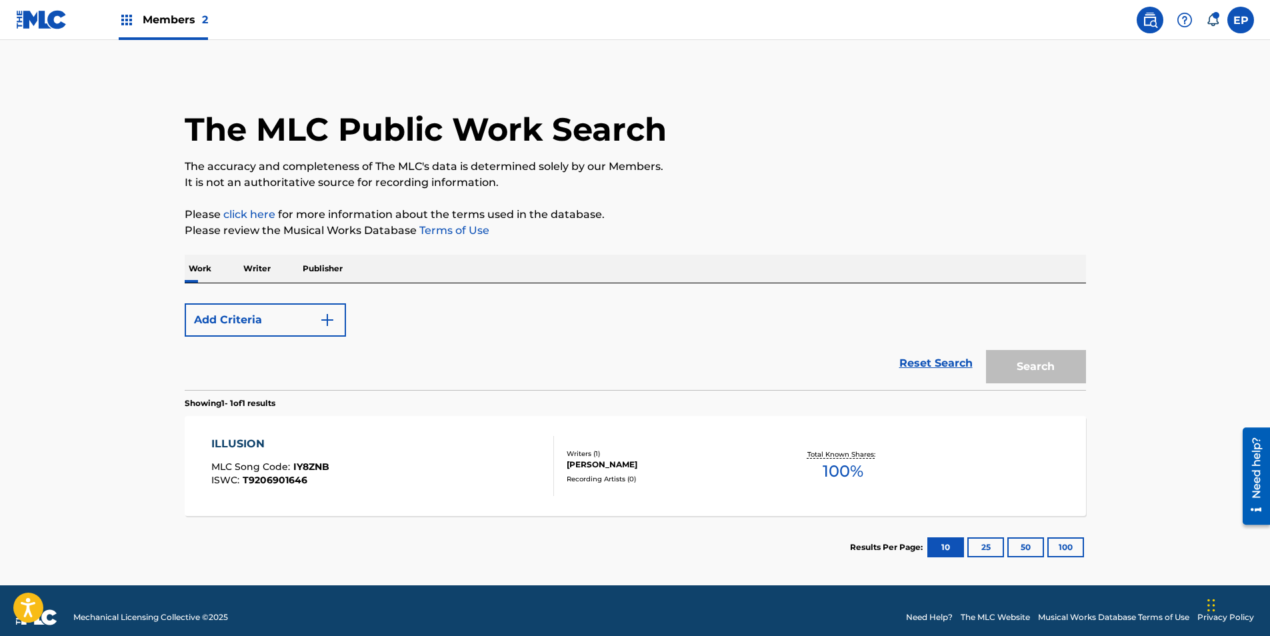
scroll to position [13, 0]
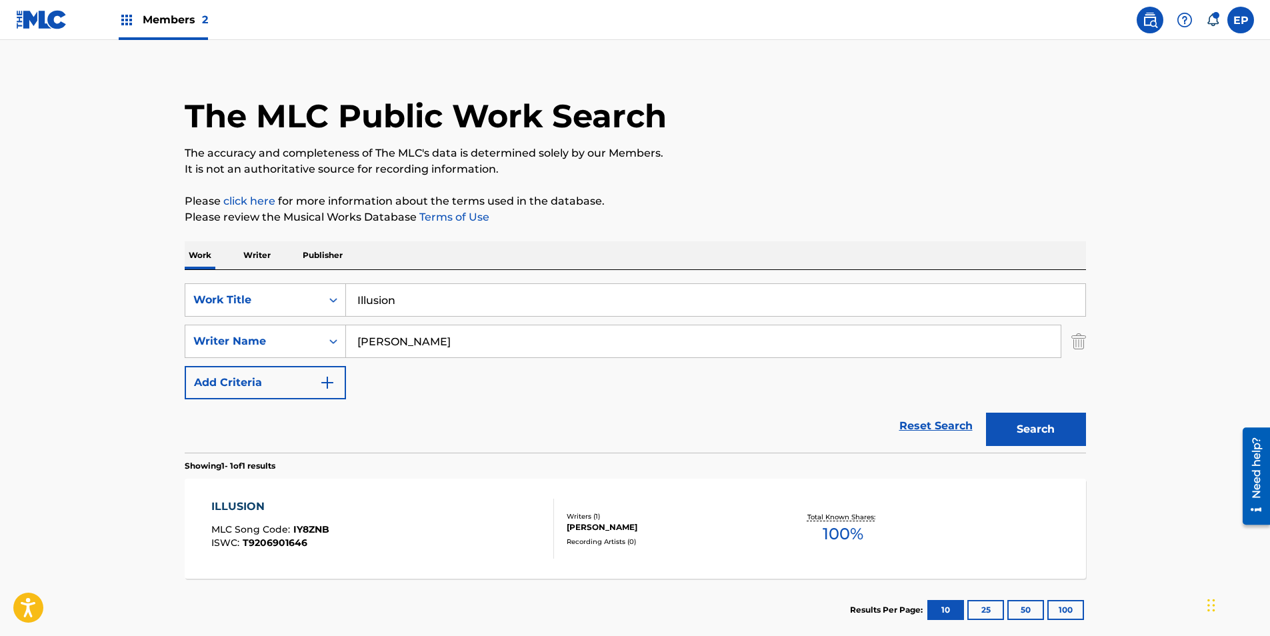
click at [393, 301] on input "Illusion" at bounding box center [715, 300] width 739 height 32
paste input "Hole In My Heart"
click at [1029, 422] on button "Search" at bounding box center [1036, 429] width 100 height 33
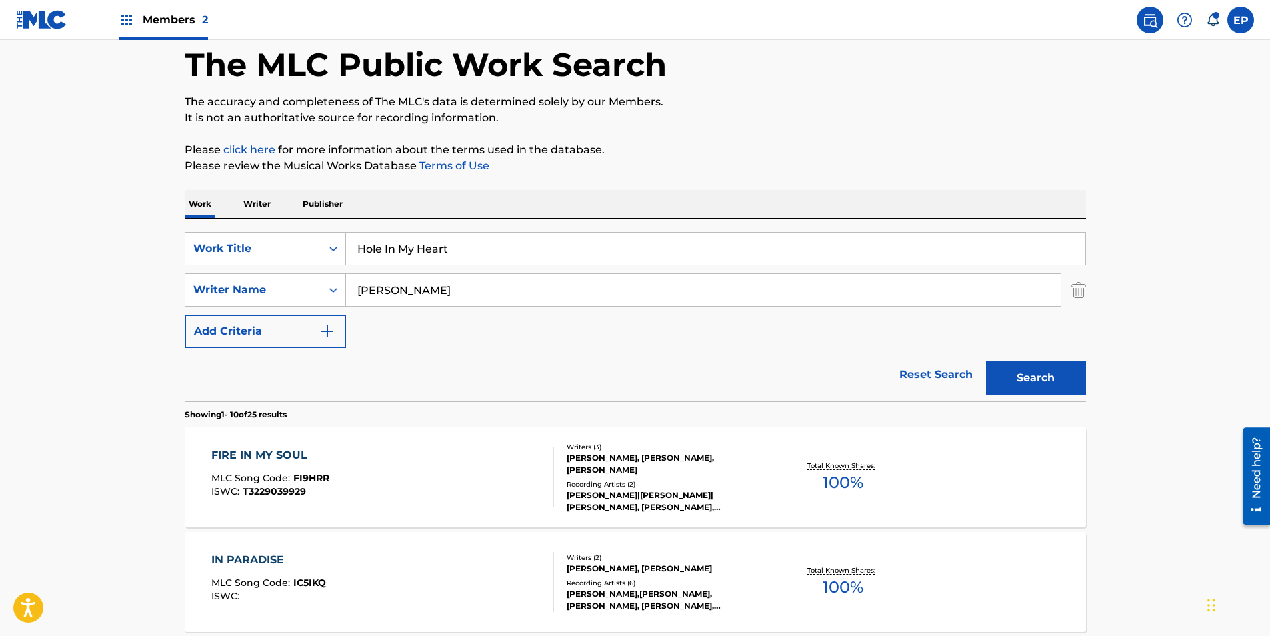
scroll to position [0, 0]
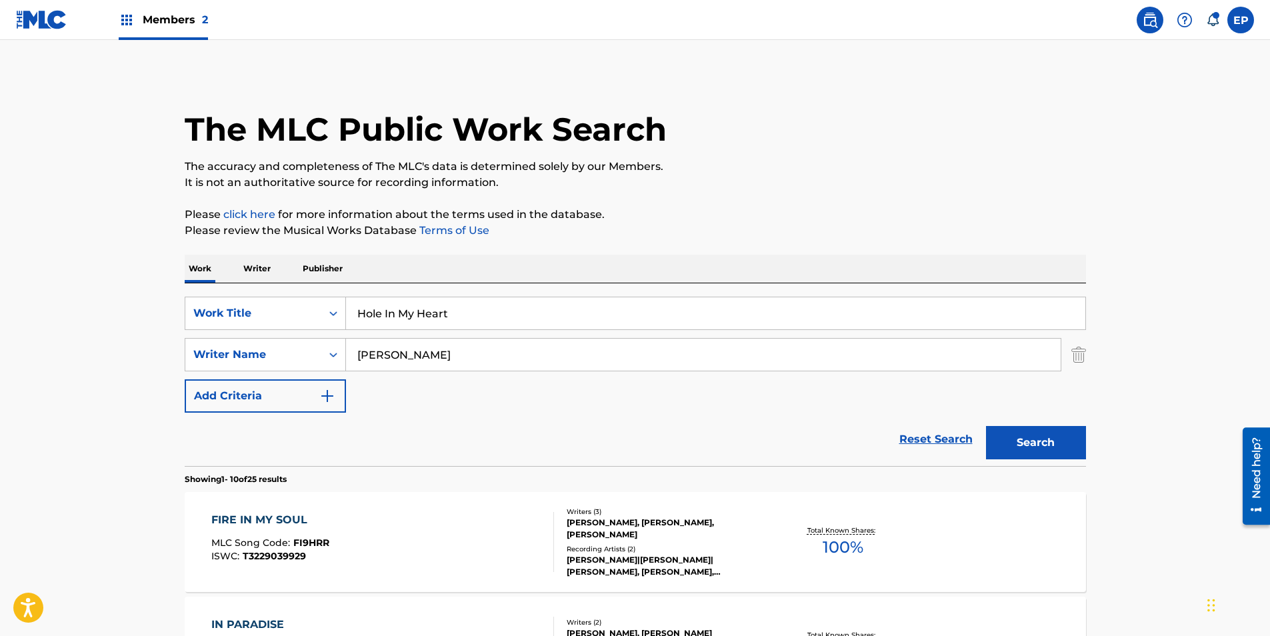
click at [469, 319] on input "Hole In My Heart" at bounding box center [715, 313] width 739 height 32
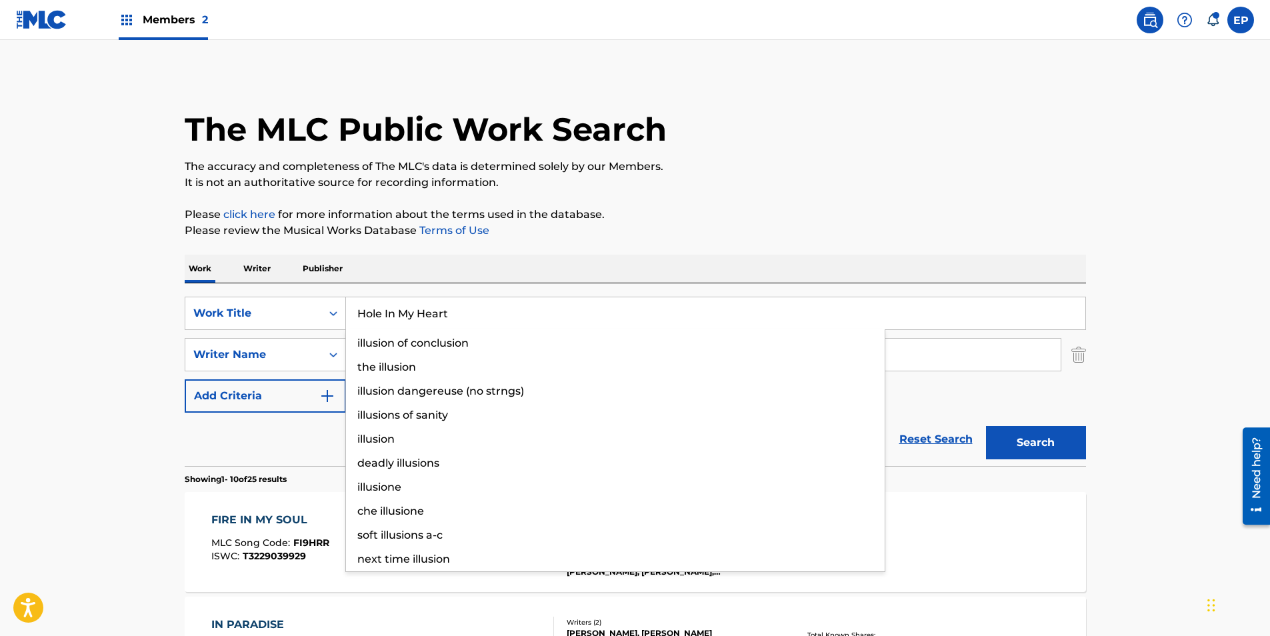
click at [469, 319] on input "Hole In My Heart" at bounding box center [715, 313] width 739 height 32
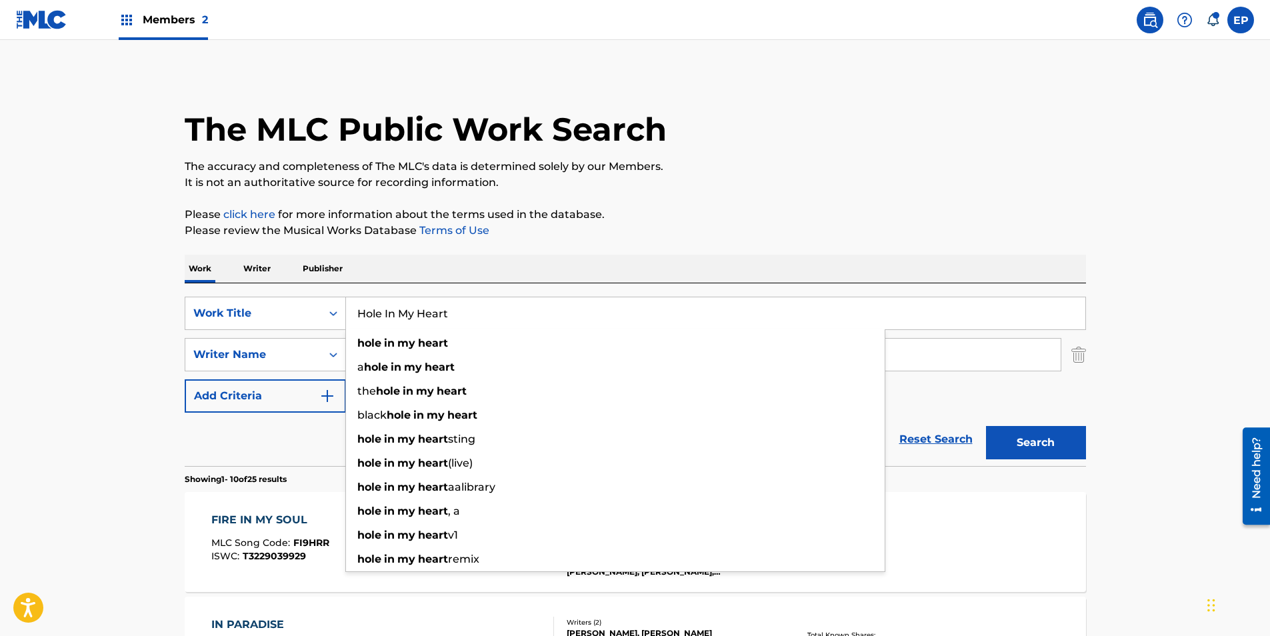
paste input "Illusion"
click at [468, 319] on input "Hole In My Illusion" at bounding box center [715, 313] width 739 height 32
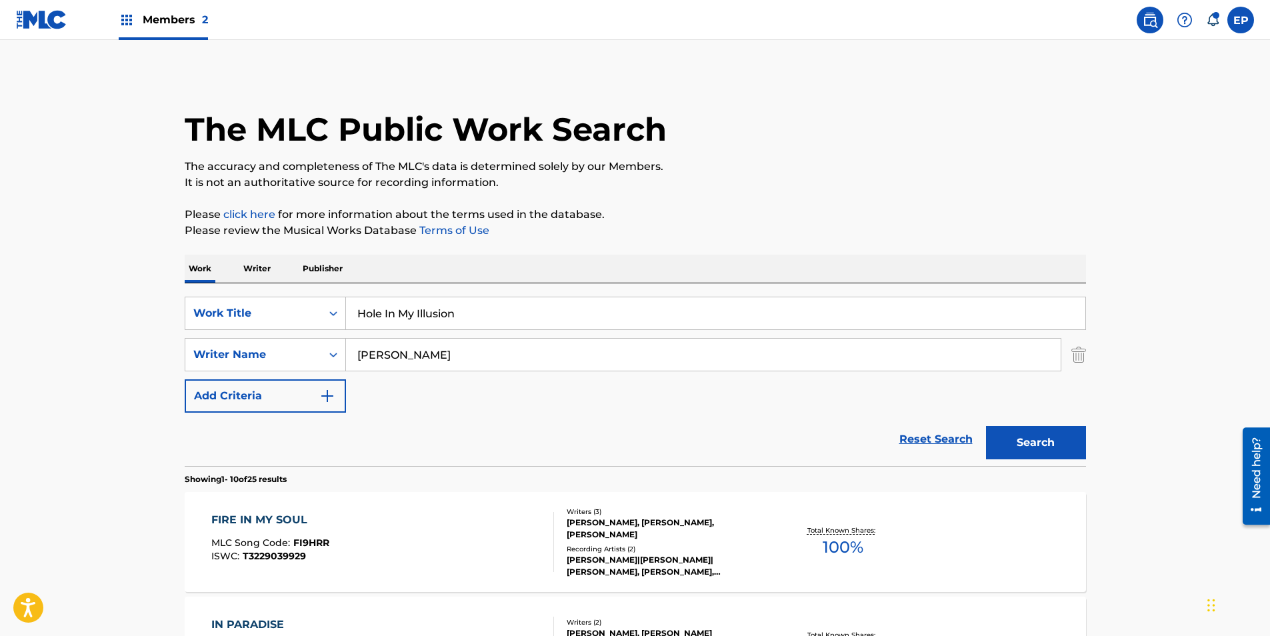
paste input "Search Form"
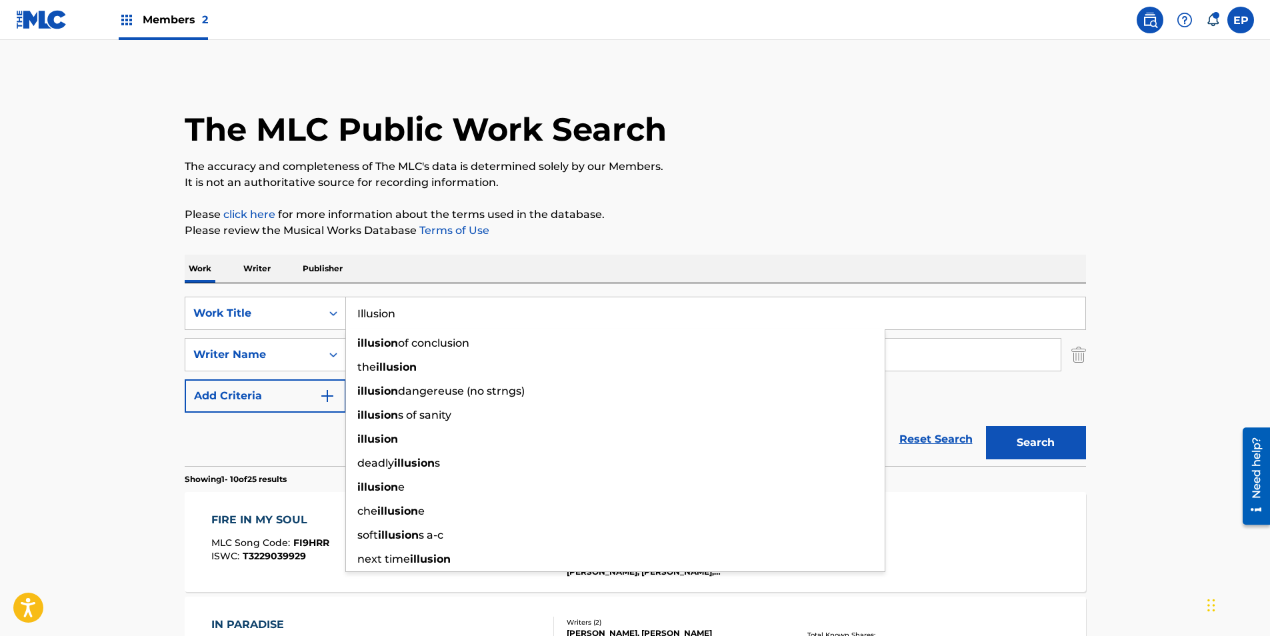
type input "Illusion"
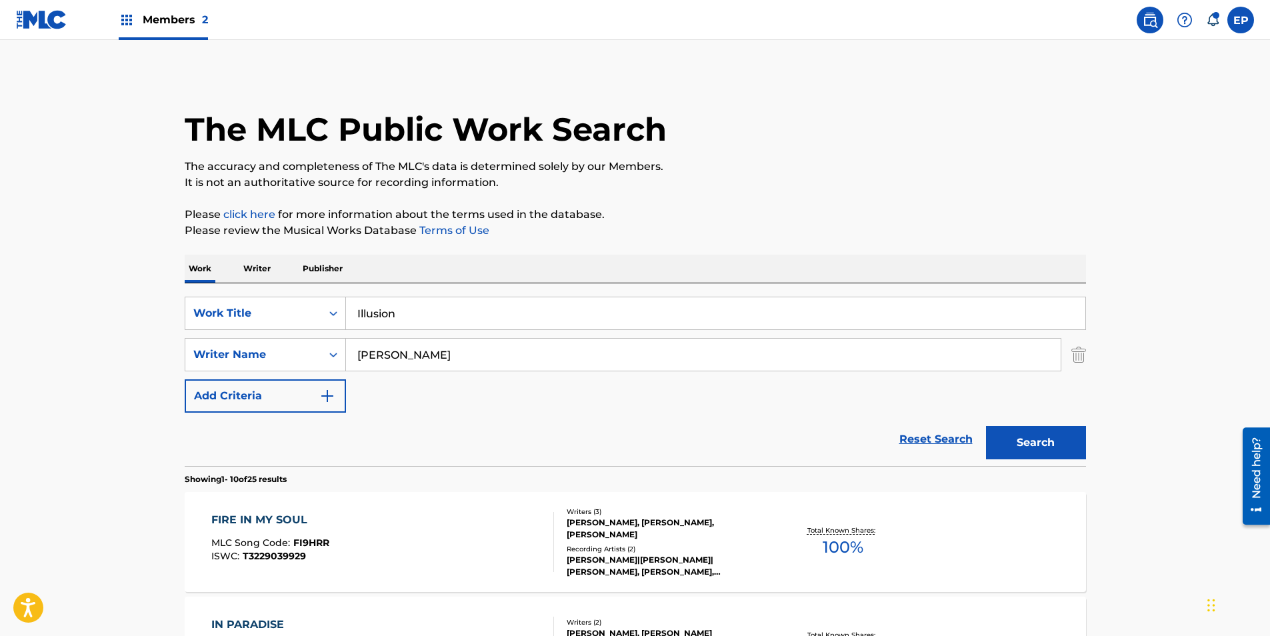
click at [1057, 453] on button "Search" at bounding box center [1036, 442] width 100 height 33
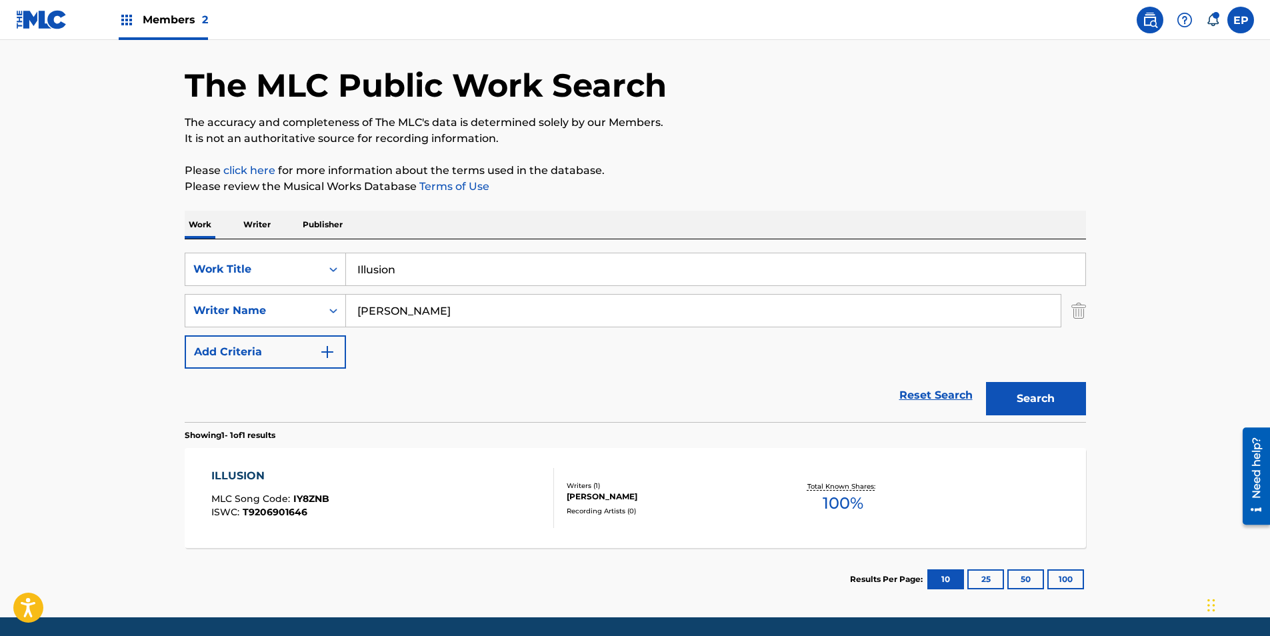
scroll to position [89, 0]
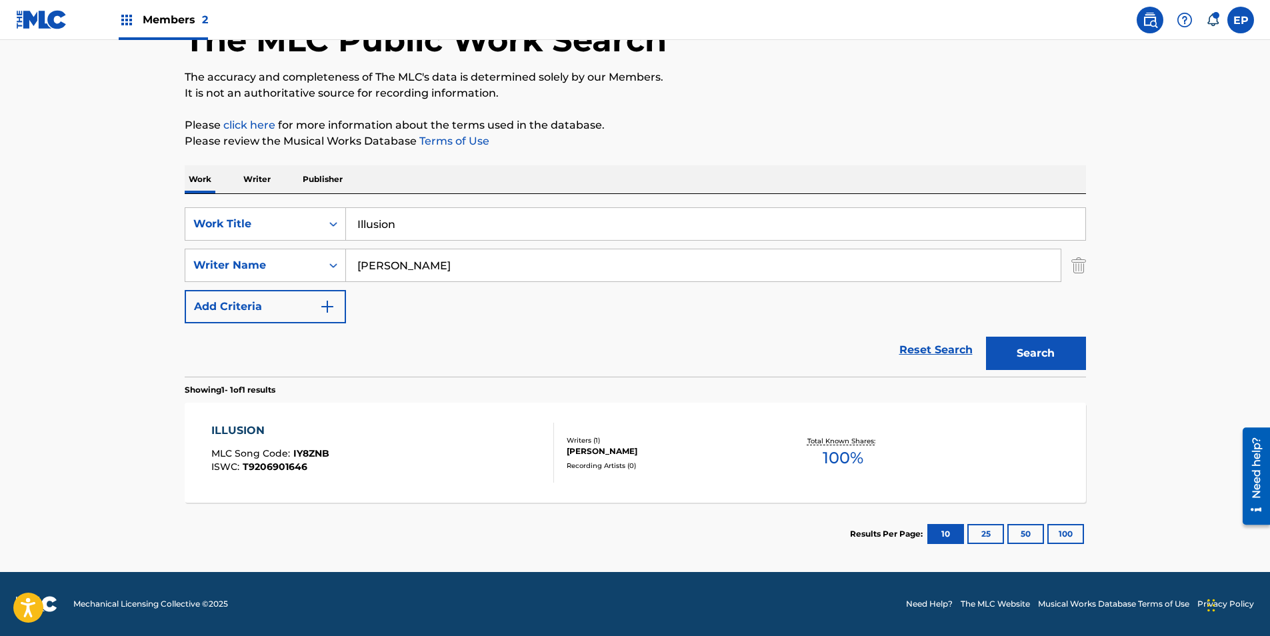
click at [333, 455] on div "ILLUSION MLC Song Code : IY8ZNB ISWC : T9206901646" at bounding box center [382, 453] width 343 height 60
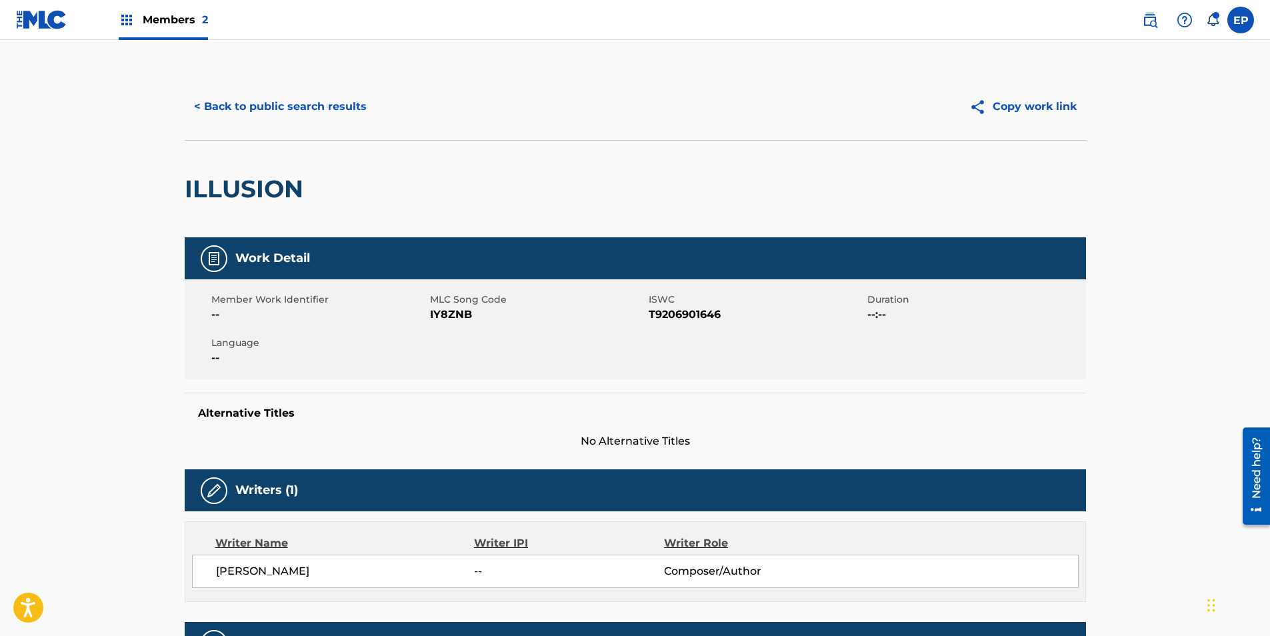
click at [453, 316] on span "IY8ZNB" at bounding box center [537, 315] width 215 height 16
click at [515, 404] on div "Alternative Titles No Alternative Titles" at bounding box center [635, 421] width 901 height 57
click at [265, 100] on button "< Back to public search results" at bounding box center [280, 106] width 191 height 33
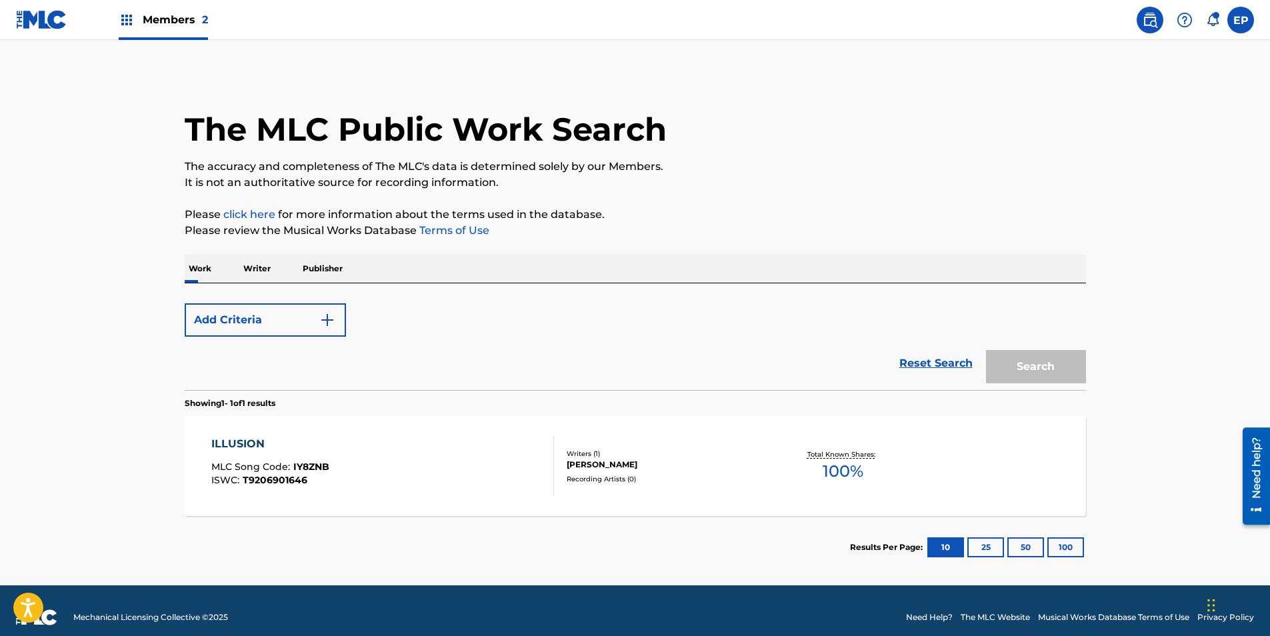
scroll to position [13, 0]
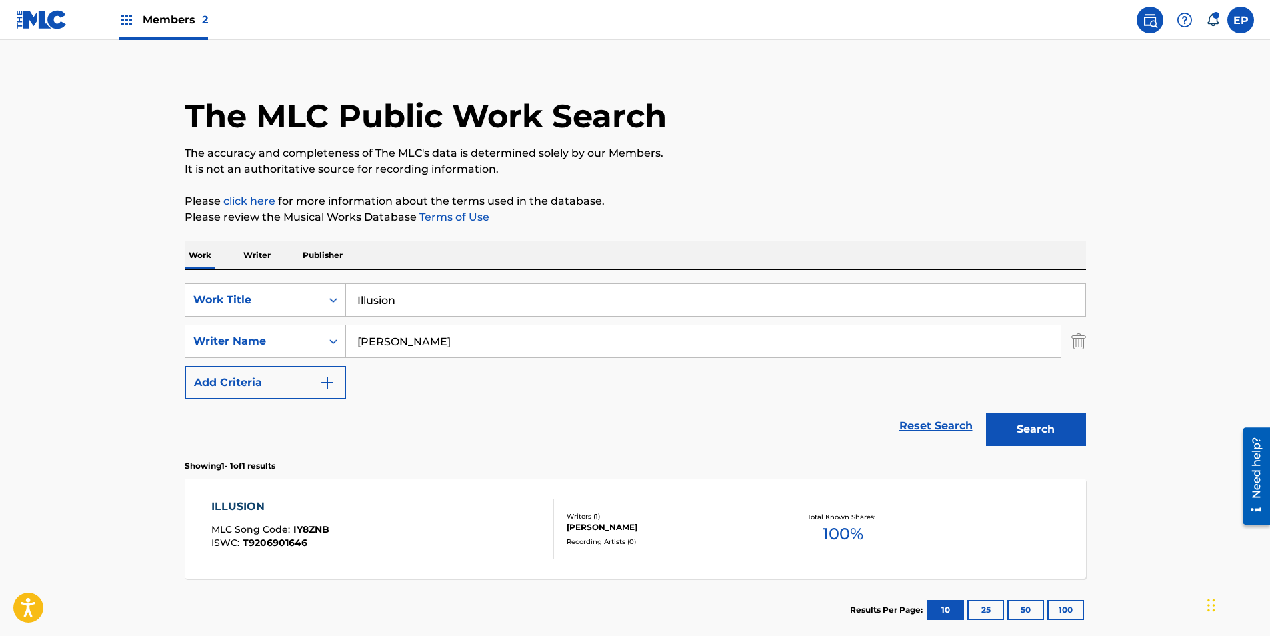
click at [411, 287] on input "Illusion" at bounding box center [715, 300] width 739 height 32
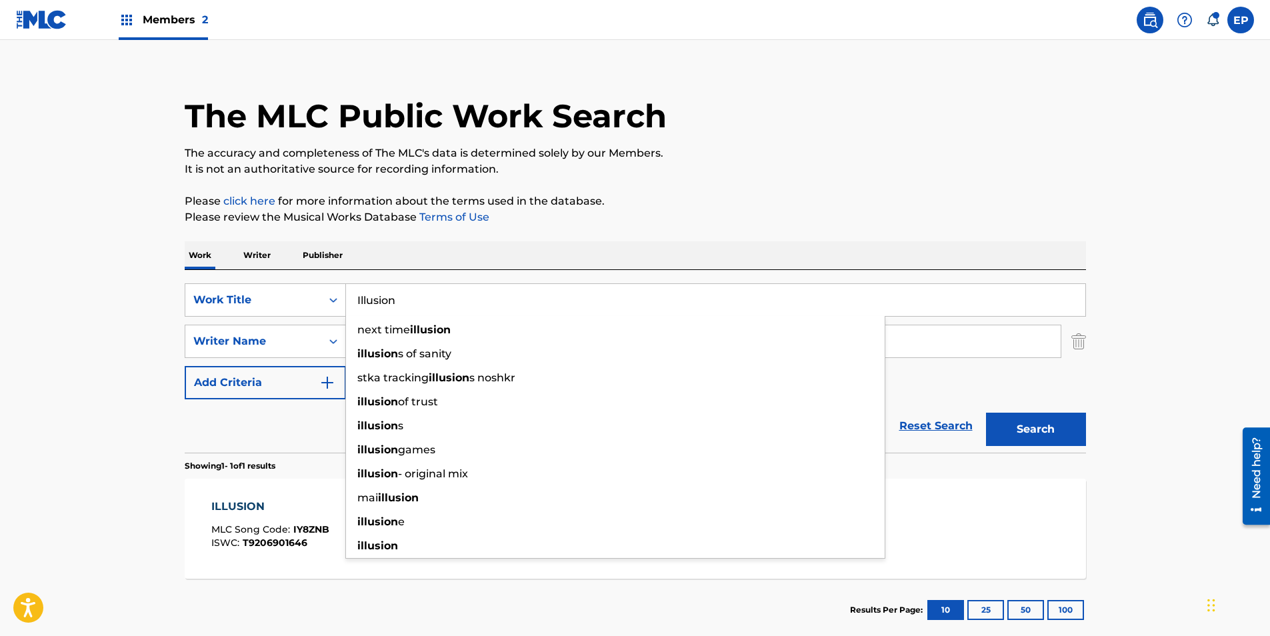
click at [411, 287] on input "Illusion" at bounding box center [715, 300] width 739 height 32
paste input "Lonely"
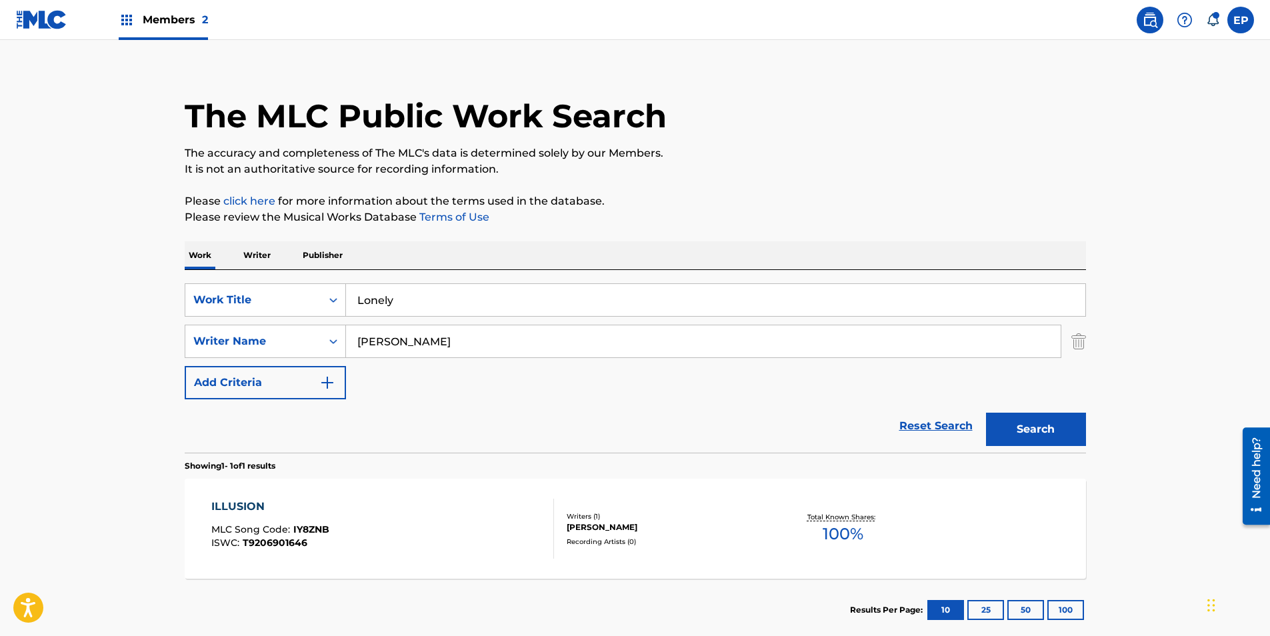
click at [1021, 421] on button "Search" at bounding box center [1036, 429] width 100 height 33
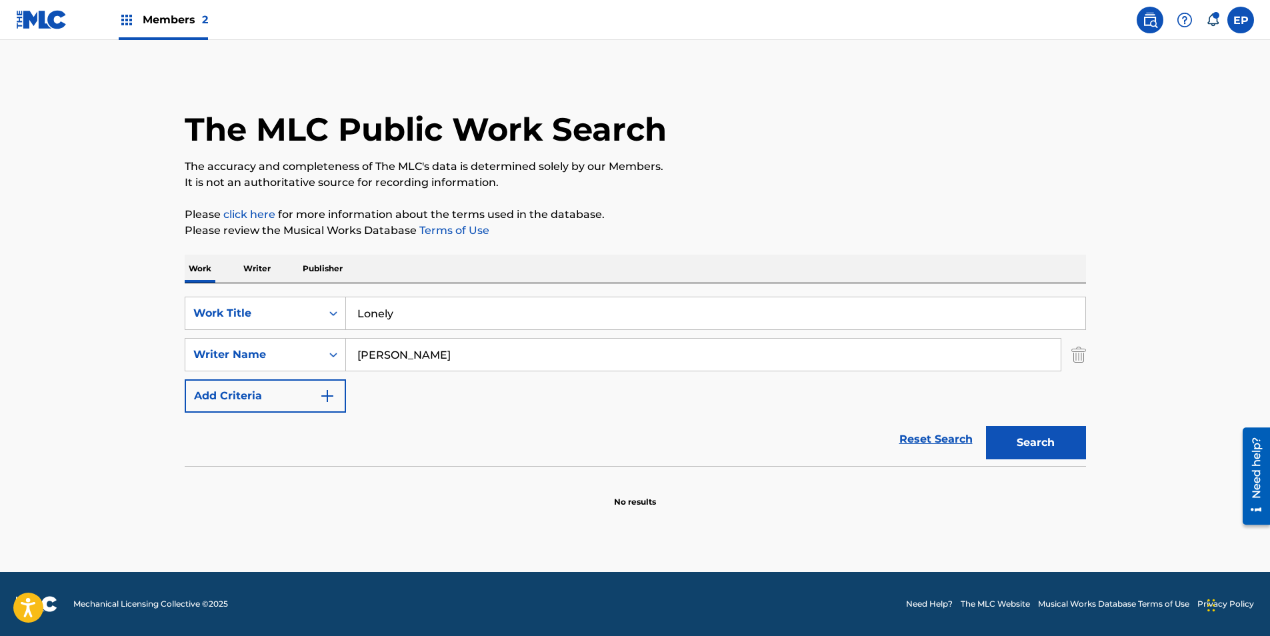
click at [467, 316] on input "Lonely" at bounding box center [715, 313] width 739 height 32
paste input "Masquerade"
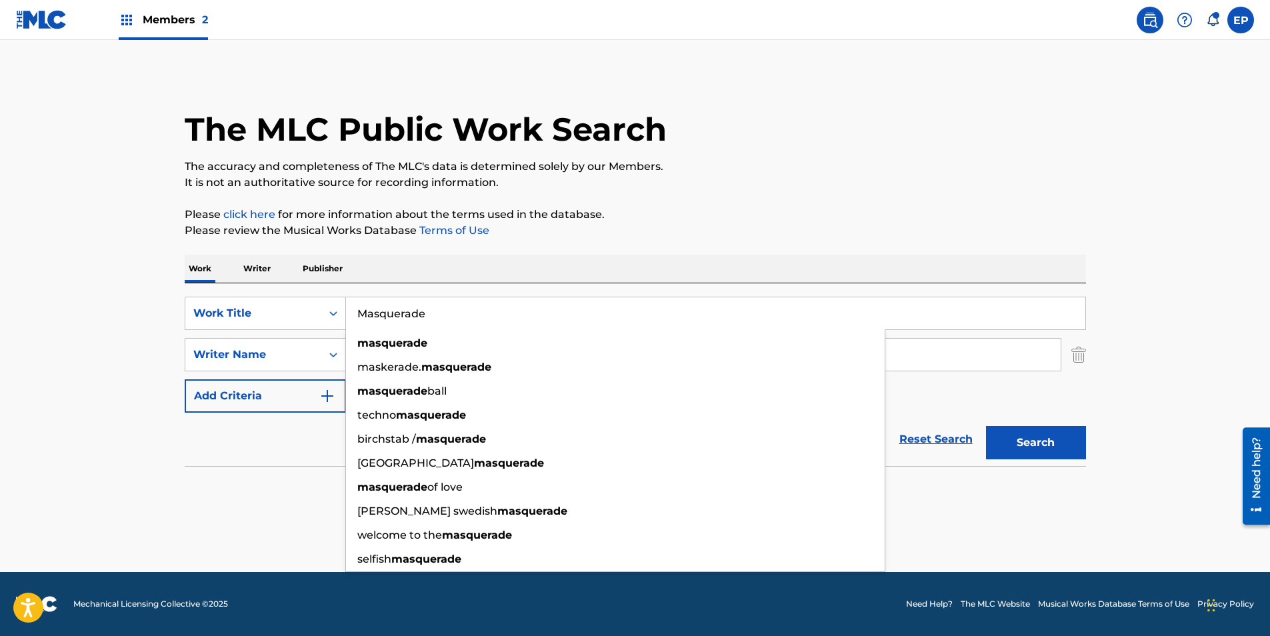
click at [1051, 440] on button "Search" at bounding box center [1036, 442] width 100 height 33
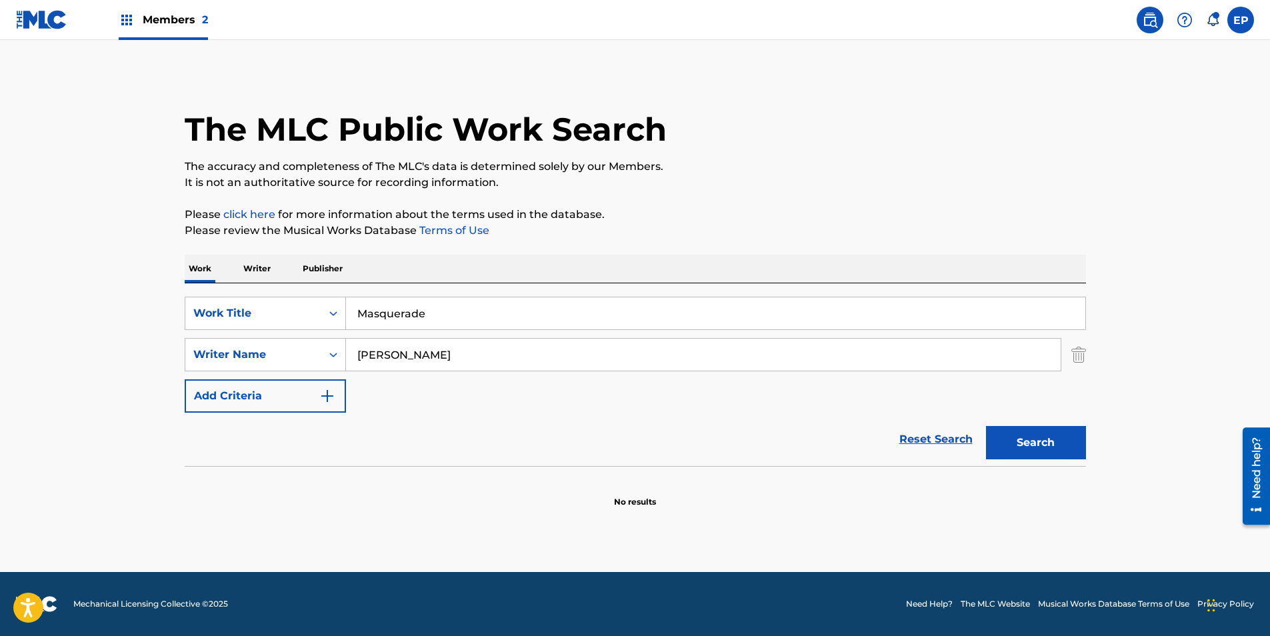
click at [446, 321] on input "Masquerade" at bounding box center [715, 313] width 739 height 32
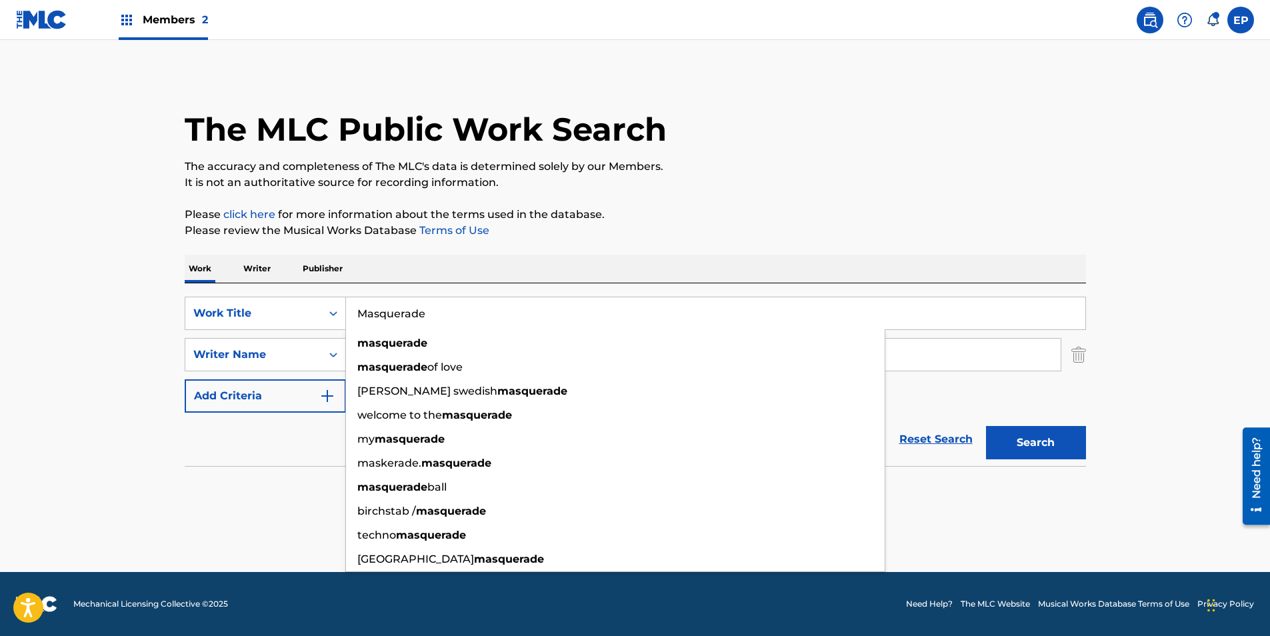
paste input "Never Back Down"
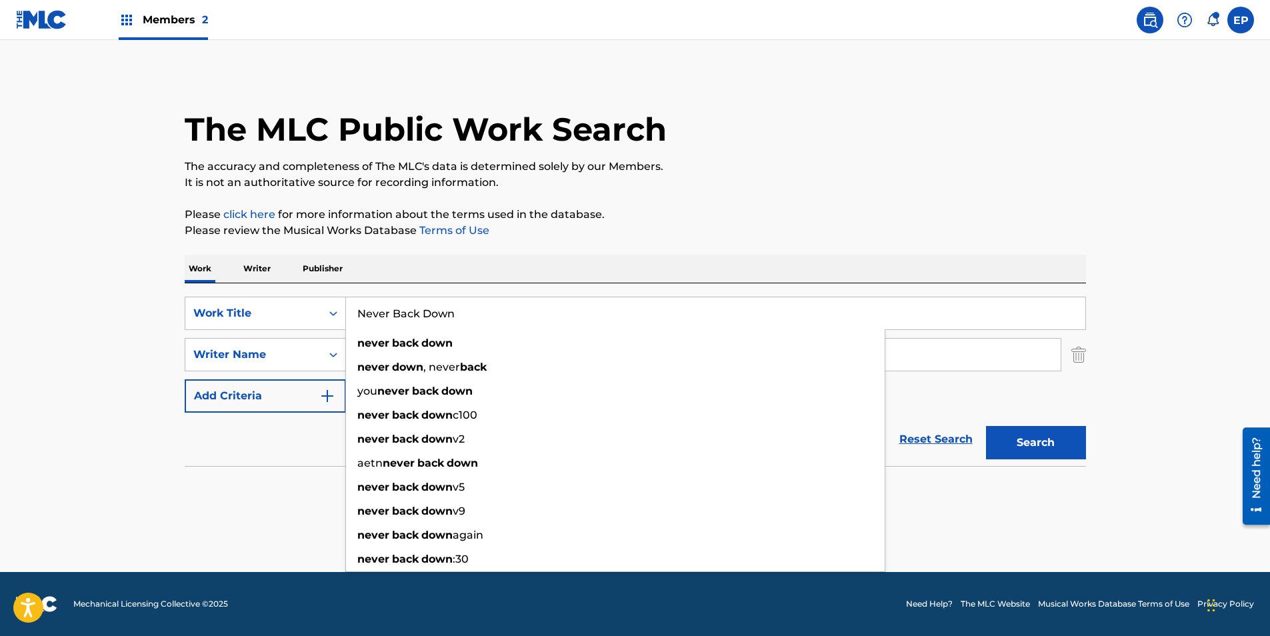
click at [1046, 449] on button "Search" at bounding box center [1036, 442] width 100 height 33
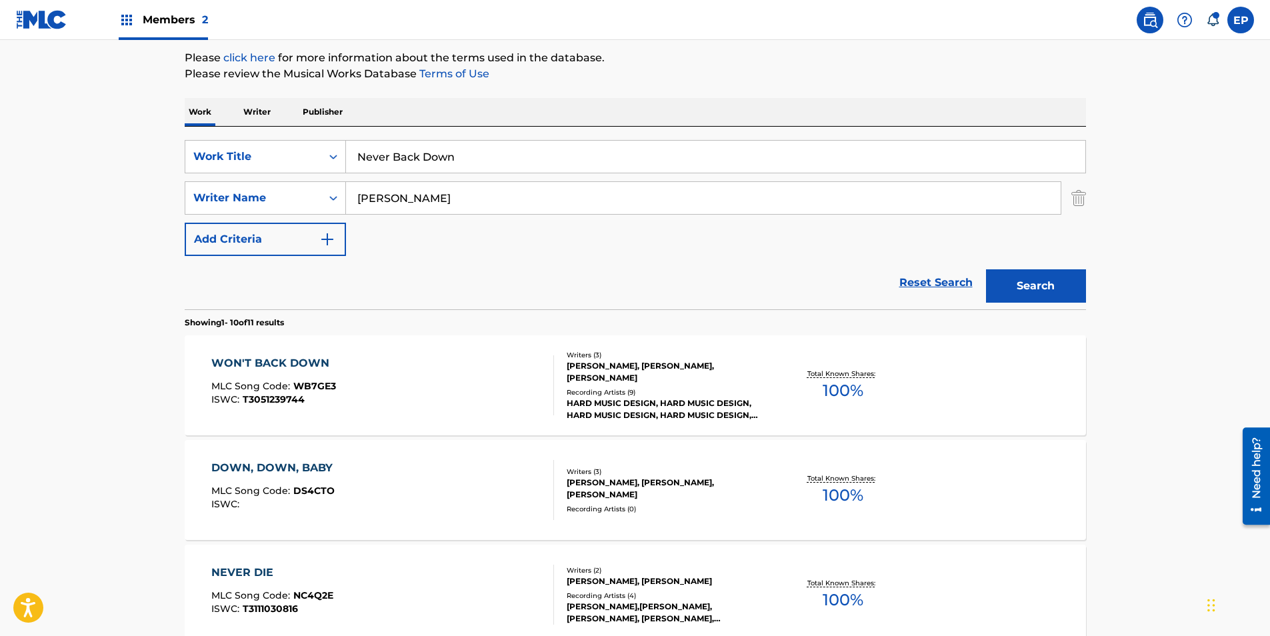
scroll to position [133, 0]
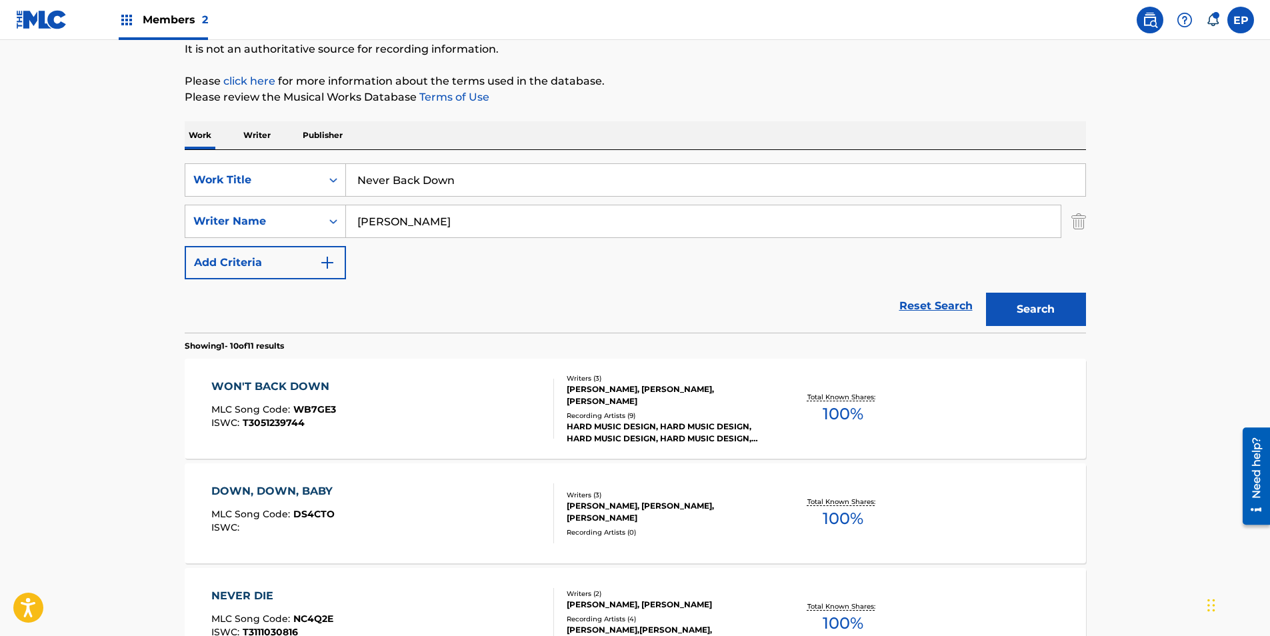
click at [431, 185] on input "Never Back Down" at bounding box center [715, 180] width 739 height 32
paste input "Superma"
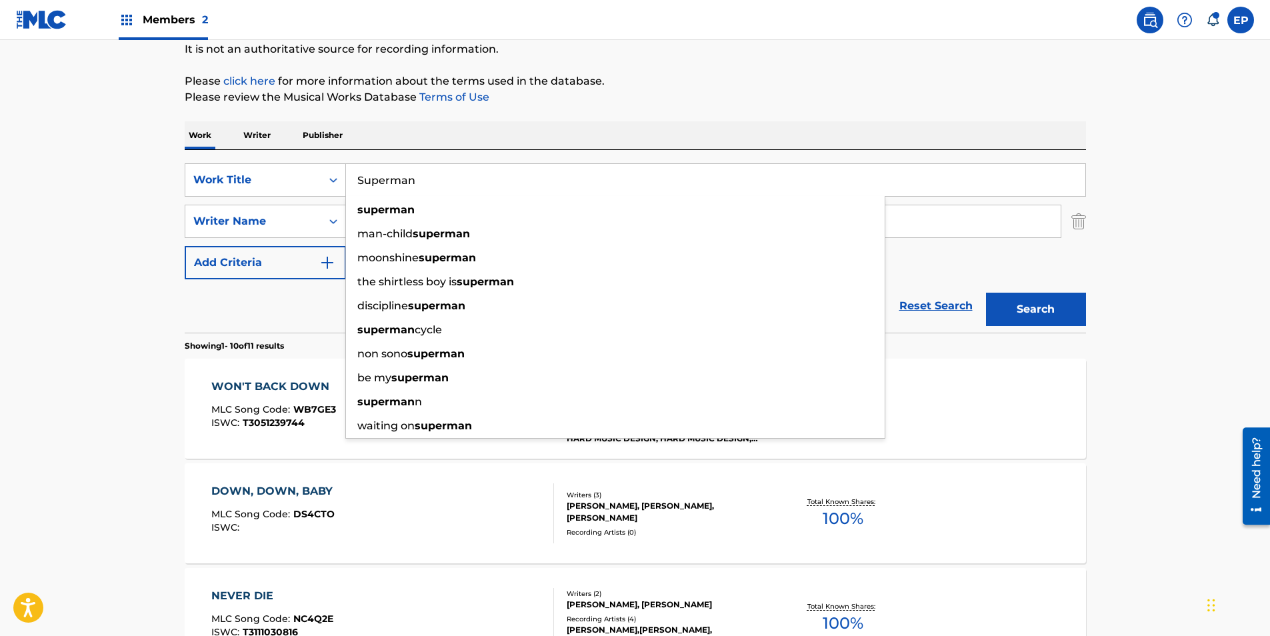
type input "Superman"
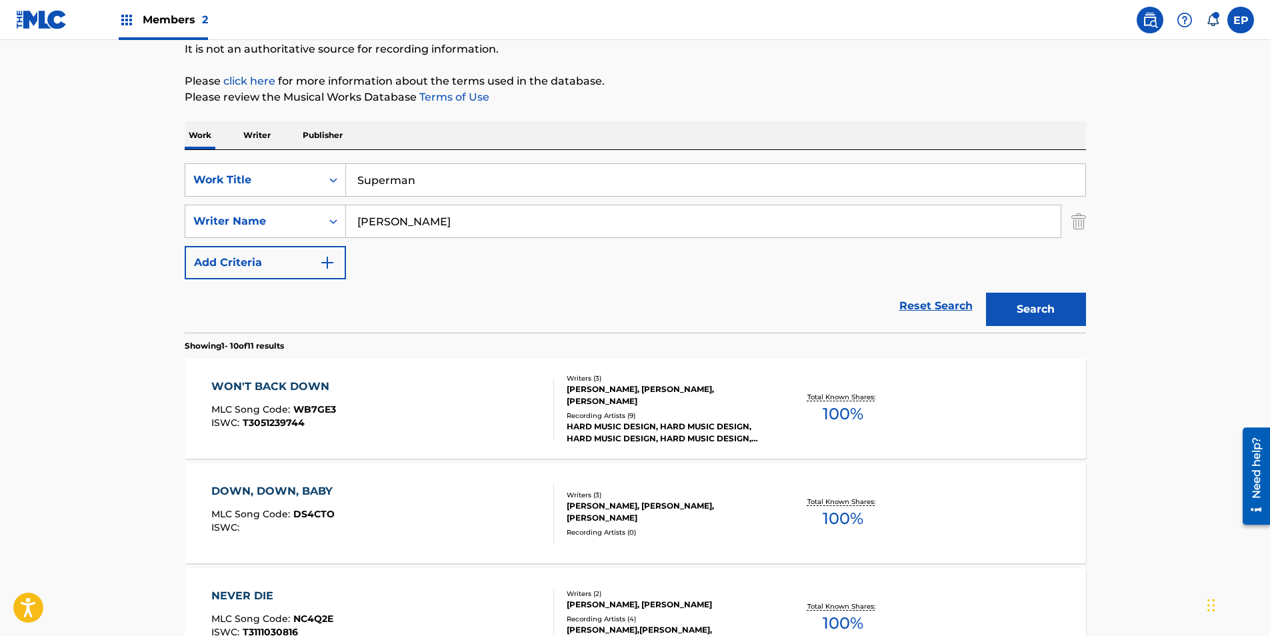
click at [1078, 317] on button "Search" at bounding box center [1036, 309] width 100 height 33
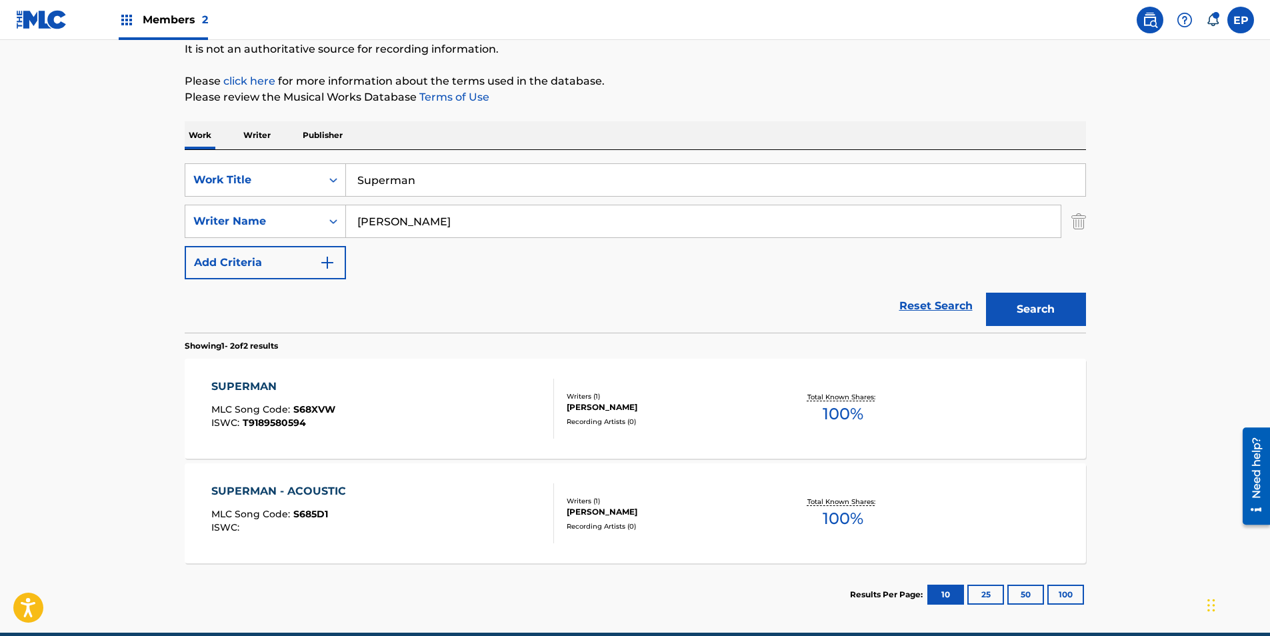
click at [451, 409] on div "SUPERMAN MLC Song Code : S68XVW ISWC : T9189580594" at bounding box center [382, 409] width 343 height 60
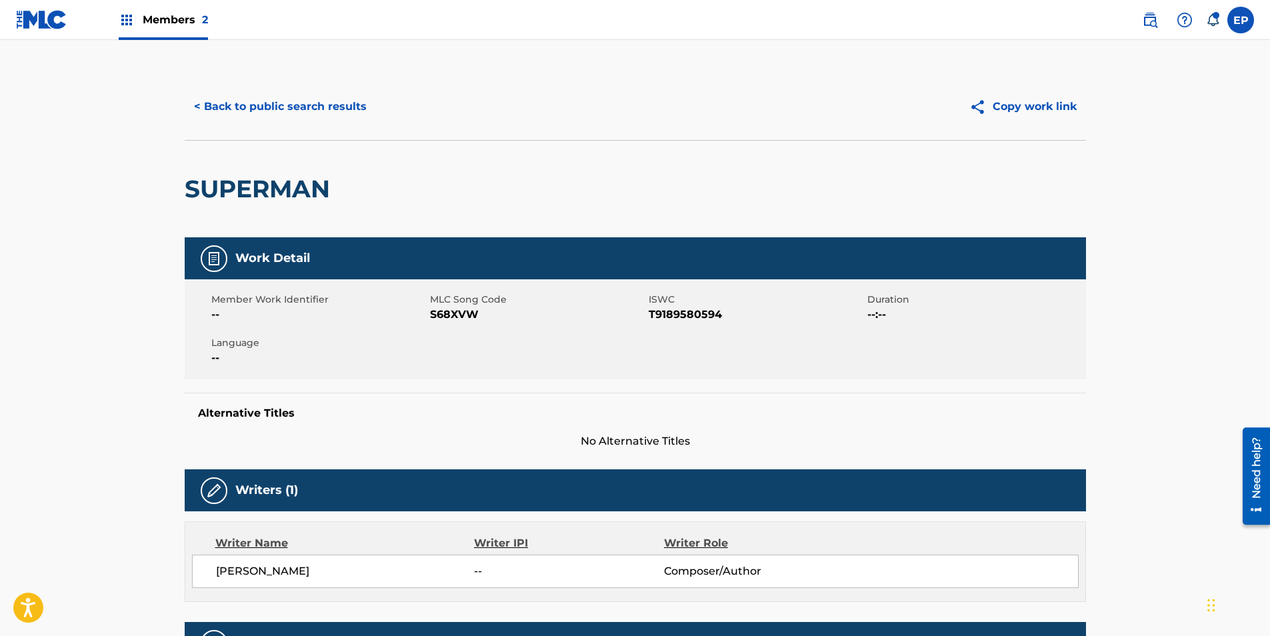
click at [443, 318] on span "S68XVW" at bounding box center [537, 315] width 215 height 16
click at [221, 95] on button "< Back to public search results" at bounding box center [280, 106] width 191 height 33
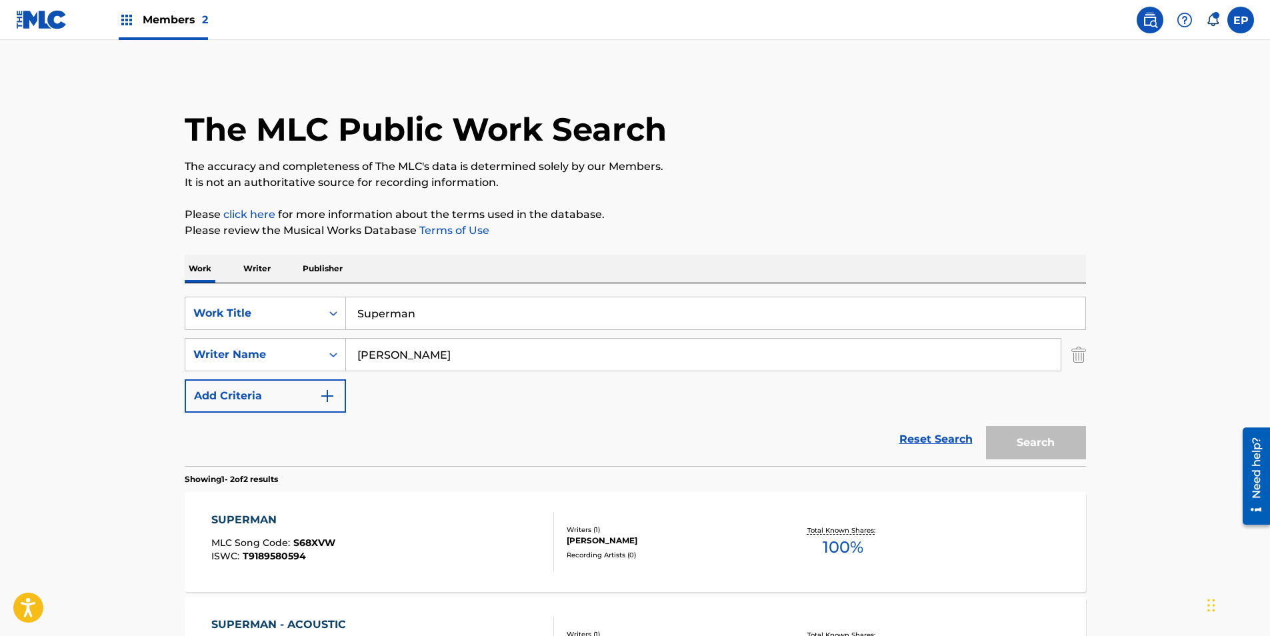
scroll to position [118, 0]
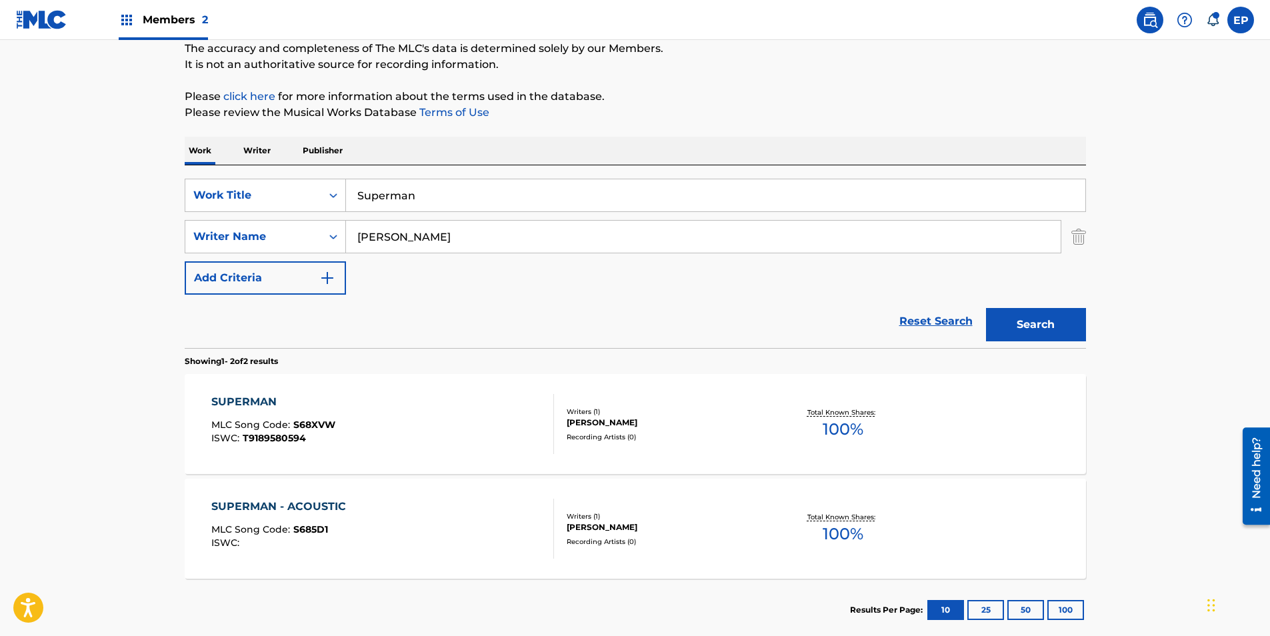
click at [301, 515] on div "SUPERMAN - ACOUSTIC MLC Song Code : S685D1 ISWC :" at bounding box center [281, 529] width 141 height 60
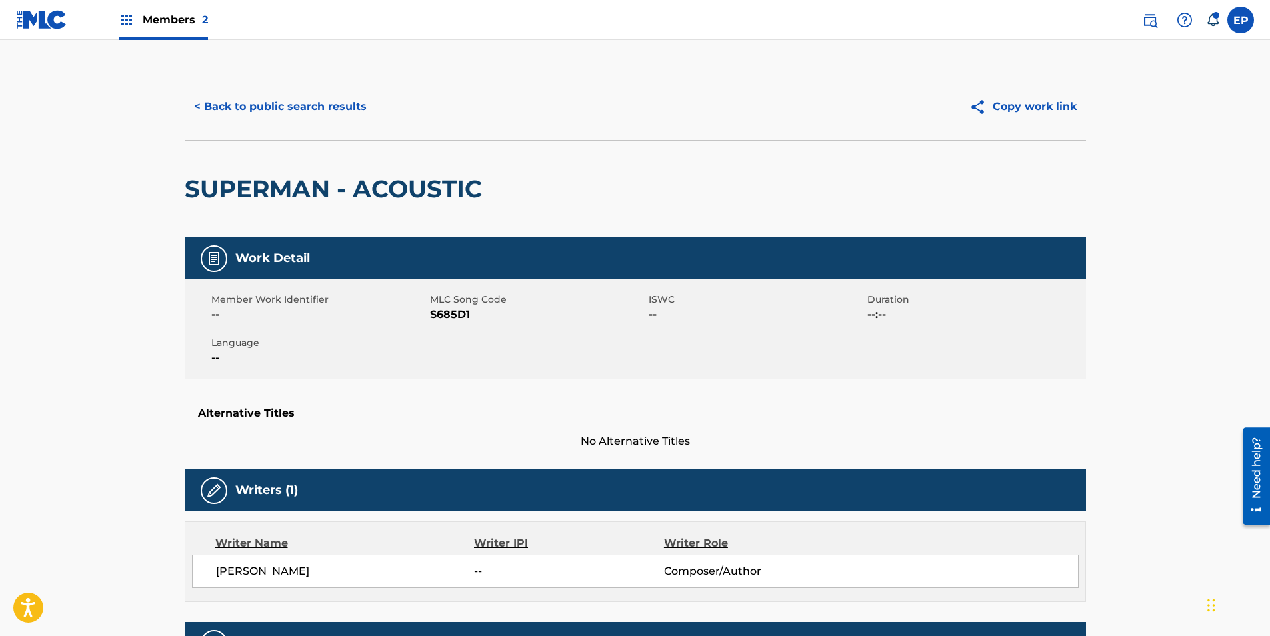
click at [459, 313] on span "S685D1" at bounding box center [537, 315] width 215 height 16
drag, startPoint x: 630, startPoint y: 329, endPoint x: 637, endPoint y: 331, distance: 6.8
click at [630, 329] on div "Member Work Identifier -- MLC Song Code S685D1 ISWC -- Duration --:-- Language …" at bounding box center [635, 329] width 901 height 100
click at [894, 373] on div "Member Work Identifier -- MLC Song Code S685D1 ISWC -- Duration --:-- Language …" at bounding box center [635, 329] width 901 height 100
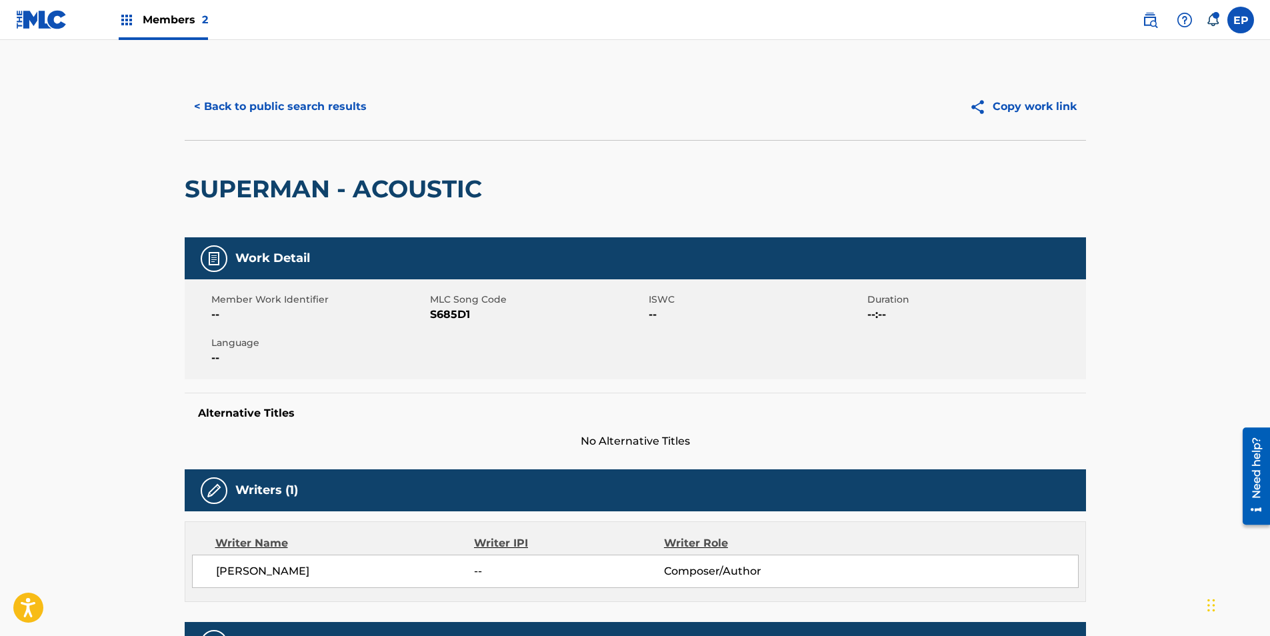
click at [915, 394] on div "Alternative Titles No Alternative Titles" at bounding box center [635, 421] width 901 height 57
click at [254, 100] on button "< Back to public search results" at bounding box center [280, 106] width 191 height 33
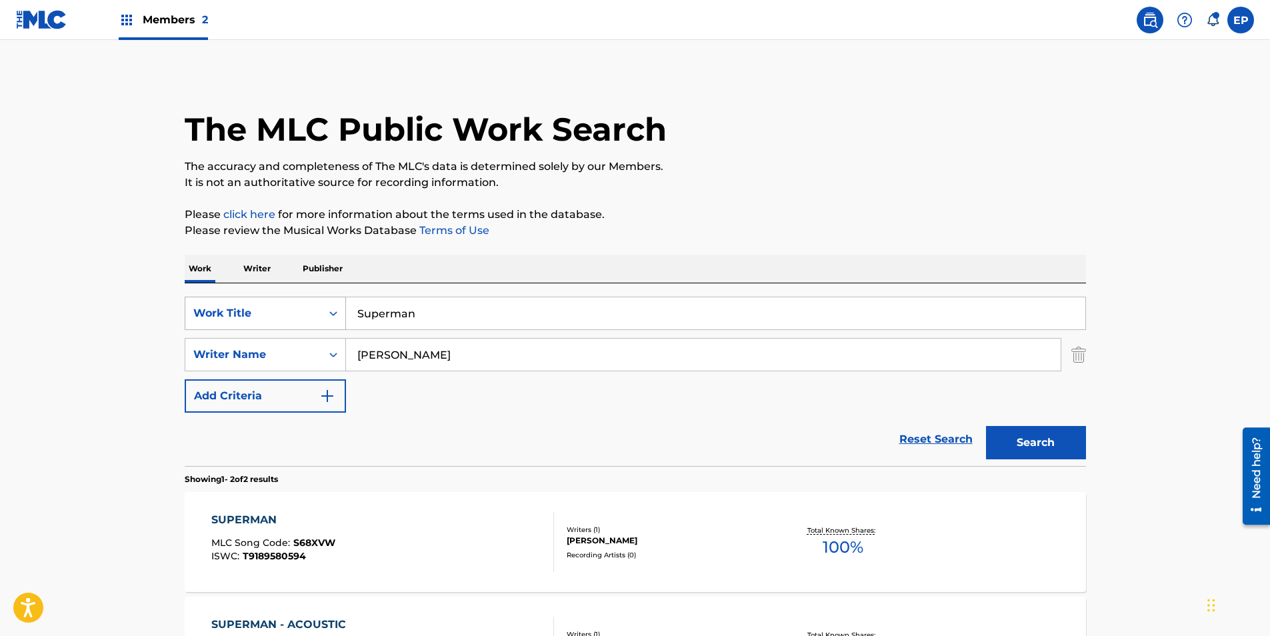
click at [271, 317] on div "Work Title" at bounding box center [253, 313] width 120 height 16
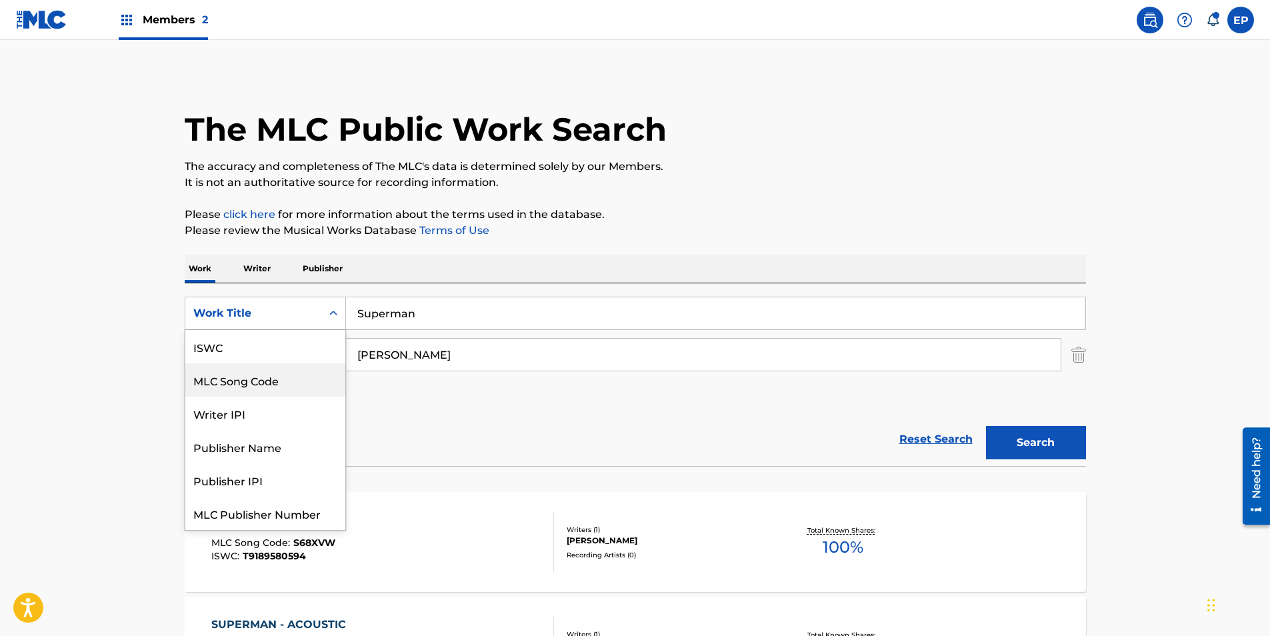
click at [272, 382] on div "MLC Song Code" at bounding box center [265, 379] width 160 height 33
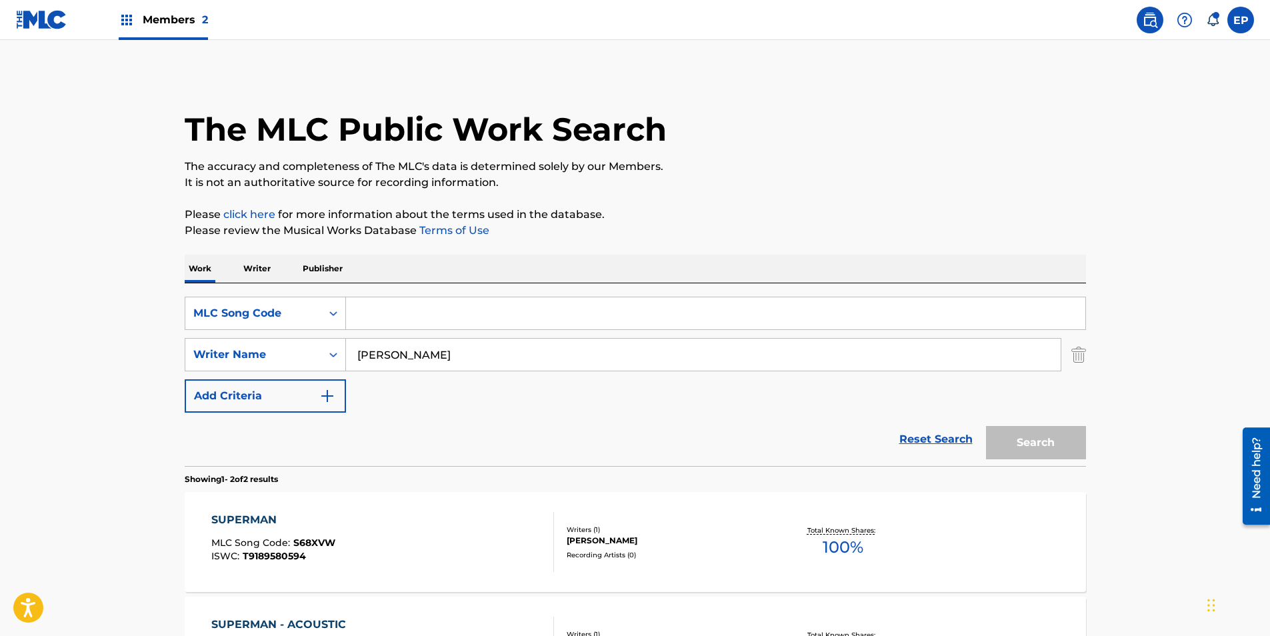
click at [167, 19] on span "Members 2" at bounding box center [175, 19] width 65 height 15
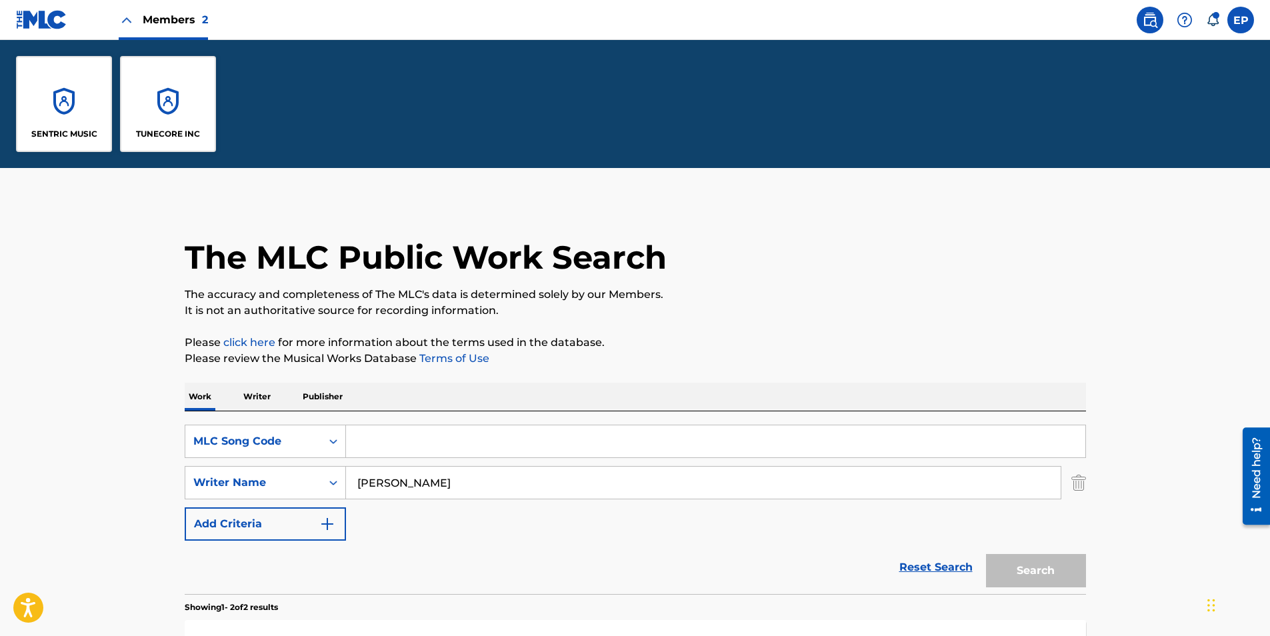
click at [62, 110] on div "SENTRIC MUSIC" at bounding box center [64, 104] width 96 height 96
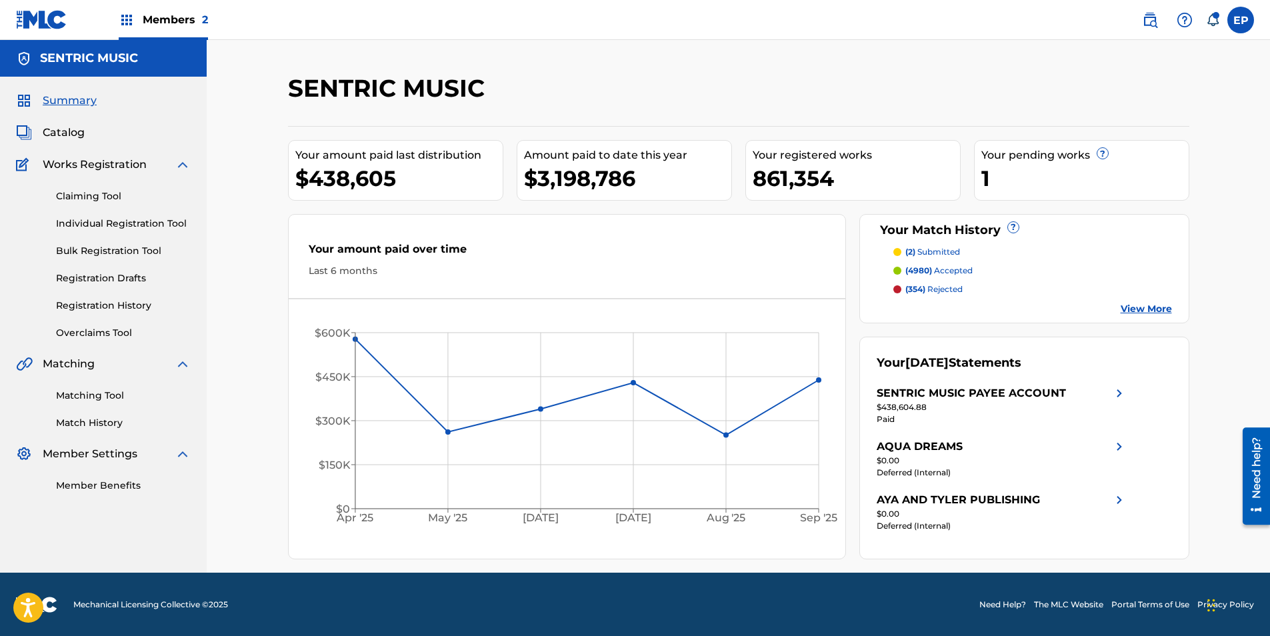
click at [119, 328] on link "Overclaims Tool" at bounding box center [123, 333] width 135 height 14
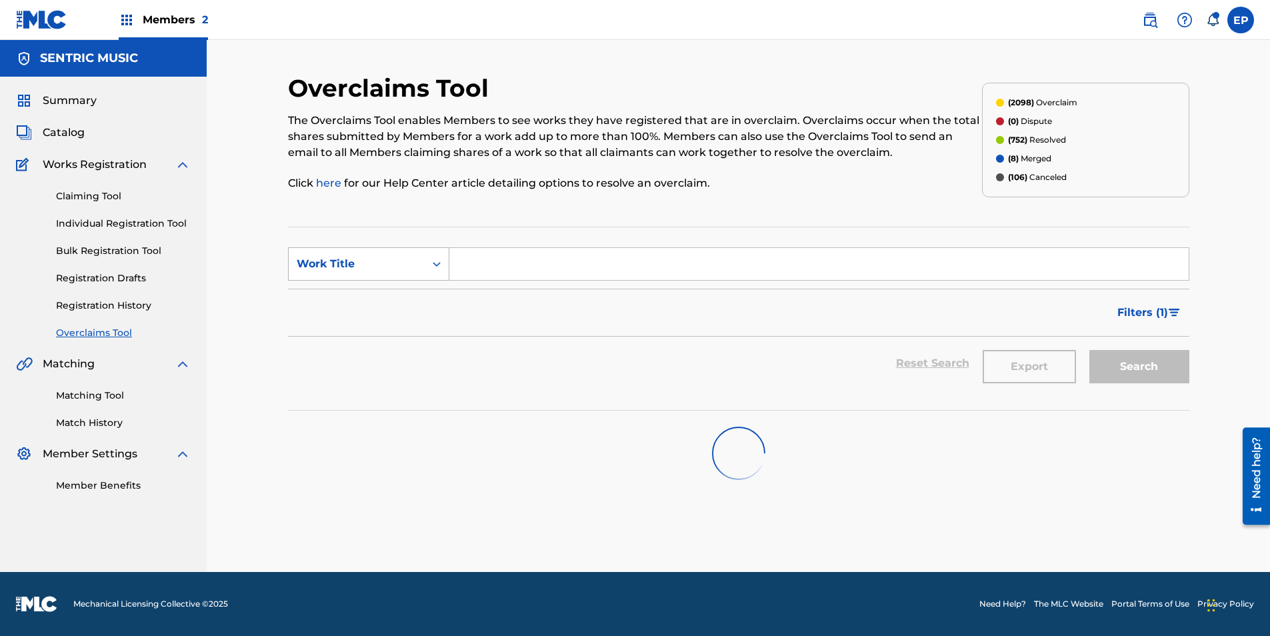
click at [373, 253] on div "Work Title" at bounding box center [357, 263] width 136 height 25
click at [371, 333] on div "Overclaim ID" at bounding box center [369, 330] width 160 height 33
click at [467, 274] on input "Search Form" at bounding box center [818, 264] width 739 height 32
paste input "31293"
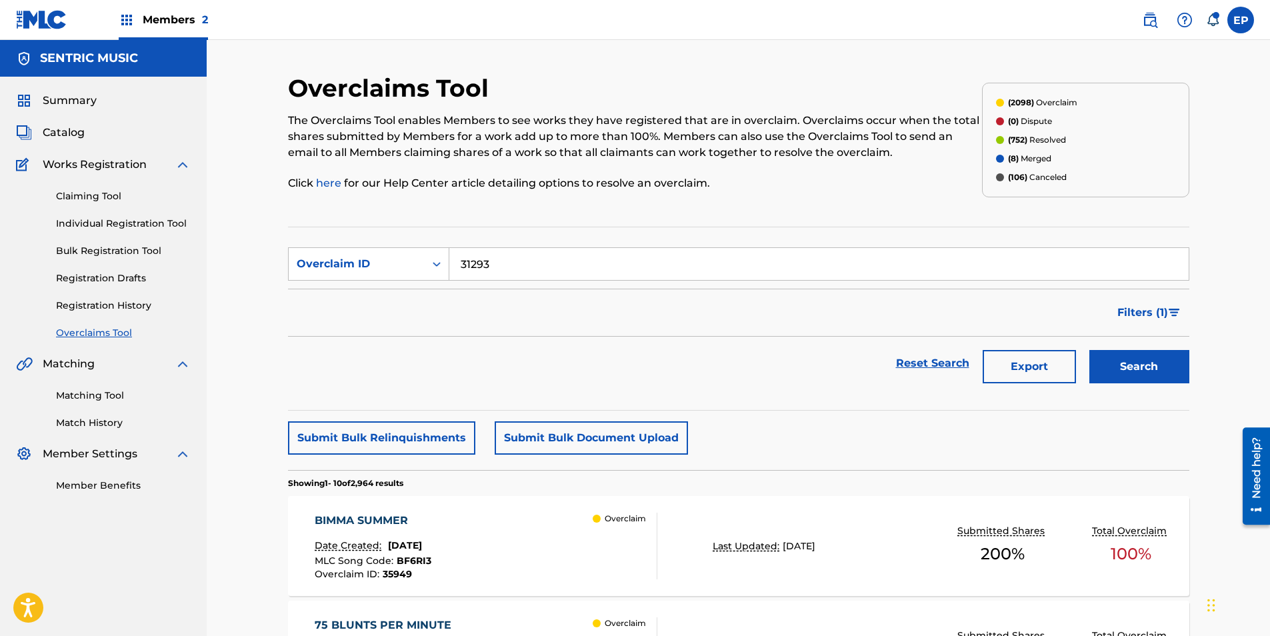
click at [622, 256] on input "31293" at bounding box center [818, 264] width 739 height 32
type input "31293"
click at [1160, 371] on button "Search" at bounding box center [1139, 366] width 100 height 33
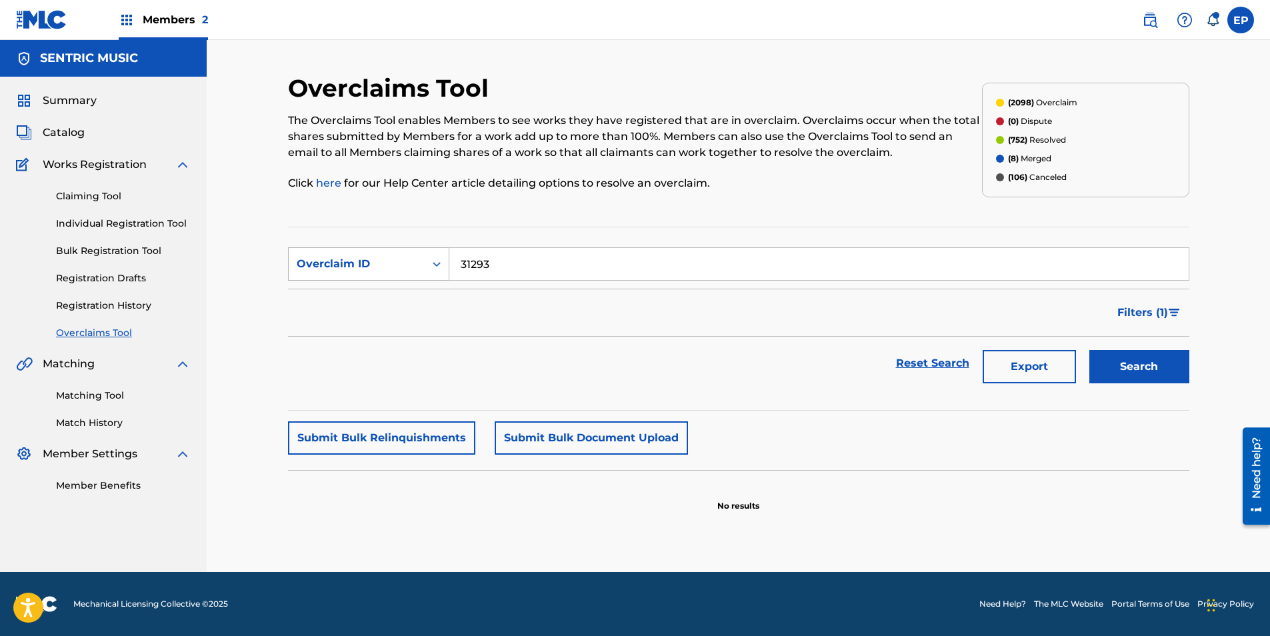
click at [413, 257] on div "Overclaim ID" at bounding box center [357, 264] width 120 height 16
click at [381, 327] on div "MLC Song Code" at bounding box center [369, 330] width 160 height 33
click at [517, 254] on input "Search Form" at bounding box center [818, 264] width 739 height 32
paste input "W534WG"
type input "W534WG"
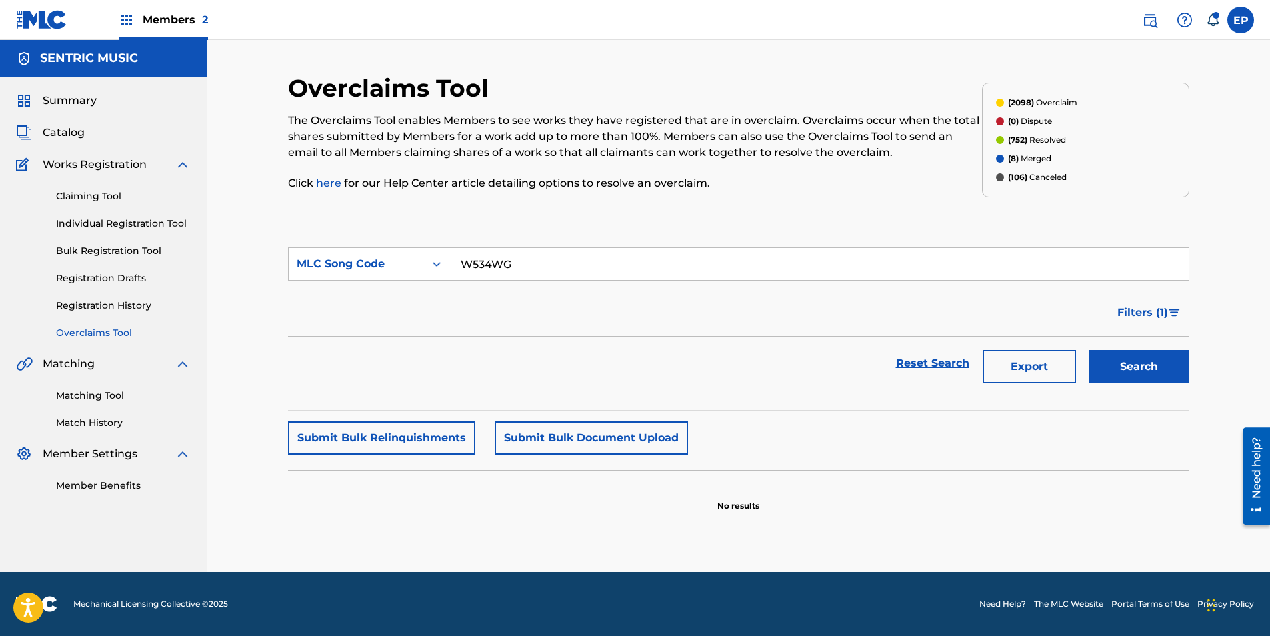
click at [1155, 363] on button "Search" at bounding box center [1139, 366] width 100 height 33
